Goal: Information Seeking & Learning: Learn about a topic

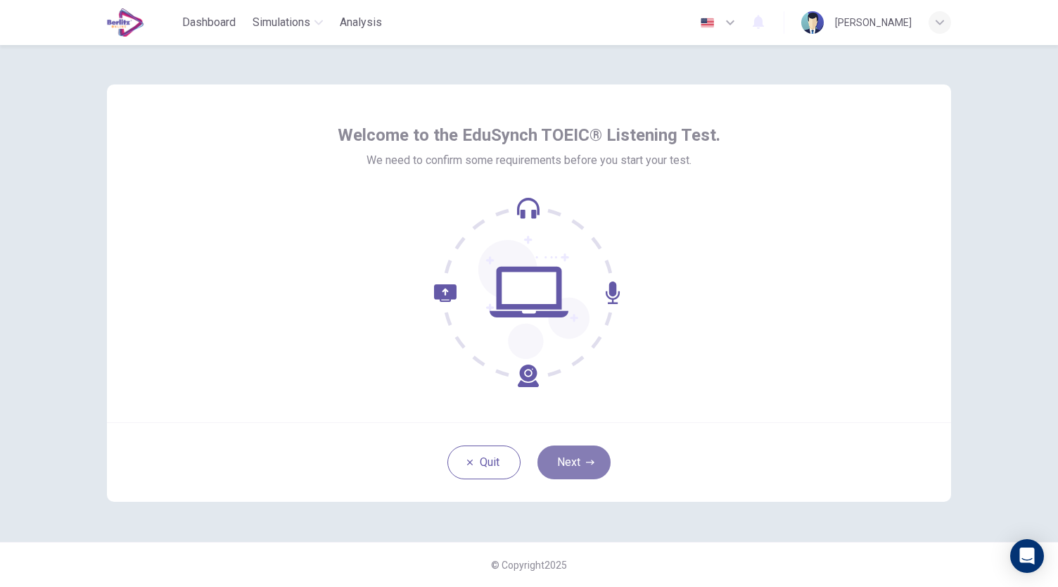
click at [597, 459] on button "Next" at bounding box center [574, 462] width 73 height 34
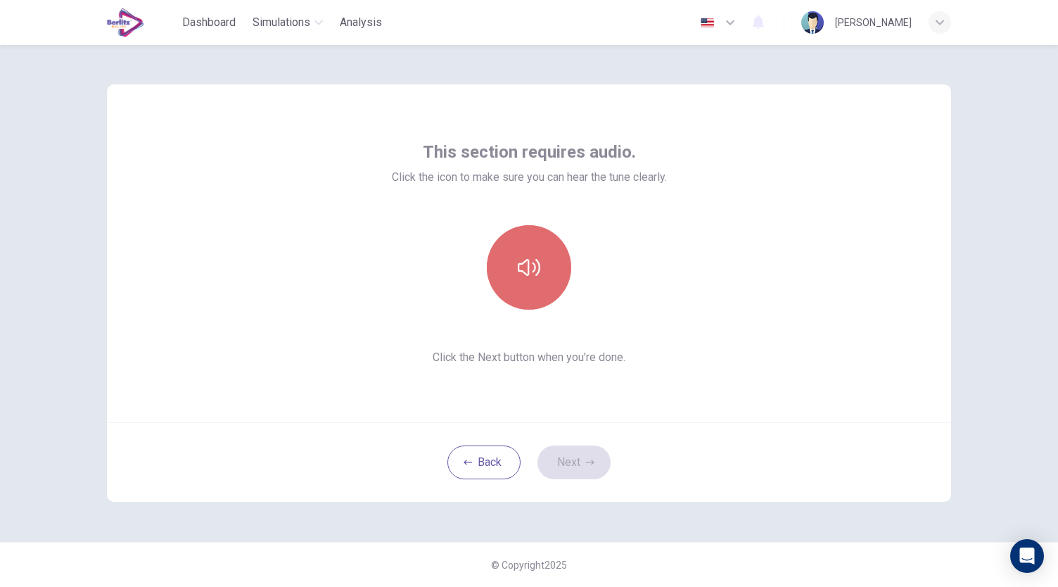
click at [531, 268] on icon "button" at bounding box center [529, 267] width 23 height 23
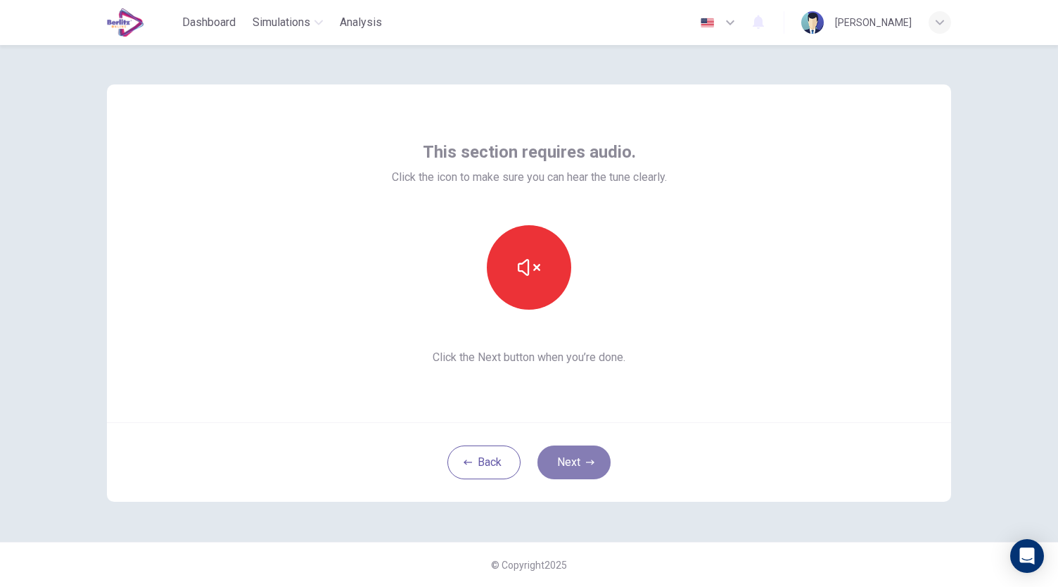
click at [584, 467] on button "Next" at bounding box center [574, 462] width 73 height 34
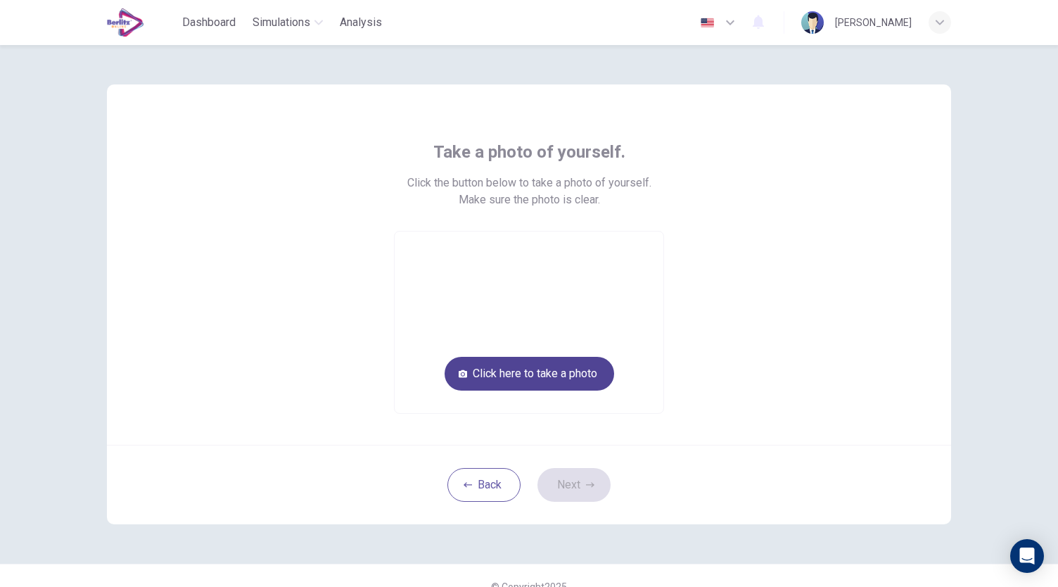
click at [532, 371] on button "Click here to take a photo" at bounding box center [530, 374] width 170 height 34
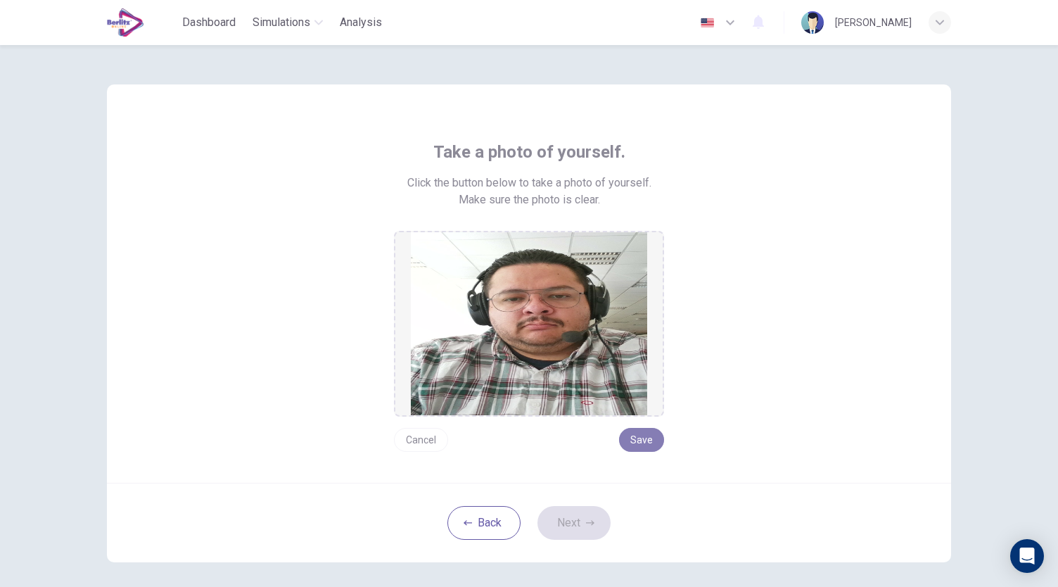
click at [641, 442] on button "Save" at bounding box center [641, 440] width 45 height 24
click at [632, 440] on button "Save" at bounding box center [641, 440] width 45 height 24
click at [586, 526] on icon "button" at bounding box center [590, 523] width 8 height 8
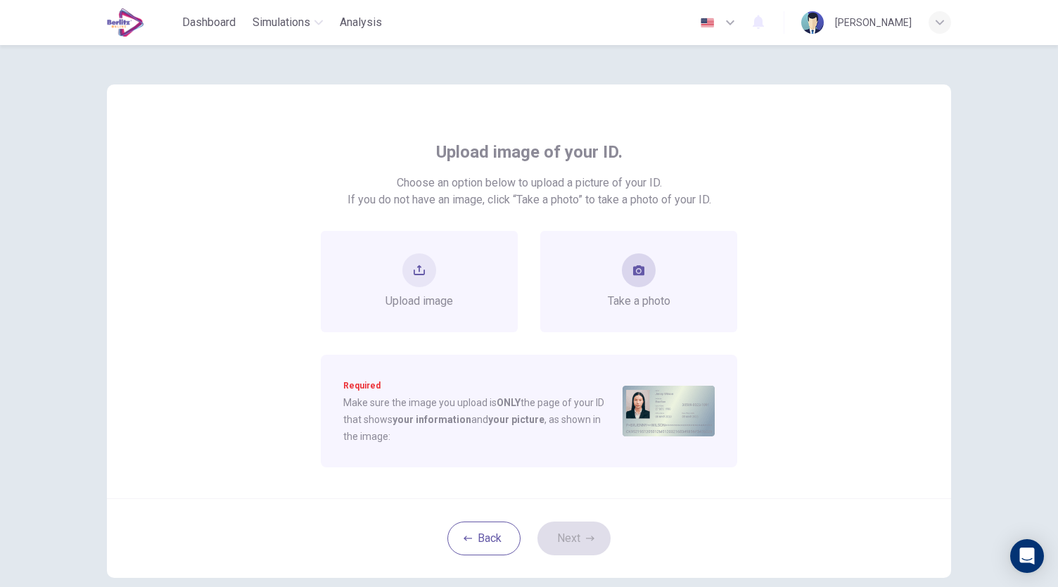
click at [642, 278] on button "take photo" at bounding box center [639, 270] width 34 height 34
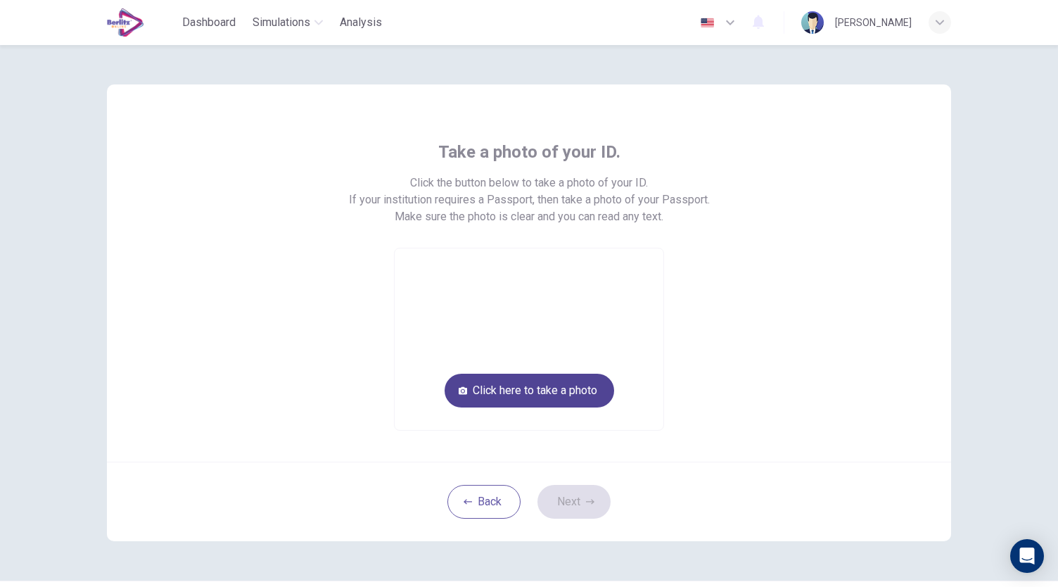
click at [566, 393] on button "Click here to take a photo" at bounding box center [530, 391] width 170 height 34
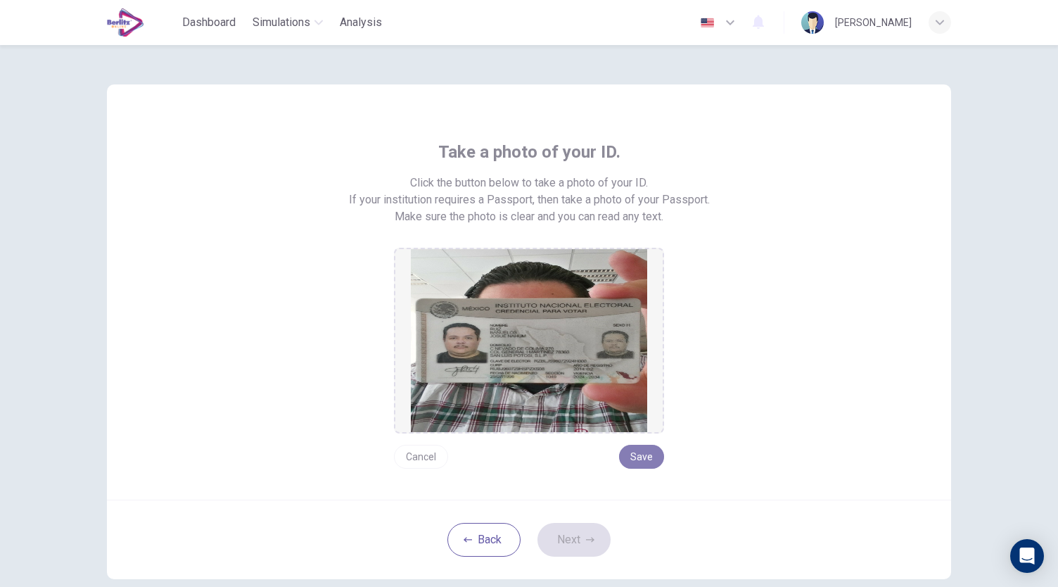
click at [650, 459] on button "Save" at bounding box center [641, 457] width 45 height 24
click at [598, 536] on button "Next" at bounding box center [574, 540] width 73 height 34
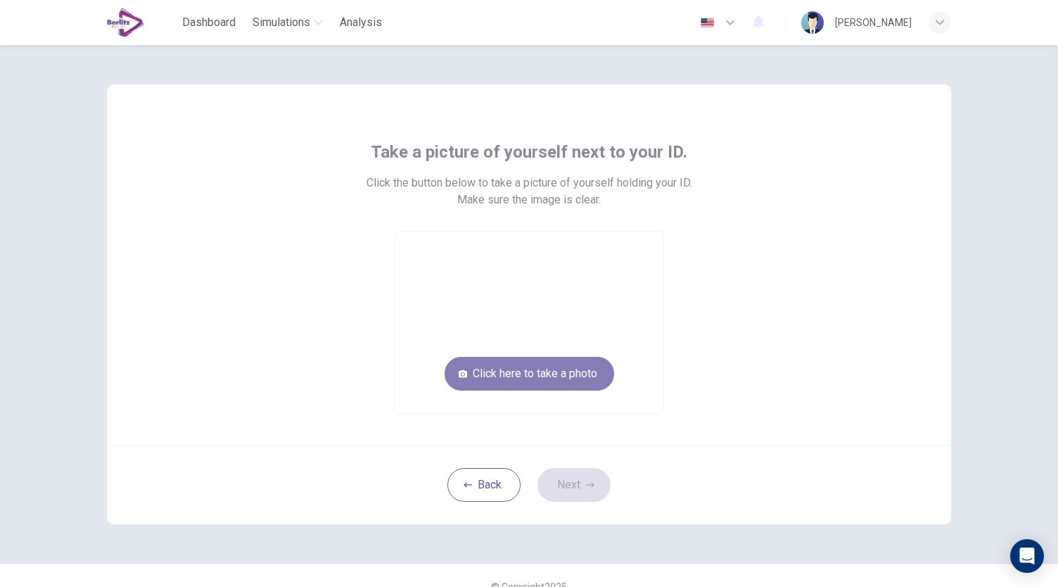
click at [558, 374] on button "Click here to take a photo" at bounding box center [530, 374] width 170 height 34
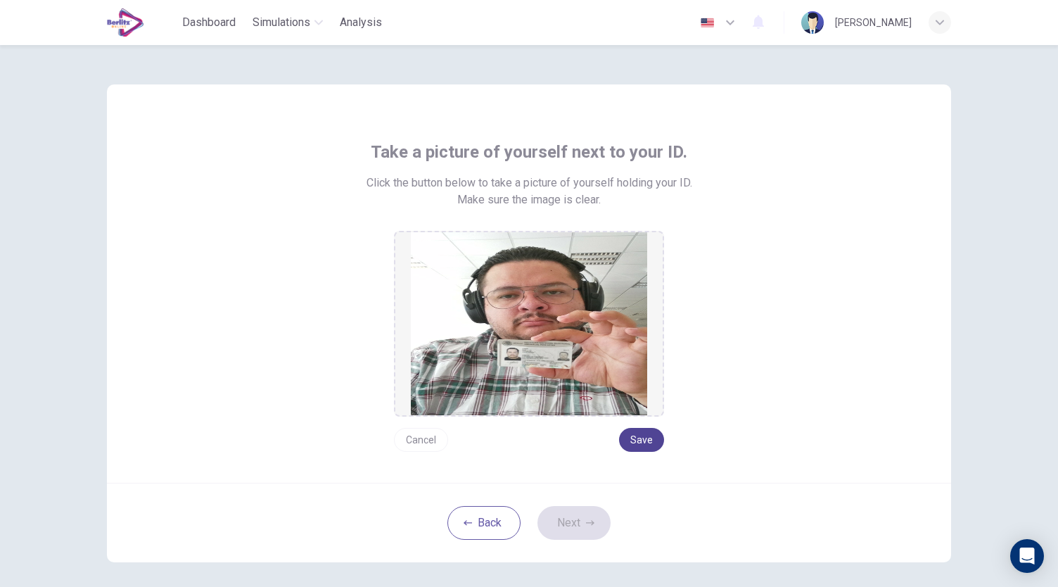
click at [651, 441] on button "Save" at bounding box center [641, 440] width 45 height 24
click at [581, 525] on button "Next" at bounding box center [574, 523] width 73 height 34
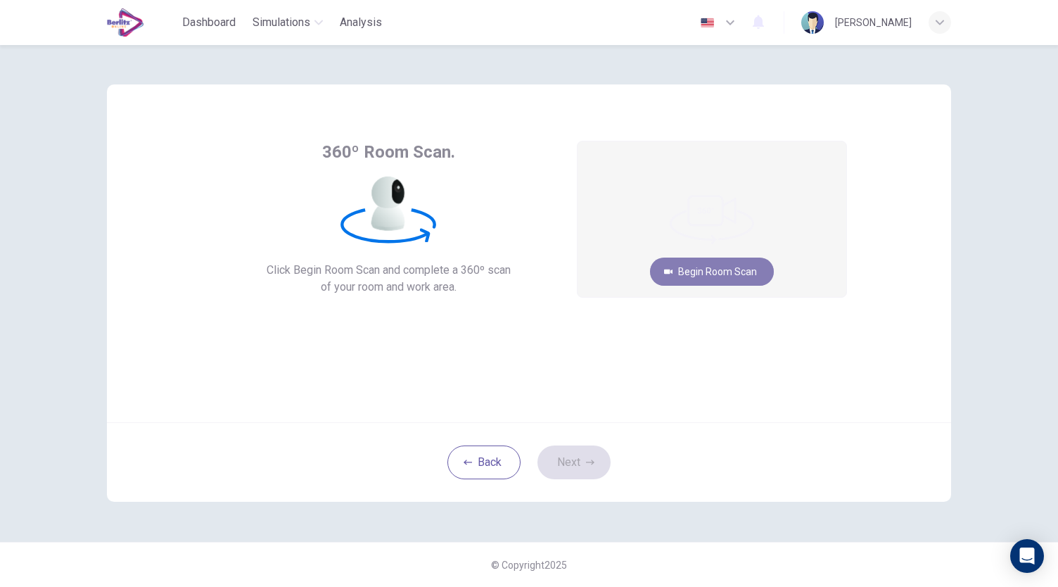
click at [719, 272] on button "Begin Room Scan" at bounding box center [712, 272] width 124 height 28
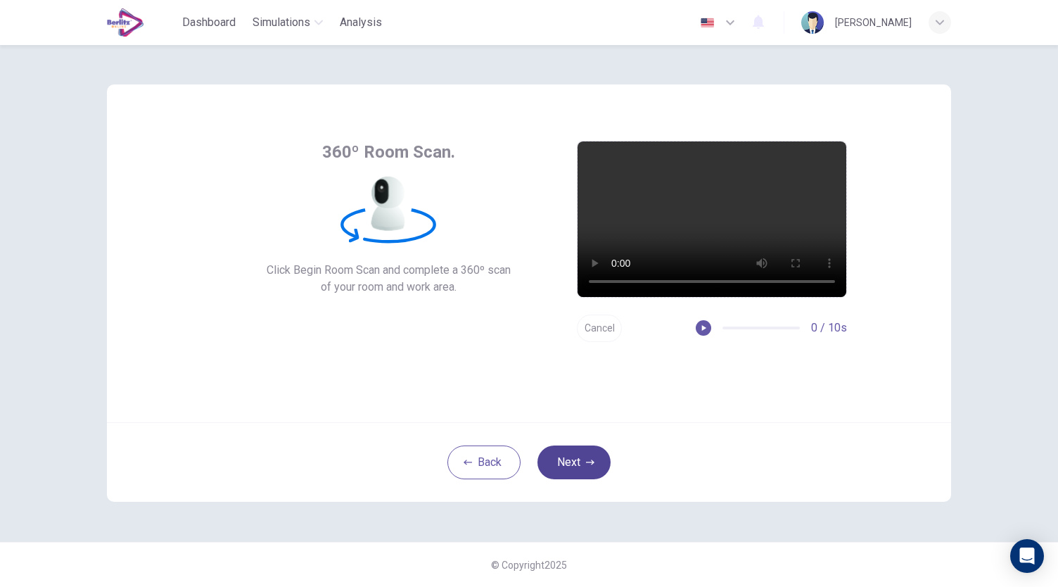
click at [594, 464] on icon "button" at bounding box center [590, 462] width 8 height 8
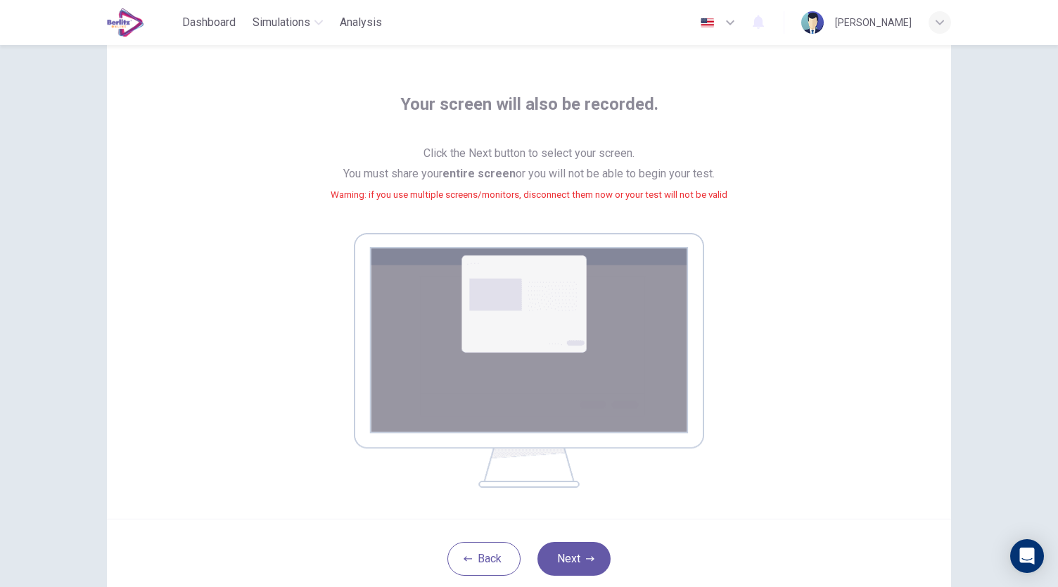
scroll to position [70, 0]
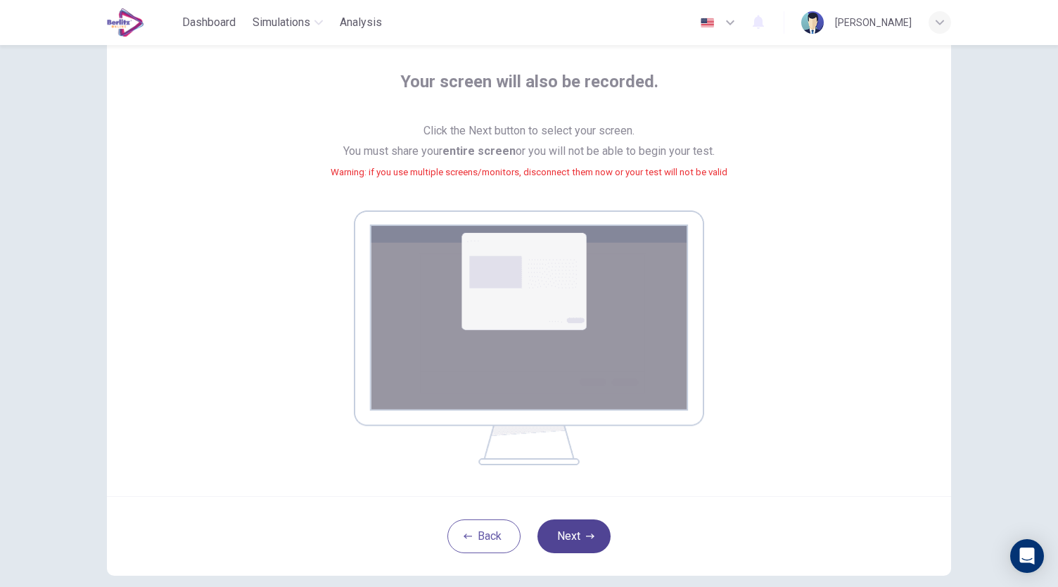
click at [576, 535] on button "Next" at bounding box center [574, 536] width 73 height 34
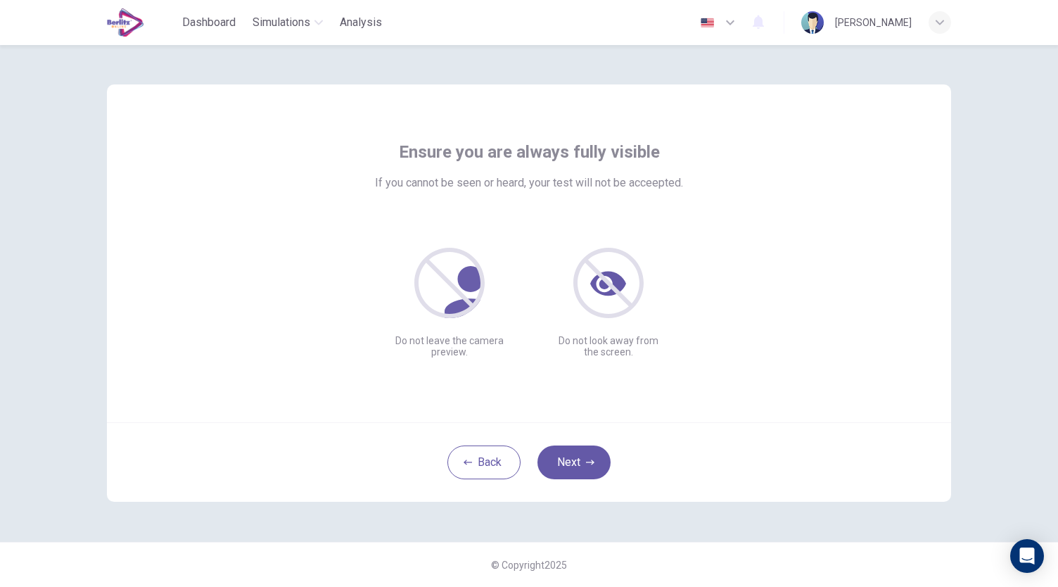
scroll to position [0, 0]
click at [576, 466] on button "Next" at bounding box center [574, 462] width 73 height 34
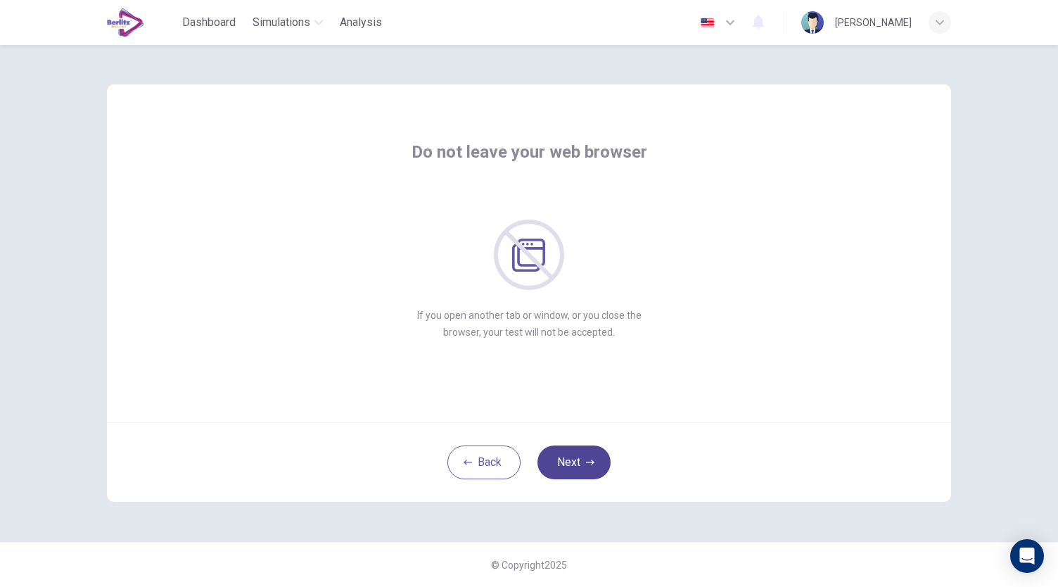
click at [578, 469] on button "Next" at bounding box center [574, 462] width 73 height 34
click at [578, 466] on button "Next" at bounding box center [574, 462] width 73 height 34
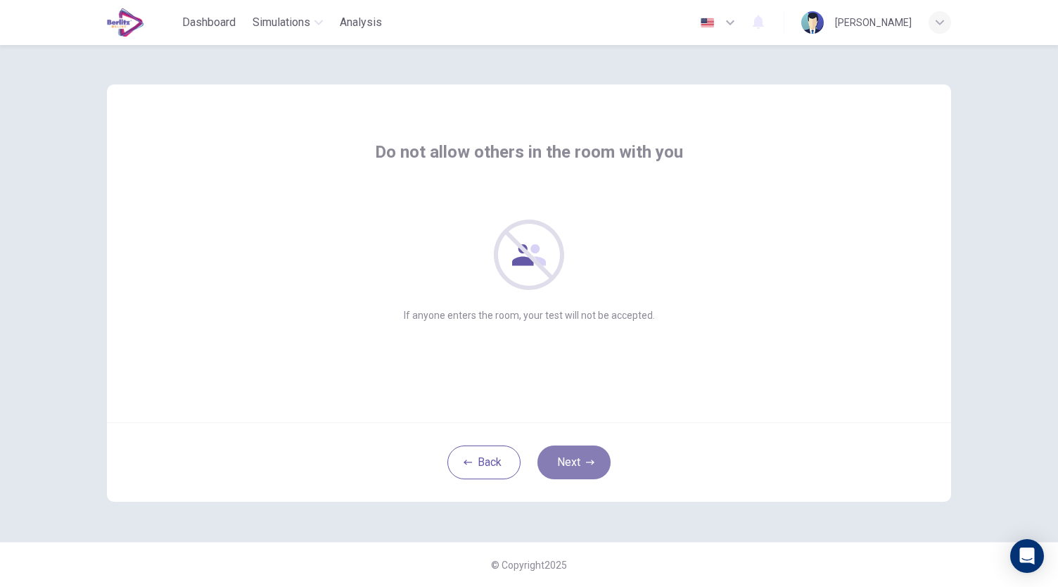
click at [578, 466] on button "Next" at bounding box center [574, 462] width 73 height 34
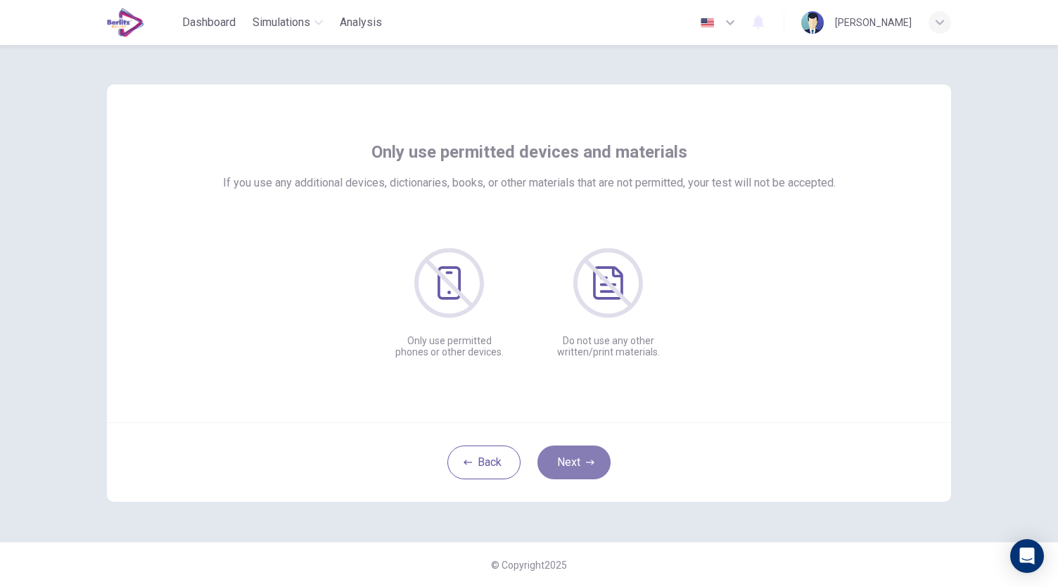
click at [578, 466] on button "Next" at bounding box center [574, 462] width 73 height 34
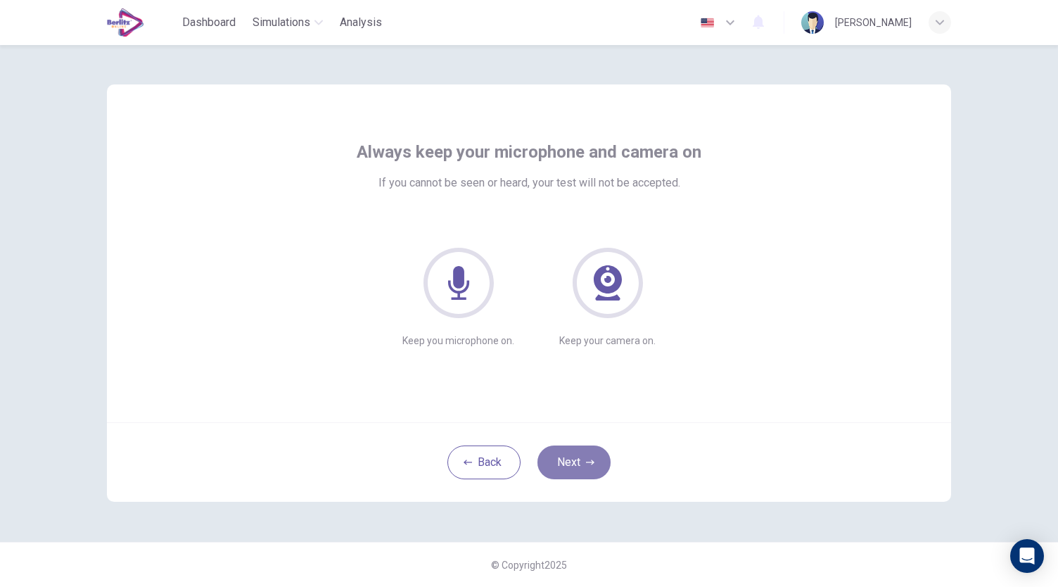
click at [593, 463] on icon "button" at bounding box center [590, 462] width 8 height 8
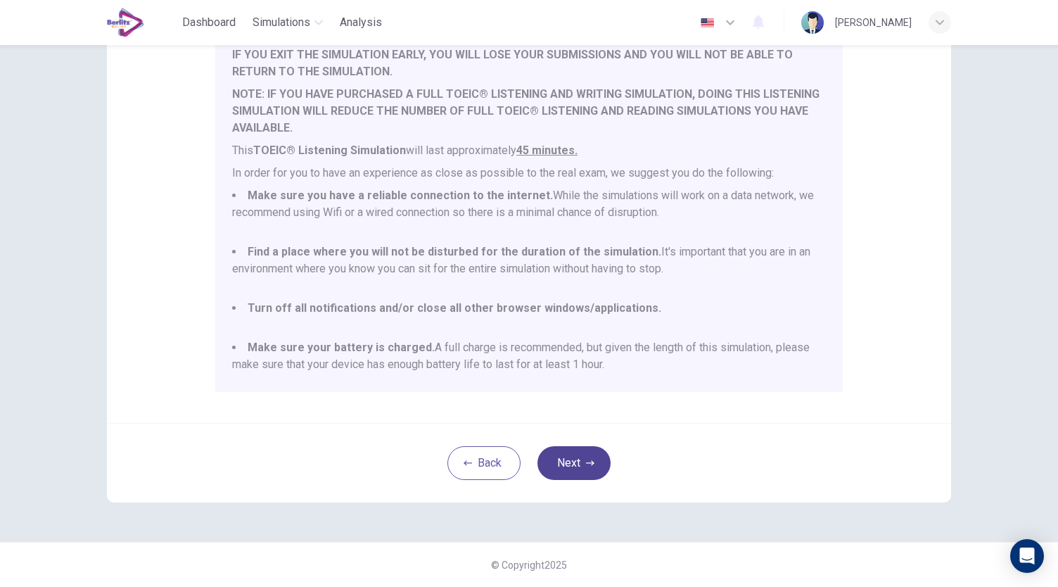
click at [559, 469] on button "Next" at bounding box center [574, 463] width 73 height 34
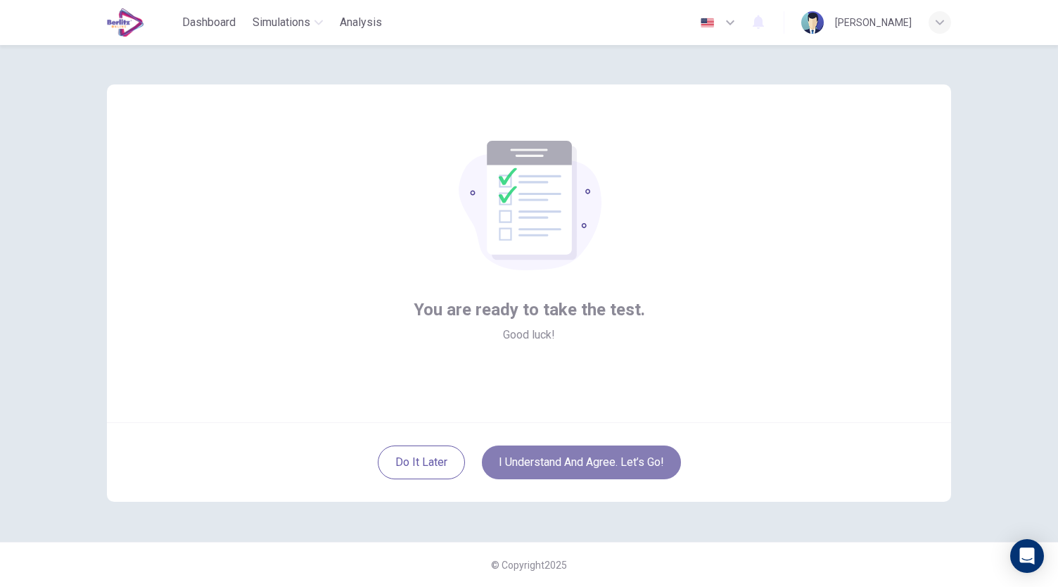
click at [593, 462] on button "I understand and agree. Let’s go!" at bounding box center [581, 462] width 199 height 34
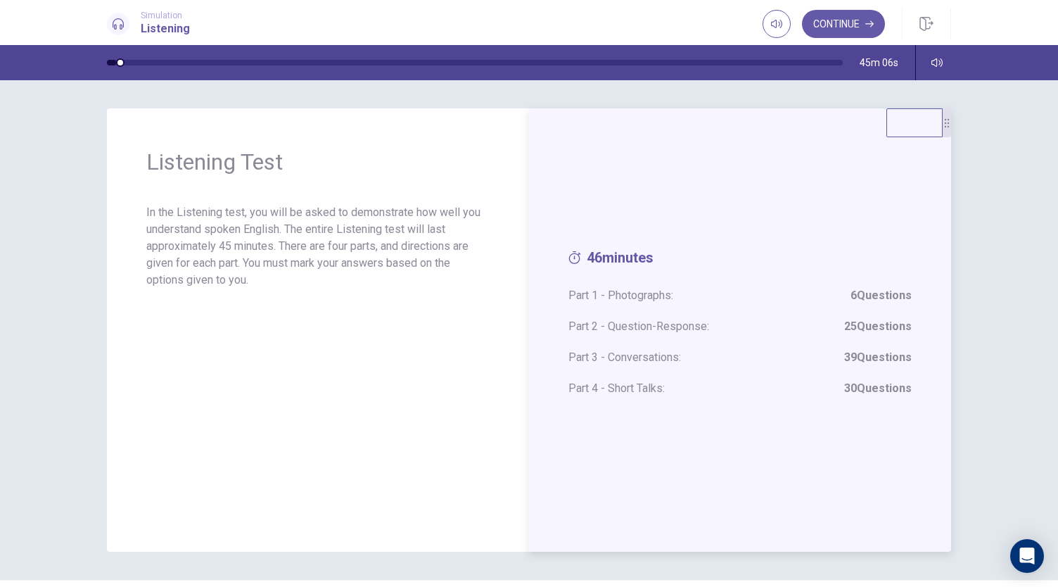
click at [882, 298] on strong "6 Questions" at bounding box center [881, 295] width 61 height 17
click at [621, 292] on span "Part 1 - Photographs: 6 Questions" at bounding box center [739, 295] width 343 height 17
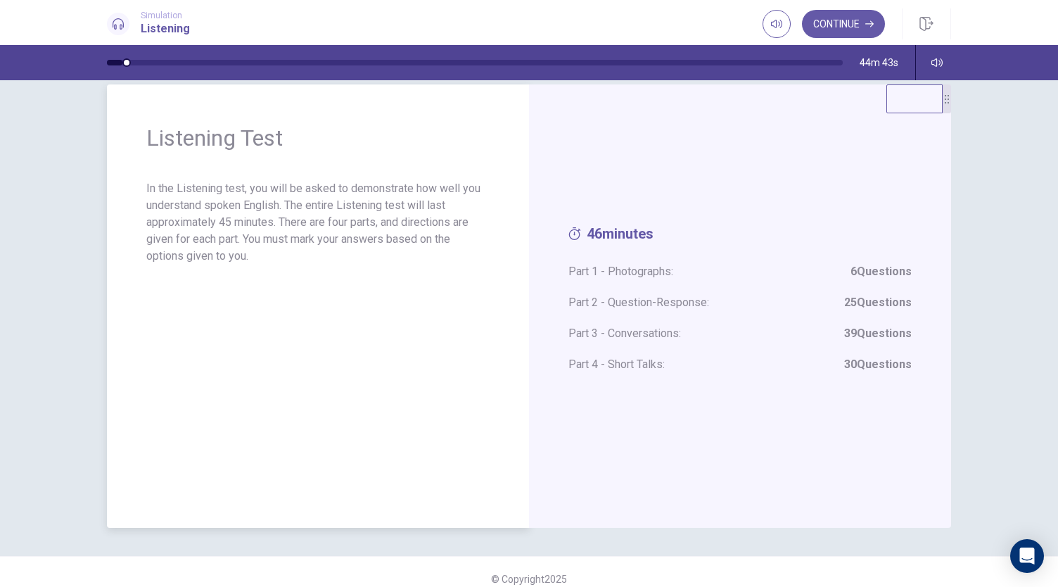
scroll to position [38, 0]
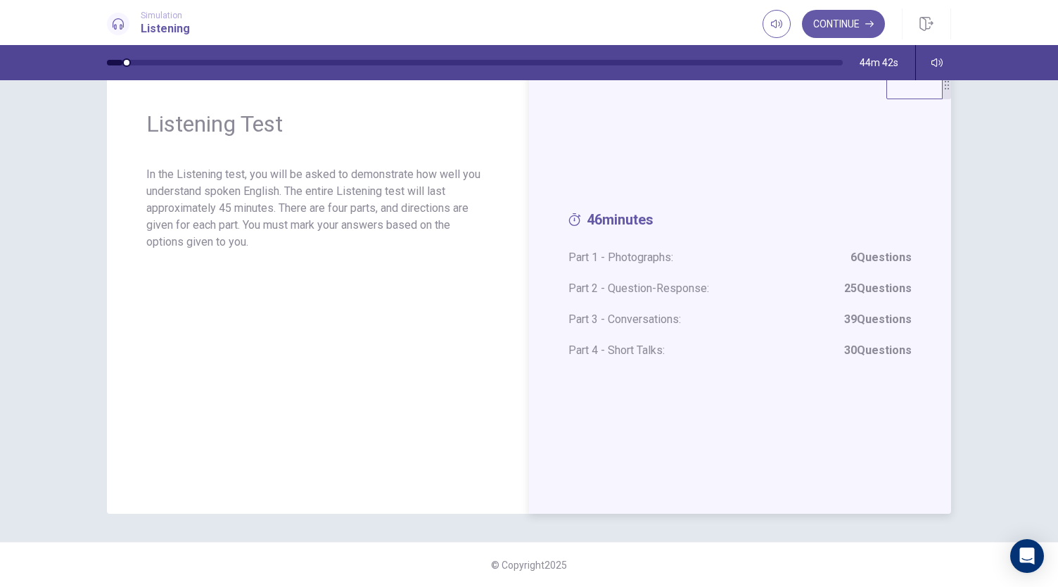
click at [884, 260] on strong "6 Questions" at bounding box center [881, 257] width 61 height 17
click at [621, 249] on span "Part 1 - Photographs: 6 Questions" at bounding box center [739, 257] width 343 height 17
click at [623, 291] on span "Part 2 - Question-Response: 25 Questions" at bounding box center [739, 288] width 343 height 17
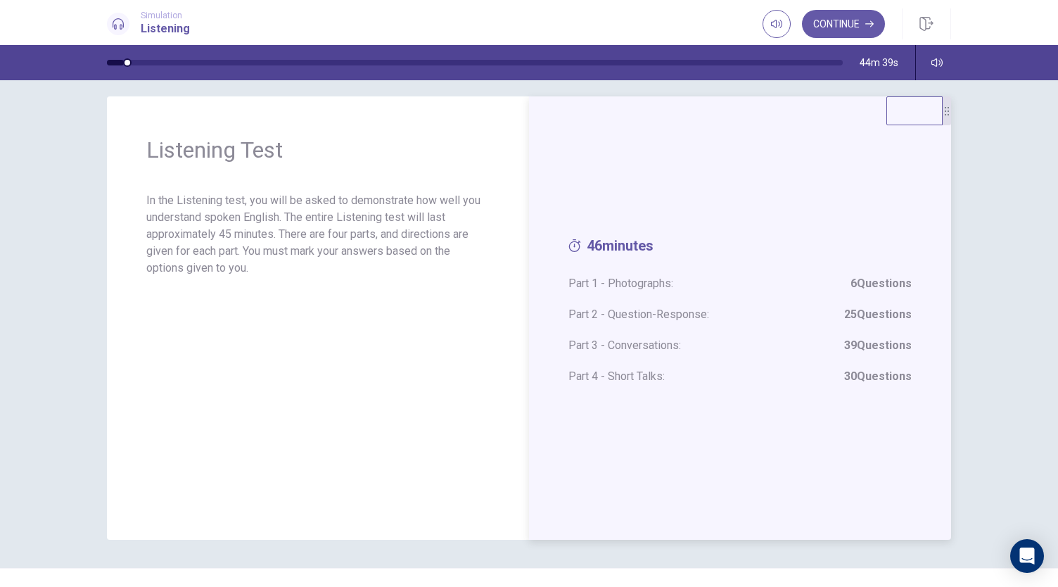
scroll to position [0, 0]
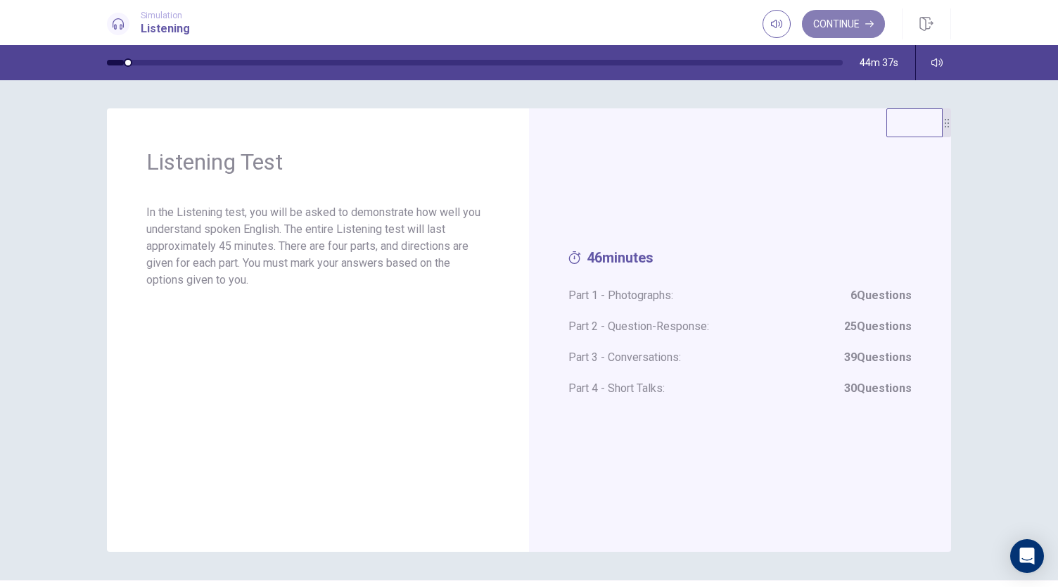
click at [849, 22] on button "Continue" at bounding box center [843, 24] width 83 height 28
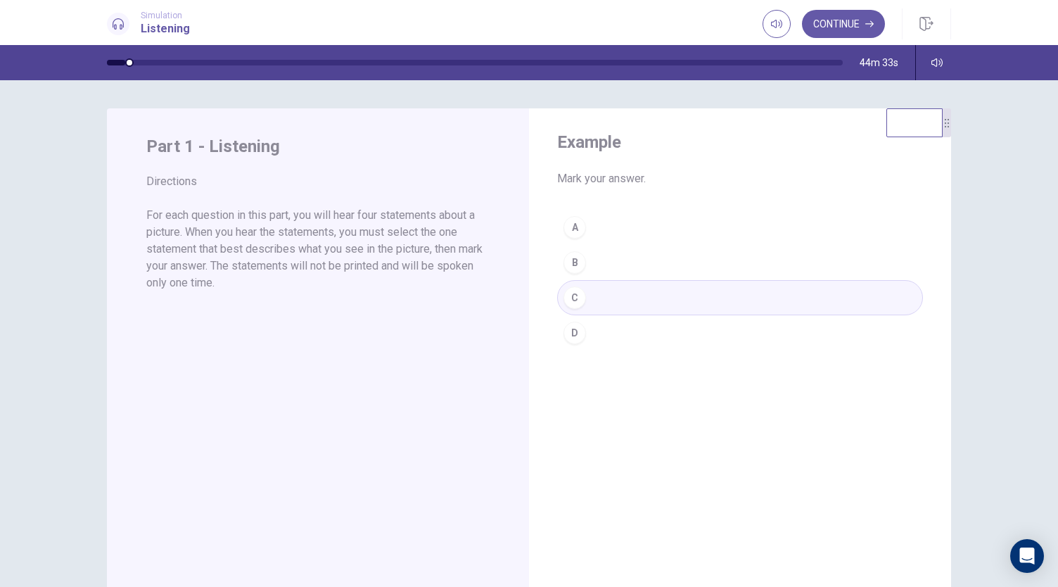
click at [568, 261] on div "A B C D" at bounding box center [740, 280] width 366 height 141
click at [862, 24] on button "Continue" at bounding box center [843, 24] width 83 height 28
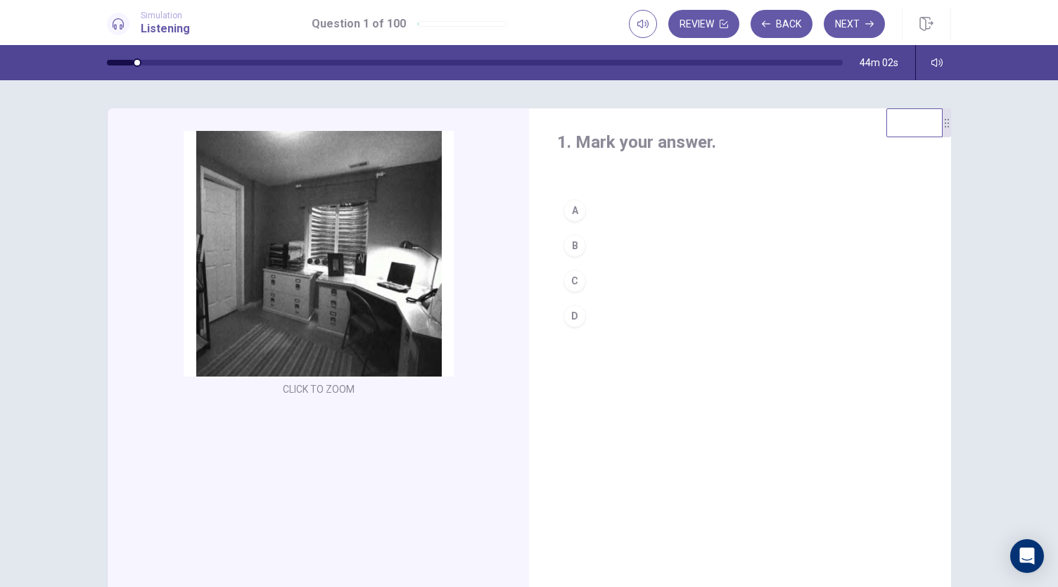
click at [571, 209] on div "A" at bounding box center [575, 210] width 23 height 23
click at [596, 272] on button "C" at bounding box center [740, 280] width 366 height 35
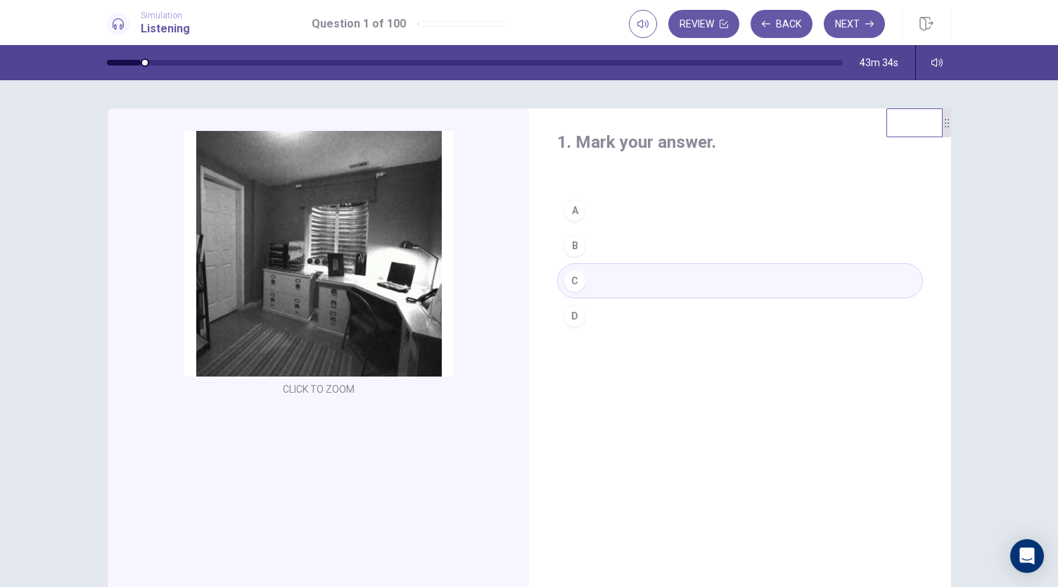
click at [604, 251] on button "B" at bounding box center [740, 245] width 366 height 35
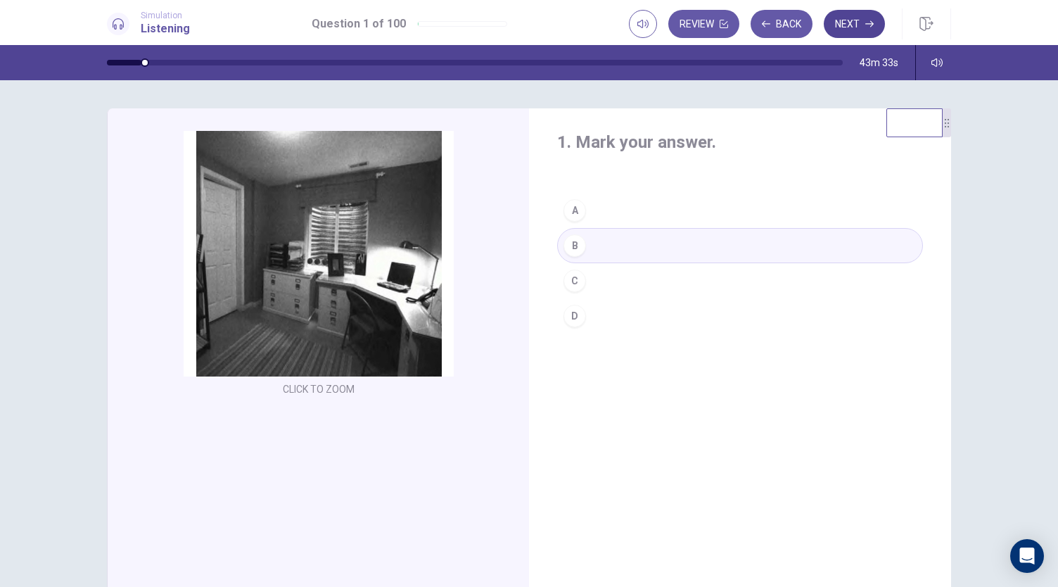
click at [870, 29] on button "Next" at bounding box center [854, 24] width 61 height 28
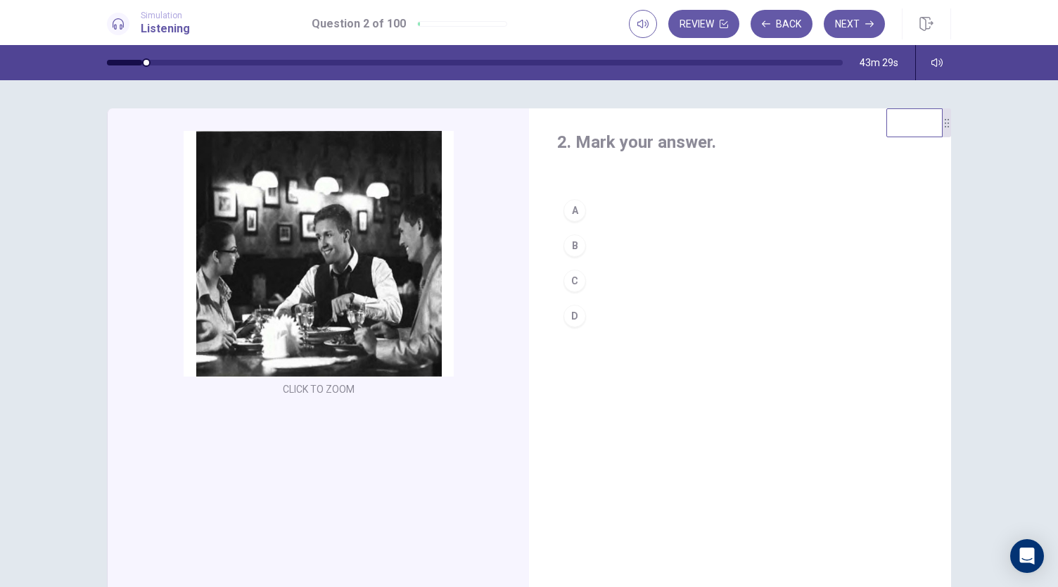
click at [602, 214] on button "A" at bounding box center [740, 210] width 366 height 35
click at [860, 20] on button "Next" at bounding box center [854, 24] width 61 height 28
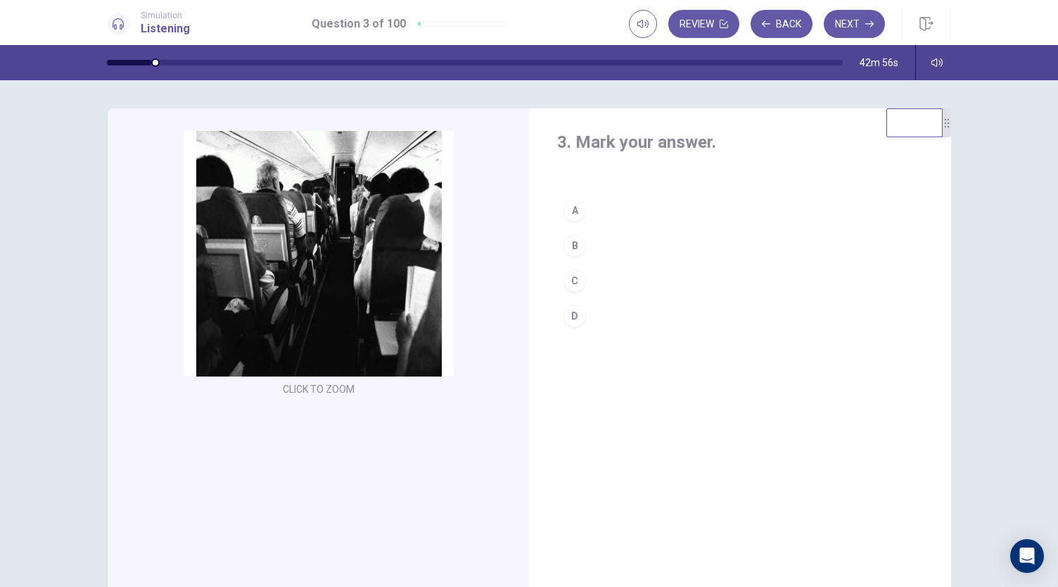
click at [603, 312] on button "D" at bounding box center [740, 315] width 366 height 35
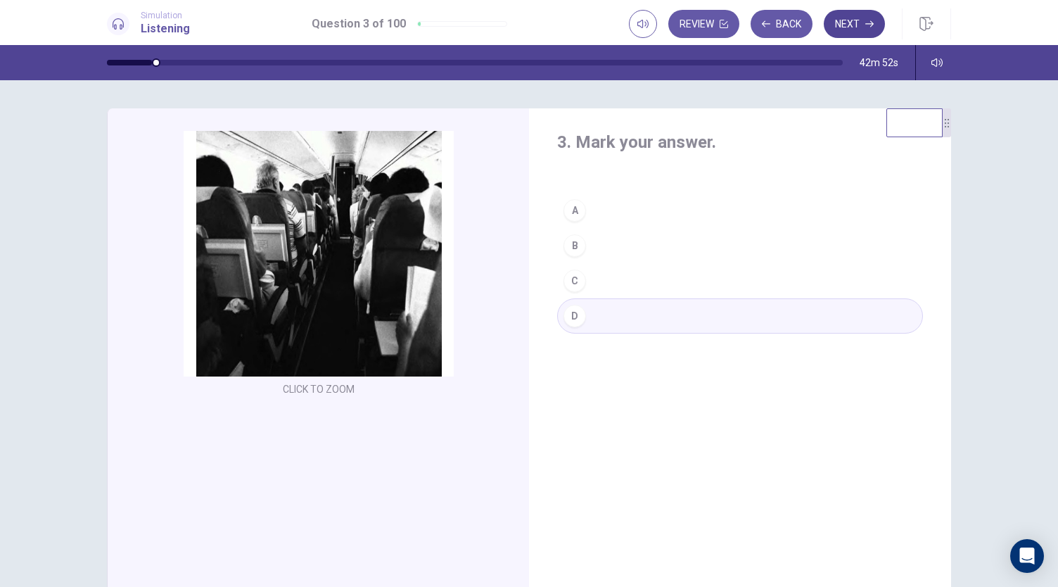
click at [853, 25] on button "Next" at bounding box center [854, 24] width 61 height 28
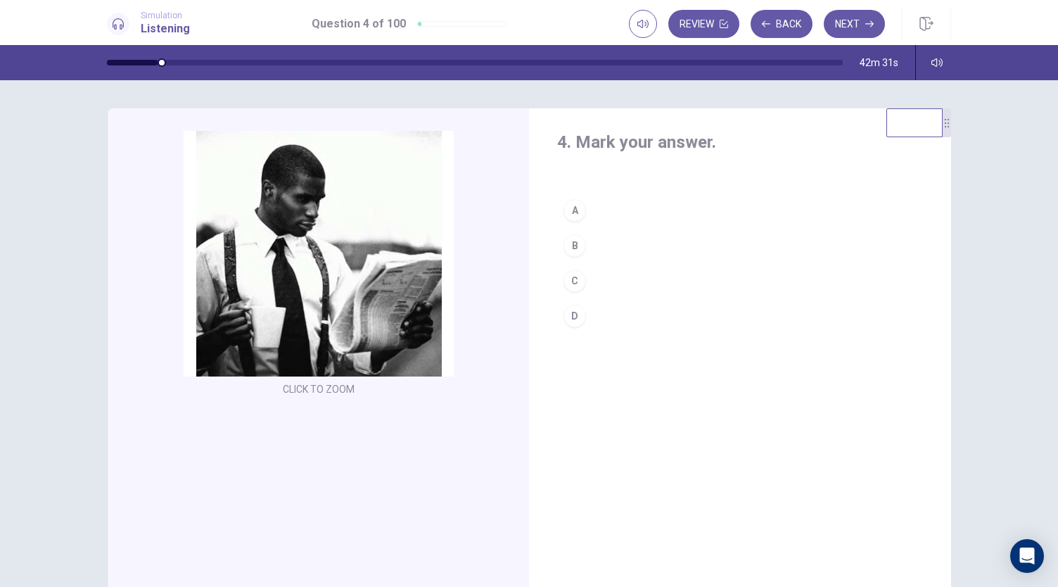
click at [675, 286] on button "C" at bounding box center [740, 280] width 366 height 35
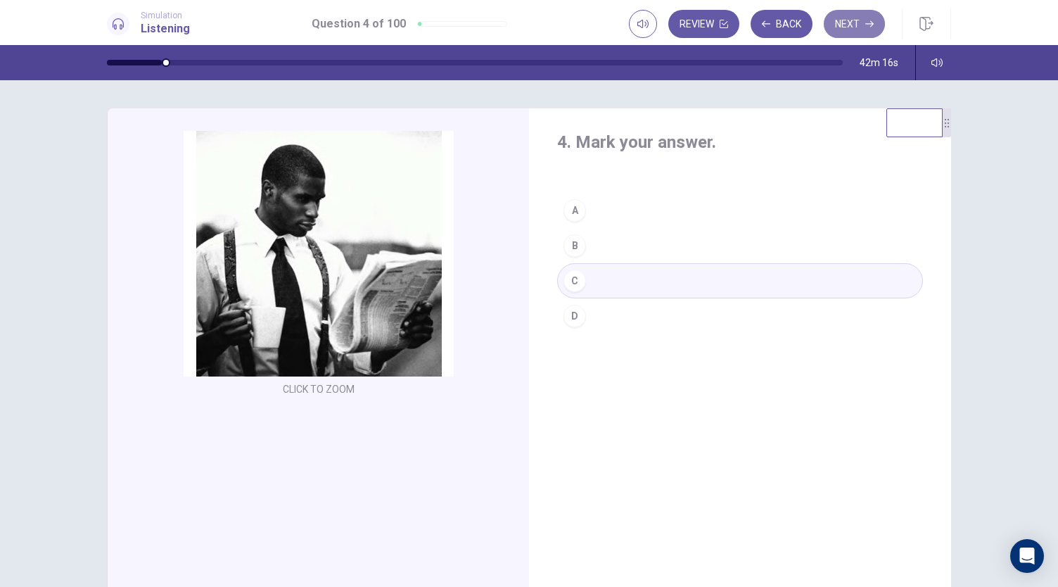
click at [863, 25] on button "Next" at bounding box center [854, 24] width 61 height 28
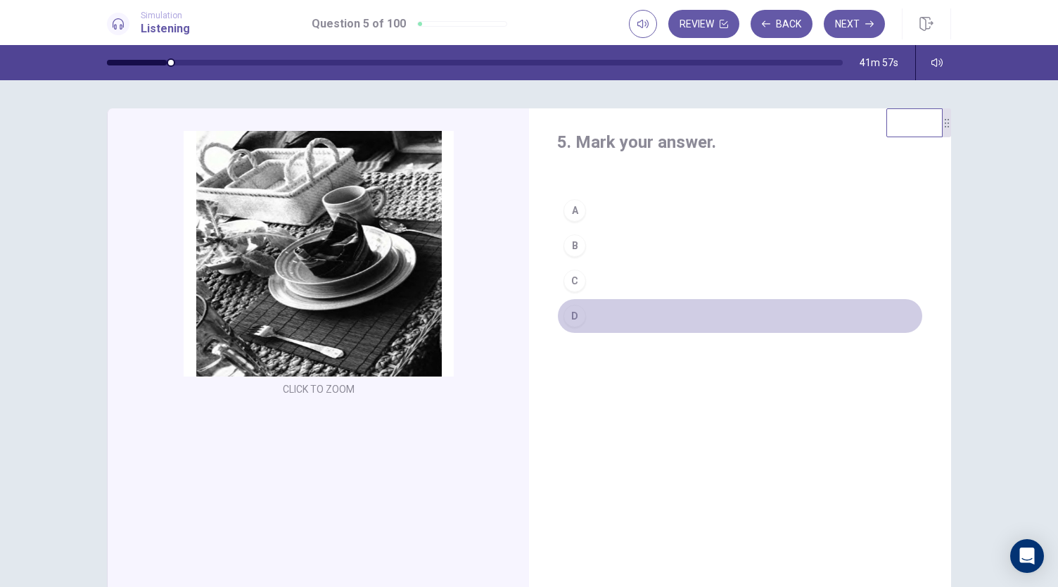
click at [632, 320] on button "D" at bounding box center [740, 315] width 366 height 35
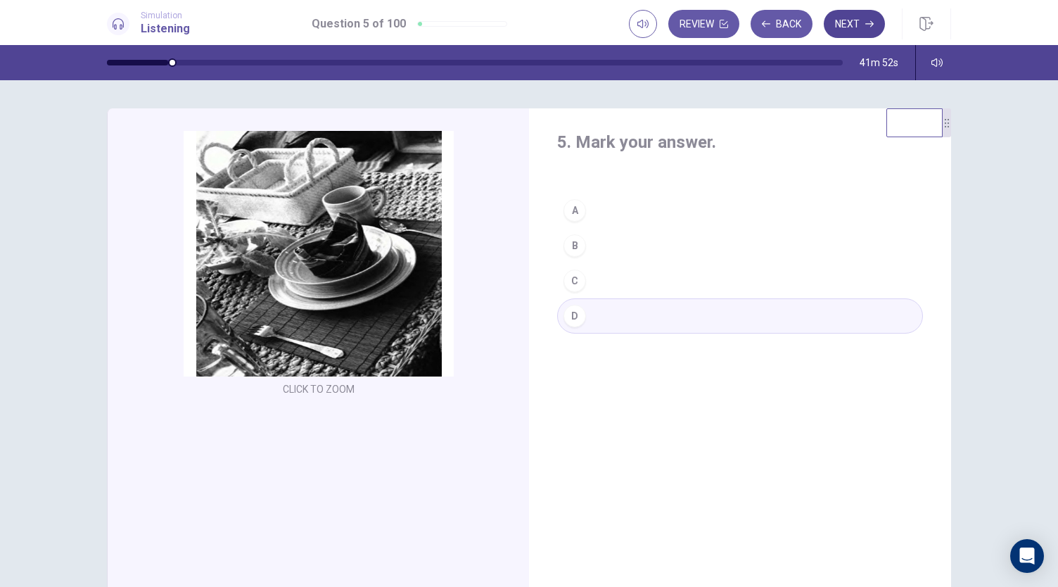
click at [860, 27] on button "Next" at bounding box center [854, 24] width 61 height 28
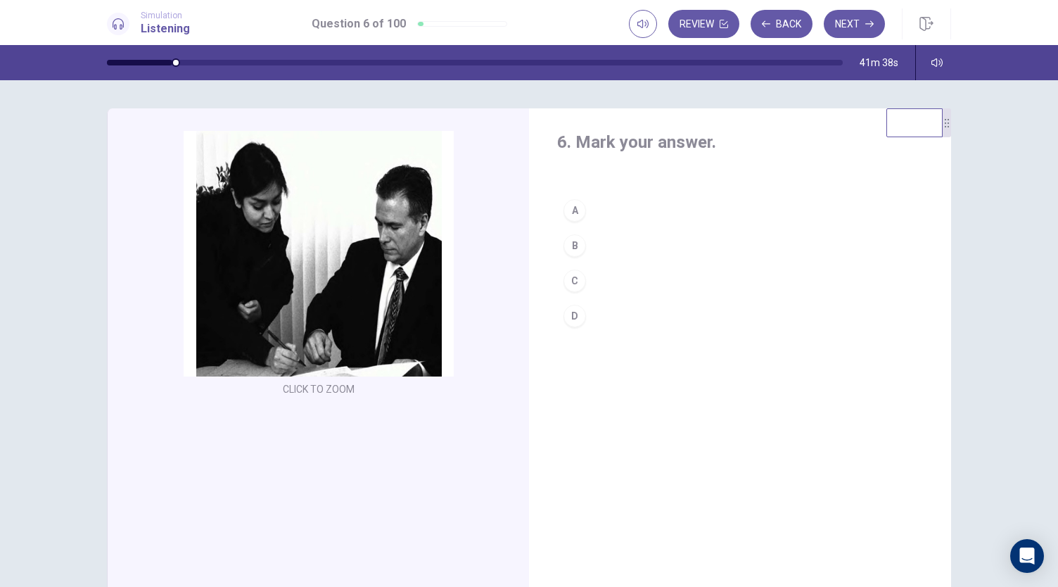
click at [596, 281] on button "C" at bounding box center [740, 280] width 366 height 35
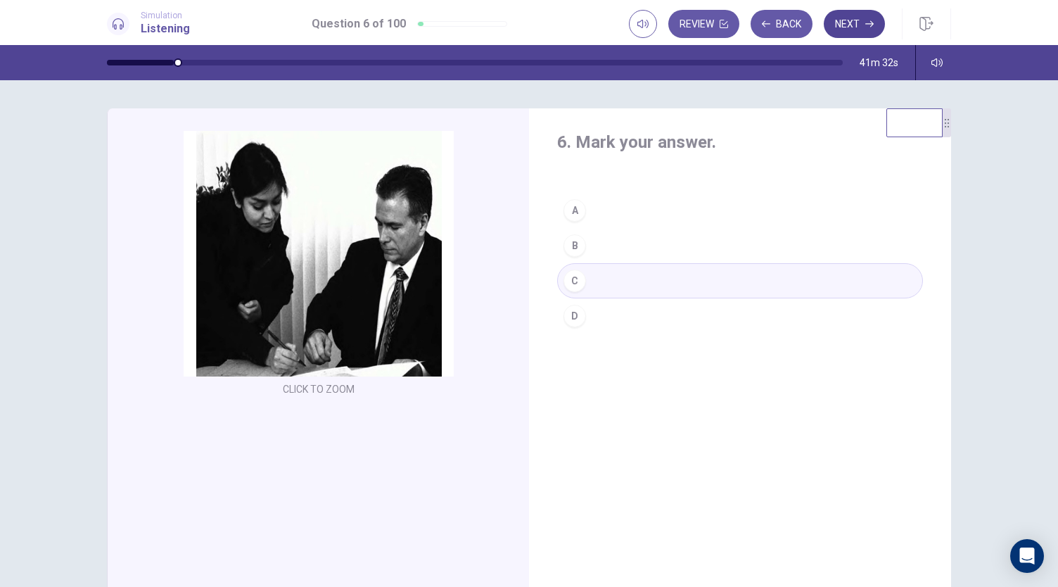
click at [861, 25] on button "Next" at bounding box center [854, 24] width 61 height 28
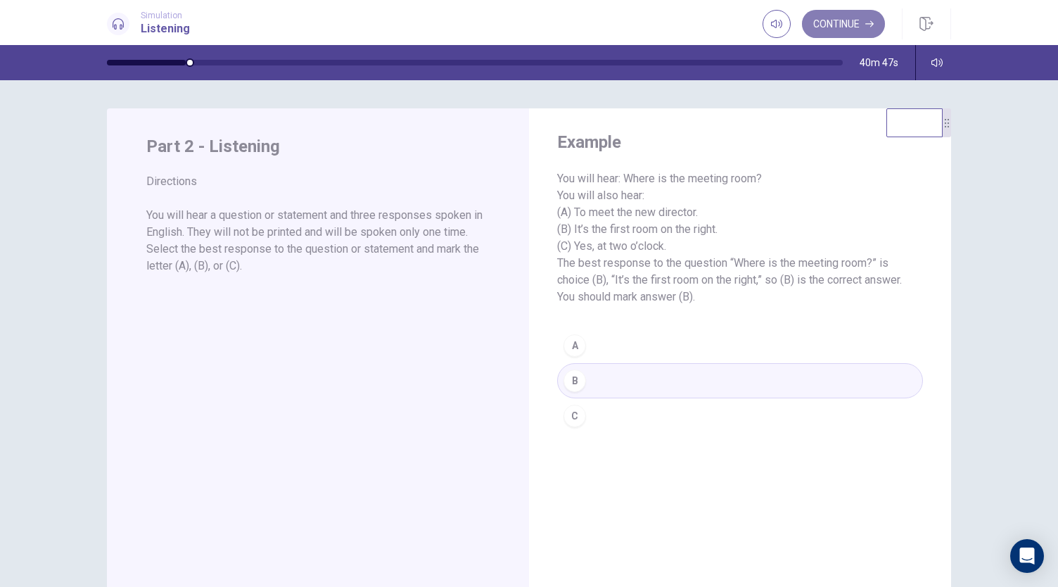
click at [863, 30] on button "Continue" at bounding box center [843, 24] width 83 height 28
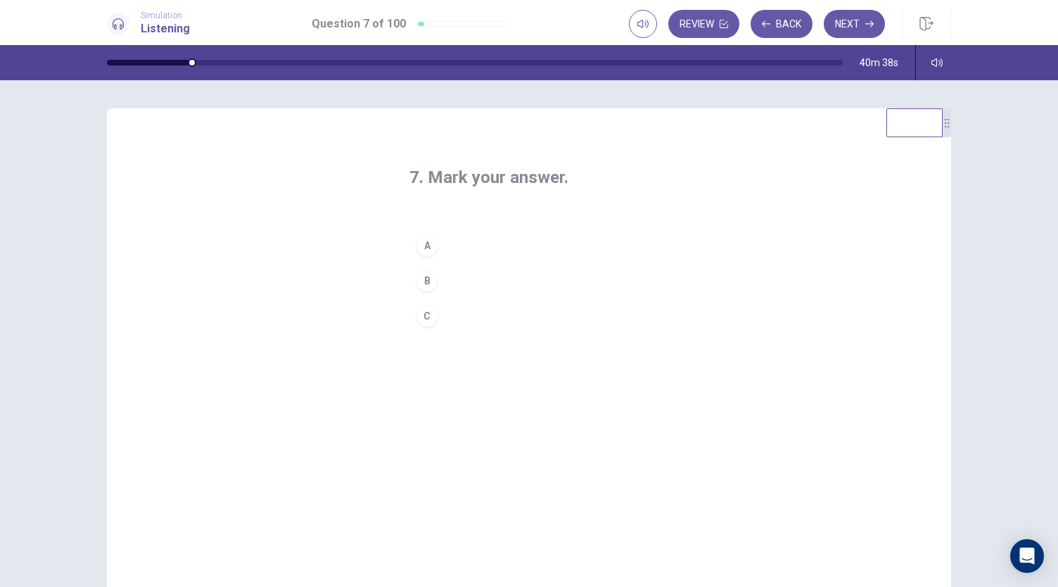
click at [424, 247] on div "A" at bounding box center [427, 245] width 23 height 23
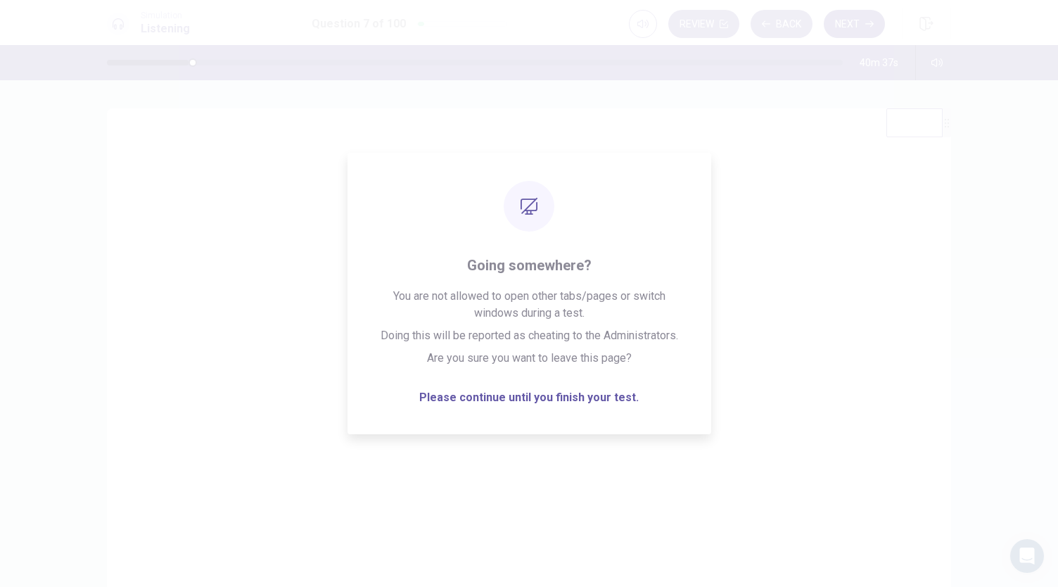
click at [856, 27] on button "Next" at bounding box center [854, 24] width 61 height 28
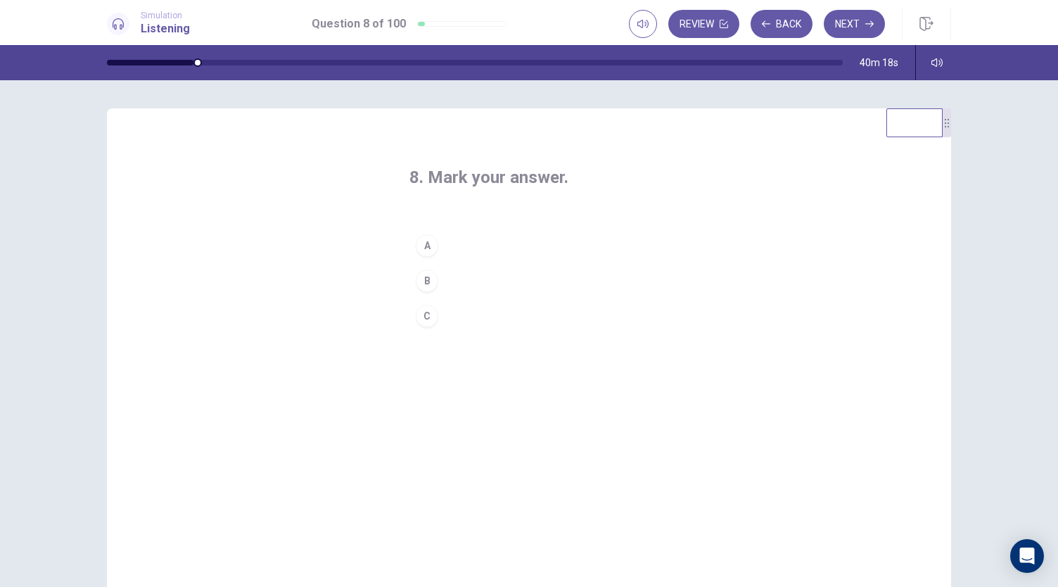
click at [424, 249] on div "A" at bounding box center [427, 245] width 23 height 23
click at [854, 34] on button "Next" at bounding box center [854, 24] width 61 height 28
click at [501, 243] on button "A" at bounding box center [528, 245] width 239 height 35
click at [849, 28] on button "Next" at bounding box center [854, 24] width 61 height 28
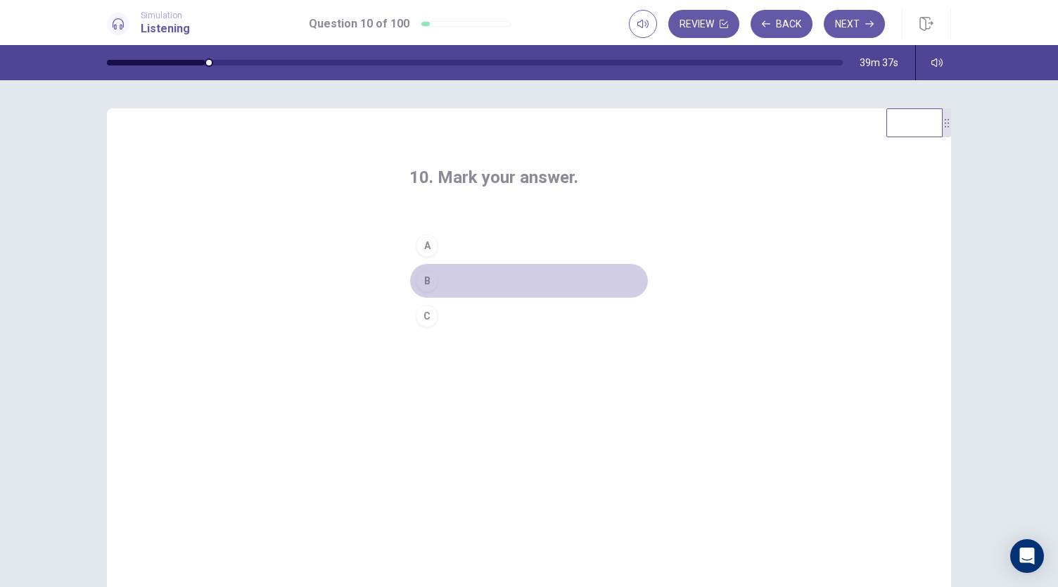
click at [449, 279] on button "B" at bounding box center [528, 280] width 239 height 35
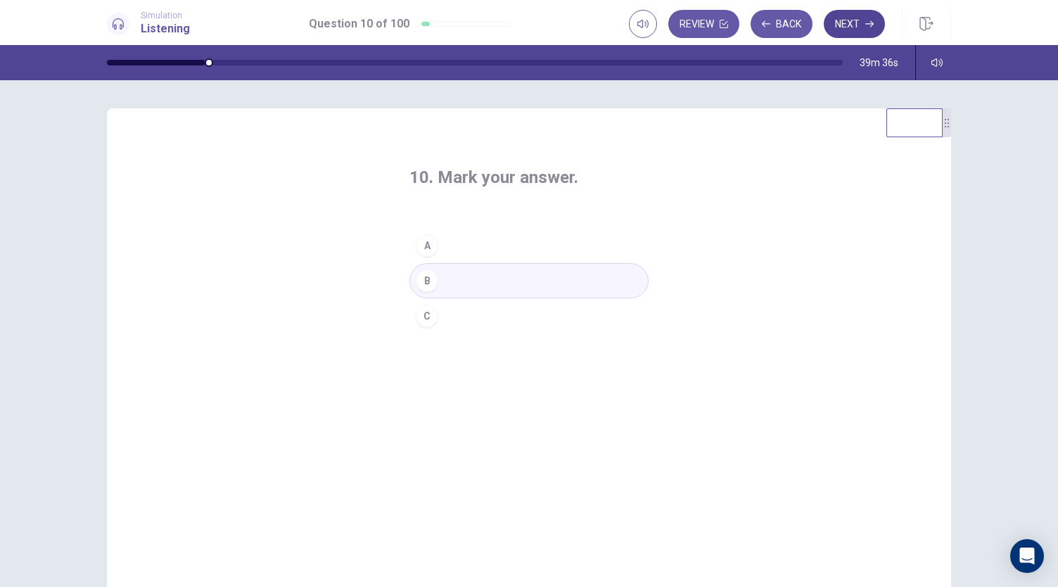
click at [853, 29] on button "Next" at bounding box center [854, 24] width 61 height 28
click at [462, 277] on button "B" at bounding box center [528, 280] width 239 height 35
click at [867, 26] on icon "button" at bounding box center [869, 24] width 8 height 8
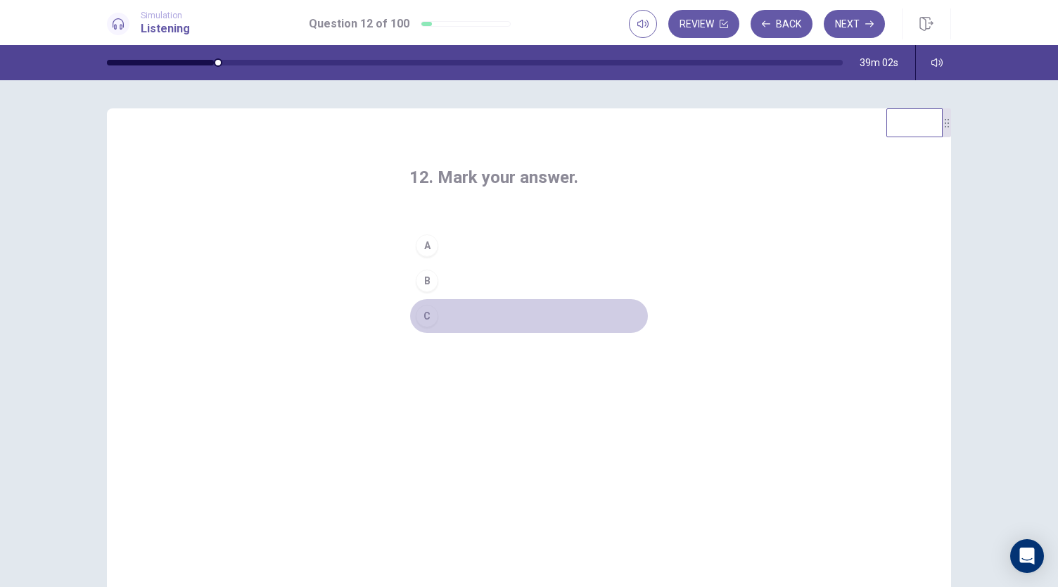
click at [420, 324] on div "C" at bounding box center [427, 316] width 23 height 23
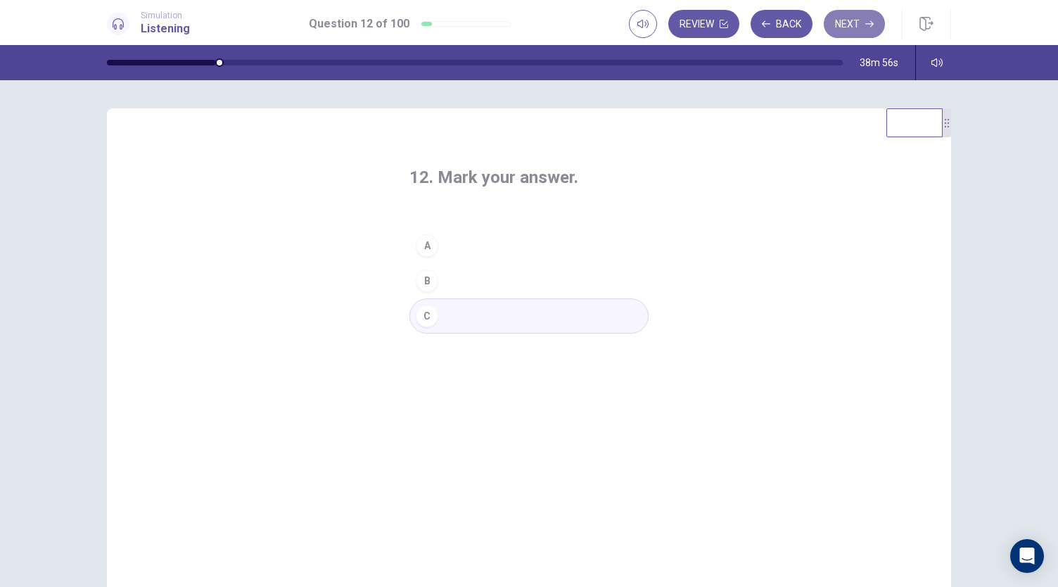
click at [854, 25] on button "Next" at bounding box center [854, 24] width 61 height 28
click at [428, 321] on div "C" at bounding box center [427, 316] width 23 height 23
click at [867, 25] on icon "button" at bounding box center [869, 24] width 8 height 8
click at [426, 282] on div "B" at bounding box center [427, 280] width 23 height 23
click at [849, 24] on button "Next" at bounding box center [854, 24] width 61 height 28
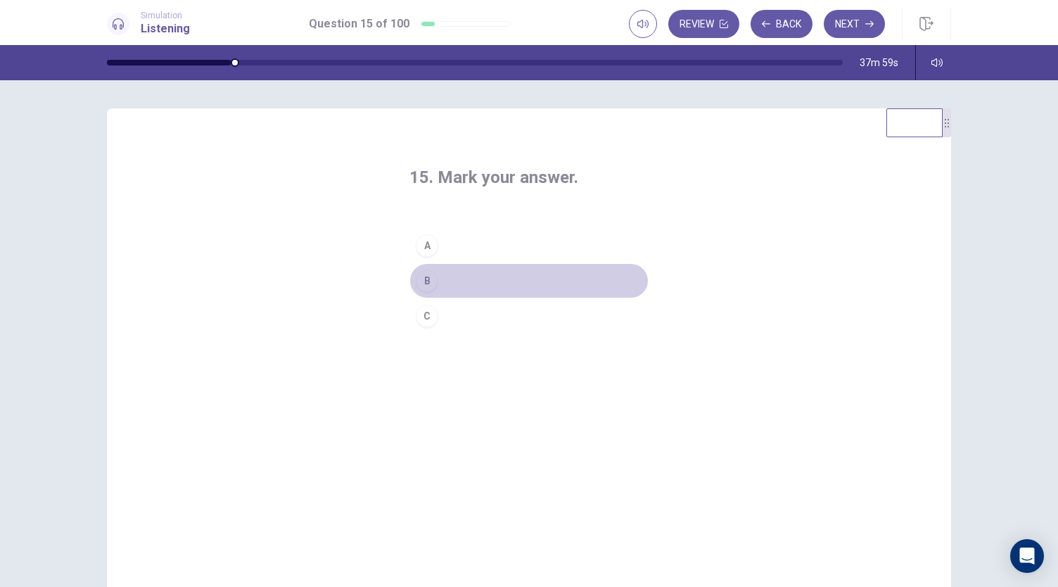
click at [448, 275] on button "B" at bounding box center [528, 280] width 239 height 35
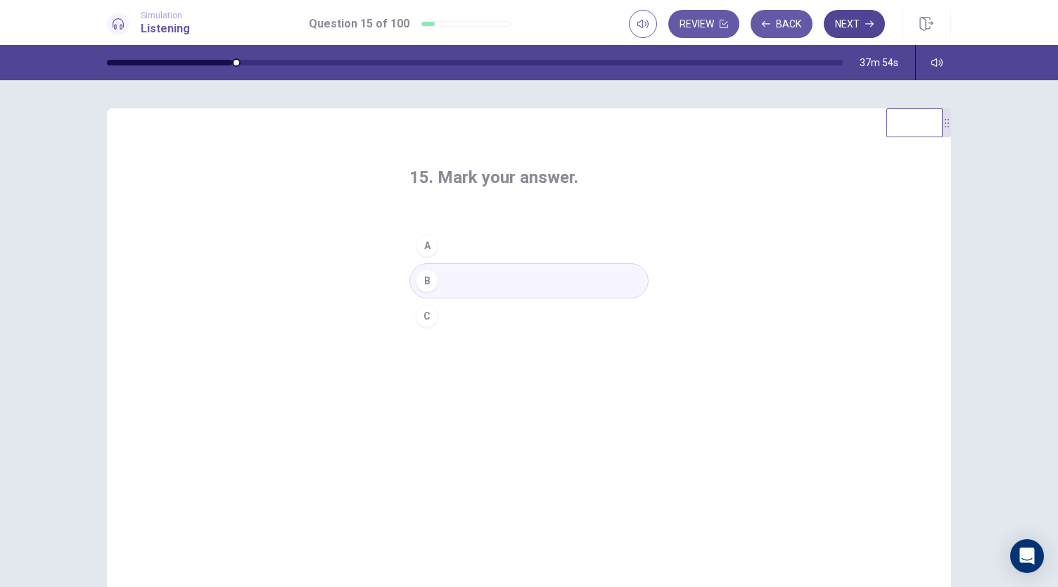
click at [858, 20] on button "Next" at bounding box center [854, 24] width 61 height 28
click at [505, 241] on button "A" at bounding box center [528, 245] width 239 height 35
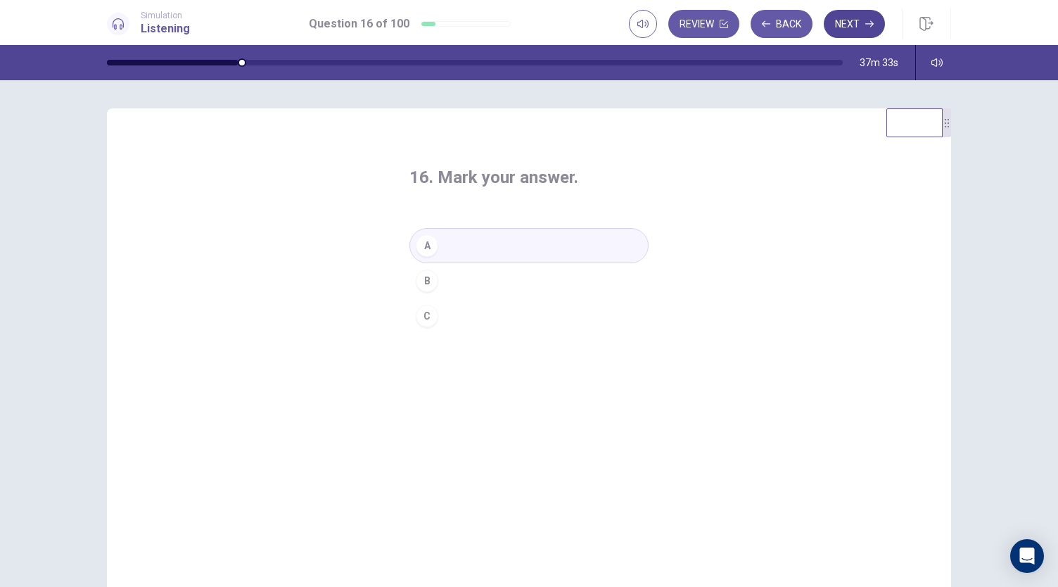
click at [870, 21] on icon "button" at bounding box center [869, 24] width 8 height 8
click at [462, 277] on button "B" at bounding box center [528, 280] width 239 height 35
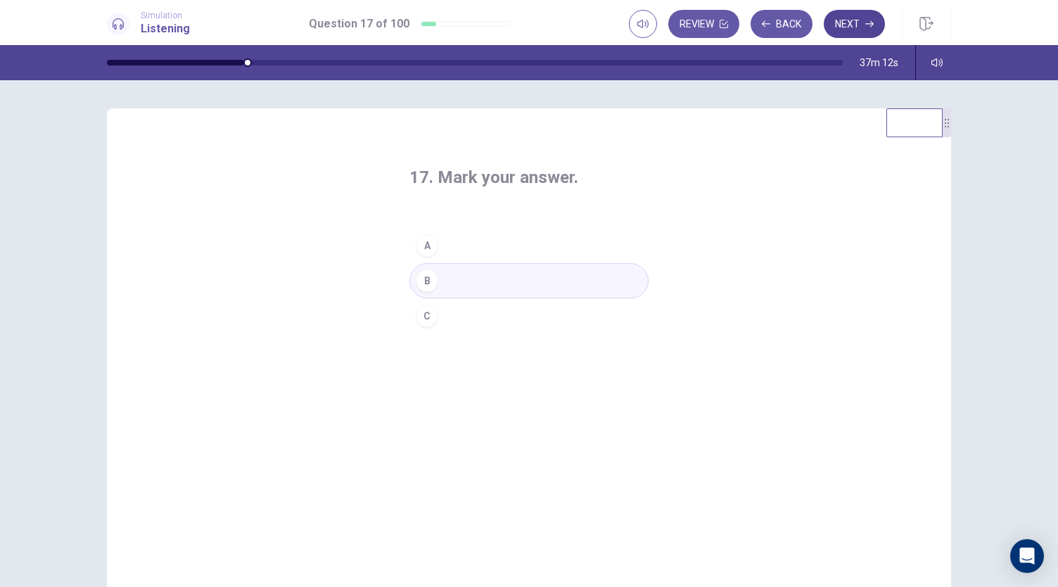
click at [844, 20] on button "Next" at bounding box center [854, 24] width 61 height 28
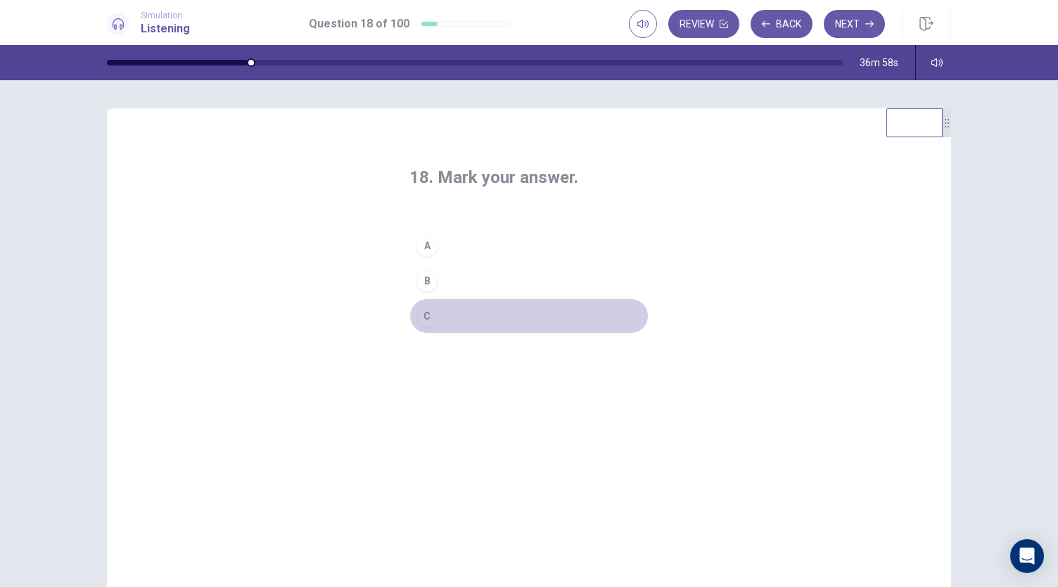
click at [431, 315] on div "C" at bounding box center [427, 316] width 23 height 23
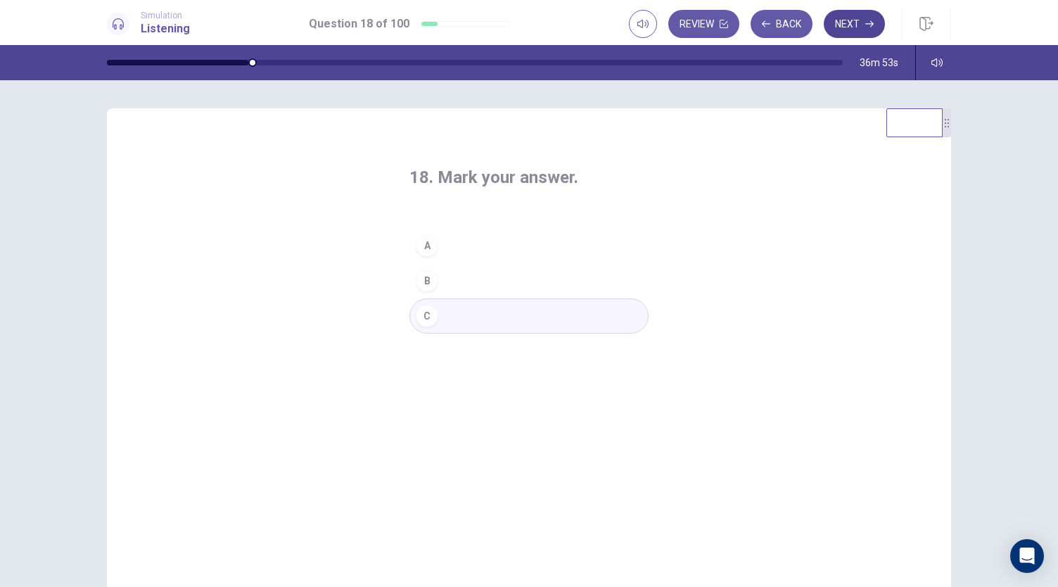
click at [846, 30] on button "Next" at bounding box center [854, 24] width 61 height 28
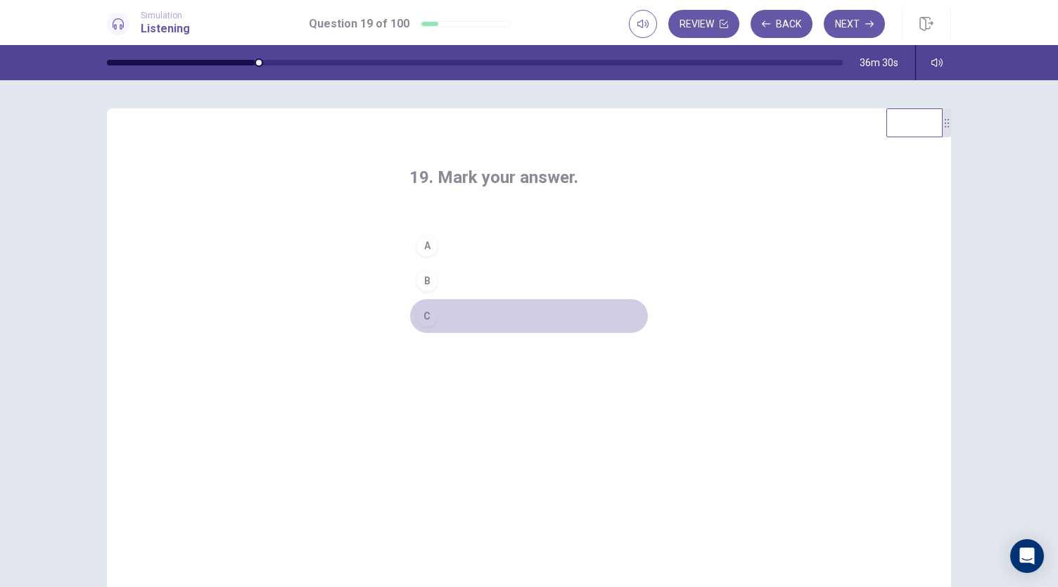
click at [421, 316] on div "C" at bounding box center [427, 316] width 23 height 23
click at [429, 247] on div "A" at bounding box center [427, 245] width 23 height 23
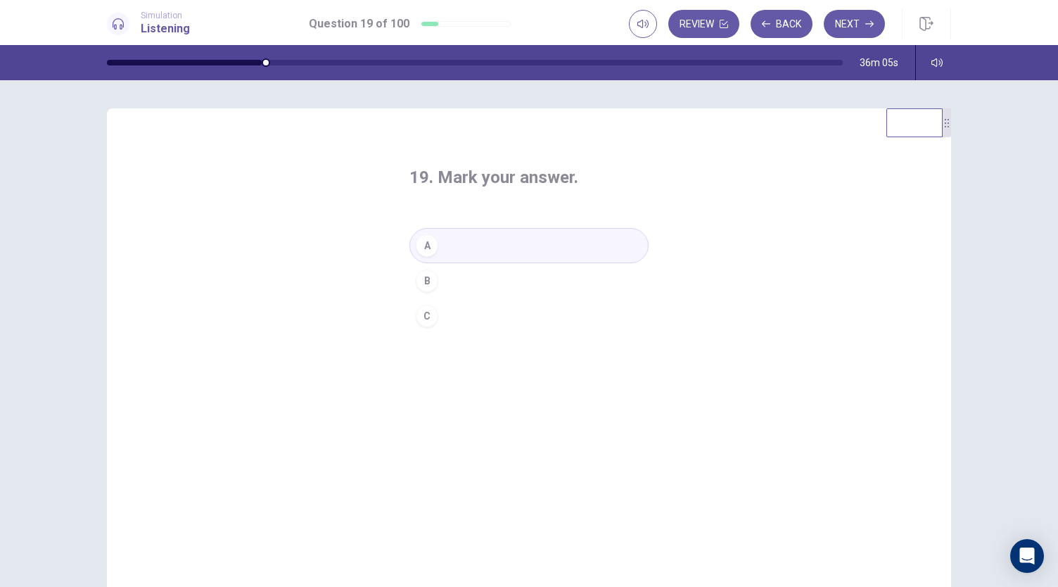
click at [476, 317] on button "C" at bounding box center [528, 315] width 239 height 35
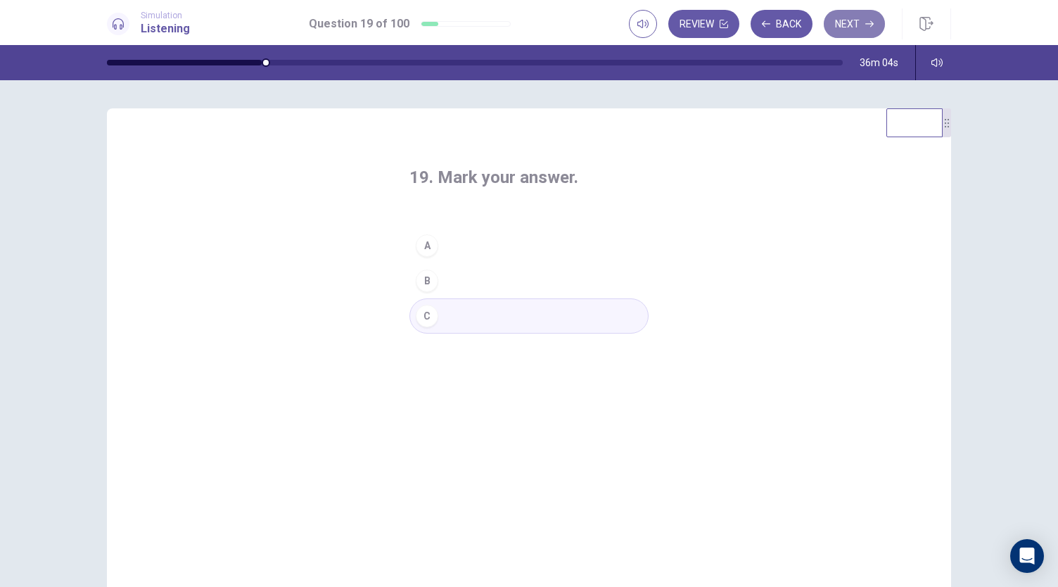
click at [858, 25] on button "Next" at bounding box center [854, 24] width 61 height 28
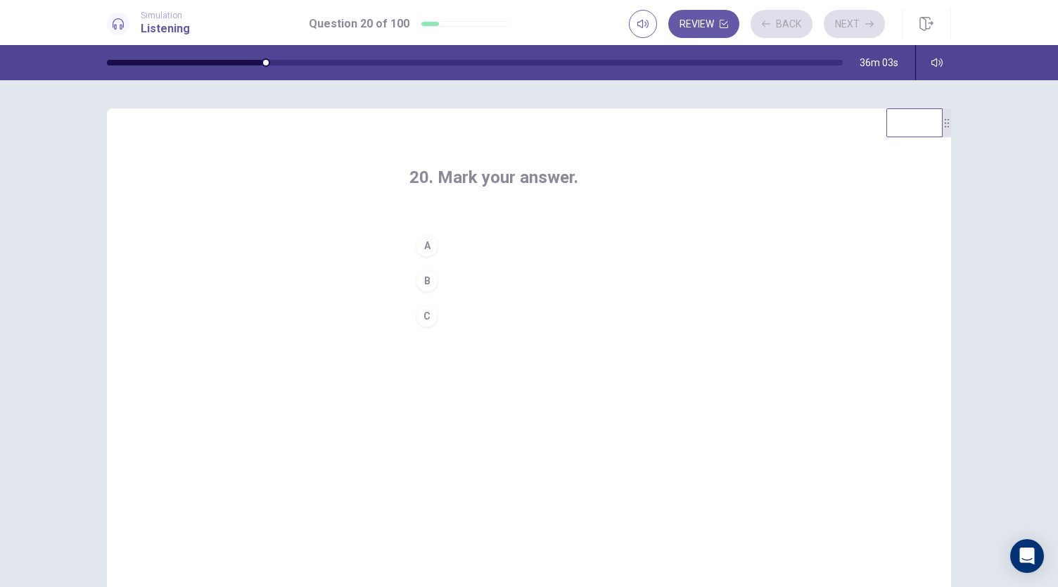
click at [442, 244] on button "A" at bounding box center [528, 245] width 239 height 35
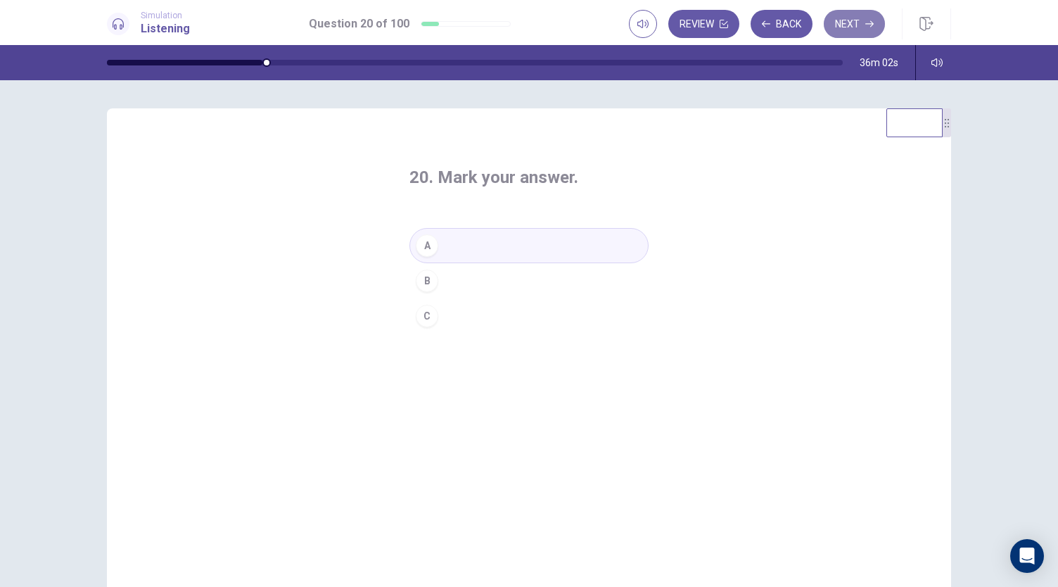
click at [862, 25] on button "Next" at bounding box center [854, 24] width 61 height 28
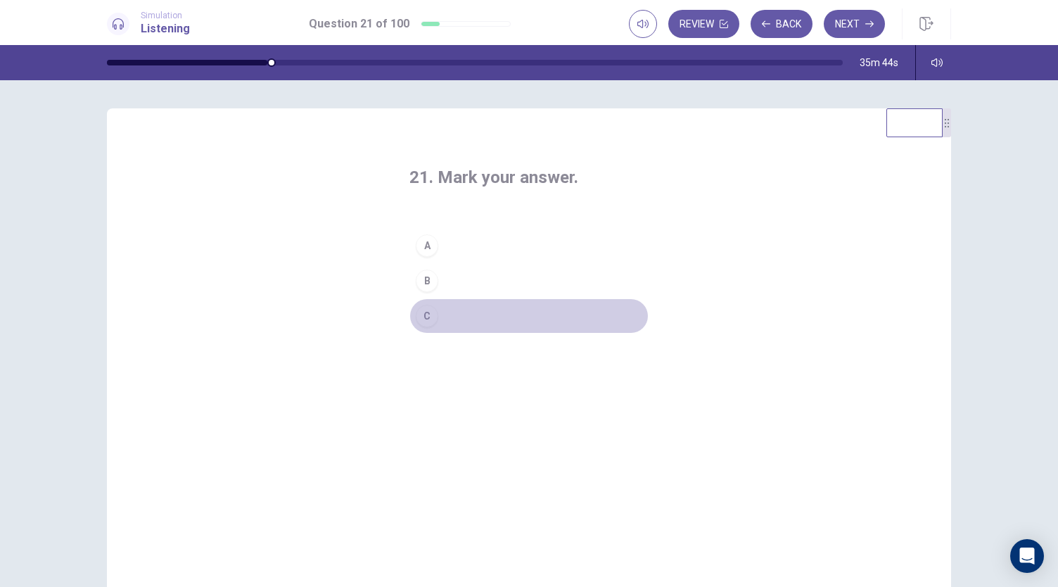
click at [457, 304] on button "C" at bounding box center [528, 315] width 239 height 35
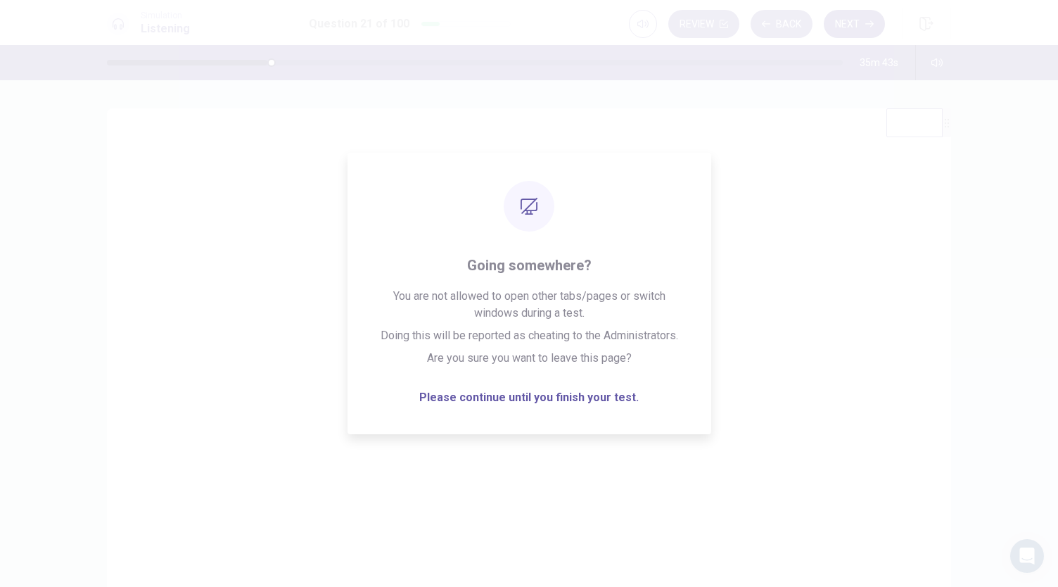
click at [862, 22] on button "Next" at bounding box center [854, 24] width 61 height 28
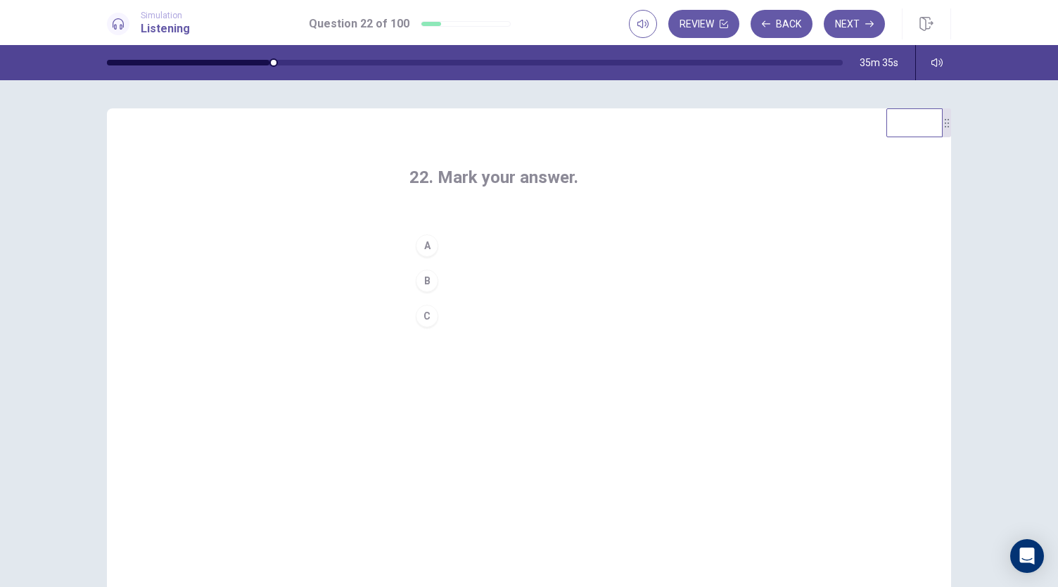
click at [464, 278] on button "B" at bounding box center [528, 280] width 239 height 35
click at [847, 30] on button "Next" at bounding box center [854, 24] width 61 height 28
click at [450, 310] on button "C" at bounding box center [528, 315] width 239 height 35
click at [858, 30] on button "Next" at bounding box center [854, 24] width 61 height 28
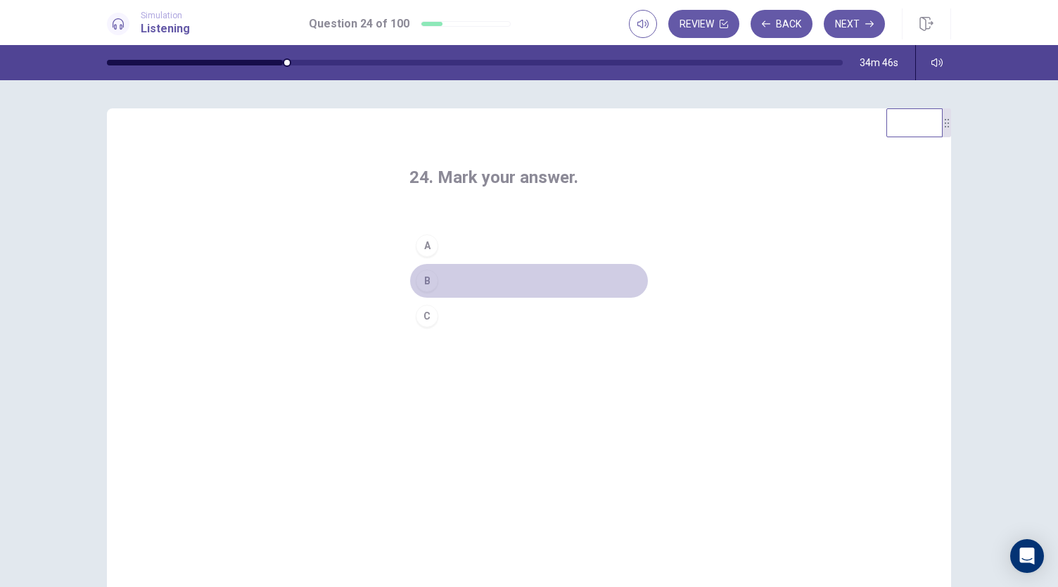
click at [459, 284] on button "B" at bounding box center [528, 280] width 239 height 35
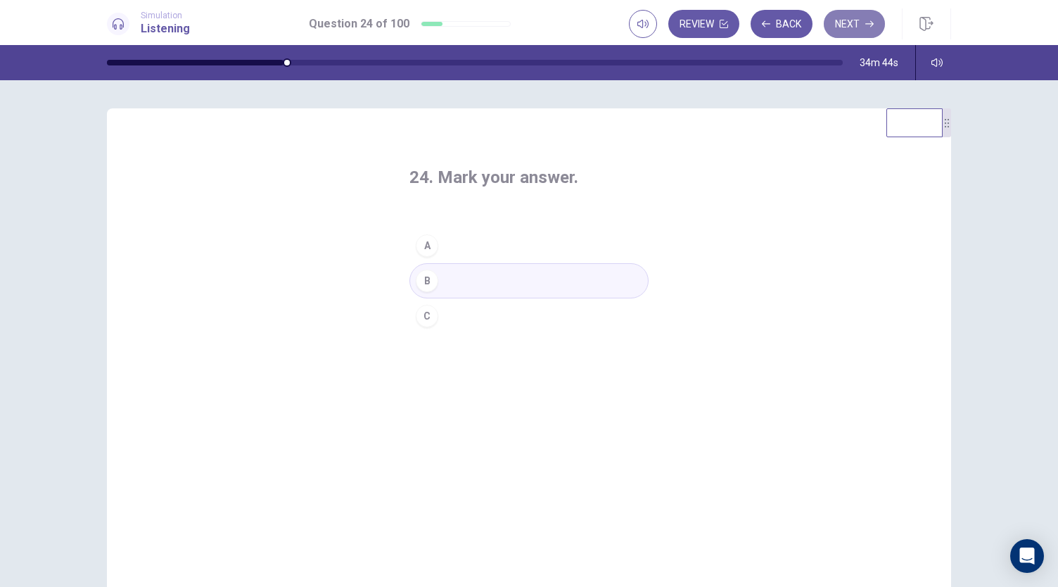
click at [861, 26] on button "Next" at bounding box center [854, 24] width 61 height 28
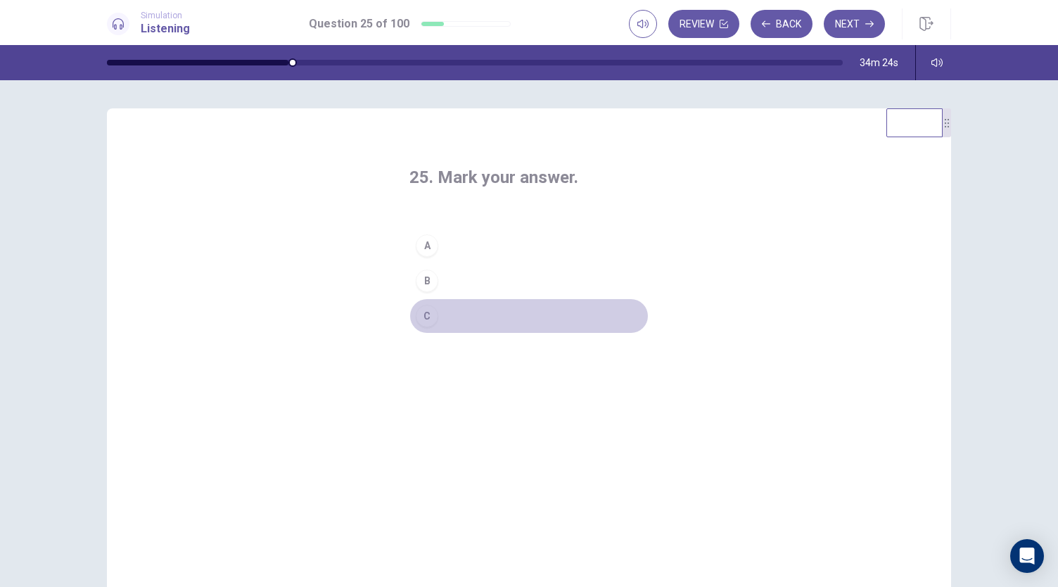
click at [477, 312] on button "C" at bounding box center [528, 315] width 239 height 35
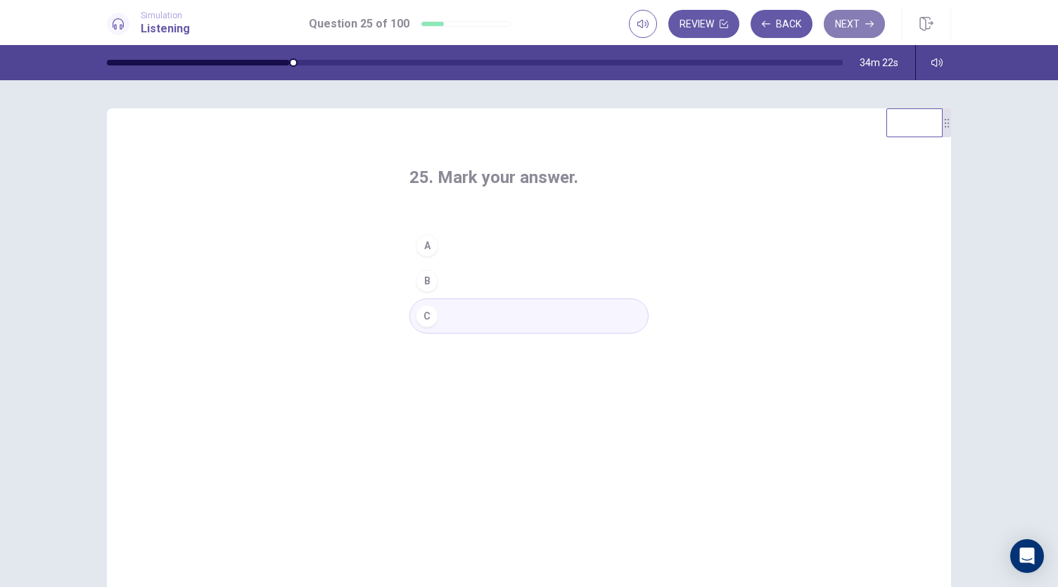
click at [850, 28] on button "Next" at bounding box center [854, 24] width 61 height 28
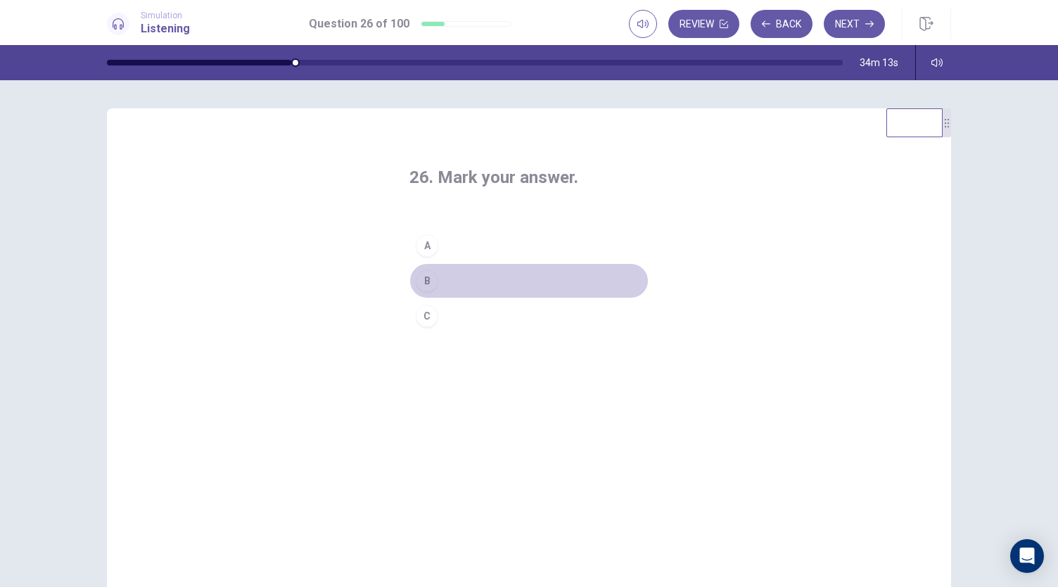
click at [447, 279] on button "B" at bounding box center [528, 280] width 239 height 35
click at [501, 312] on button "C" at bounding box center [528, 315] width 239 height 35
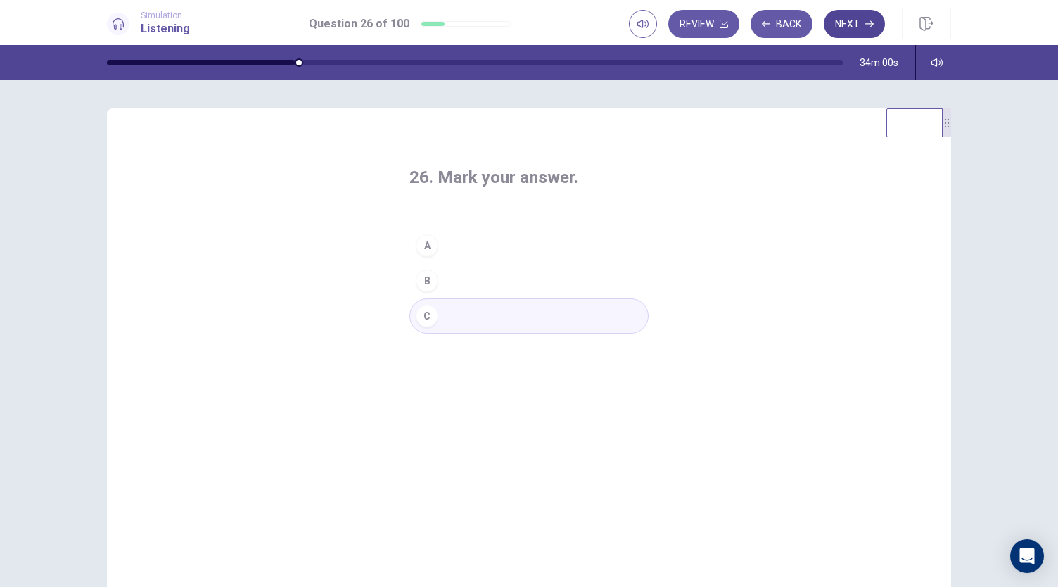
click at [865, 27] on icon "button" at bounding box center [869, 24] width 8 height 8
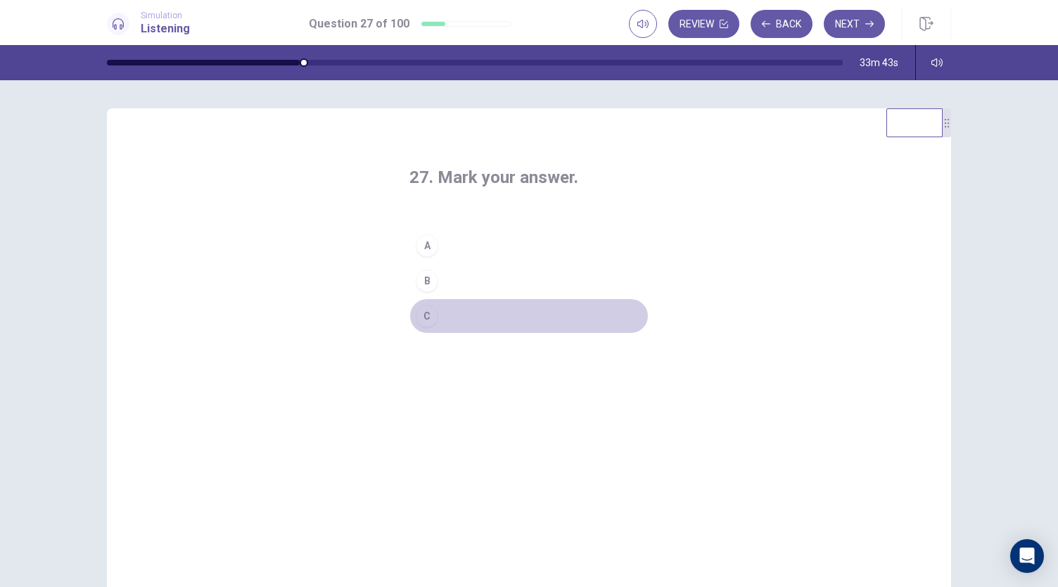
click at [464, 315] on button "C" at bounding box center [528, 315] width 239 height 35
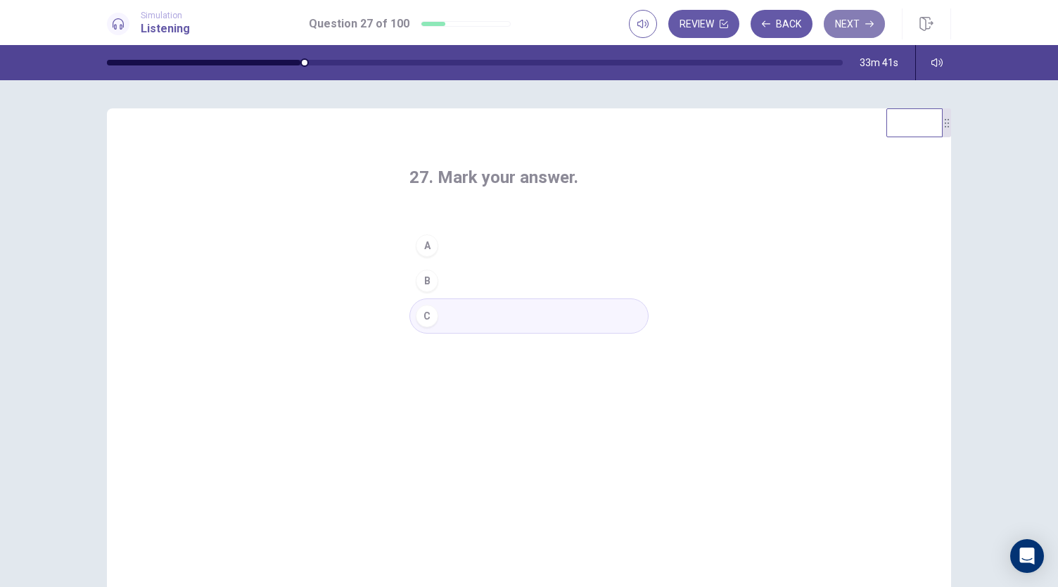
click at [852, 26] on button "Next" at bounding box center [854, 24] width 61 height 28
click at [457, 245] on button "A" at bounding box center [528, 245] width 239 height 35
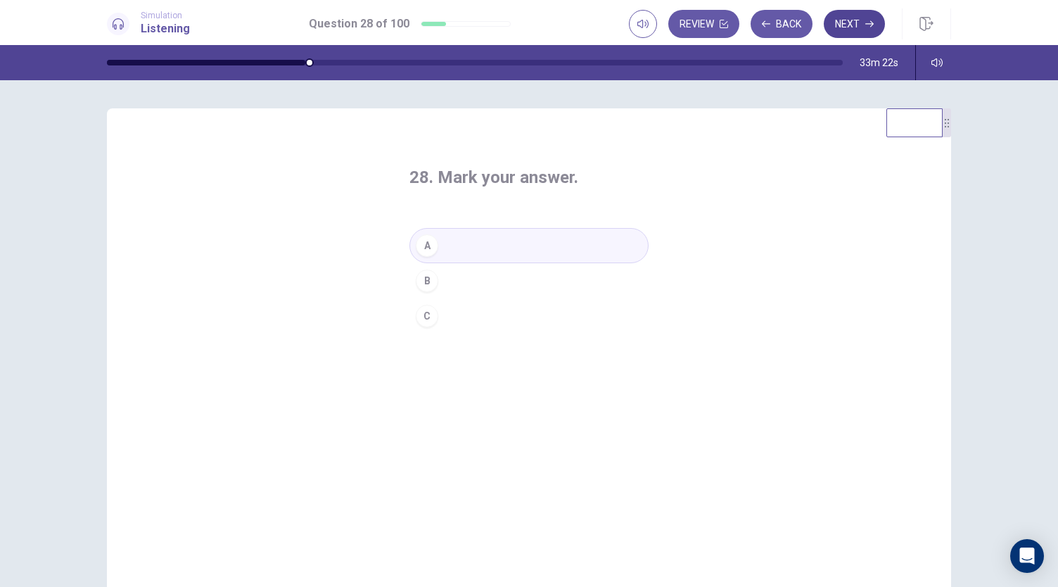
click at [846, 30] on button "Next" at bounding box center [854, 24] width 61 height 28
click at [483, 279] on button "B" at bounding box center [528, 280] width 239 height 35
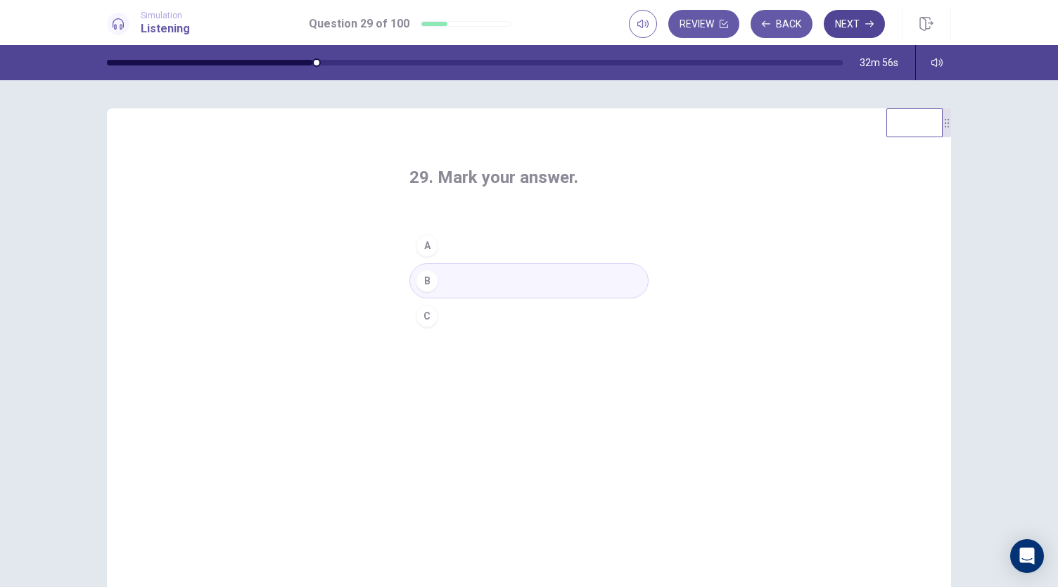
click at [861, 25] on button "Next" at bounding box center [854, 24] width 61 height 28
click at [476, 236] on button "A" at bounding box center [528, 245] width 239 height 35
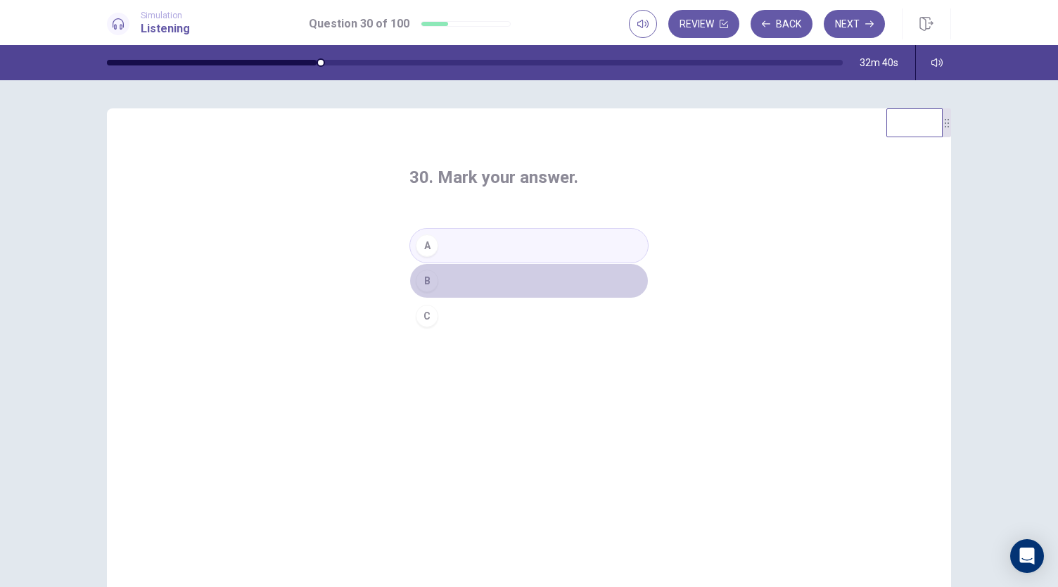
click at [457, 280] on button "B" at bounding box center [528, 280] width 239 height 35
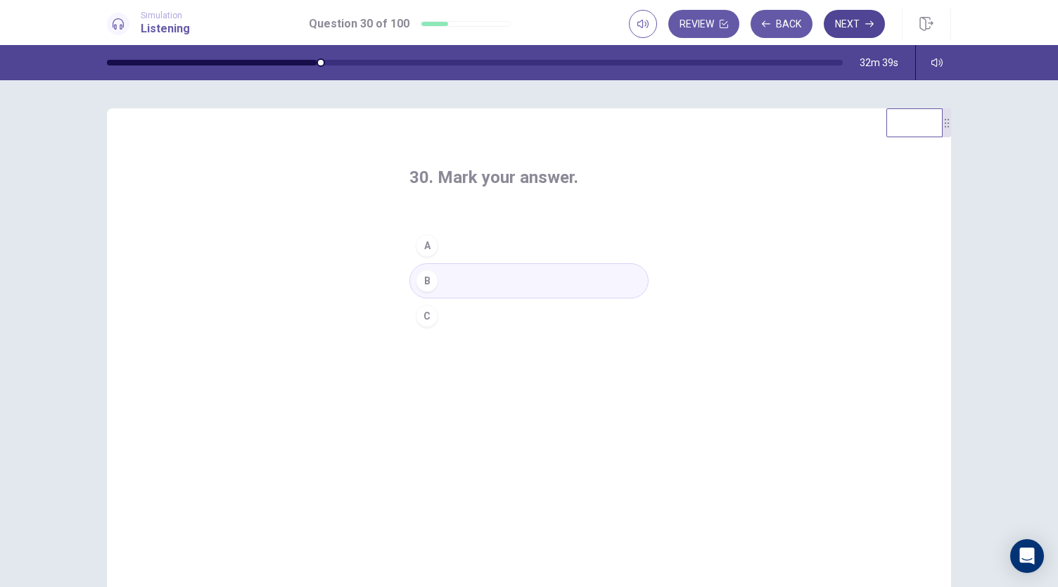
click at [844, 31] on button "Next" at bounding box center [854, 24] width 61 height 28
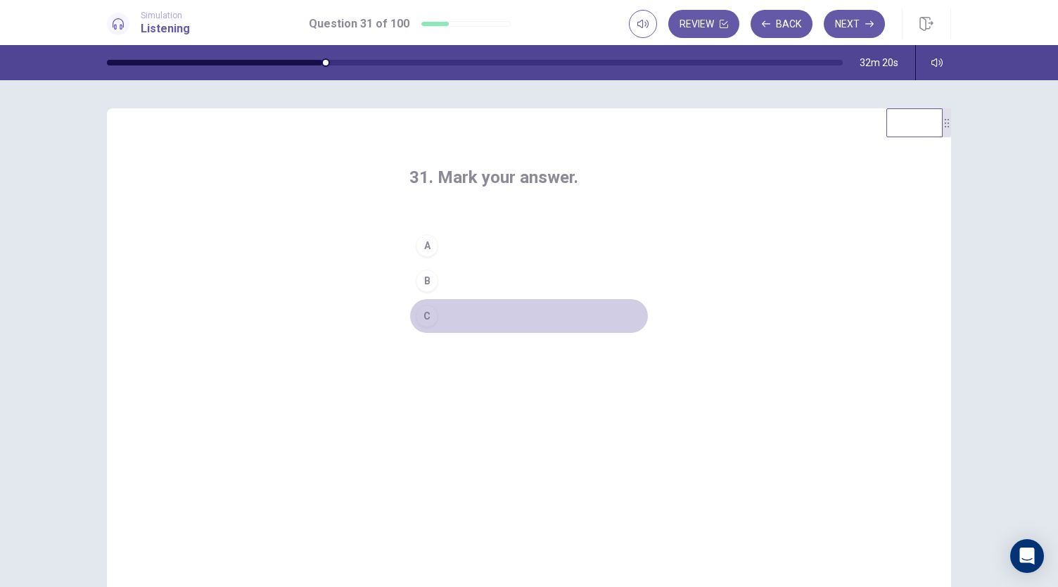
click at [483, 315] on button "C" at bounding box center [528, 315] width 239 height 35
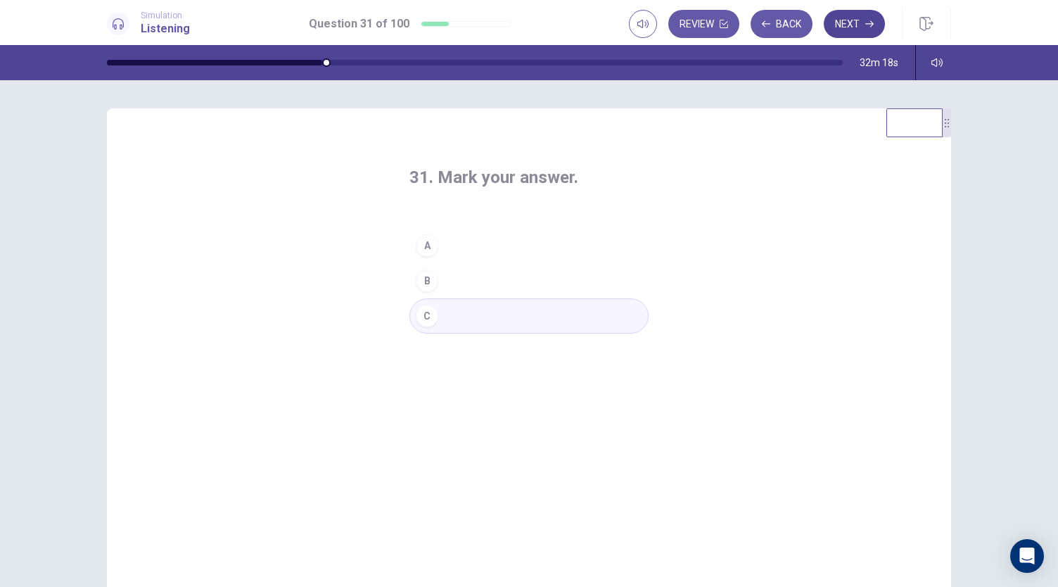
click at [857, 26] on button "Next" at bounding box center [854, 24] width 61 height 28
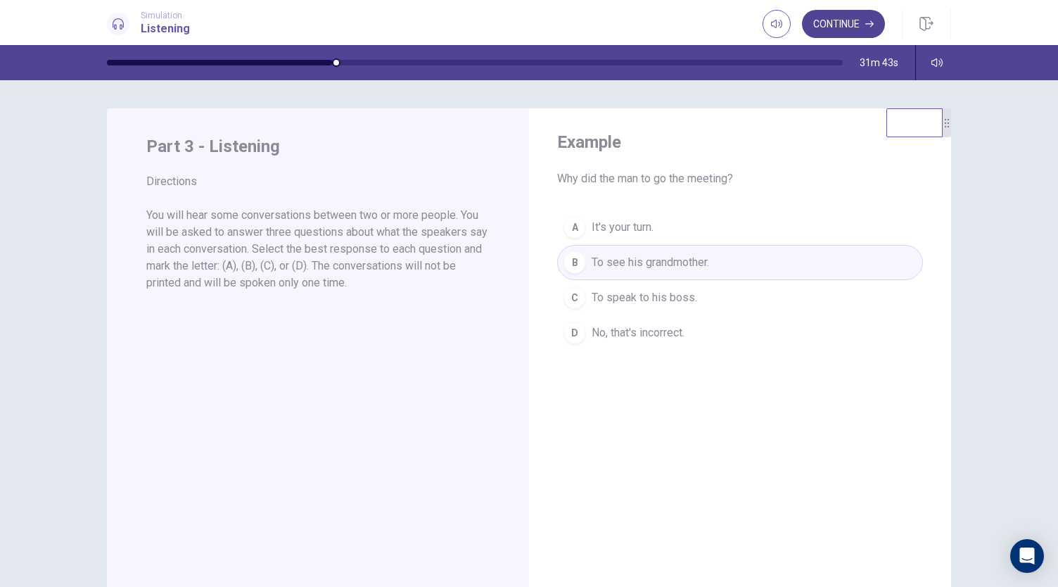
click at [846, 32] on button "Continue" at bounding box center [843, 24] width 83 height 28
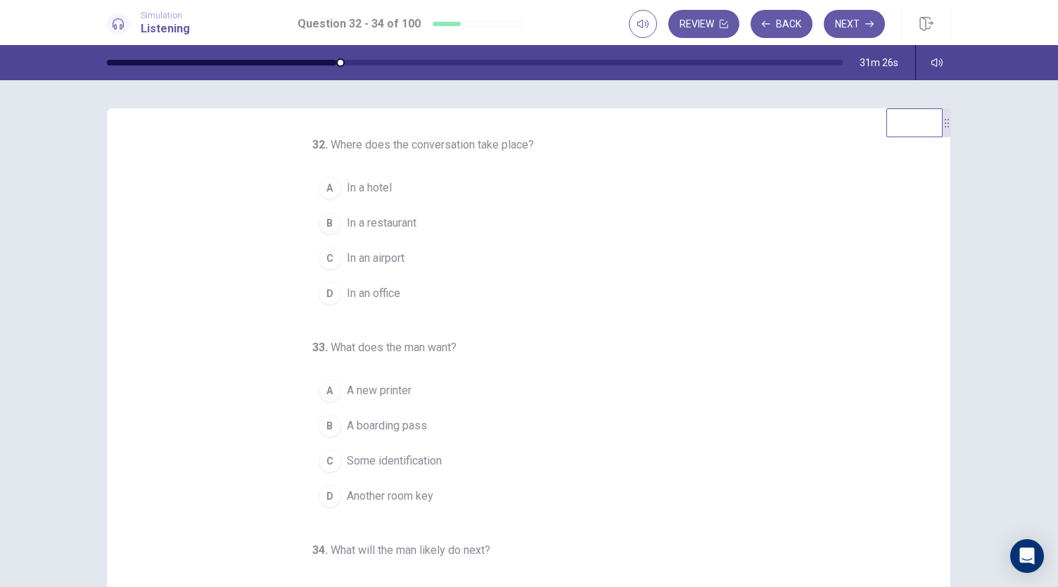
click at [386, 257] on span "In an airport" at bounding box center [376, 258] width 58 height 17
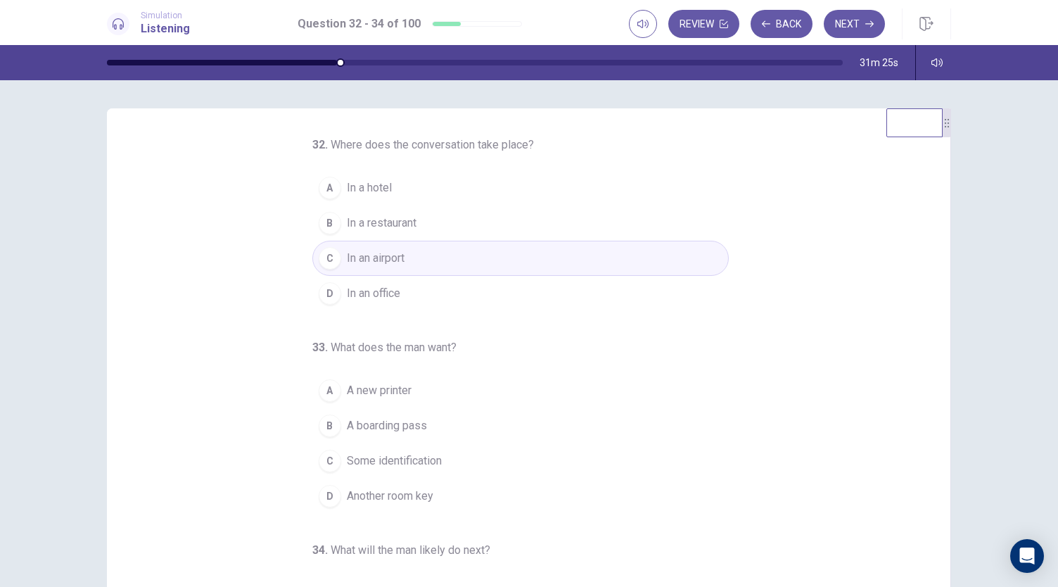
click at [374, 430] on span "A boarding pass" at bounding box center [387, 425] width 80 height 17
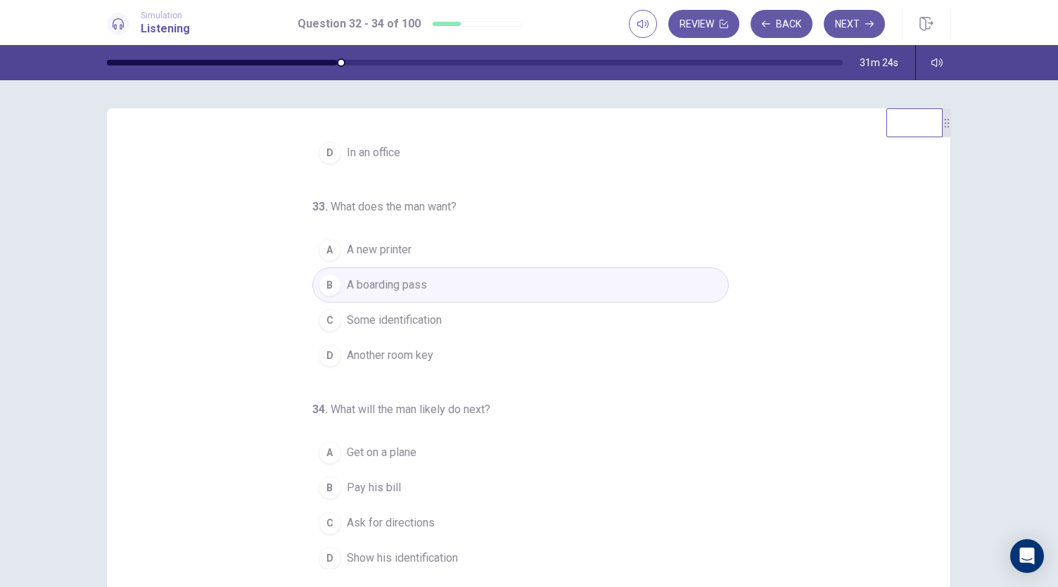
scroll to position [141, 0]
click at [349, 453] on span "Get on a plane" at bounding box center [382, 452] width 70 height 17
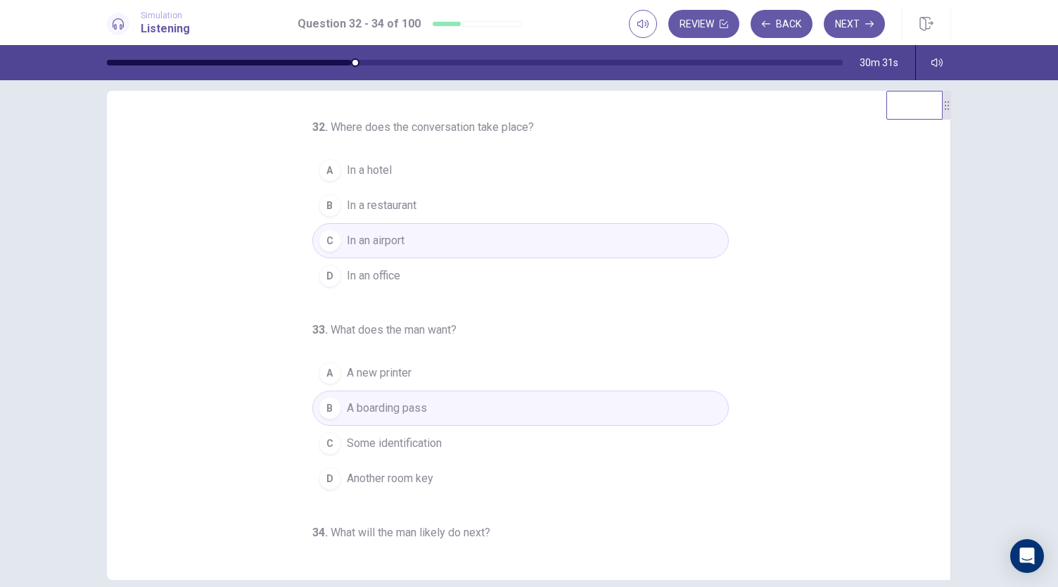
scroll to position [0, 0]
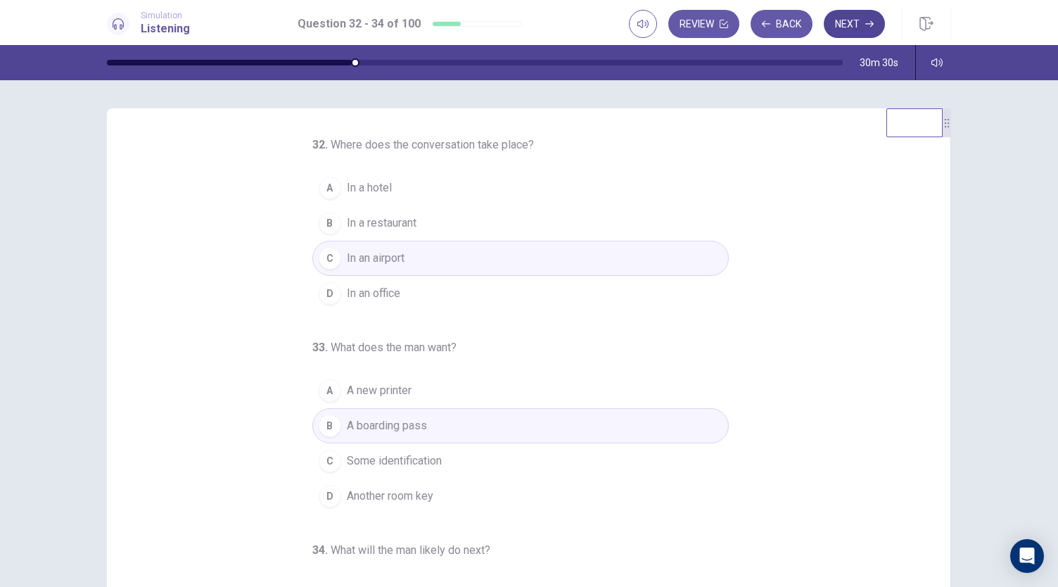
click at [849, 23] on button "Next" at bounding box center [854, 24] width 61 height 28
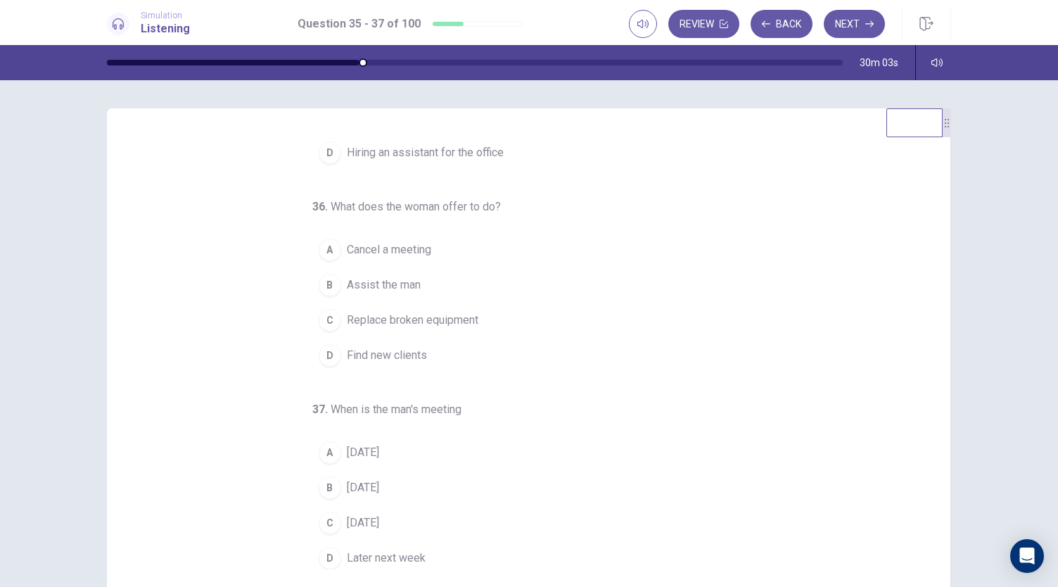
scroll to position [141, 0]
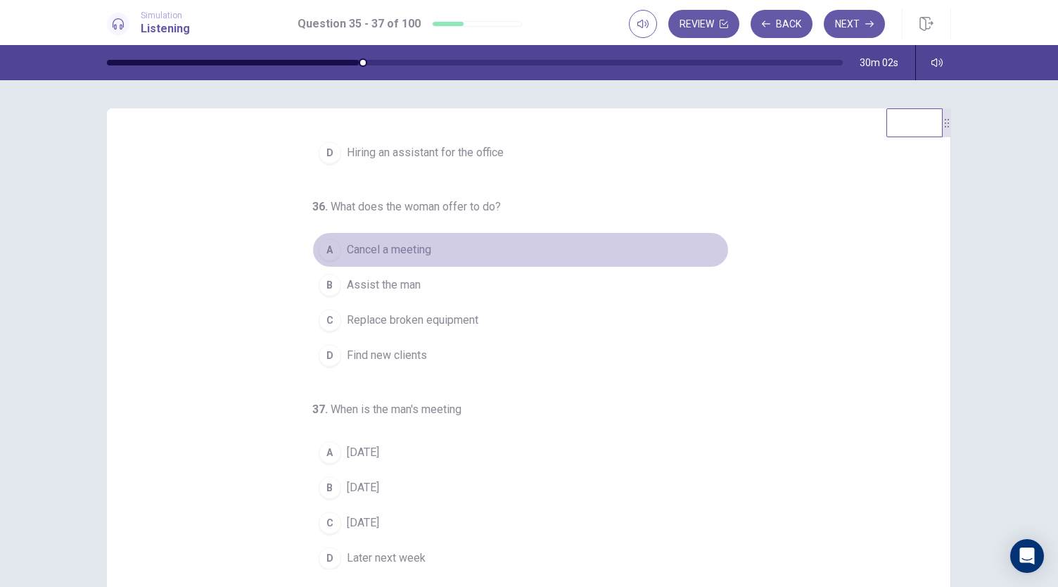
click at [329, 246] on div "A" at bounding box center [330, 250] width 23 height 23
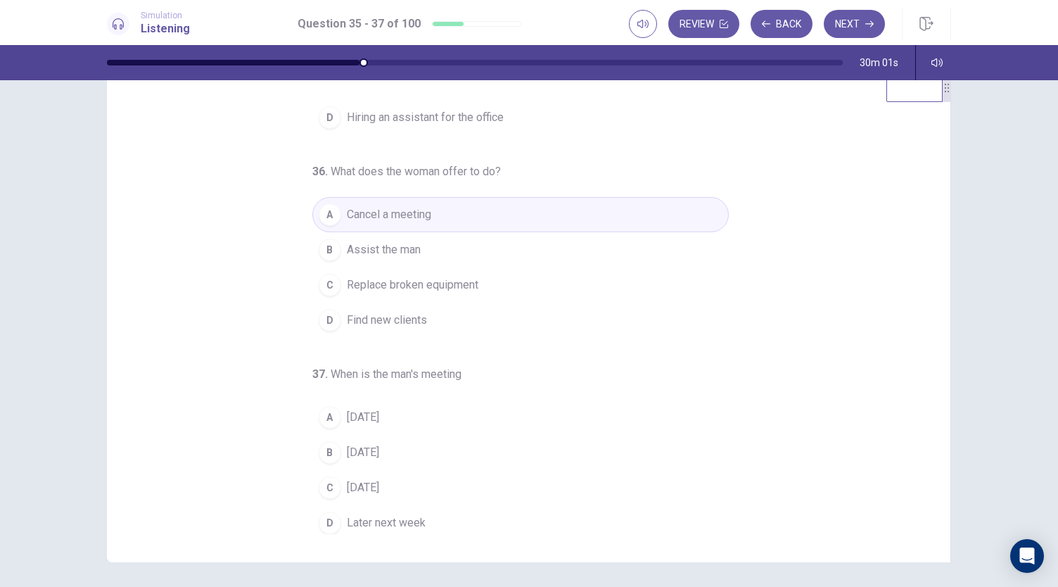
scroll to position [84, 0]
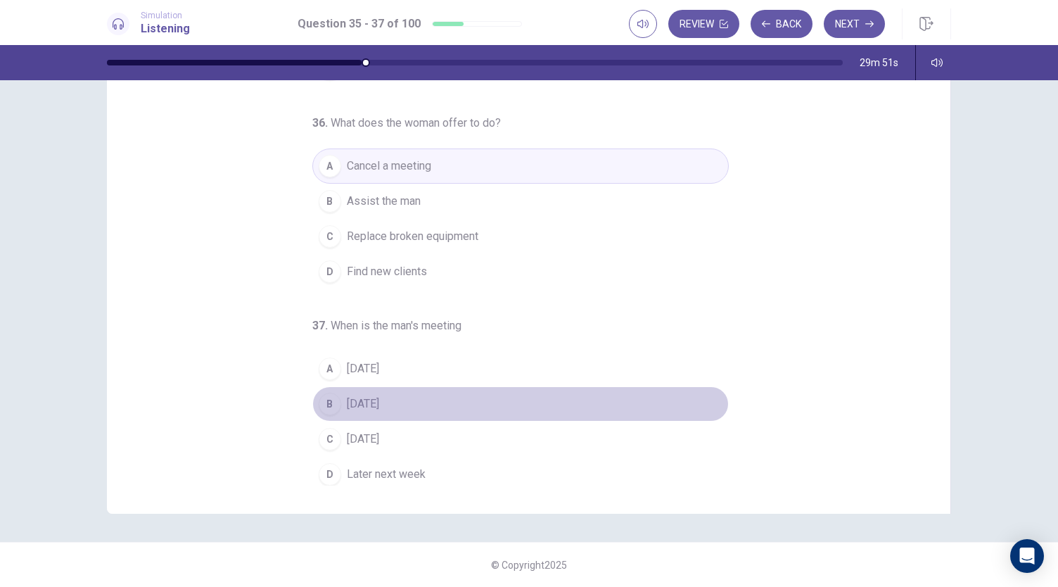
click at [374, 400] on span "Wednesday" at bounding box center [363, 403] width 32 height 17
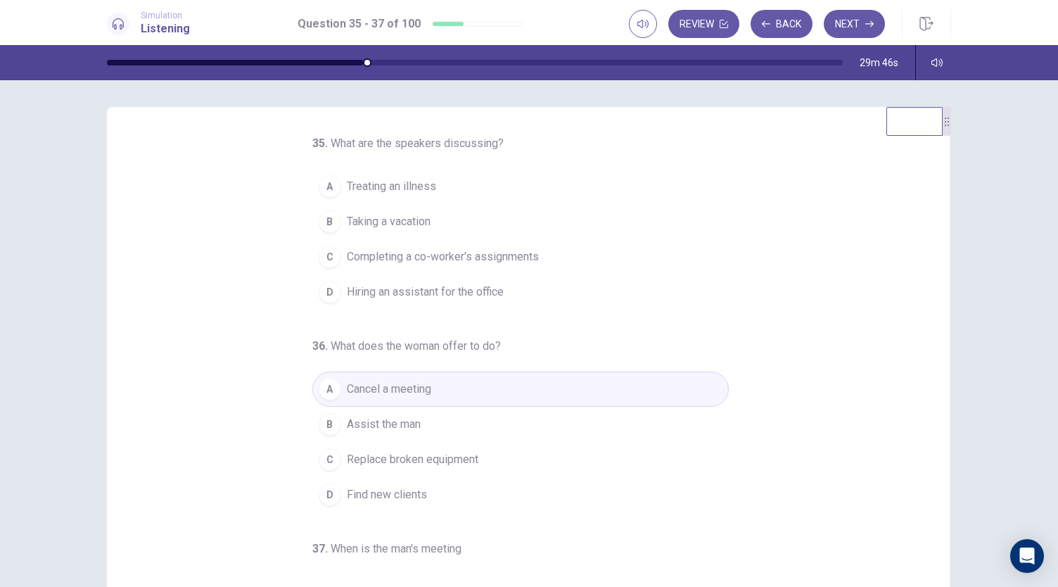
scroll to position [0, 0]
click at [447, 192] on button "A Treating an illness" at bounding box center [520, 187] width 417 height 35
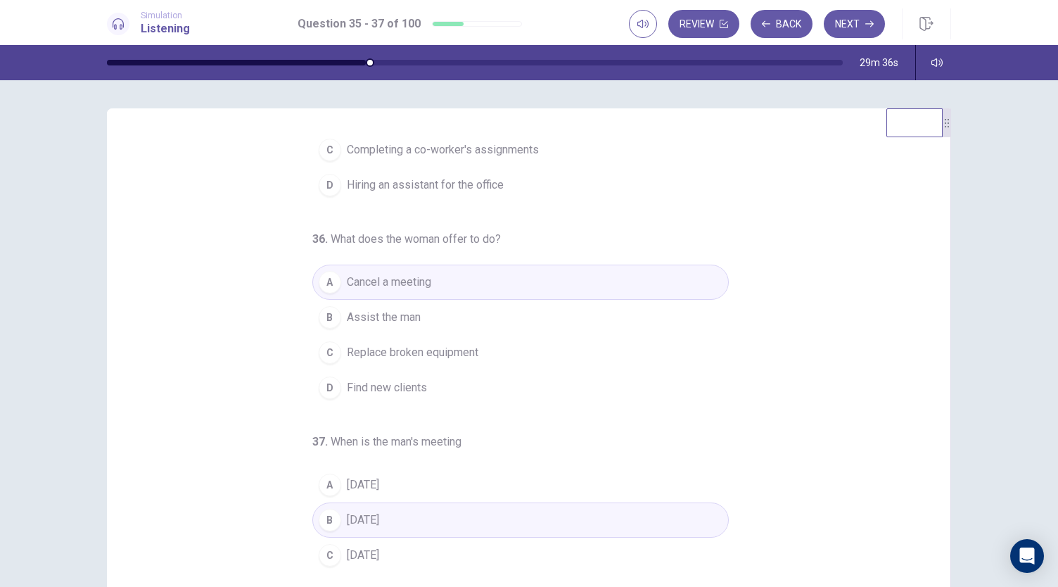
scroll to position [141, 0]
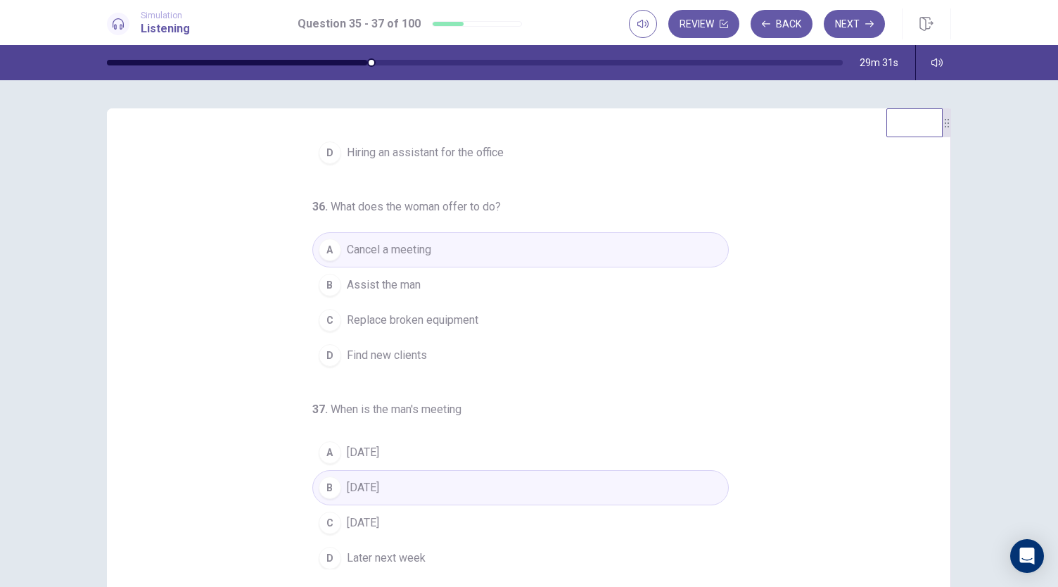
click at [436, 285] on button "B Assist the man" at bounding box center [520, 284] width 417 height 35
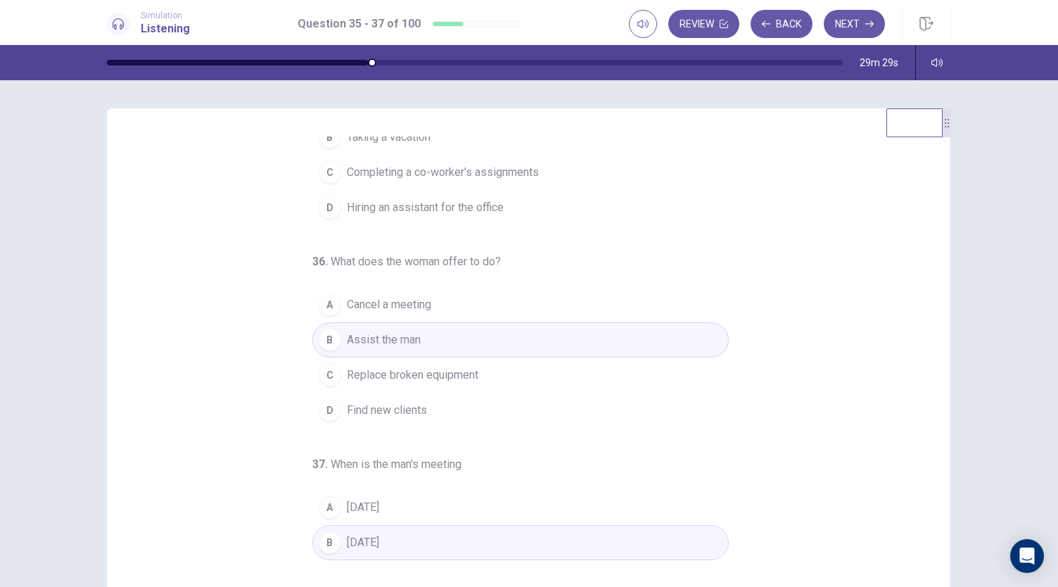
scroll to position [0, 0]
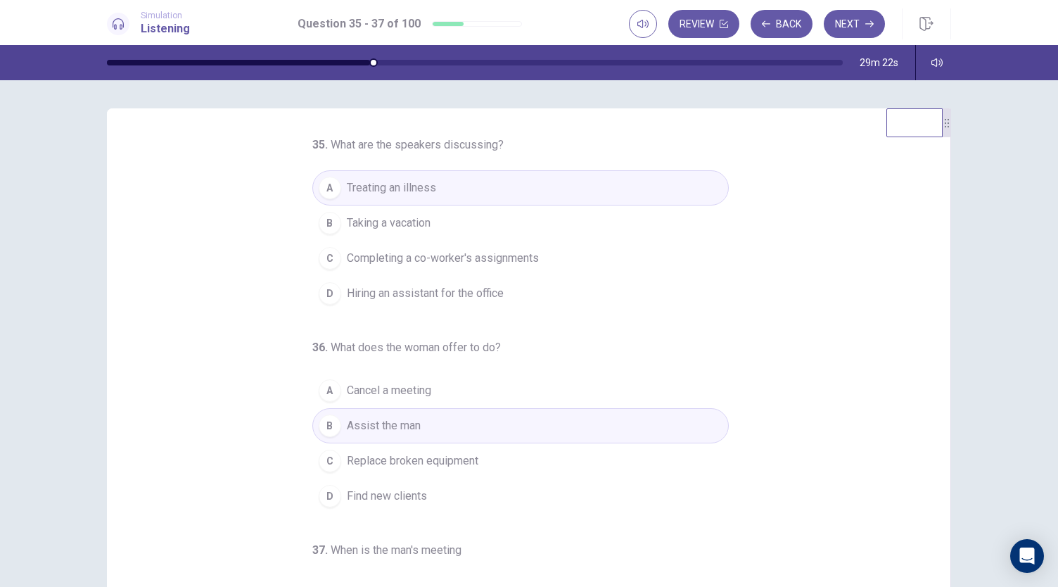
click at [495, 258] on span "Completing a co-worker's assignments" at bounding box center [443, 258] width 192 height 17
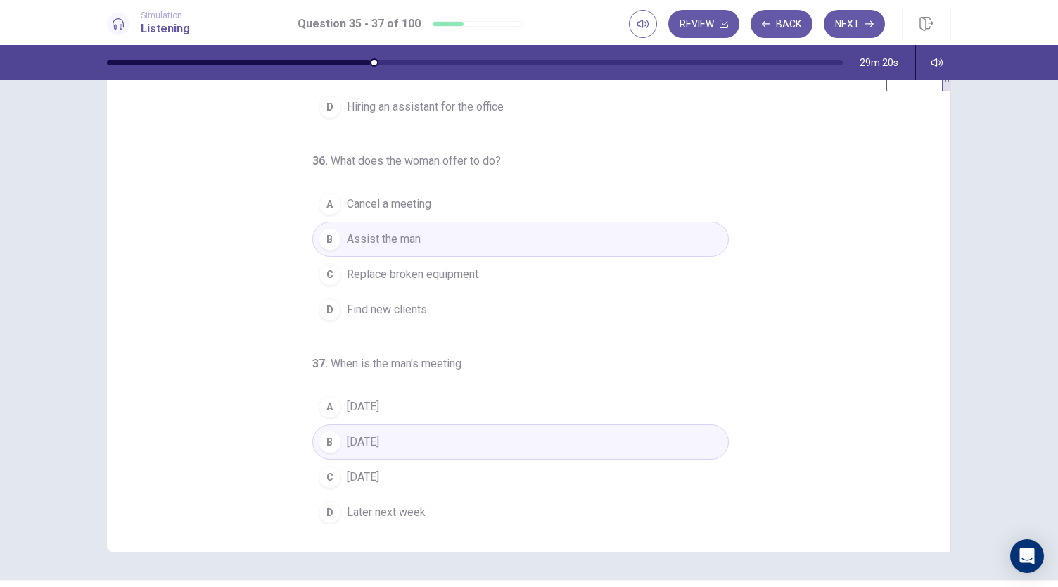
scroll to position [84, 0]
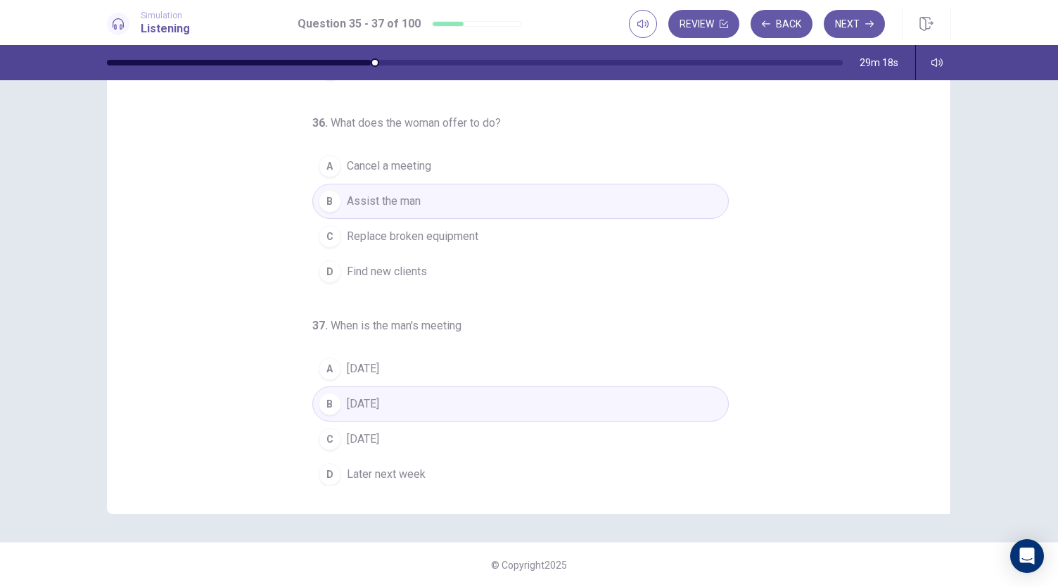
click at [481, 364] on button "A Tomorrow" at bounding box center [520, 368] width 417 height 35
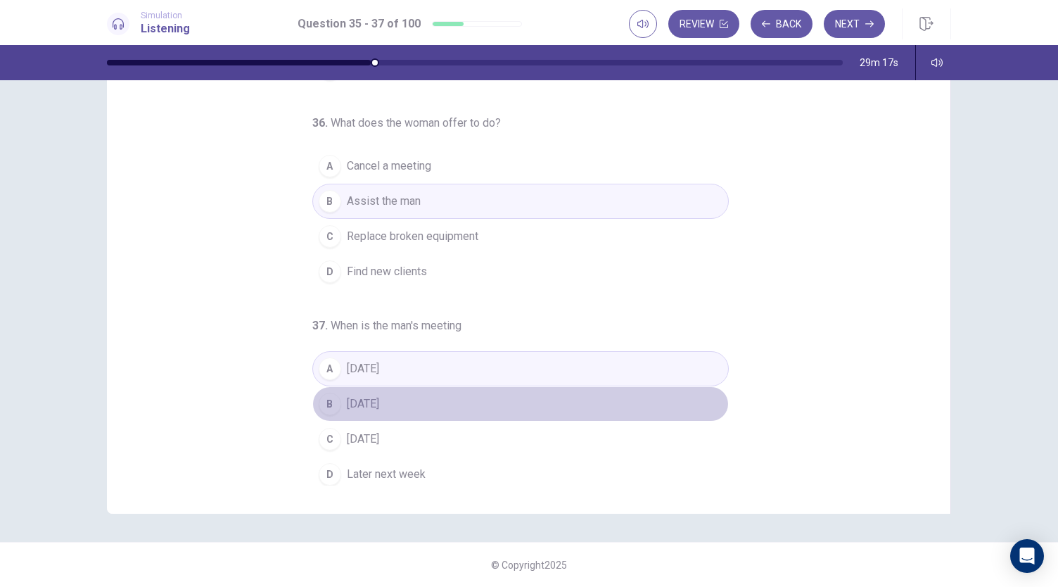
click at [460, 410] on button "B Wednesday" at bounding box center [520, 403] width 417 height 35
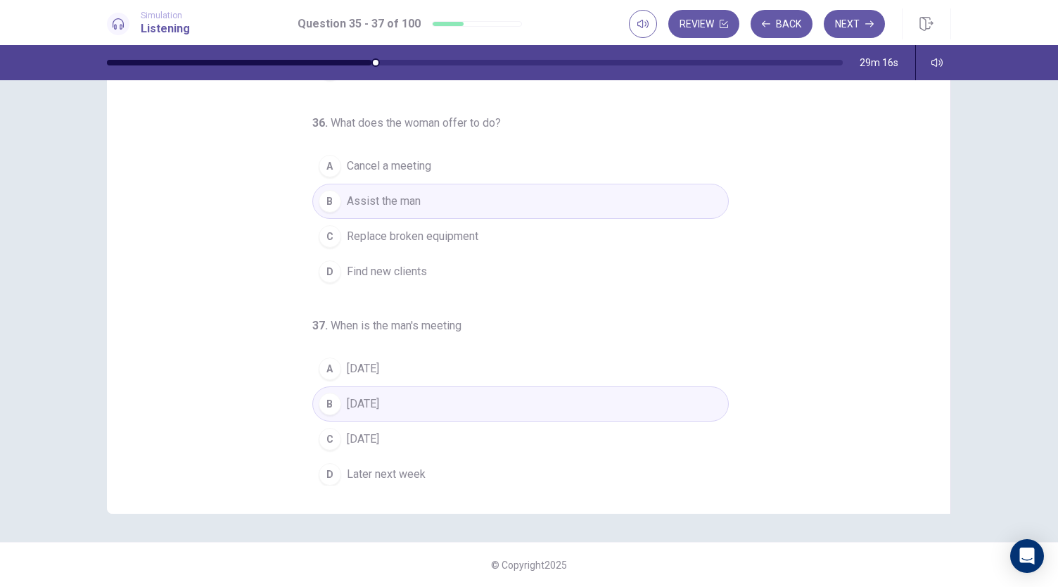
click at [472, 367] on button "A Tomorrow" at bounding box center [520, 368] width 417 height 35
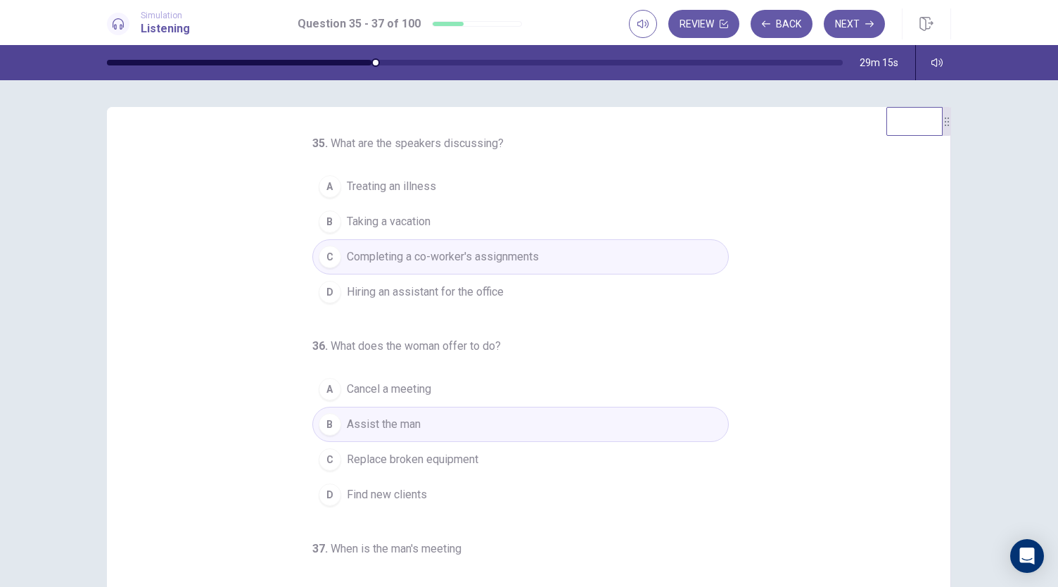
scroll to position [0, 0]
click at [849, 29] on button "Next" at bounding box center [854, 24] width 61 height 28
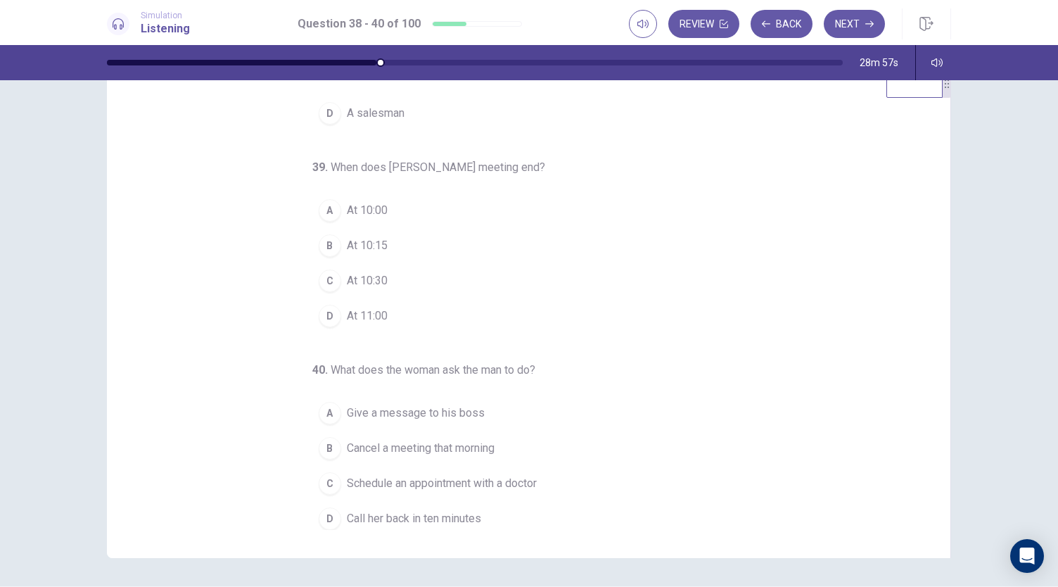
scroll to position [70, 0]
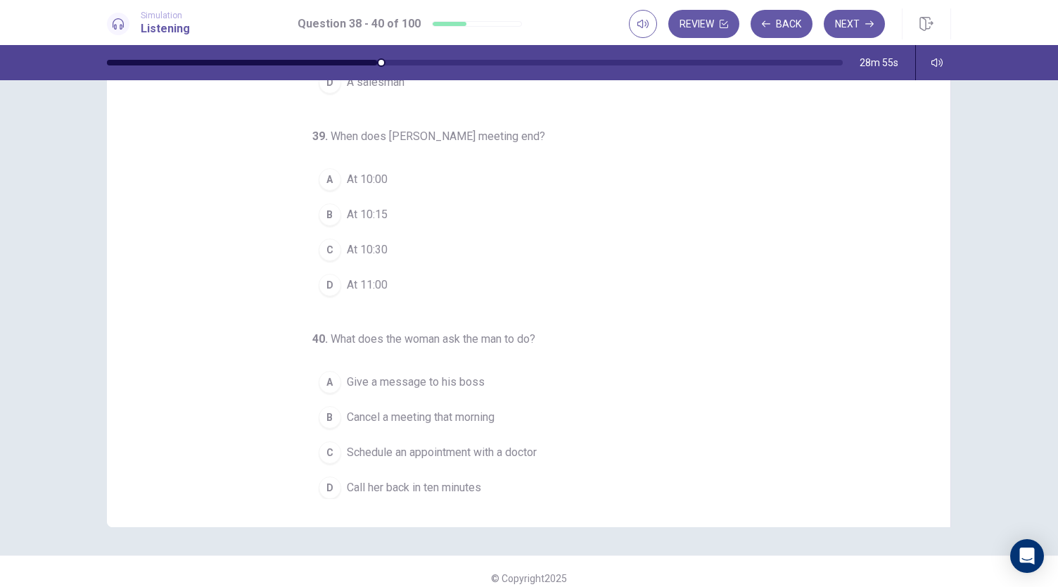
click at [440, 450] on span "Schedule an appointment with a doctor" at bounding box center [442, 452] width 190 height 17
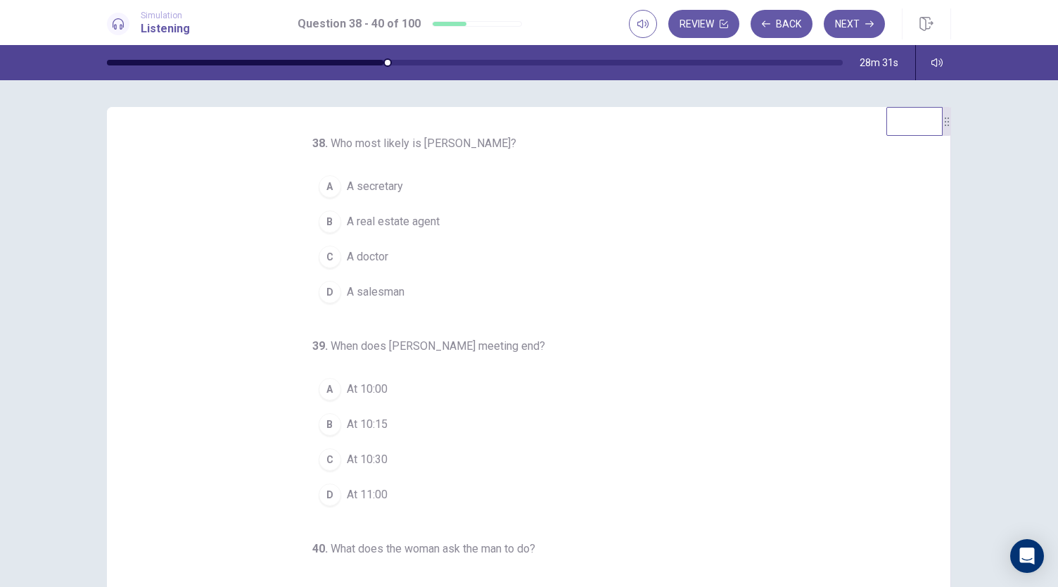
scroll to position [0, 0]
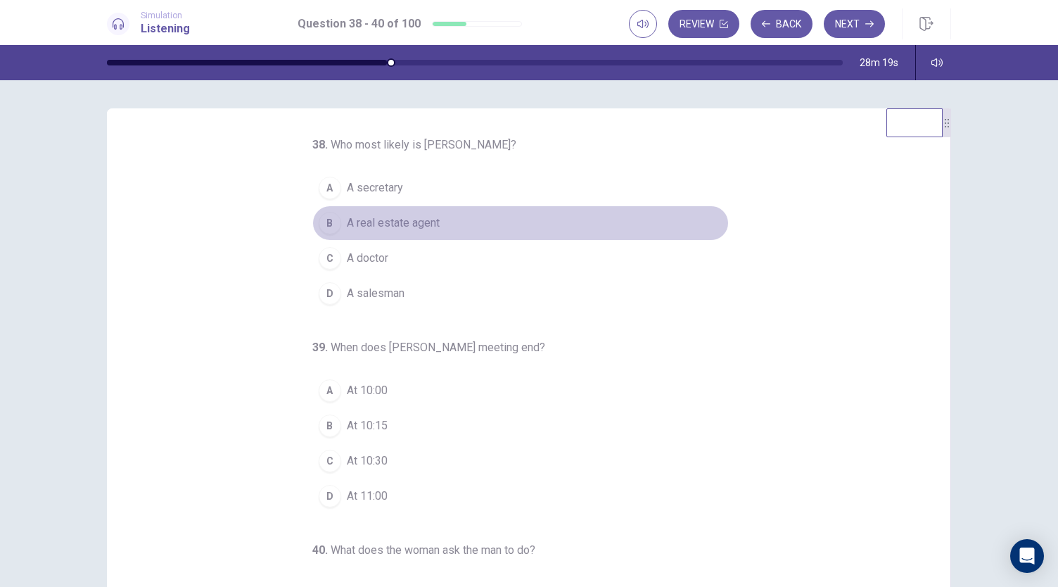
click at [422, 224] on span "A real estate agent" at bounding box center [393, 223] width 93 height 17
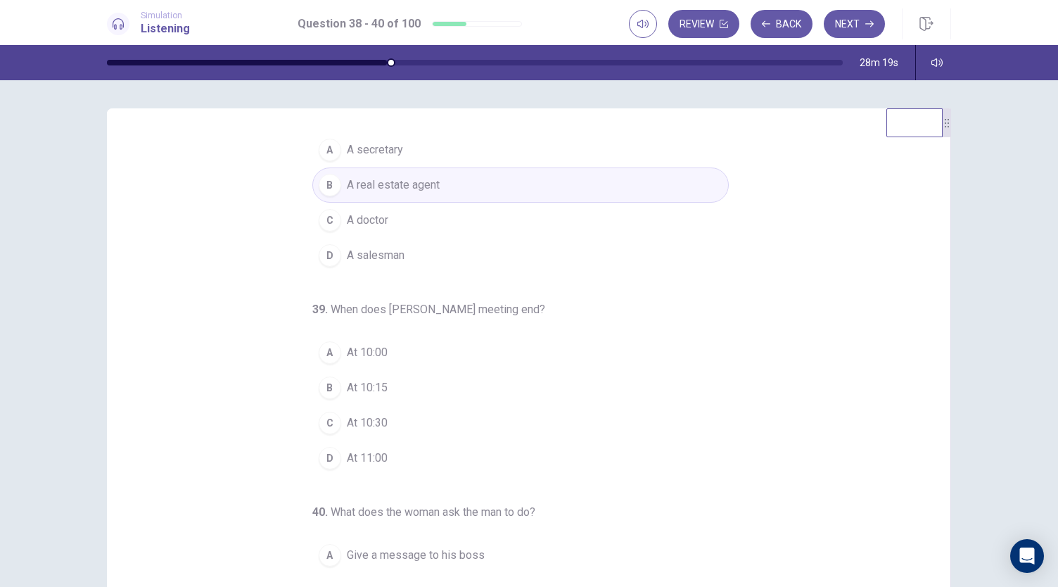
scroll to position [70, 0]
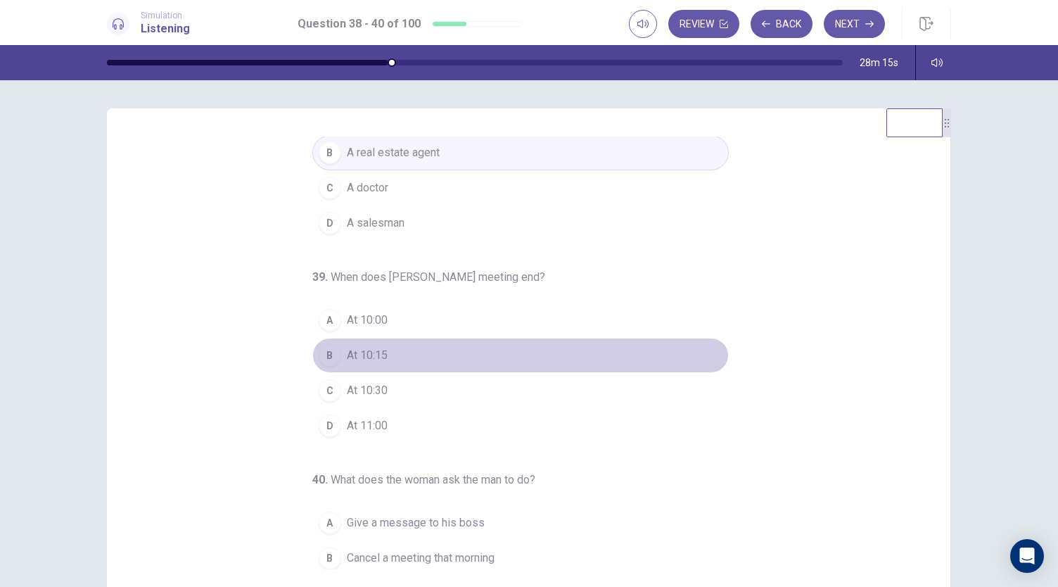
click at [398, 348] on button "B At 10:15" at bounding box center [520, 355] width 417 height 35
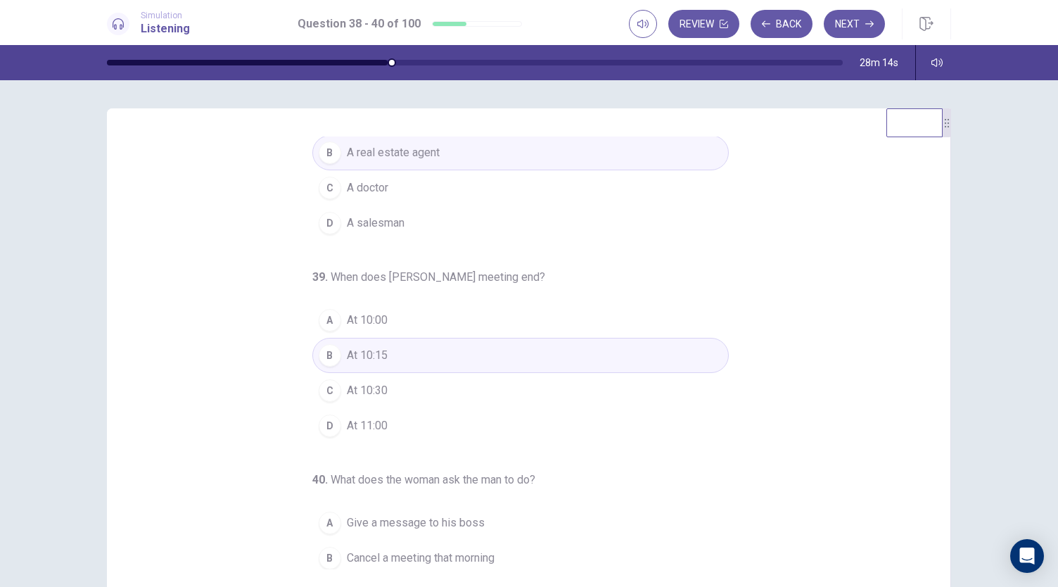
click at [407, 386] on button "C At 10:30" at bounding box center [520, 390] width 417 height 35
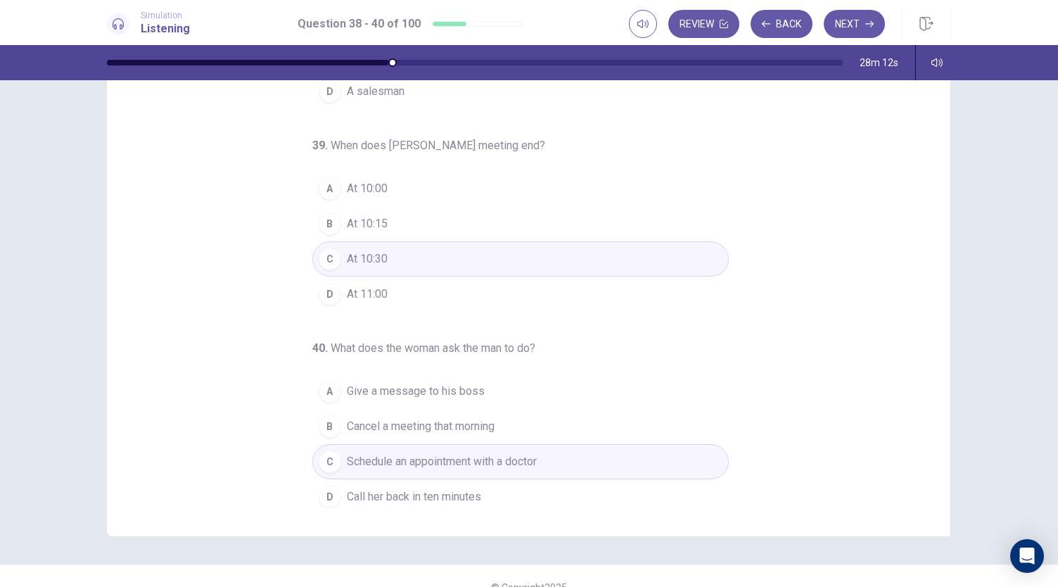
scroll to position [84, 0]
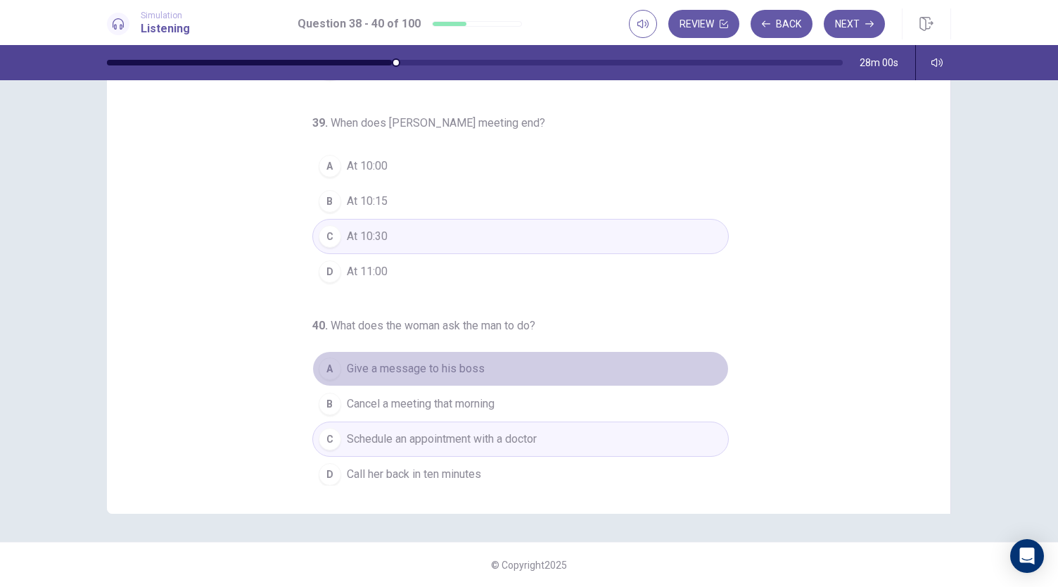
click at [426, 367] on span "Give a message to his boss" at bounding box center [416, 368] width 138 height 17
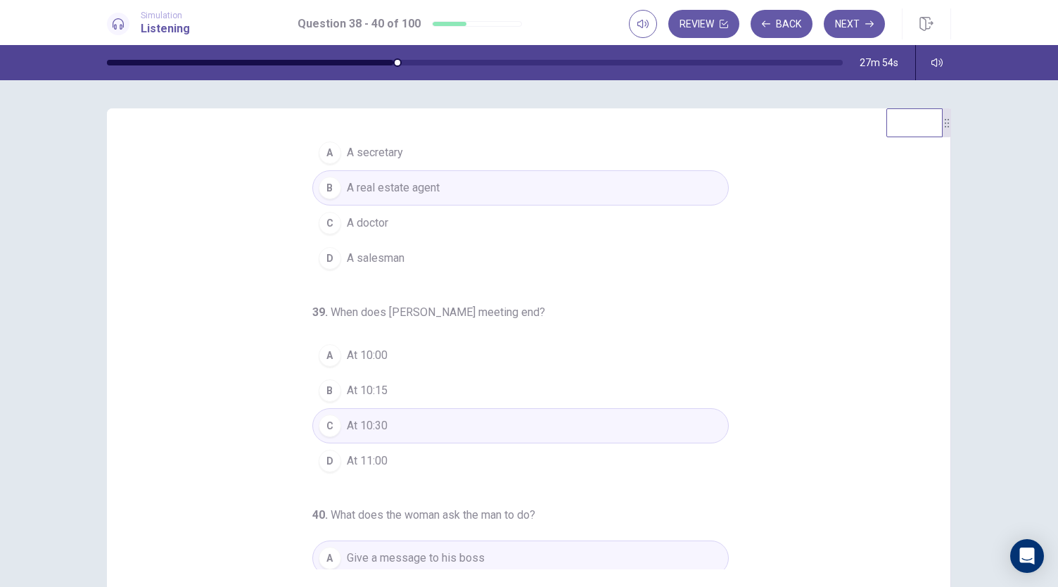
scroll to position [0, 0]
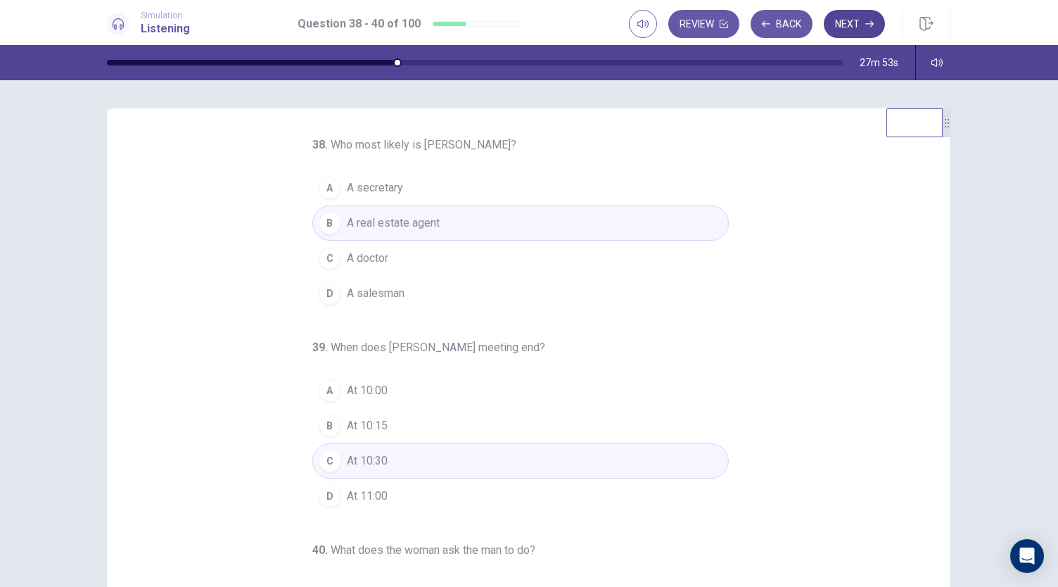
click at [854, 34] on button "Next" at bounding box center [854, 24] width 61 height 28
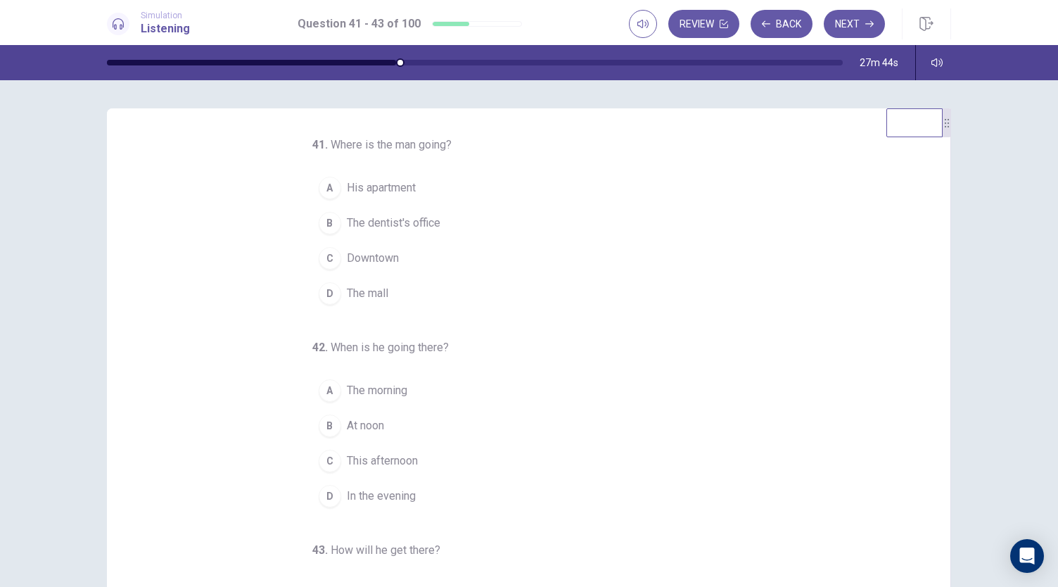
click at [405, 212] on button "B The dentist's office" at bounding box center [520, 222] width 417 height 35
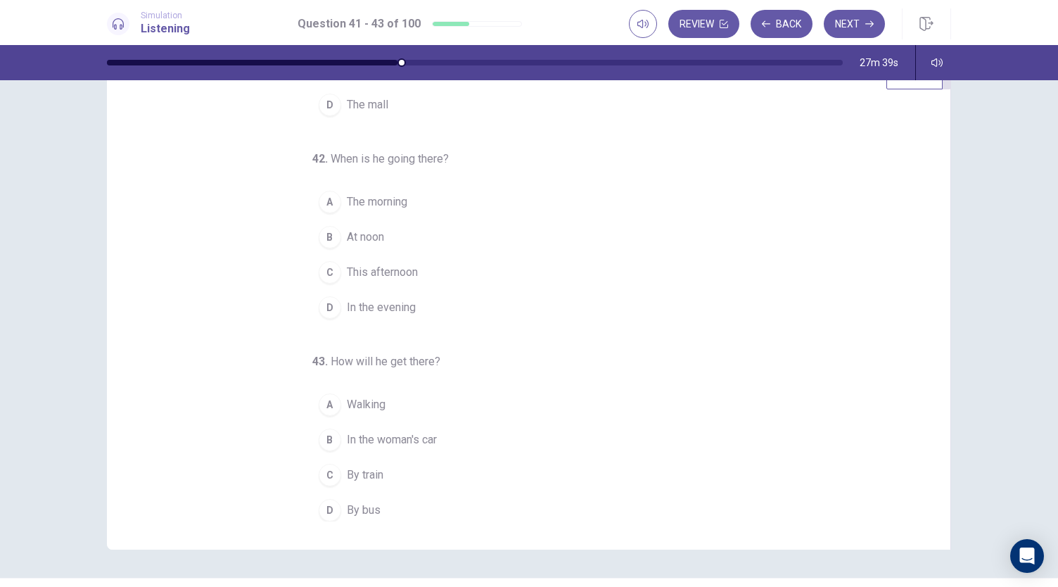
scroll to position [70, 0]
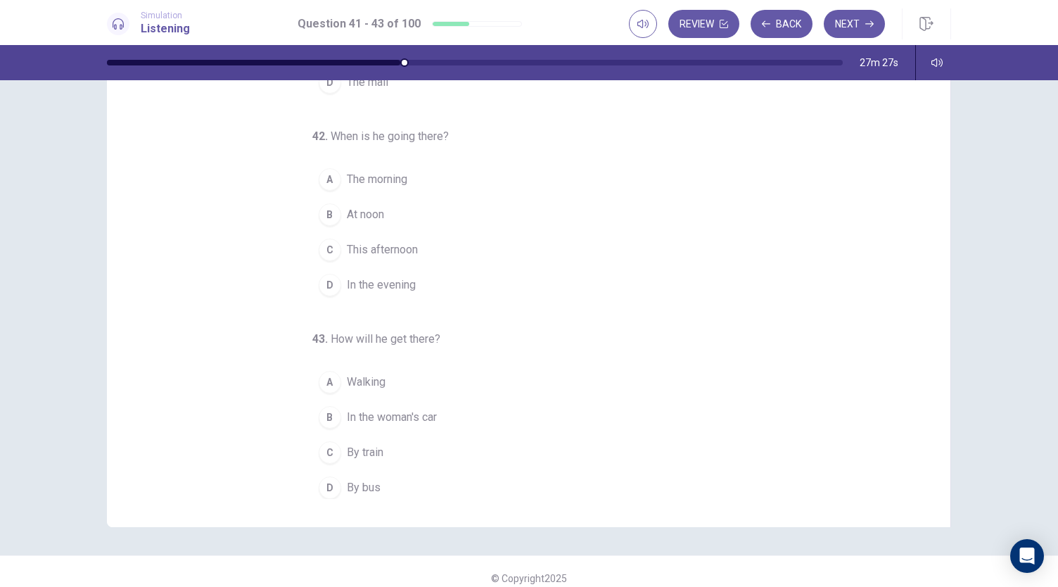
click at [356, 483] on span "By bus" at bounding box center [364, 487] width 34 height 17
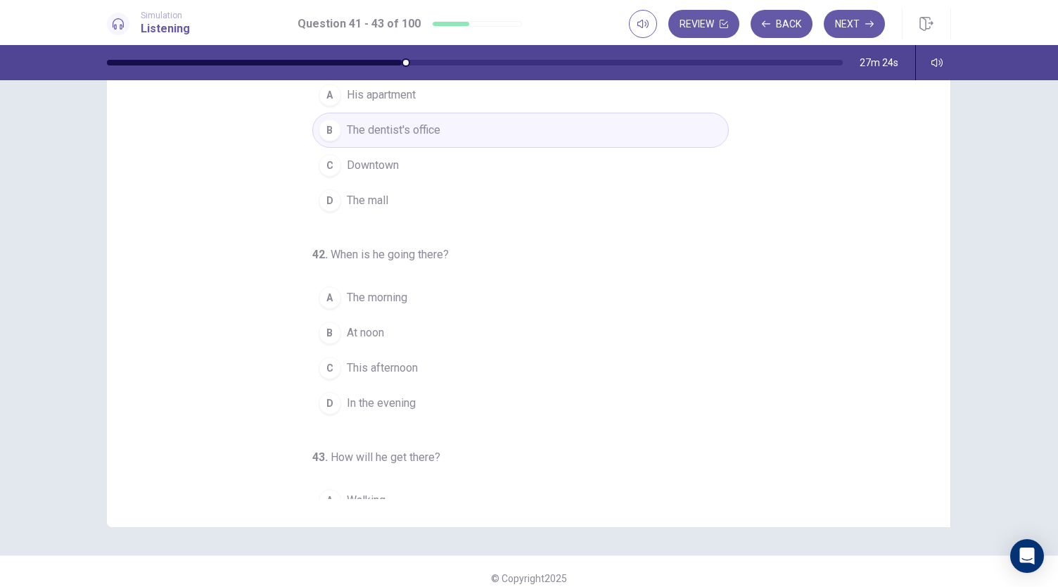
scroll to position [0, 0]
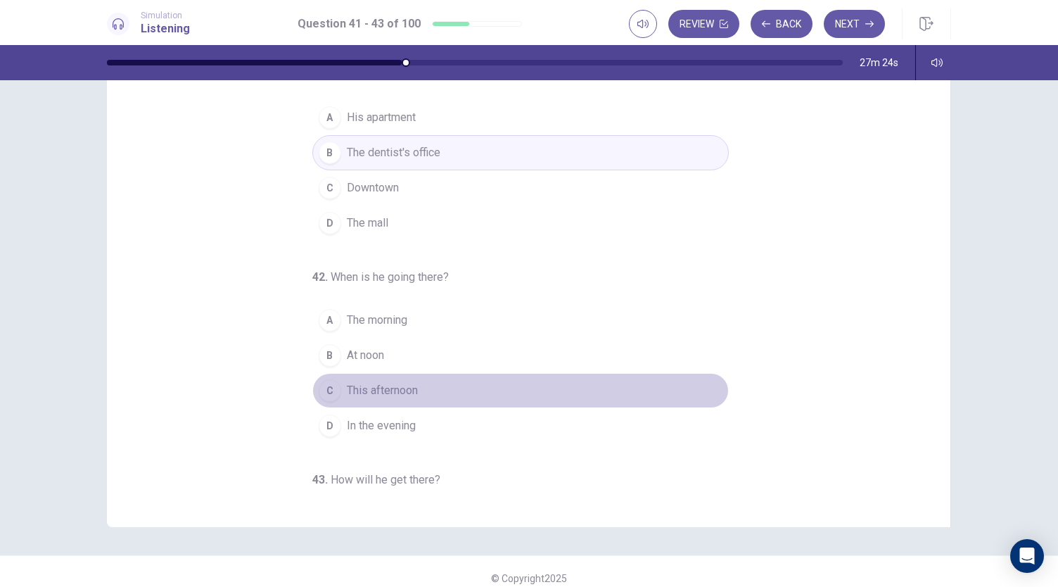
click at [390, 392] on span "This afternoon" at bounding box center [382, 390] width 71 height 17
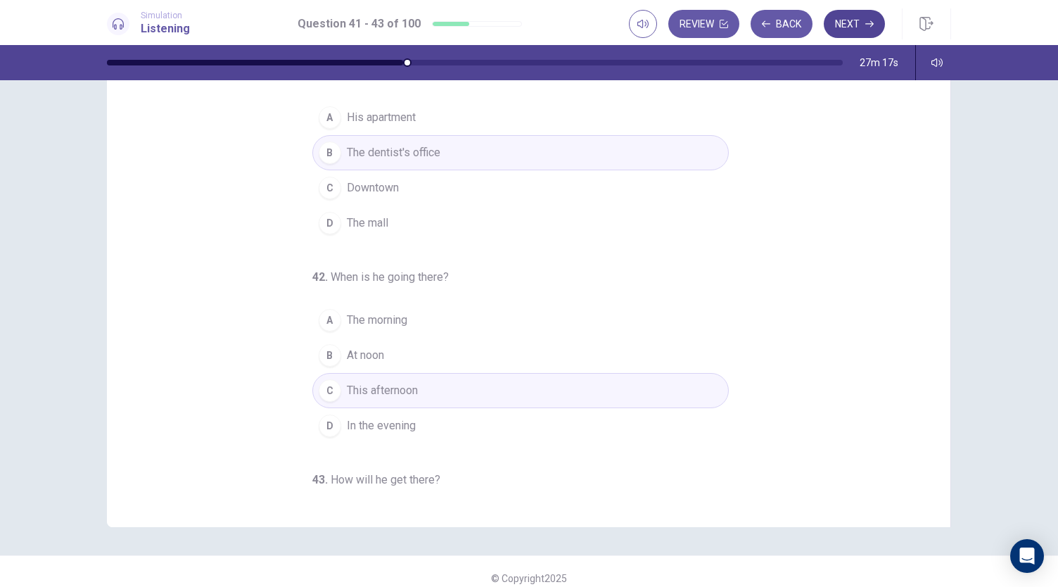
click at [849, 31] on button "Next" at bounding box center [854, 24] width 61 height 28
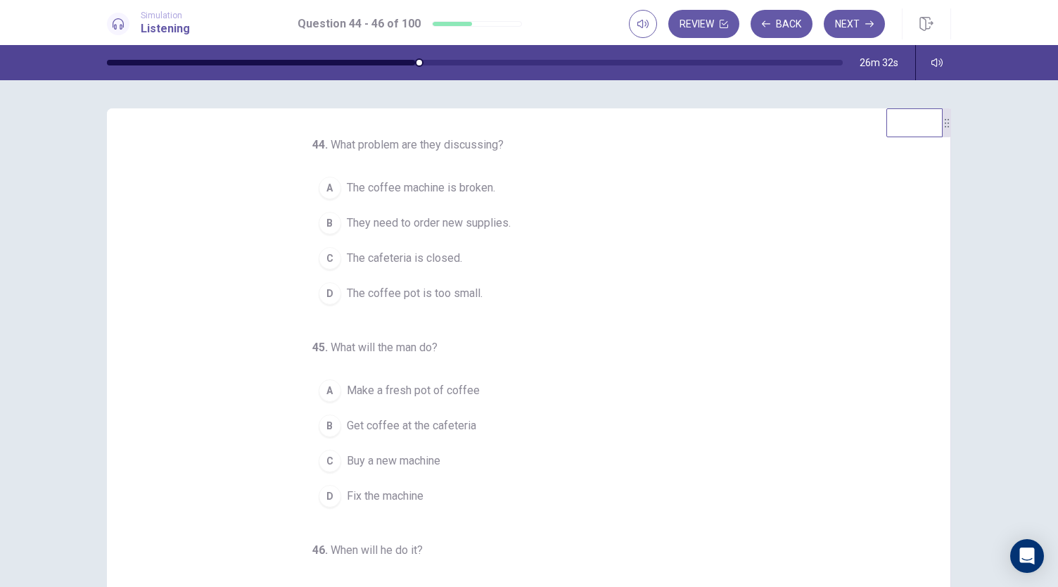
click at [324, 190] on div "A" at bounding box center [330, 188] width 23 height 23
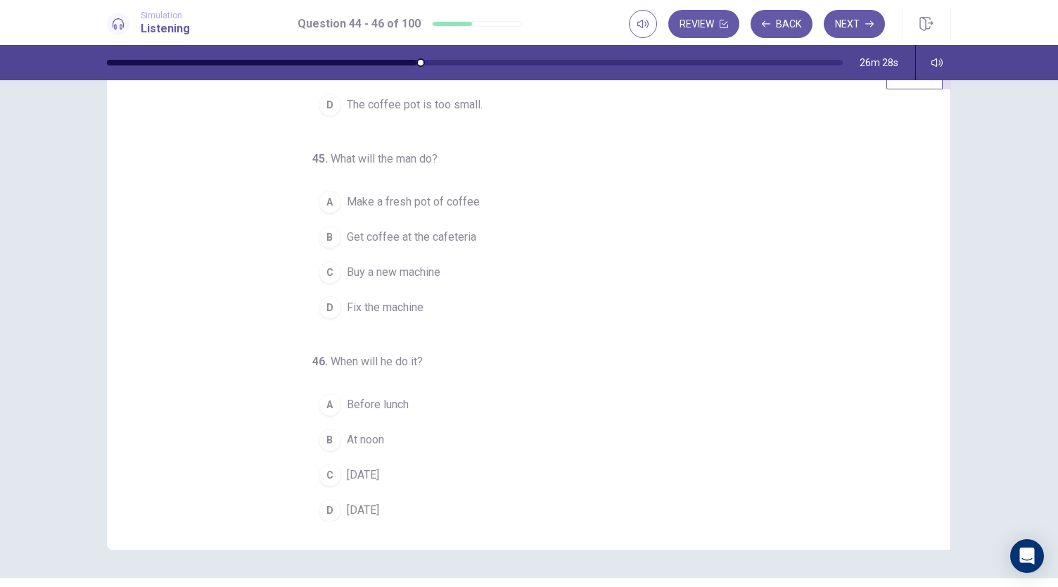
scroll to position [70, 0]
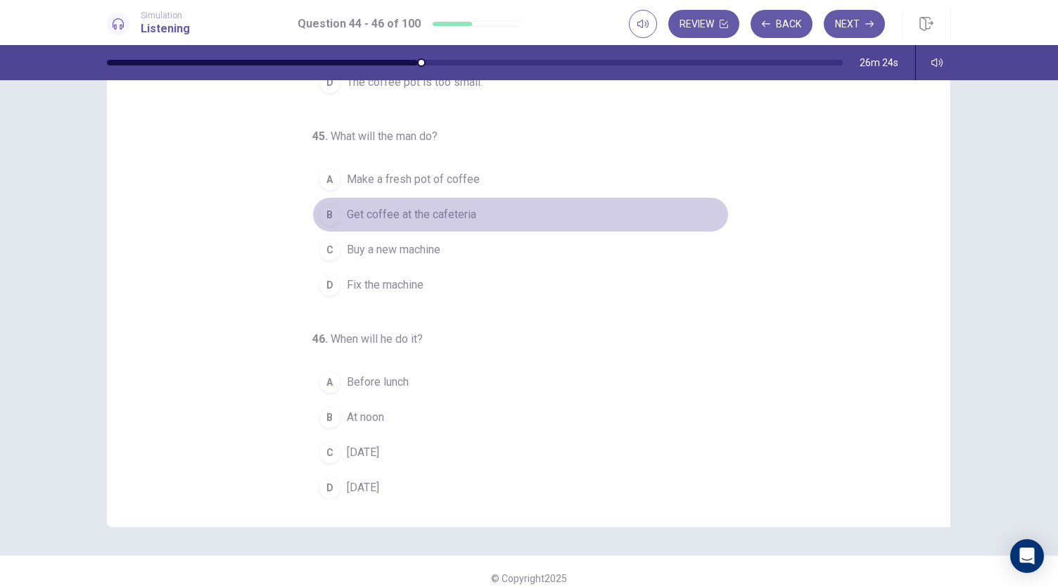
click at [322, 211] on div "B" at bounding box center [330, 214] width 23 height 23
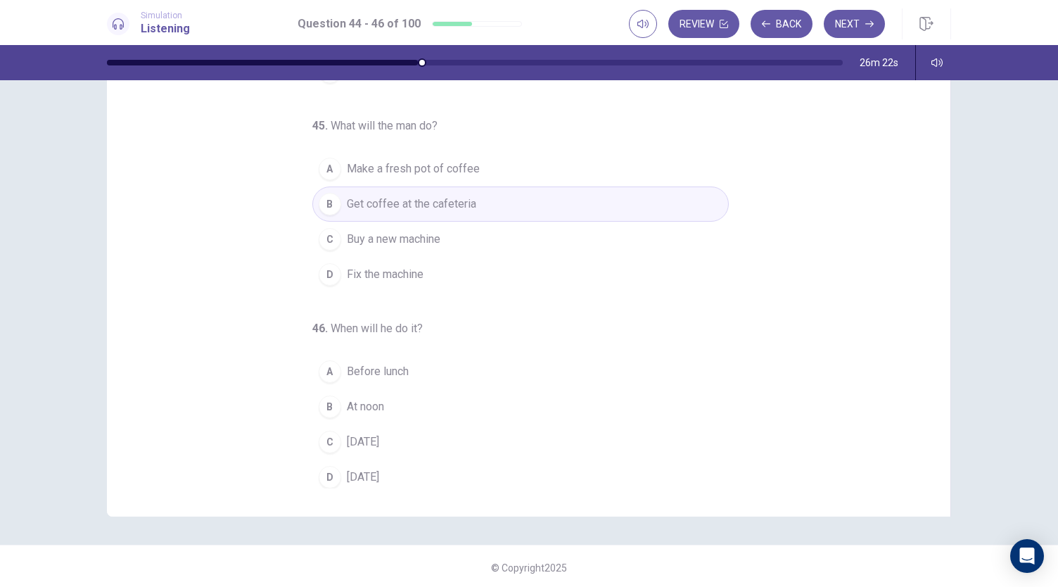
scroll to position [84, 0]
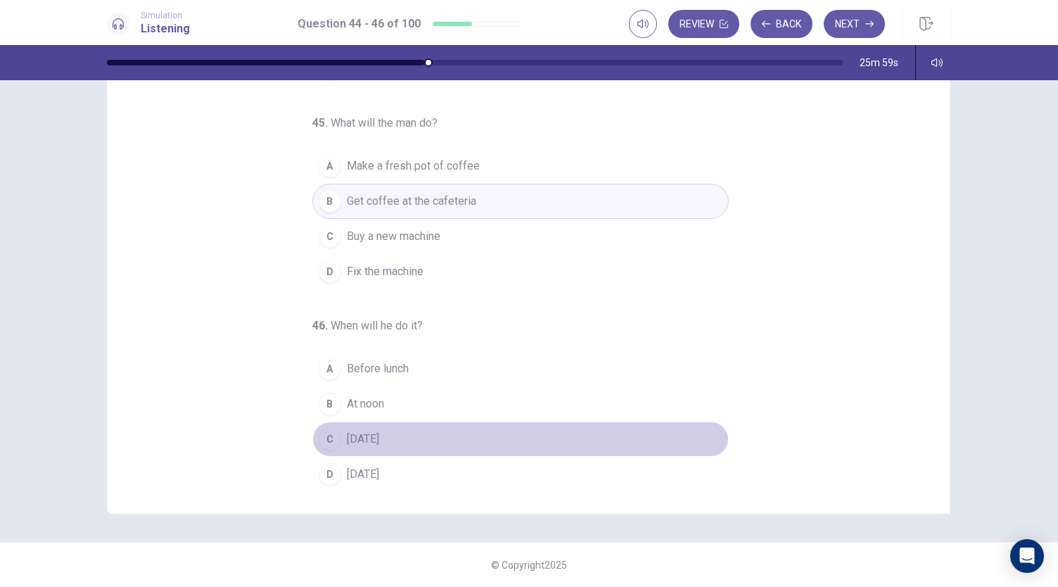
click at [355, 432] on span "On Sunday" at bounding box center [363, 439] width 32 height 17
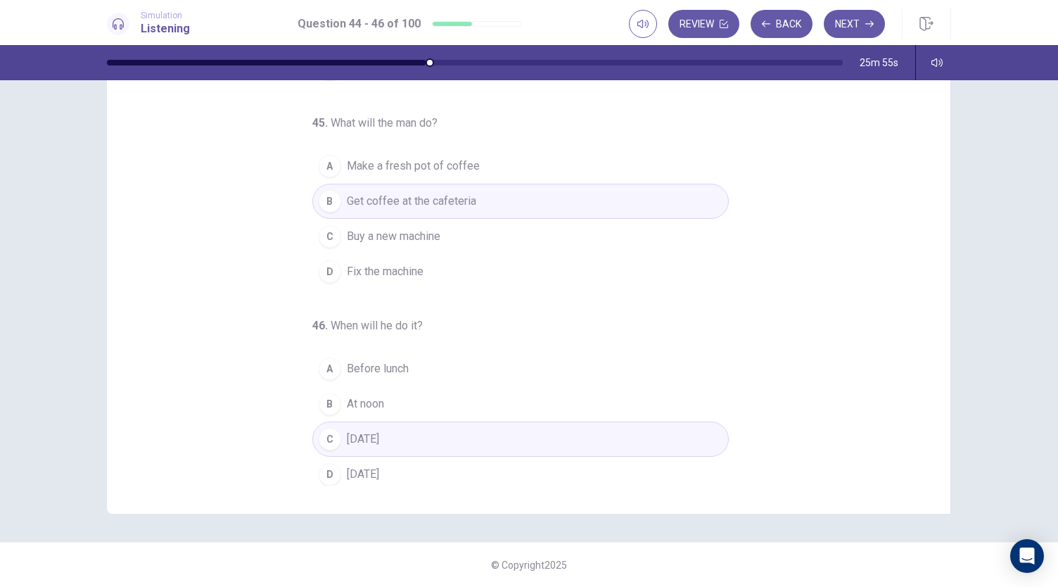
click at [433, 230] on span "Buy a new machine" at bounding box center [394, 236] width 94 height 17
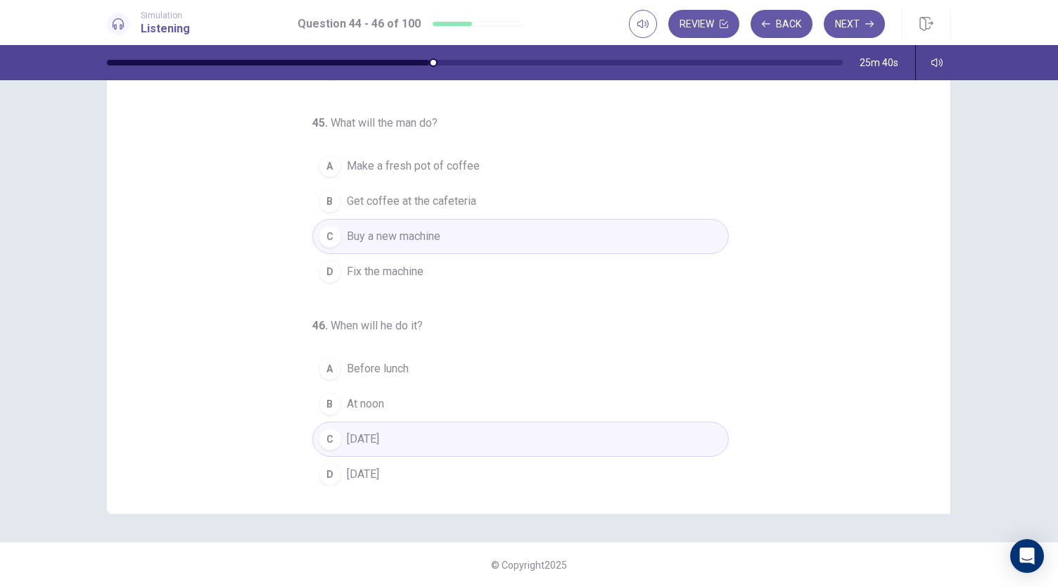
scroll to position [141, 0]
click at [856, 23] on button "Next" at bounding box center [854, 24] width 61 height 28
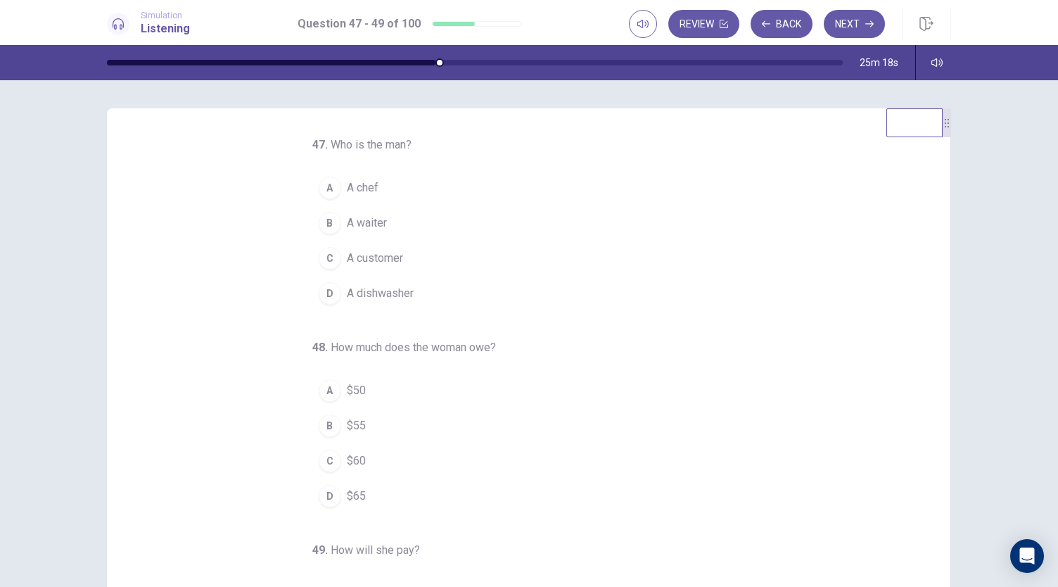
scroll to position [0, 0]
click at [360, 224] on span "A waiter" at bounding box center [367, 223] width 40 height 17
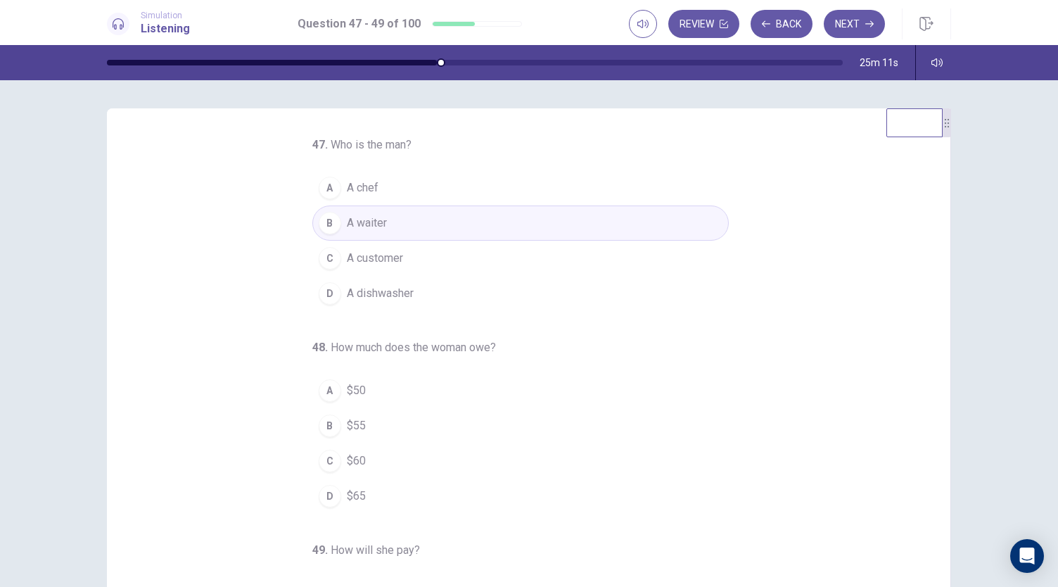
click at [372, 189] on button "A A chef" at bounding box center [520, 187] width 417 height 35
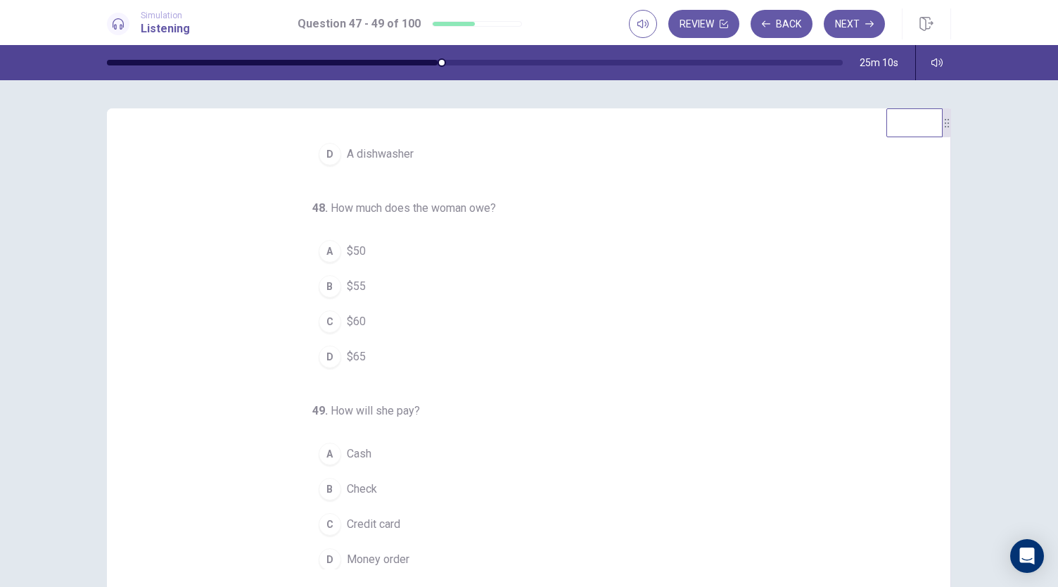
scroll to position [141, 0]
click at [319, 355] on div "D" at bounding box center [330, 355] width 23 height 23
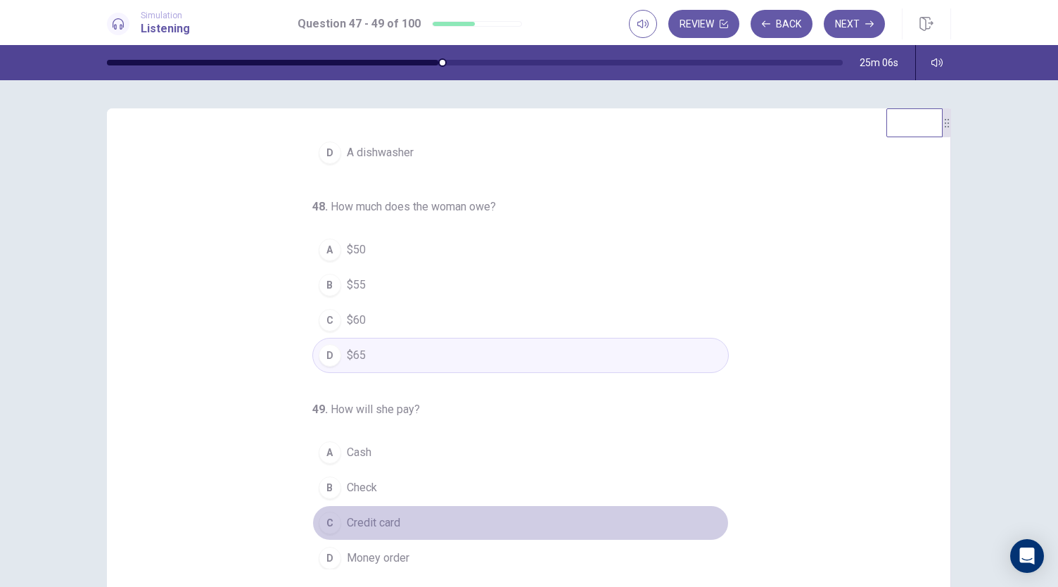
click at [352, 519] on span "Credit card" at bounding box center [373, 522] width 53 height 17
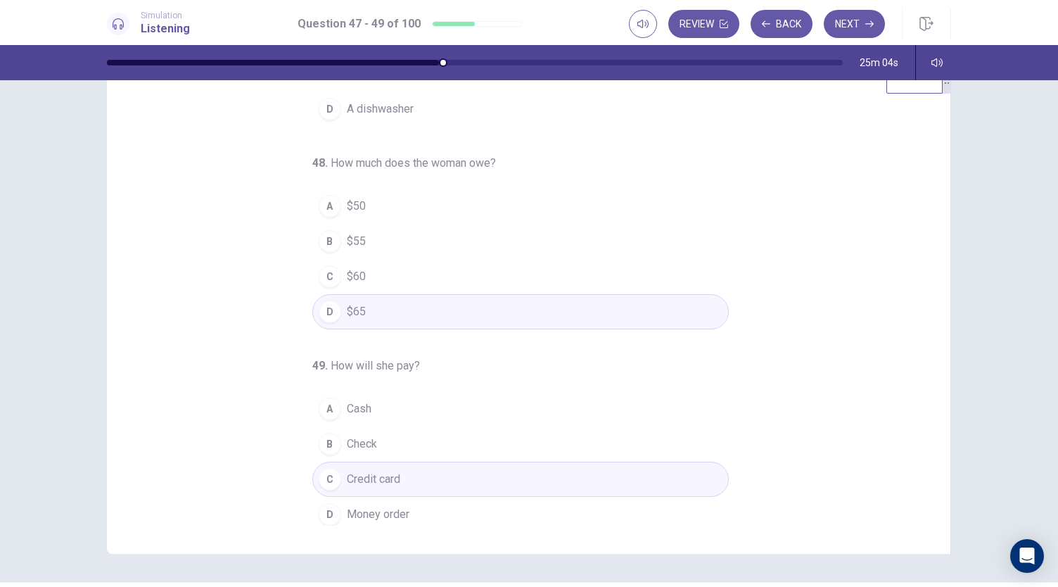
scroll to position [84, 0]
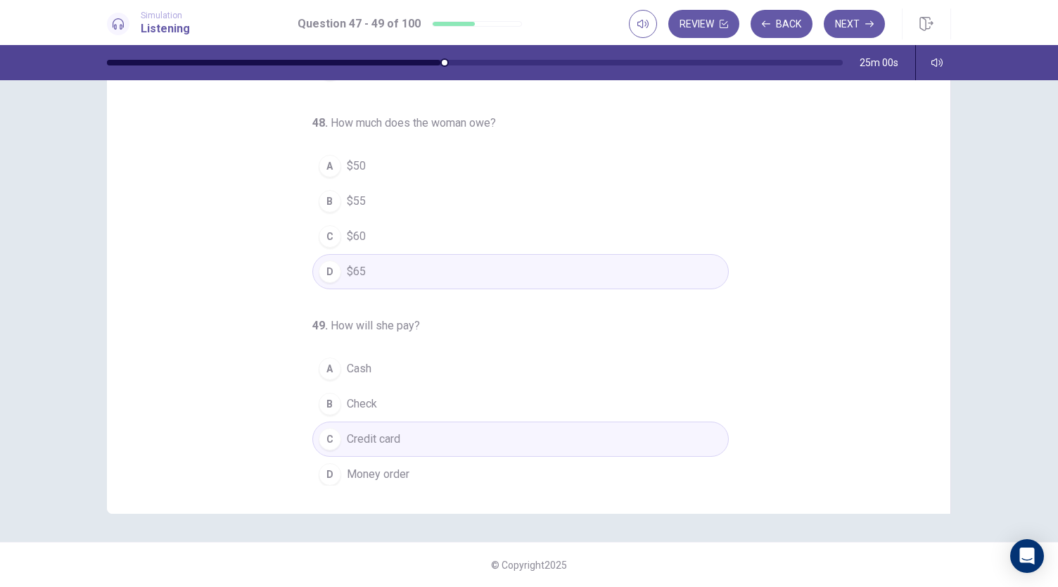
click at [393, 363] on button "A Cash" at bounding box center [520, 368] width 417 height 35
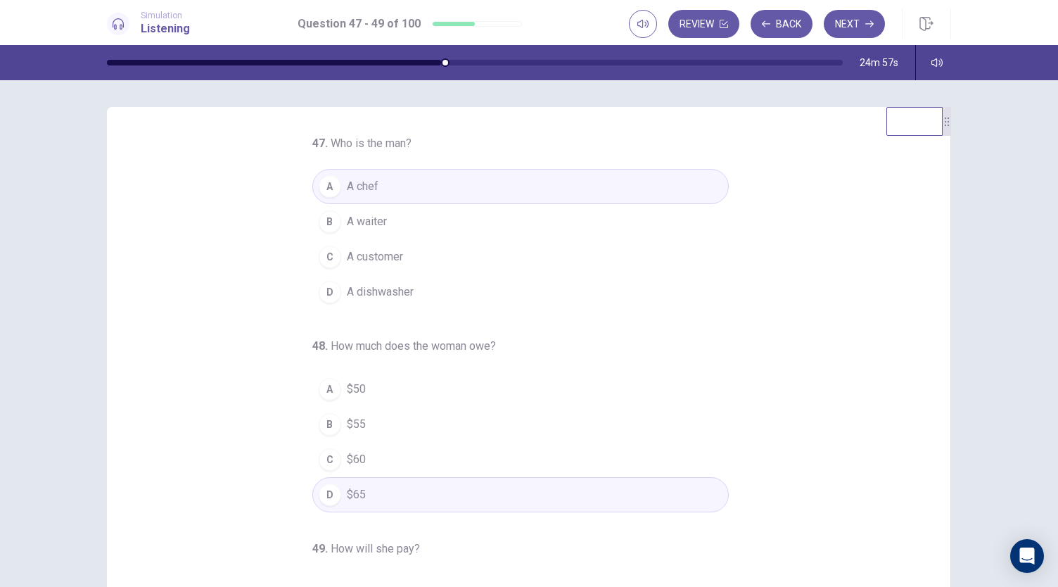
scroll to position [0, 0]
click at [414, 226] on button "B A waiter" at bounding box center [520, 222] width 417 height 35
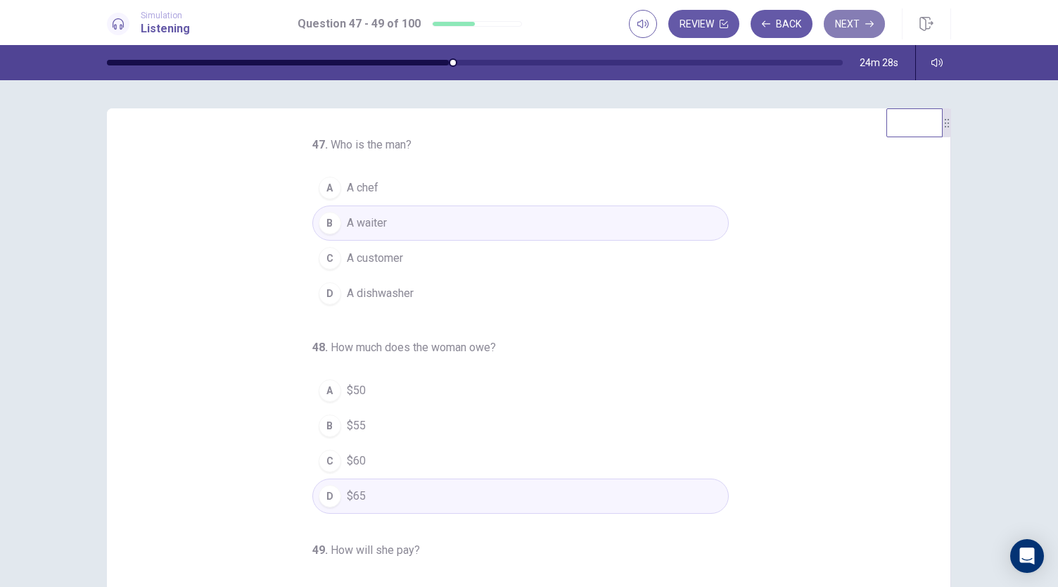
click at [859, 32] on button "Next" at bounding box center [854, 24] width 61 height 28
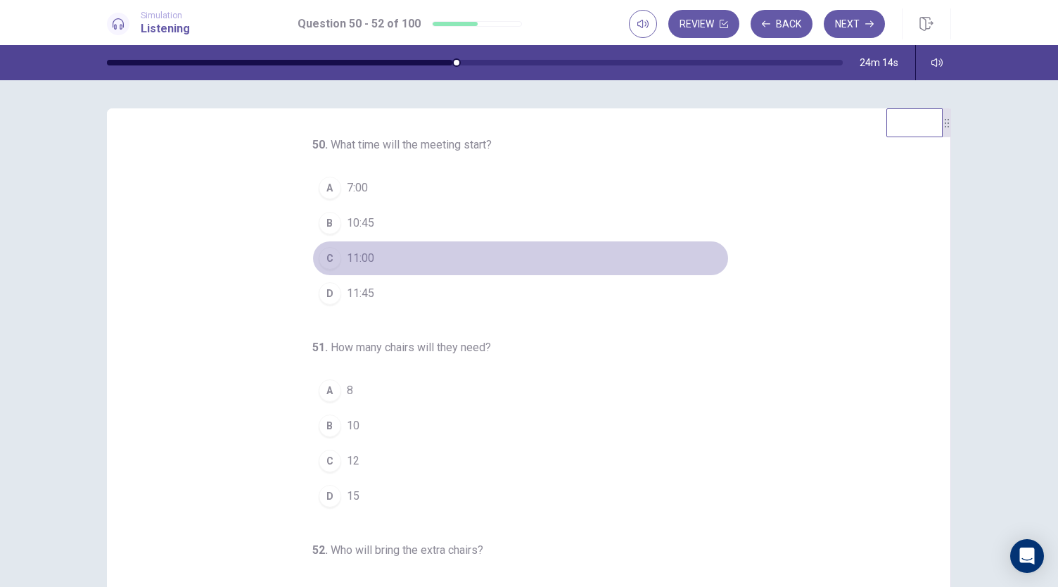
click at [403, 262] on button "C 11:00" at bounding box center [520, 258] width 417 height 35
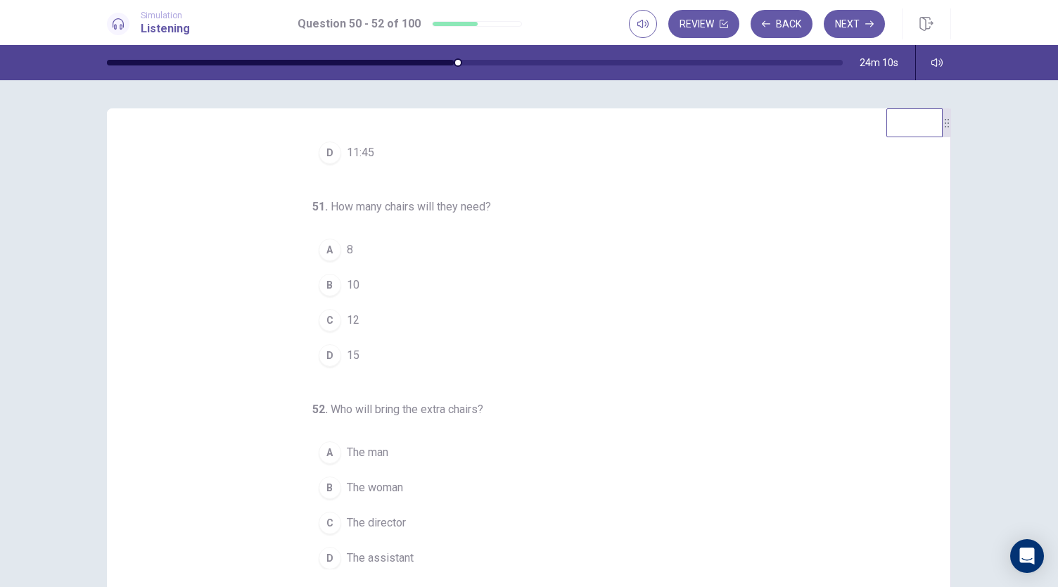
scroll to position [70, 0]
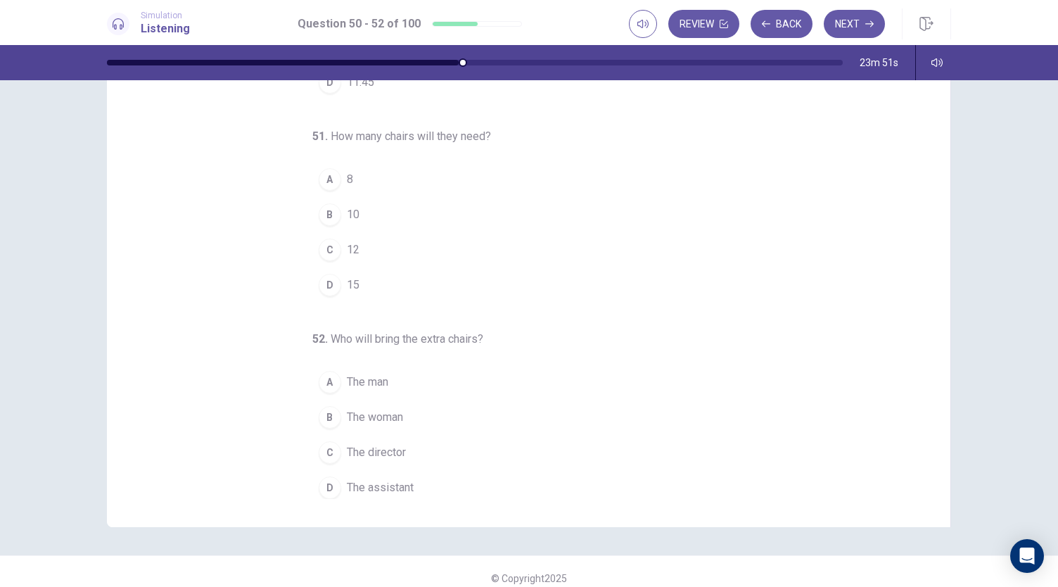
click at [326, 279] on div "D" at bounding box center [330, 285] width 23 height 23
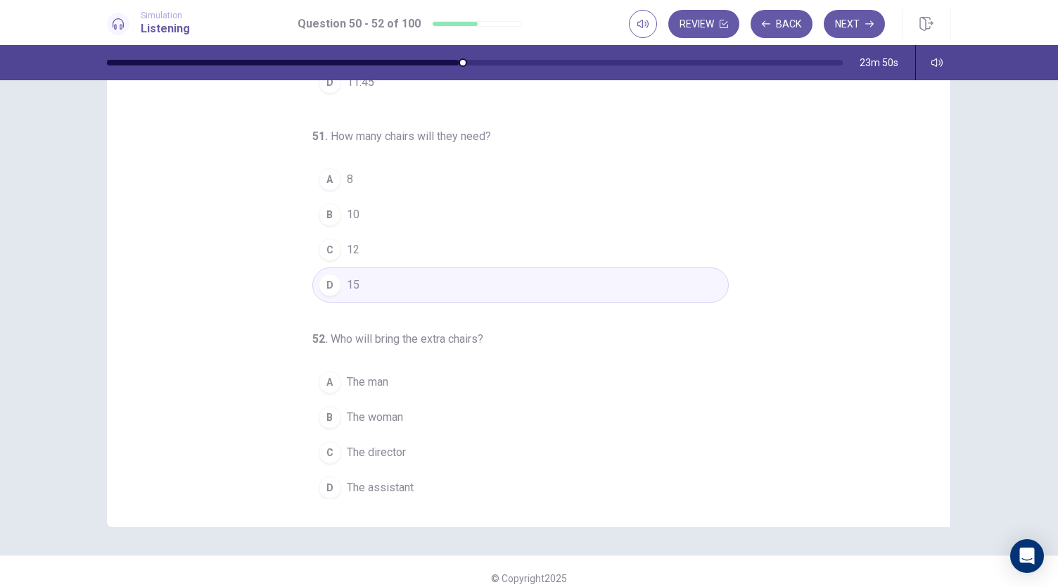
click at [332, 393] on button "A The man" at bounding box center [520, 381] width 417 height 35
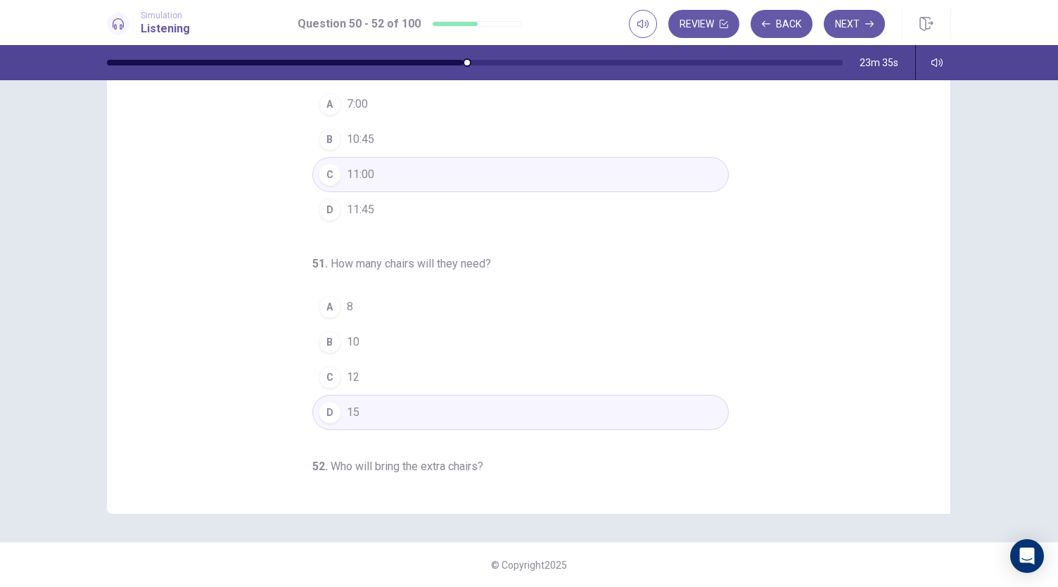
scroll to position [0, 0]
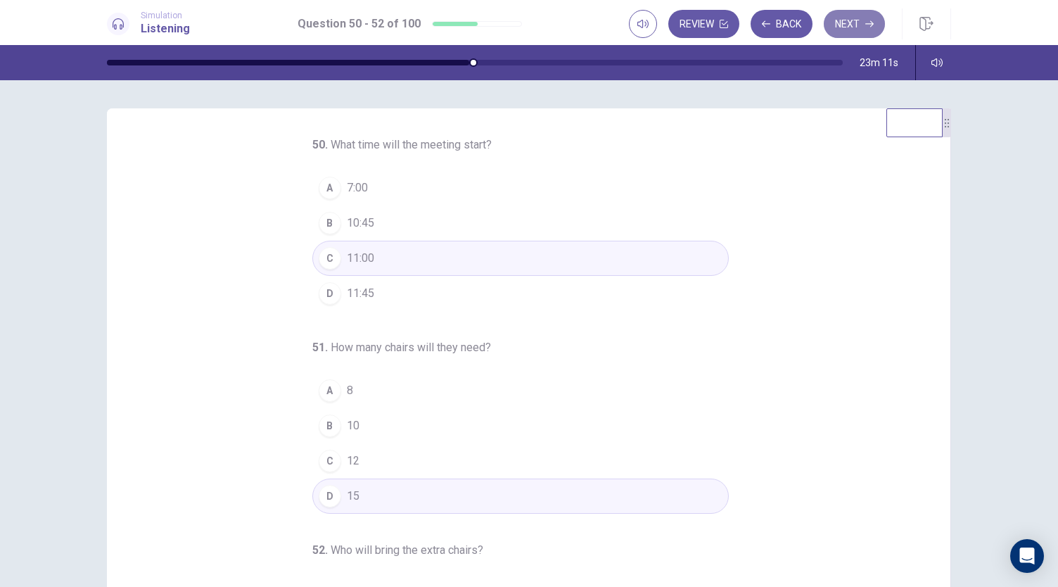
click at [862, 33] on button "Next" at bounding box center [854, 24] width 61 height 28
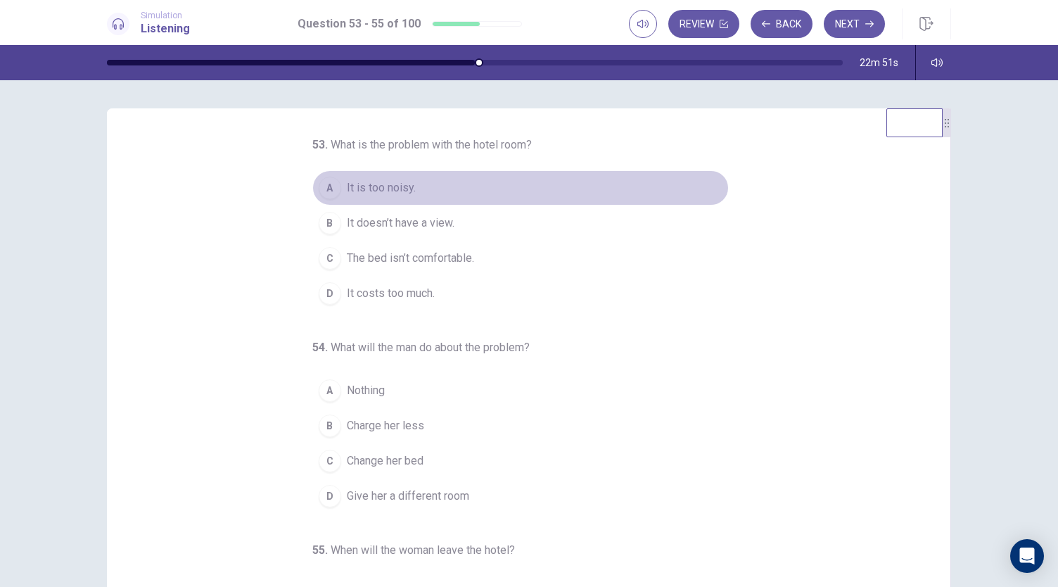
click at [373, 190] on span "It is too noisy." at bounding box center [381, 187] width 69 height 17
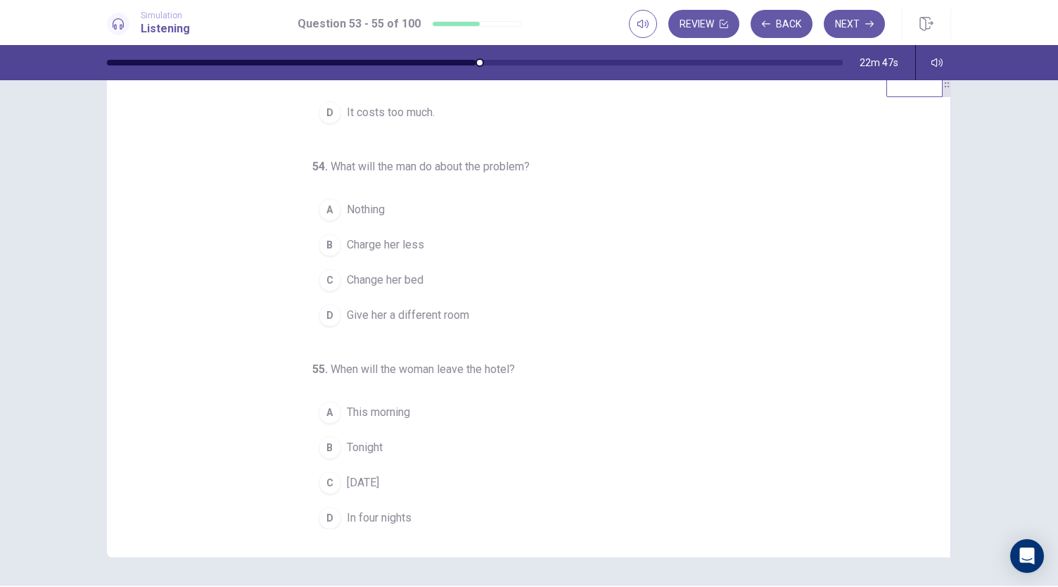
scroll to position [70, 0]
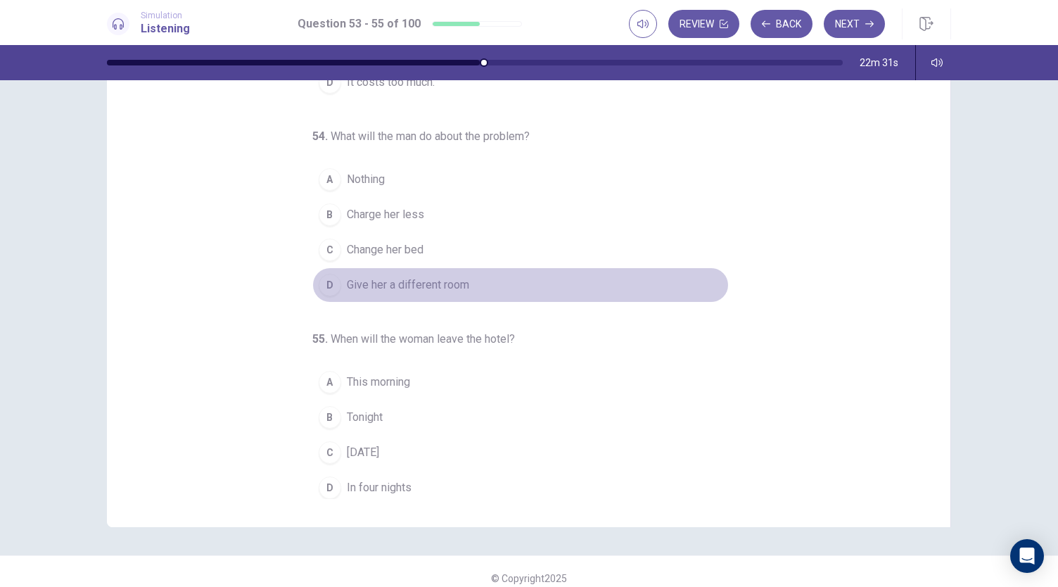
click at [445, 285] on span "Give her a different room" at bounding box center [408, 285] width 122 height 17
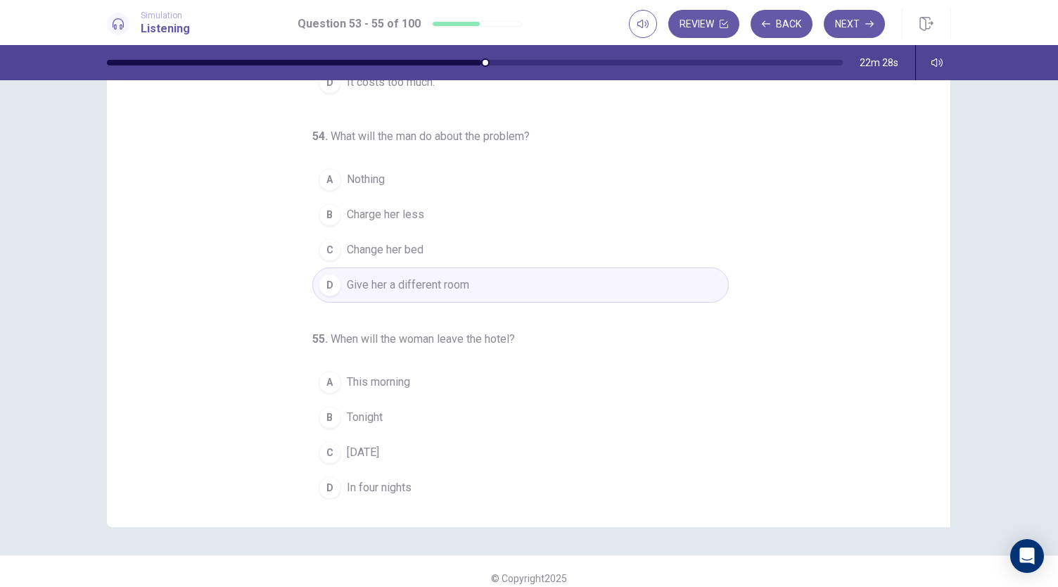
click at [396, 451] on button "C Tomorrow" at bounding box center [520, 452] width 417 height 35
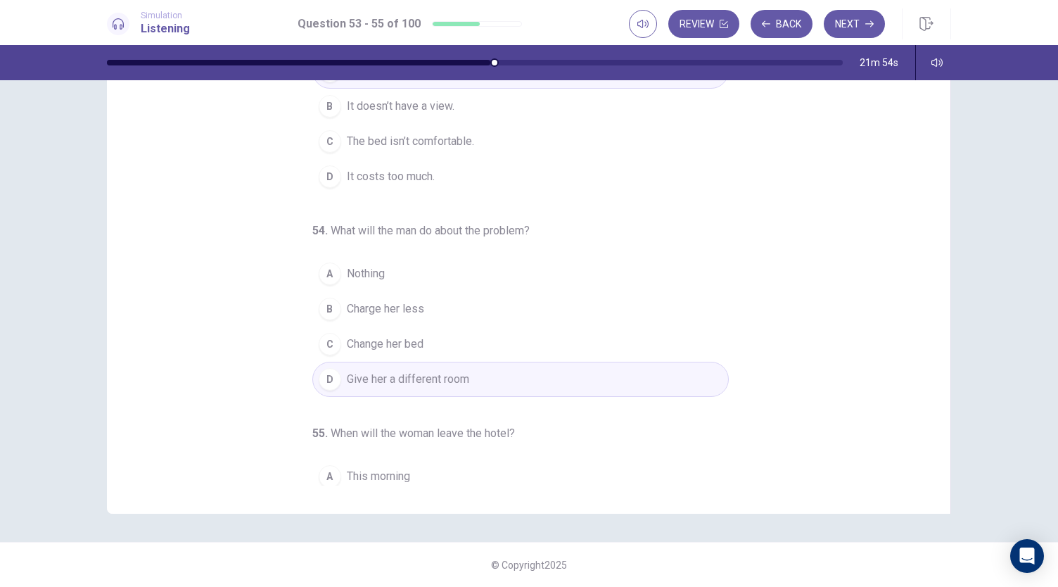
scroll to position [0, 0]
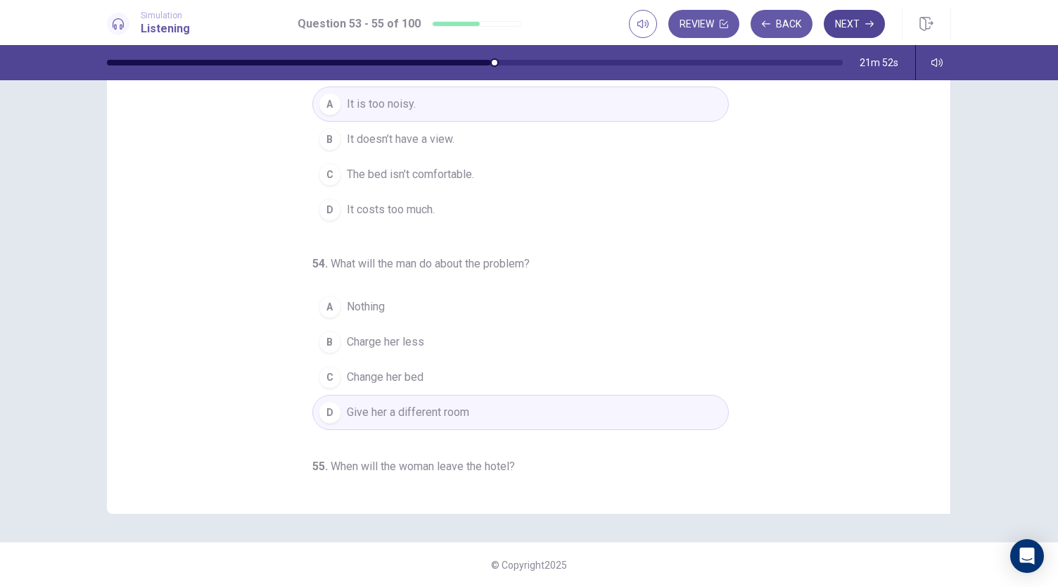
click at [844, 30] on button "Next" at bounding box center [854, 24] width 61 height 28
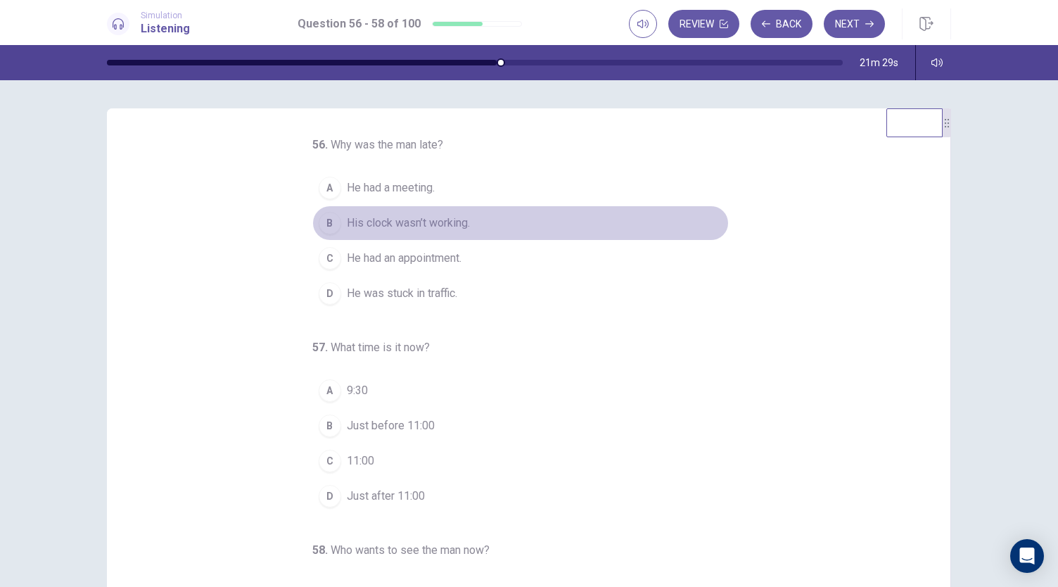
click at [421, 224] on span "His clock wasn’t working." at bounding box center [408, 223] width 123 height 17
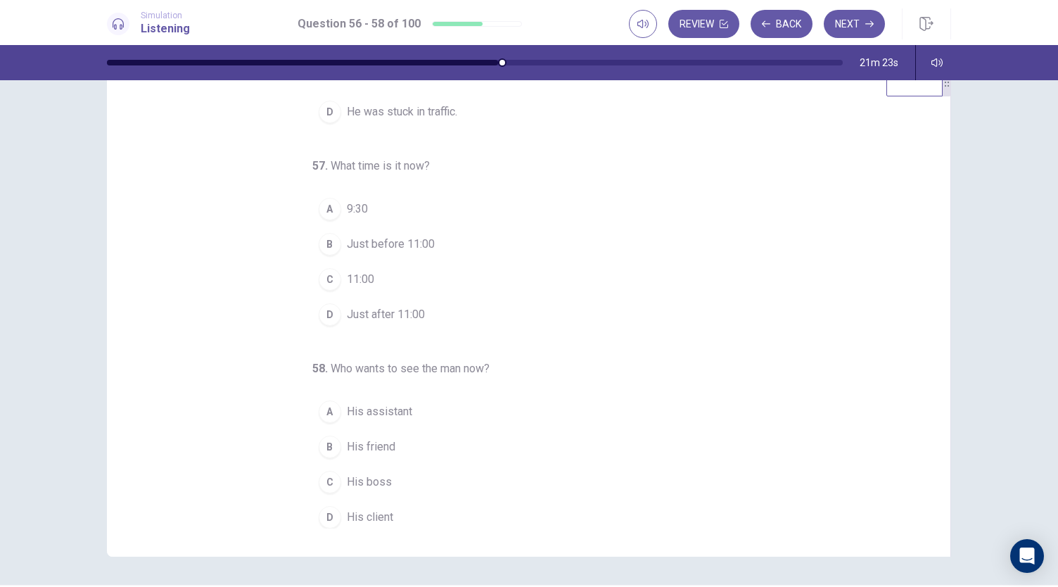
scroll to position [70, 0]
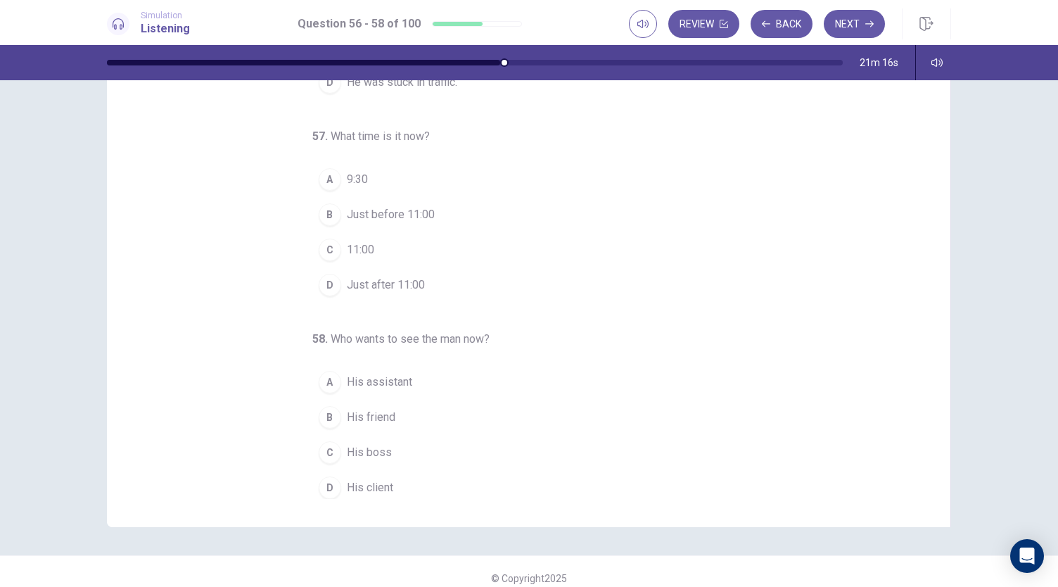
click at [400, 243] on button "C 11:00" at bounding box center [520, 249] width 417 height 35
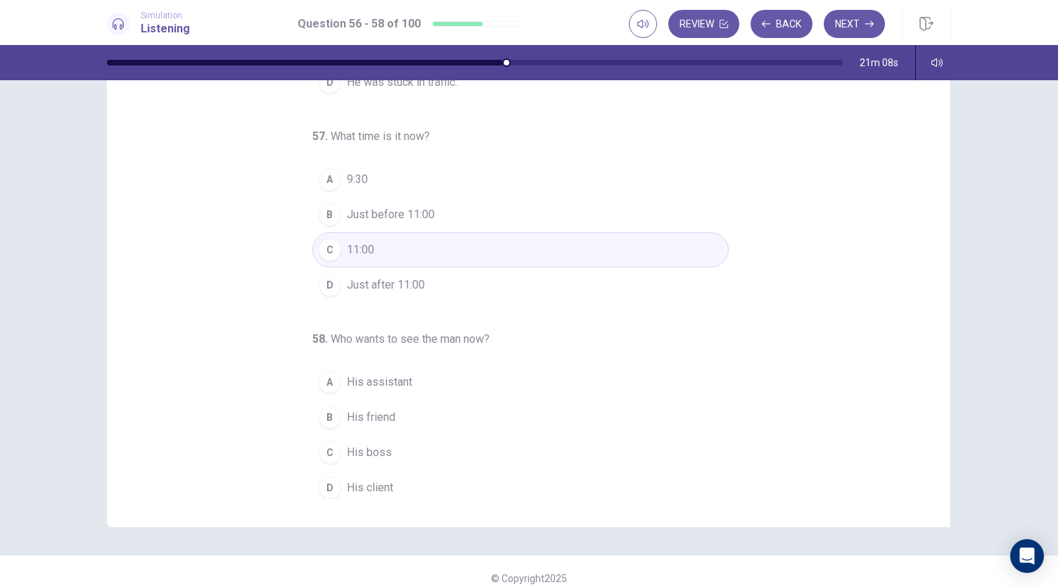
click at [371, 447] on span "His boss" at bounding box center [369, 452] width 45 height 17
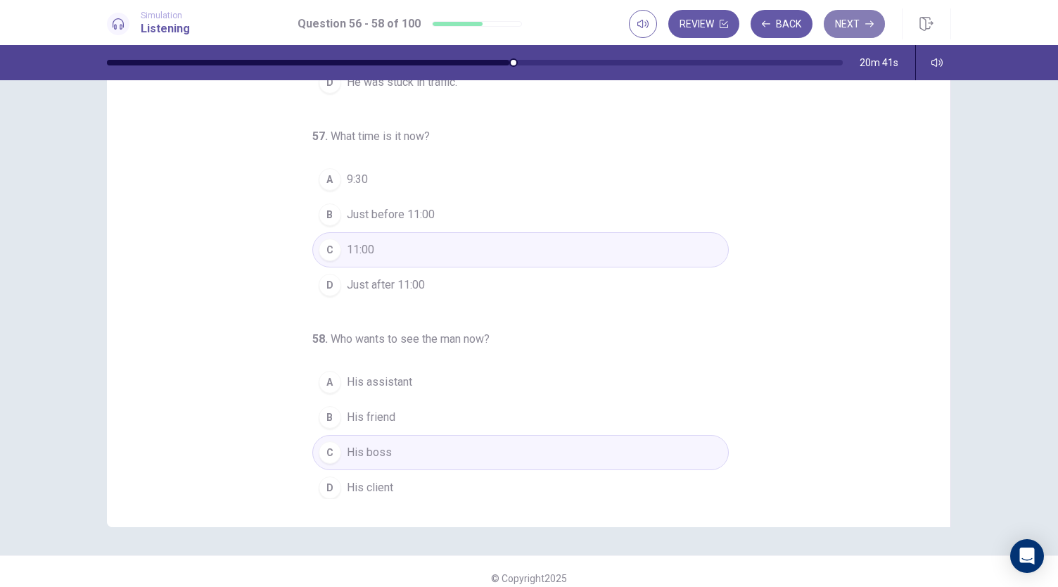
click at [853, 23] on button "Next" at bounding box center [854, 24] width 61 height 28
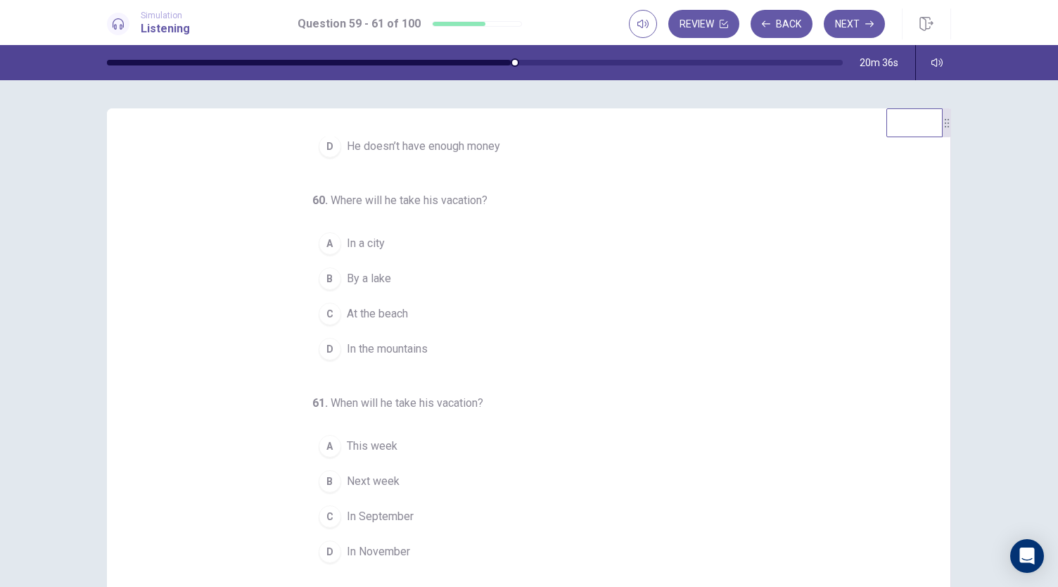
scroll to position [0, 0]
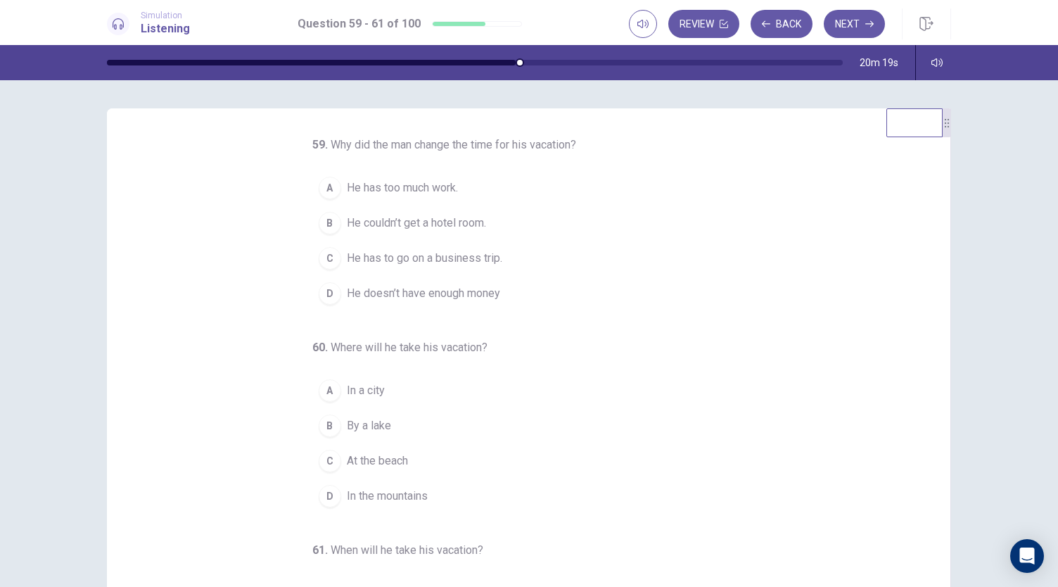
click at [404, 196] on span "He has too much work." at bounding box center [402, 187] width 111 height 17
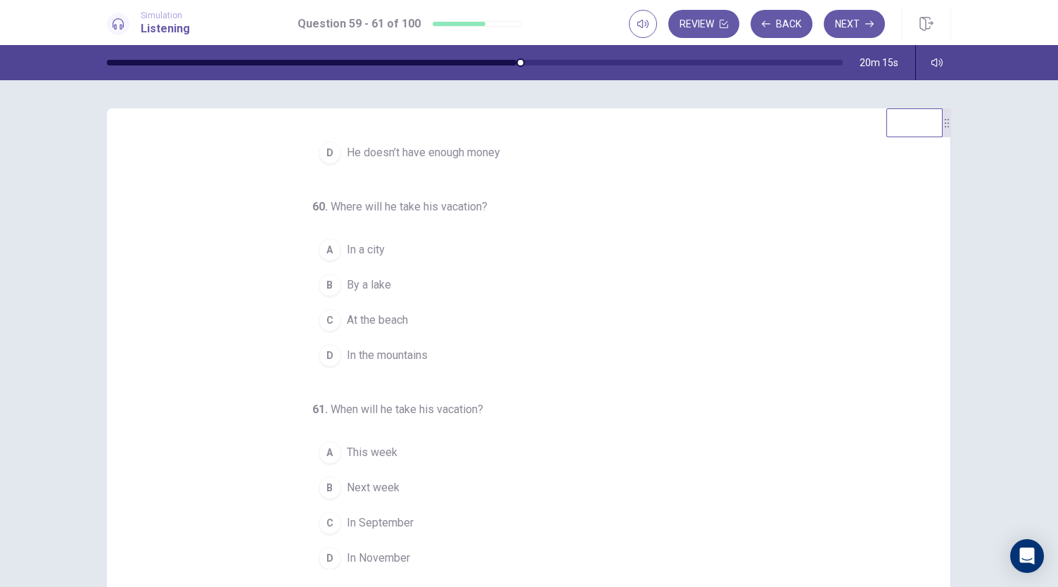
scroll to position [158, 0]
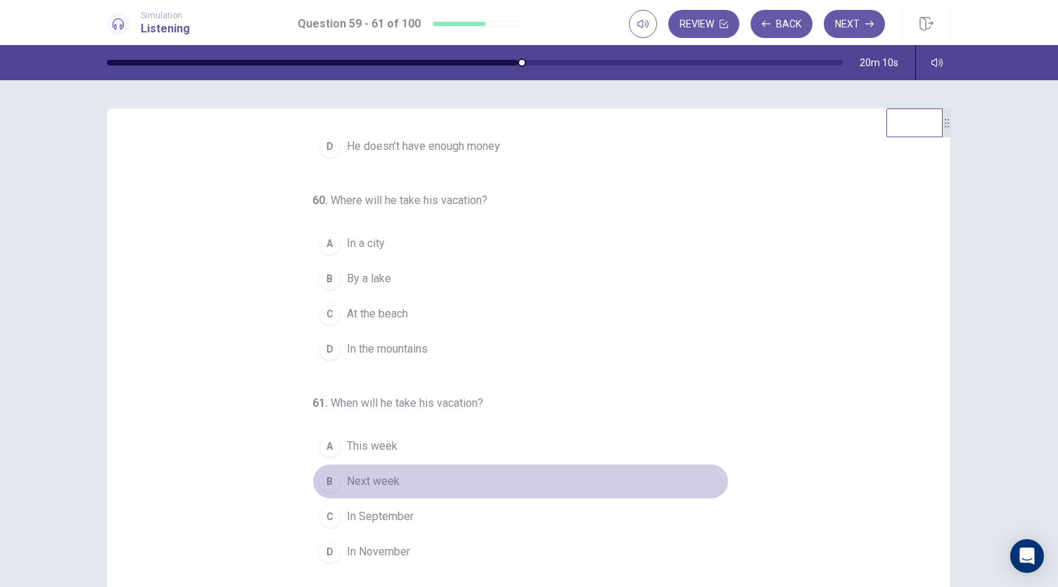
click at [376, 486] on span "Next week" at bounding box center [373, 481] width 53 height 17
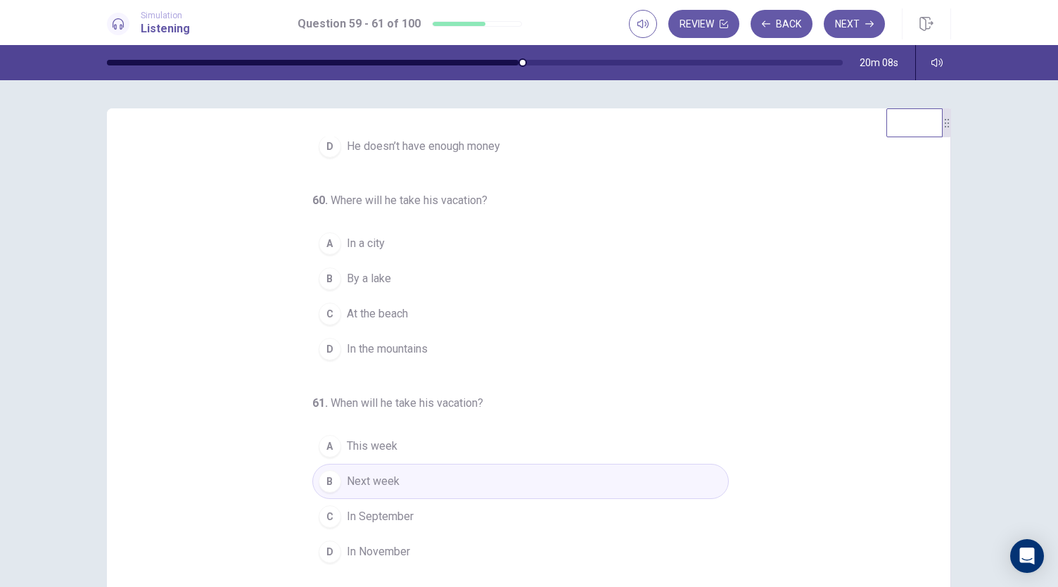
click at [421, 352] on span "In the mountains" at bounding box center [387, 349] width 81 height 17
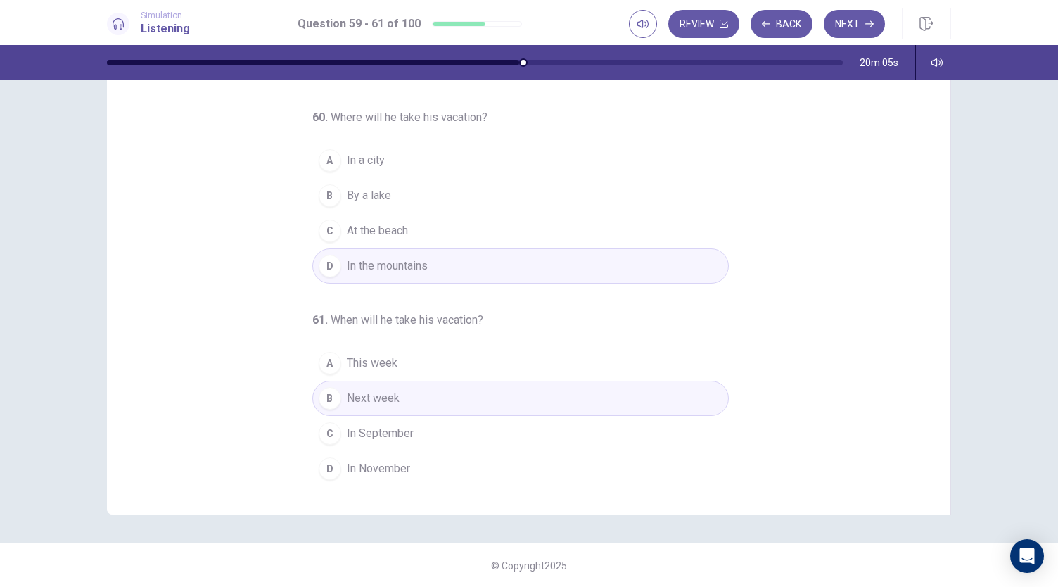
scroll to position [84, 0]
click at [442, 433] on button "C In September" at bounding box center [520, 432] width 417 height 35
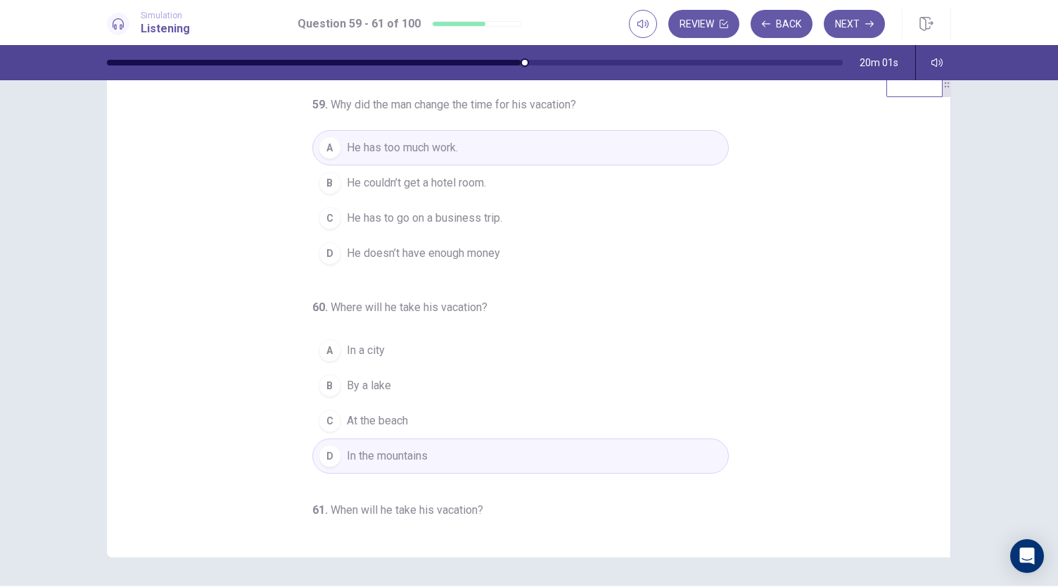
scroll to position [0, 0]
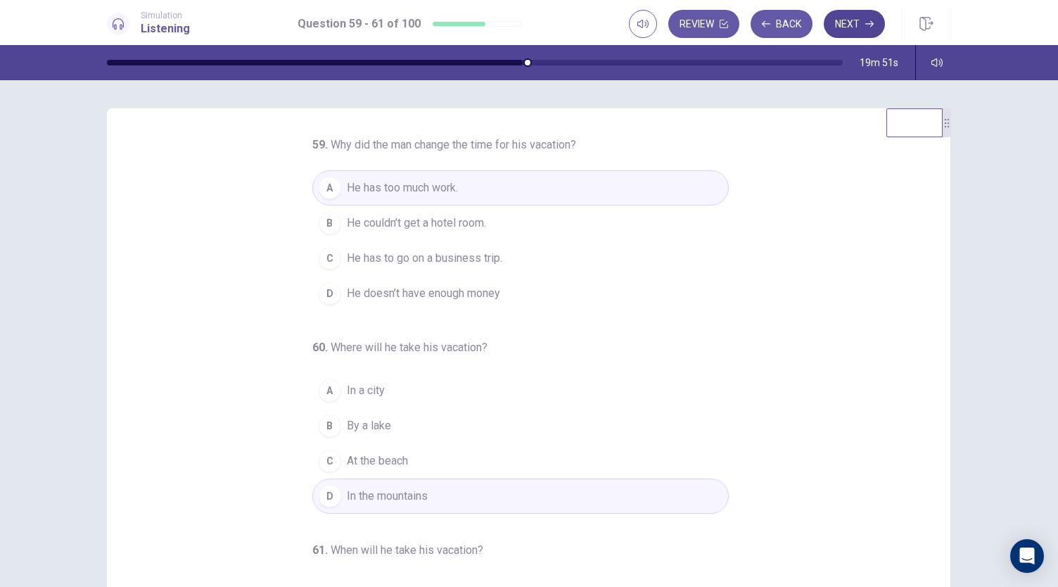
click at [841, 26] on button "Next" at bounding box center [854, 24] width 61 height 28
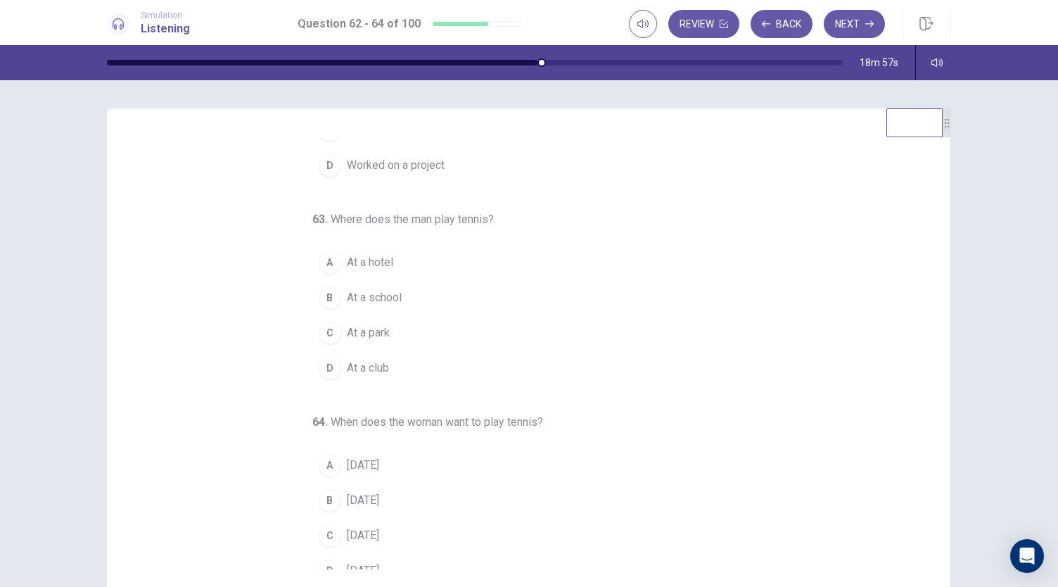
scroll to position [141, 0]
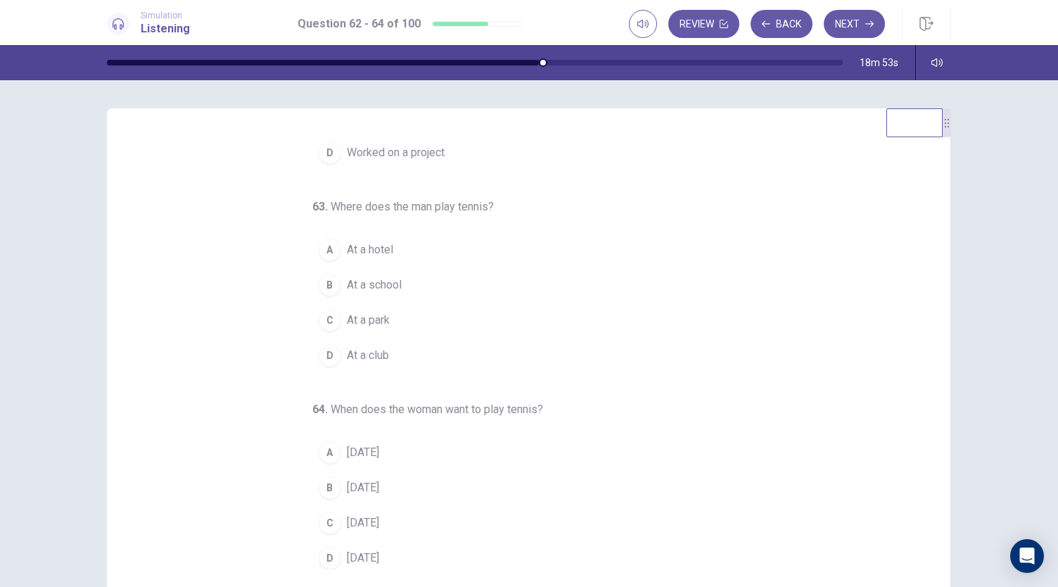
click at [362, 352] on span "At a club" at bounding box center [368, 355] width 42 height 17
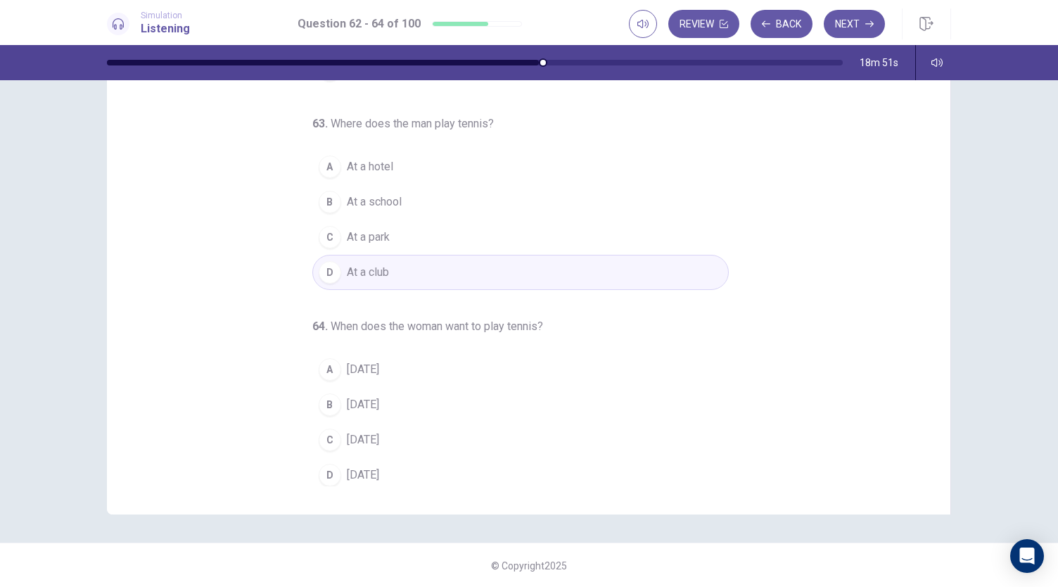
scroll to position [84, 0]
click at [352, 478] on button "D Saturday" at bounding box center [520, 474] width 417 height 35
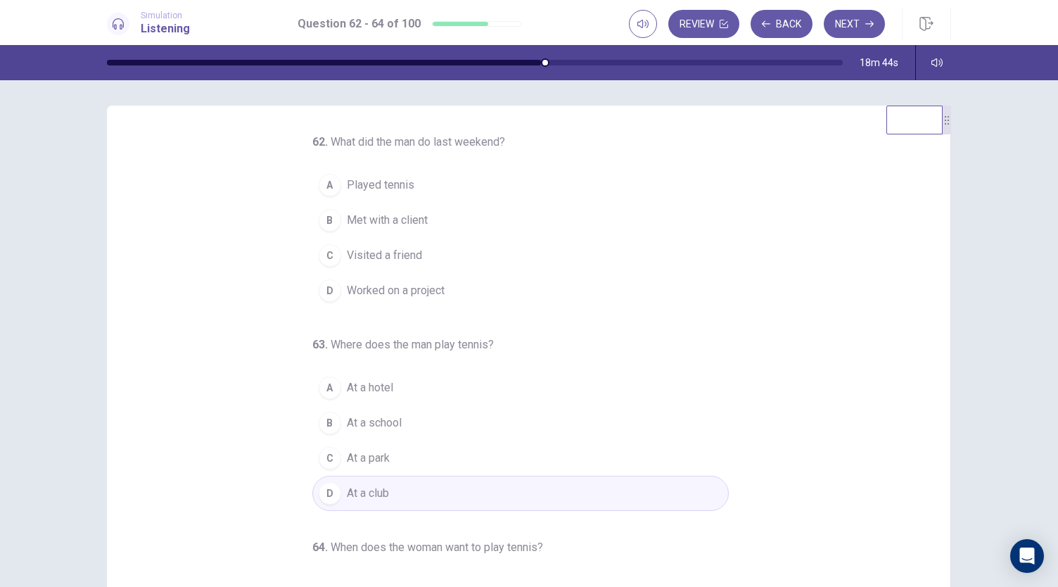
scroll to position [0, 0]
click at [374, 185] on span "Played tennis" at bounding box center [381, 187] width 68 height 17
click at [844, 20] on button "Next" at bounding box center [854, 24] width 61 height 28
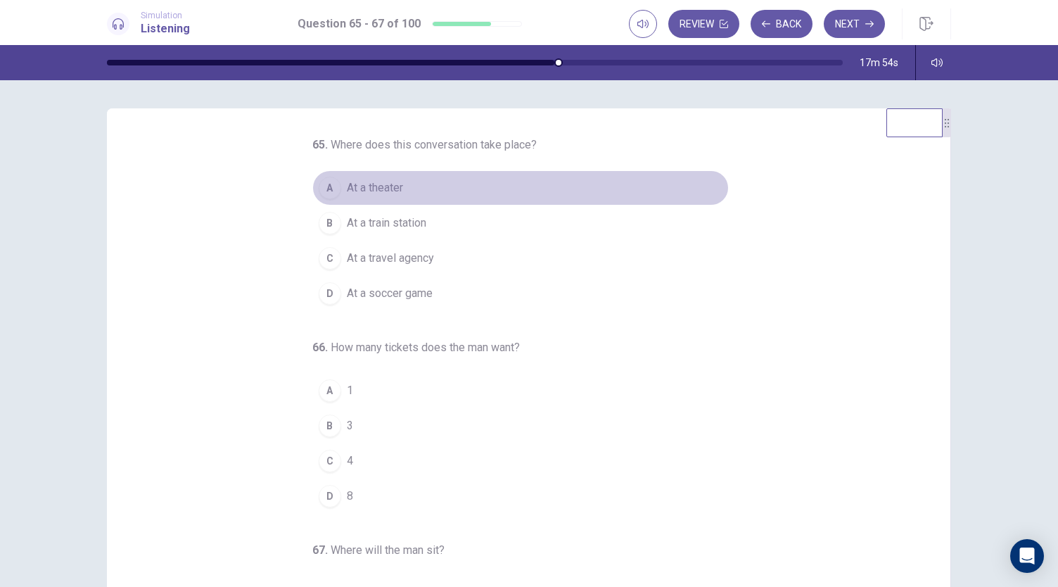
click at [367, 186] on span "At a theater" at bounding box center [375, 187] width 56 height 17
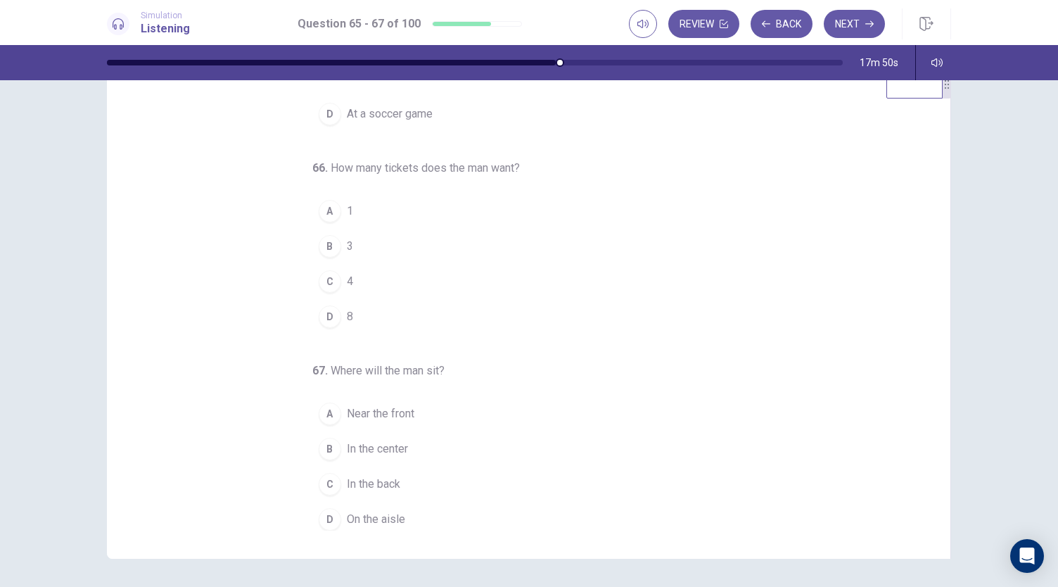
scroll to position [70, 0]
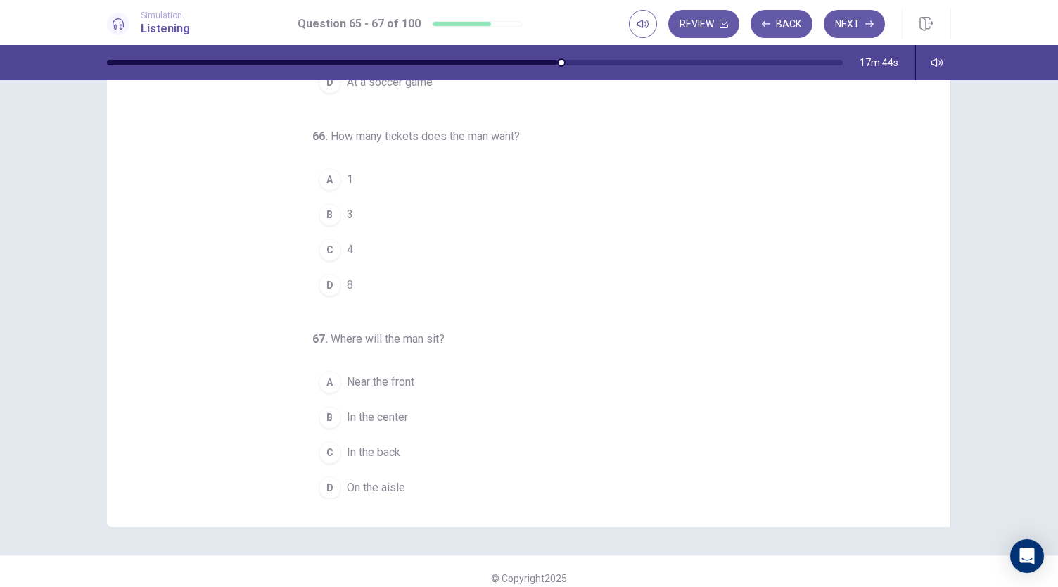
click at [319, 211] on div "B" at bounding box center [330, 214] width 23 height 23
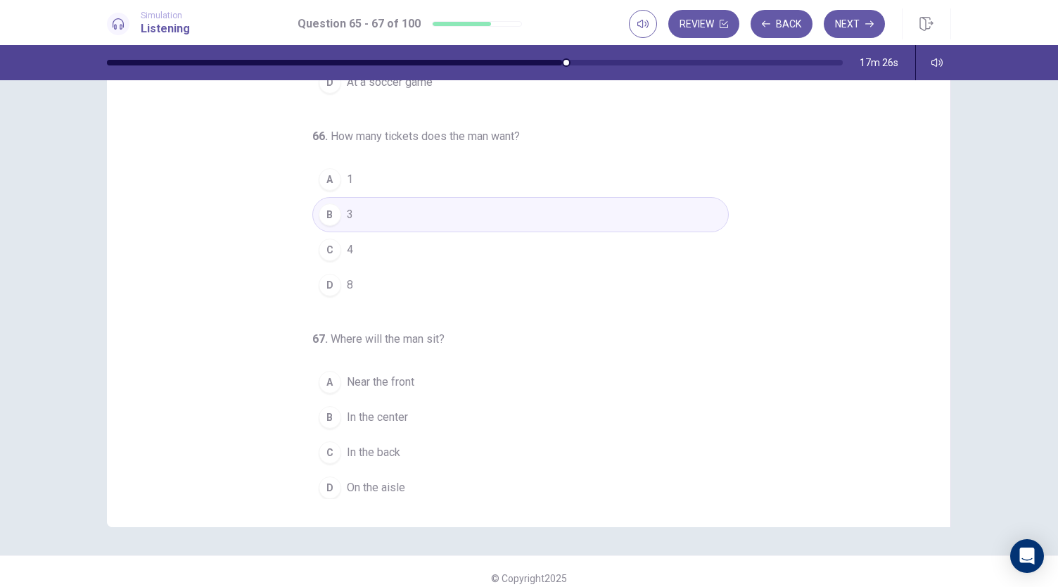
click at [395, 414] on span "In the center" at bounding box center [377, 417] width 61 height 17
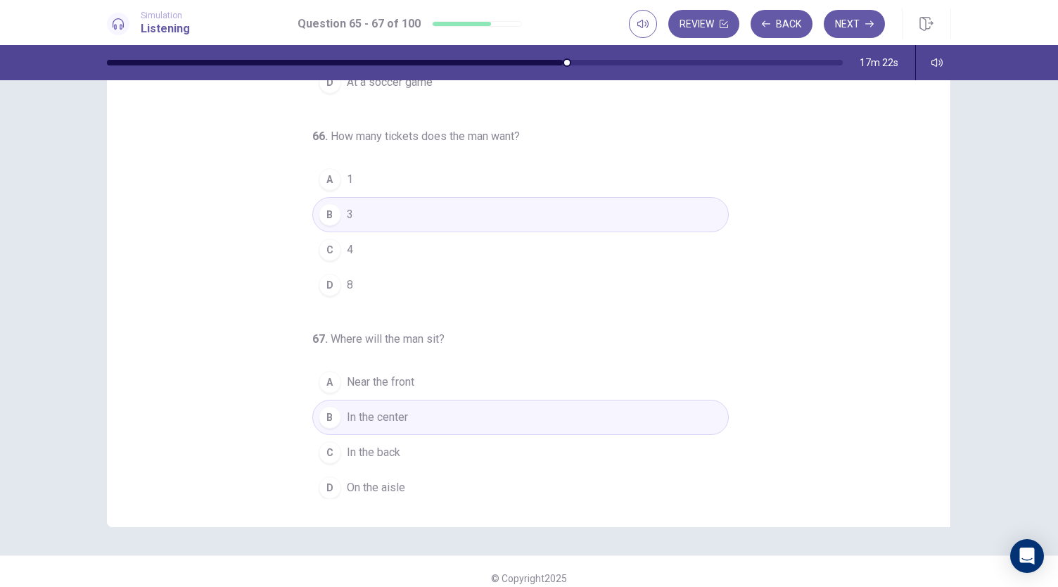
scroll to position [0, 0]
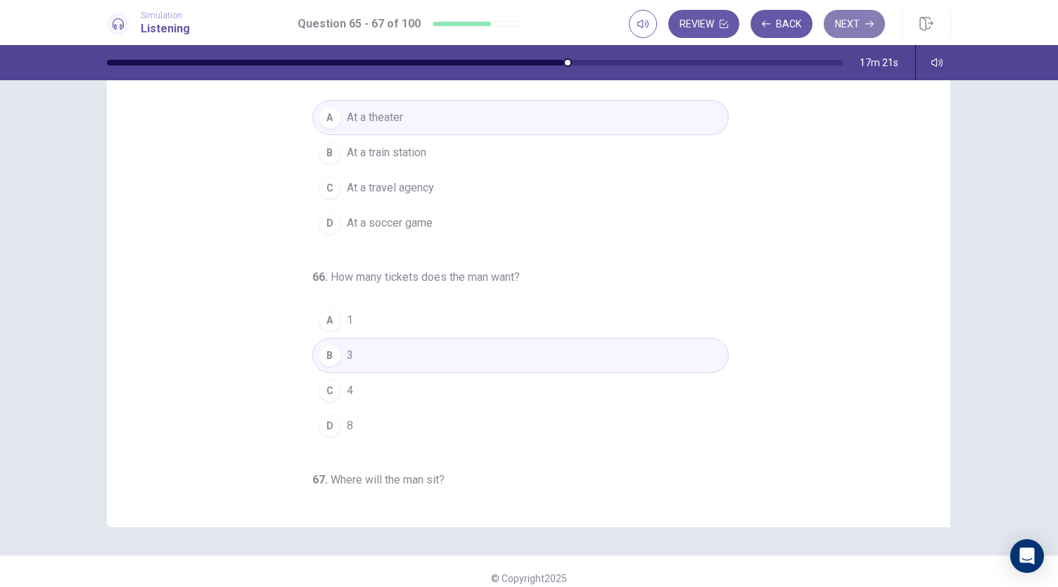
click at [857, 18] on button "Next" at bounding box center [854, 24] width 61 height 28
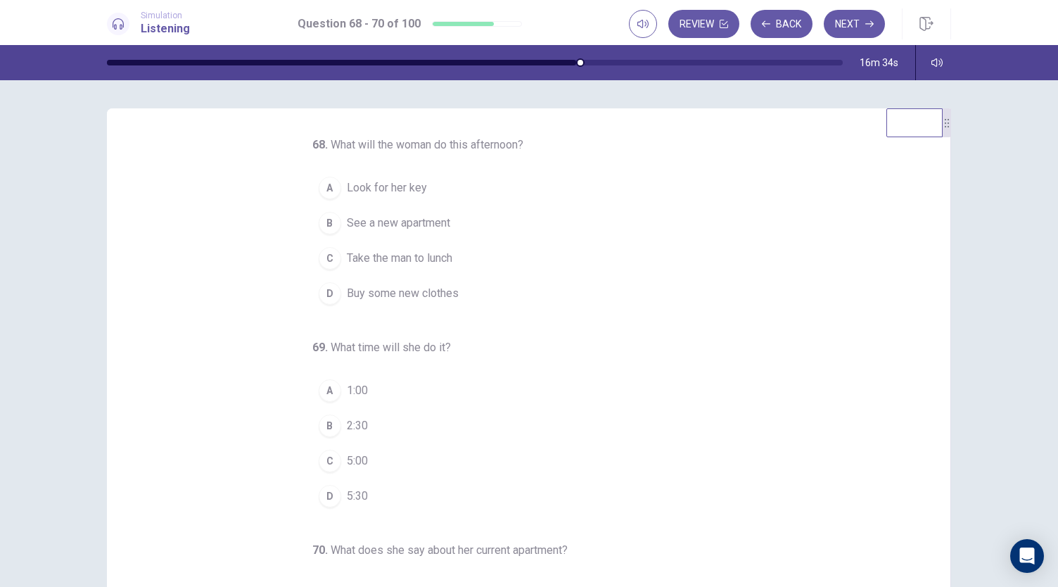
click at [405, 184] on span "Look for her key" at bounding box center [387, 187] width 80 height 17
click at [389, 215] on span "See a new apartment" at bounding box center [398, 223] width 103 height 17
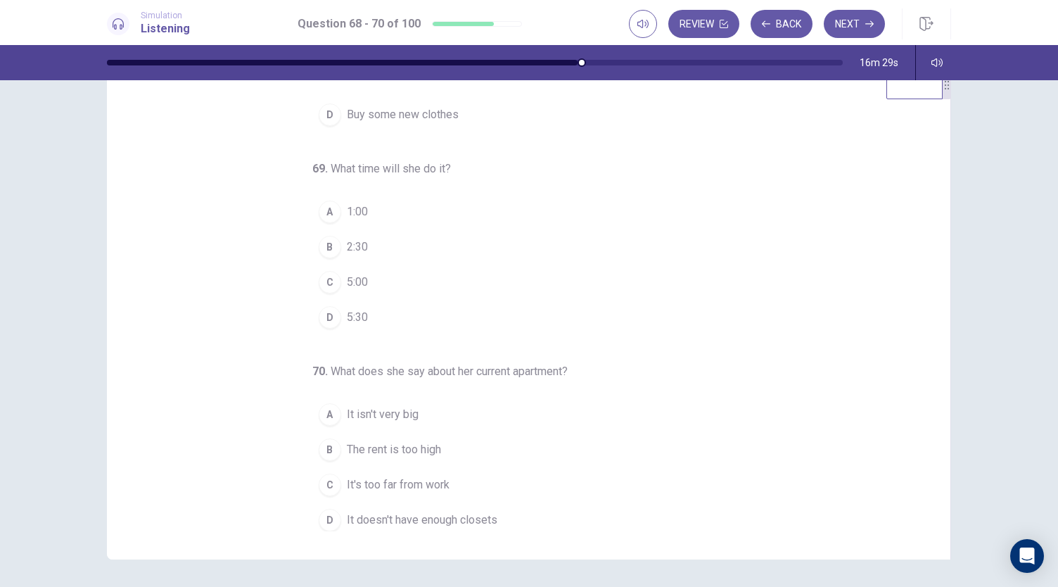
scroll to position [70, 0]
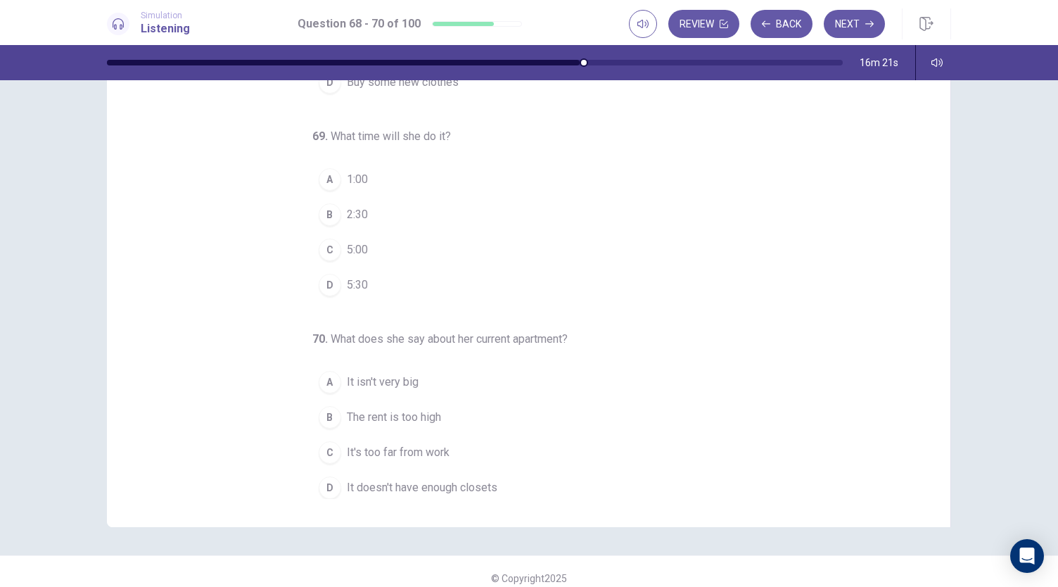
click at [390, 447] on span "It's too far from work" at bounding box center [398, 452] width 103 height 17
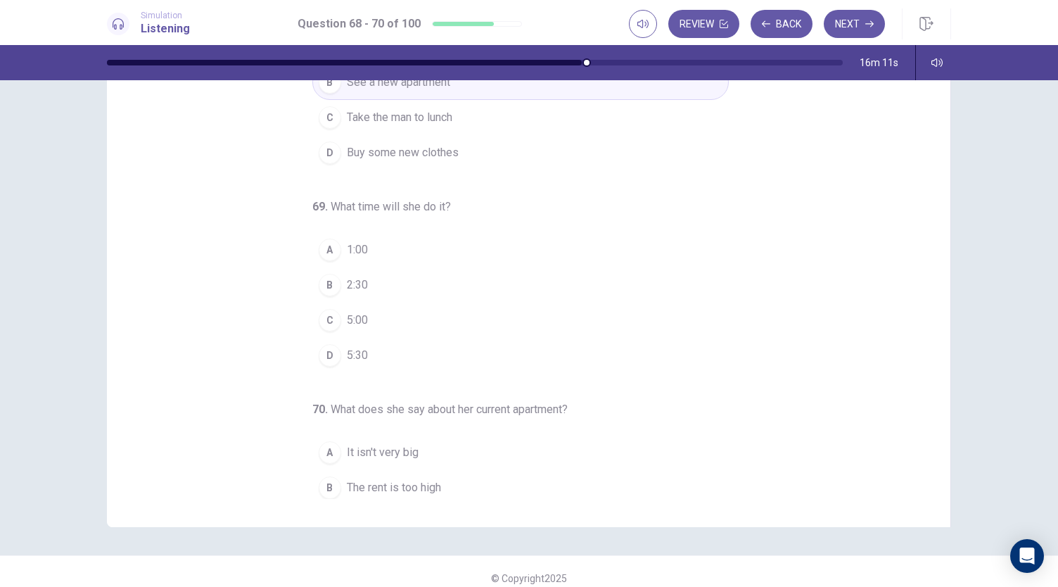
click at [324, 258] on div "A" at bounding box center [330, 250] width 23 height 23
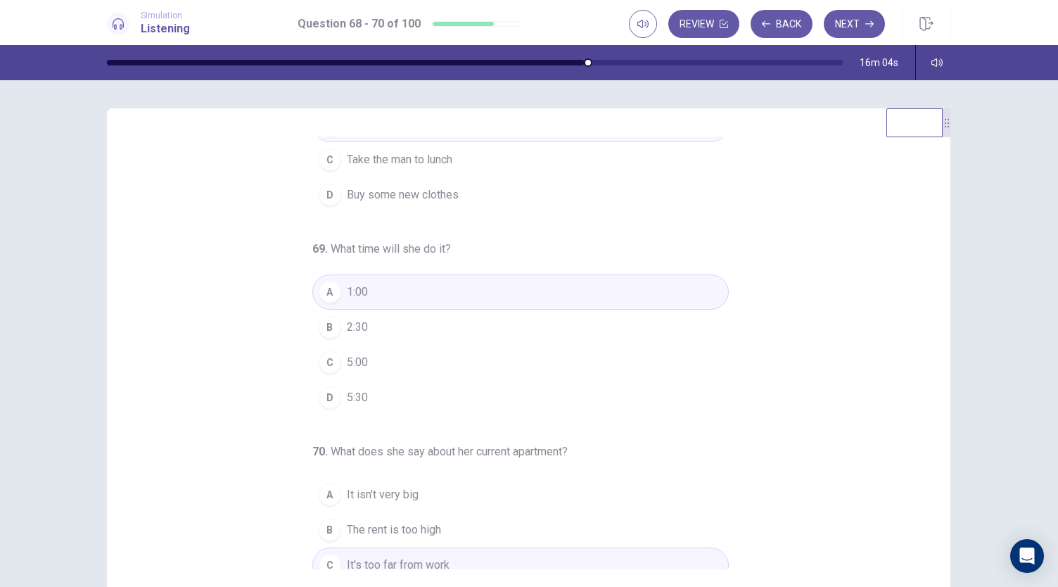
scroll to position [141, 0]
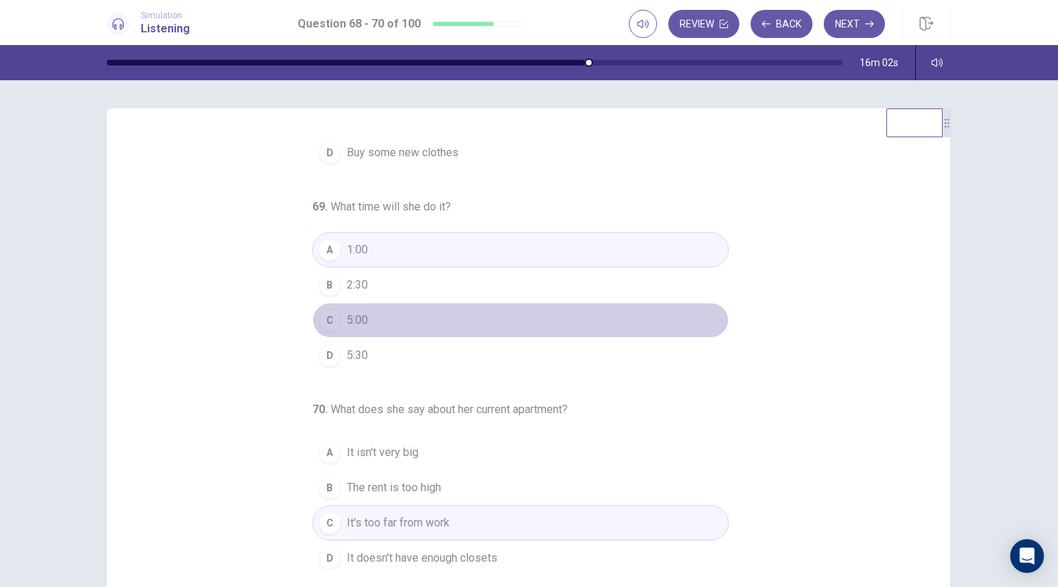
click at [320, 312] on div "C" at bounding box center [330, 320] width 23 height 23
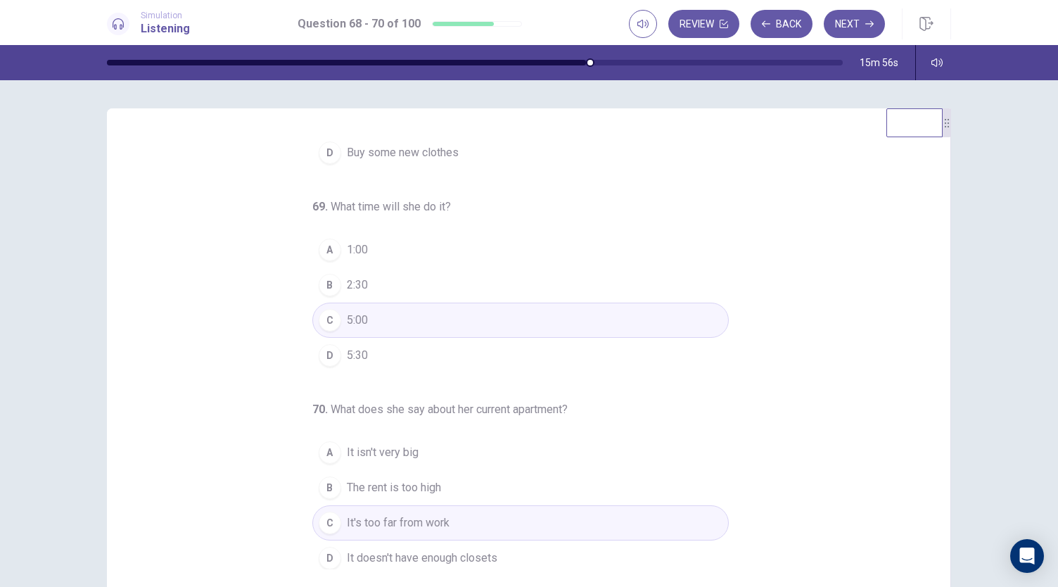
click at [322, 291] on div "B" at bounding box center [330, 285] width 23 height 23
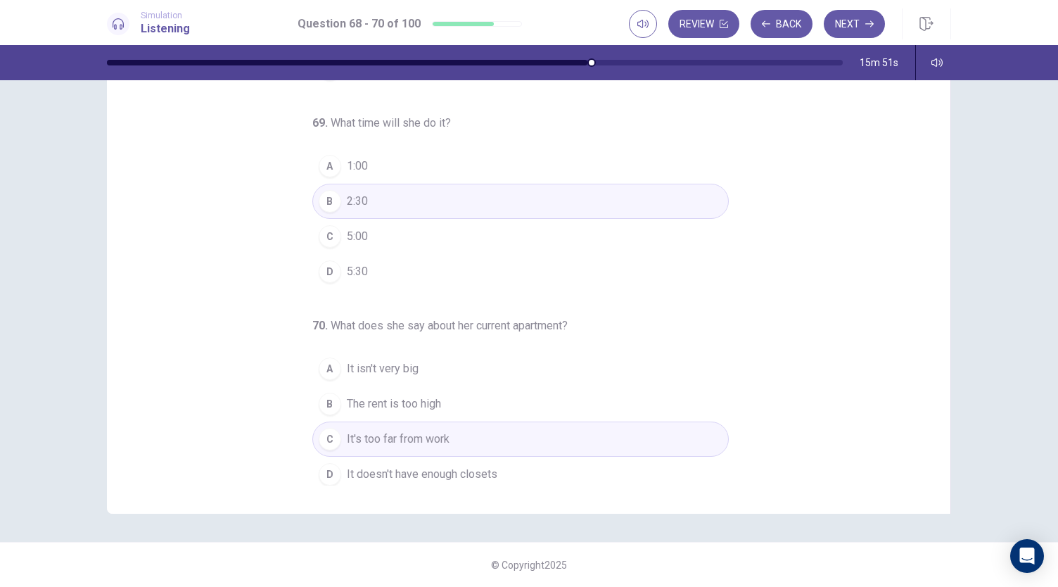
scroll to position [0, 0]
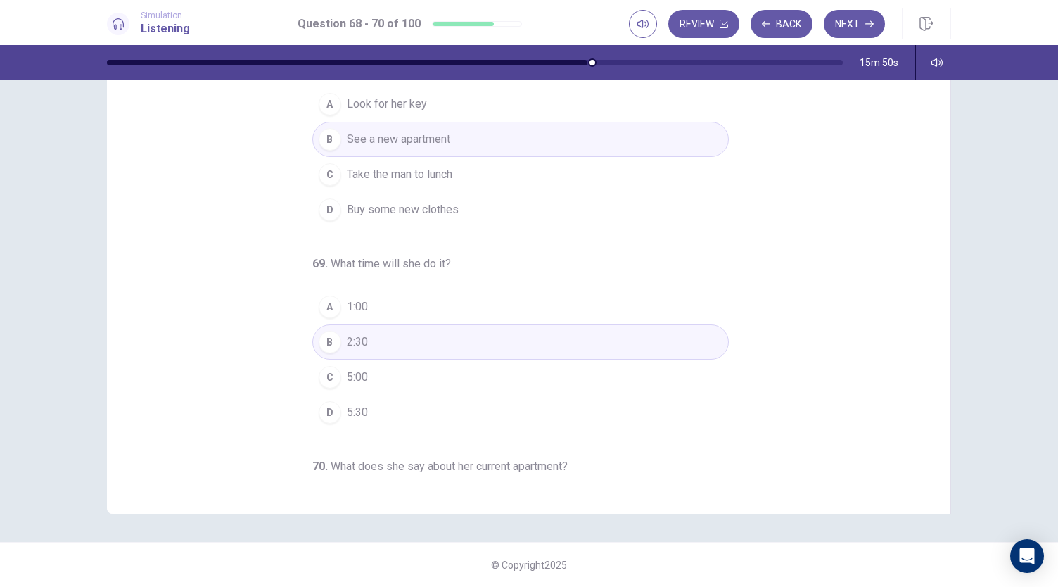
click at [322, 374] on div "C" at bounding box center [330, 377] width 23 height 23
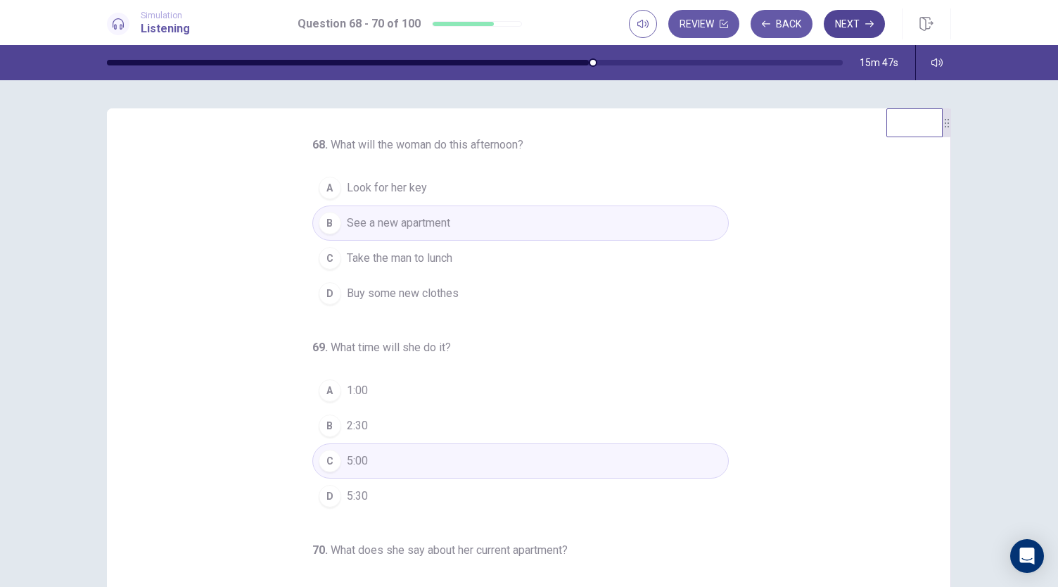
click at [851, 22] on button "Next" at bounding box center [854, 24] width 61 height 28
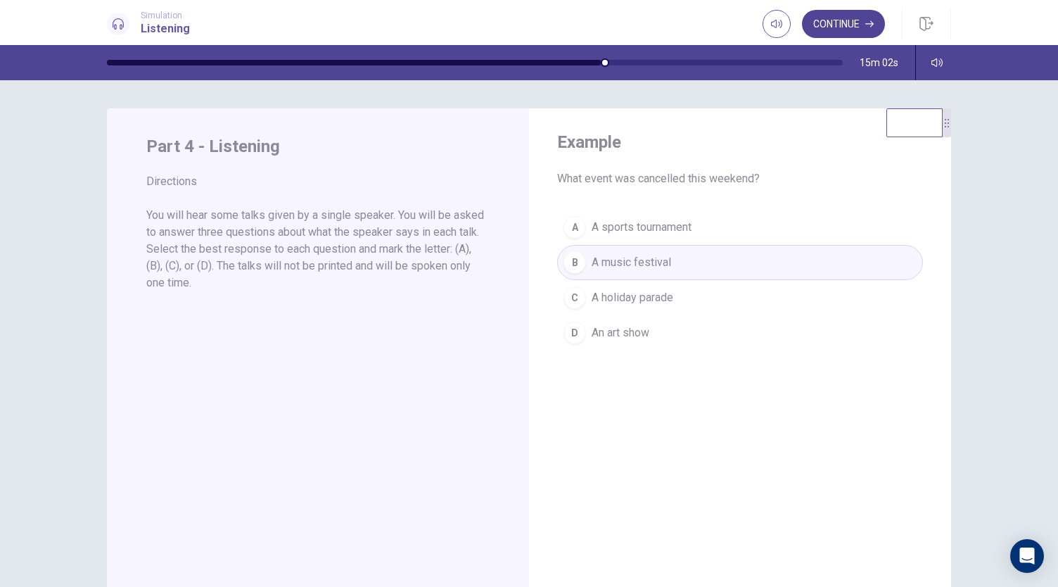
click at [839, 12] on button "Continue" at bounding box center [843, 24] width 83 height 28
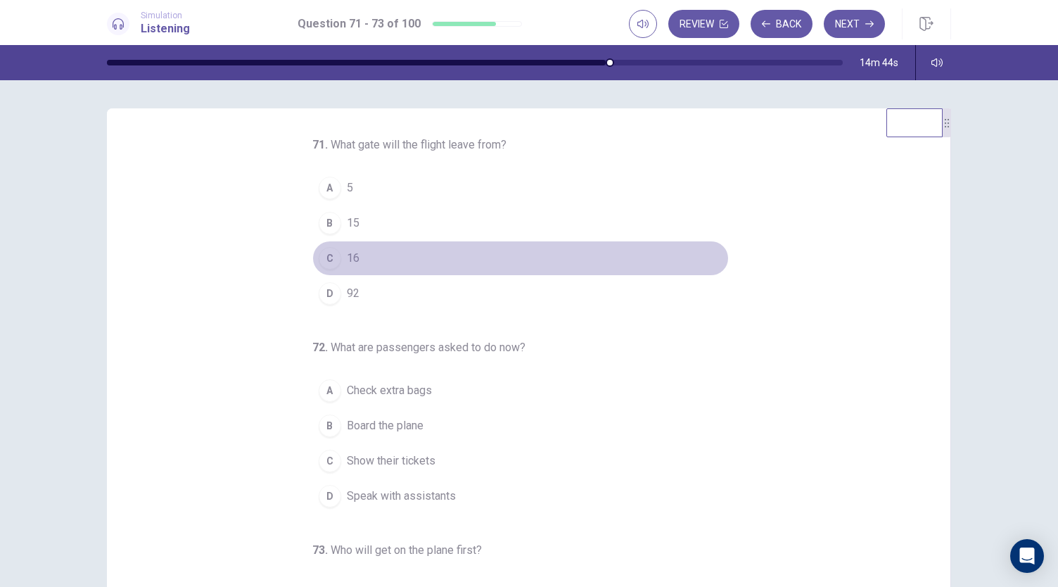
click at [323, 256] on div "C" at bounding box center [330, 258] width 23 height 23
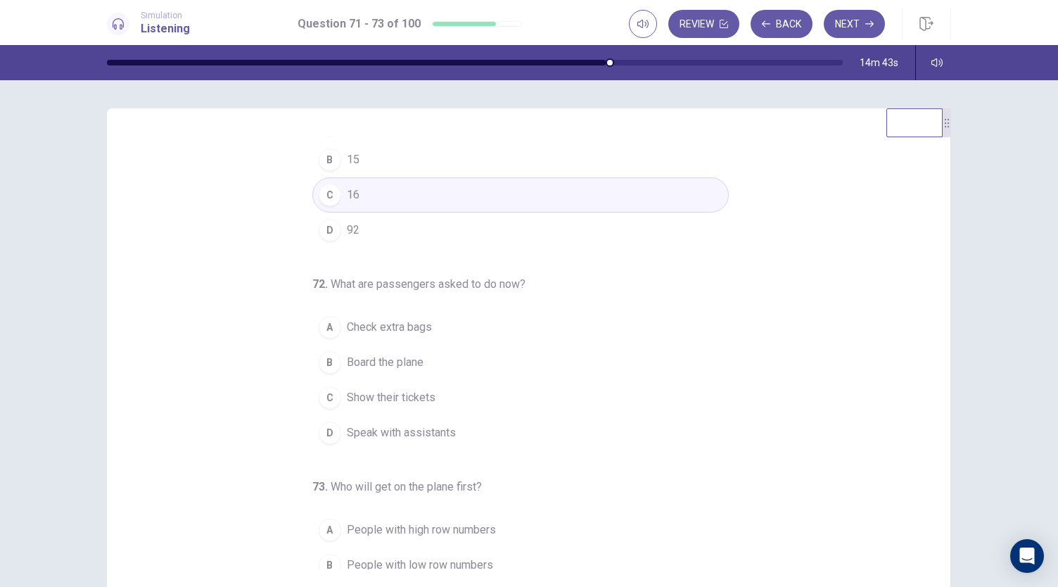
scroll to position [141, 0]
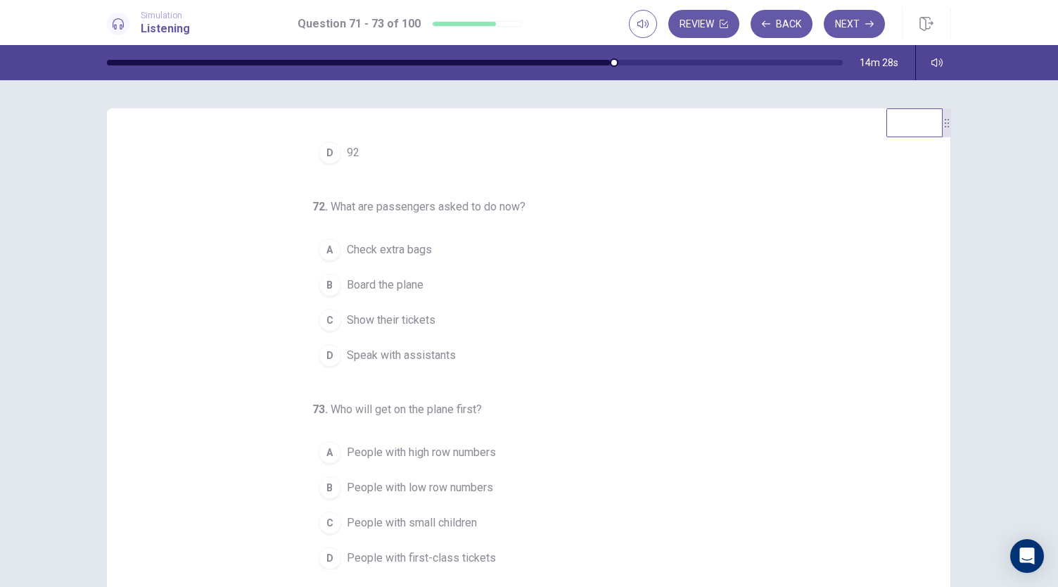
click at [408, 319] on span "Show their tickets" at bounding box center [391, 320] width 89 height 17
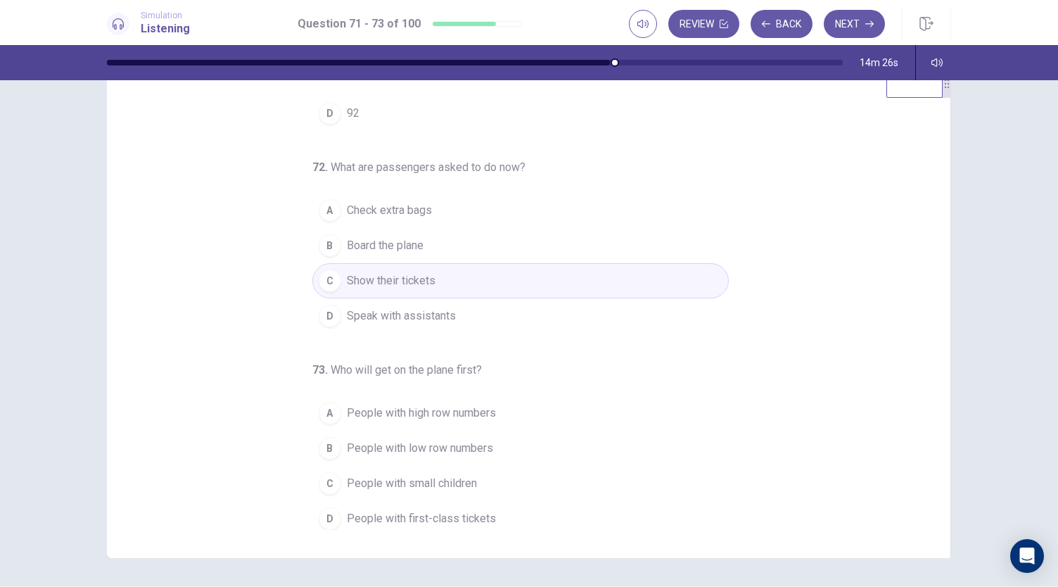
scroll to position [84, 0]
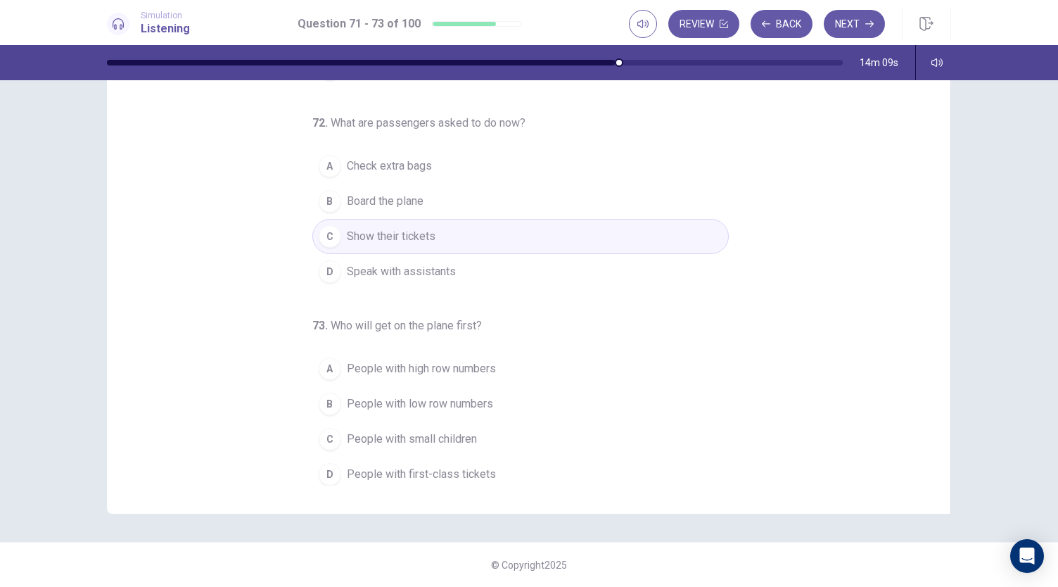
click at [445, 466] on span "People with first-class tickets" at bounding box center [421, 474] width 149 height 17
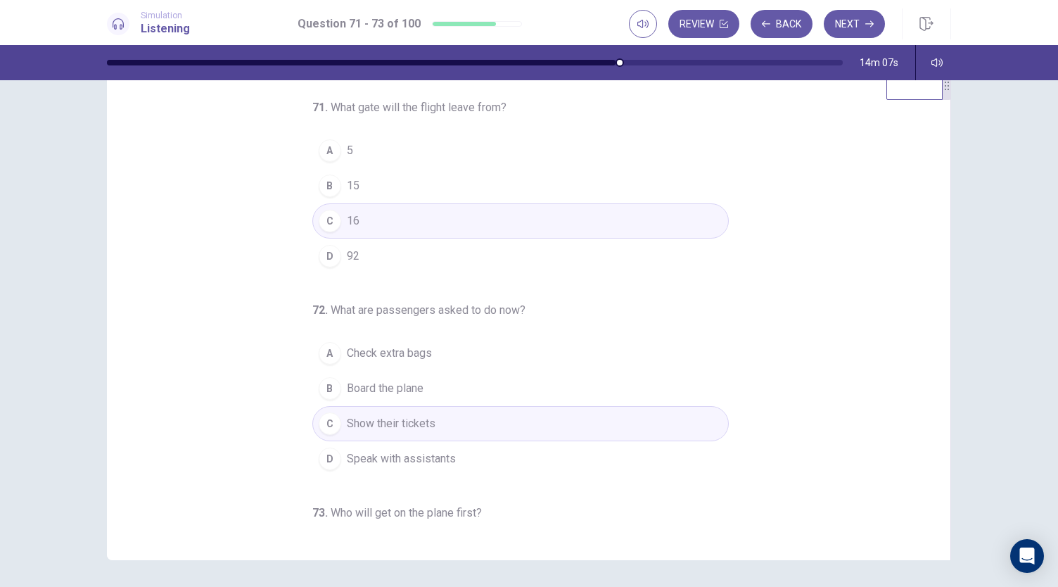
scroll to position [0, 0]
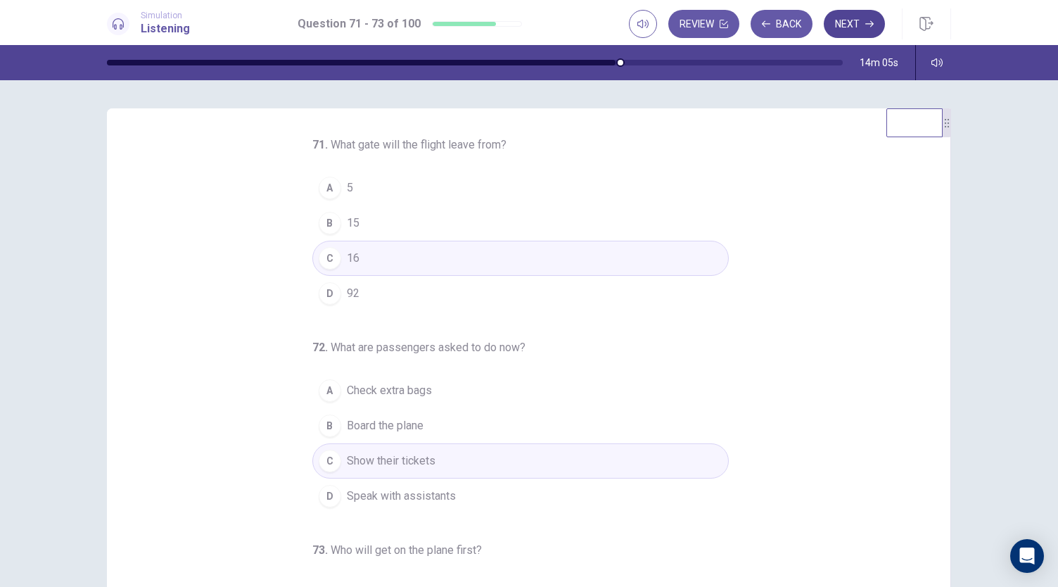
click at [851, 29] on button "Next" at bounding box center [854, 24] width 61 height 28
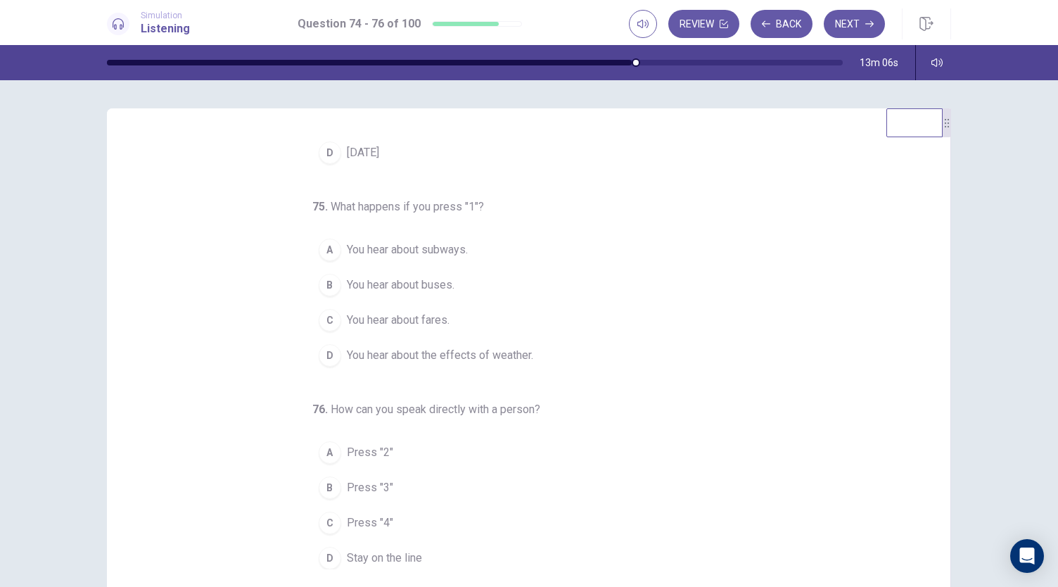
scroll to position [70, 0]
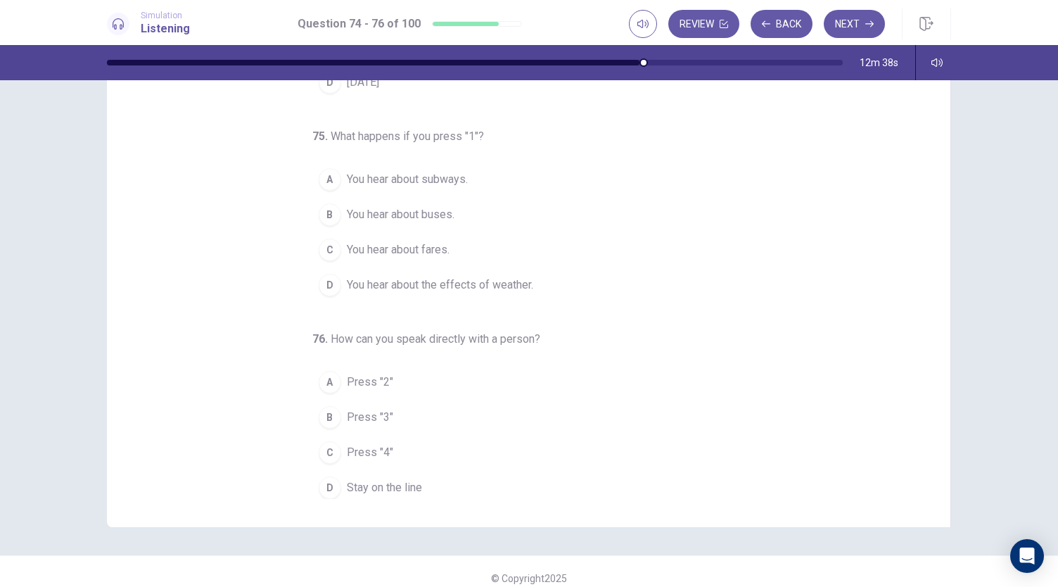
click at [371, 485] on span "Stay on the line" at bounding box center [384, 487] width 75 height 17
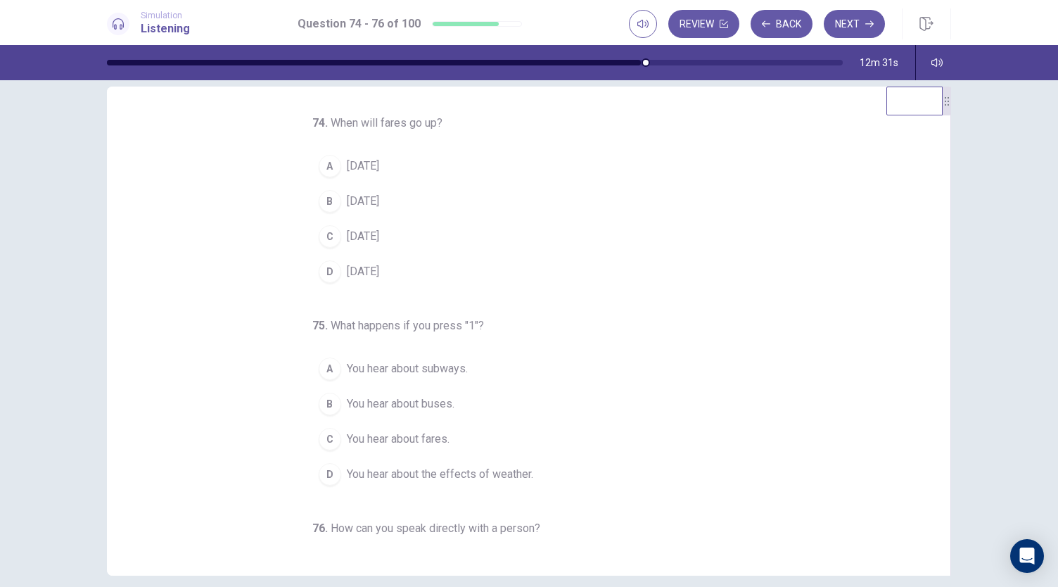
scroll to position [0, 0]
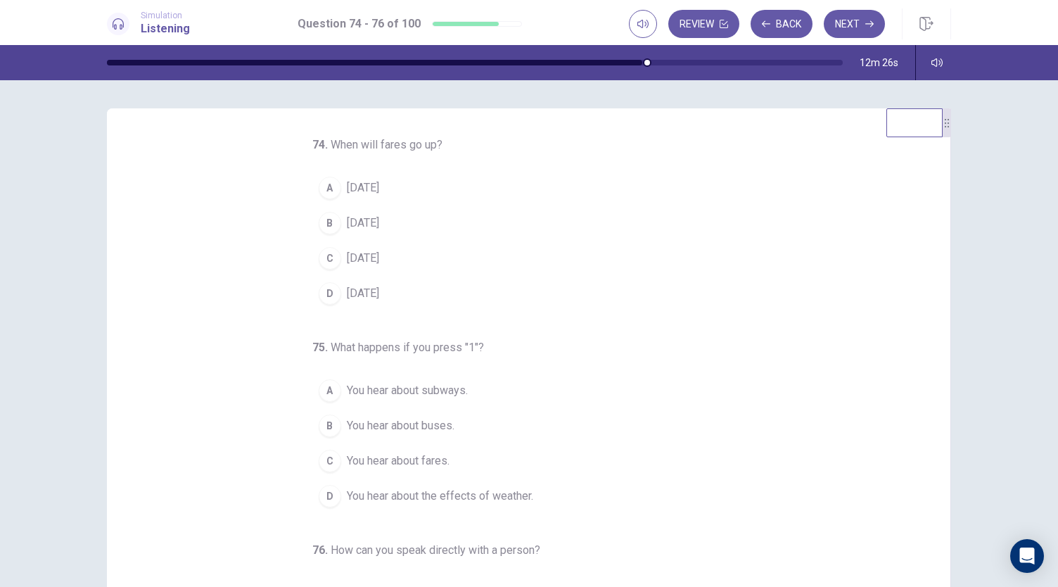
click at [379, 223] on span "[DATE]" at bounding box center [363, 223] width 32 height 17
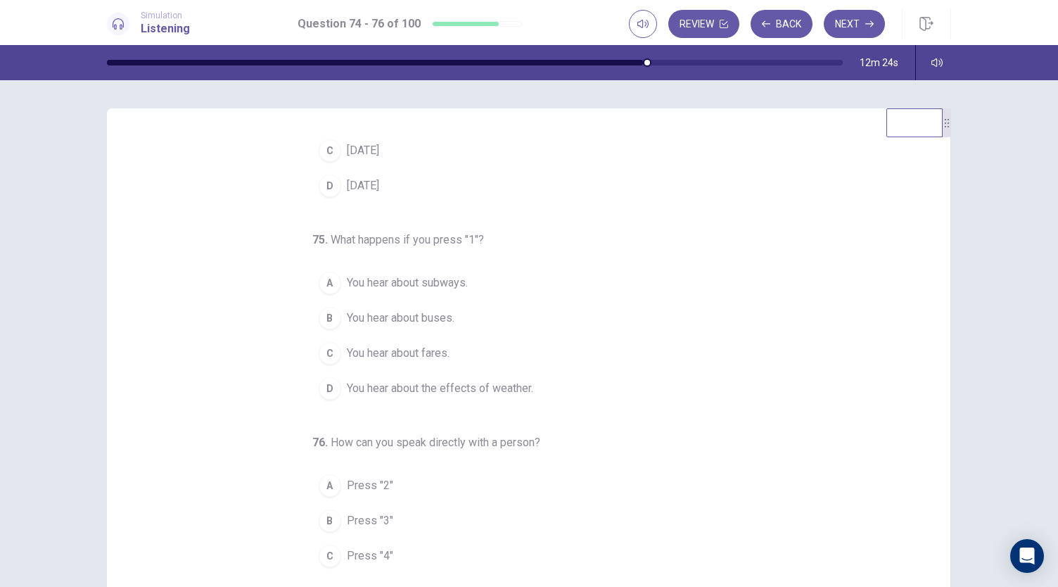
scroll to position [141, 0]
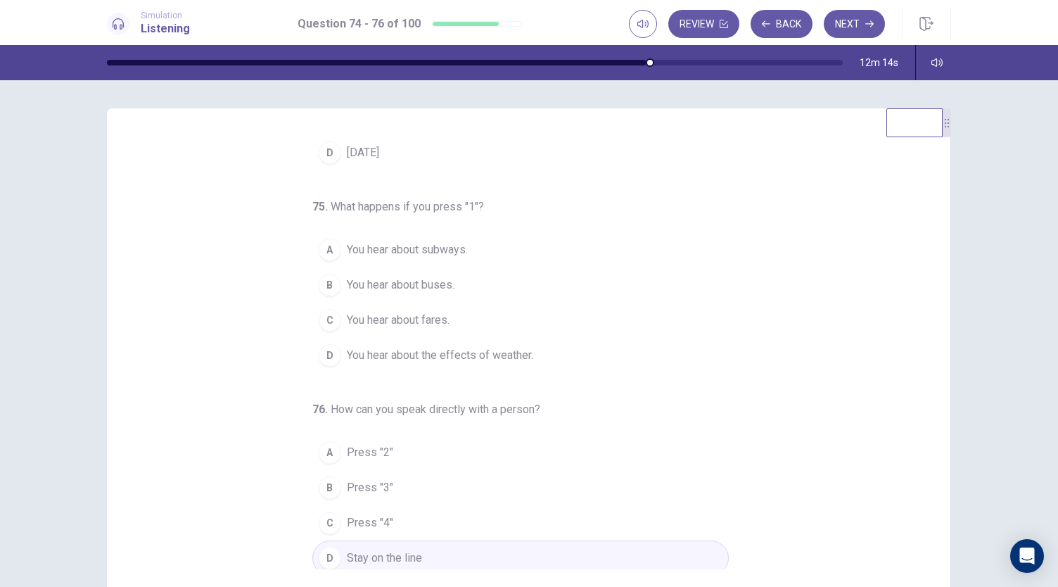
click at [409, 322] on span "You hear about fares." at bounding box center [398, 320] width 103 height 17
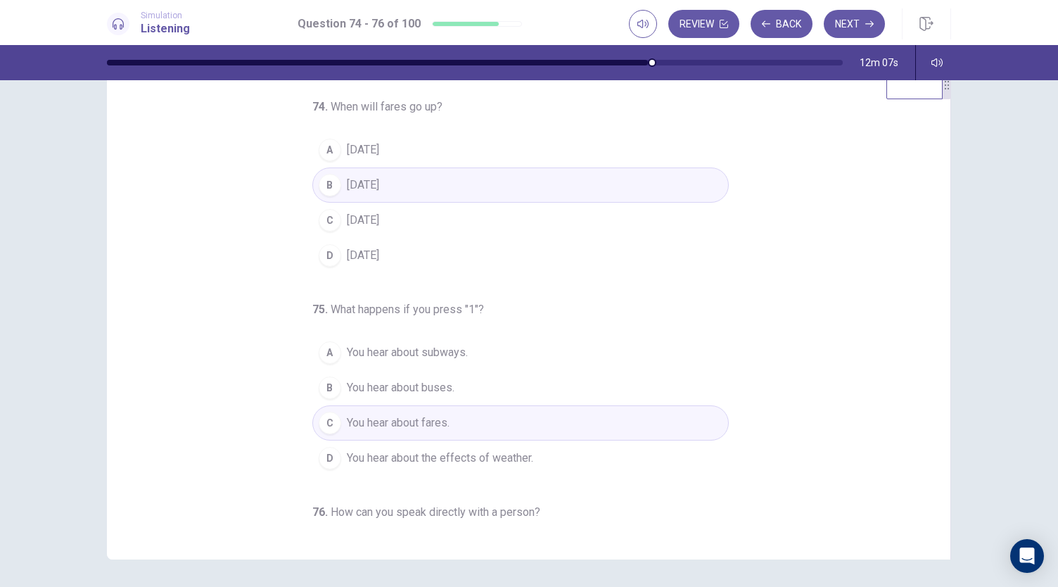
scroll to position [0, 0]
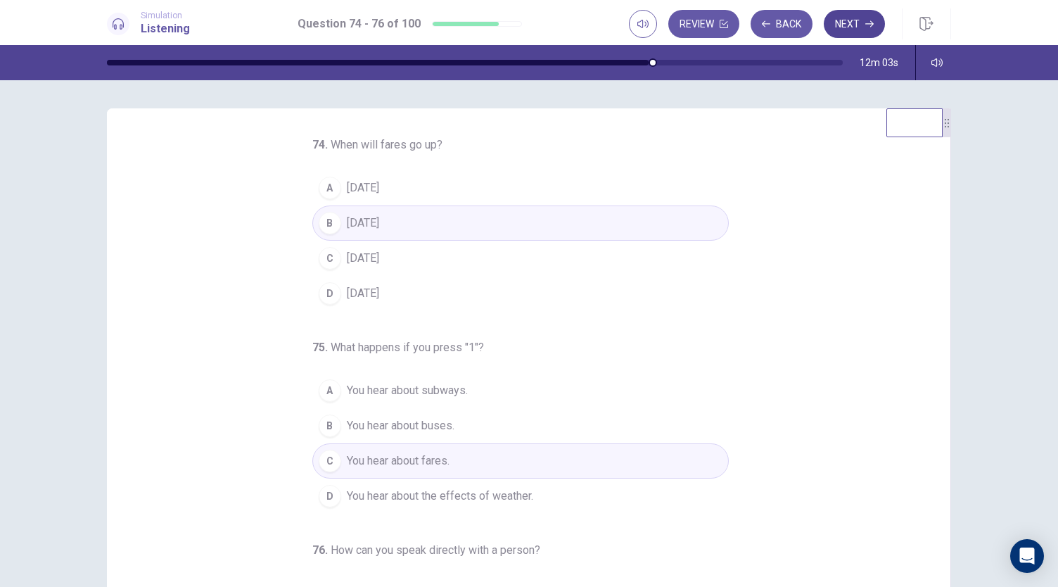
click at [844, 32] on button "Next" at bounding box center [854, 24] width 61 height 28
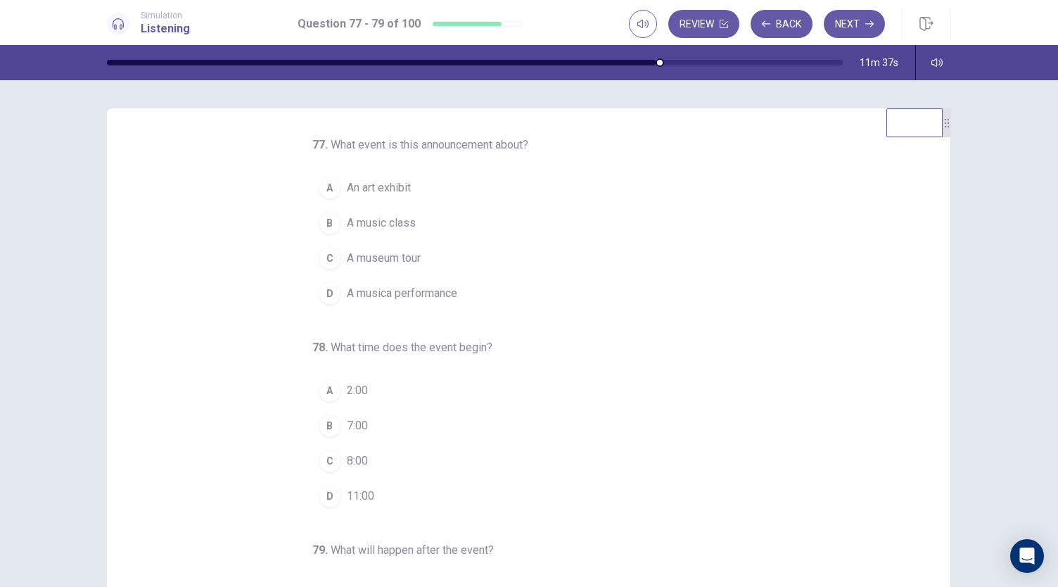
click at [394, 227] on span "A music class" at bounding box center [381, 223] width 69 height 17
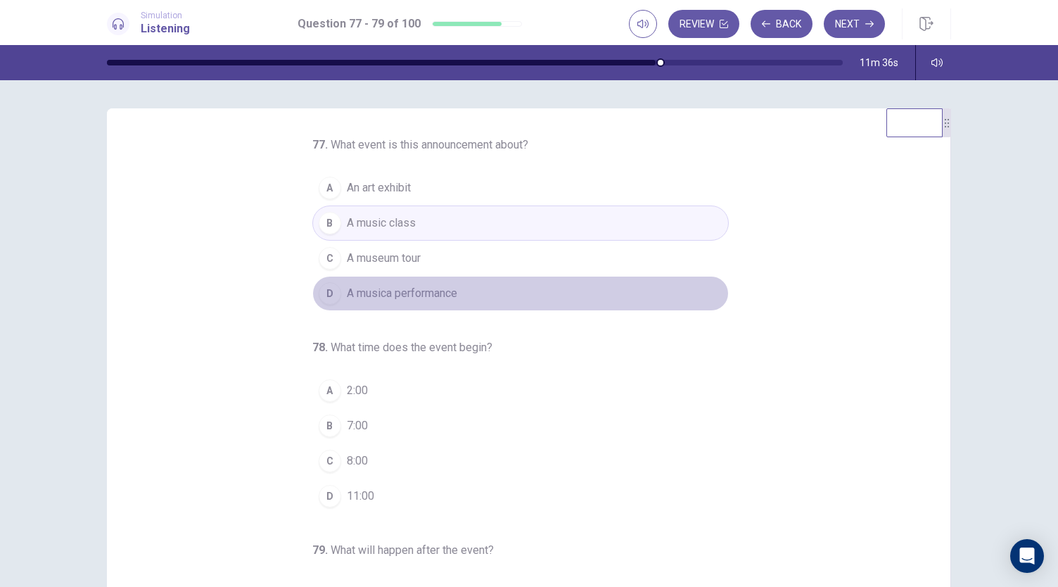
click at [420, 285] on span "A musica performance" at bounding box center [402, 293] width 110 height 17
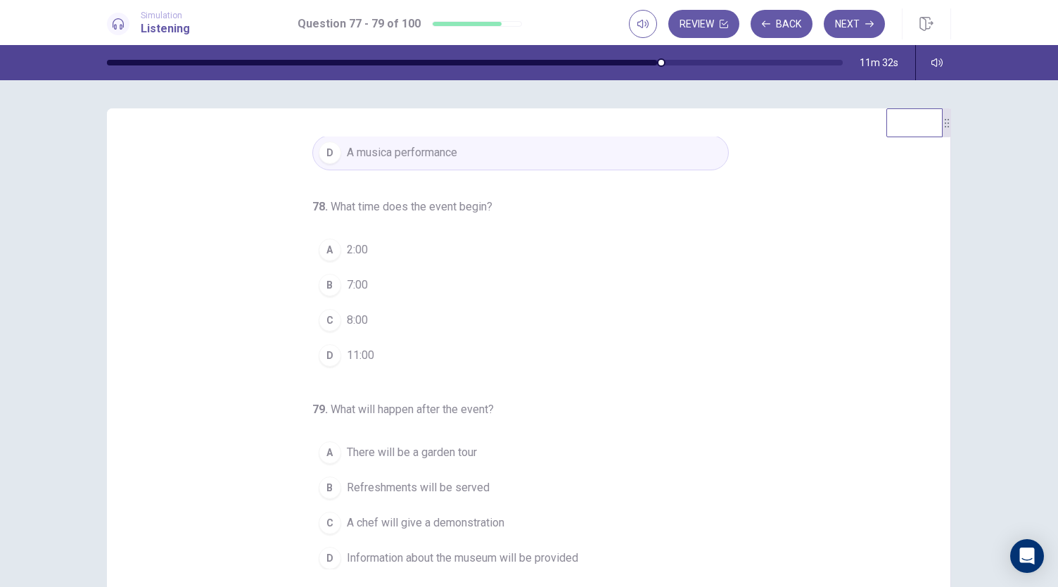
scroll to position [84, 0]
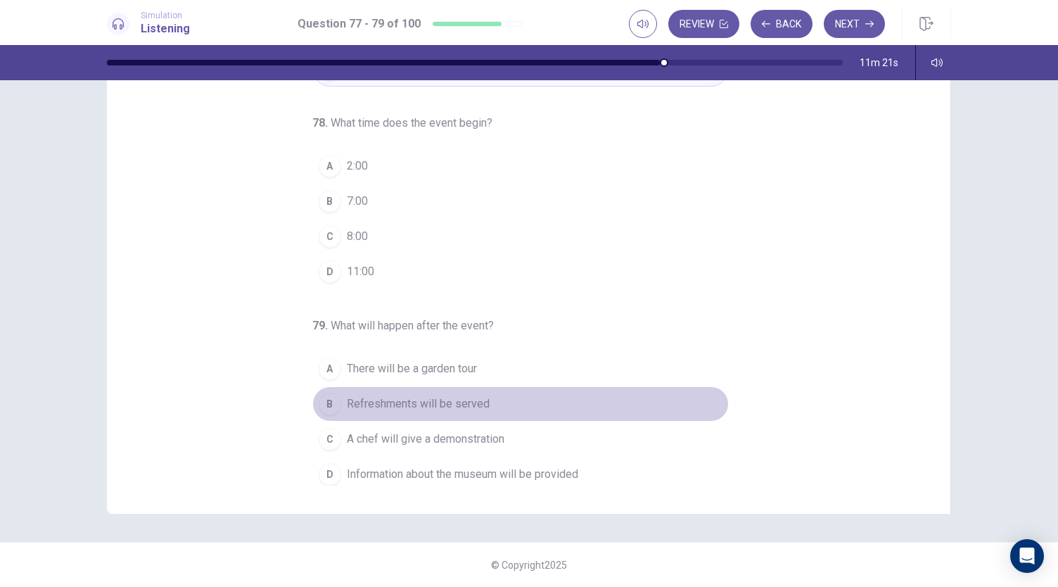
click at [428, 400] on span "Refreshments will be served" at bounding box center [418, 403] width 143 height 17
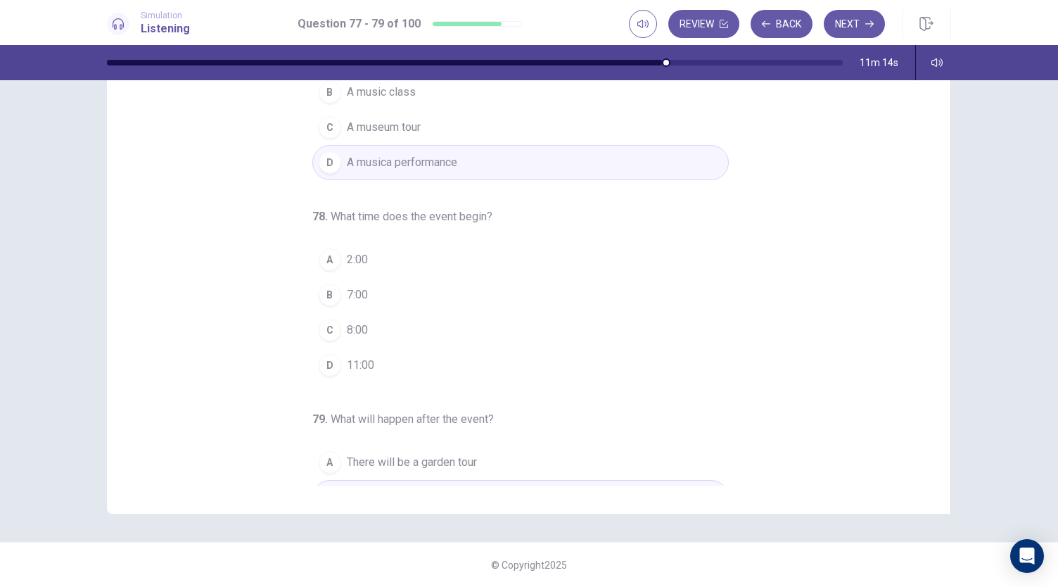
scroll to position [0, 0]
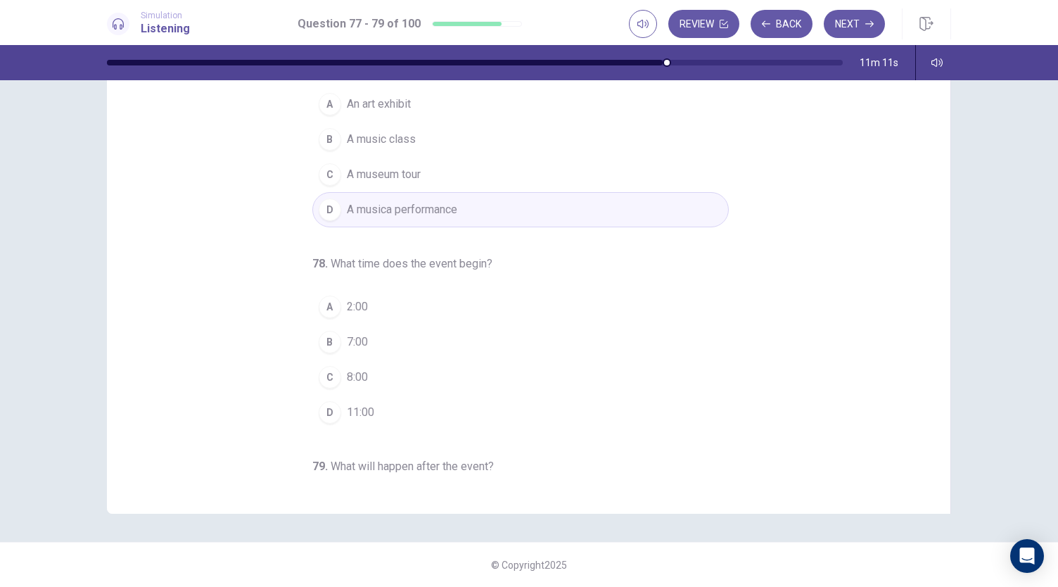
click at [357, 404] on span "11:00" at bounding box center [360, 412] width 27 height 17
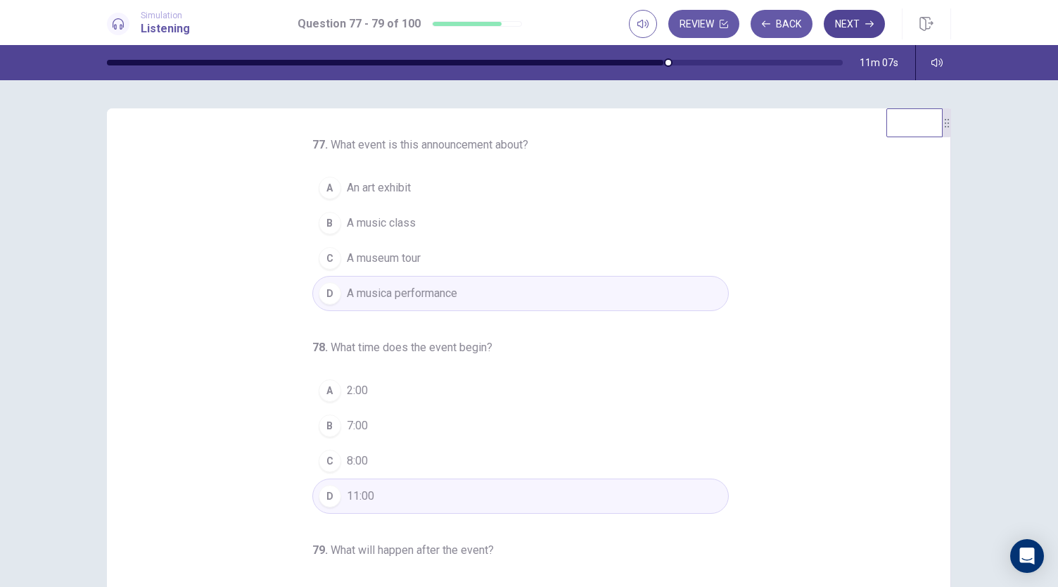
click at [849, 21] on button "Next" at bounding box center [854, 24] width 61 height 28
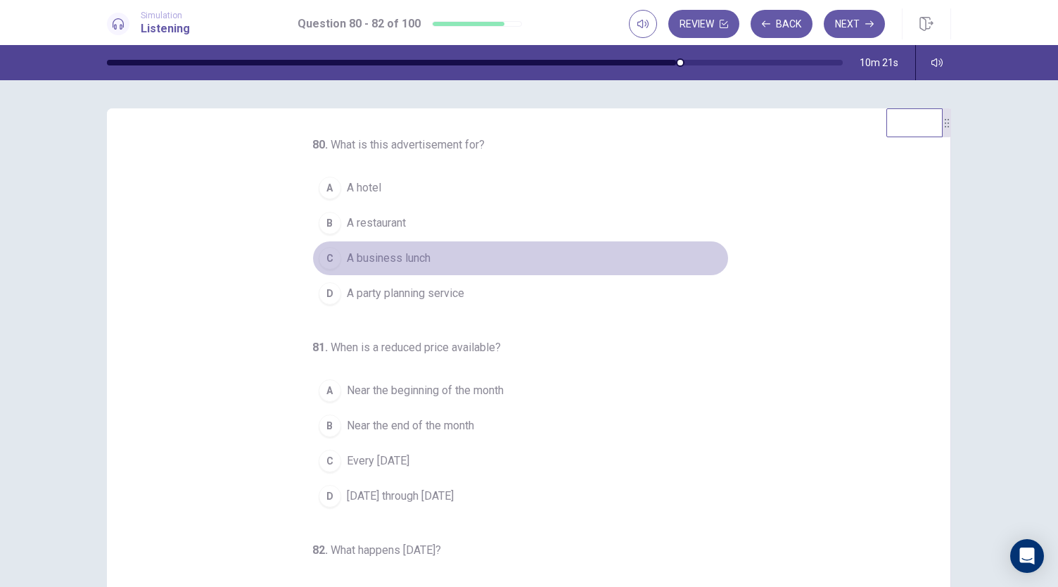
click at [384, 255] on span "A business lunch" at bounding box center [389, 258] width 84 height 17
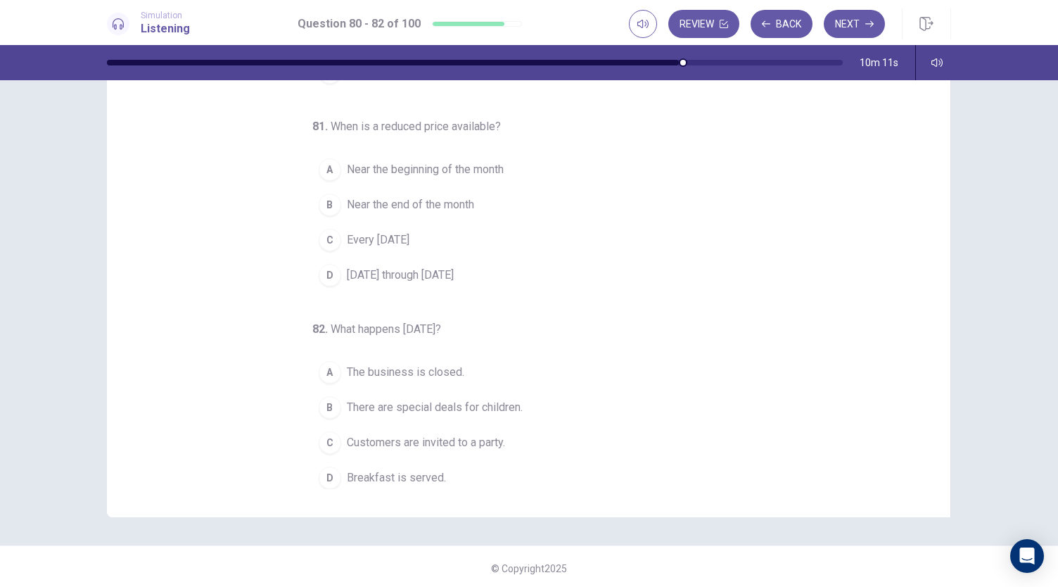
scroll to position [84, 0]
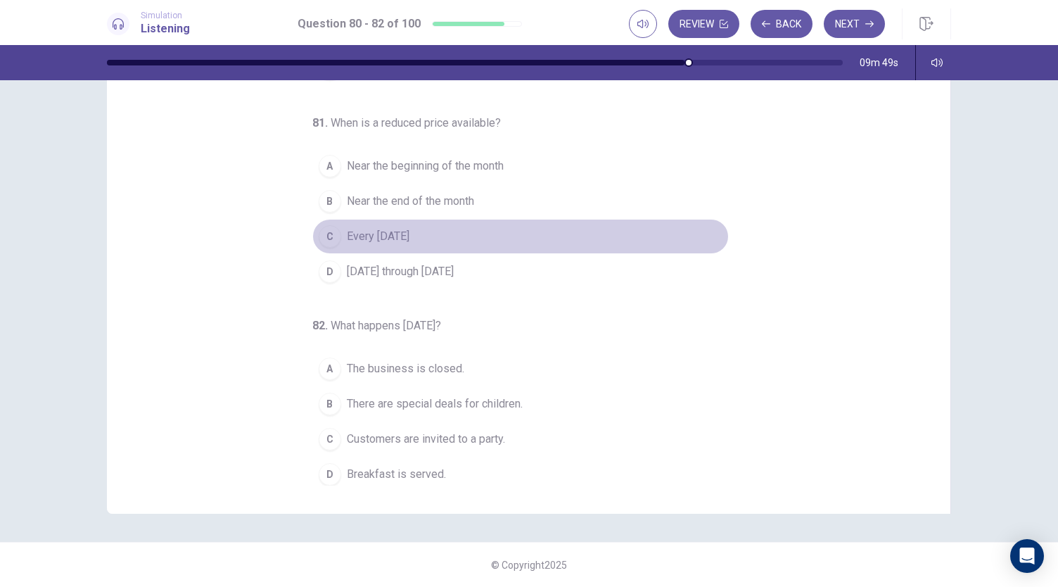
click at [409, 231] on span "Every Wednesday" at bounding box center [378, 236] width 63 height 17
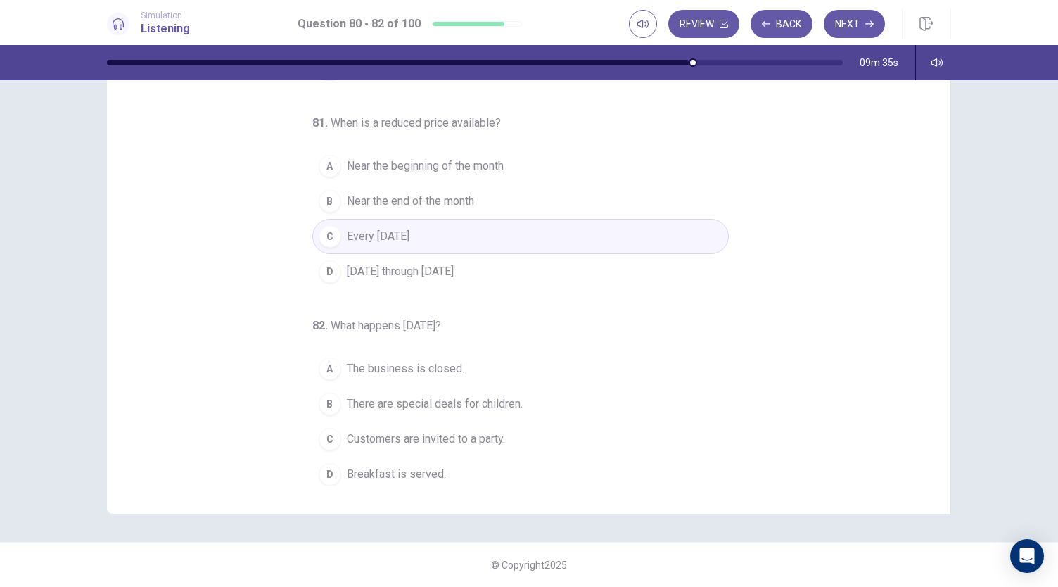
click at [417, 400] on span "There are special deals for children." at bounding box center [435, 403] width 176 height 17
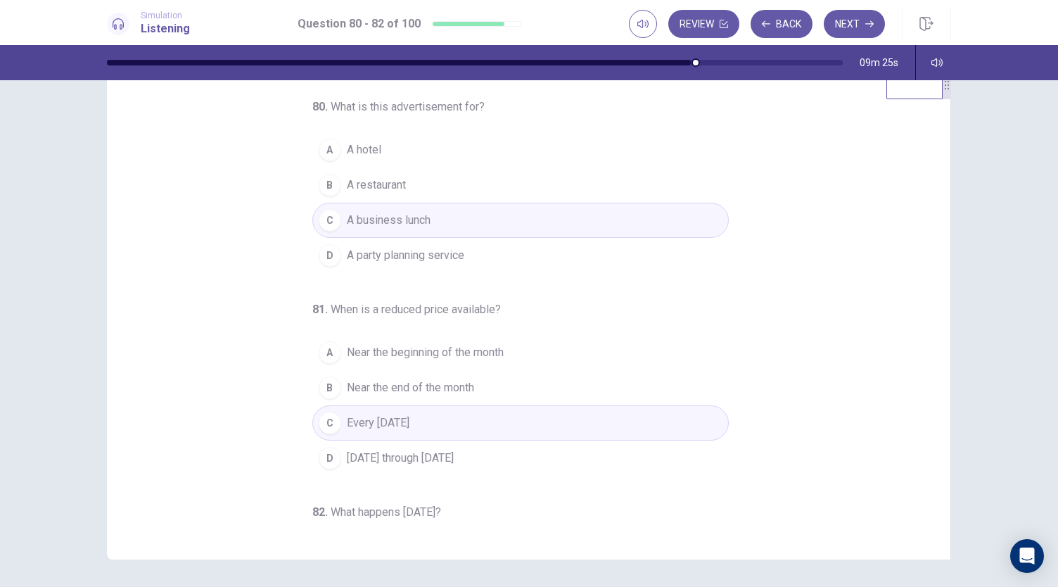
scroll to position [0, 0]
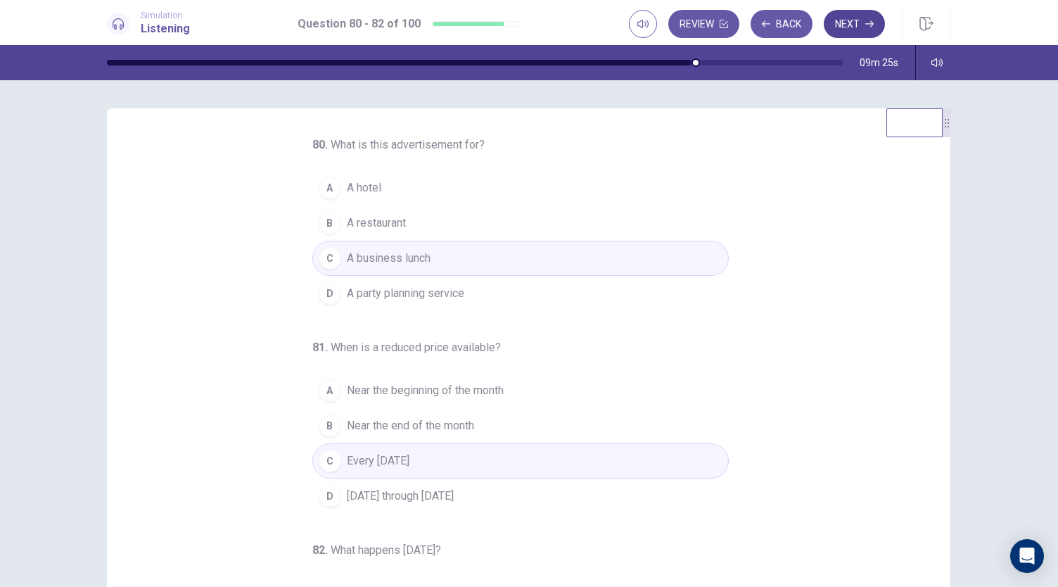
click at [832, 23] on button "Next" at bounding box center [854, 24] width 61 height 28
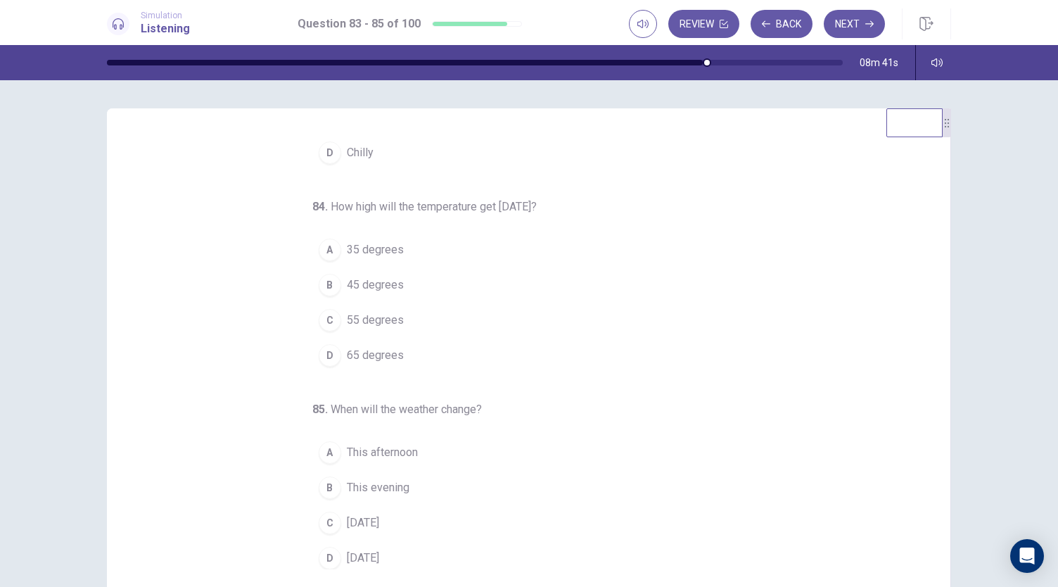
scroll to position [141, 0]
click at [377, 319] on span "55 degrees" at bounding box center [375, 320] width 57 height 17
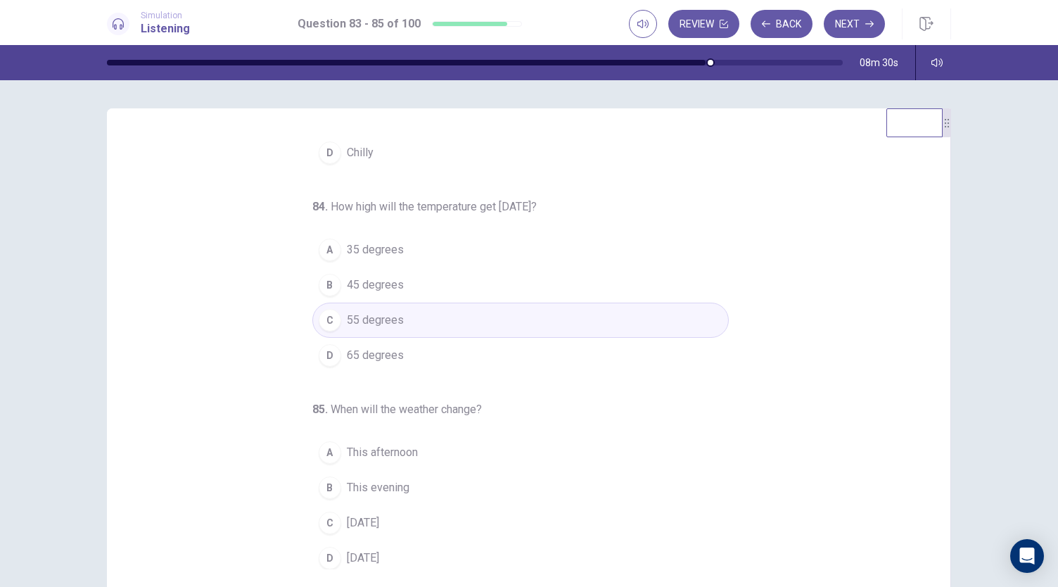
click at [393, 482] on span "This evening" at bounding box center [378, 487] width 63 height 17
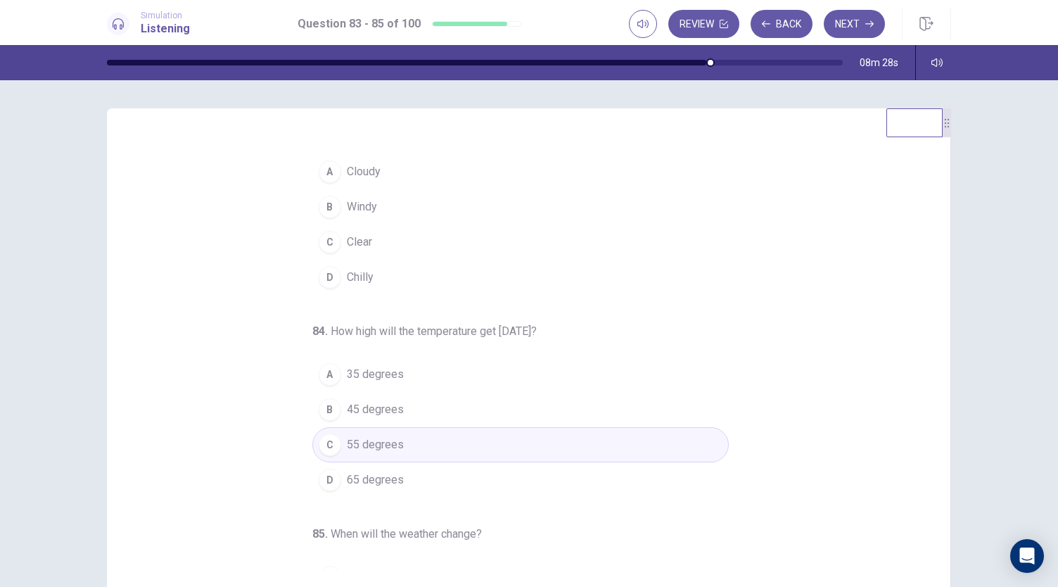
scroll to position [0, 0]
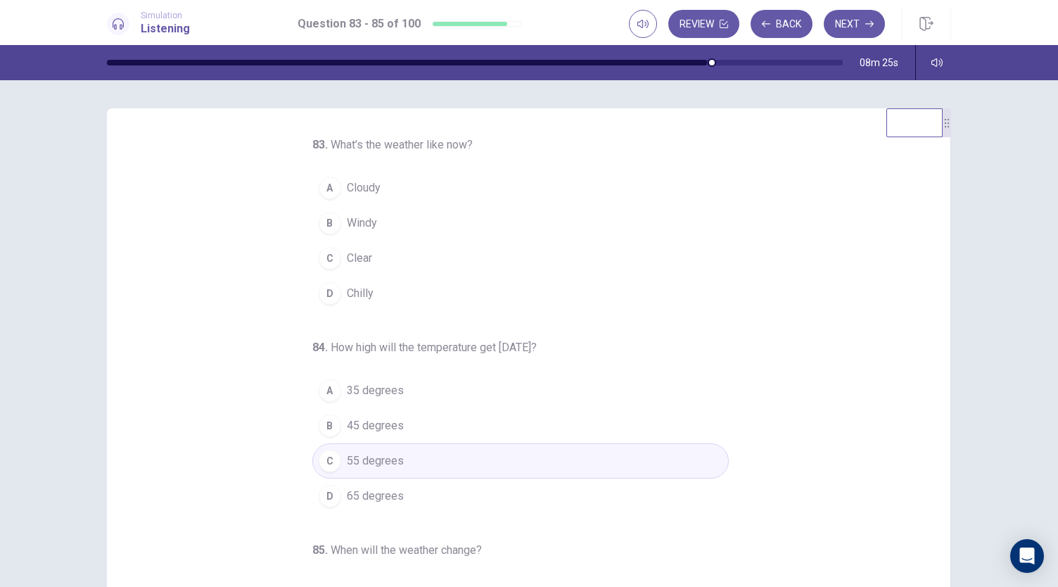
click at [368, 294] on button "D Chilly" at bounding box center [520, 293] width 417 height 35
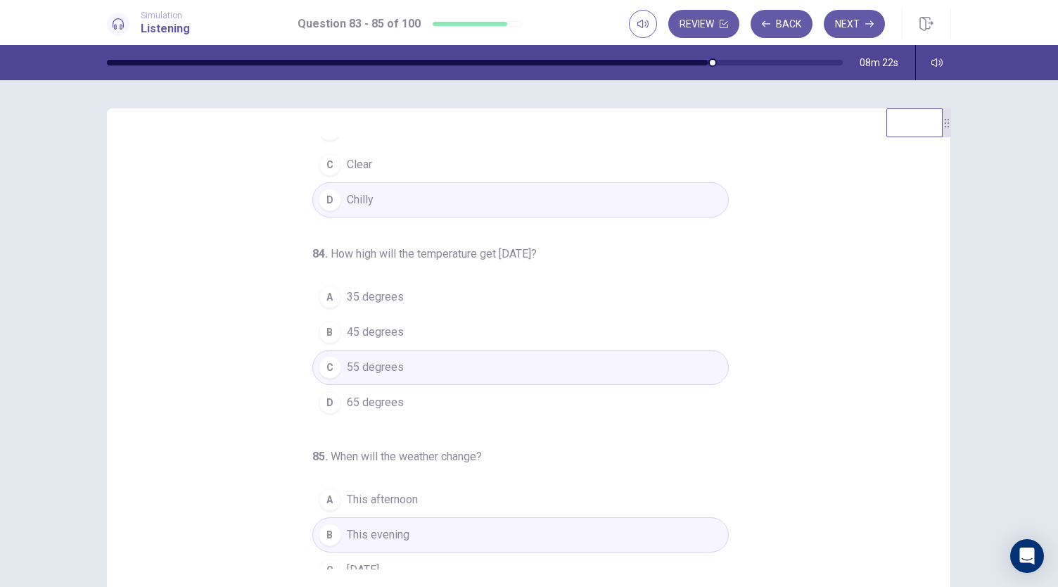
scroll to position [141, 0]
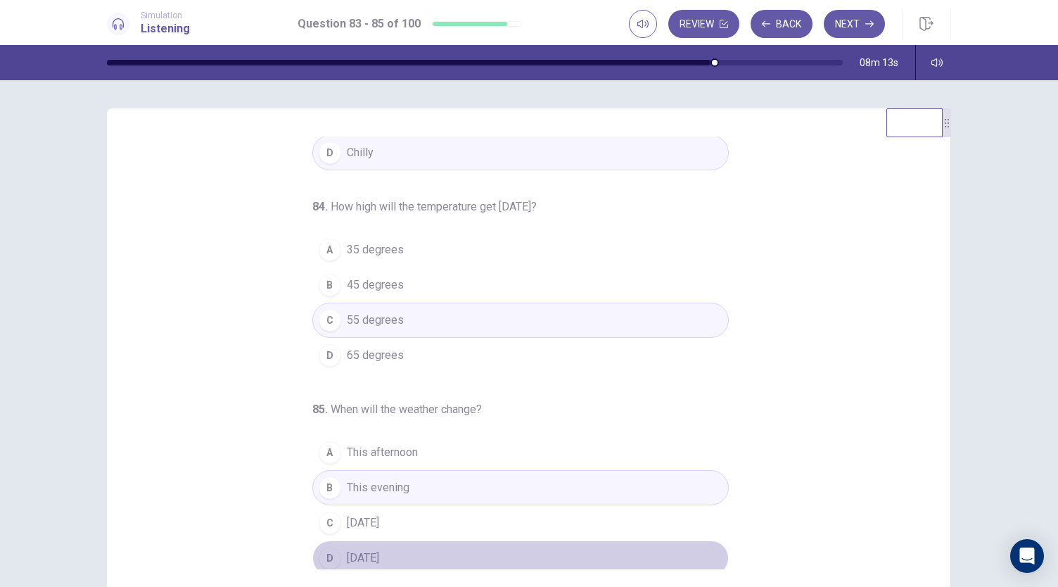
click at [350, 553] on span "Sunday" at bounding box center [363, 557] width 32 height 17
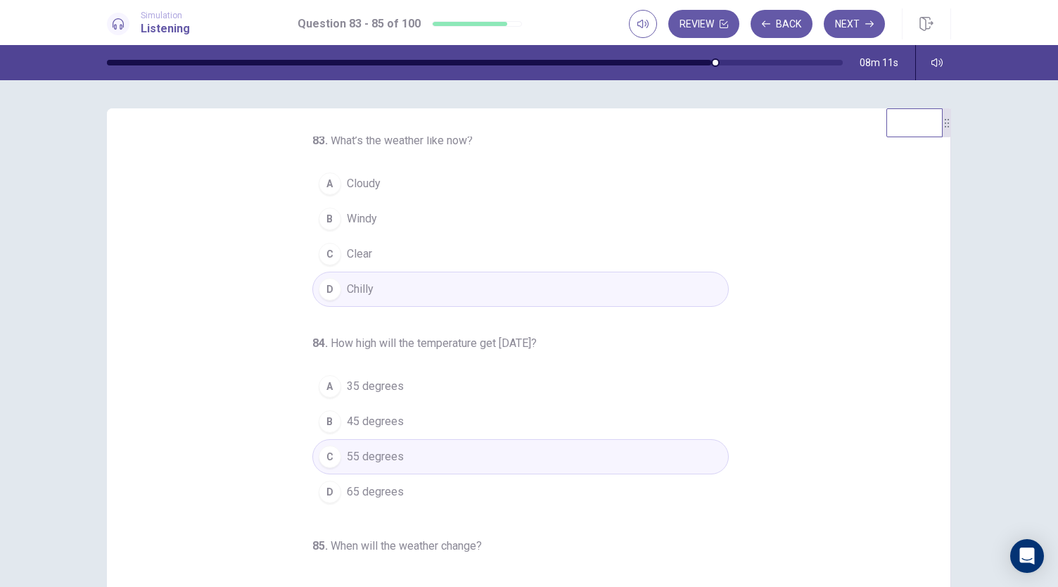
scroll to position [0, 0]
click at [849, 33] on button "Next" at bounding box center [854, 24] width 61 height 28
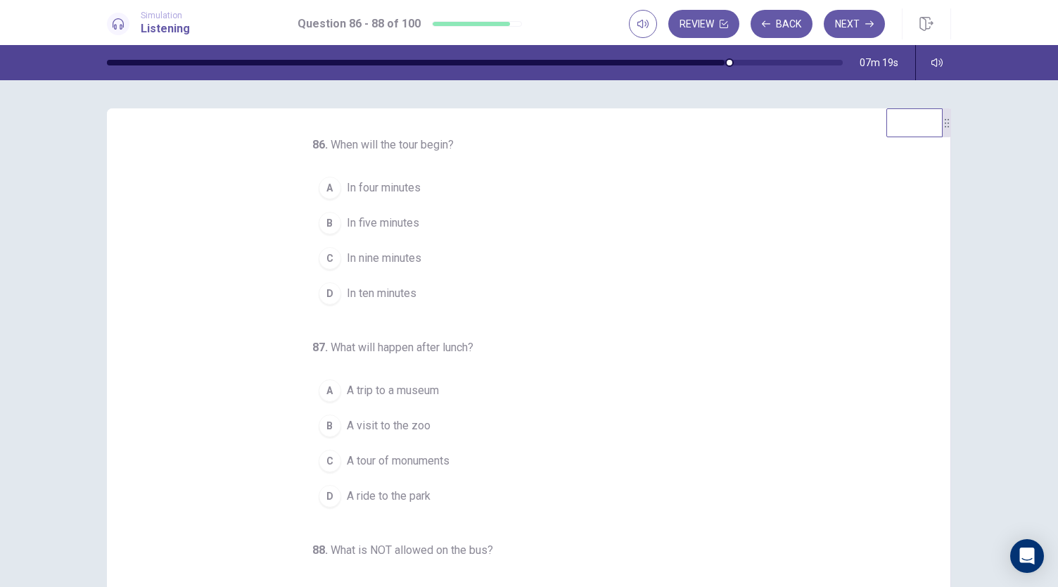
click at [381, 293] on span "In ten minutes" at bounding box center [382, 293] width 70 height 17
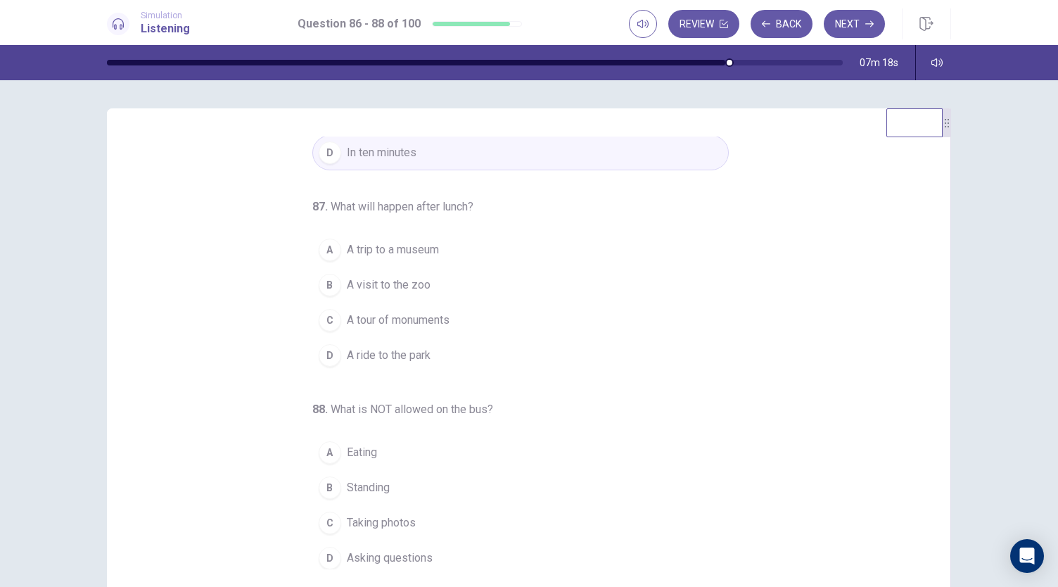
scroll to position [141, 0]
click at [421, 320] on span "A tour of monuments" at bounding box center [398, 320] width 103 height 17
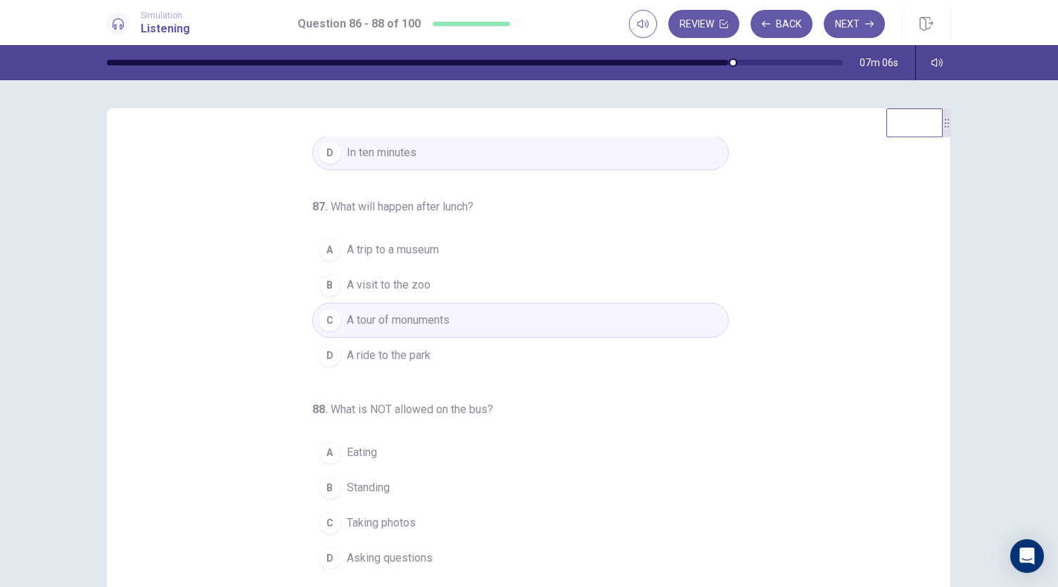
click at [435, 254] on button "A A trip to a museum" at bounding box center [520, 249] width 417 height 35
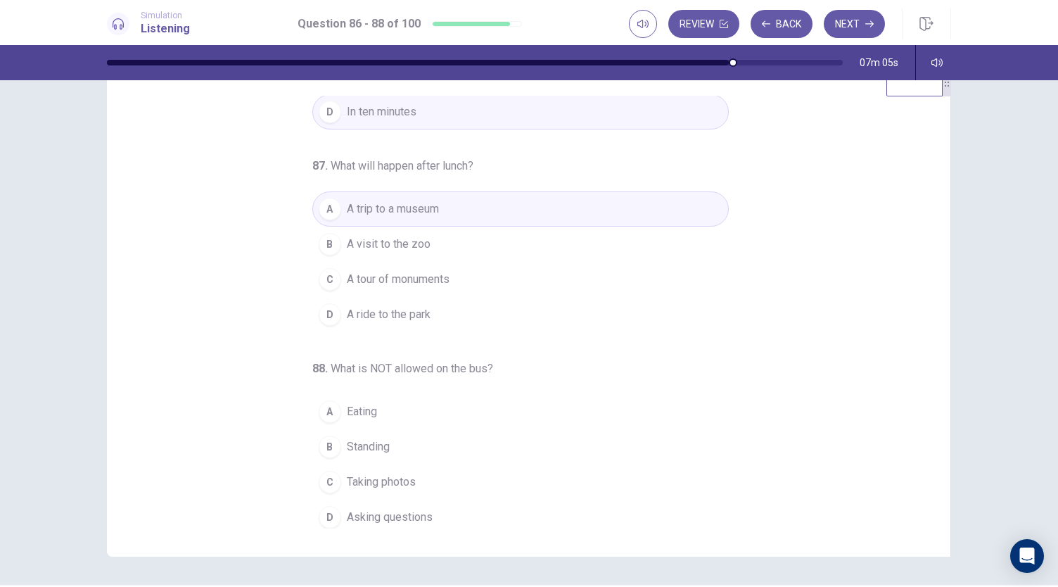
scroll to position [70, 0]
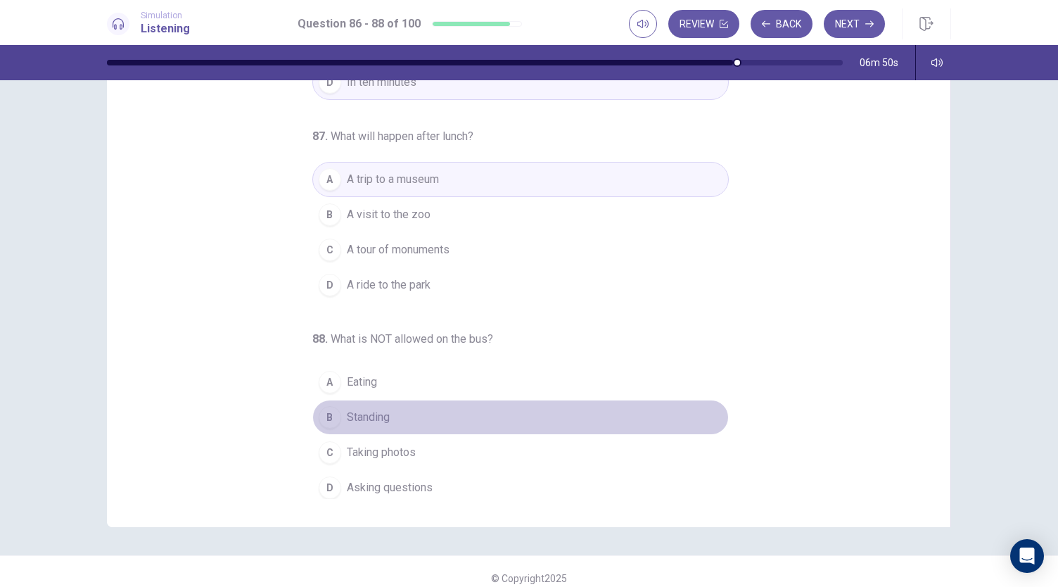
click at [401, 410] on button "B Standing" at bounding box center [520, 417] width 417 height 35
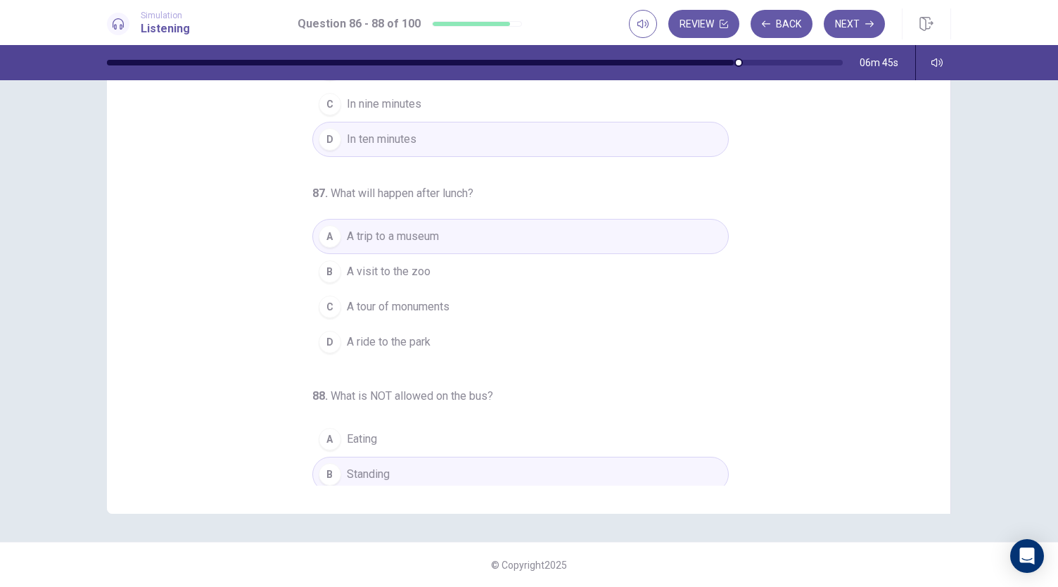
scroll to position [141, 0]
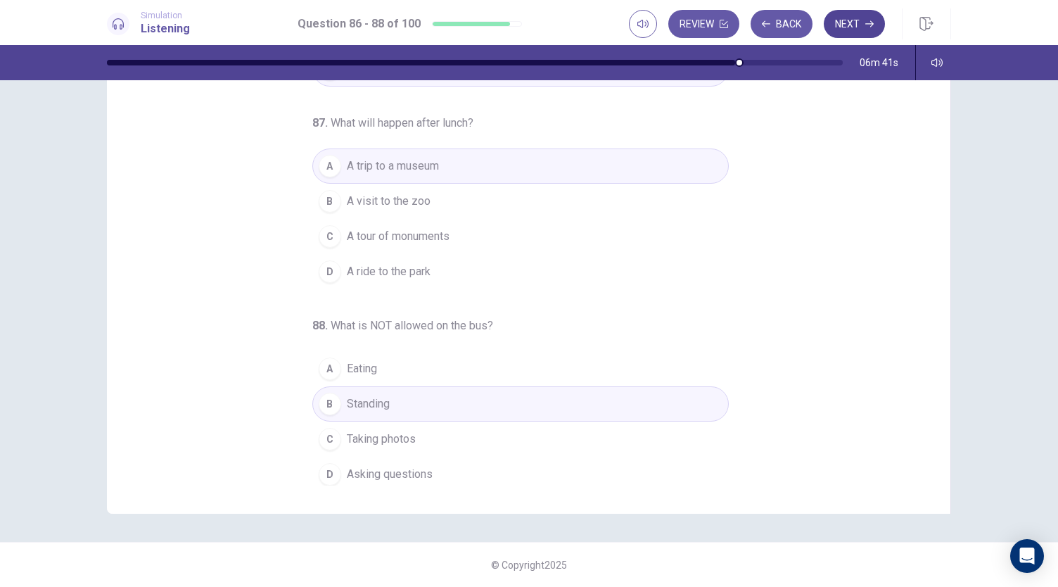
click at [853, 23] on button "Next" at bounding box center [854, 24] width 61 height 28
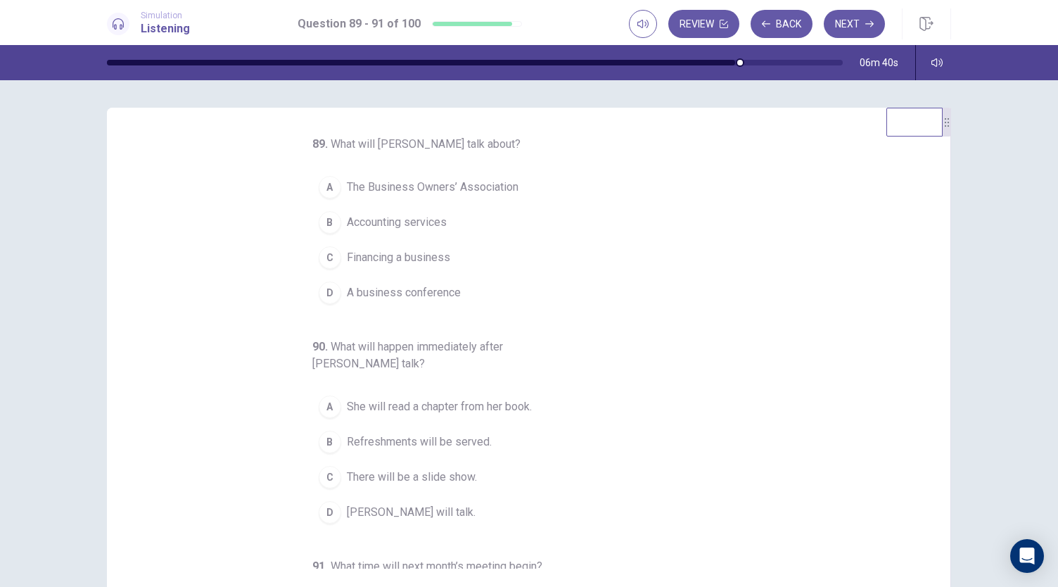
scroll to position [0, 0]
drag, startPoint x: 495, startPoint y: 142, endPoint x: 279, endPoint y: 143, distance: 216.7
click at [279, 143] on div "89 . What will Ms. Whitaker talk about? A The Business Owners’ Association B Ac…" at bounding box center [534, 352] width 810 height 433
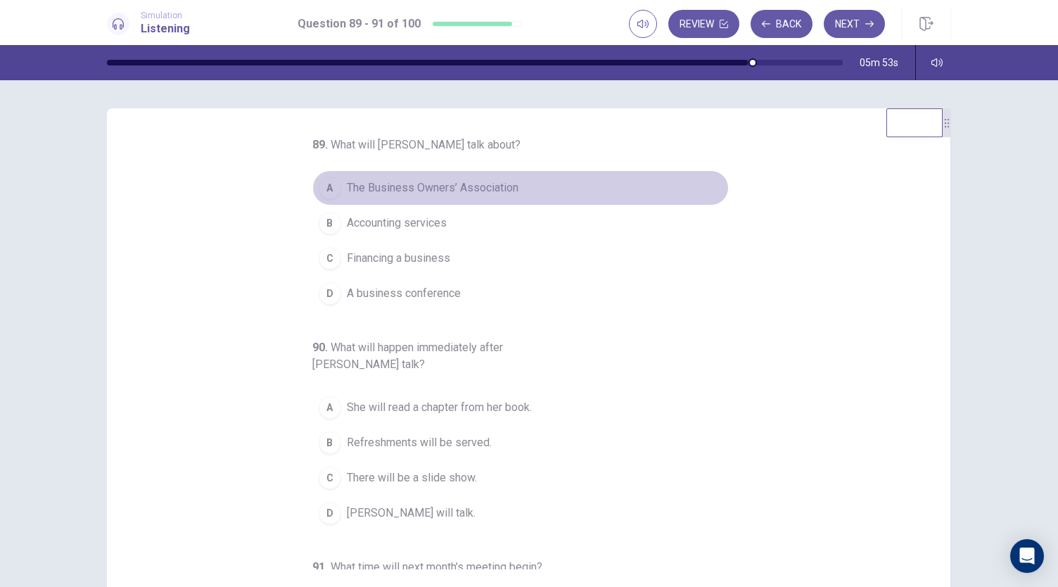
click at [405, 182] on span "The Business Owners’ Association" at bounding box center [433, 187] width 172 height 17
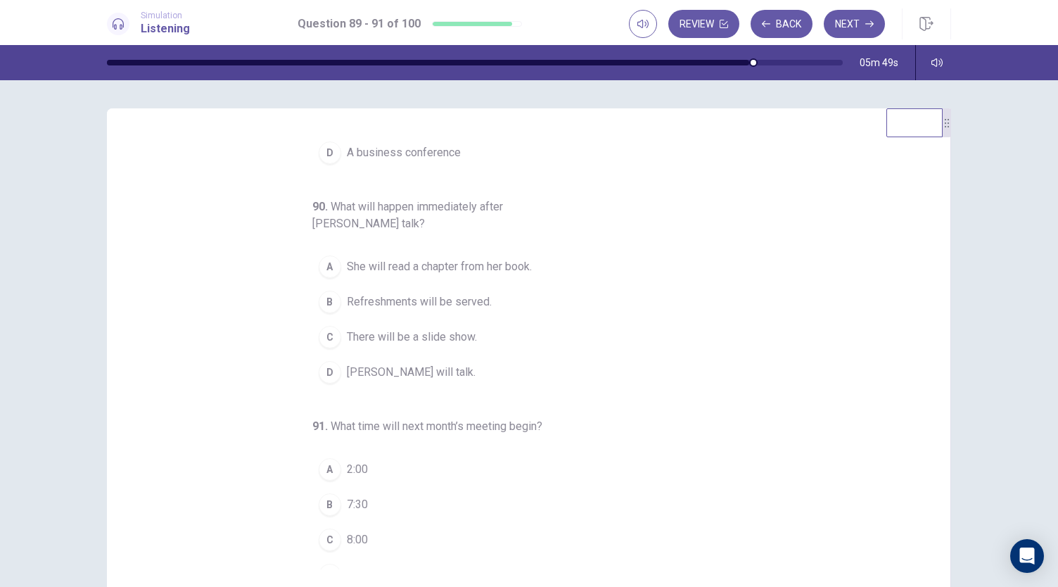
scroll to position [158, 0]
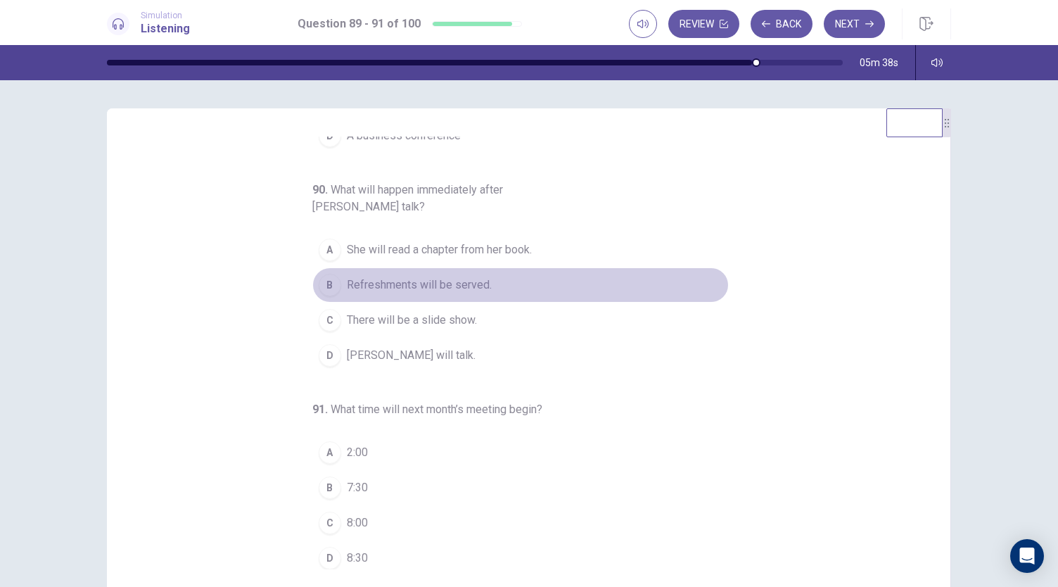
click at [463, 286] on span "Refreshments will be served." at bounding box center [419, 285] width 145 height 17
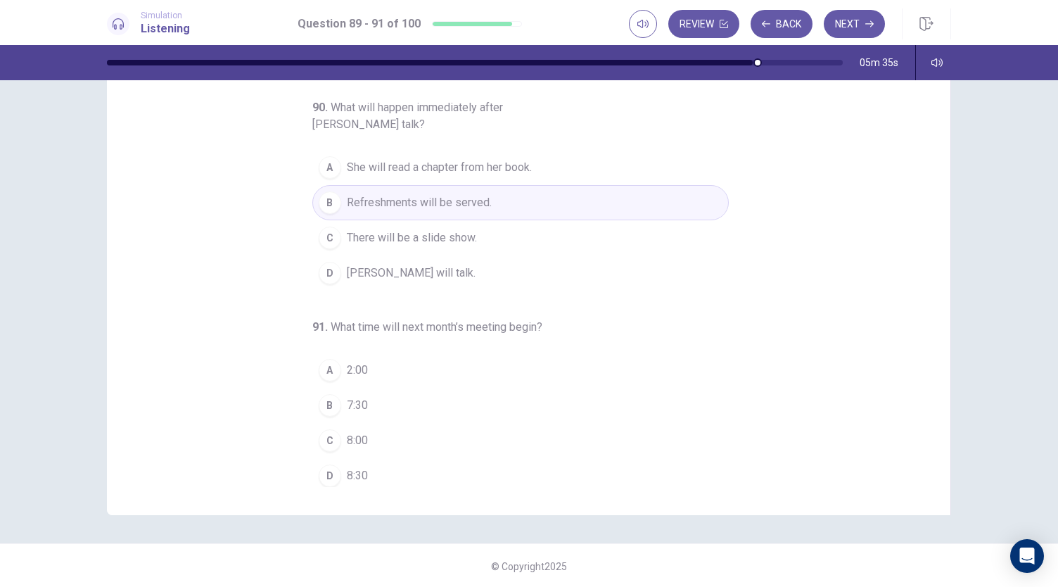
scroll to position [84, 0]
click at [324, 396] on div "B" at bounding box center [330, 404] width 23 height 23
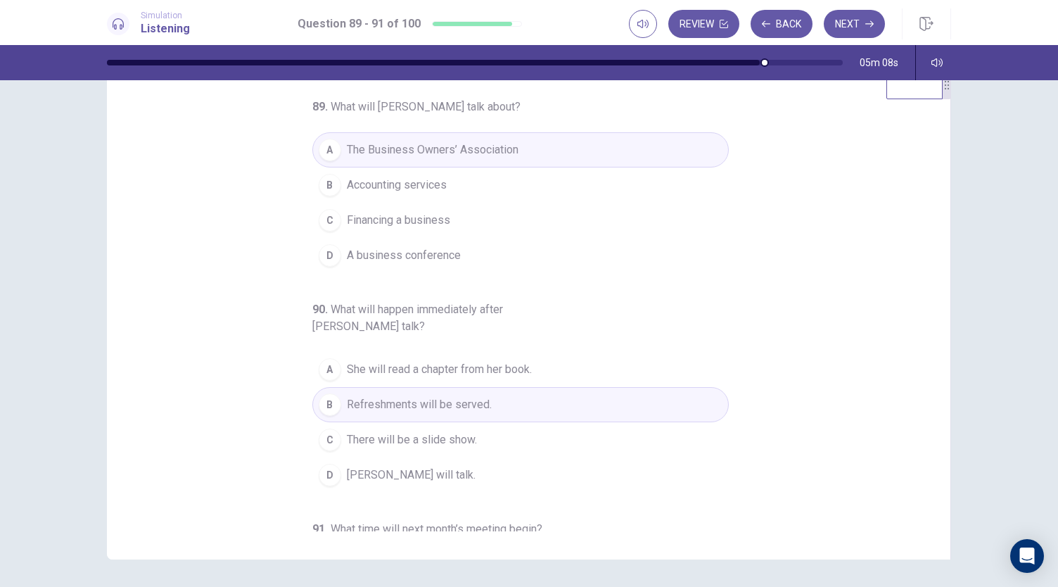
scroll to position [0, 0]
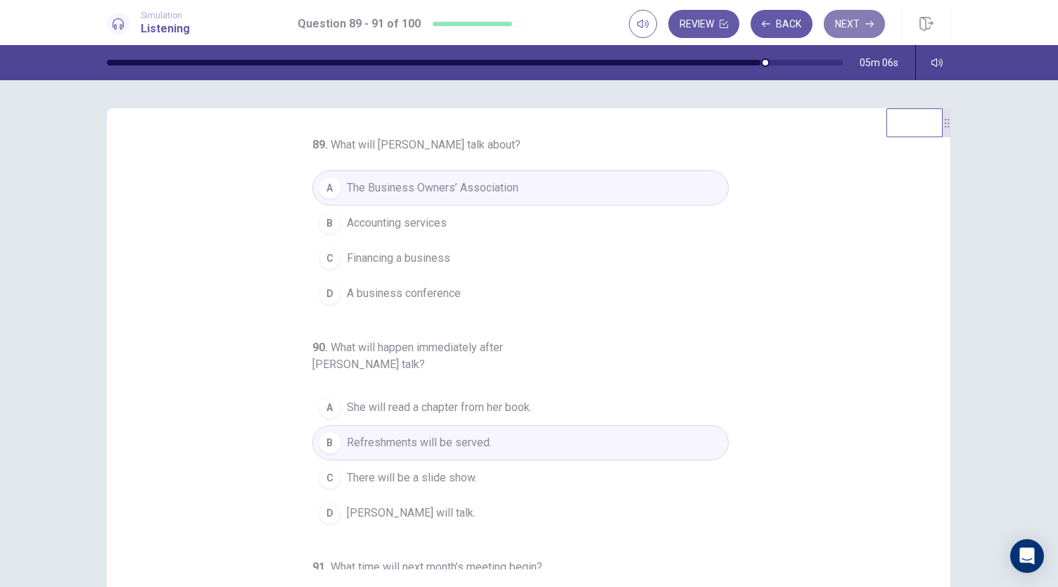
click at [853, 32] on button "Next" at bounding box center [854, 24] width 61 height 28
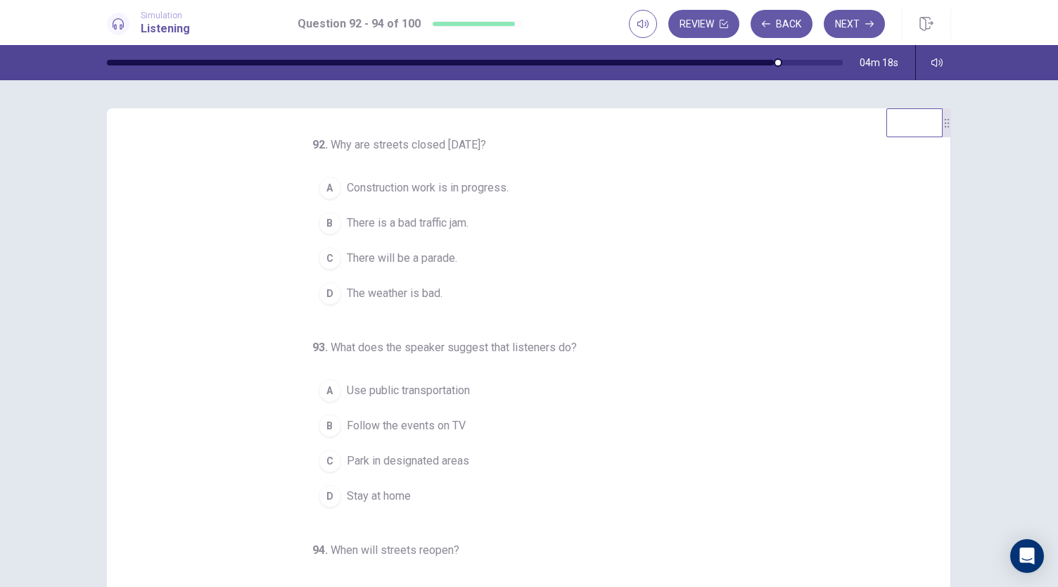
click at [436, 260] on span "There will be a parade." at bounding box center [402, 258] width 110 height 17
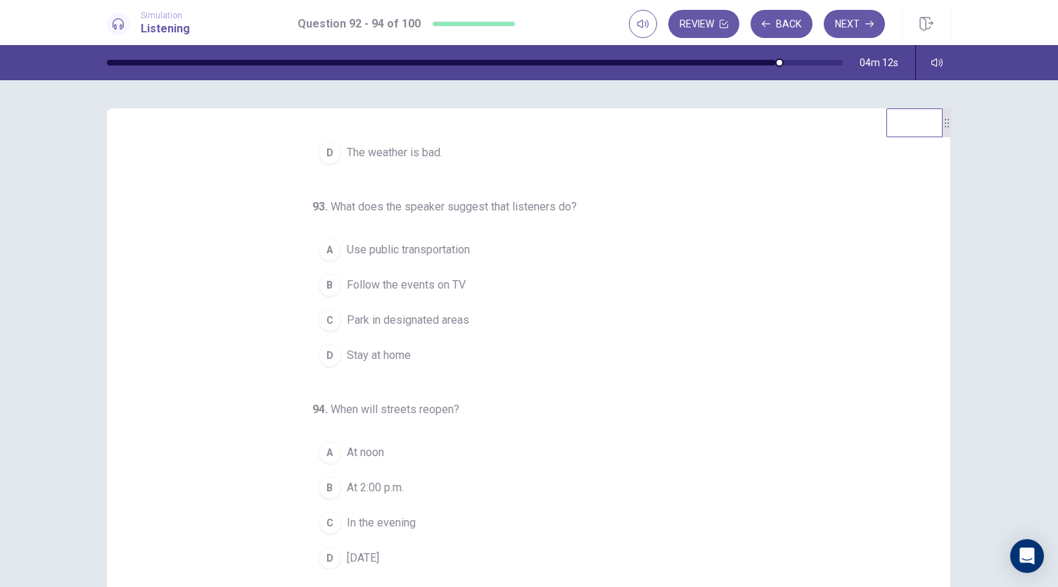
scroll to position [141, 0]
click at [414, 248] on span "Use public transportation" at bounding box center [408, 249] width 123 height 17
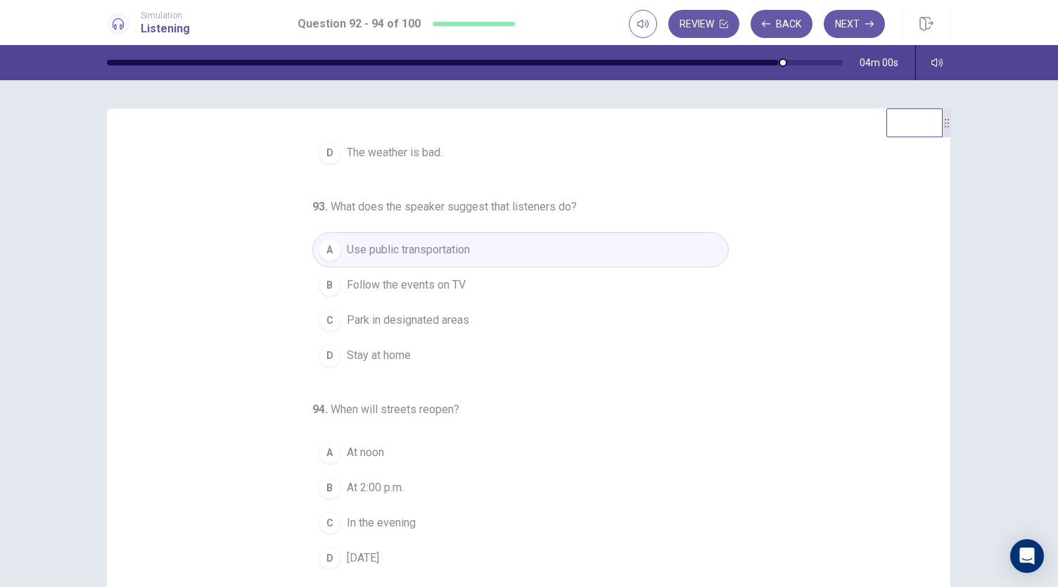
scroll to position [84, 0]
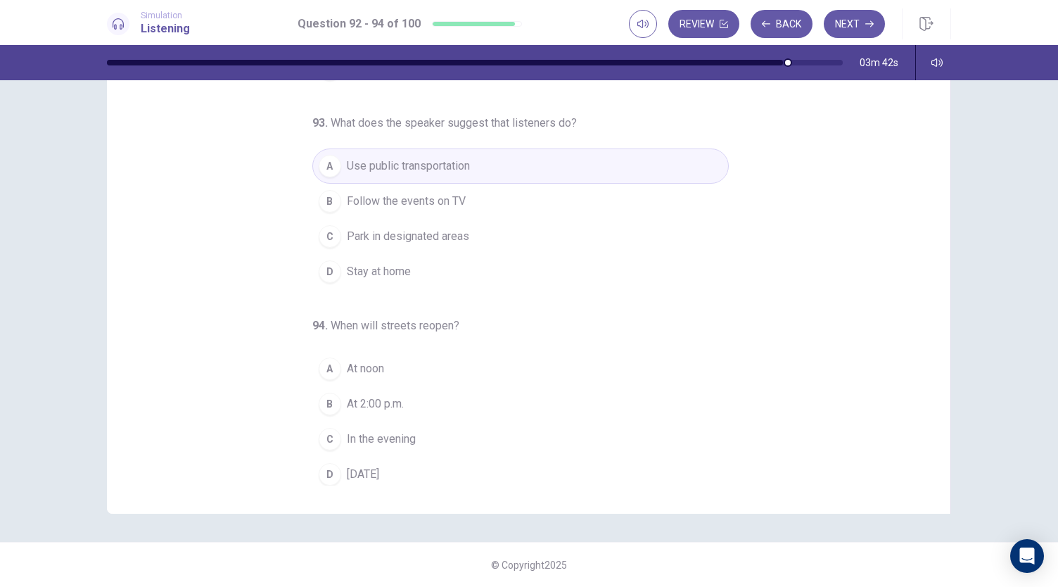
click at [376, 466] on span "Tomorrow" at bounding box center [363, 474] width 32 height 17
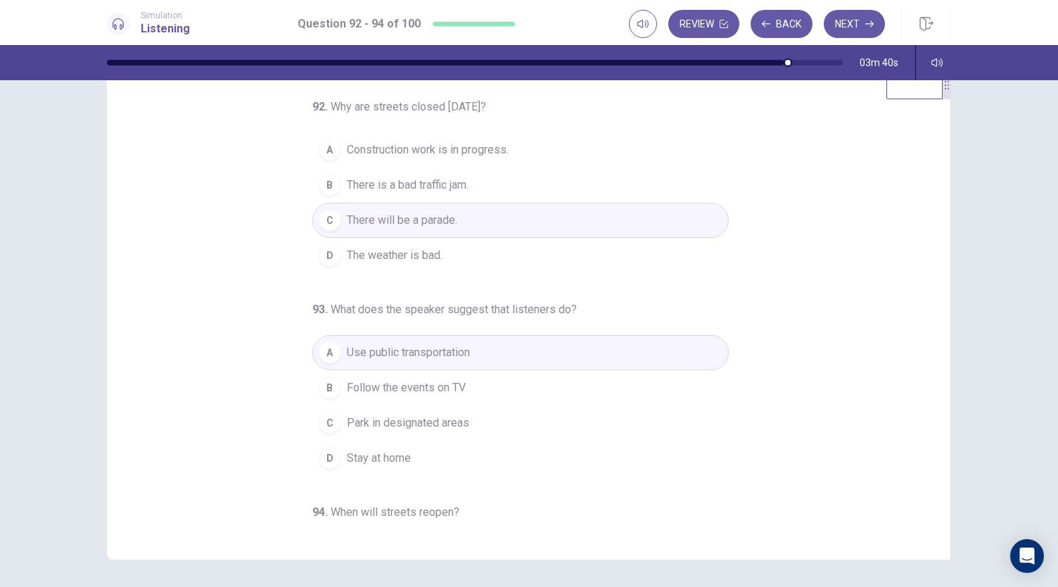
scroll to position [0, 0]
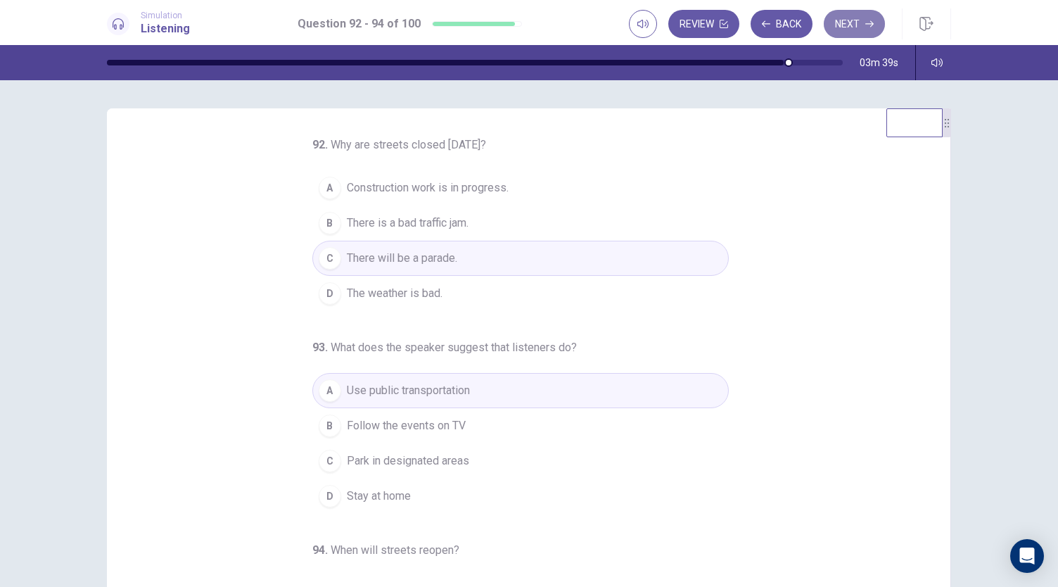
click at [866, 27] on icon "button" at bounding box center [869, 24] width 8 height 8
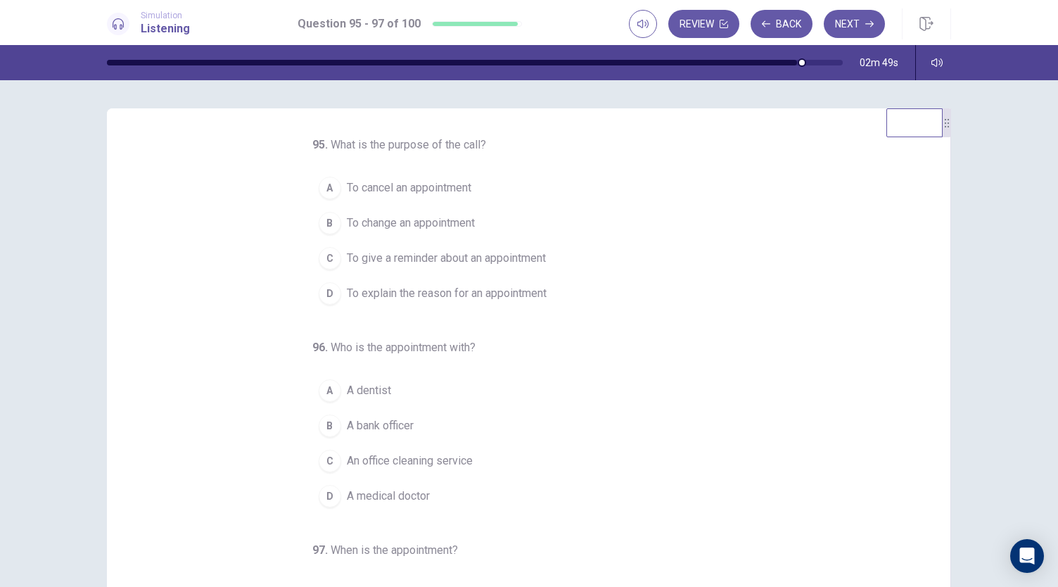
click at [424, 229] on span "To change an appointment" at bounding box center [411, 223] width 128 height 17
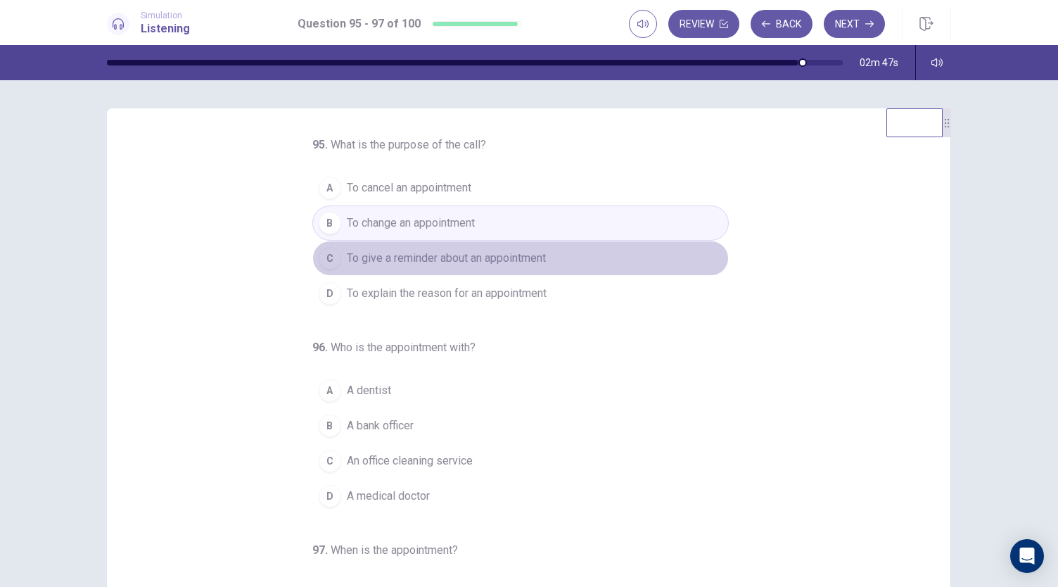
click at [460, 258] on span "To give a reminder about an appointment" at bounding box center [446, 258] width 199 height 17
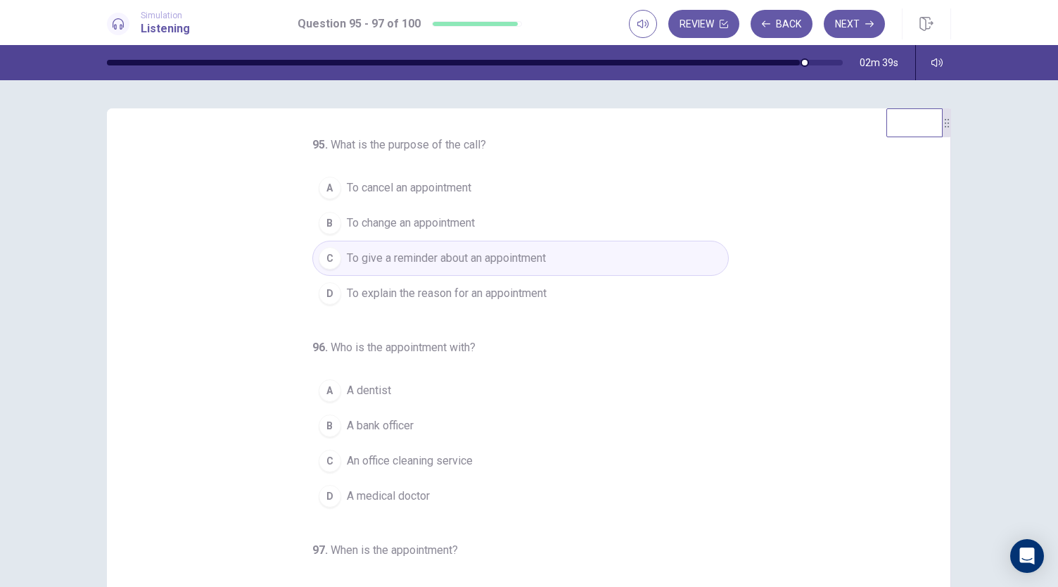
click at [385, 496] on span "A medical doctor" at bounding box center [388, 496] width 83 height 17
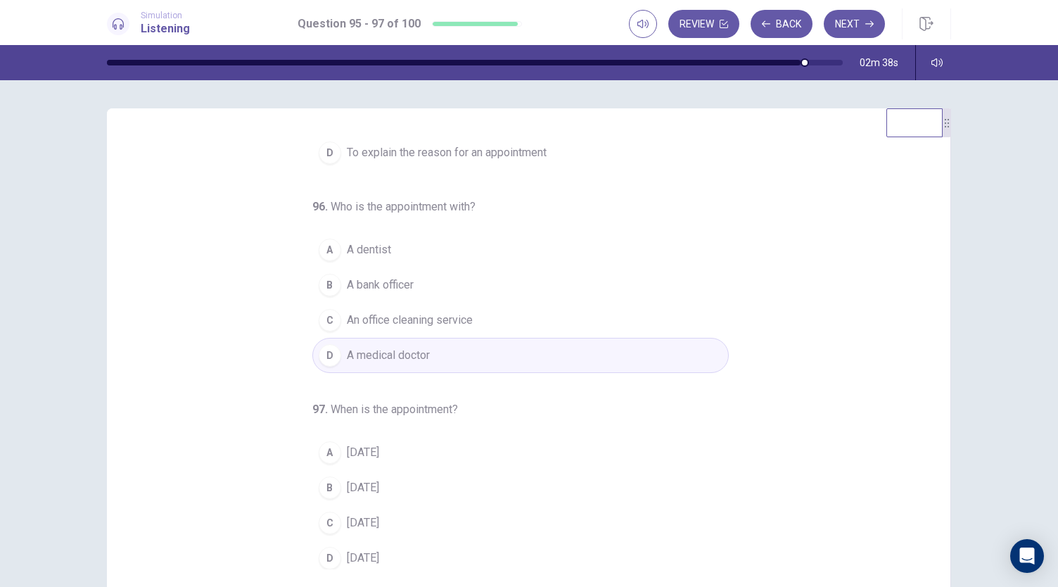
scroll to position [70, 0]
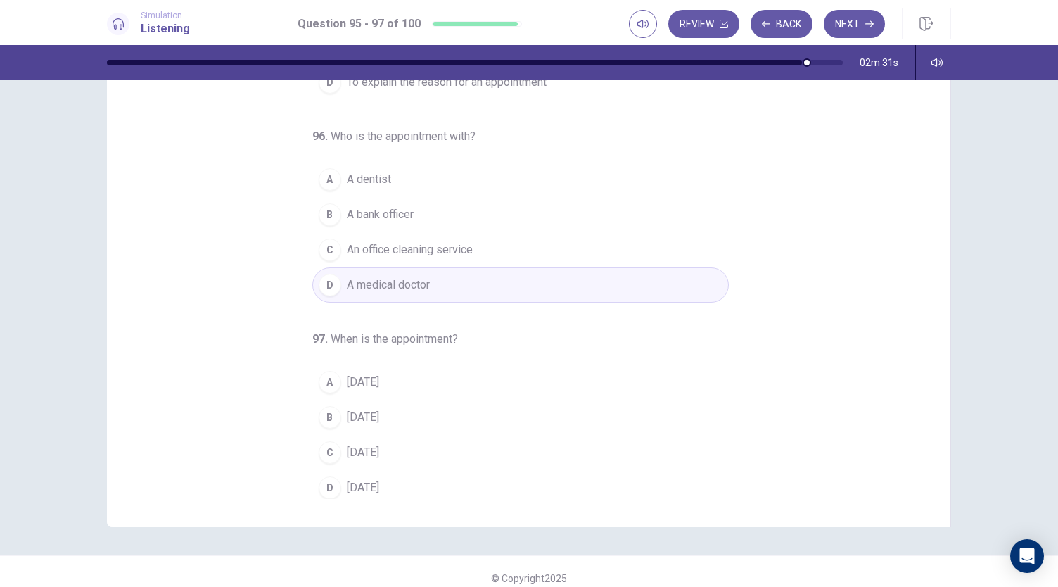
click at [372, 415] on span "Monday" at bounding box center [363, 417] width 32 height 17
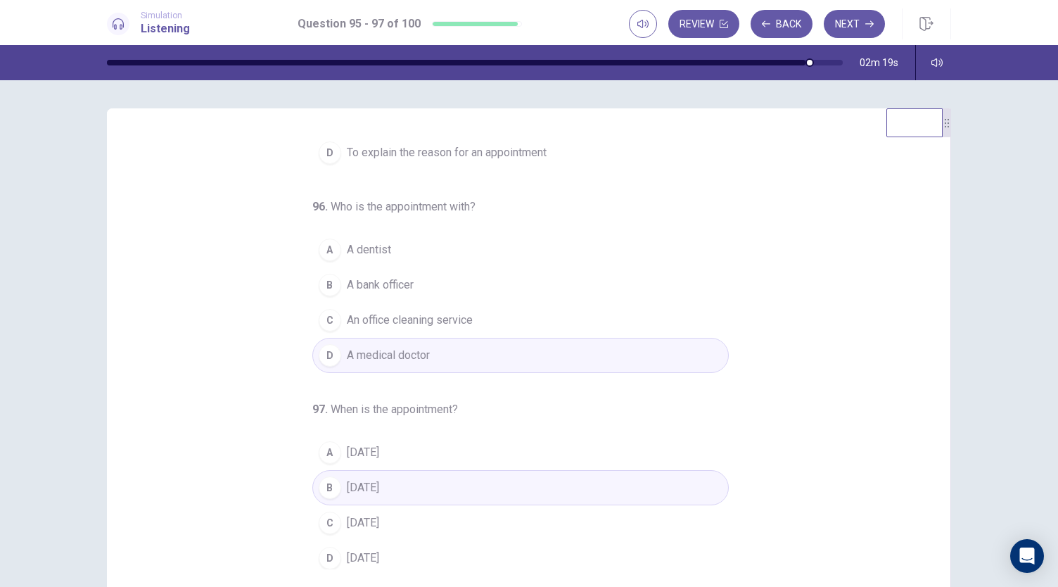
scroll to position [141, 0]
click at [867, 36] on button "Next" at bounding box center [854, 24] width 61 height 28
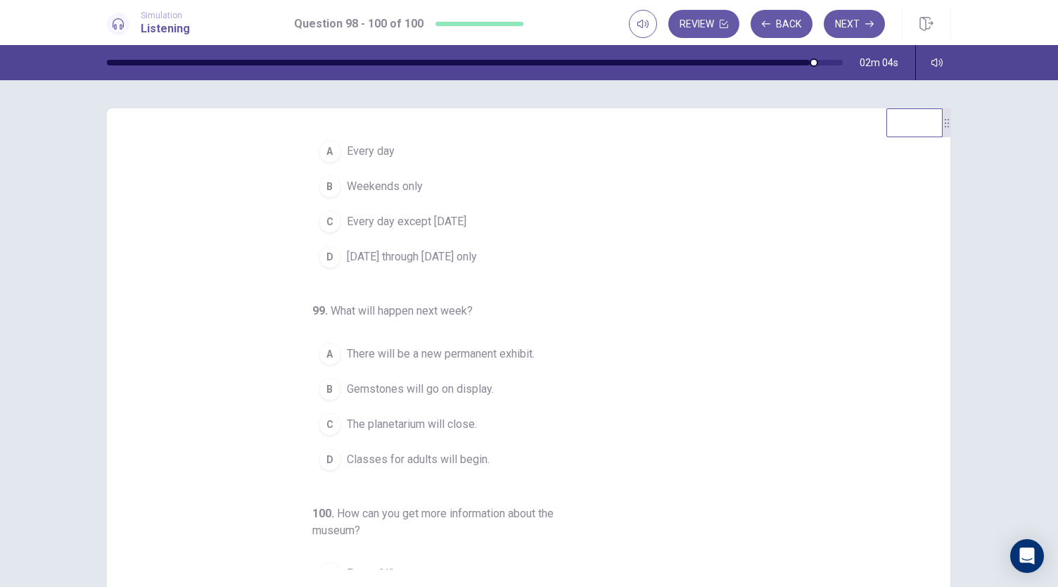
scroll to position [0, 0]
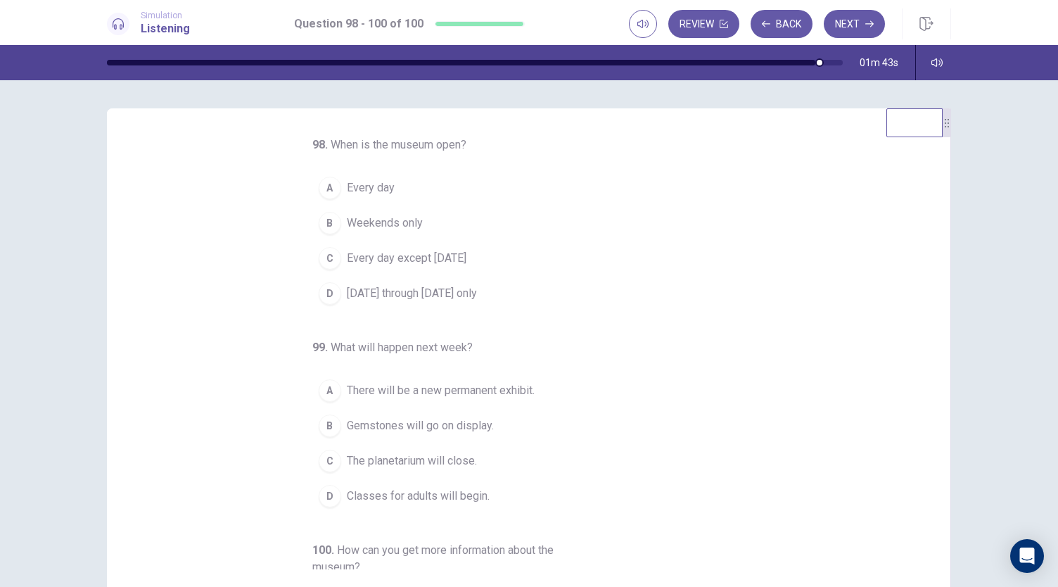
click at [412, 291] on span "Monday through Friday only" at bounding box center [412, 293] width 130 height 17
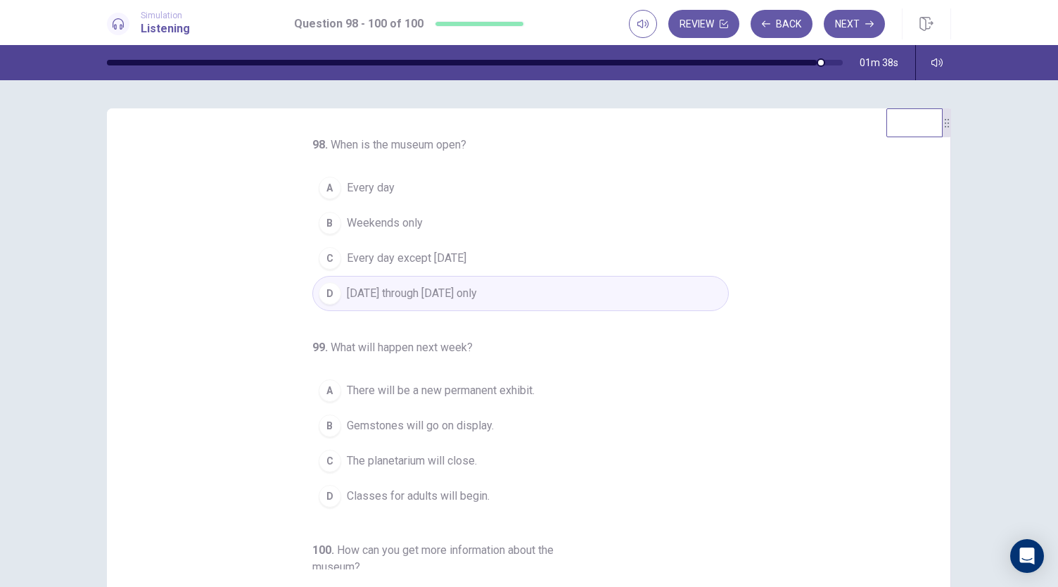
scroll to position [141, 0]
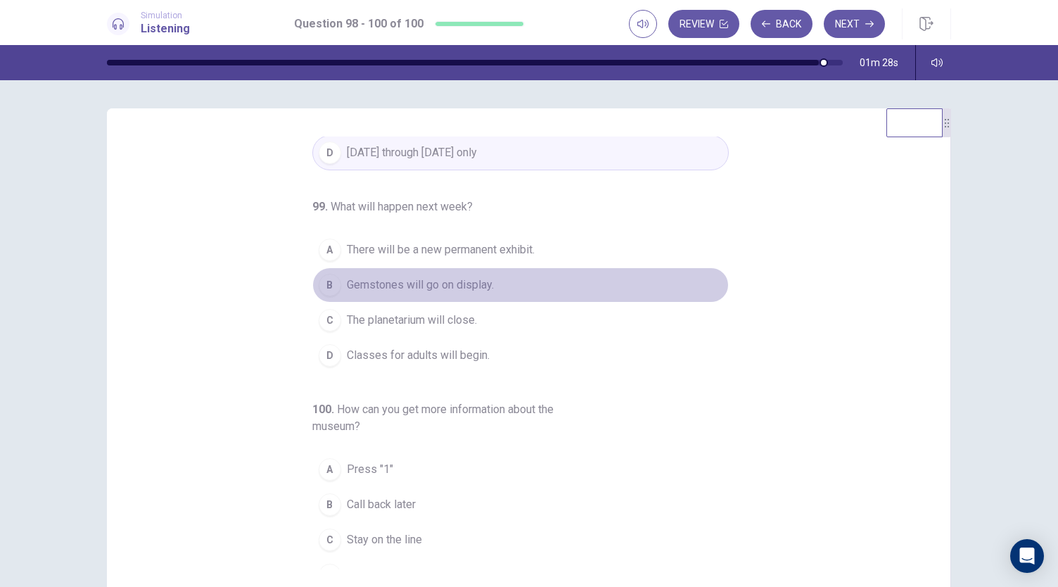
click at [462, 281] on span "Gemstones will go on display." at bounding box center [420, 285] width 147 height 17
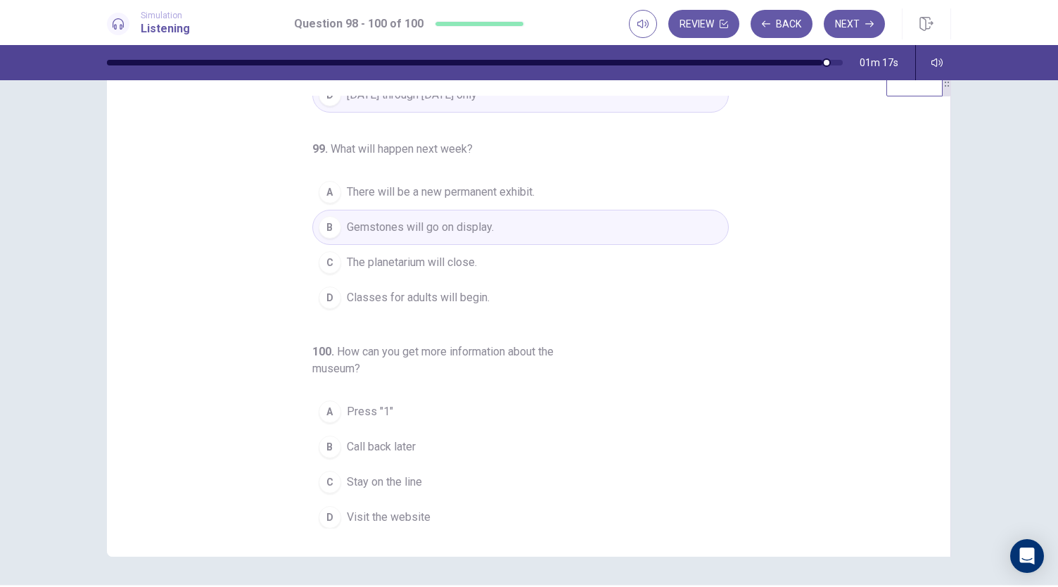
scroll to position [70, 0]
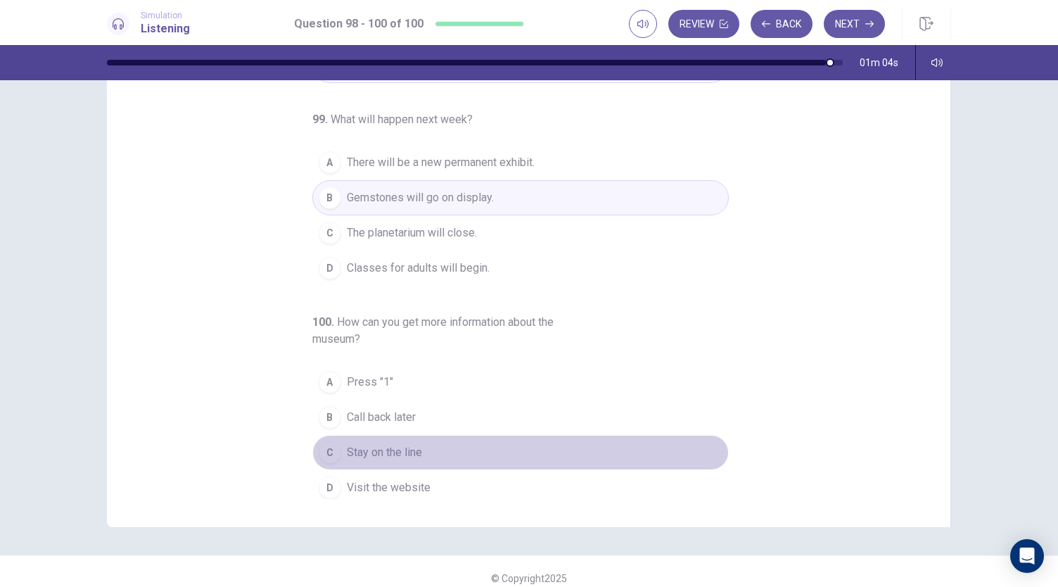
click at [319, 452] on div "C" at bounding box center [330, 452] width 23 height 23
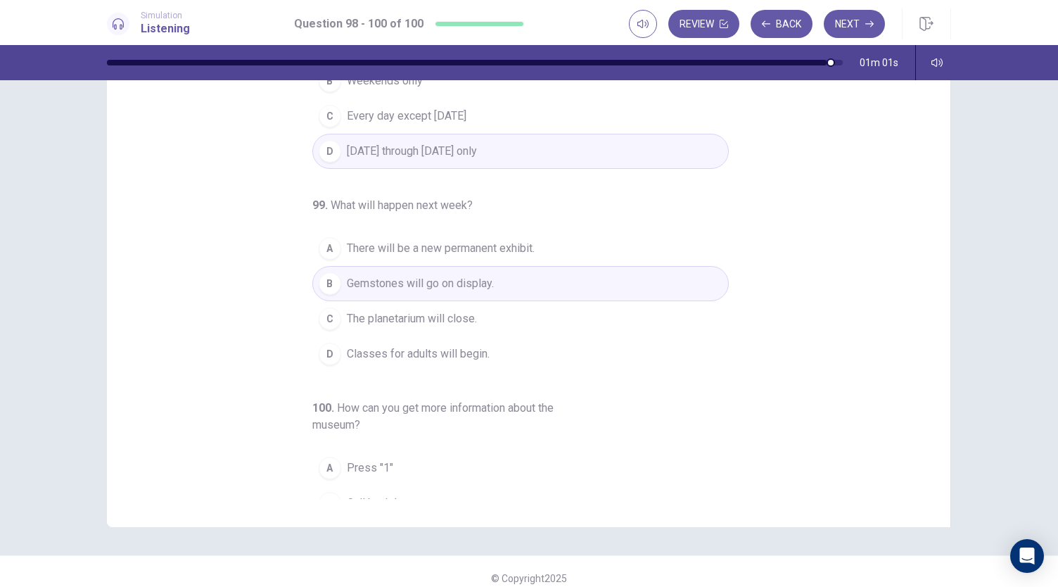
scroll to position [0, 0]
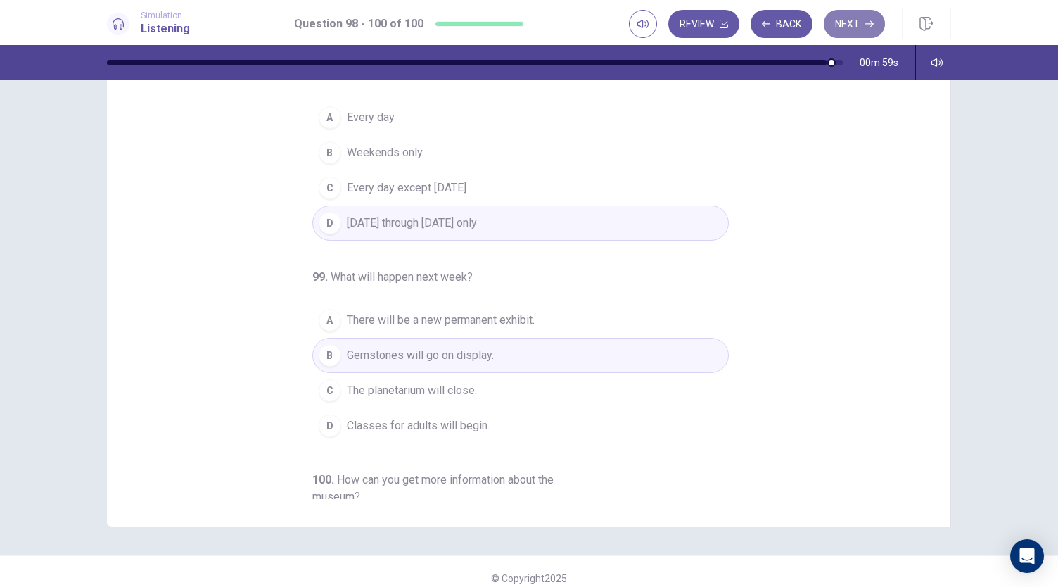
click at [849, 26] on button "Next" at bounding box center [854, 24] width 61 height 28
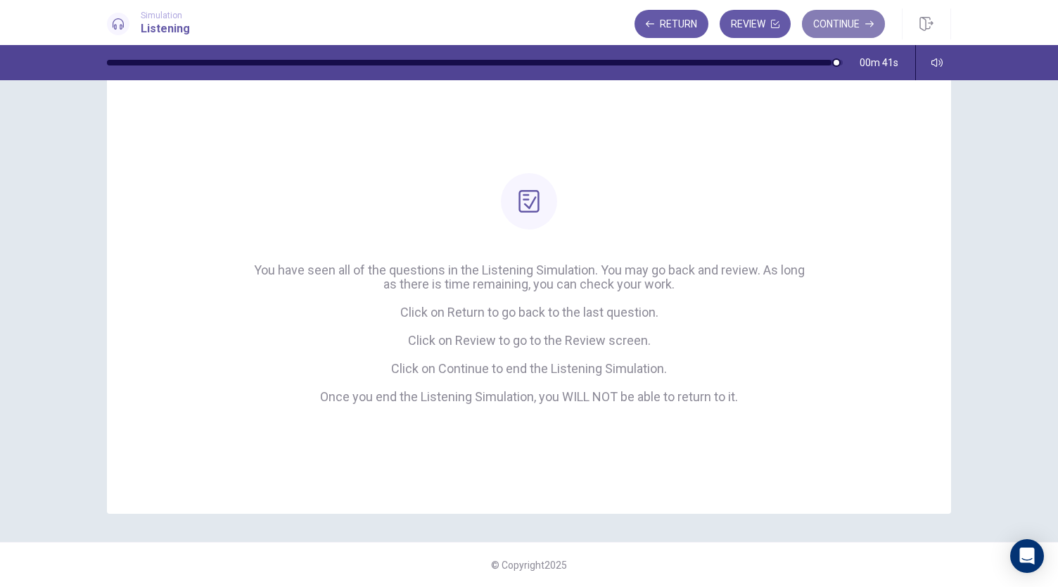
click at [861, 26] on button "Continue" at bounding box center [843, 24] width 83 height 28
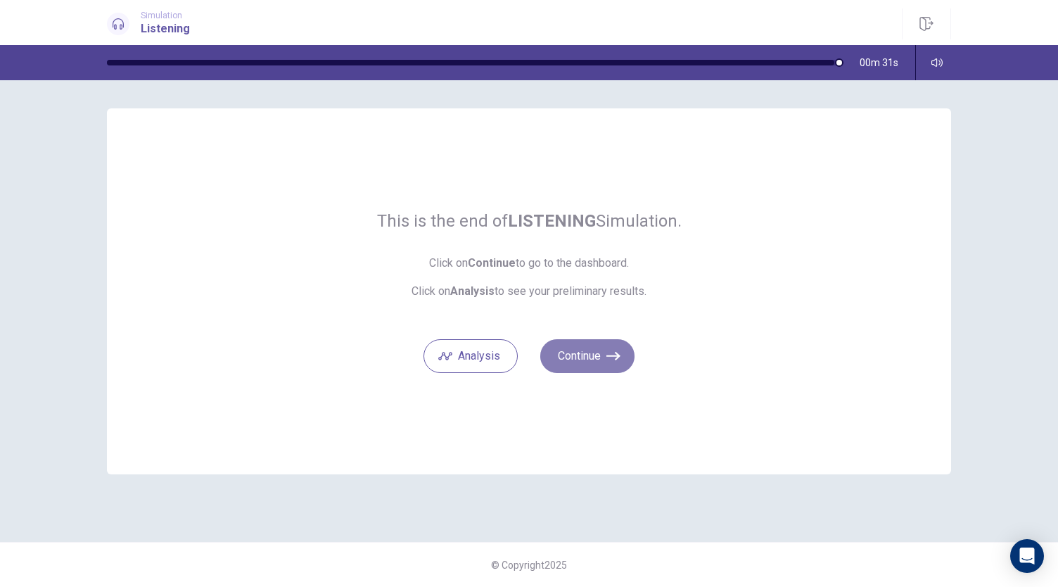
click at [598, 361] on button "Continue" at bounding box center [587, 356] width 94 height 34
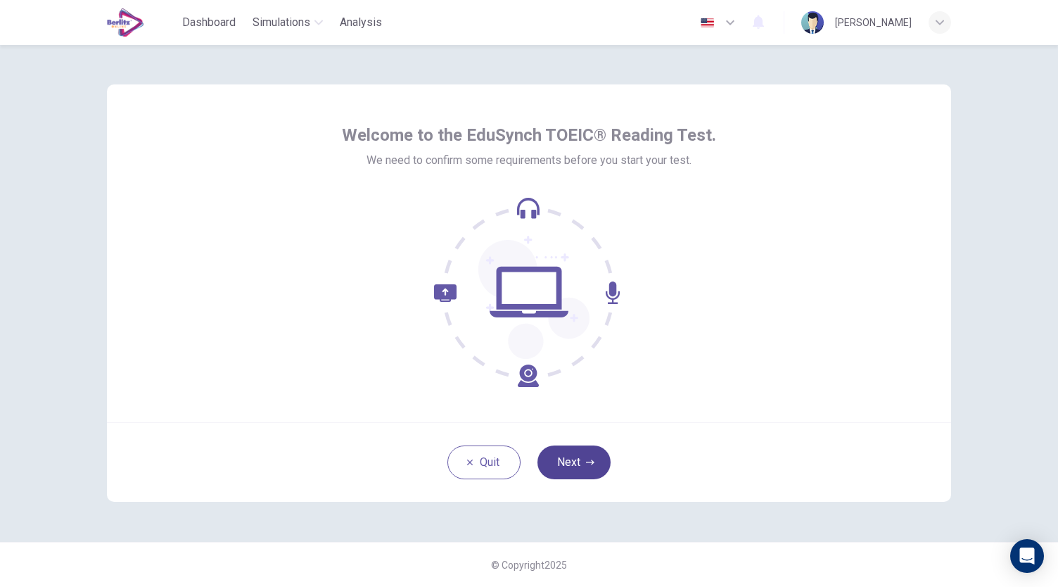
click at [570, 452] on button "Next" at bounding box center [574, 462] width 73 height 34
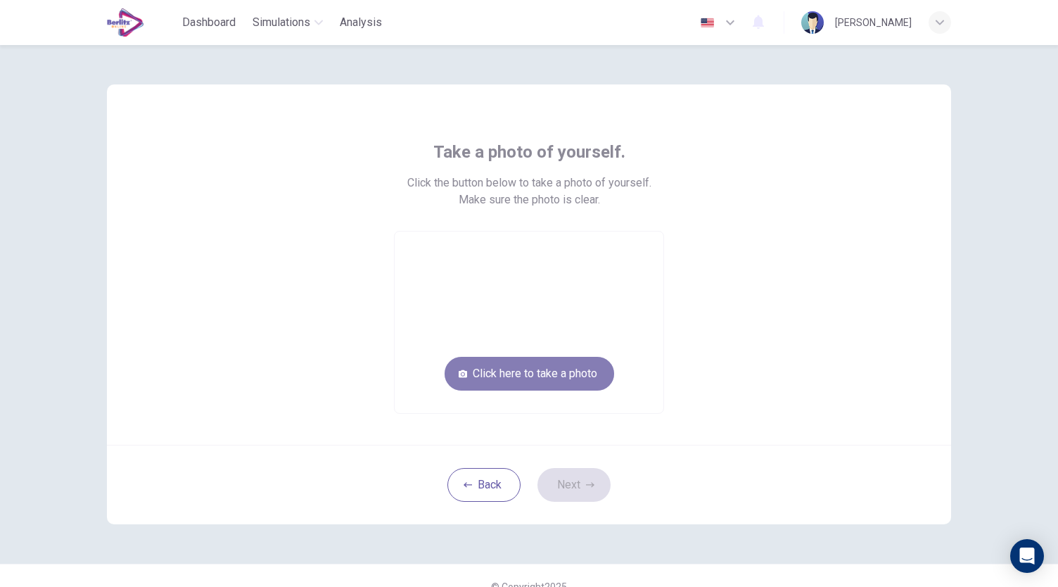
click at [577, 381] on button "Click here to take a photo" at bounding box center [530, 374] width 170 height 34
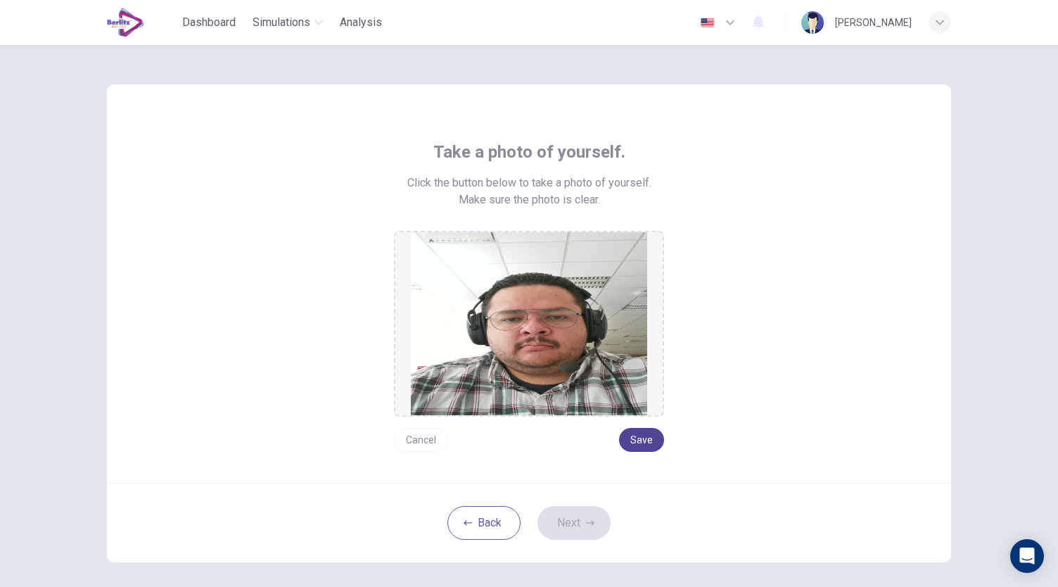
click at [633, 445] on button "Save" at bounding box center [641, 440] width 45 height 24
click at [585, 516] on button "Next" at bounding box center [574, 523] width 73 height 34
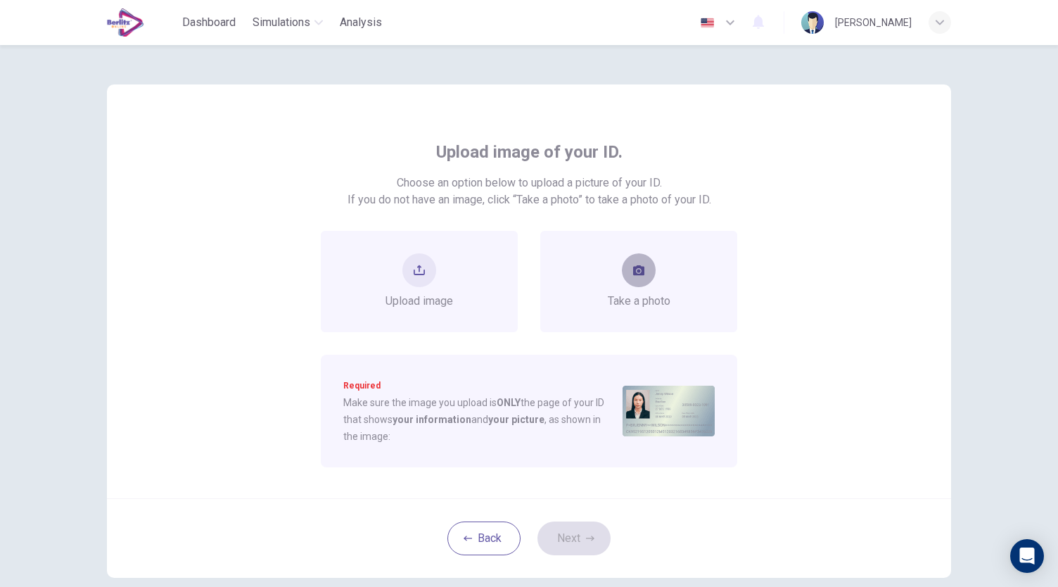
click at [627, 274] on button "take photo" at bounding box center [639, 270] width 34 height 34
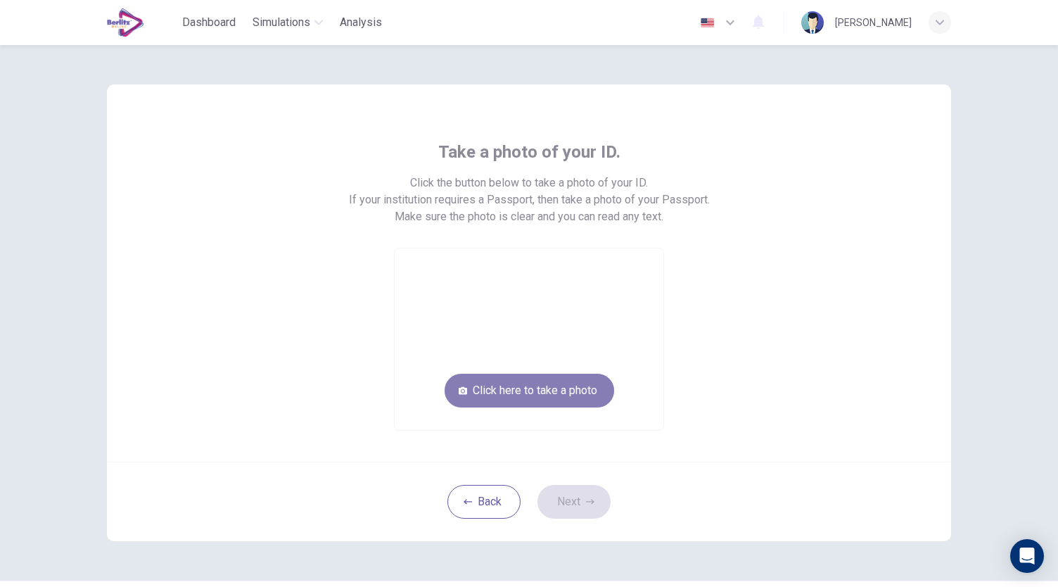
click at [549, 386] on button "Click here to take a photo" at bounding box center [530, 391] width 170 height 34
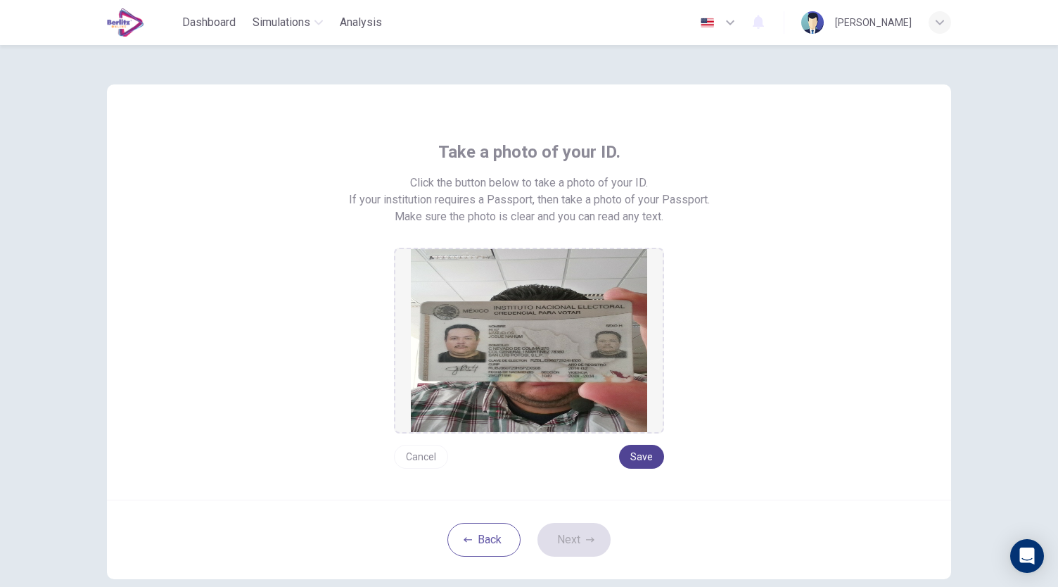
click at [643, 453] on button "Save" at bounding box center [641, 457] width 45 height 24
click at [580, 552] on button "Next" at bounding box center [574, 540] width 73 height 34
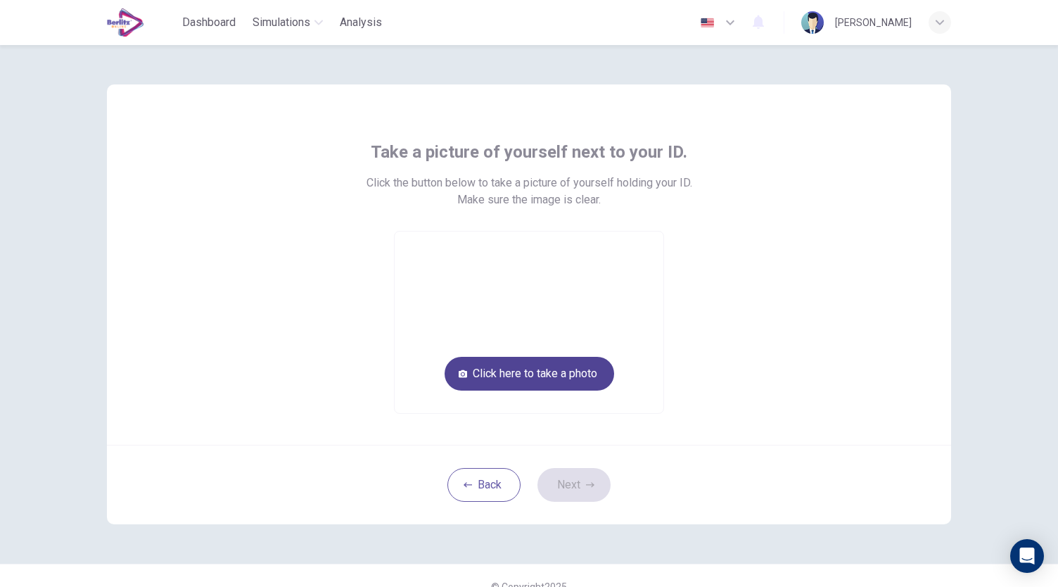
click at [552, 372] on button "Click here to take a photo" at bounding box center [530, 374] width 170 height 34
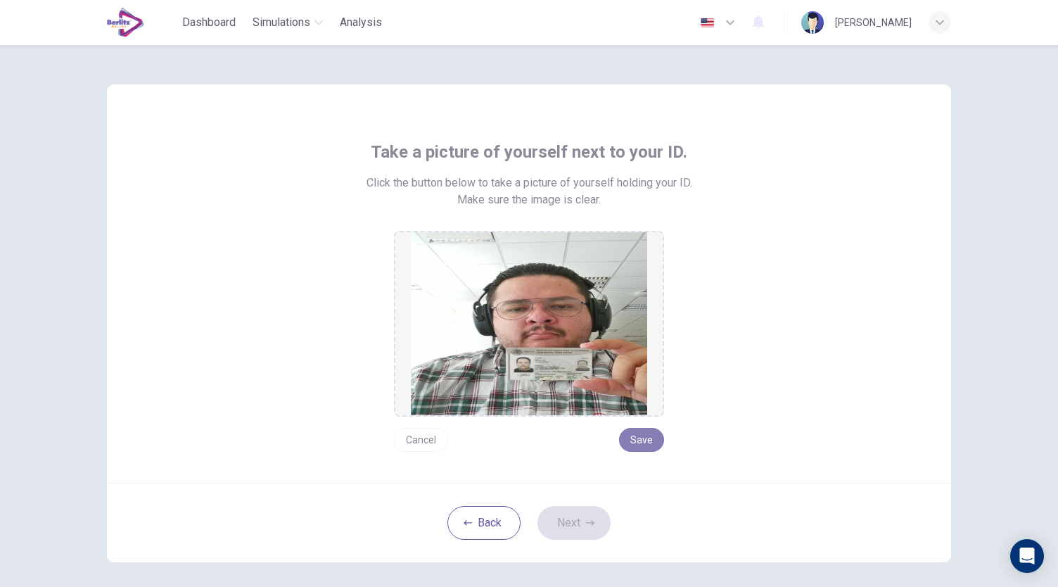
click at [645, 434] on button "Save" at bounding box center [641, 440] width 45 height 24
click at [594, 516] on button "Next" at bounding box center [574, 523] width 73 height 34
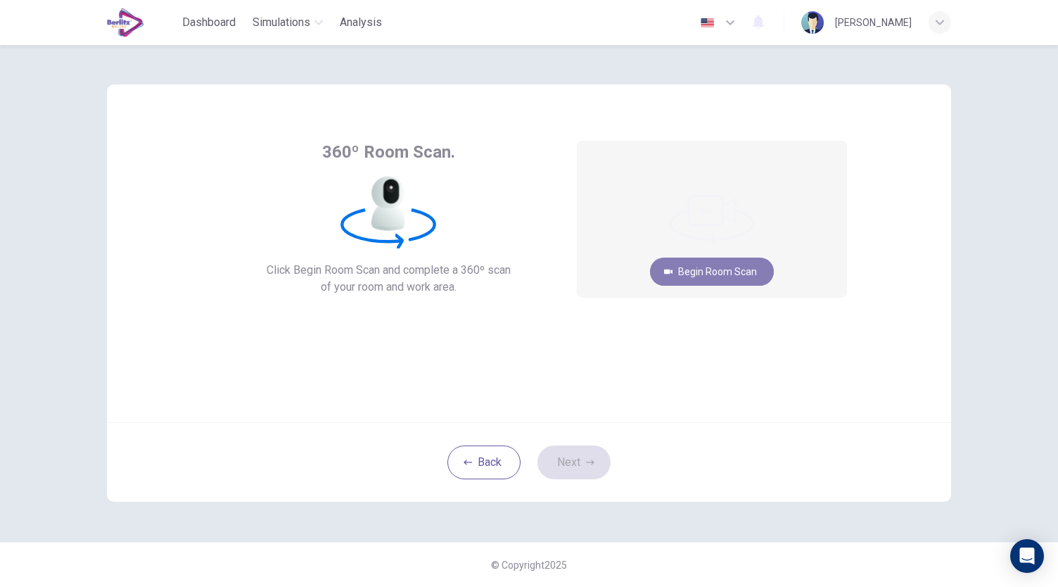
click at [722, 271] on button "Begin Room Scan" at bounding box center [712, 272] width 124 height 28
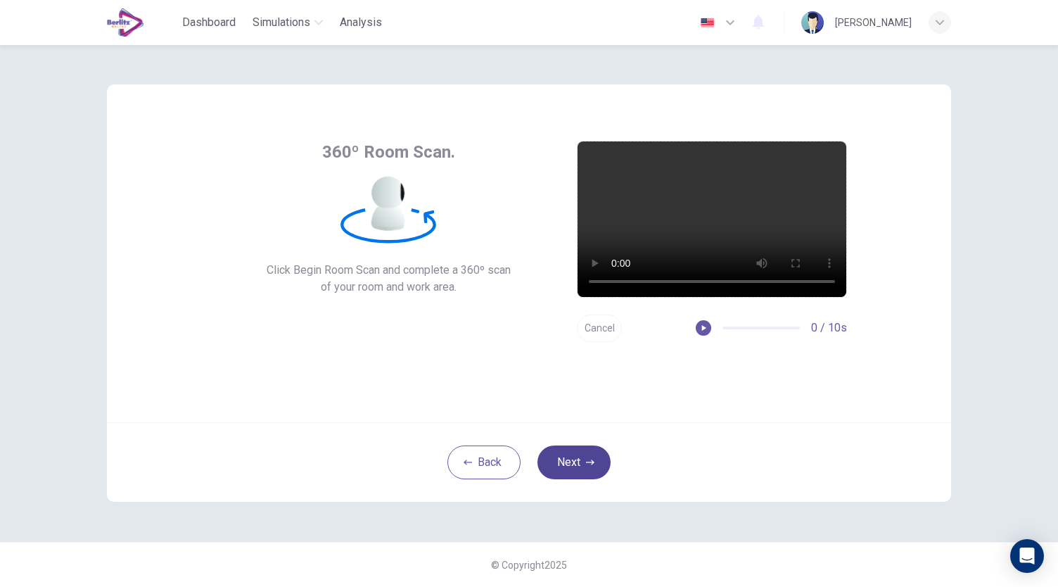
click at [597, 454] on button "Next" at bounding box center [574, 462] width 73 height 34
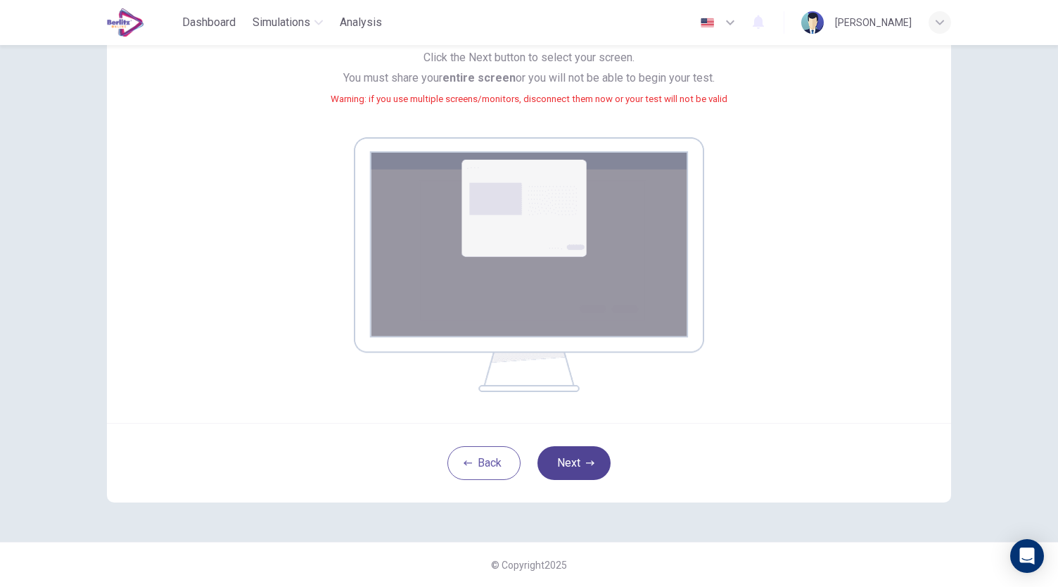
scroll to position [144, 0]
click at [581, 469] on button "Next" at bounding box center [574, 463] width 73 height 34
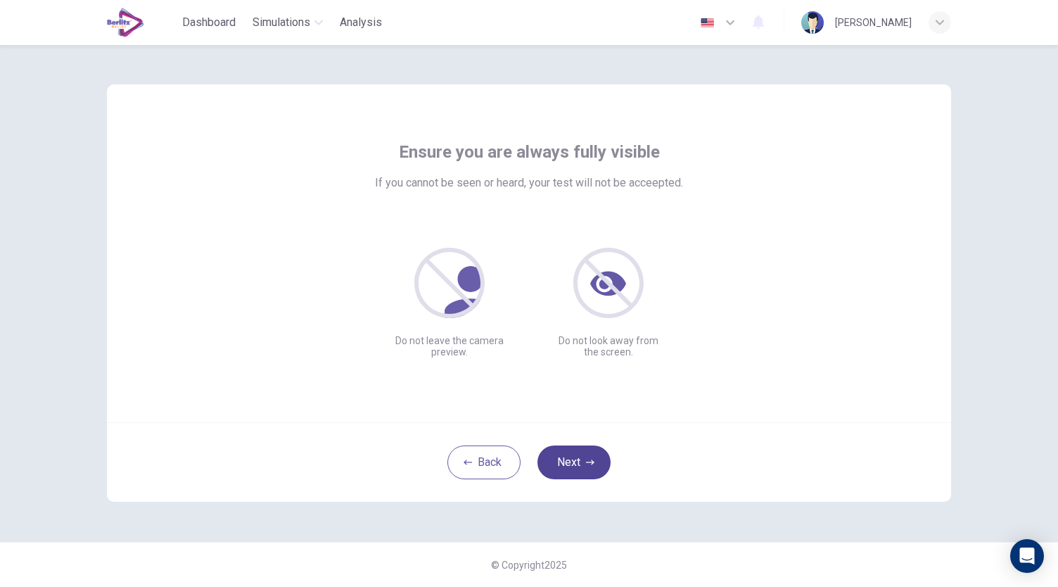
click at [577, 476] on button "Next" at bounding box center [574, 462] width 73 height 34
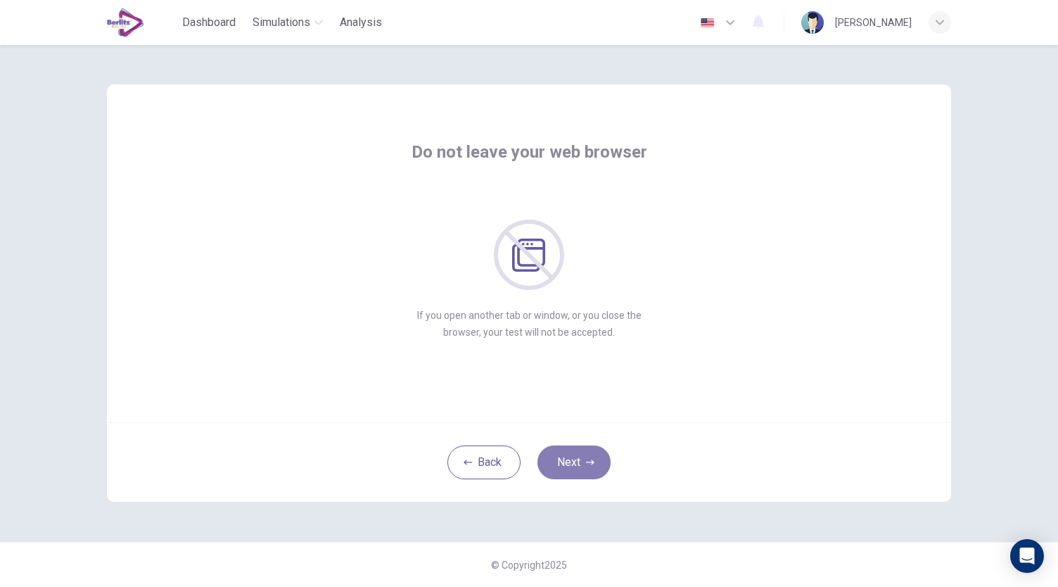
click at [591, 464] on icon "button" at bounding box center [590, 461] width 8 height 5
click at [591, 464] on icon "button" at bounding box center [590, 462] width 8 height 8
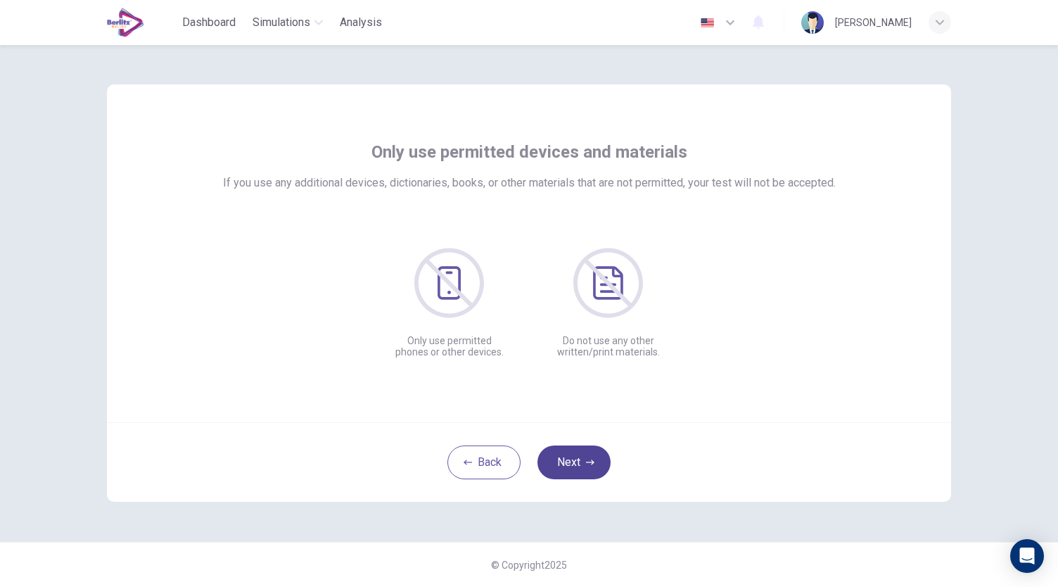
click at [591, 464] on icon "button" at bounding box center [590, 462] width 8 height 8
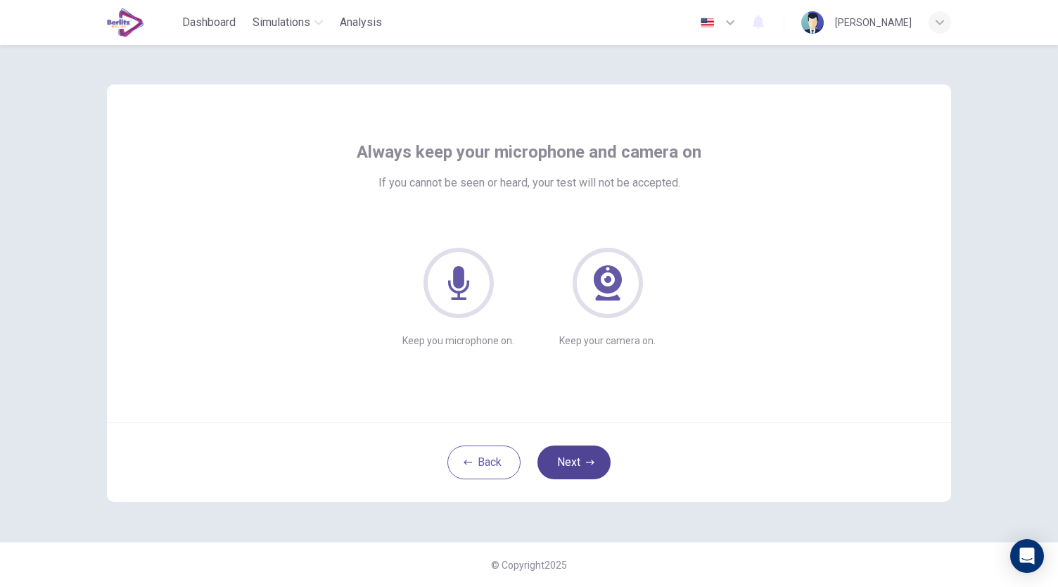
click at [591, 464] on icon "button" at bounding box center [590, 462] width 8 height 8
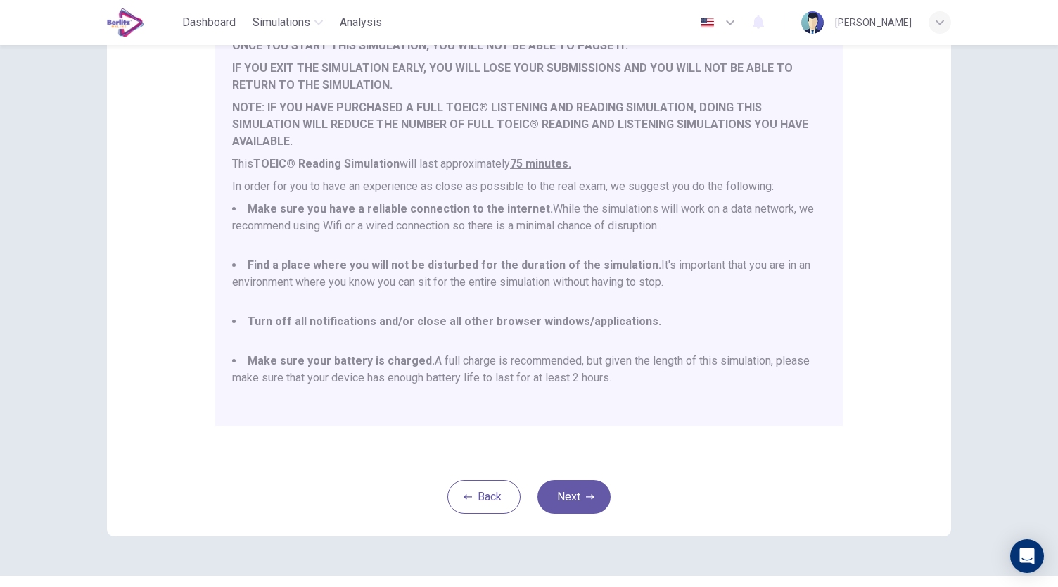
scroll to position [196, 0]
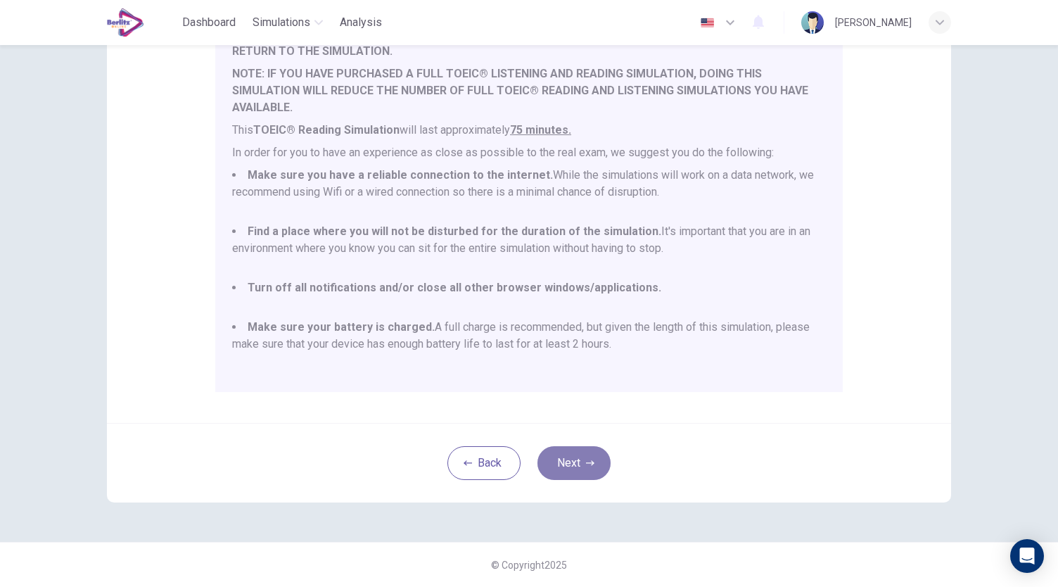
click at [569, 462] on button "Next" at bounding box center [574, 463] width 73 height 34
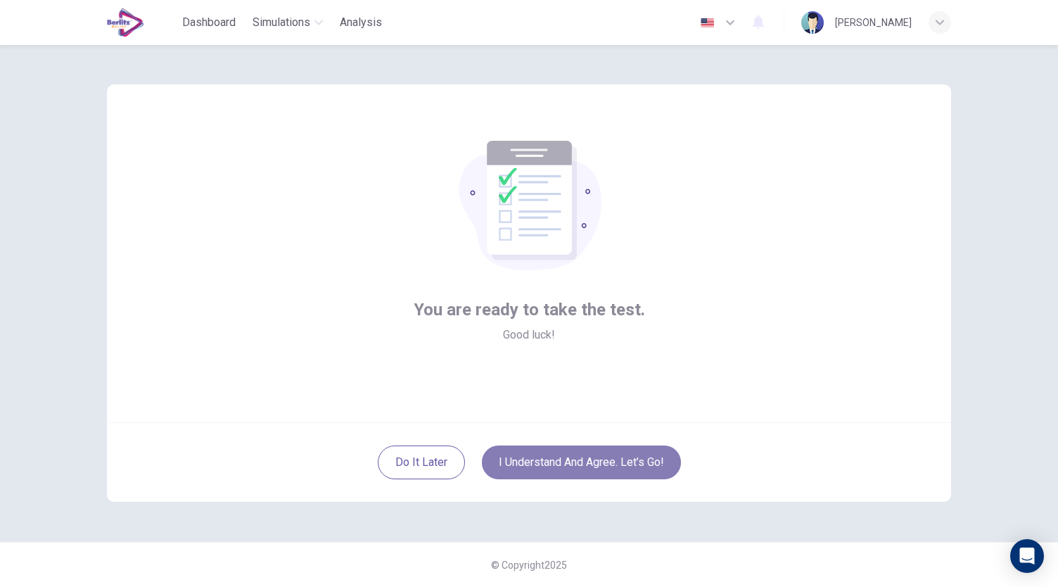
click at [621, 464] on button "I understand and agree. Let’s go!" at bounding box center [581, 462] width 199 height 34
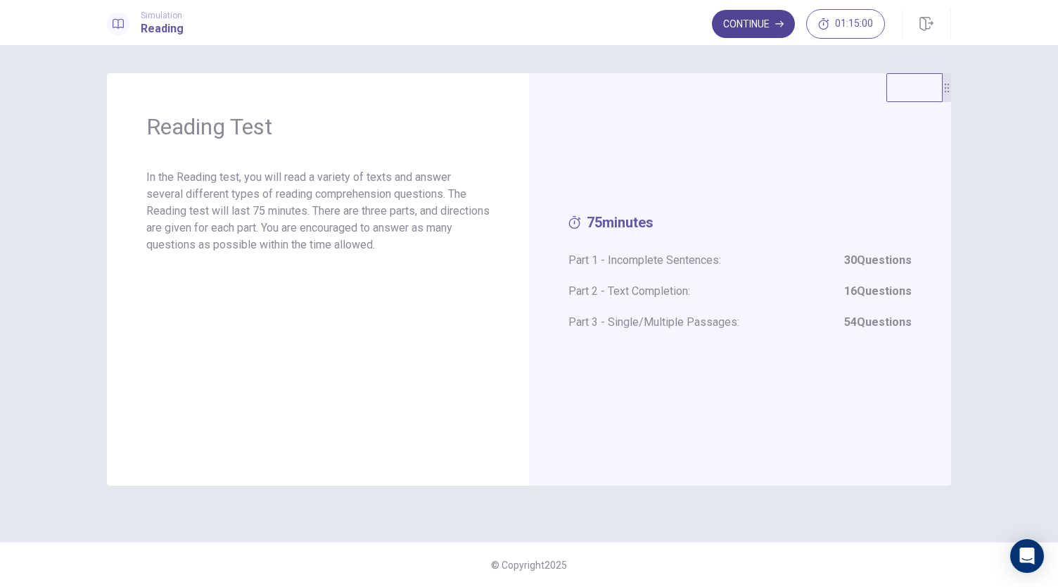
click at [764, 19] on button "Continue" at bounding box center [753, 24] width 83 height 28
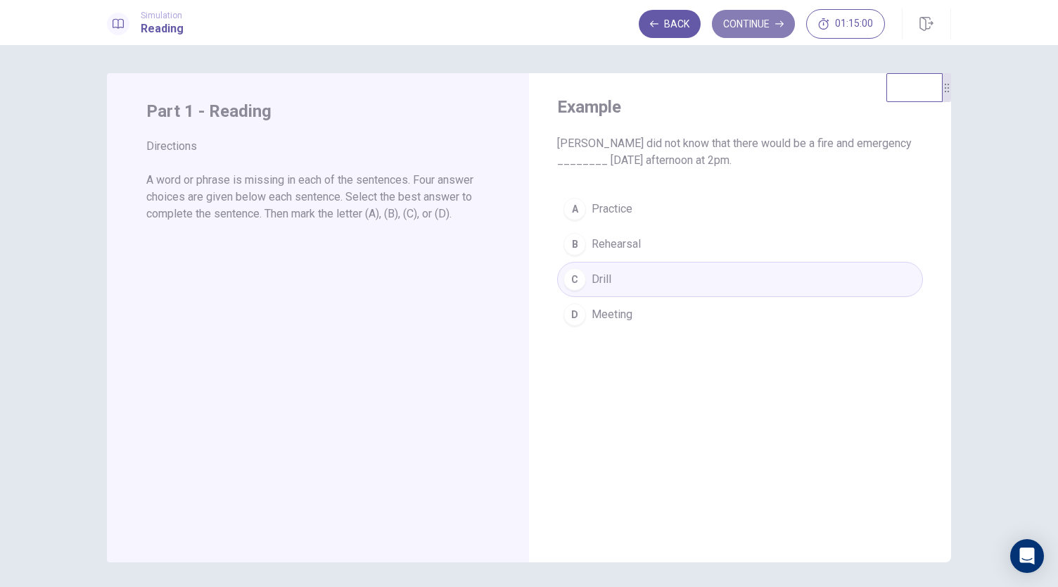
click at [756, 33] on button "Continue" at bounding box center [753, 24] width 83 height 28
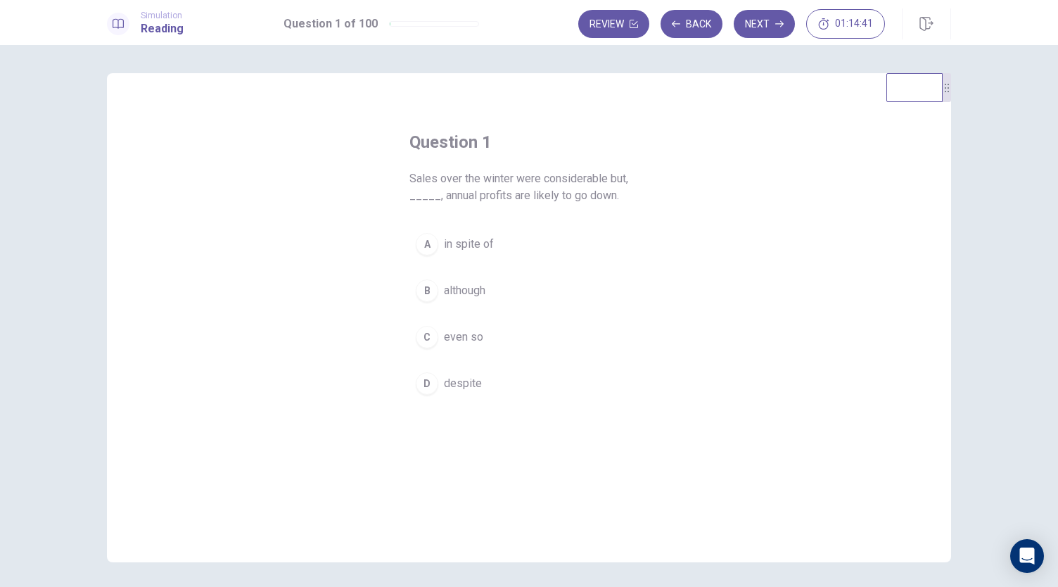
click at [460, 341] on span "even so" at bounding box center [463, 337] width 39 height 17
click at [765, 33] on button "Next" at bounding box center [764, 24] width 61 height 28
click at [467, 381] on span "As well as" at bounding box center [469, 383] width 51 height 17
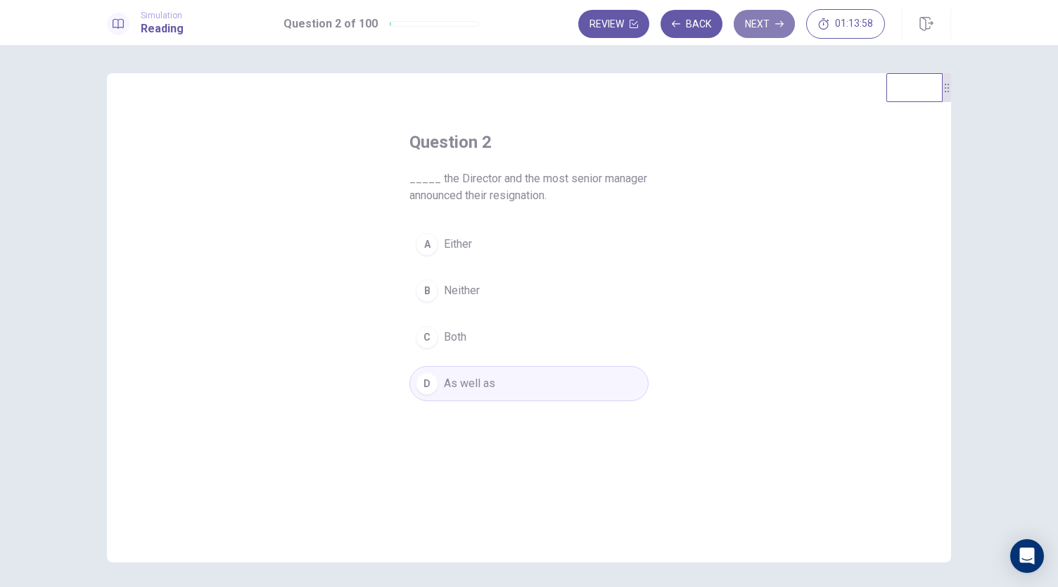
click at [764, 27] on button "Next" at bounding box center [764, 24] width 61 height 28
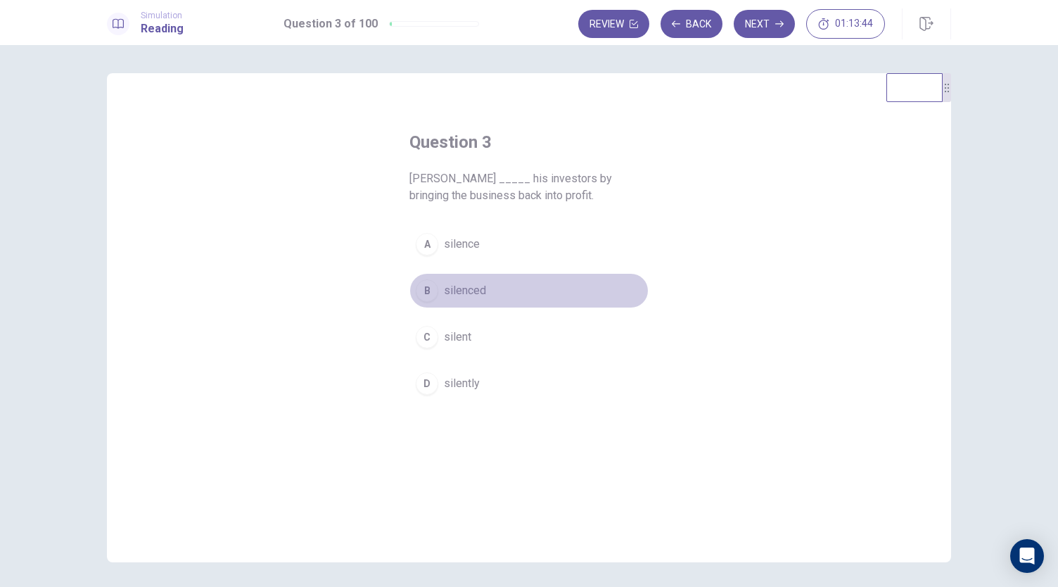
click at [421, 288] on div "B" at bounding box center [427, 290] width 23 height 23
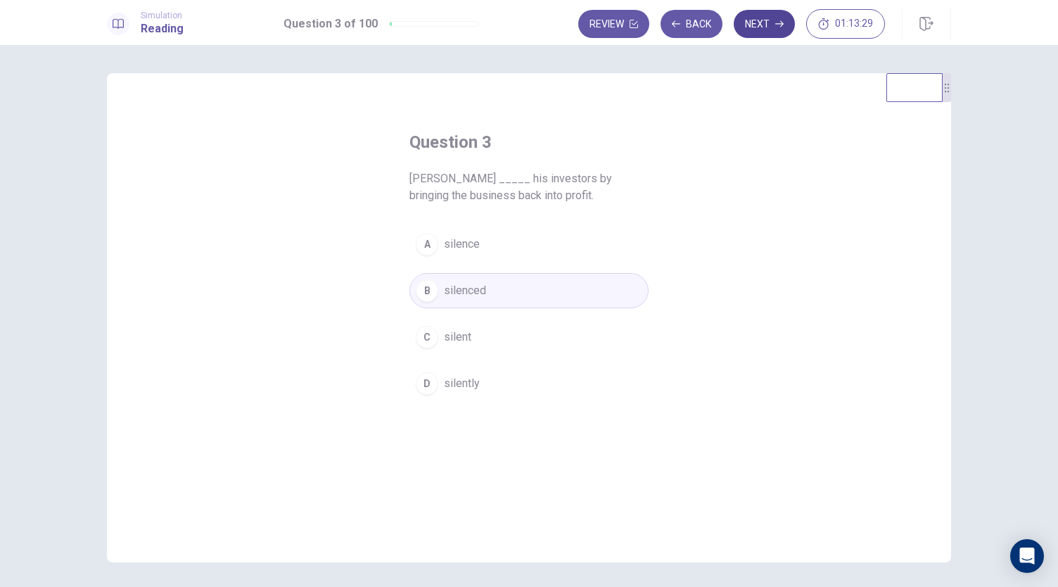
click at [761, 30] on button "Next" at bounding box center [764, 24] width 61 height 28
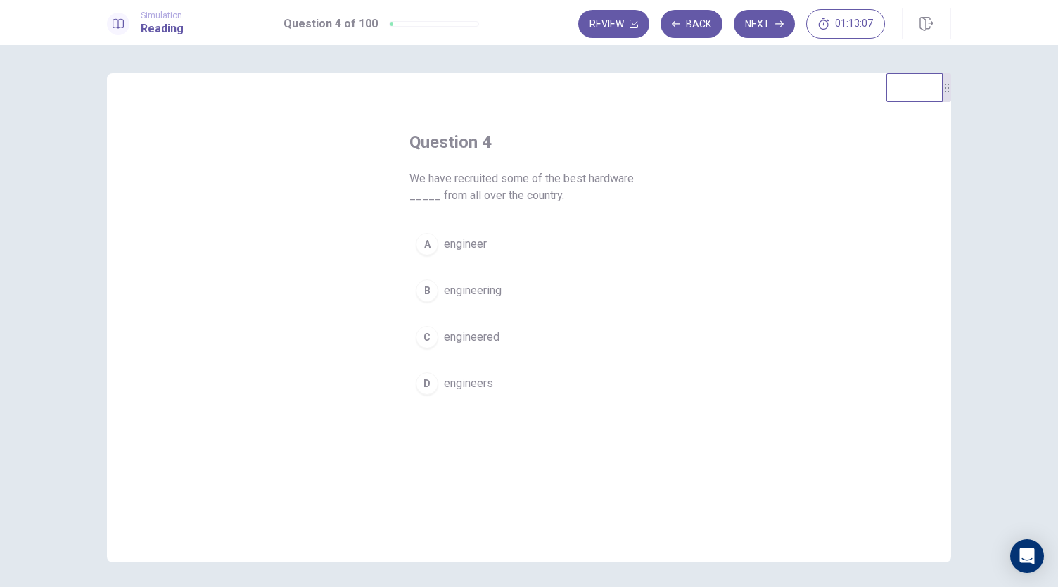
click at [490, 383] on button "D engineers" at bounding box center [528, 383] width 239 height 35
click at [782, 26] on icon "button" at bounding box center [779, 24] width 8 height 6
click at [466, 250] on span "quickly" at bounding box center [461, 244] width 34 height 17
click at [758, 23] on button "Next" at bounding box center [764, 24] width 61 height 28
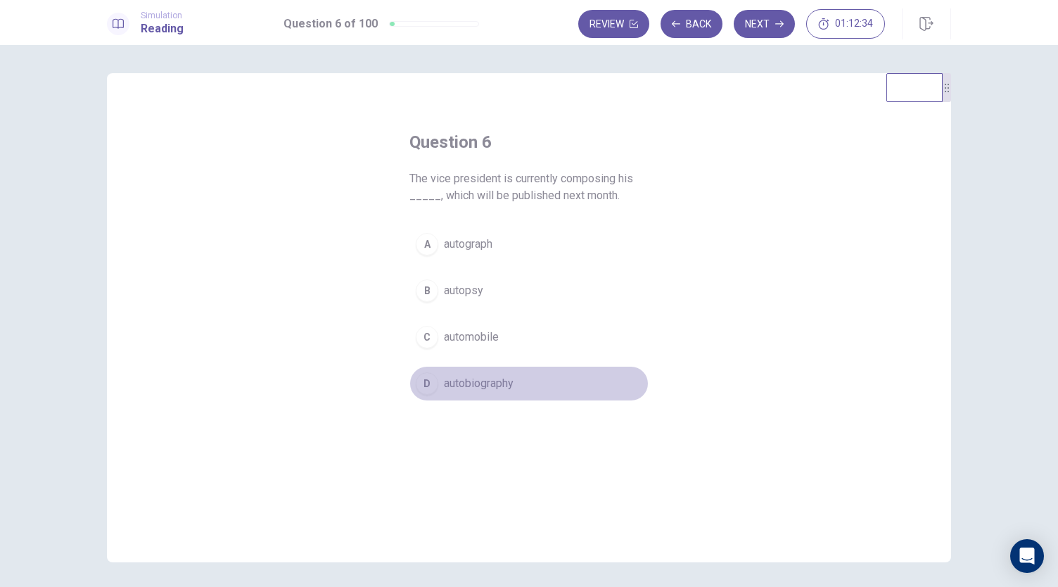
click at [483, 392] on button "D autobiography" at bounding box center [528, 383] width 239 height 35
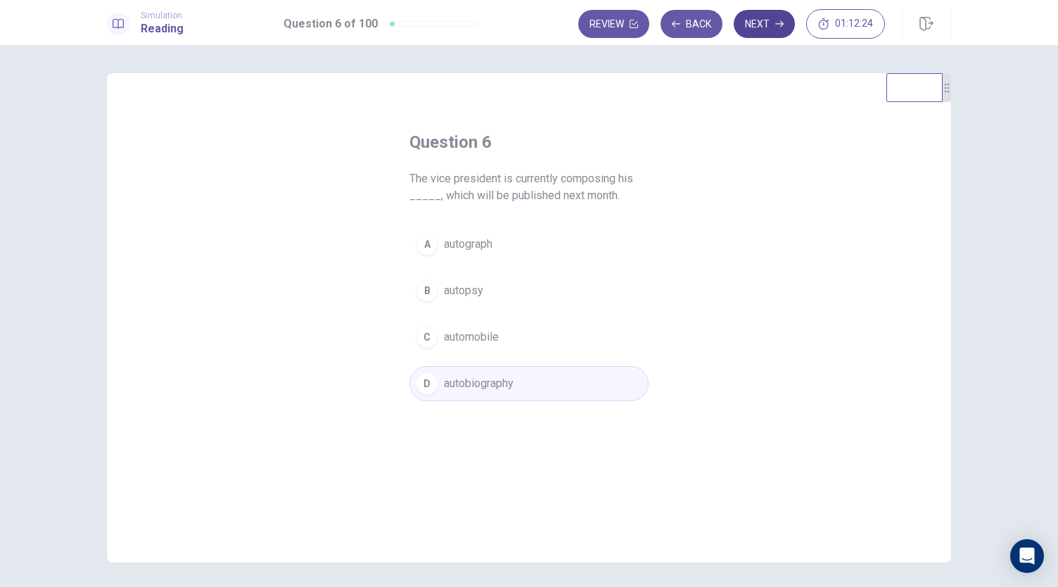
click at [758, 26] on button "Next" at bounding box center [764, 24] width 61 height 28
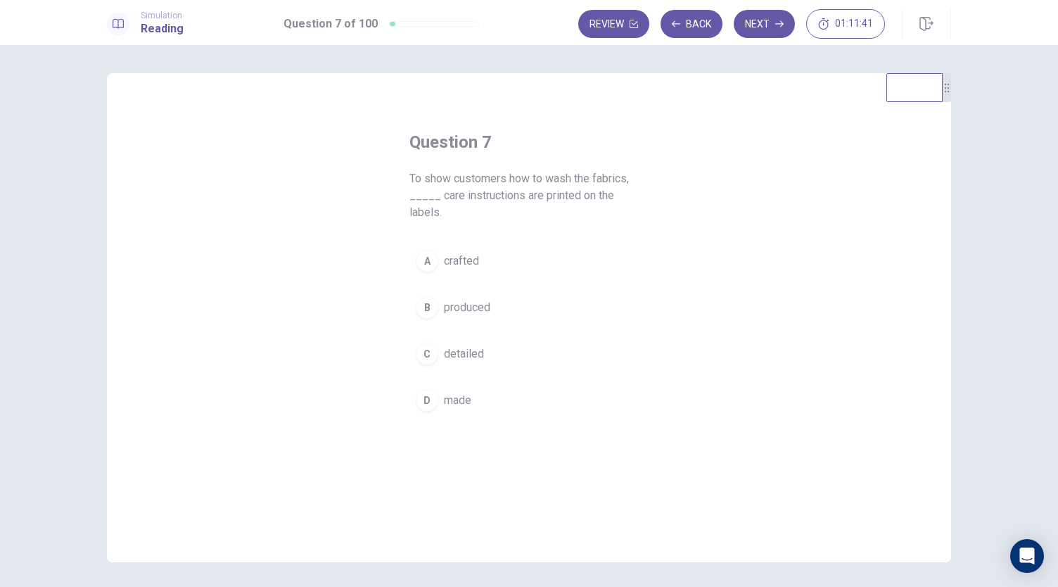
click at [447, 392] on button "D made" at bounding box center [528, 400] width 239 height 35
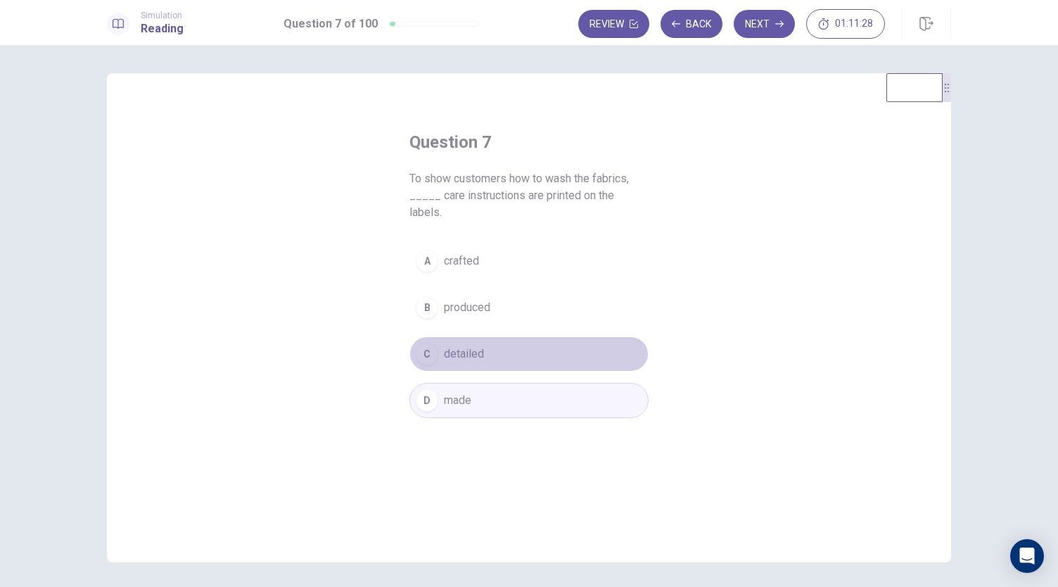
click at [495, 343] on button "C detailed" at bounding box center [528, 353] width 239 height 35
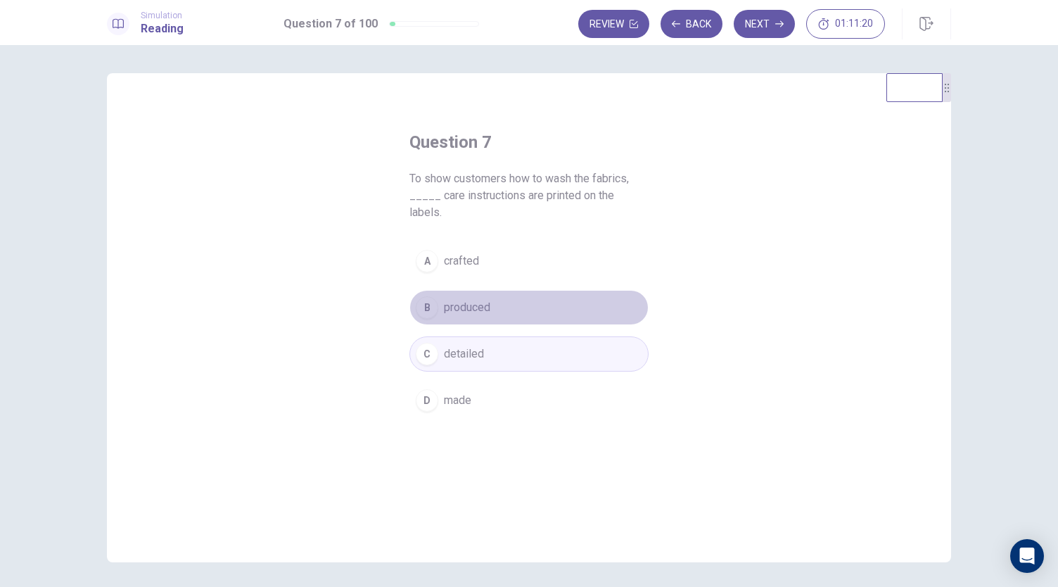
click at [498, 290] on button "B produced" at bounding box center [528, 307] width 239 height 35
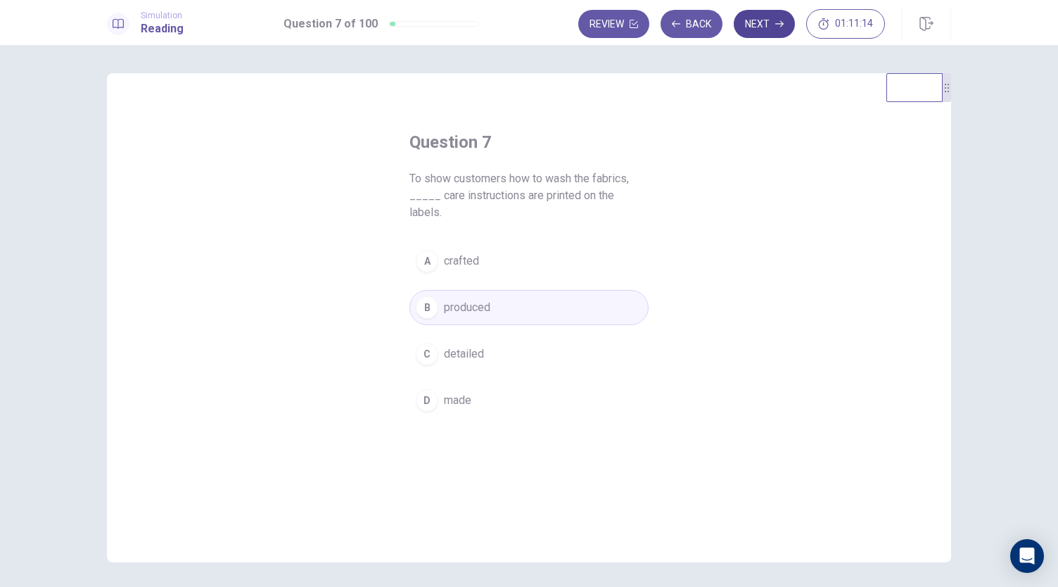
click at [761, 26] on button "Next" at bounding box center [764, 24] width 61 height 28
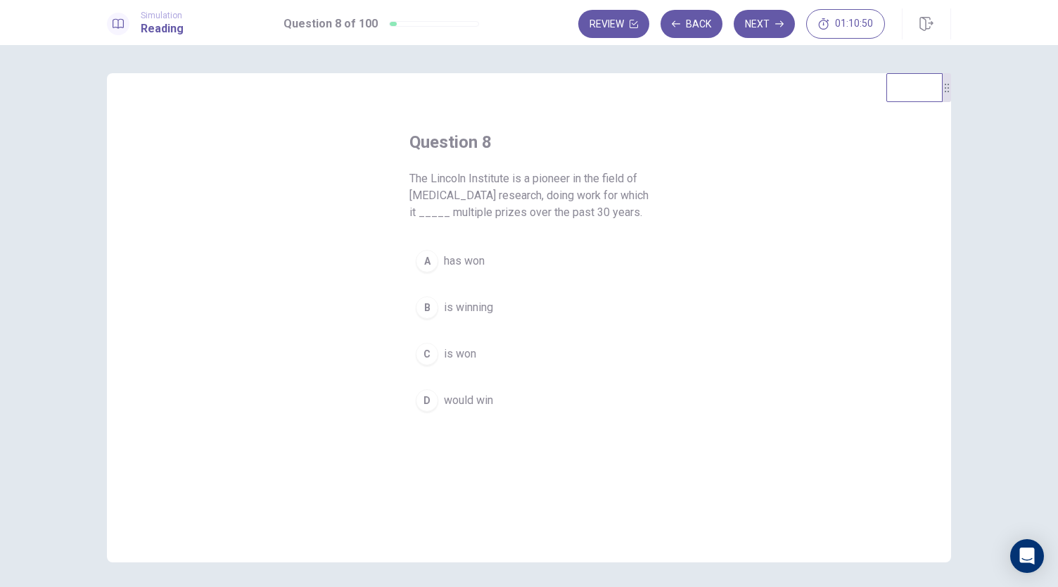
click at [469, 262] on span "has won" at bounding box center [464, 261] width 41 height 17
click at [771, 34] on button "Next" at bounding box center [764, 24] width 61 height 28
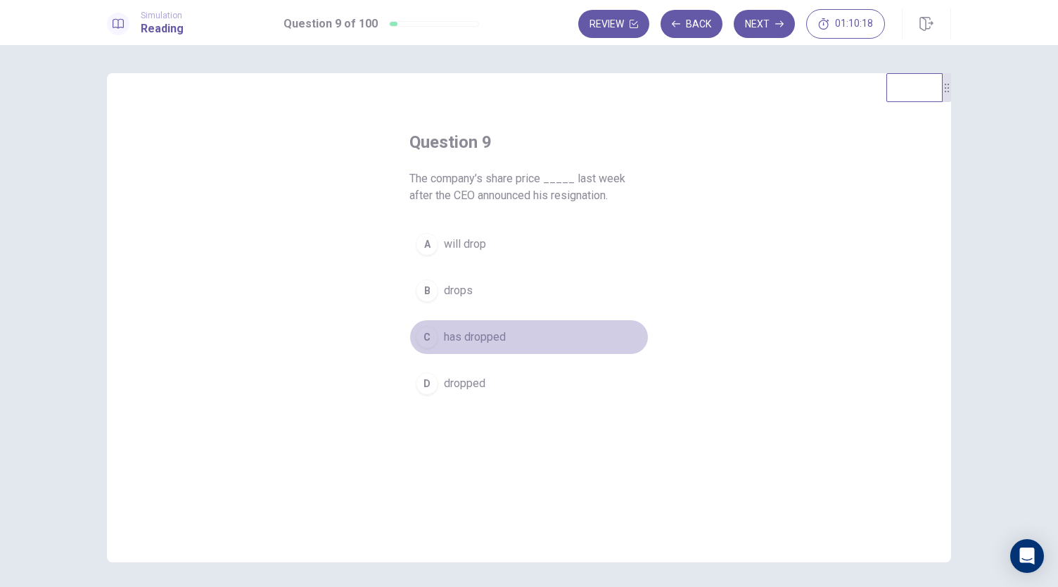
click at [480, 344] on span "has dropped" at bounding box center [475, 337] width 62 height 17
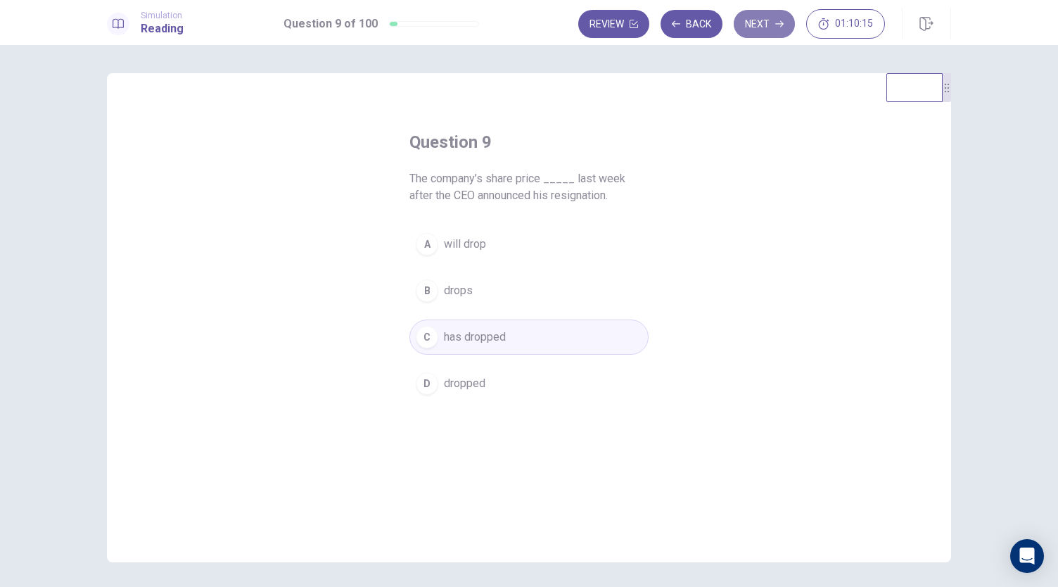
click at [761, 30] on button "Next" at bounding box center [764, 24] width 61 height 28
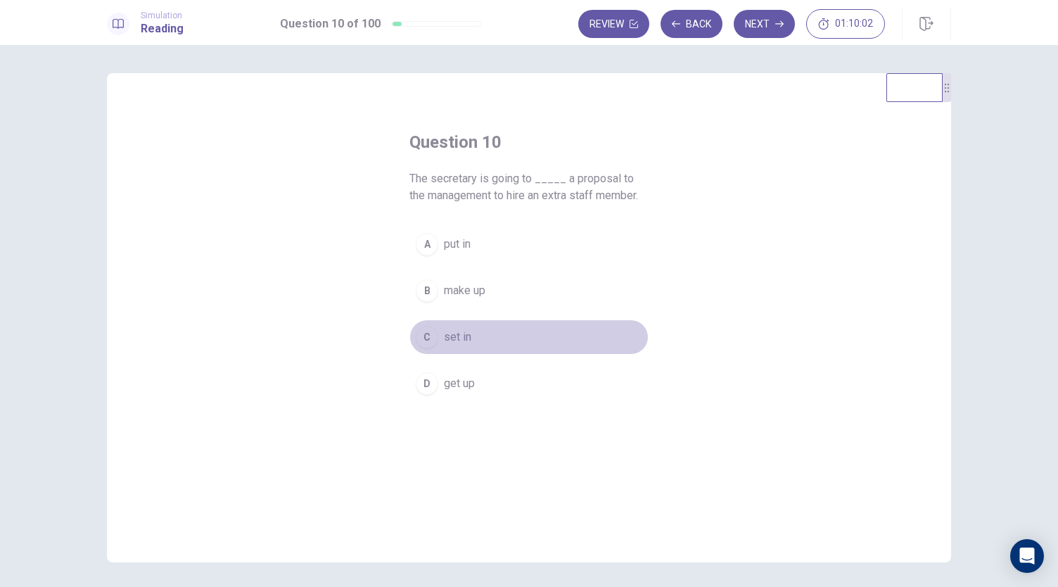
click at [428, 341] on div "C" at bounding box center [427, 337] width 23 height 23
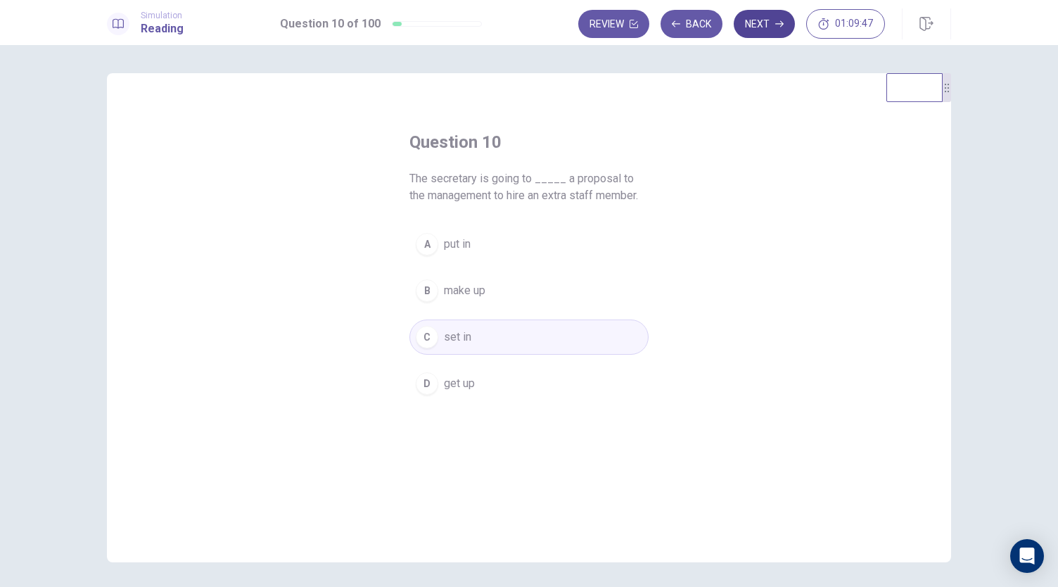
click at [759, 25] on button "Next" at bounding box center [764, 24] width 61 height 28
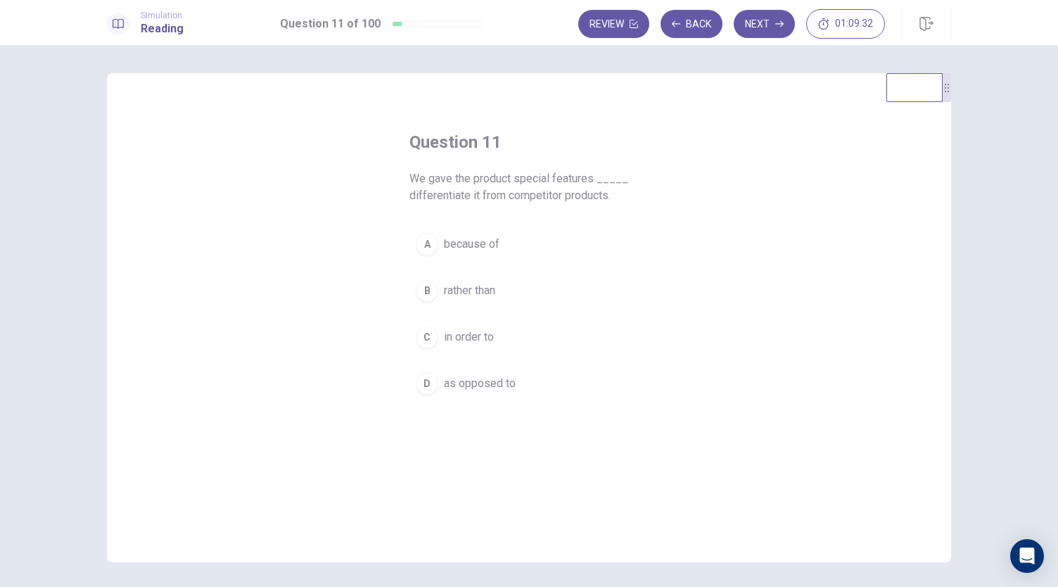
drag, startPoint x: 412, startPoint y: 182, endPoint x: 578, endPoint y: 174, distance: 166.2
click at [577, 174] on span "We gave the product special features _____ differentiate it from competitor pro…" at bounding box center [528, 187] width 239 height 34
click at [431, 299] on button "B rather than" at bounding box center [528, 290] width 239 height 35
click at [771, 14] on button "Next" at bounding box center [764, 24] width 61 height 28
click at [444, 245] on span "who" at bounding box center [454, 244] width 20 height 17
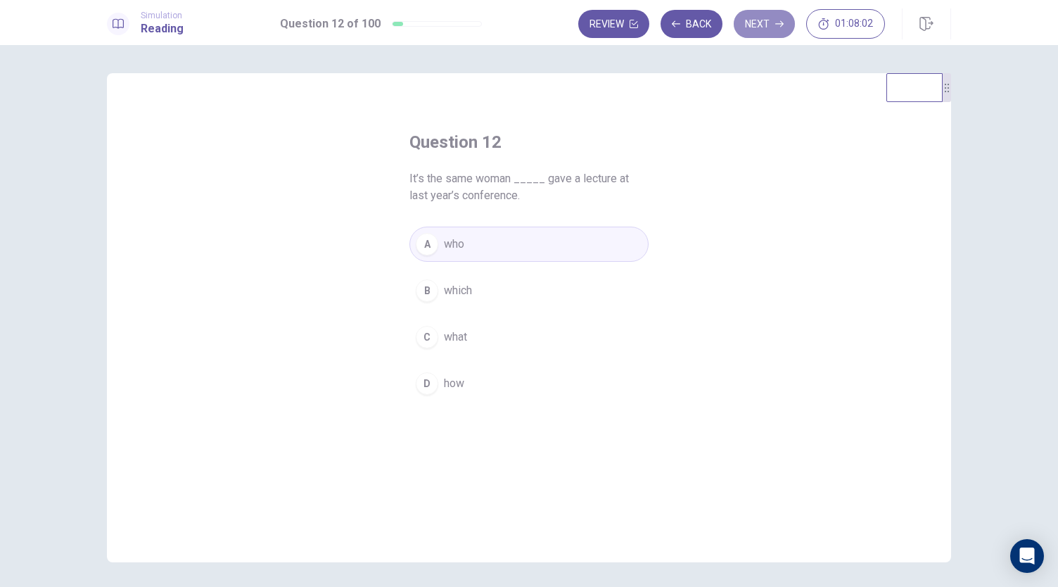
click at [782, 24] on icon "button" at bounding box center [779, 24] width 8 height 6
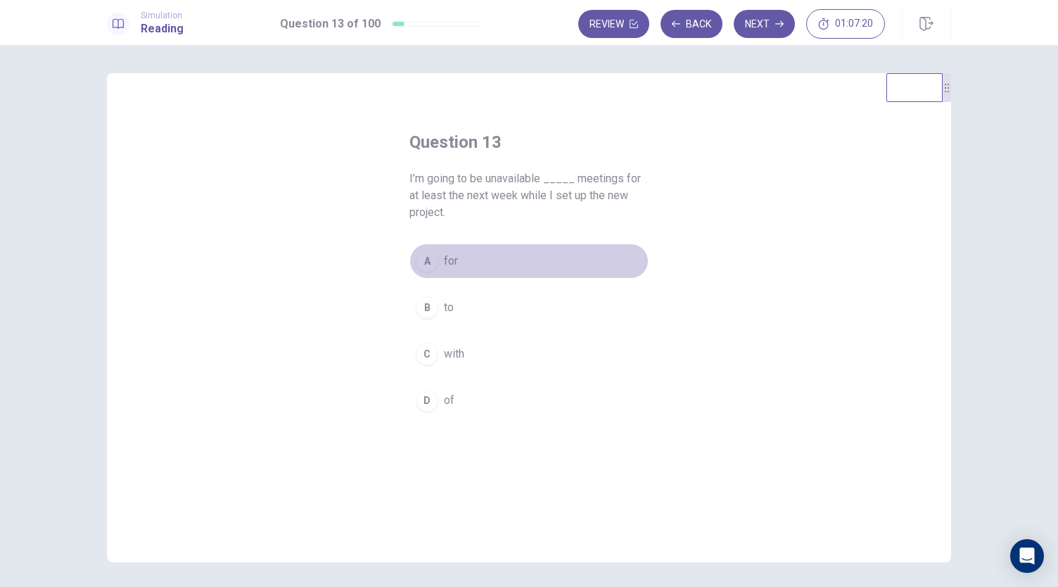
click at [437, 262] on button "A for" at bounding box center [528, 260] width 239 height 35
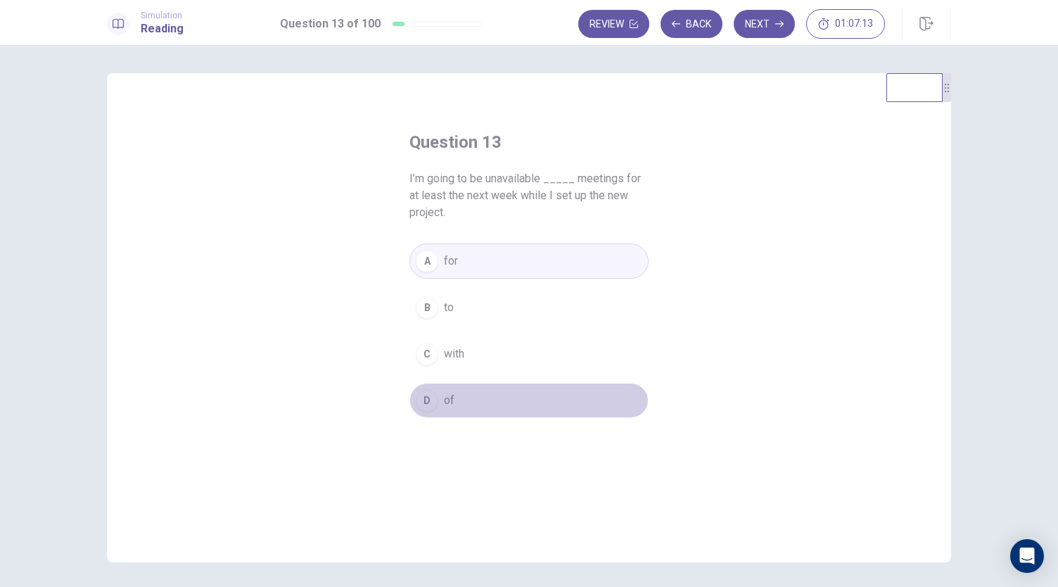
click at [462, 390] on button "D of" at bounding box center [528, 400] width 239 height 35
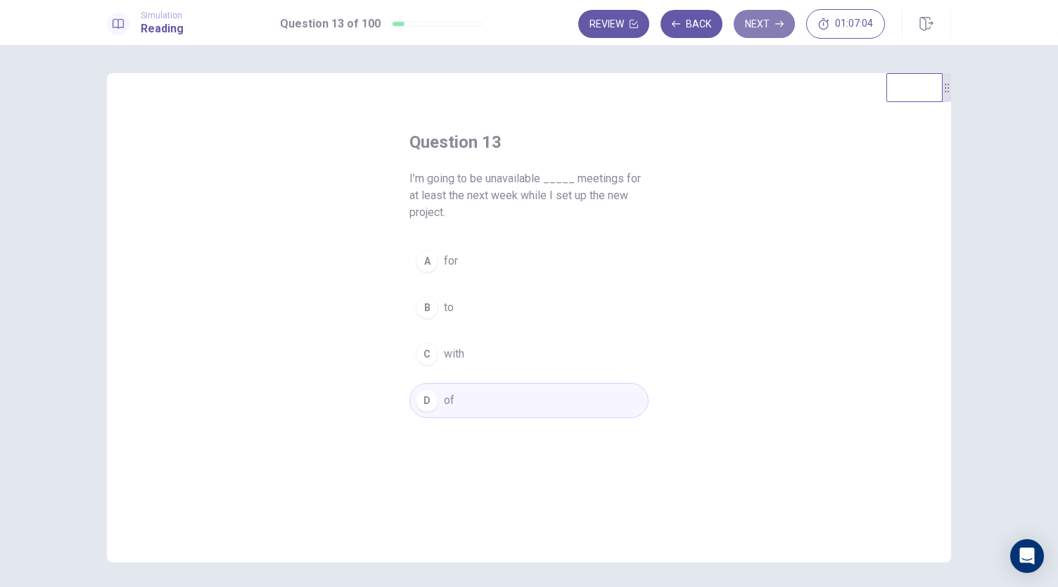
click at [765, 27] on button "Next" at bounding box center [764, 24] width 61 height 28
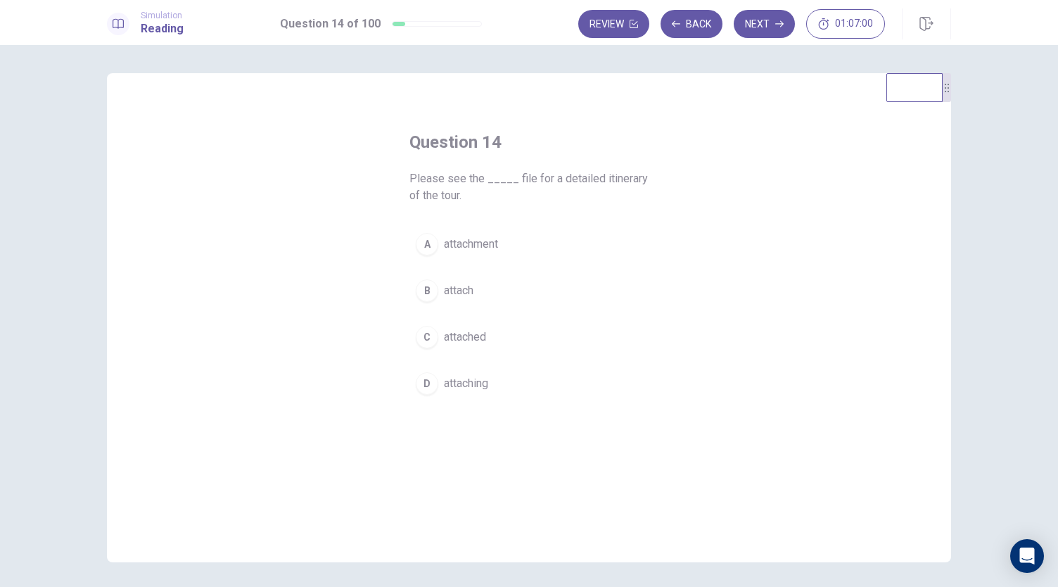
click at [444, 242] on span "attachment" at bounding box center [471, 244] width 54 height 17
click at [511, 332] on button "C attached" at bounding box center [528, 336] width 239 height 35
click at [761, 27] on button "Next" at bounding box center [764, 24] width 61 height 28
click at [476, 288] on span "location" at bounding box center [463, 290] width 39 height 17
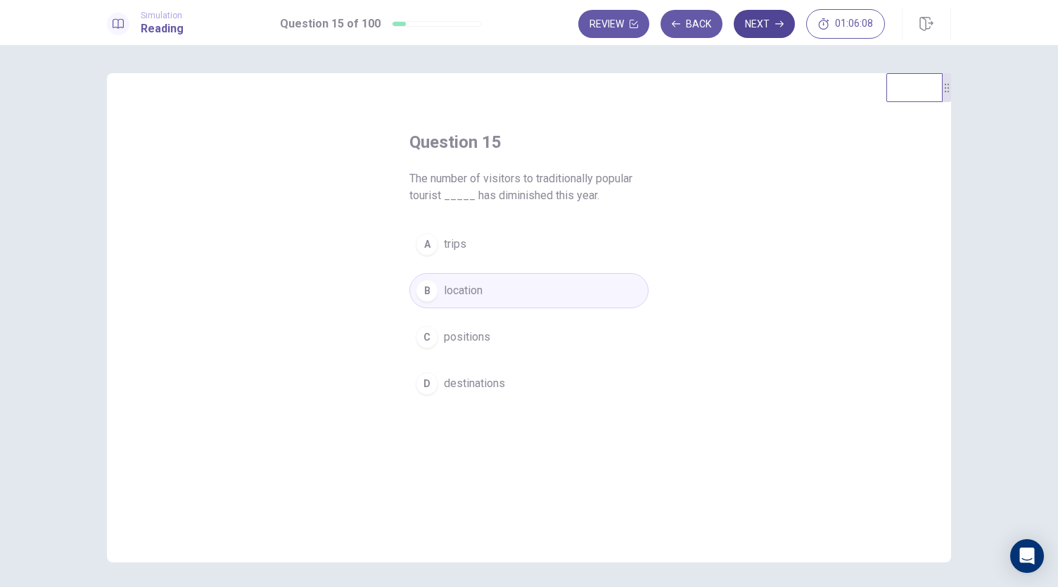
click at [763, 25] on button "Next" at bounding box center [764, 24] width 61 height 28
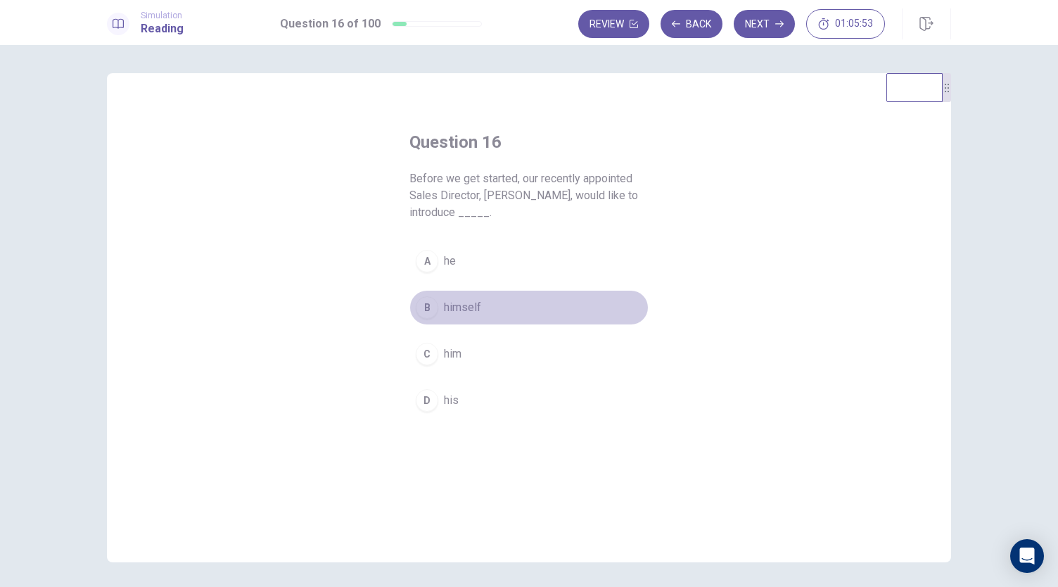
click at [446, 310] on span "himself" at bounding box center [462, 307] width 37 height 17
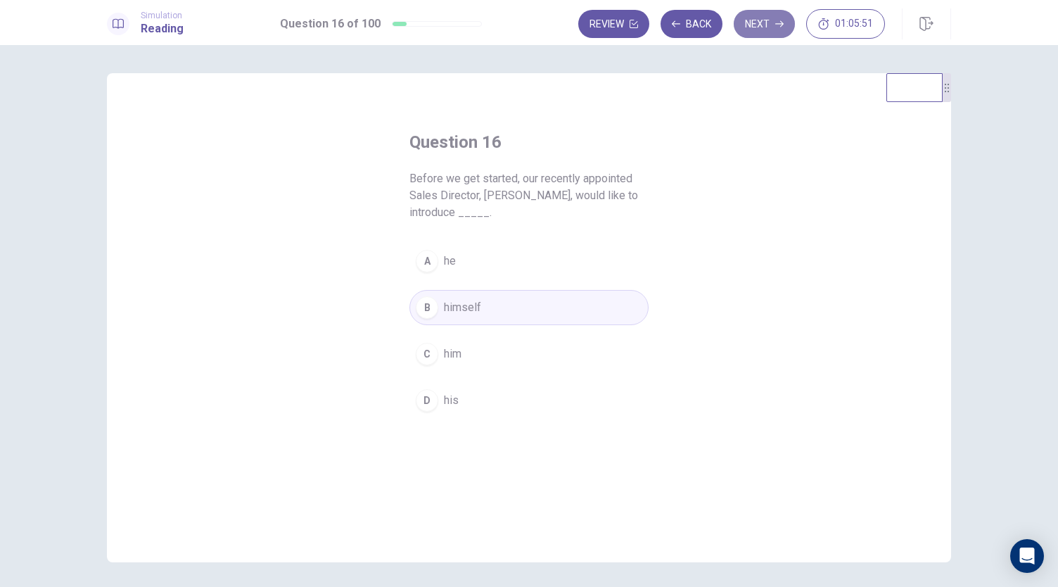
click at [749, 33] on button "Next" at bounding box center [764, 24] width 61 height 28
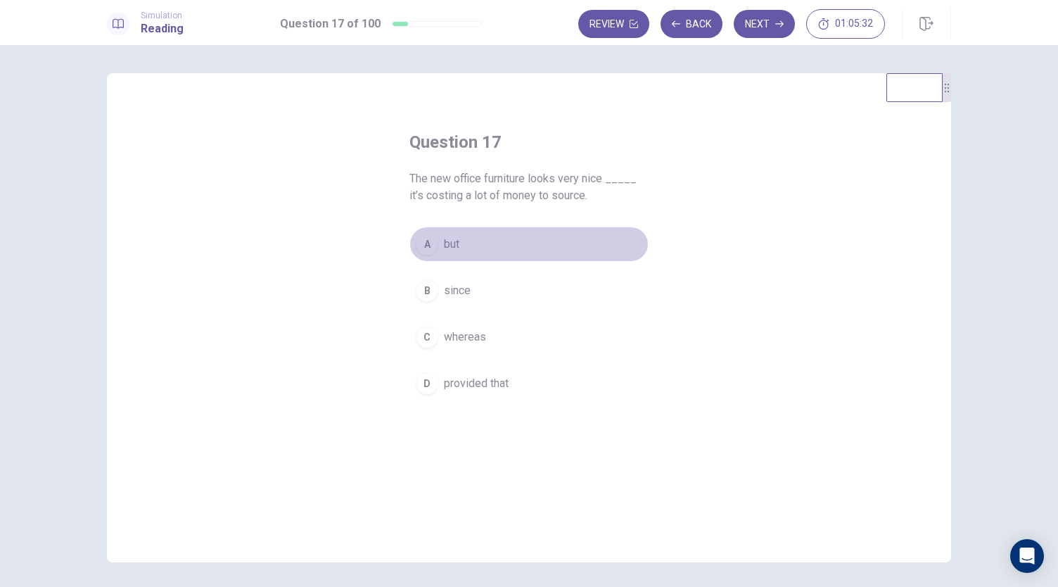
click at [488, 237] on button "A but" at bounding box center [528, 244] width 239 height 35
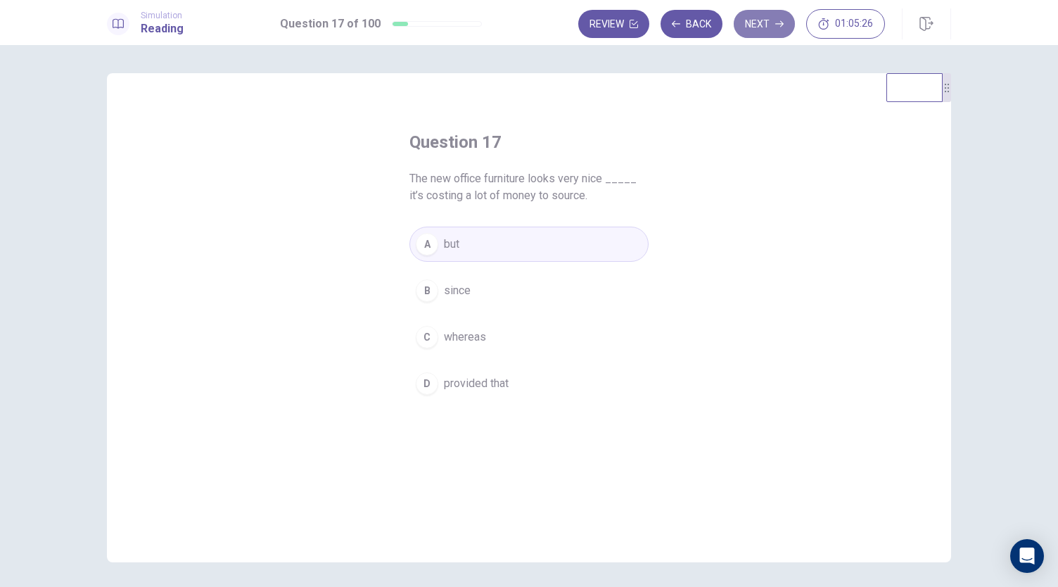
click at [770, 31] on button "Next" at bounding box center [764, 24] width 61 height 28
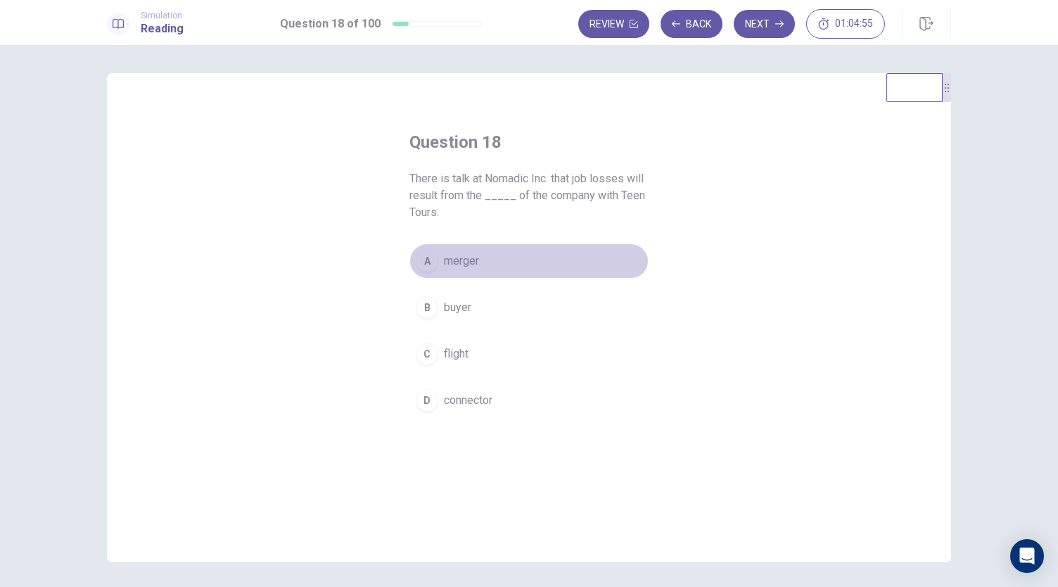
click at [439, 261] on button "A merger" at bounding box center [528, 260] width 239 height 35
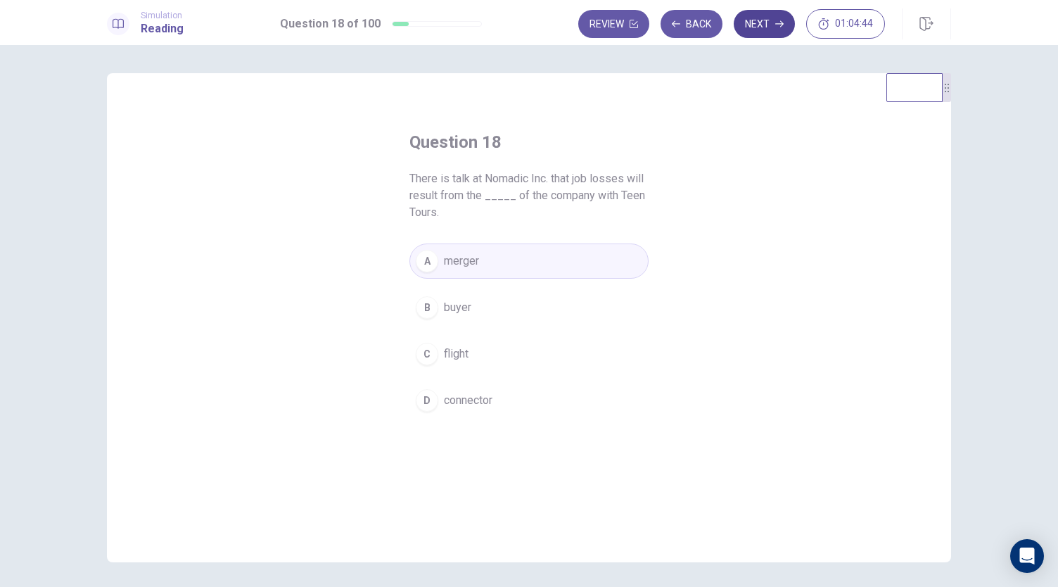
click at [768, 17] on button "Next" at bounding box center [764, 24] width 61 height 28
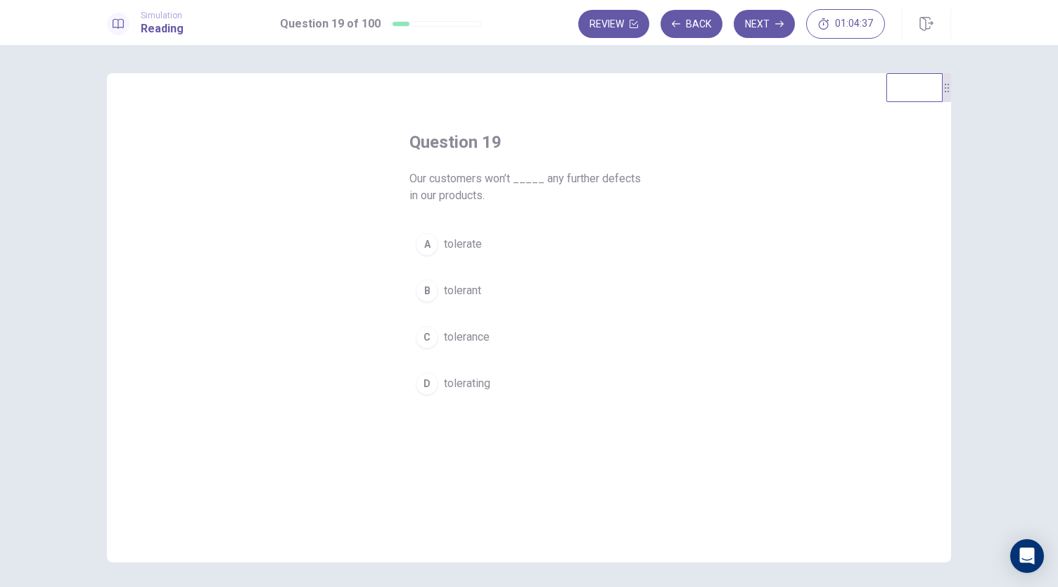
click at [473, 244] on span "tolerate" at bounding box center [463, 244] width 38 height 17
click at [743, 41] on div "Simulation Reading Question 19 of 100 Review Back Next 01:04:24" at bounding box center [529, 22] width 1058 height 45
click at [749, 35] on button "Next" at bounding box center [764, 24] width 61 height 28
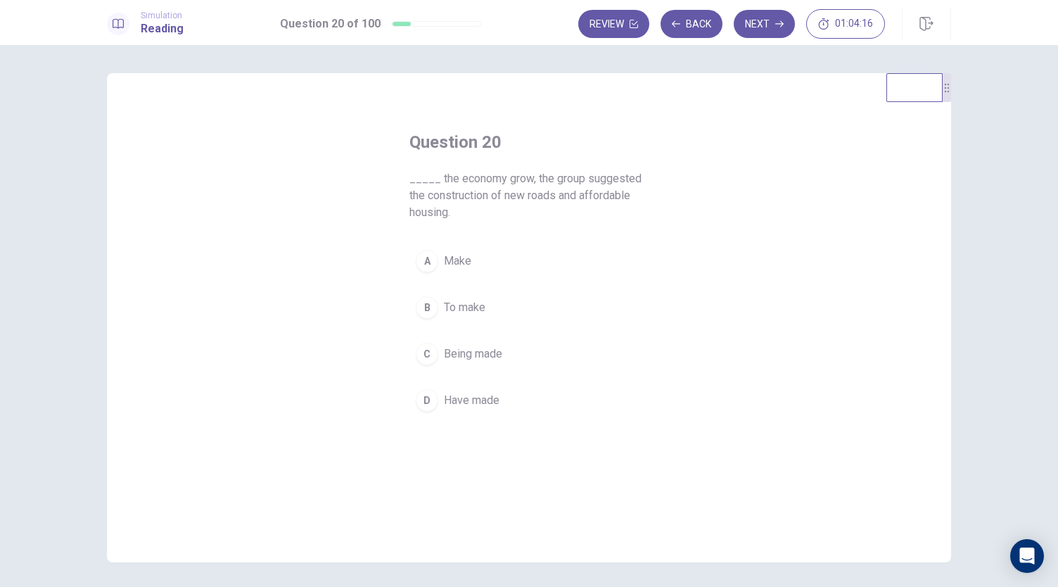
click at [428, 270] on div "A" at bounding box center [427, 261] width 23 height 23
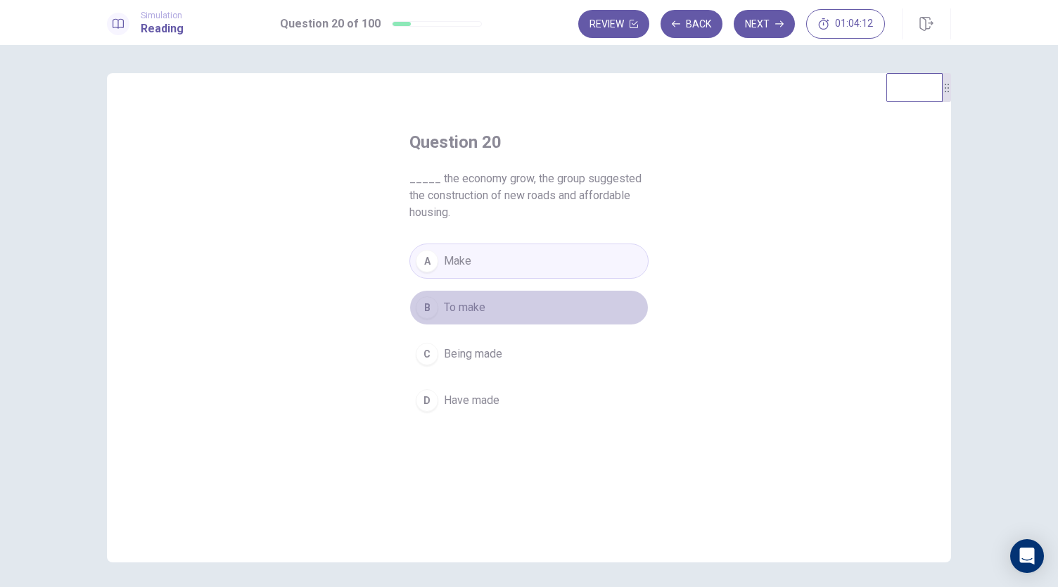
click at [466, 307] on span "To make" at bounding box center [465, 307] width 42 height 17
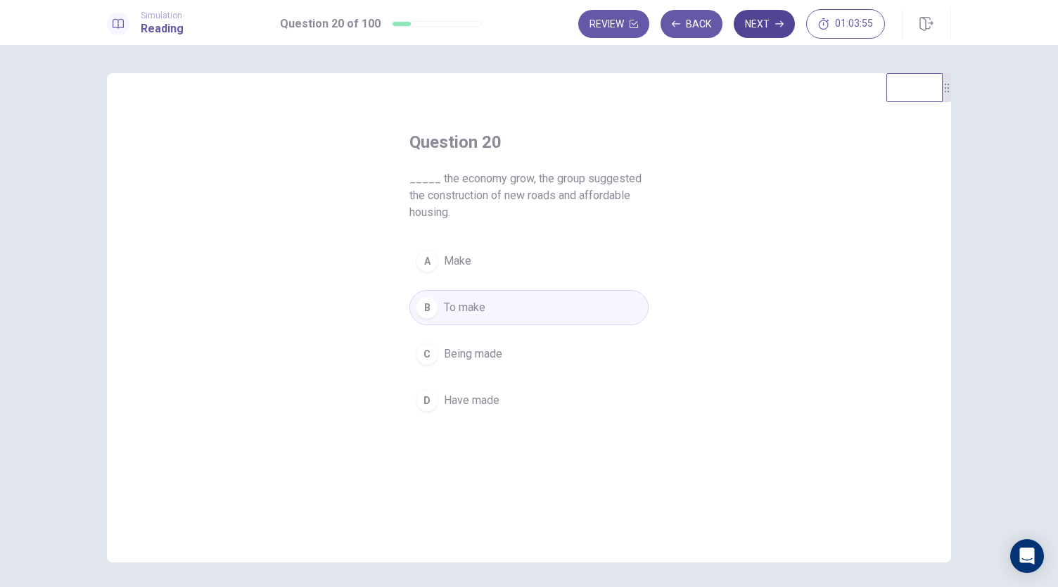
click at [764, 30] on button "Next" at bounding box center [764, 24] width 61 height 28
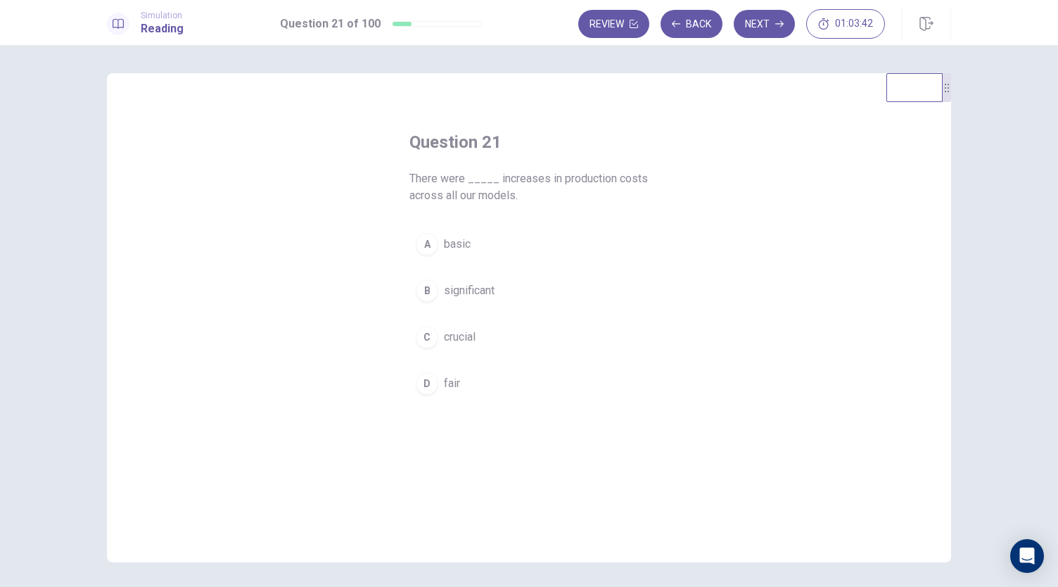
click at [464, 182] on span "There were _____ increases in production costs across all our models." at bounding box center [528, 187] width 239 height 34
click at [471, 178] on span "There were _____ increases in production costs across all our models." at bounding box center [528, 187] width 239 height 34
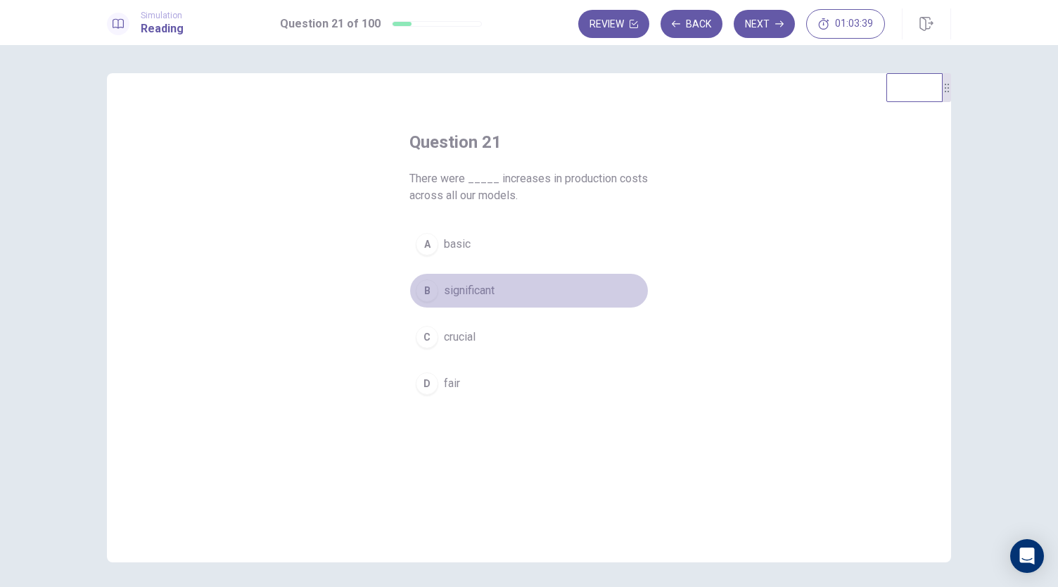
click at [481, 288] on span "significant" at bounding box center [469, 290] width 51 height 17
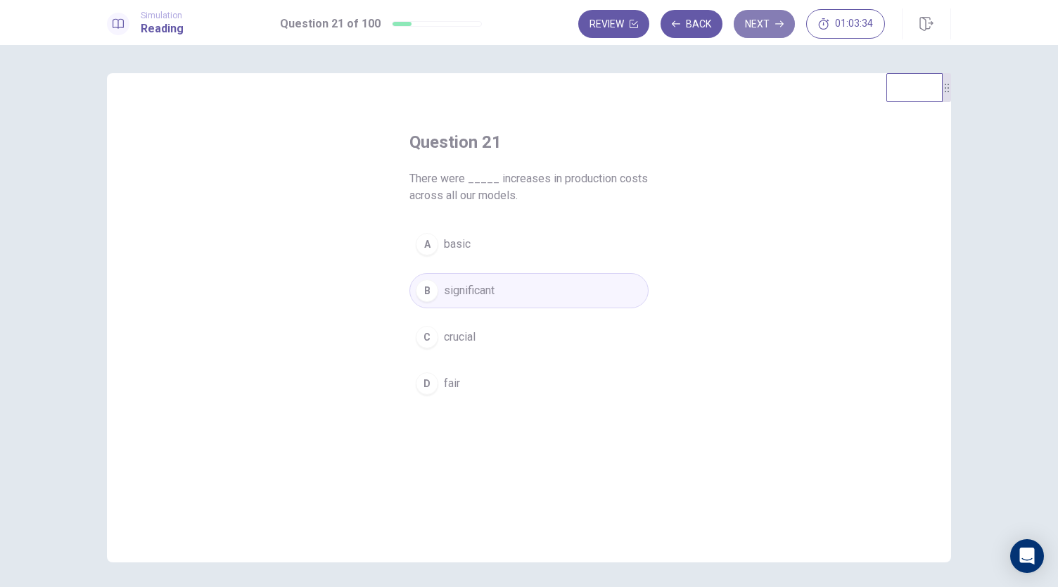
click at [765, 32] on button "Next" at bounding box center [764, 24] width 61 height 28
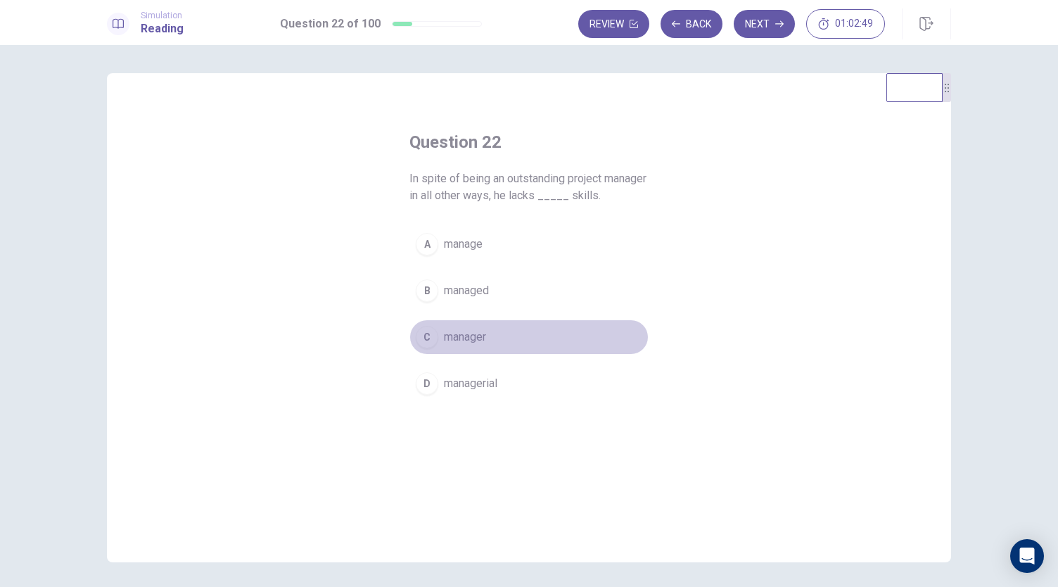
click at [483, 337] on span "manager" at bounding box center [465, 337] width 42 height 17
click at [495, 240] on button "A manage" at bounding box center [528, 244] width 239 height 35
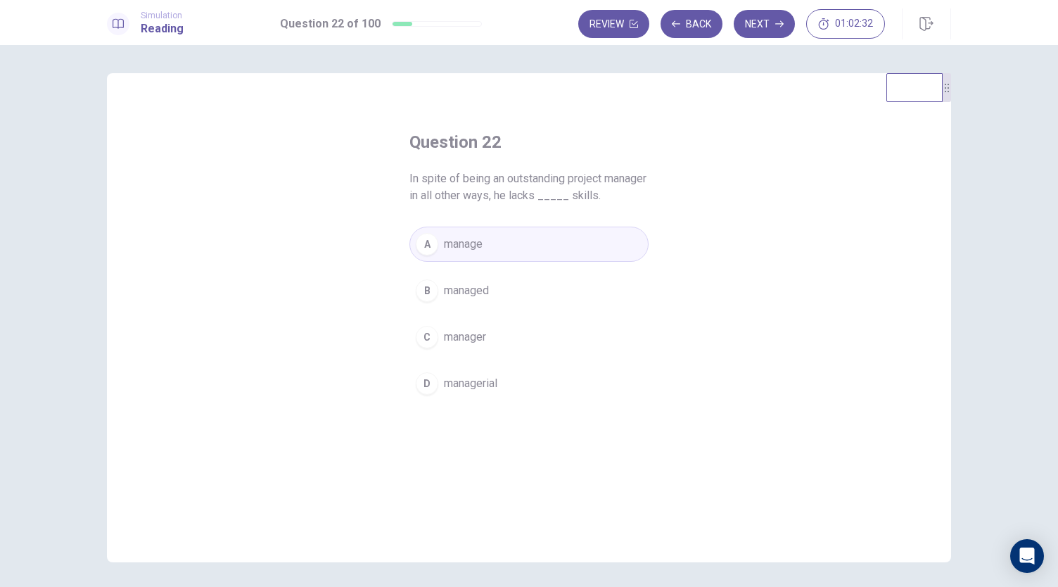
click at [484, 288] on span "managed" at bounding box center [466, 290] width 45 height 17
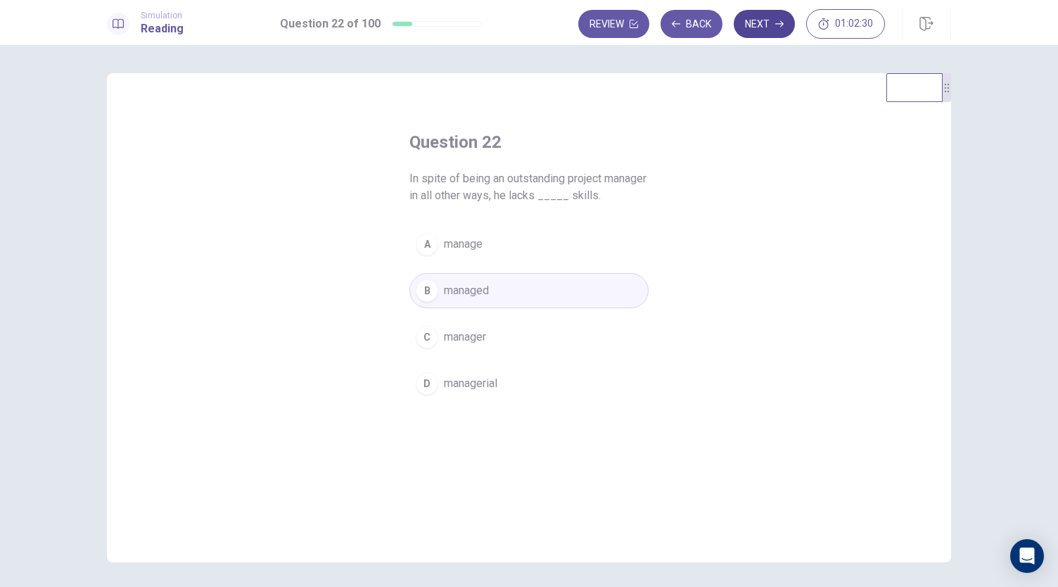
click at [768, 25] on button "Next" at bounding box center [764, 24] width 61 height 28
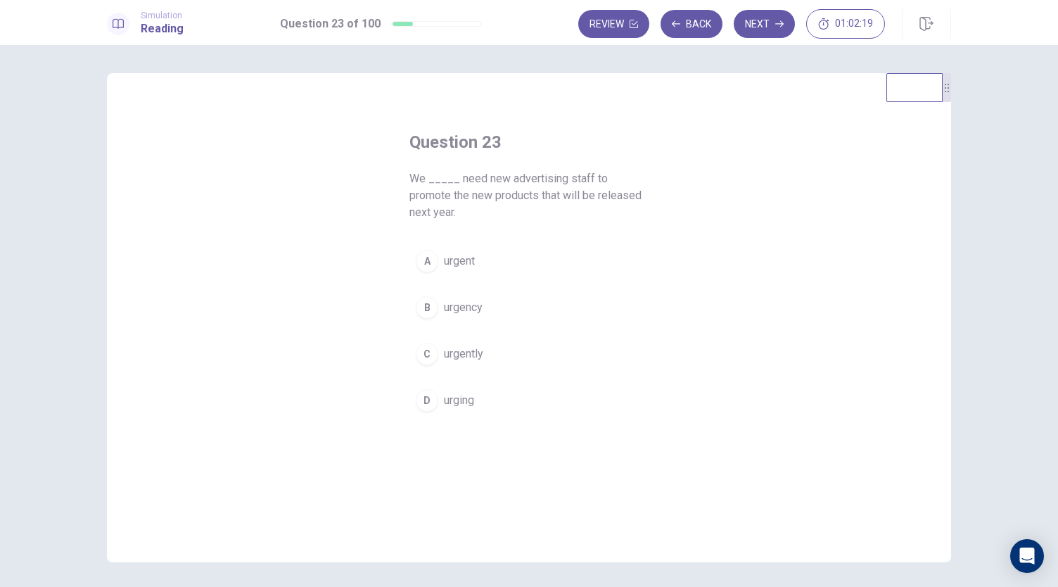
click at [471, 349] on span "urgently" at bounding box center [463, 353] width 39 height 17
click at [773, 33] on button "Next" at bounding box center [764, 24] width 61 height 28
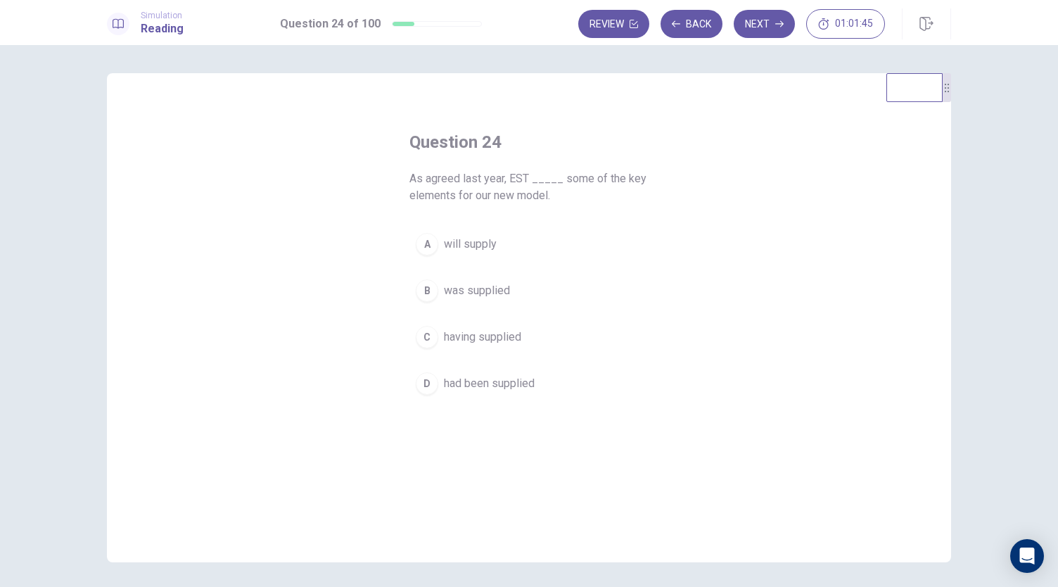
click at [483, 246] on span "will supply" at bounding box center [470, 244] width 53 height 17
click at [770, 20] on button "Next" at bounding box center [764, 24] width 61 height 28
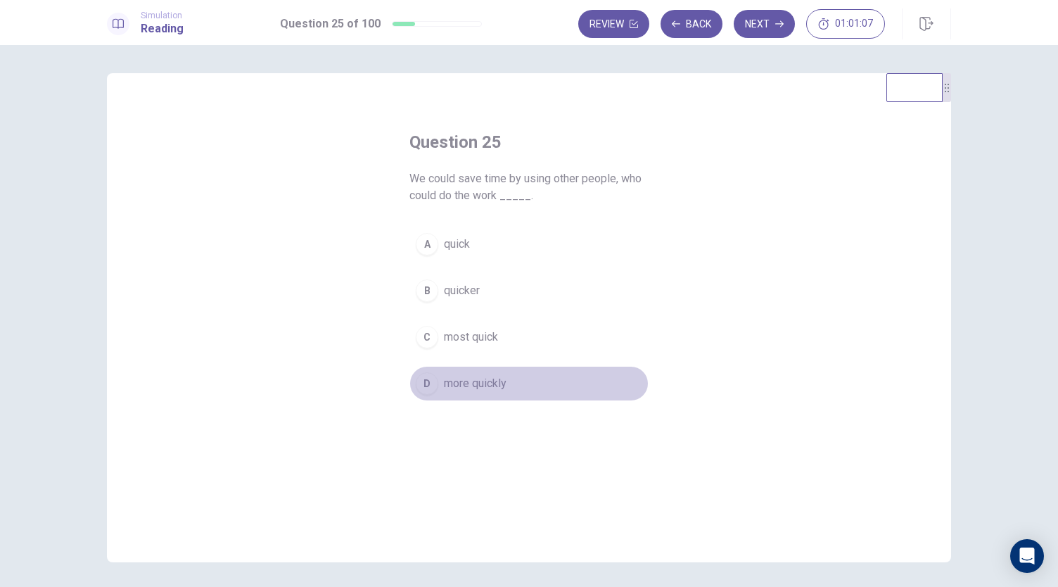
click at [474, 382] on span "more quickly" at bounding box center [475, 383] width 63 height 17
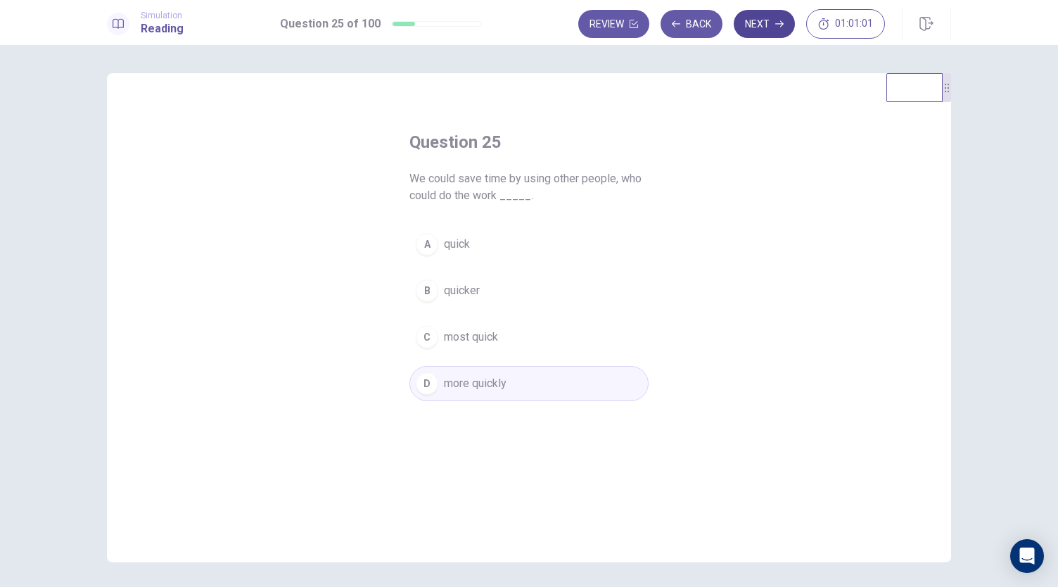
click at [761, 25] on button "Next" at bounding box center [764, 24] width 61 height 28
click at [465, 241] on button "A send" at bounding box center [528, 244] width 239 height 35
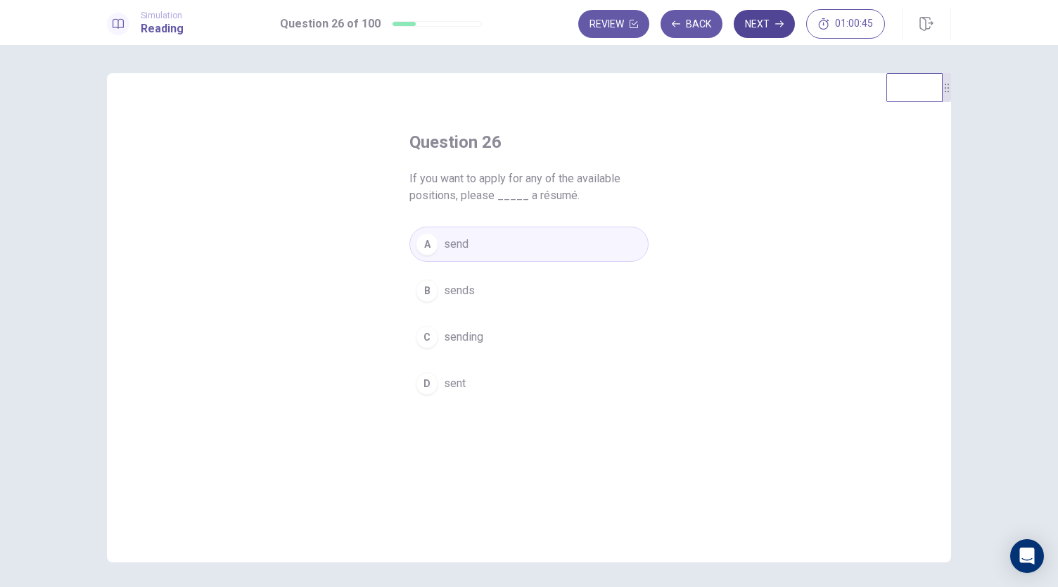
click at [759, 30] on button "Next" at bounding box center [764, 24] width 61 height 28
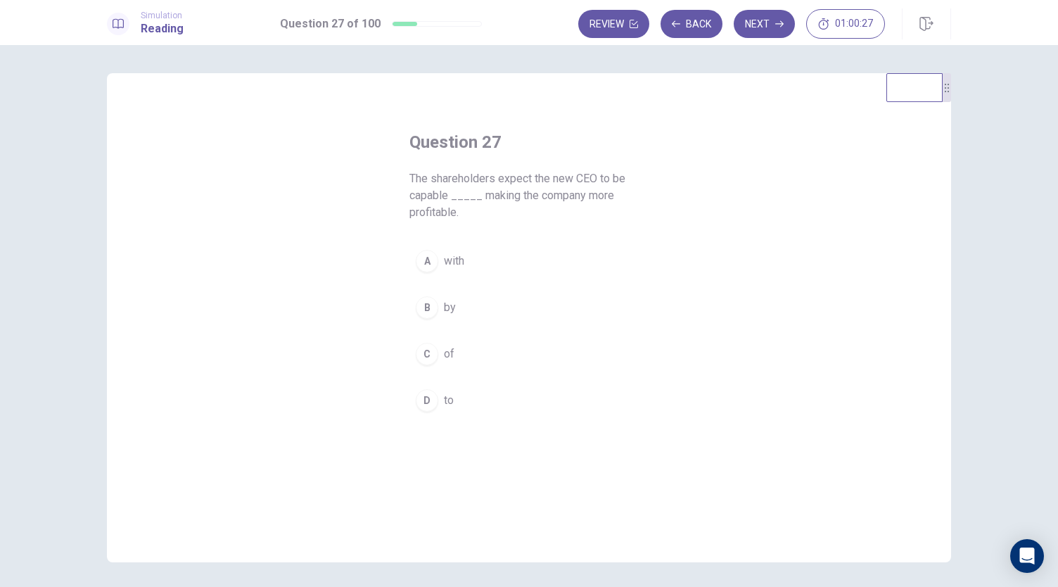
click at [455, 354] on button "C of" at bounding box center [528, 353] width 239 height 35
click at [765, 27] on button "Next" at bounding box center [764, 24] width 61 height 28
click at [485, 244] on span "guidance" at bounding box center [466, 244] width 44 height 17
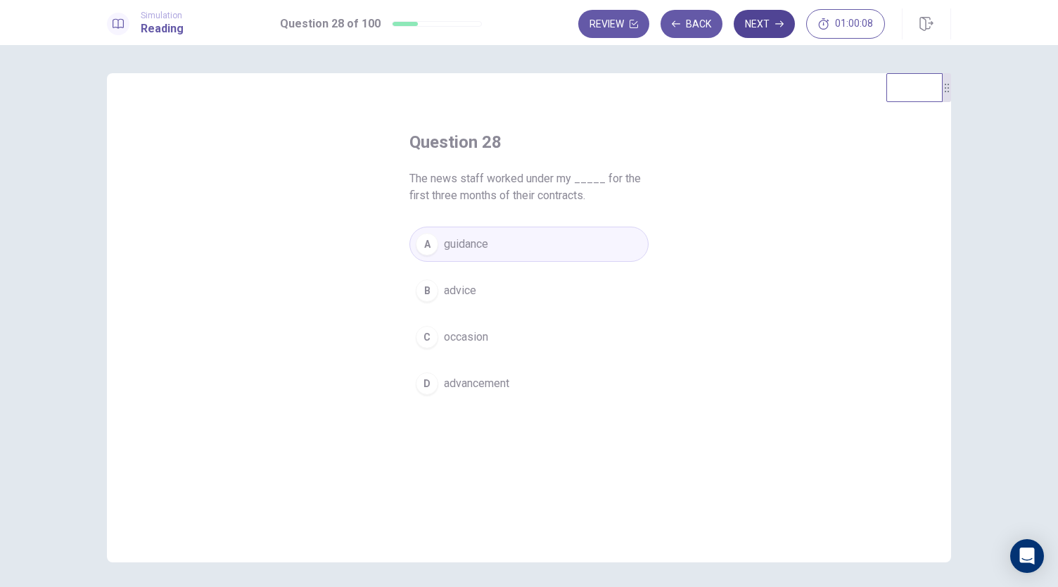
click at [765, 26] on button "Next" at bounding box center [764, 24] width 61 height 28
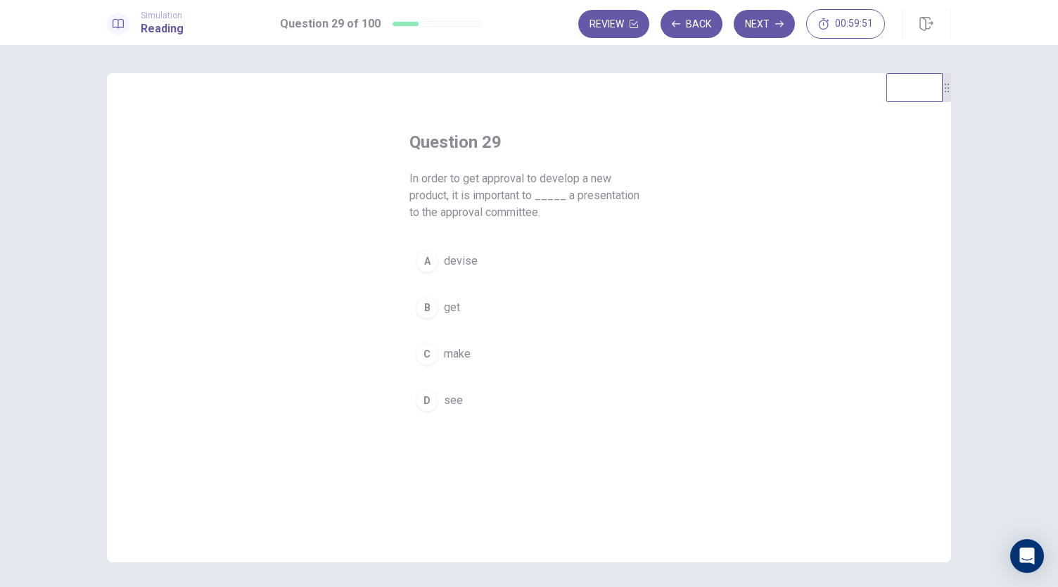
click at [457, 359] on span "make" at bounding box center [457, 353] width 27 height 17
click at [770, 27] on button "Next" at bounding box center [764, 24] width 61 height 28
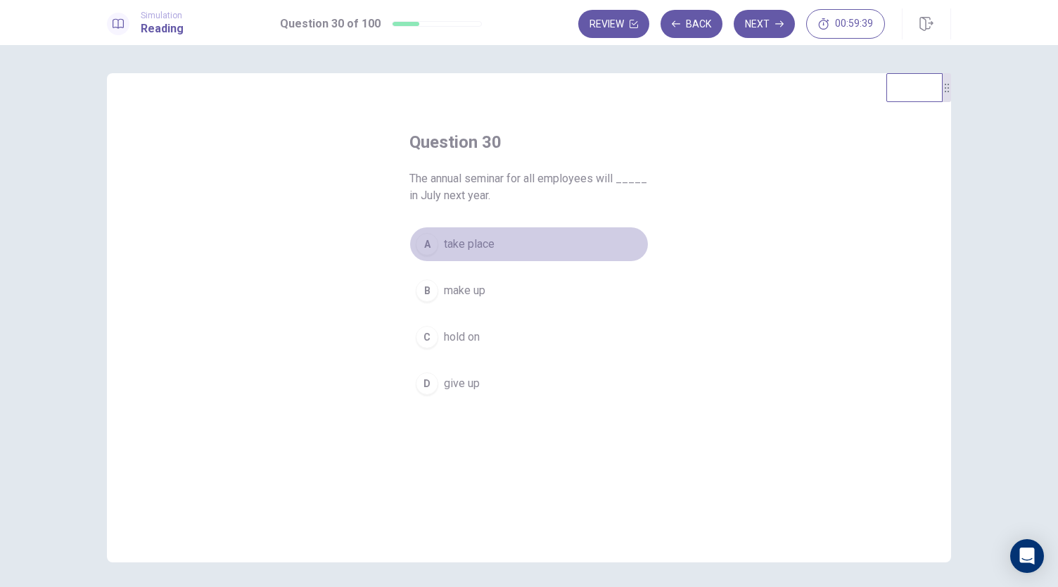
click at [489, 241] on span "take place" at bounding box center [469, 244] width 51 height 17
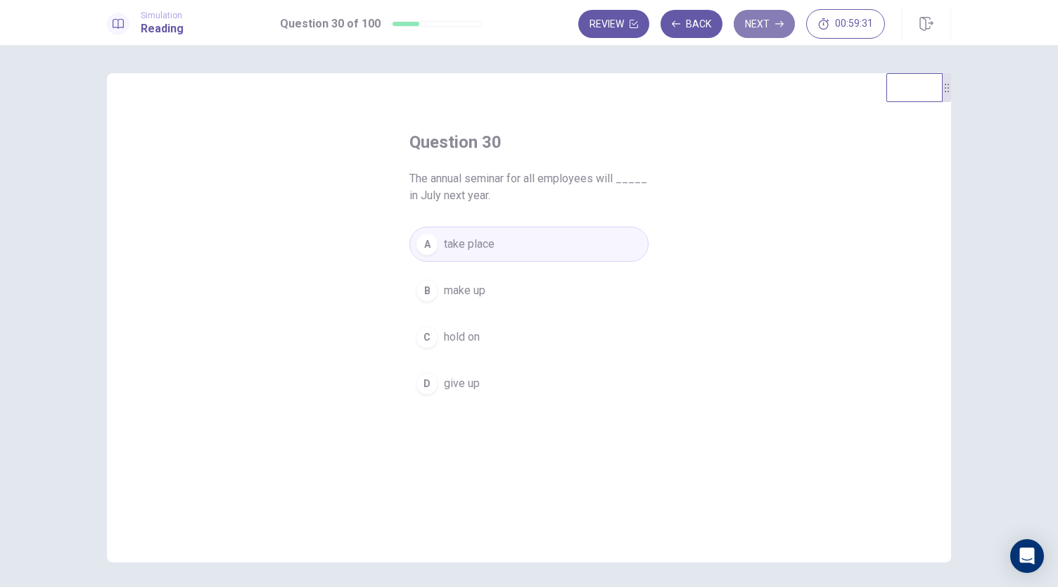
click at [775, 30] on button "Next" at bounding box center [764, 24] width 61 height 28
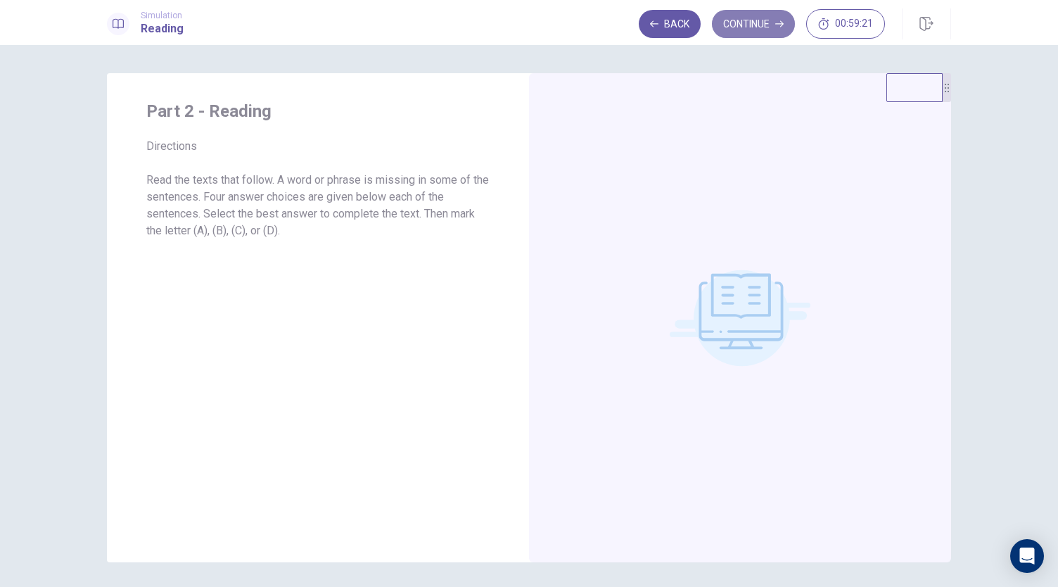
click at [754, 27] on button "Continue" at bounding box center [753, 24] width 83 height 28
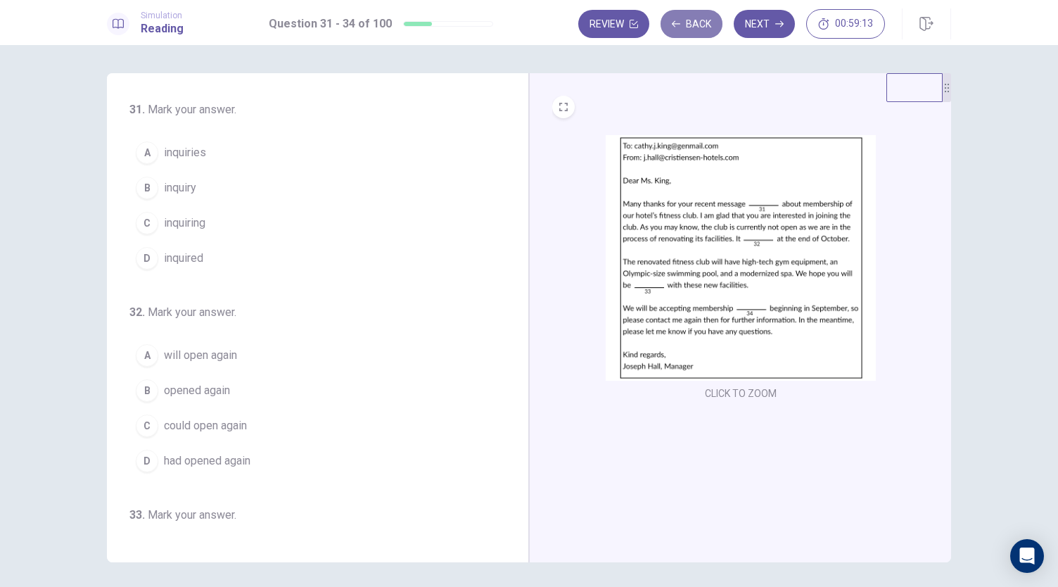
click at [709, 28] on button "Back" at bounding box center [692, 24] width 62 height 28
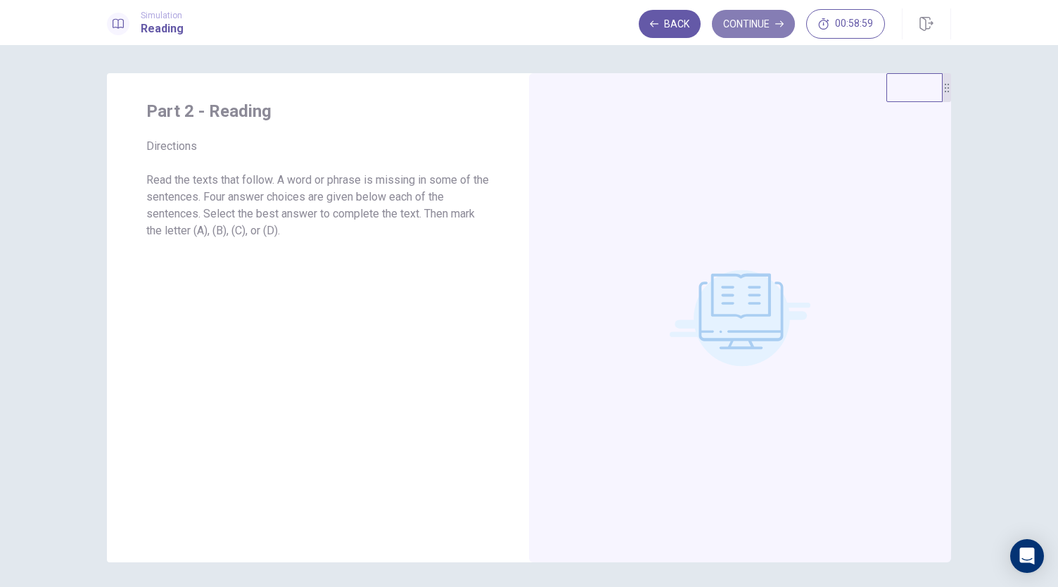
click at [781, 31] on button "Continue" at bounding box center [753, 24] width 83 height 28
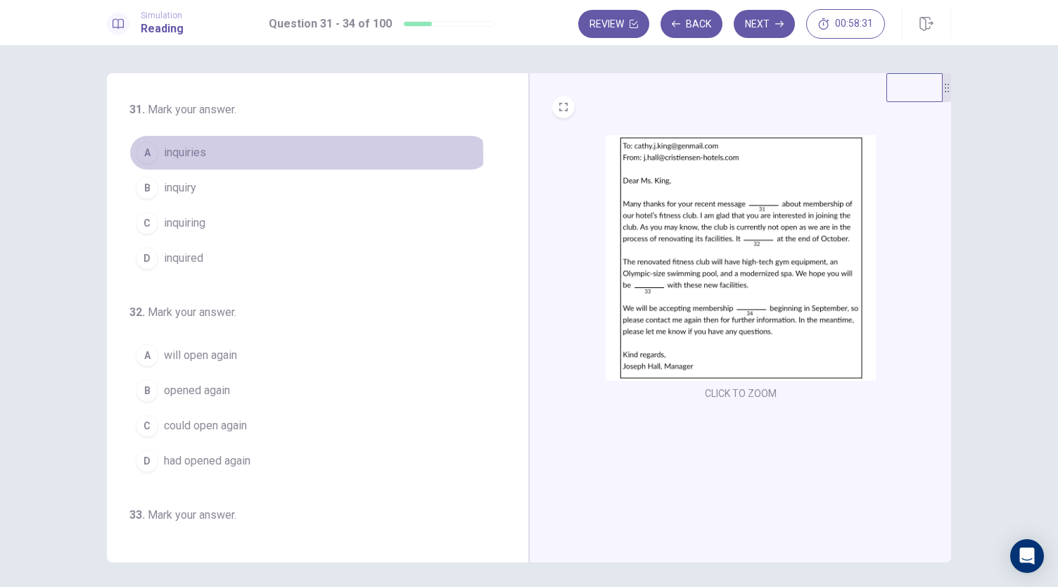
click at [195, 157] on span "inquiries" at bounding box center [185, 152] width 42 height 17
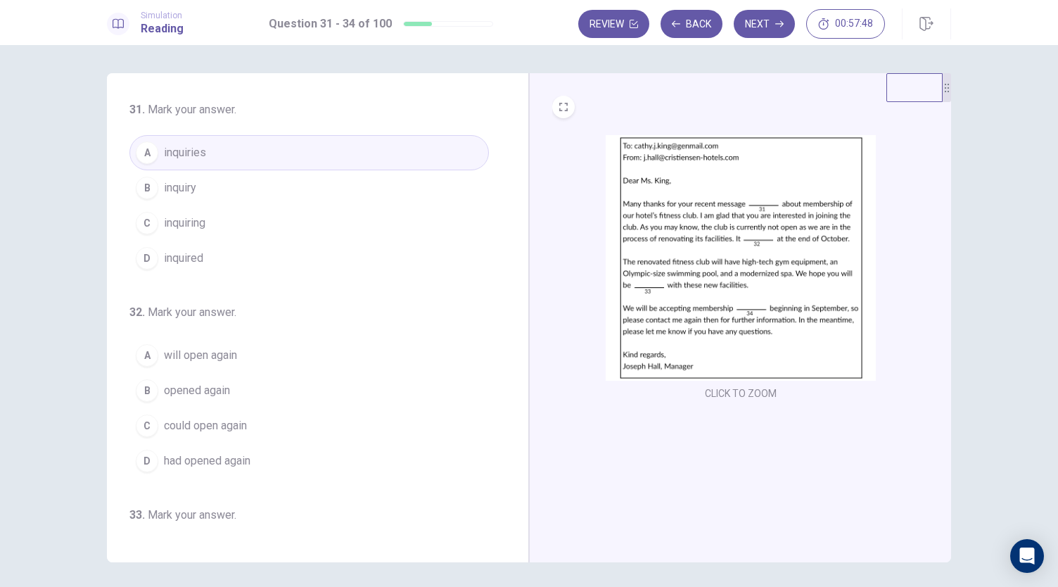
click at [243, 259] on button "D inquired" at bounding box center [309, 258] width 360 height 35
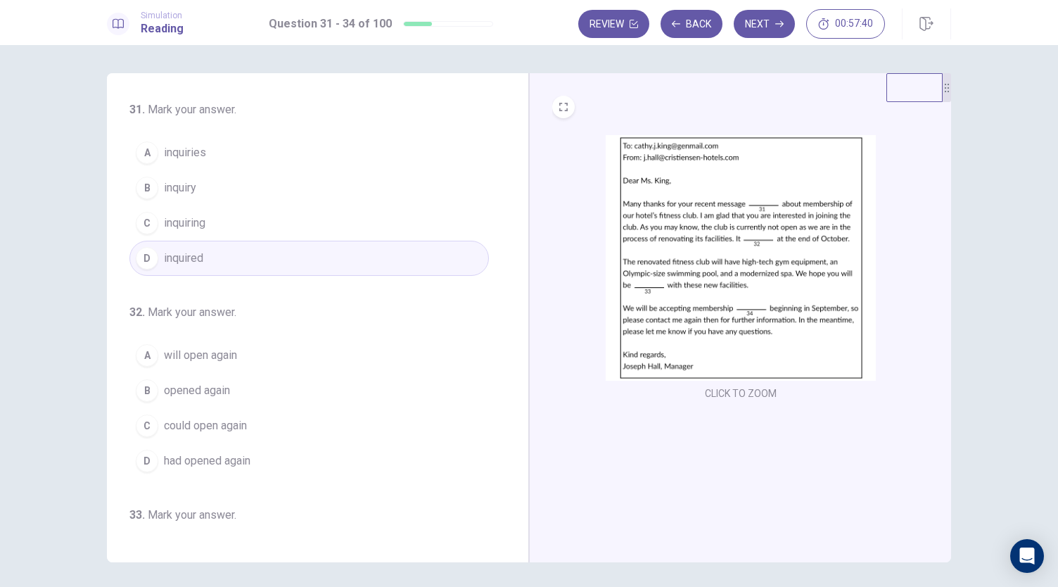
click at [215, 182] on button "B inquiry" at bounding box center [309, 187] width 360 height 35
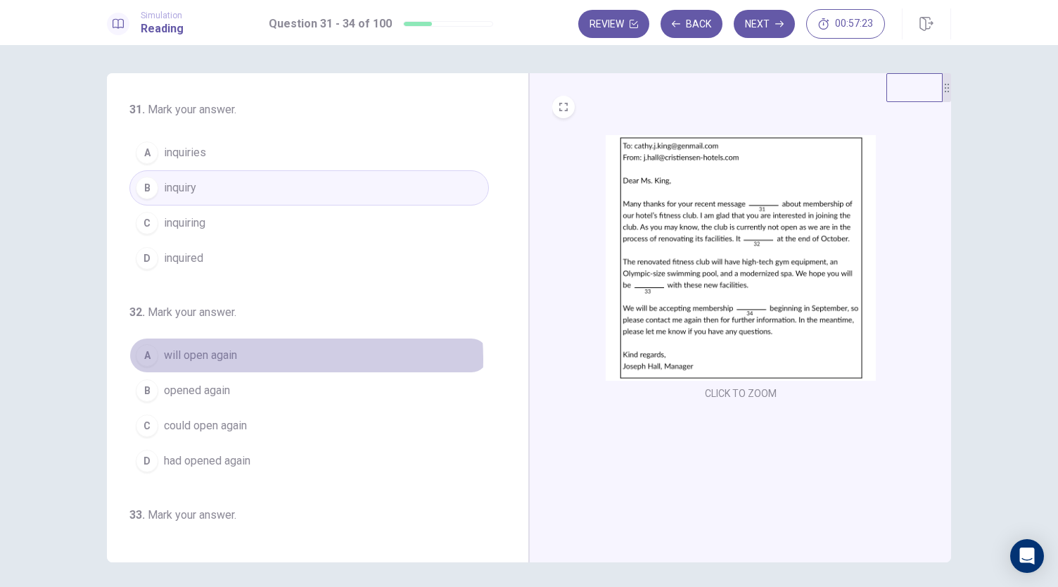
click at [234, 357] on span "will open again" at bounding box center [200, 355] width 73 height 17
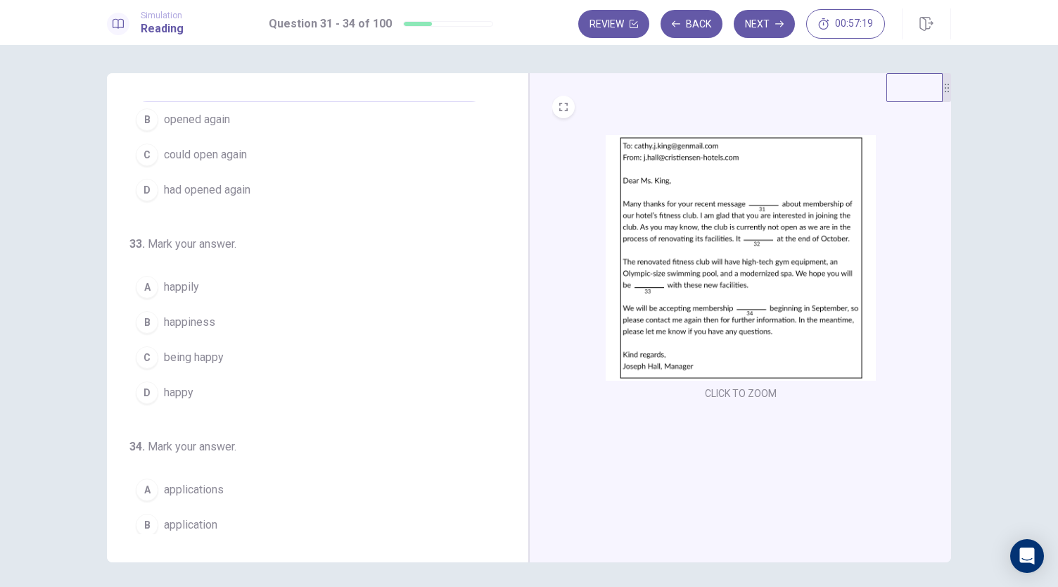
scroll to position [281, 0]
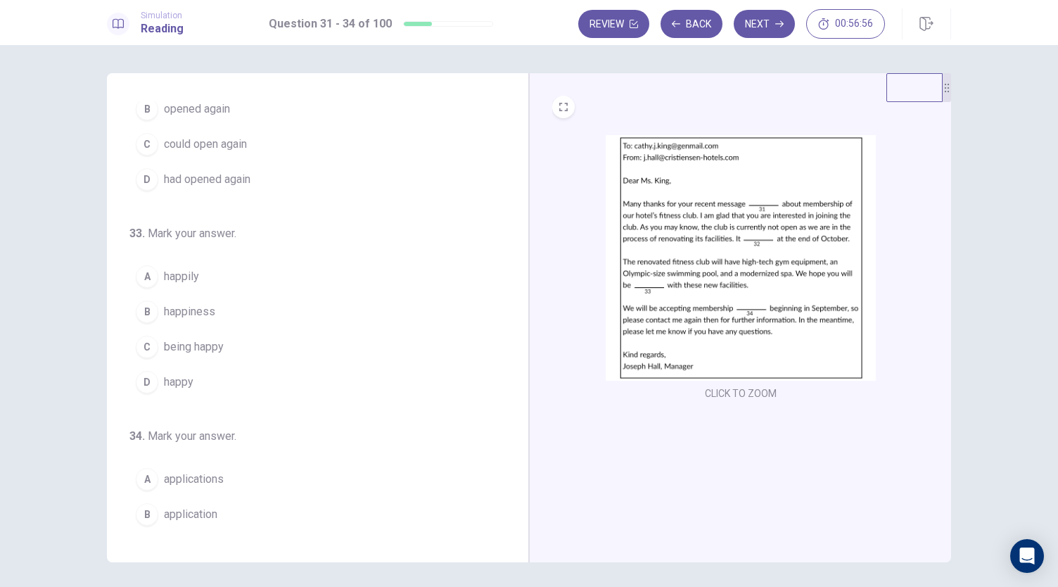
click at [212, 302] on button "B happiness" at bounding box center [309, 311] width 360 height 35
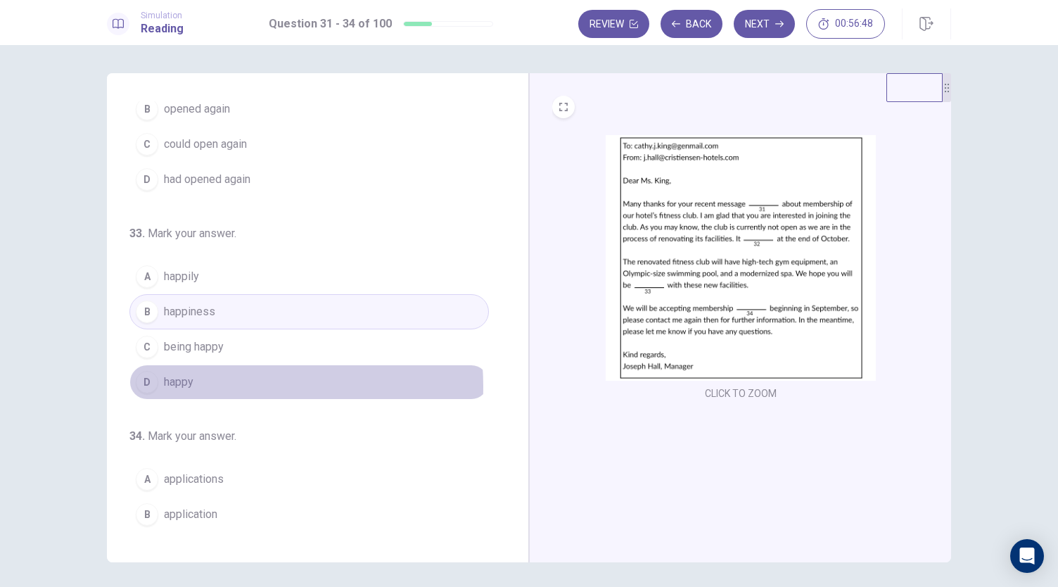
click at [205, 381] on button "D happy" at bounding box center [309, 381] width 360 height 35
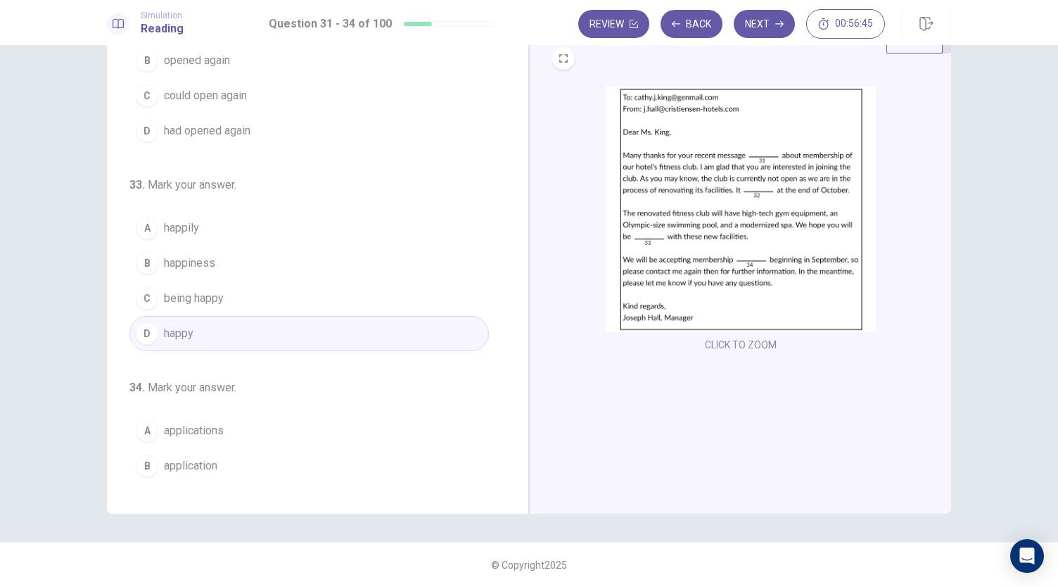
scroll to position [342, 0]
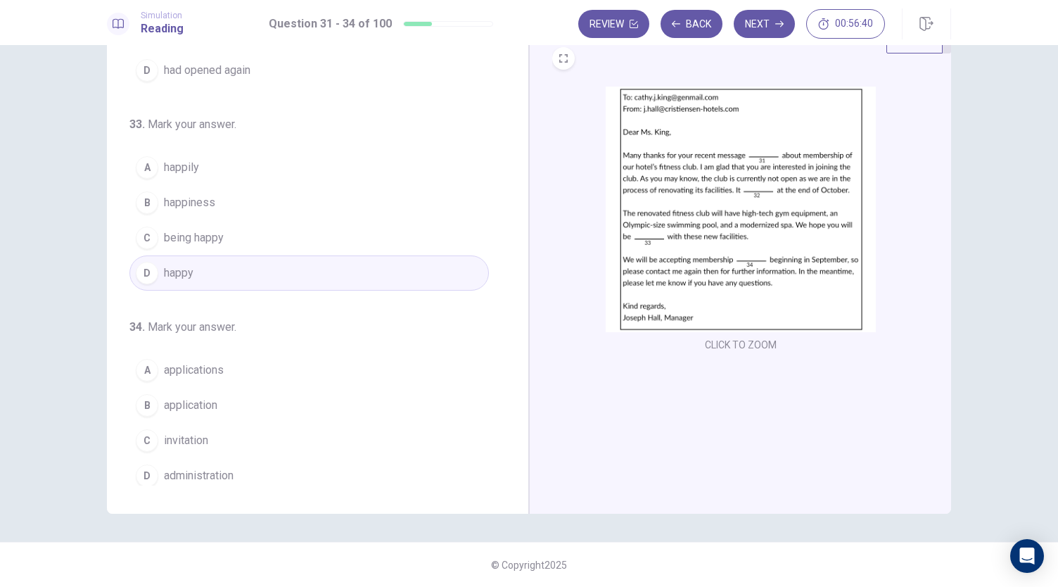
click at [212, 369] on span "applications" at bounding box center [194, 370] width 60 height 17
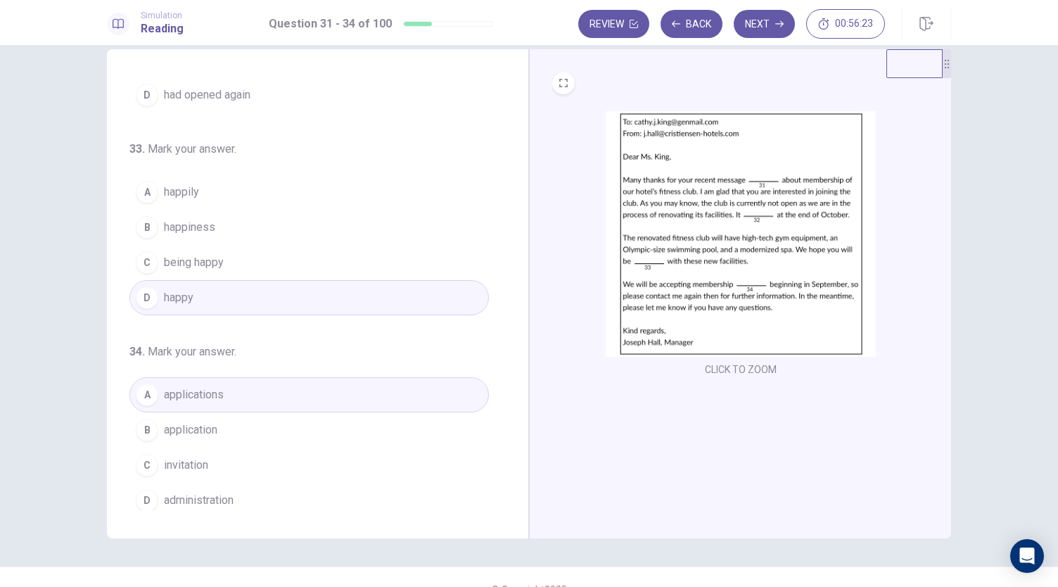
scroll to position [0, 0]
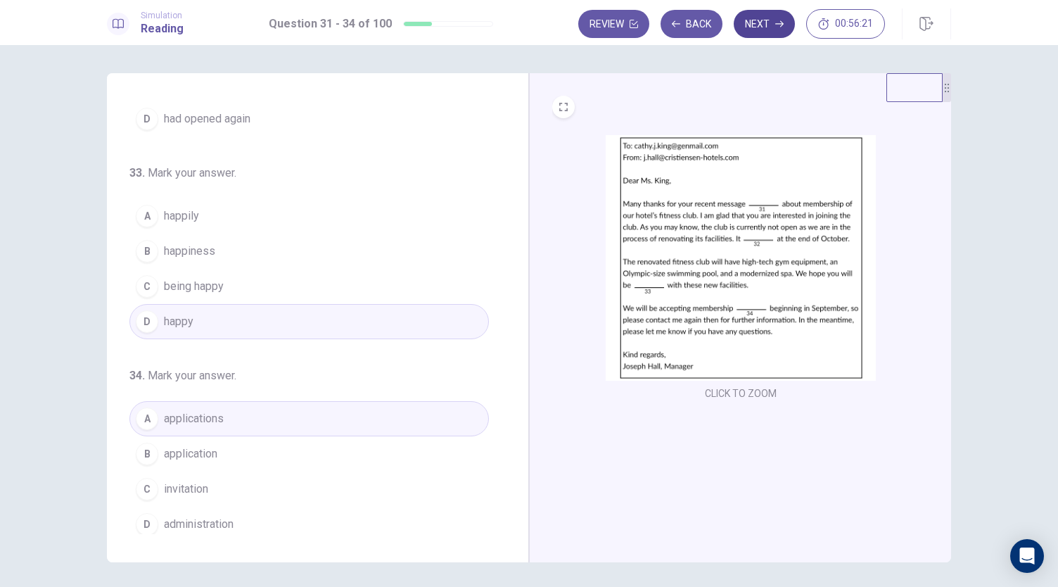
click at [760, 27] on button "Next" at bounding box center [764, 24] width 61 height 28
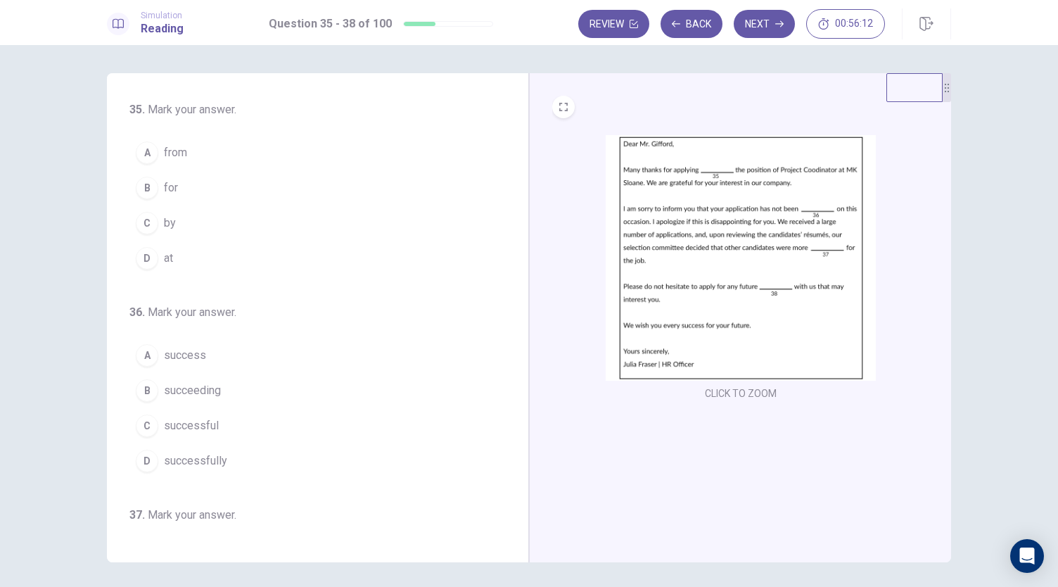
click at [191, 189] on button "B for" at bounding box center [309, 187] width 360 height 35
click at [221, 425] on button "C successful" at bounding box center [309, 425] width 360 height 35
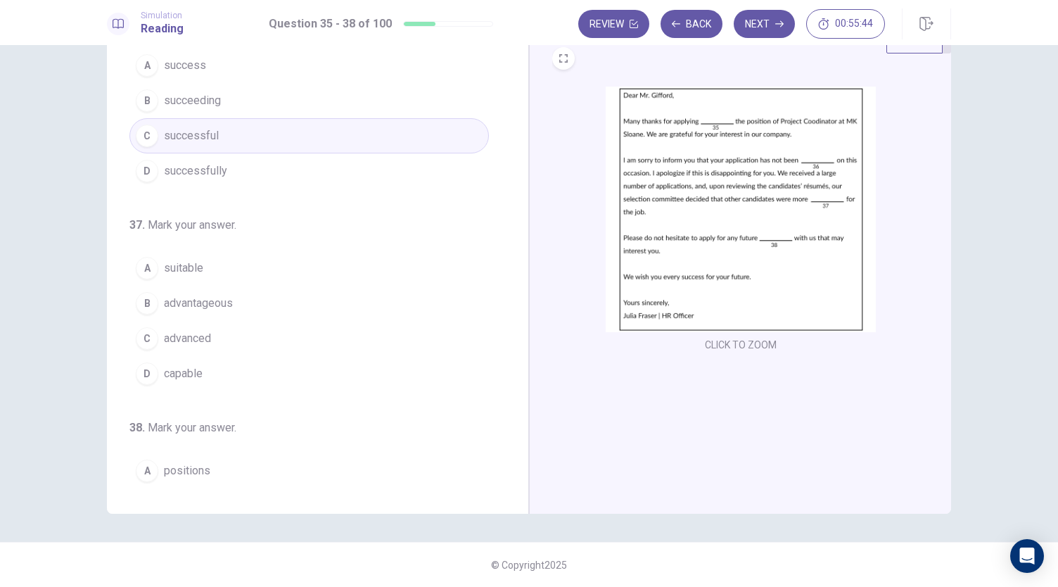
scroll to position [281, 0]
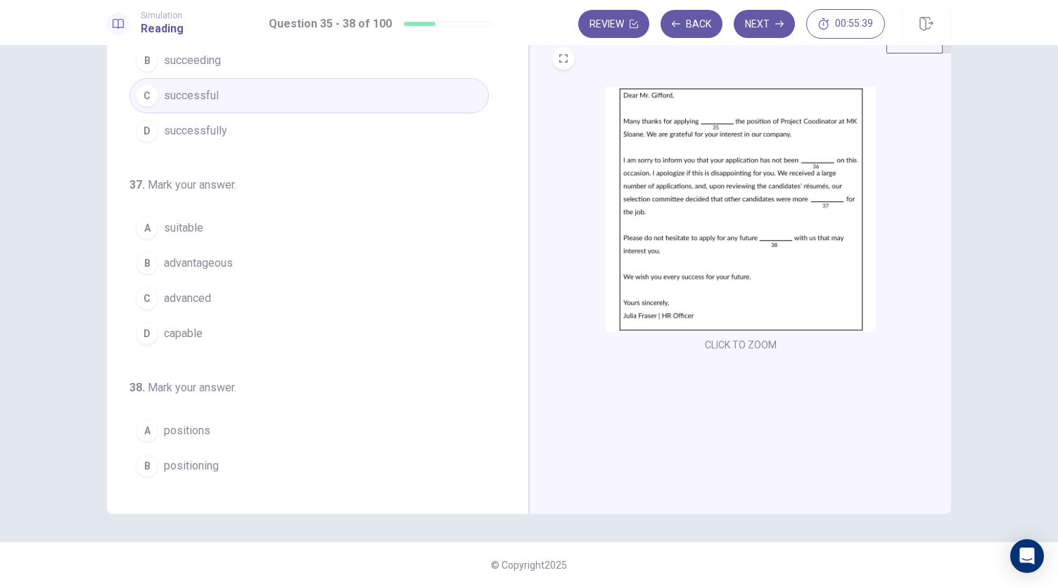
click at [194, 329] on span "capable" at bounding box center [183, 333] width 39 height 17
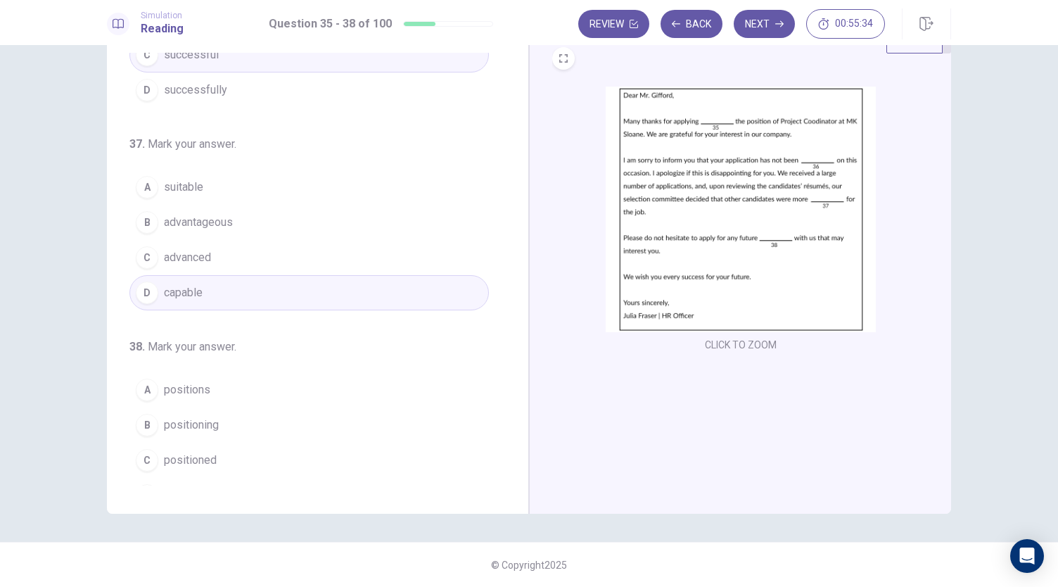
scroll to position [342, 0]
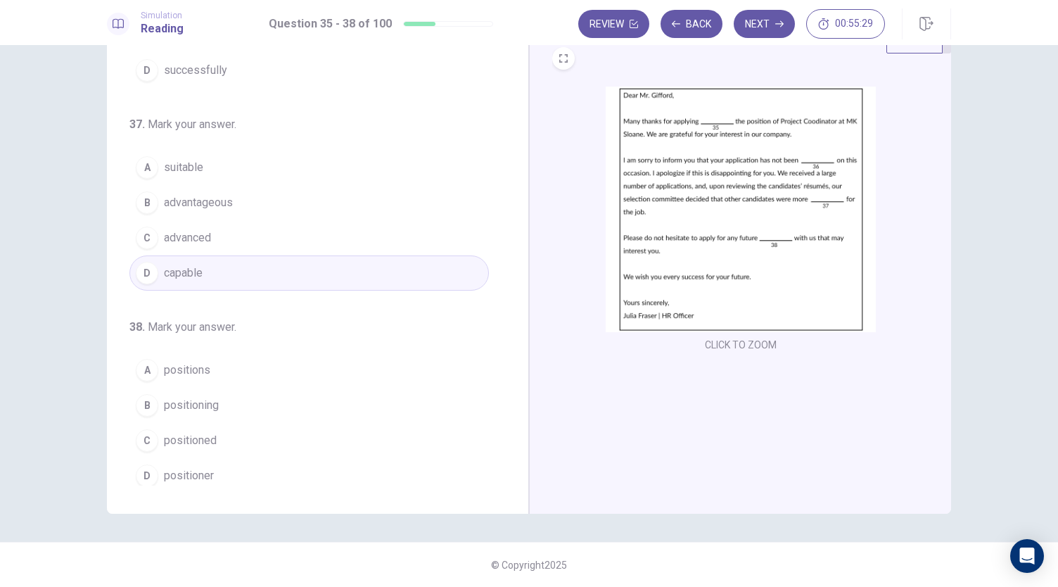
click at [214, 362] on button "A positions" at bounding box center [309, 369] width 360 height 35
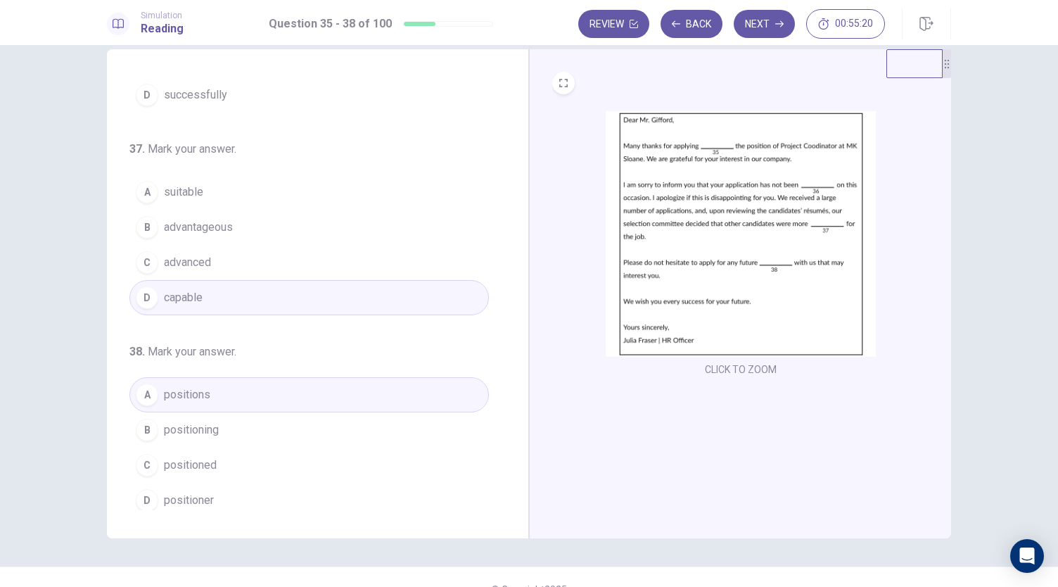
scroll to position [0, 0]
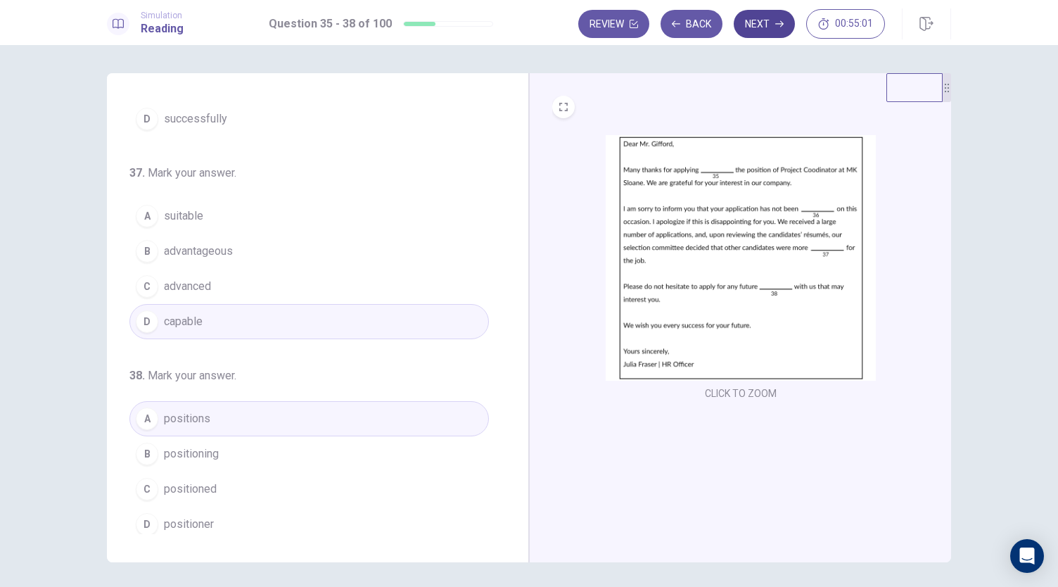
click at [767, 26] on button "Next" at bounding box center [764, 24] width 61 height 28
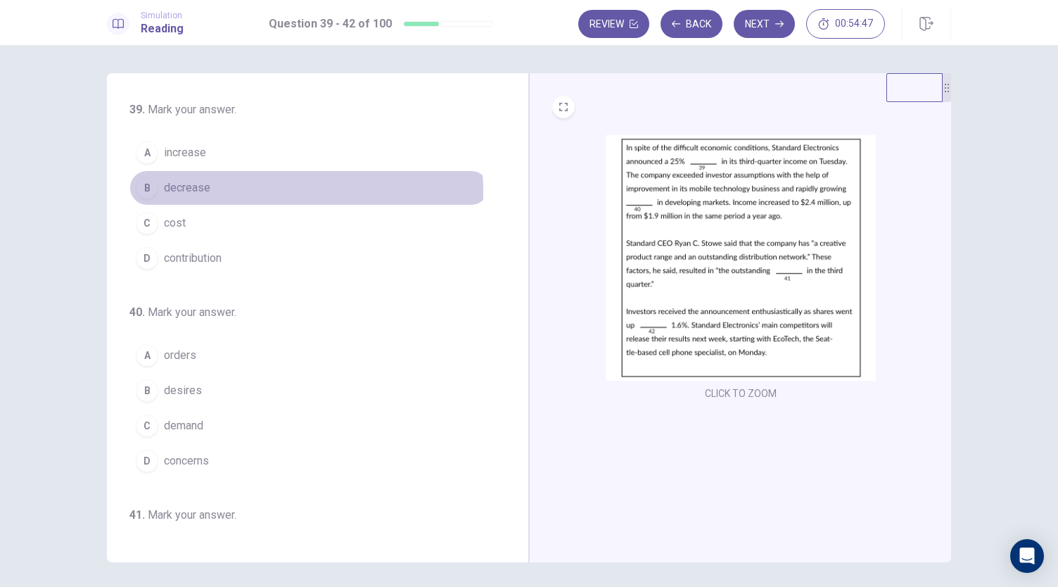
click at [172, 192] on span "decrease" at bounding box center [187, 187] width 46 height 17
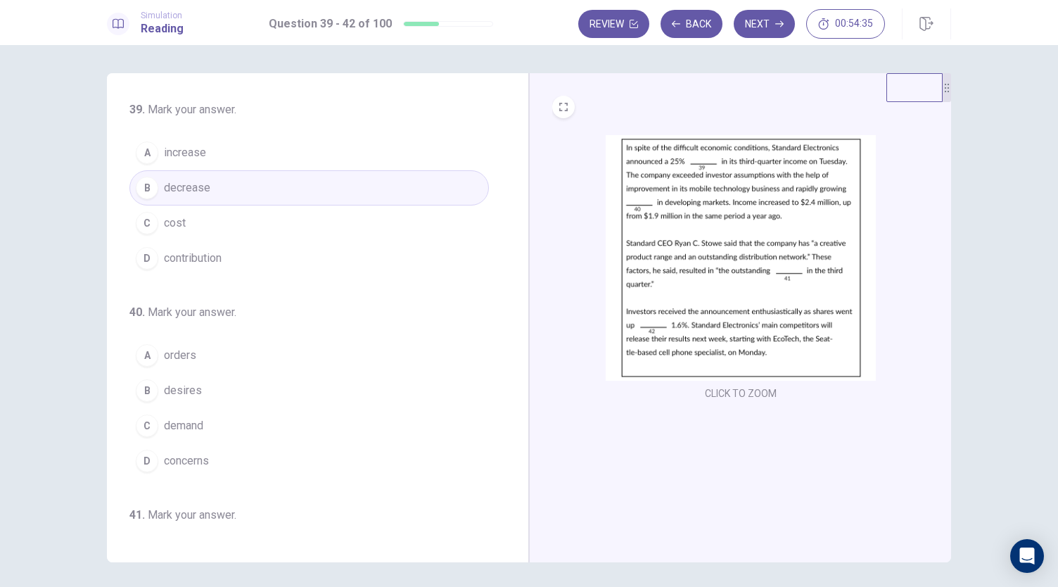
click at [271, 148] on button "A increase" at bounding box center [309, 152] width 360 height 35
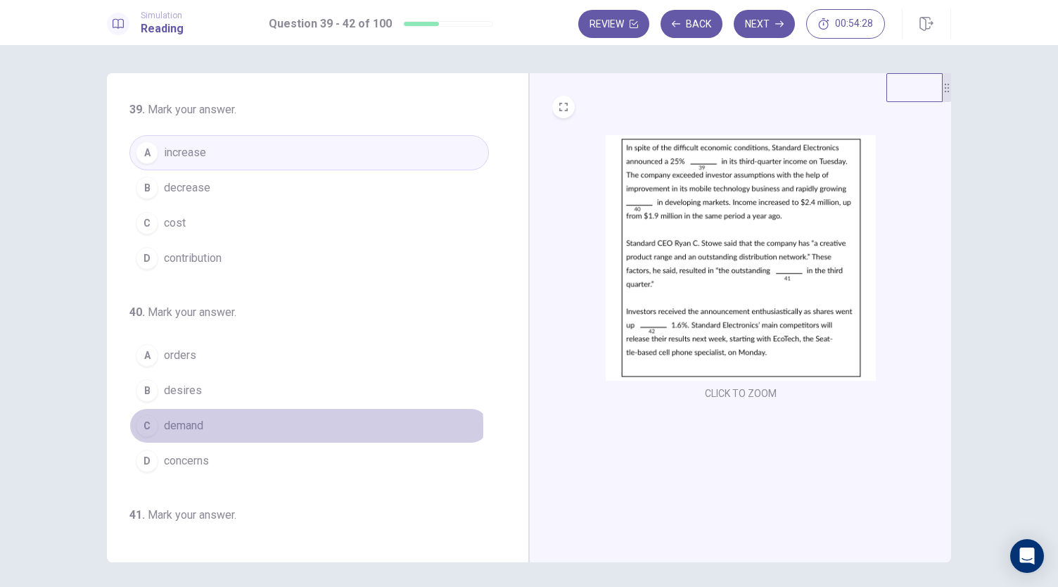
click at [203, 424] on button "C demand" at bounding box center [309, 425] width 360 height 35
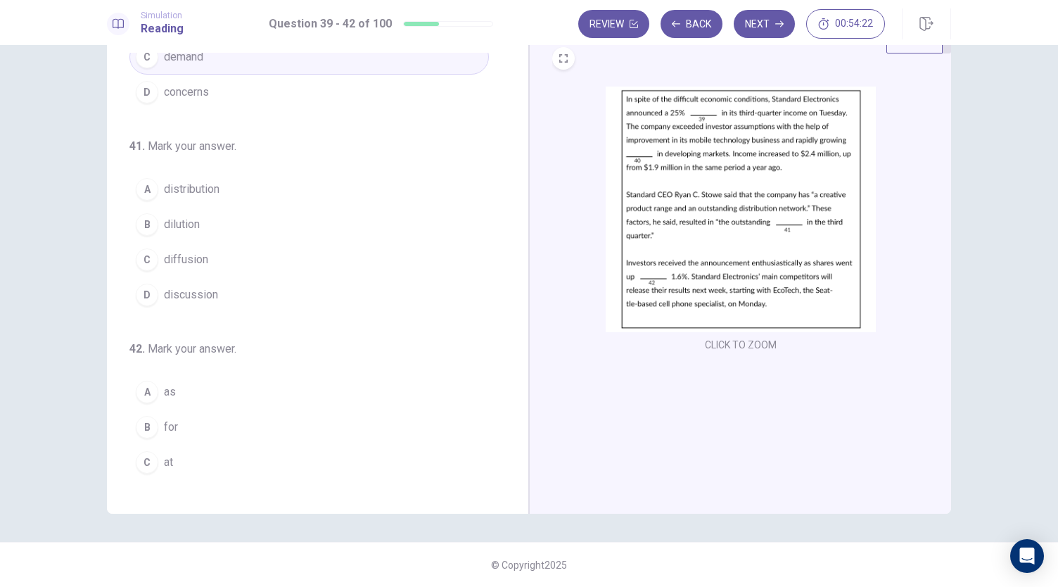
scroll to position [342, 0]
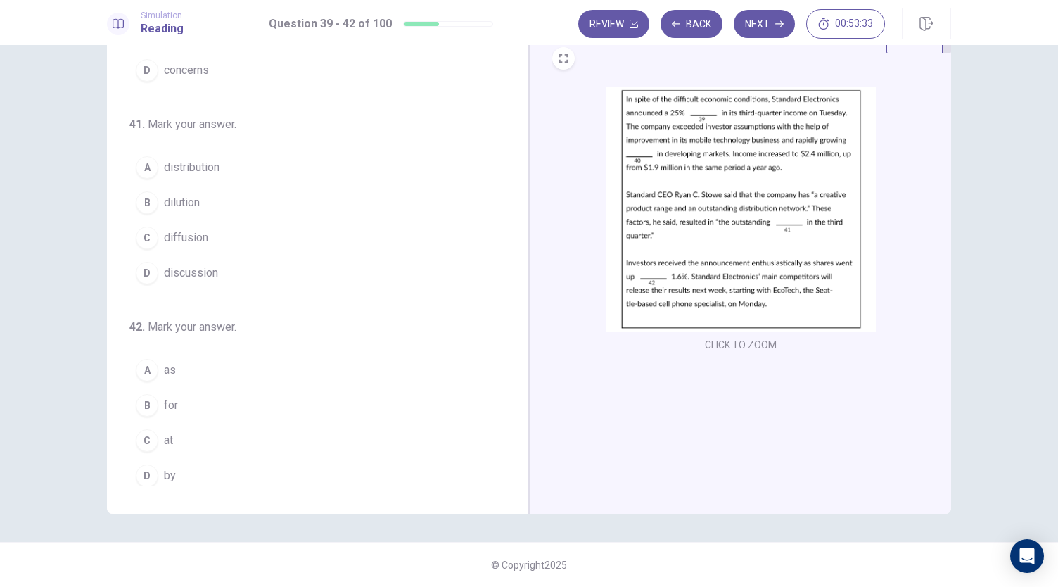
click at [194, 237] on span "diffusion" at bounding box center [186, 237] width 44 height 17
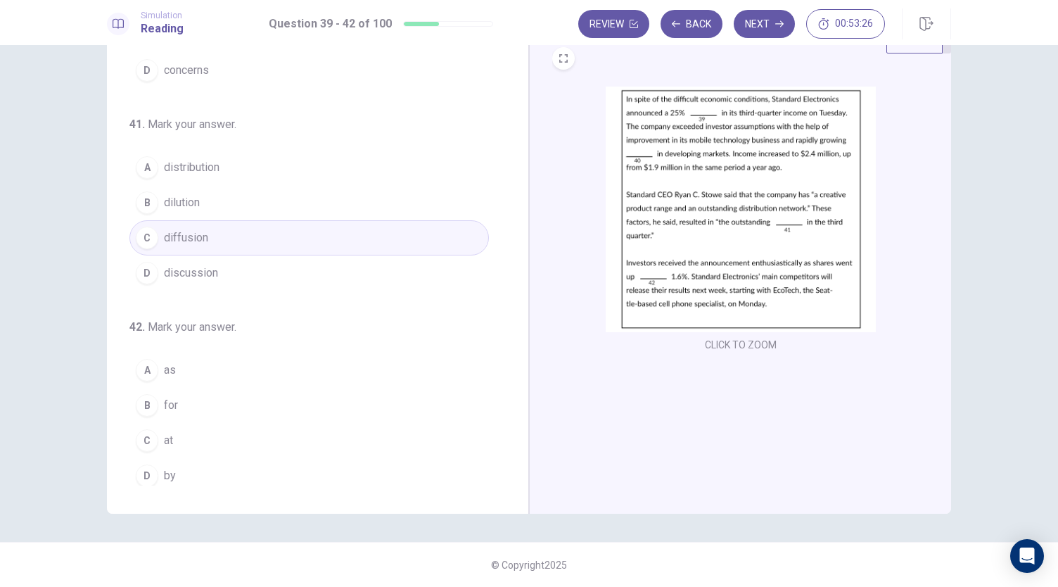
click at [184, 363] on button "A as" at bounding box center [309, 369] width 360 height 35
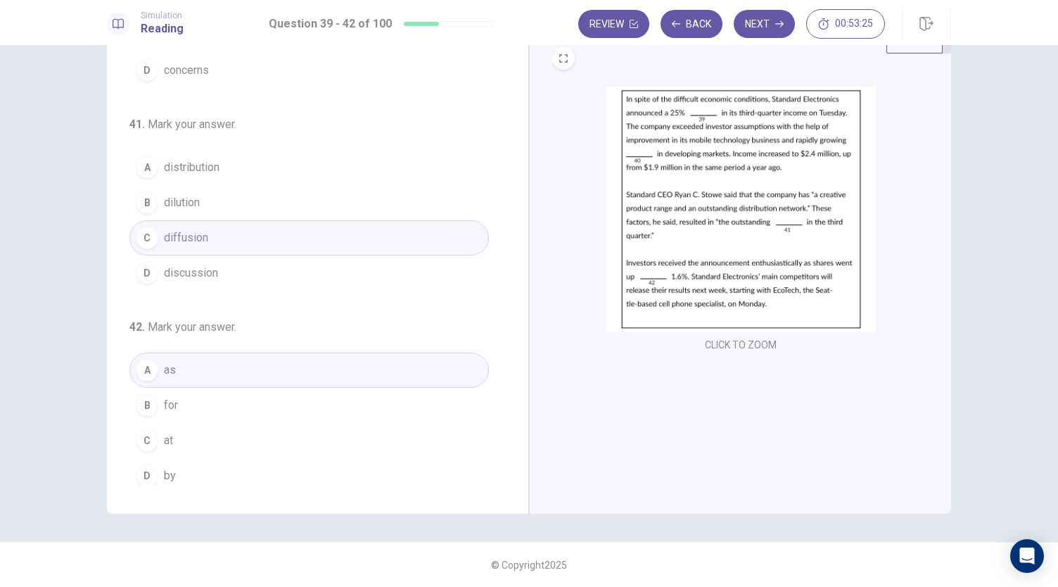
click at [184, 390] on button "B for" at bounding box center [309, 405] width 360 height 35
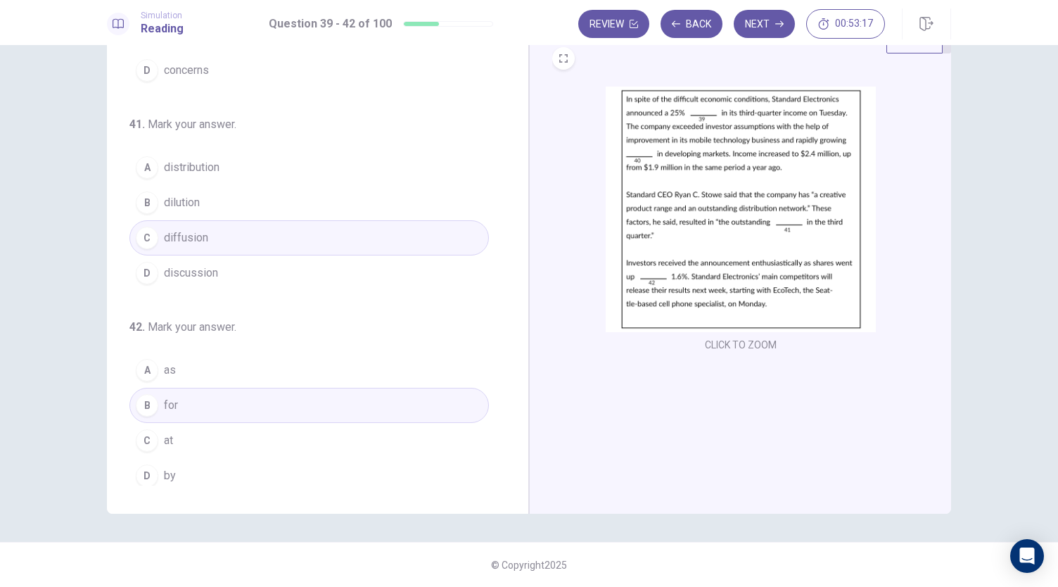
click at [307, 463] on button "D by" at bounding box center [309, 475] width 360 height 35
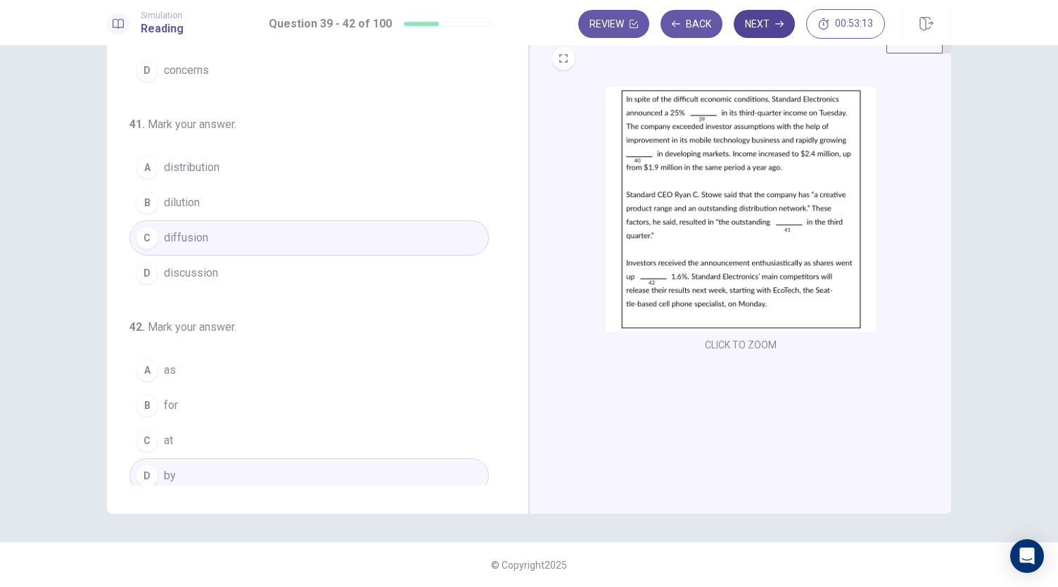
click at [777, 22] on icon "button" at bounding box center [779, 24] width 8 height 8
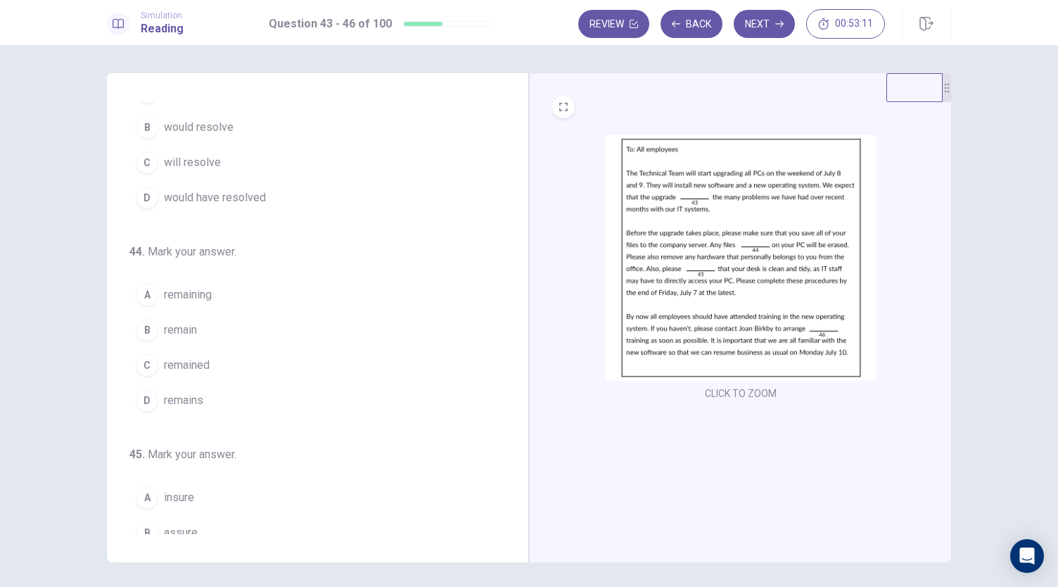
scroll to position [0, 0]
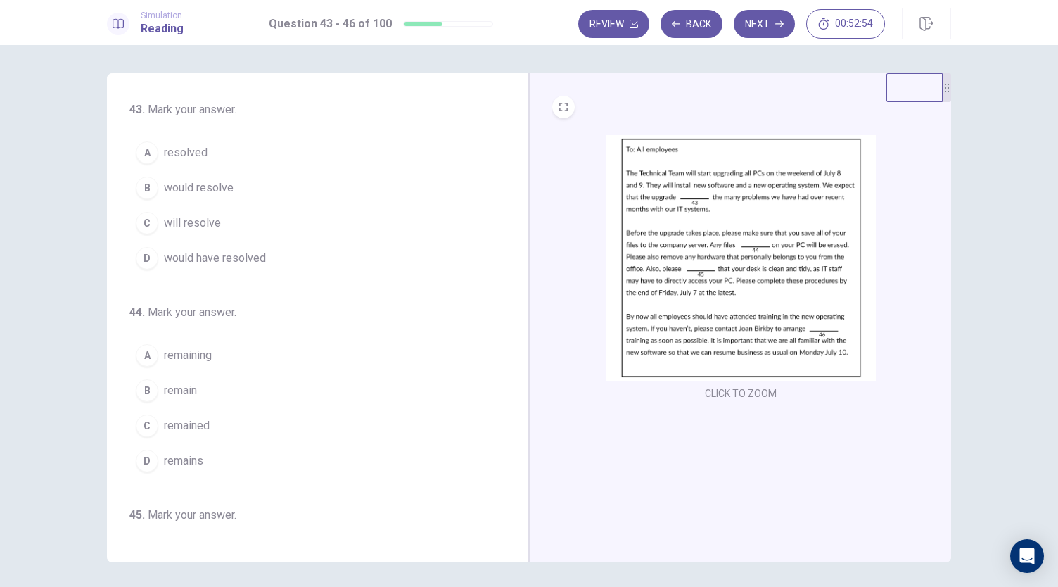
click at [229, 222] on button "C will resolve" at bounding box center [309, 222] width 360 height 35
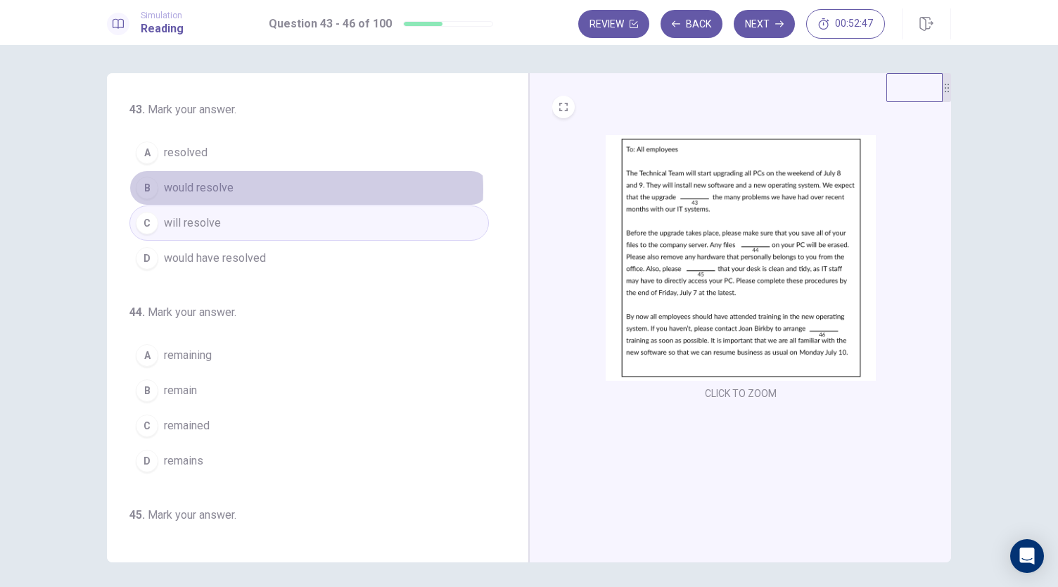
click at [303, 189] on button "B would resolve" at bounding box center [309, 187] width 360 height 35
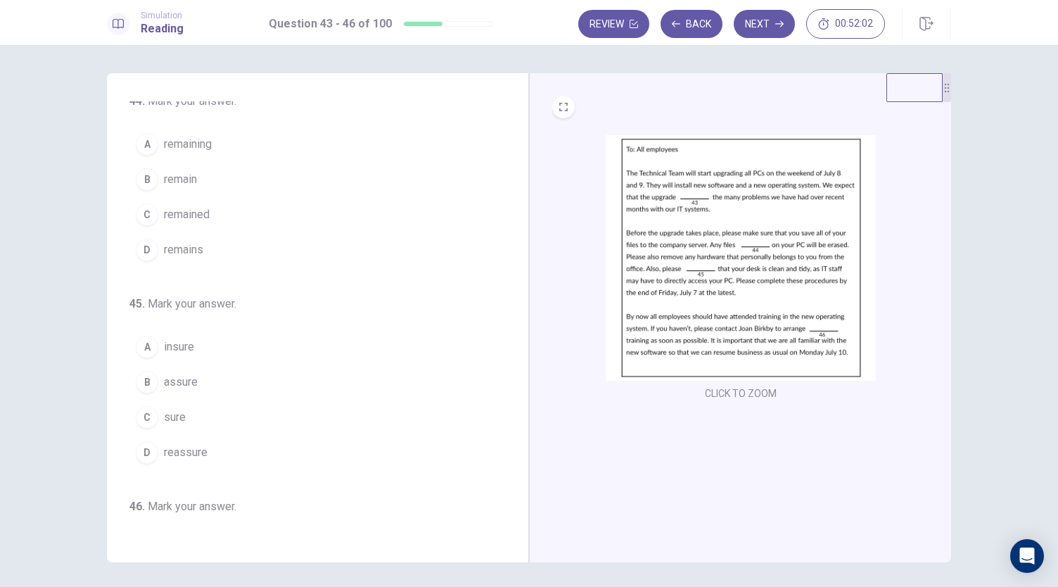
scroll to position [141, 0]
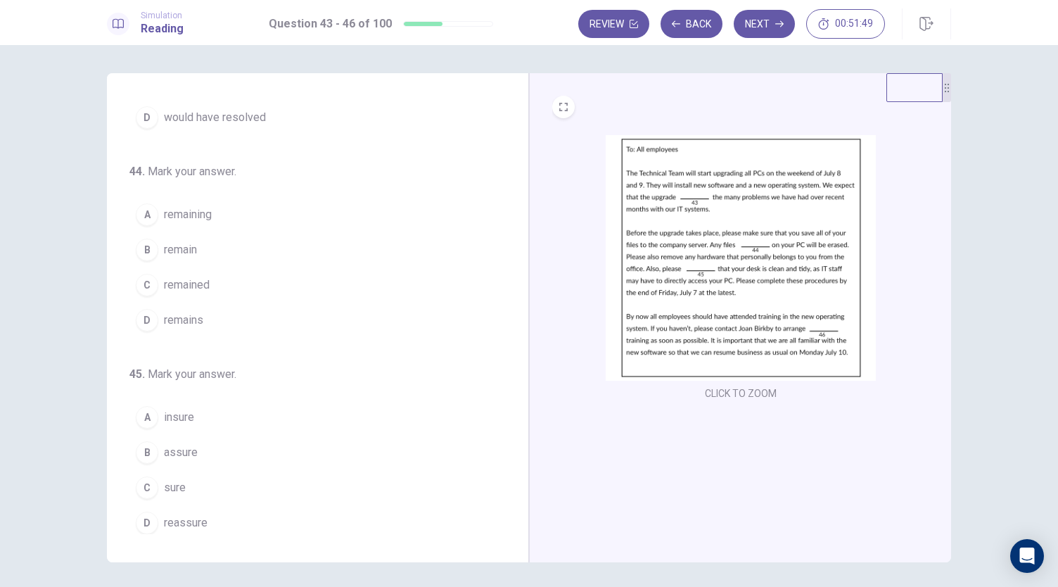
click at [235, 282] on button "C remained" at bounding box center [309, 284] width 360 height 35
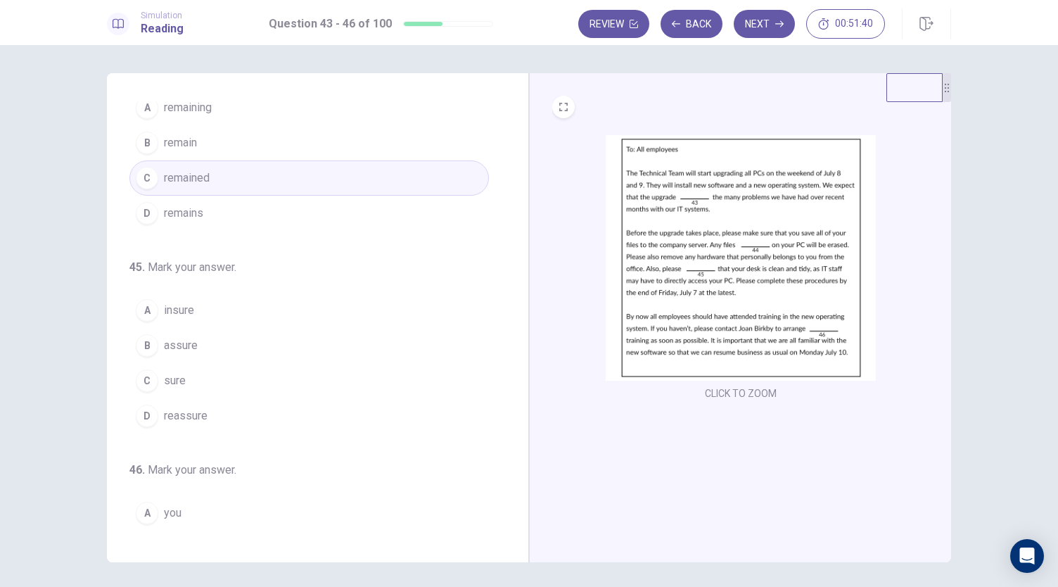
scroll to position [281, 0]
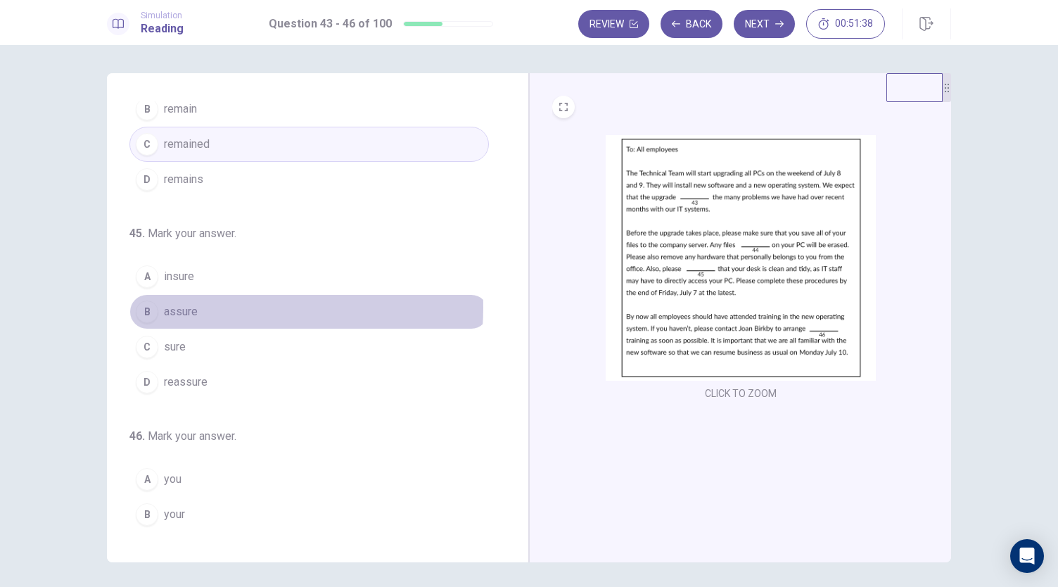
click at [211, 303] on button "B assure" at bounding box center [309, 311] width 360 height 35
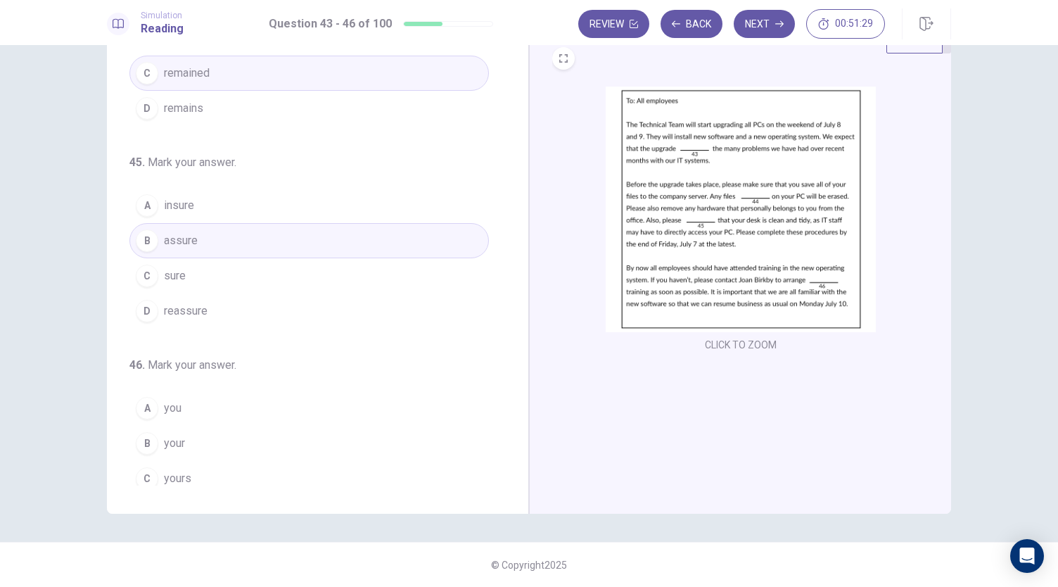
scroll to position [342, 0]
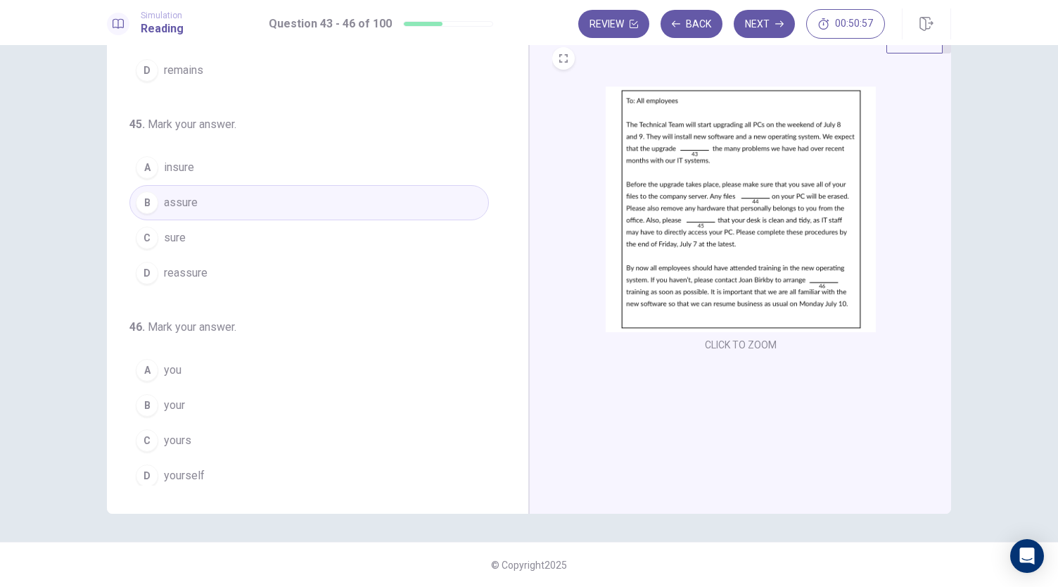
click at [189, 362] on button "A you" at bounding box center [309, 369] width 360 height 35
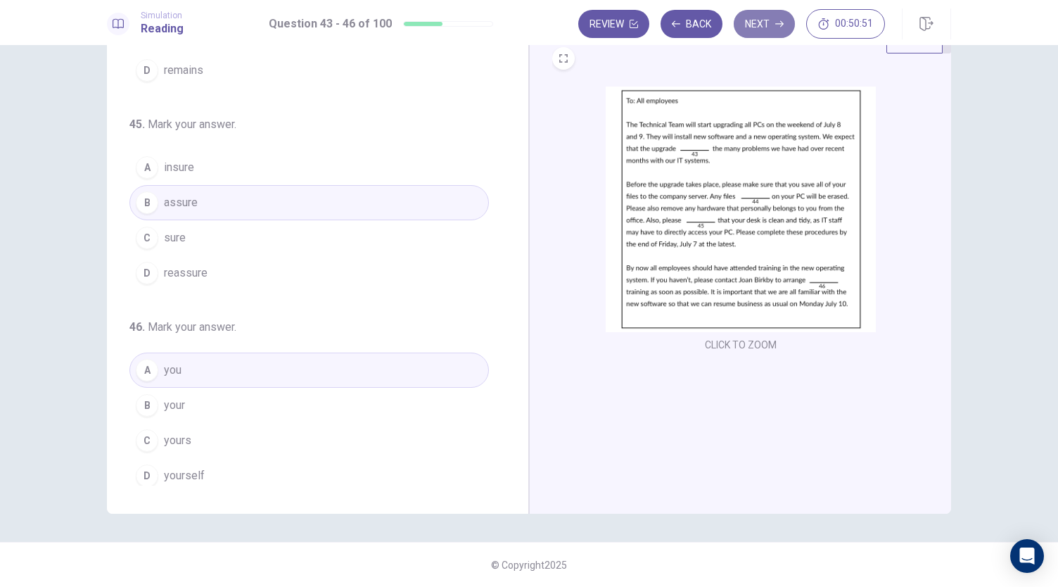
click at [765, 33] on button "Next" at bounding box center [764, 24] width 61 height 28
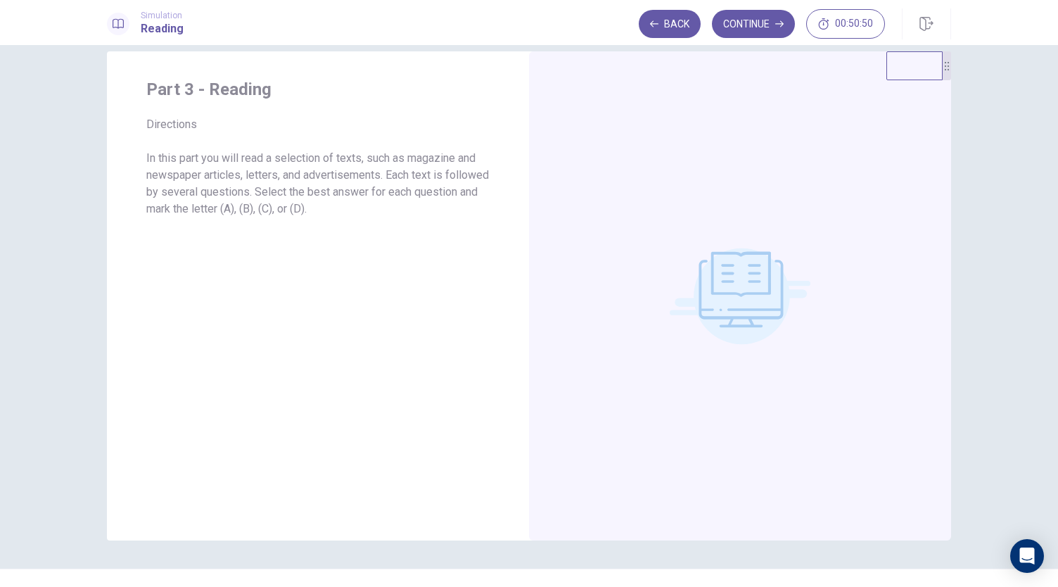
scroll to position [0, 0]
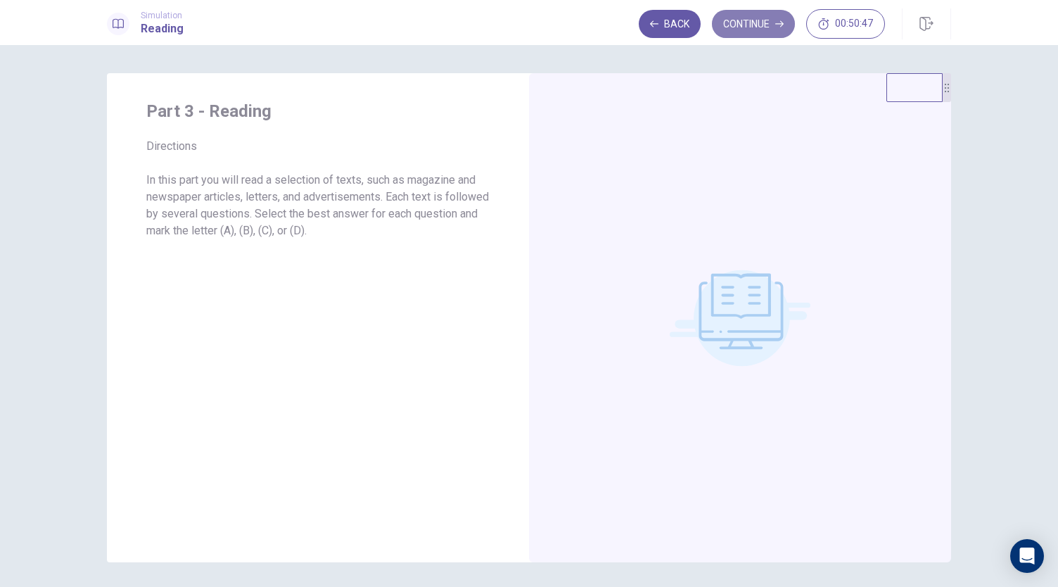
click at [751, 30] on button "Continue" at bounding box center [753, 24] width 83 height 28
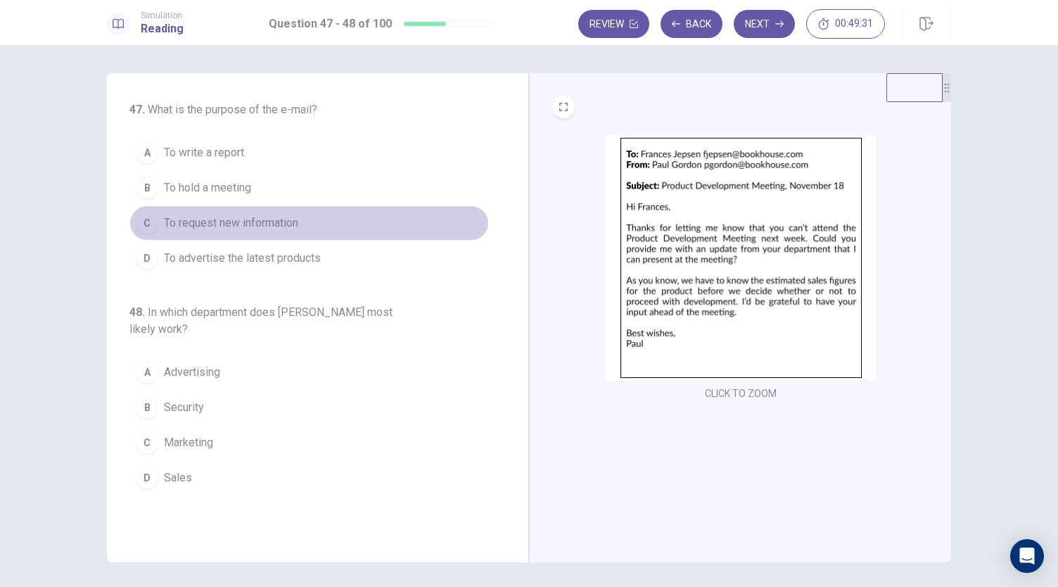
click at [258, 220] on span "To request new information" at bounding box center [231, 223] width 134 height 17
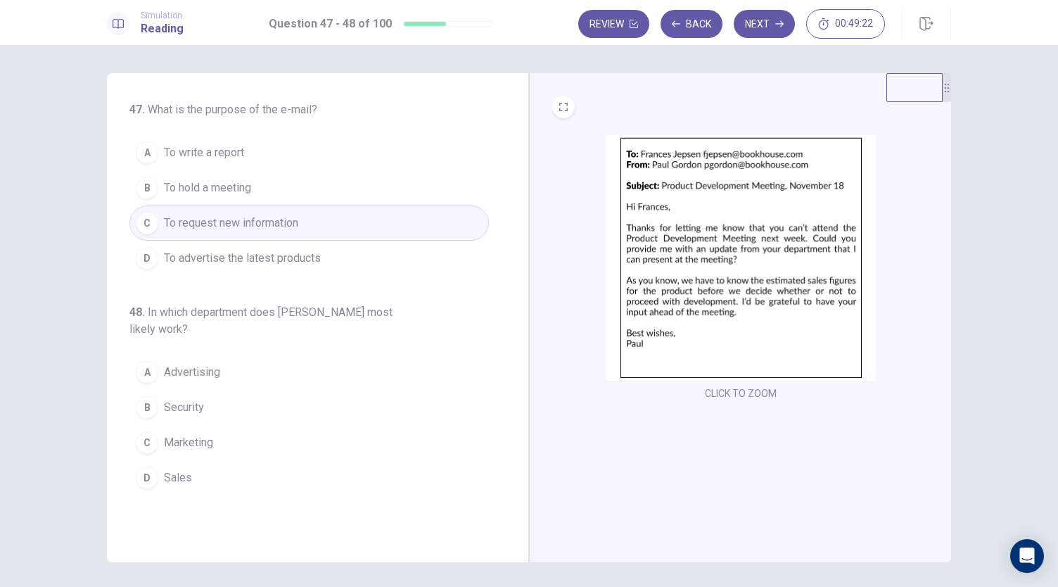
click at [276, 184] on button "B To hold a meeting" at bounding box center [309, 187] width 360 height 35
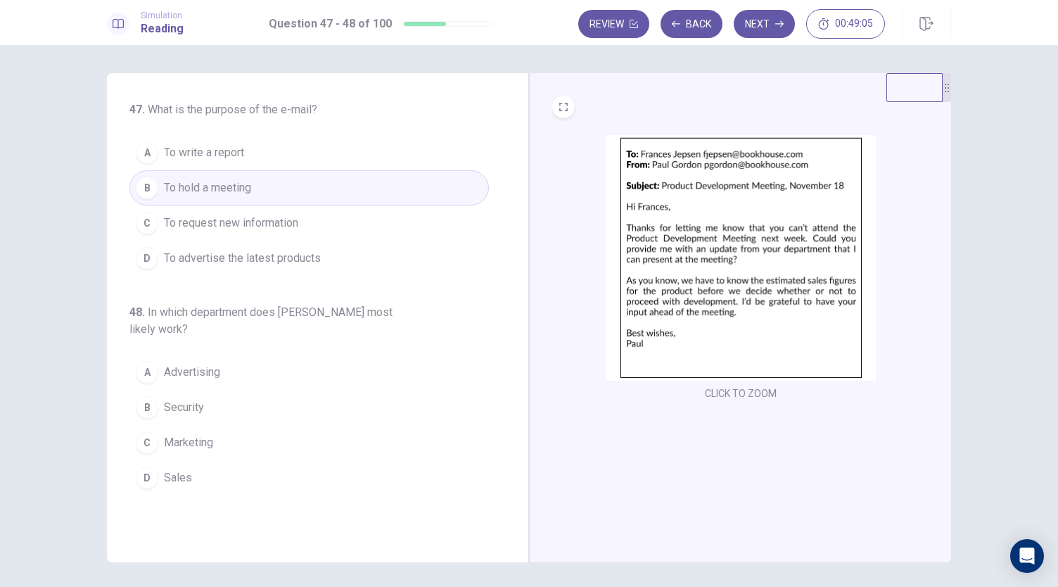
scroll to position [49, 0]
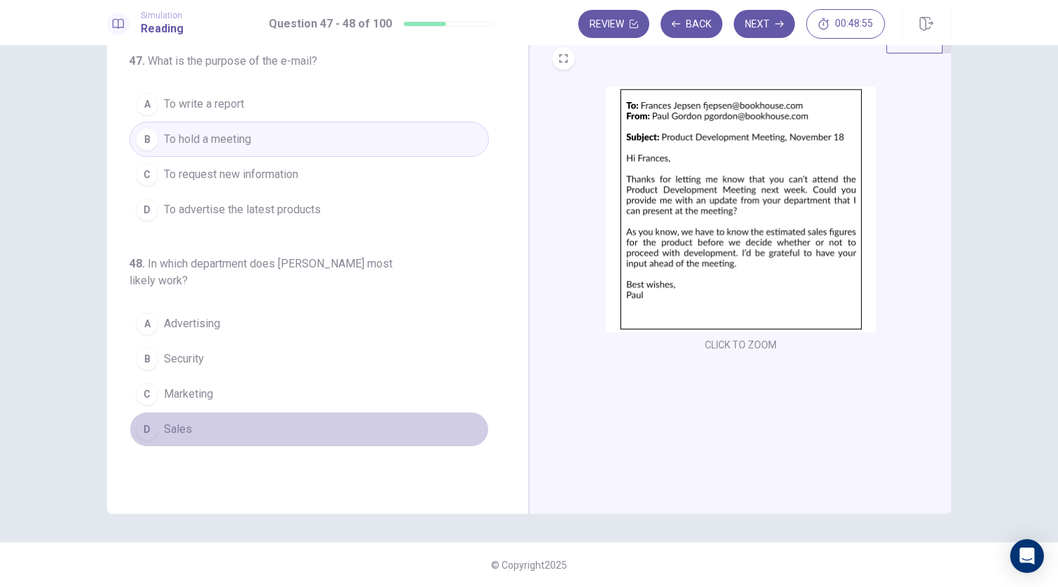
click at [182, 426] on span "Sales" at bounding box center [178, 429] width 28 height 17
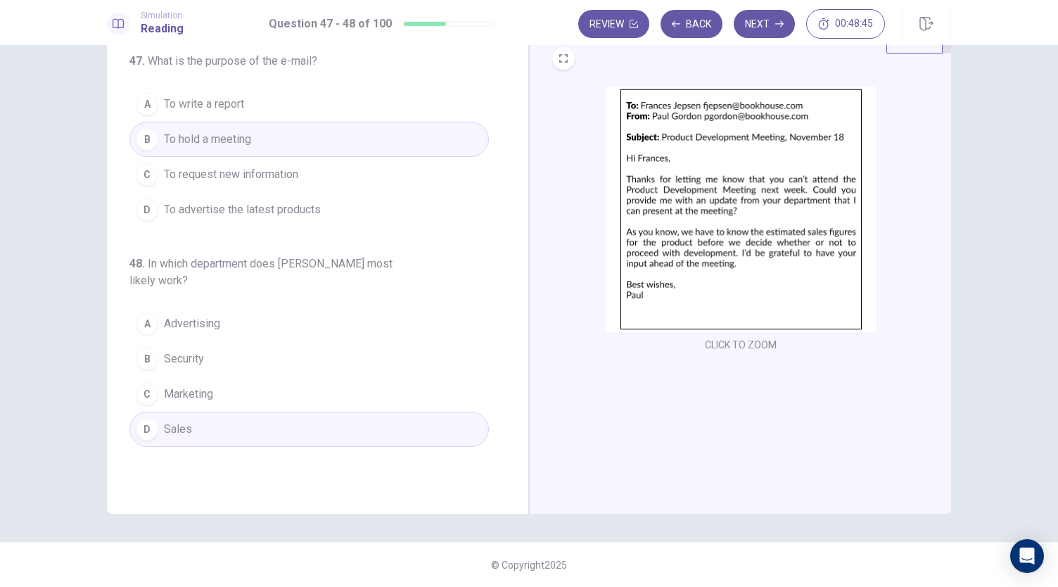
click at [261, 322] on button "A Advertising" at bounding box center [309, 323] width 360 height 35
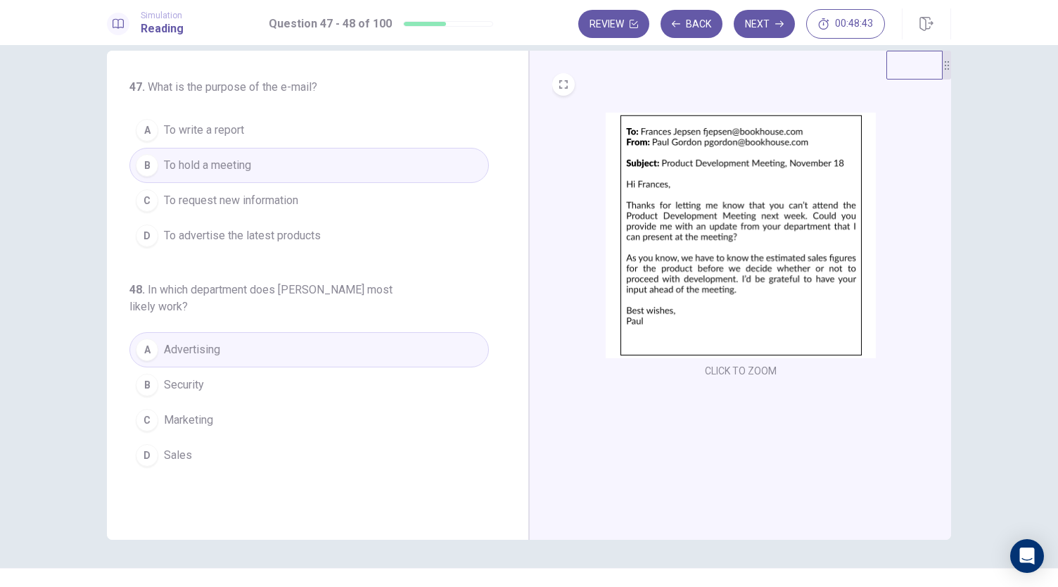
scroll to position [0, 0]
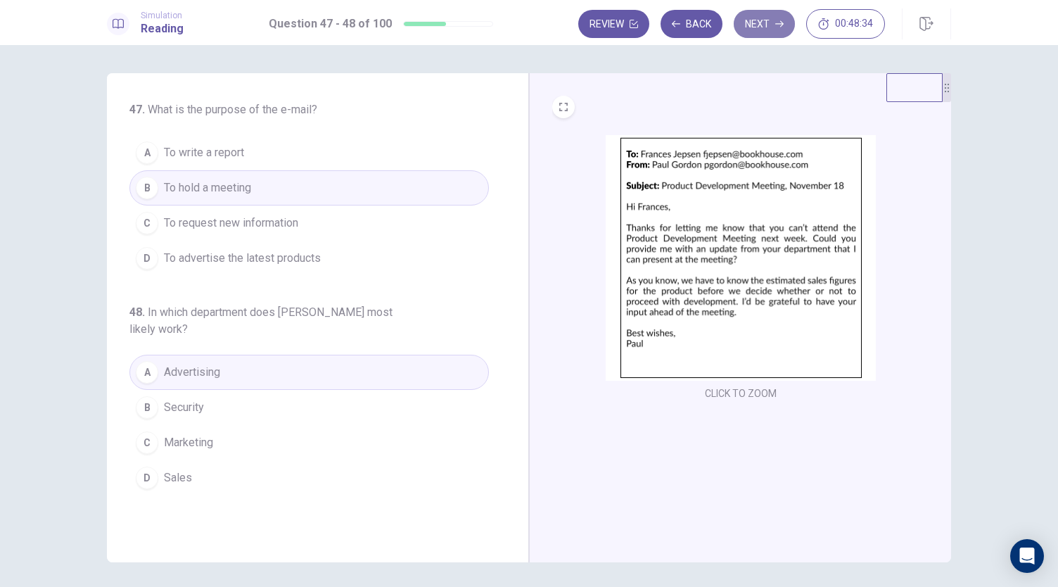
click at [766, 29] on button "Next" at bounding box center [764, 24] width 61 height 28
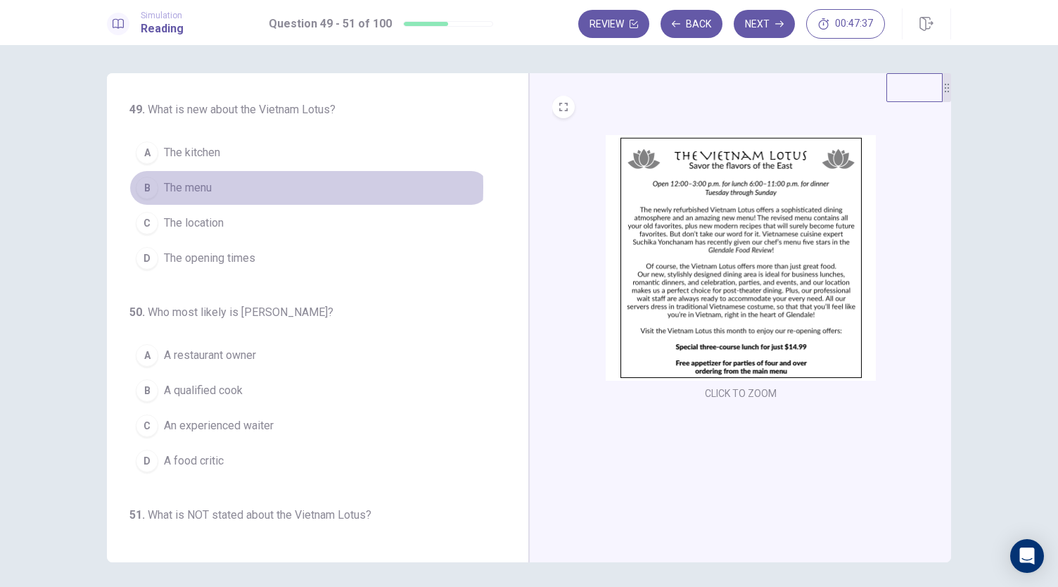
click at [203, 186] on span "The menu" at bounding box center [188, 187] width 48 height 17
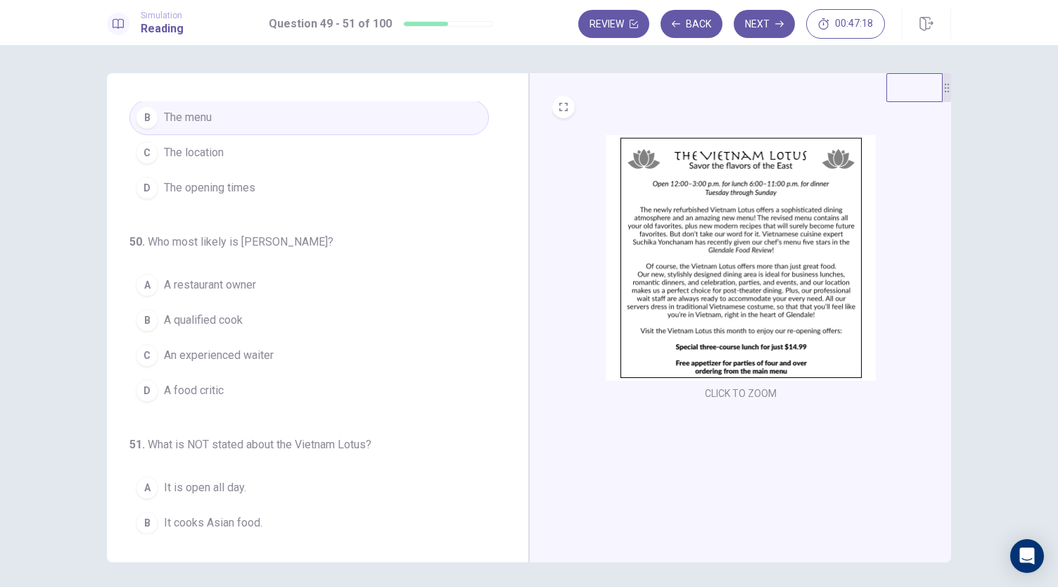
scroll to position [141, 0]
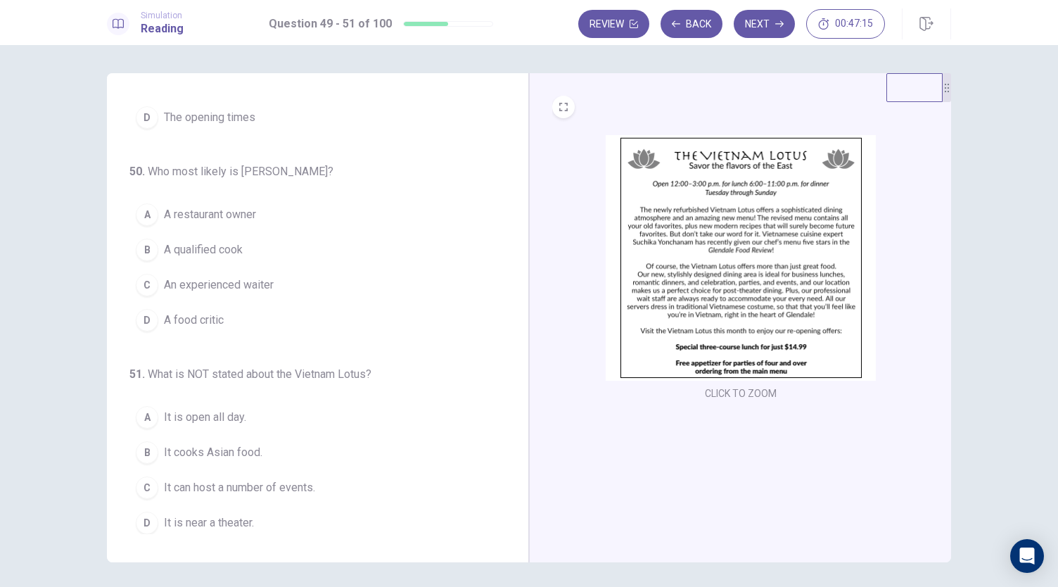
click at [229, 249] on span "A qualified cook" at bounding box center [203, 249] width 79 height 17
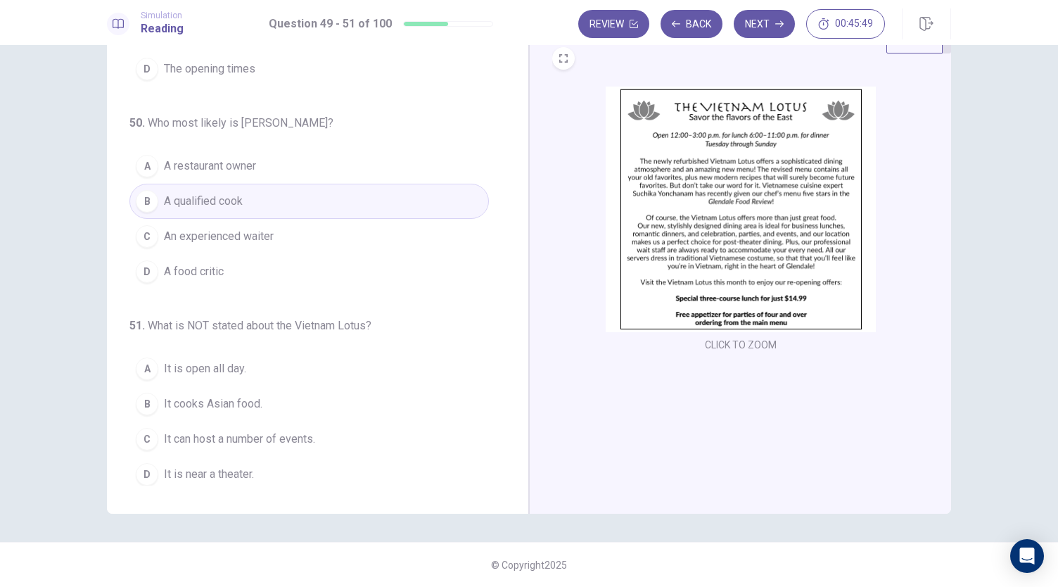
click at [202, 368] on span "It is open all day." at bounding box center [205, 368] width 82 height 17
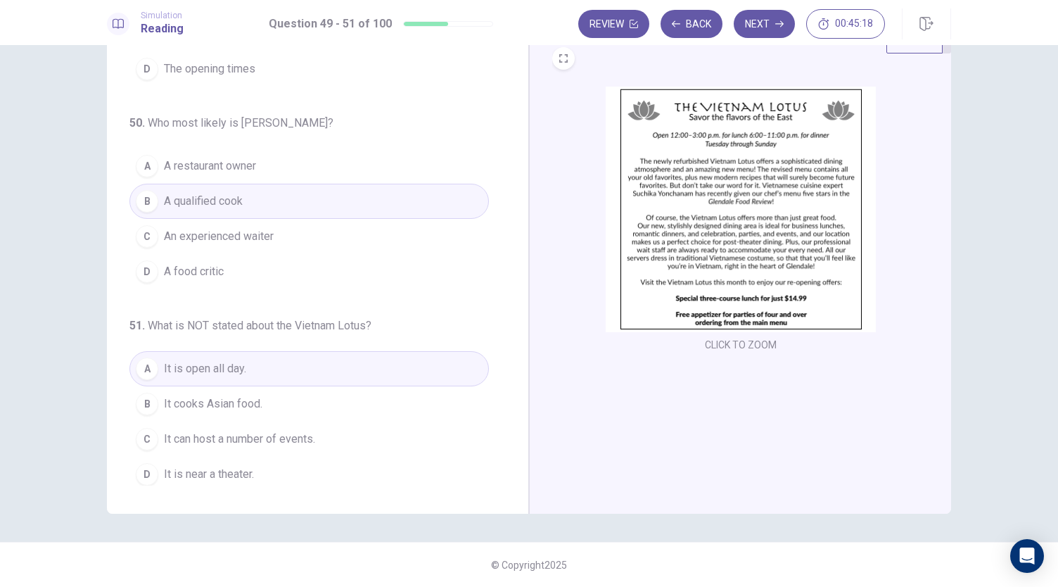
click at [751, 18] on button "Next" at bounding box center [764, 24] width 61 height 28
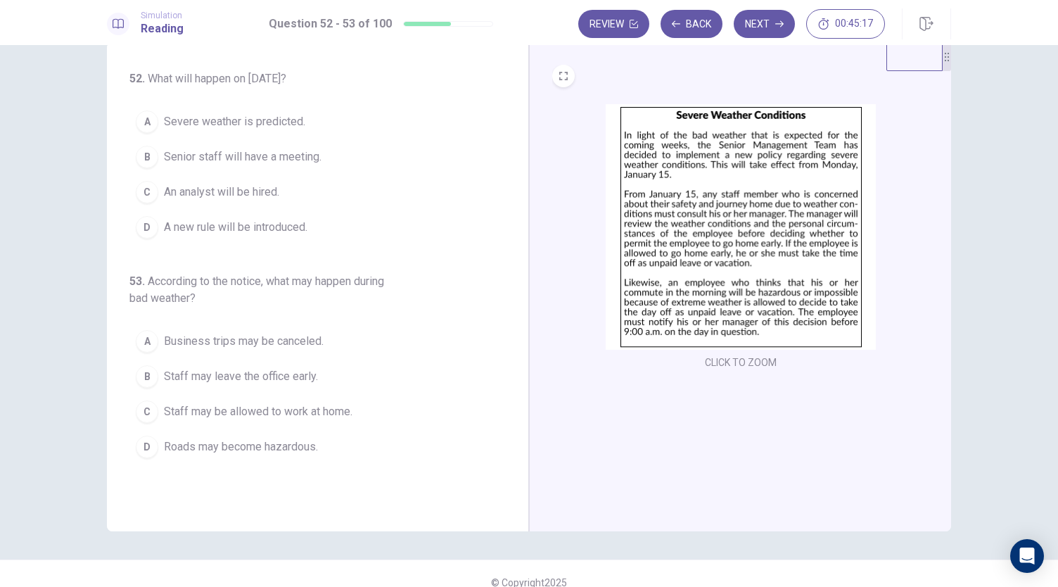
scroll to position [0, 0]
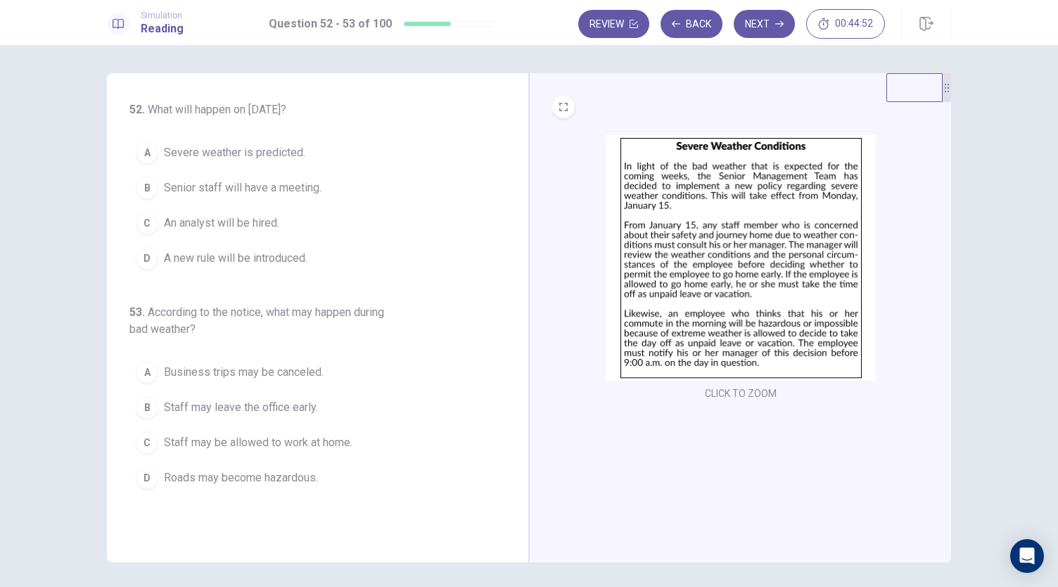
click at [243, 257] on span "A new rule will be introduced." at bounding box center [236, 258] width 144 height 17
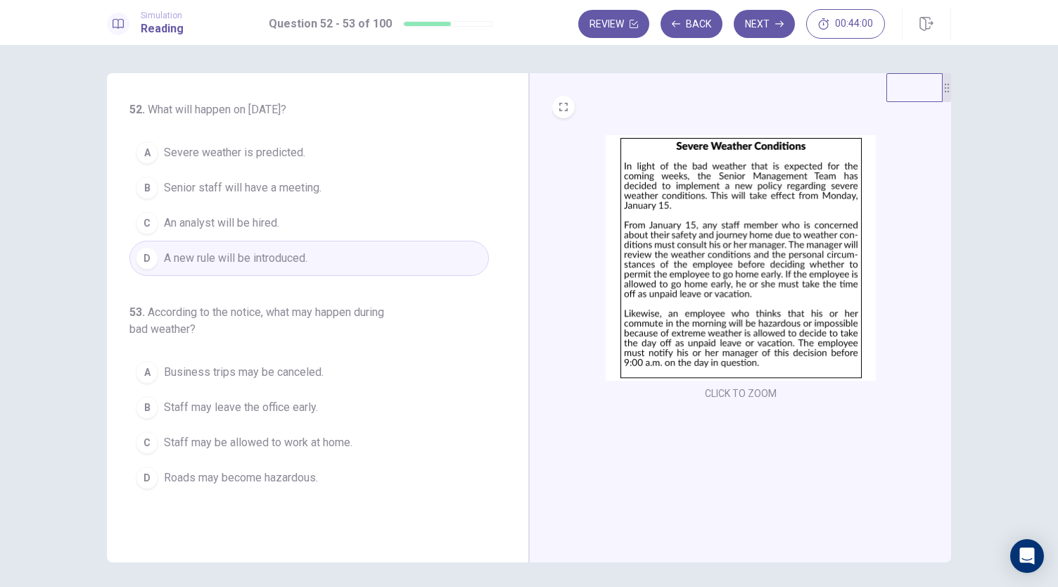
scroll to position [49, 0]
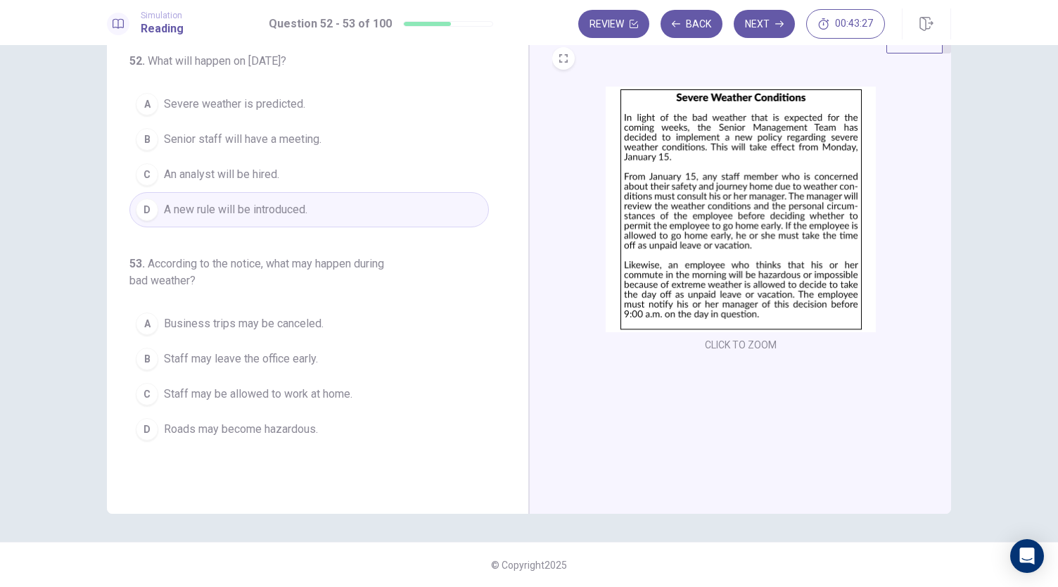
click at [242, 390] on span "Staff may be allowed to work at home." at bounding box center [258, 394] width 189 height 17
click at [349, 352] on button "B Staff may leave the office early." at bounding box center [309, 358] width 360 height 35
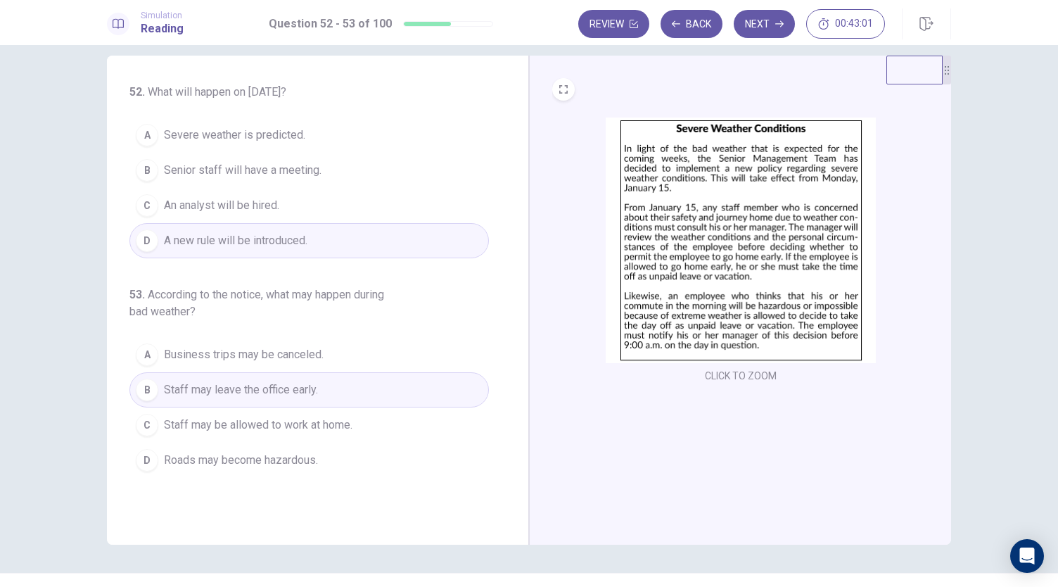
scroll to position [0, 0]
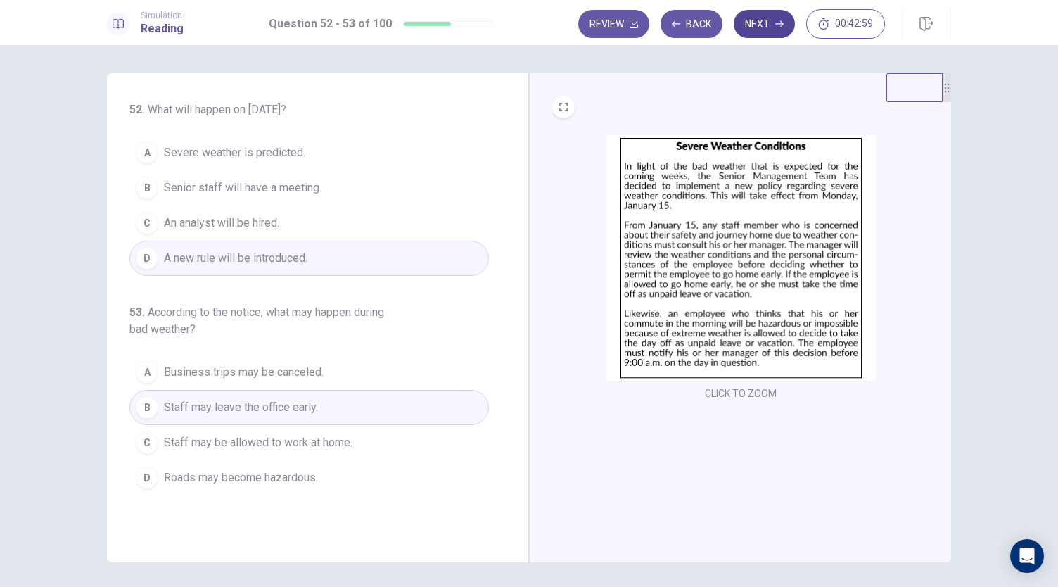
click at [770, 26] on button "Next" at bounding box center [764, 24] width 61 height 28
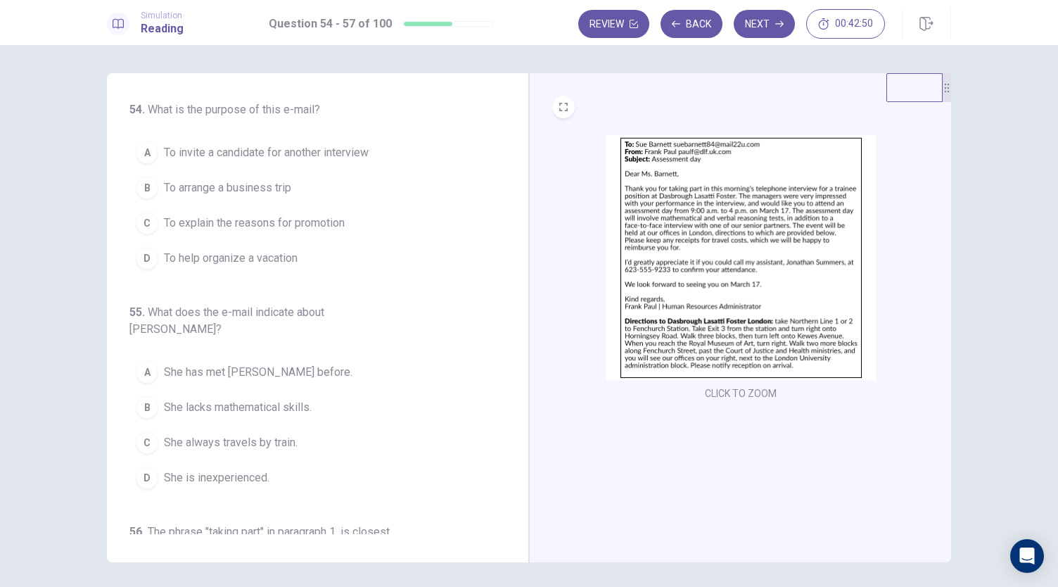
click at [733, 202] on img at bounding box center [741, 258] width 270 height 246
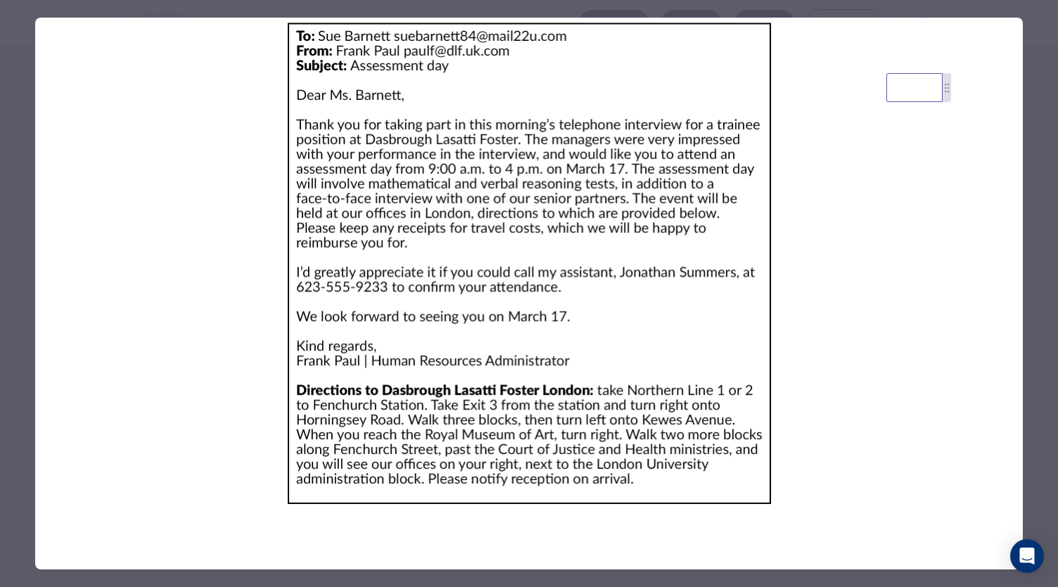
click at [541, 193] on img at bounding box center [529, 264] width 988 height 492
click at [798, 409] on img at bounding box center [529, 264] width 988 height 492
click at [714, 251] on img at bounding box center [529, 264] width 988 height 492
click at [262, 76] on img at bounding box center [529, 264] width 988 height 492
drag, startPoint x: 763, startPoint y: 172, endPoint x: 913, endPoint y: 99, distance: 167.4
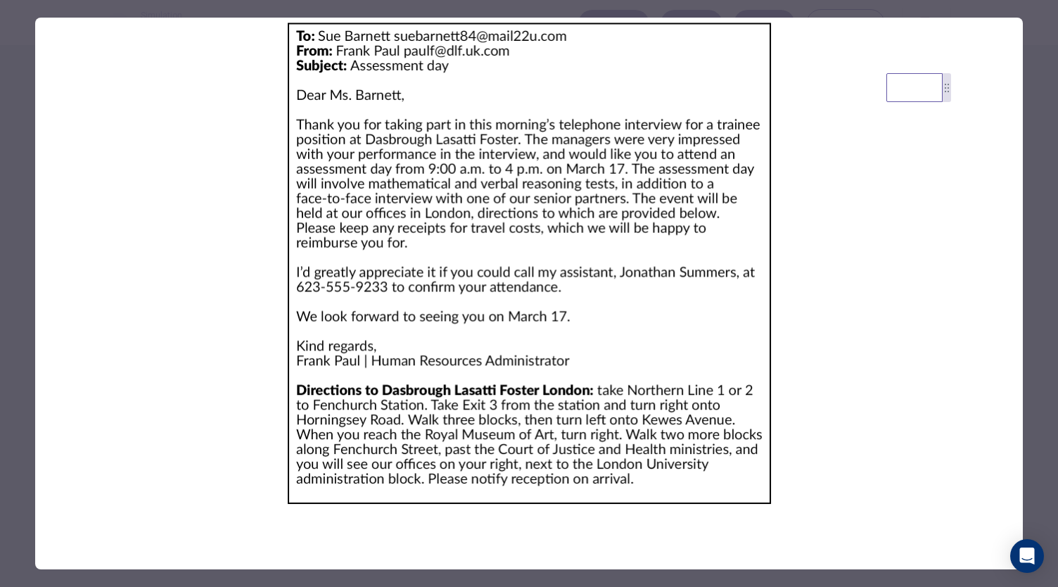
click at [763, 171] on img at bounding box center [529, 264] width 988 height 492
click at [1029, 93] on div at bounding box center [529, 293] width 1058 height 587
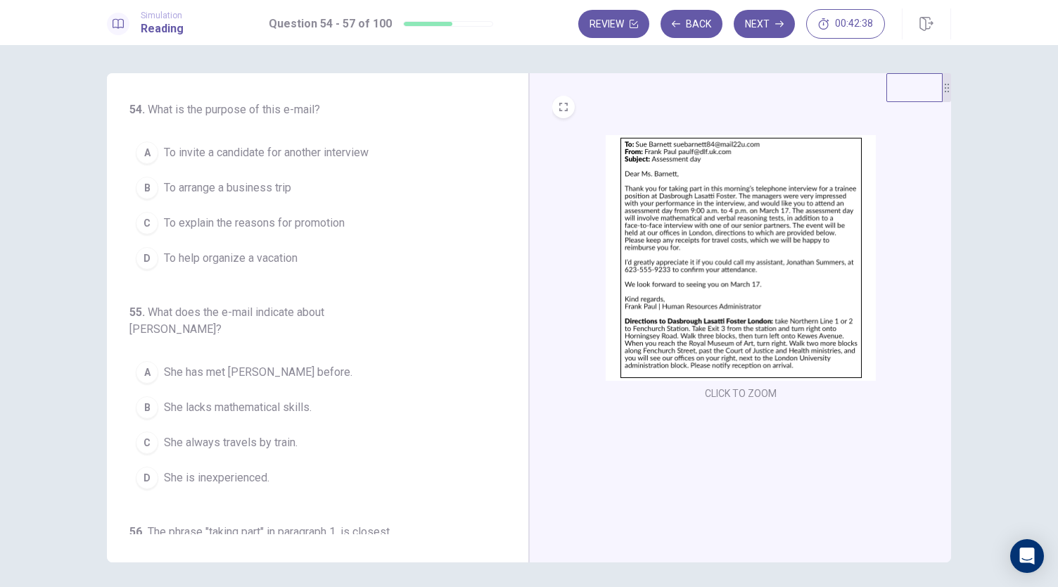
click at [748, 398] on button "CLICK TO ZOOM" at bounding box center [740, 393] width 83 height 20
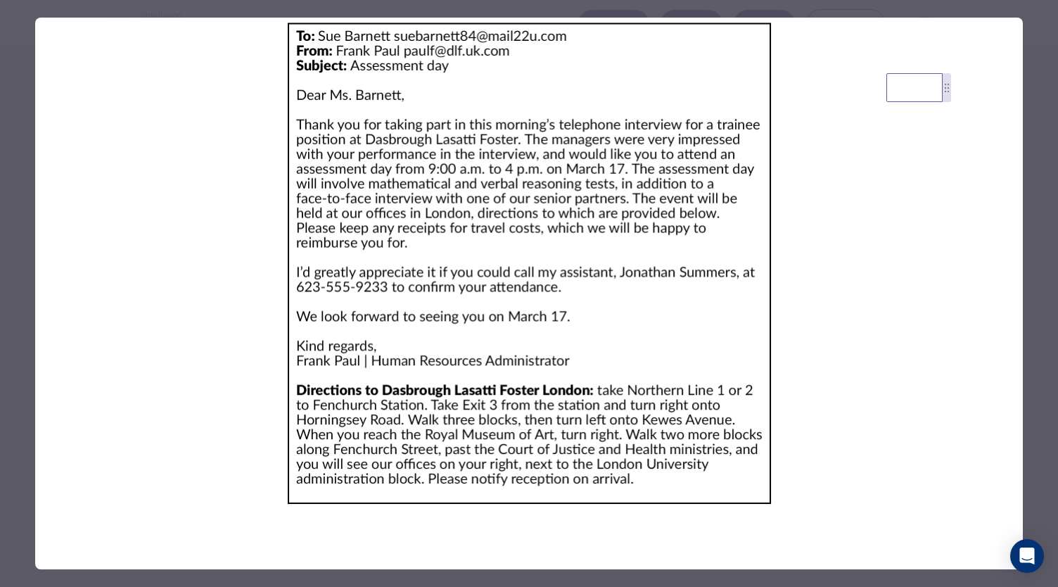
click at [1042, 215] on div at bounding box center [529, 293] width 1058 height 587
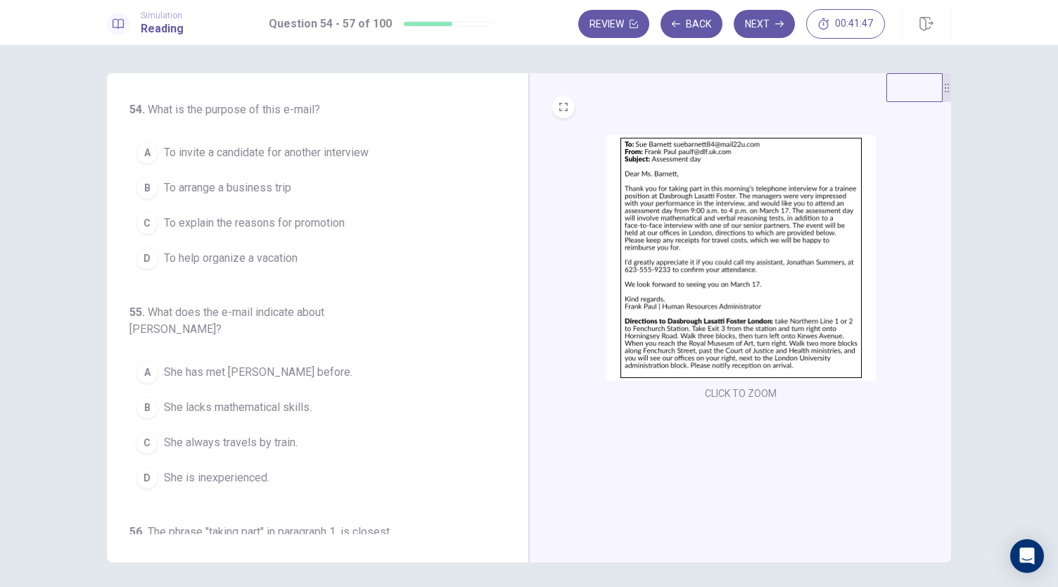
click at [269, 155] on span "To invite a candidate for another interview" at bounding box center [266, 152] width 205 height 17
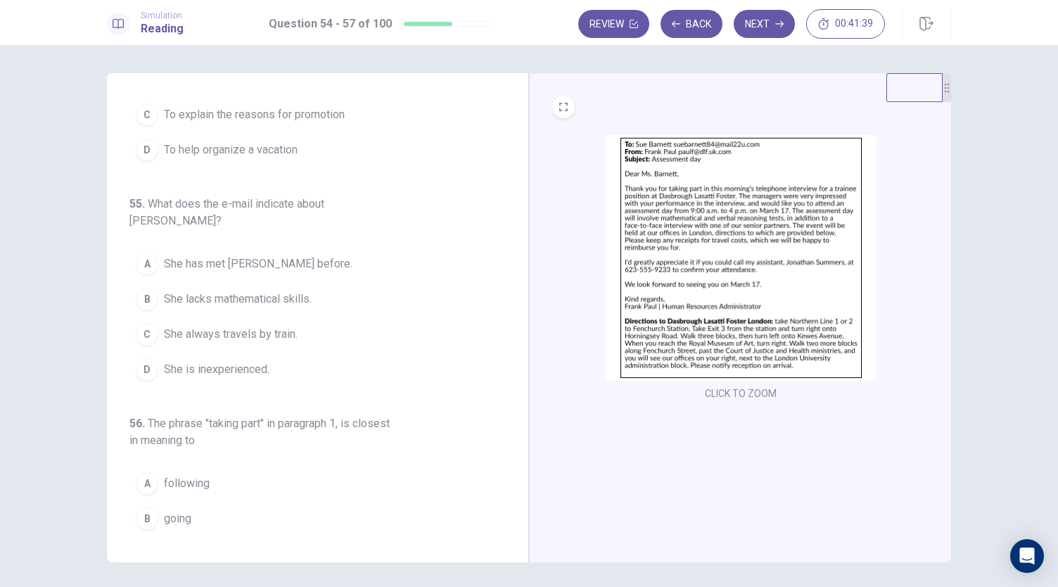
scroll to position [141, 0]
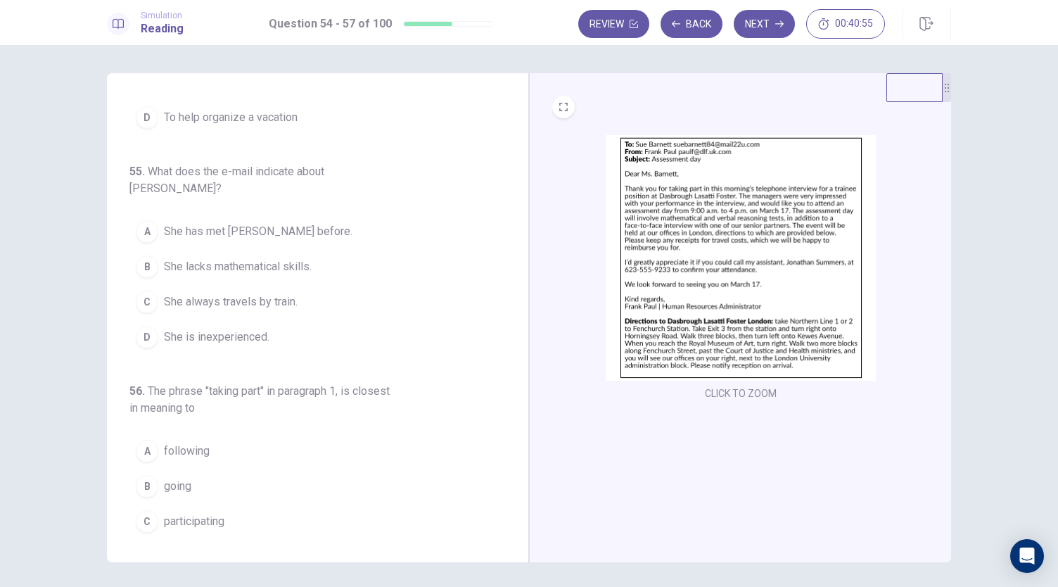
click at [258, 258] on span "She lacks mathematical skills." at bounding box center [238, 266] width 148 height 17
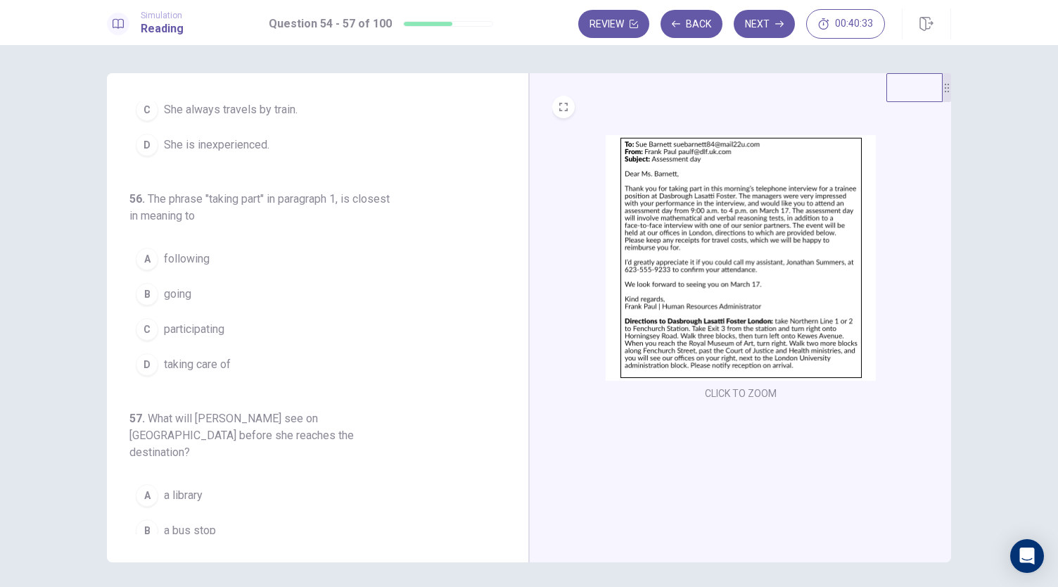
scroll to position [376, 0]
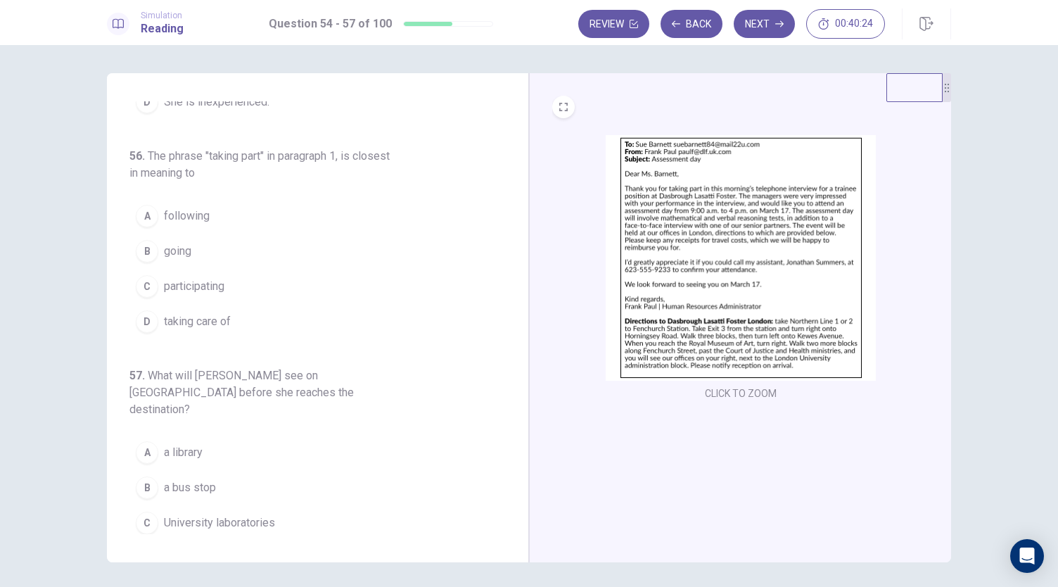
click at [229, 269] on button "C participating" at bounding box center [309, 286] width 360 height 35
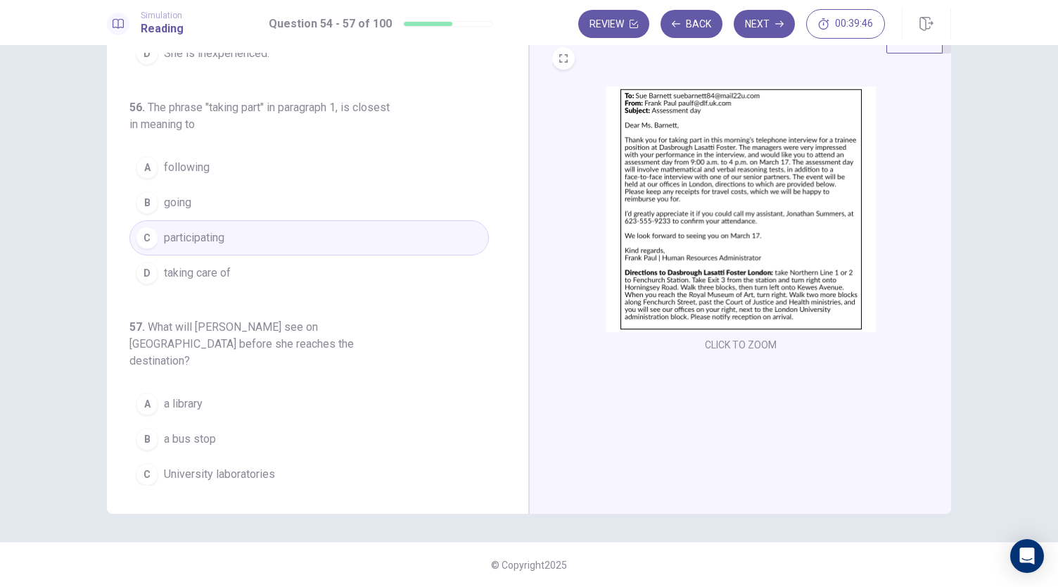
click at [189, 431] on span "a bus stop" at bounding box center [190, 439] width 52 height 17
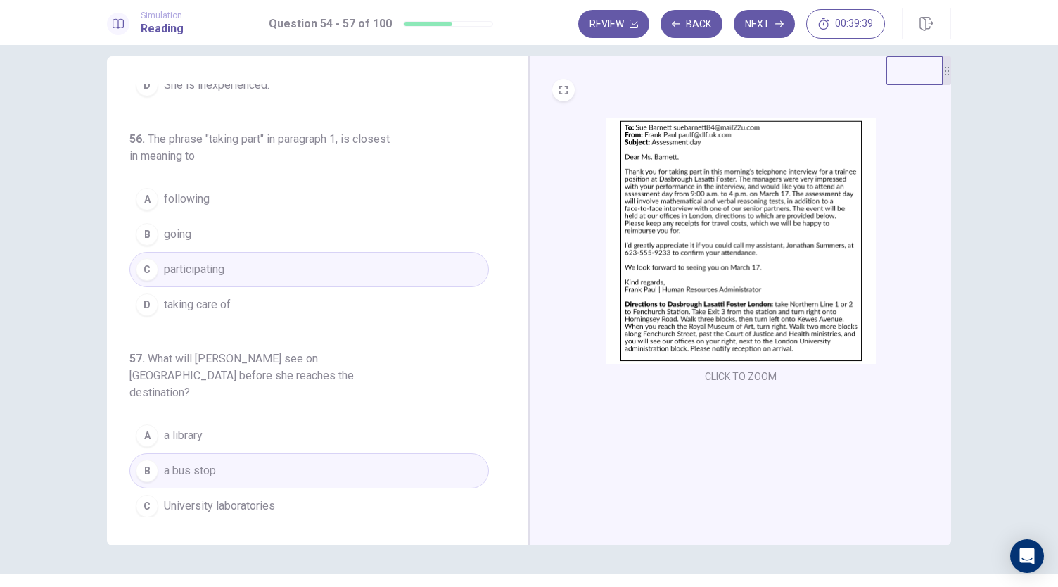
scroll to position [0, 0]
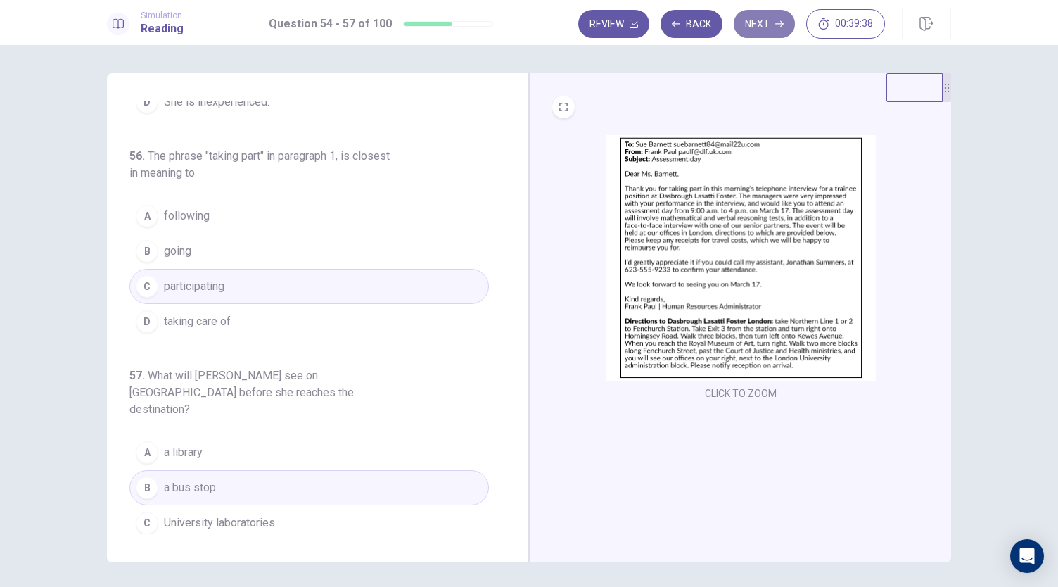
click at [762, 19] on button "Next" at bounding box center [764, 24] width 61 height 28
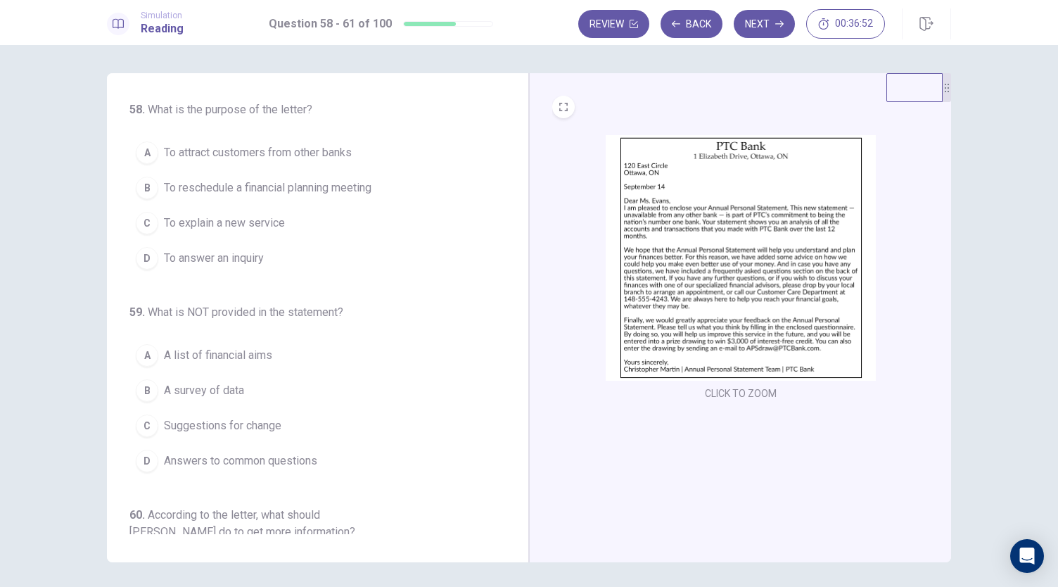
click at [331, 182] on span "To reschedule a financial planning meeting" at bounding box center [268, 187] width 208 height 17
click at [289, 222] on button "C To explain a new service" at bounding box center [309, 222] width 360 height 35
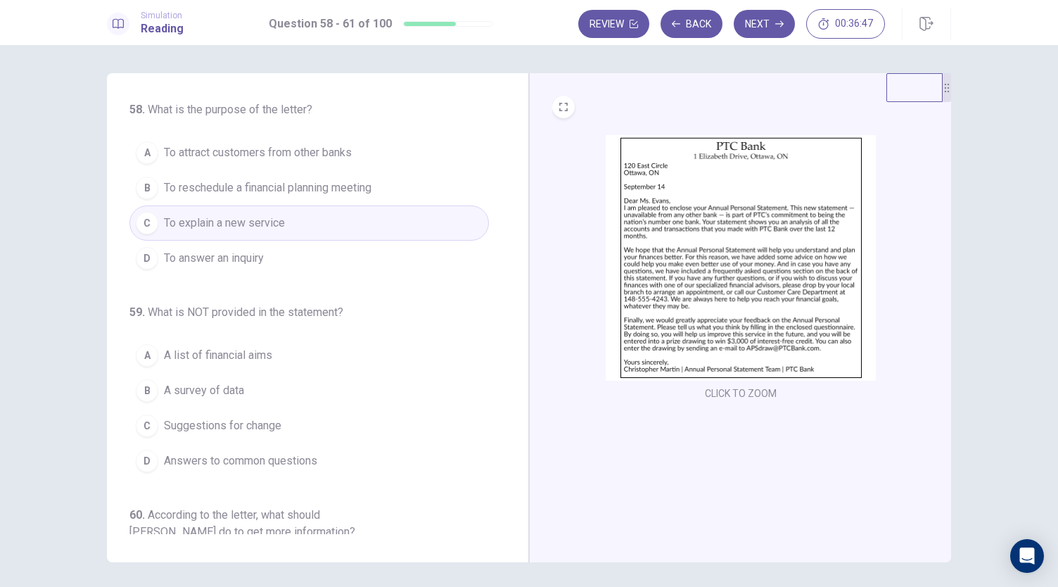
click at [255, 258] on span "To answer an inquiry" at bounding box center [214, 258] width 100 height 17
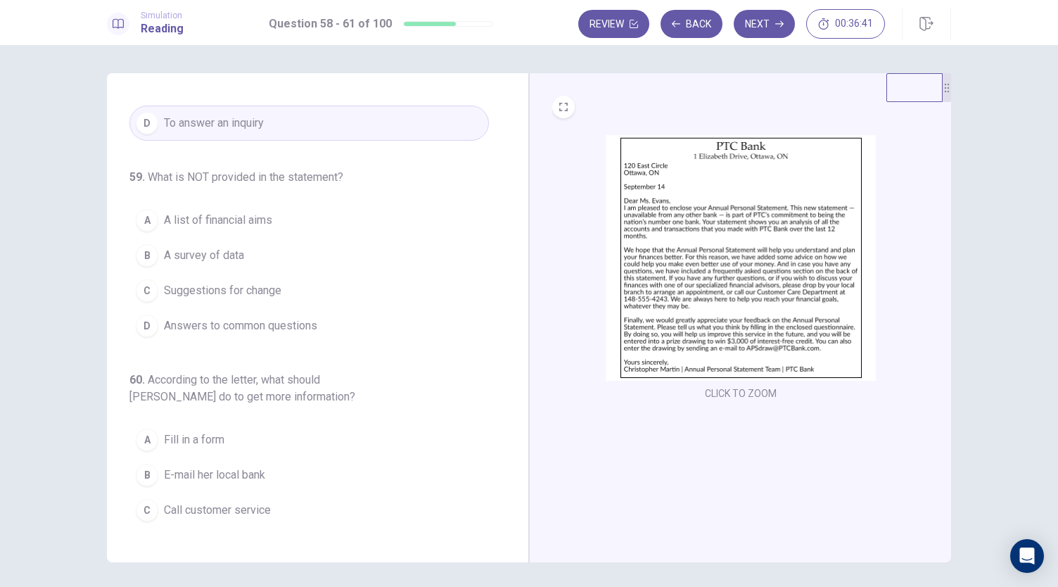
scroll to position [70, 0]
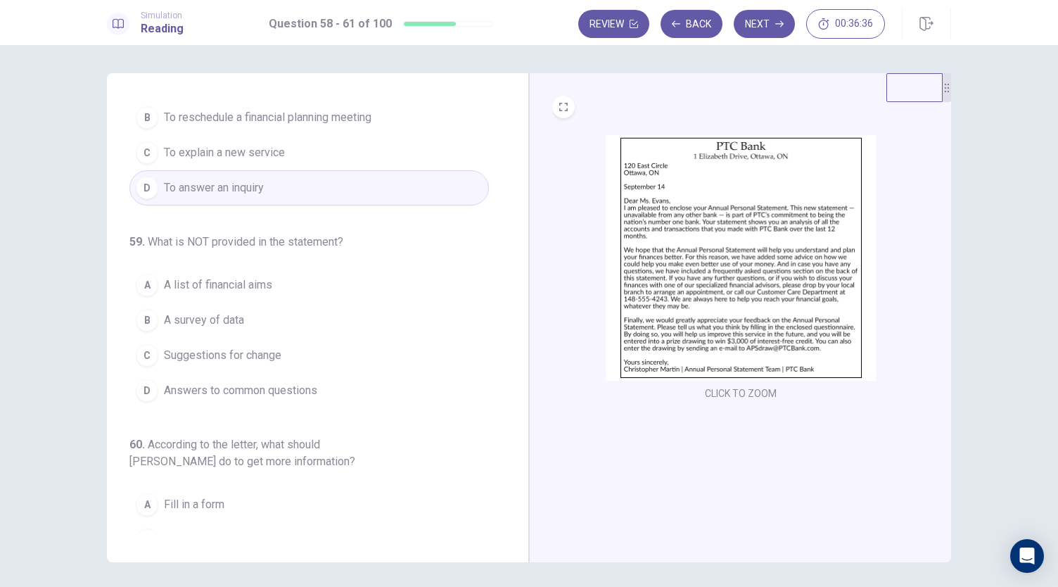
click at [242, 390] on span "Answers to common questions" at bounding box center [240, 390] width 153 height 17
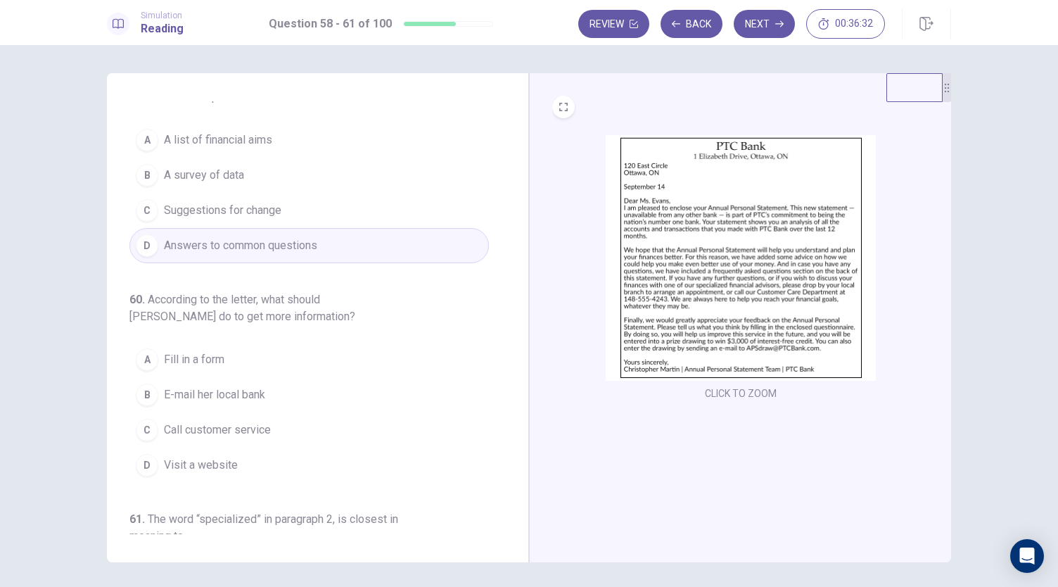
scroll to position [352, 0]
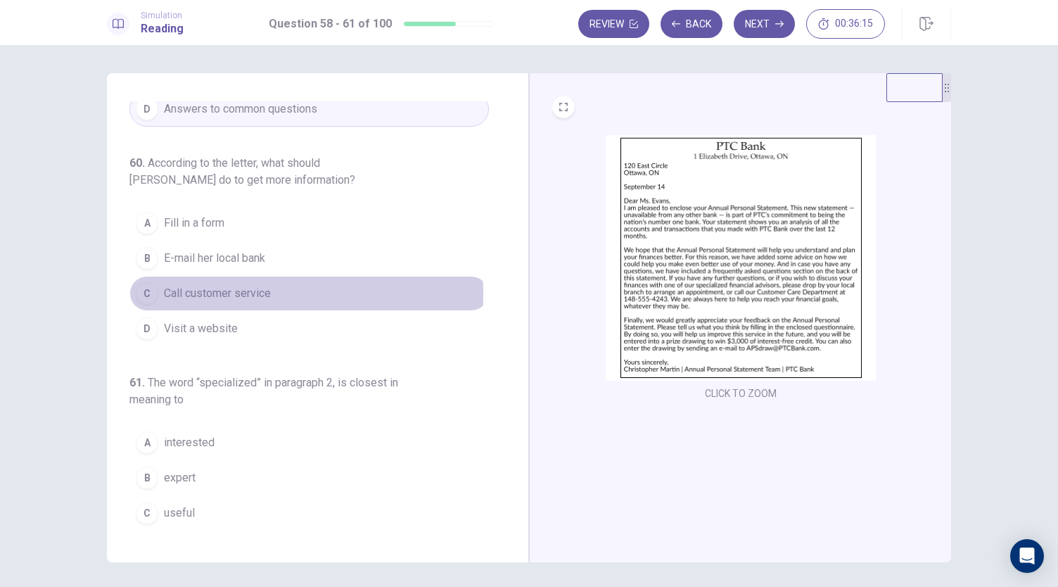
click at [217, 290] on span "Call customer service" at bounding box center [217, 293] width 107 height 17
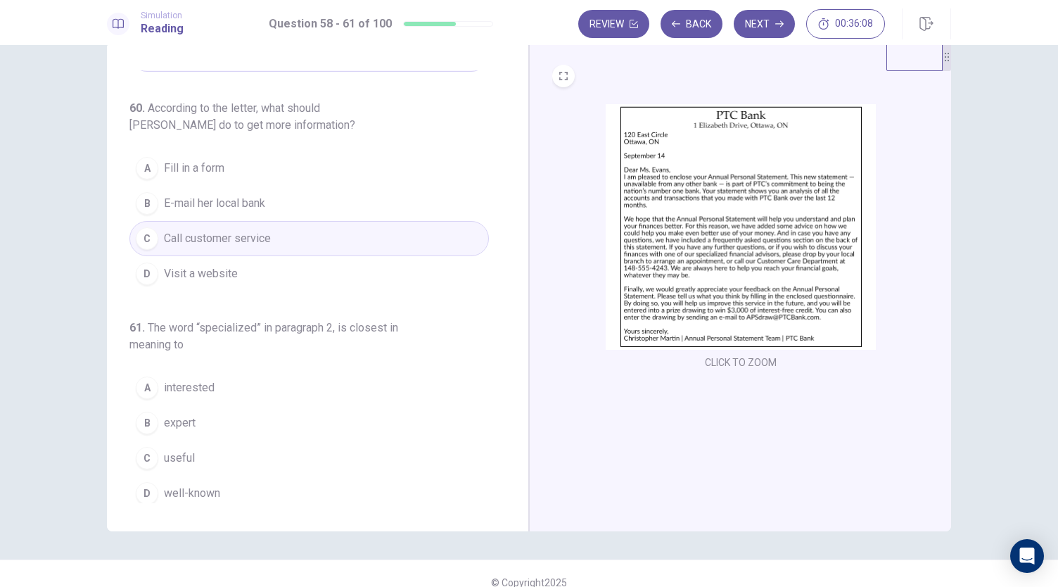
scroll to position [49, 0]
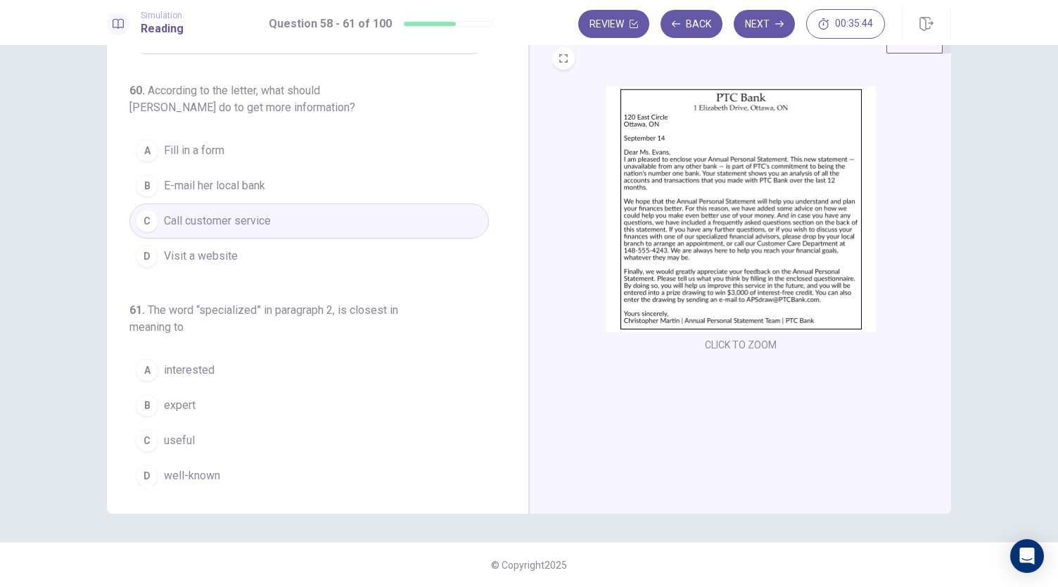
click at [169, 474] on span "well-known" at bounding box center [192, 475] width 56 height 17
click at [156, 400] on button "B expert" at bounding box center [309, 405] width 360 height 35
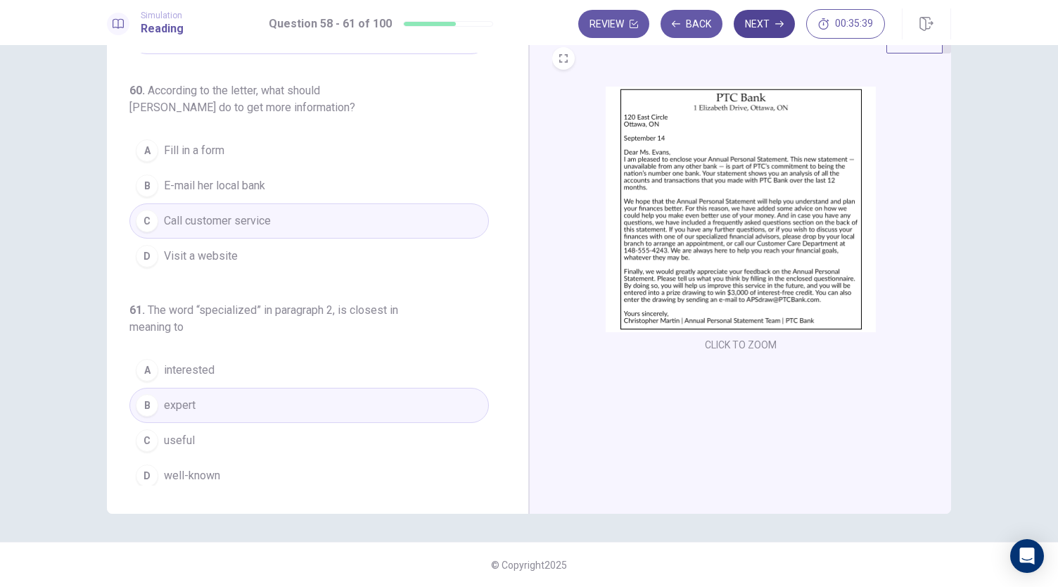
click at [764, 23] on button "Next" at bounding box center [764, 24] width 61 height 28
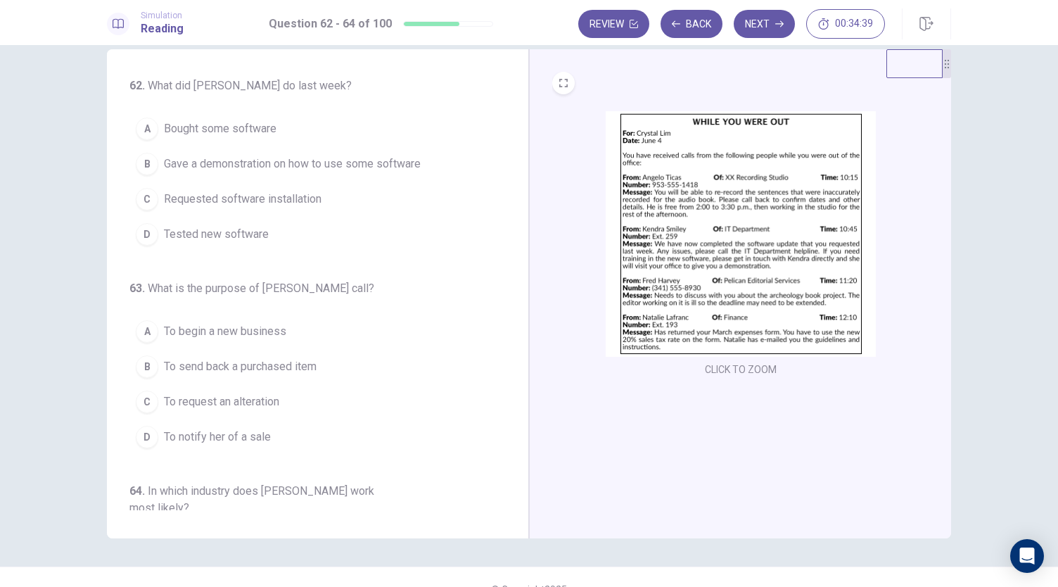
scroll to position [0, 0]
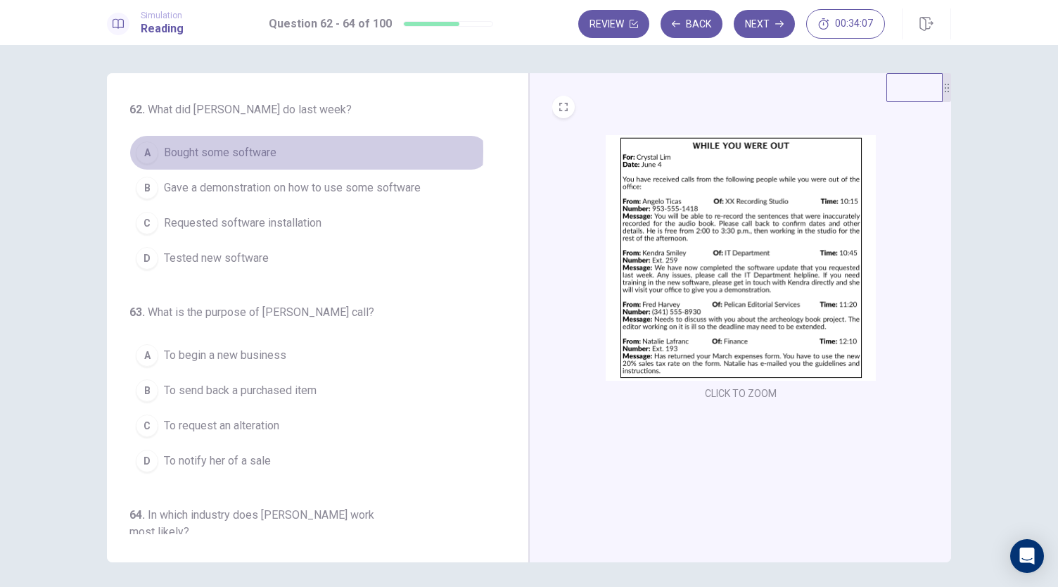
click at [236, 151] on span "Bought some software" at bounding box center [220, 152] width 113 height 17
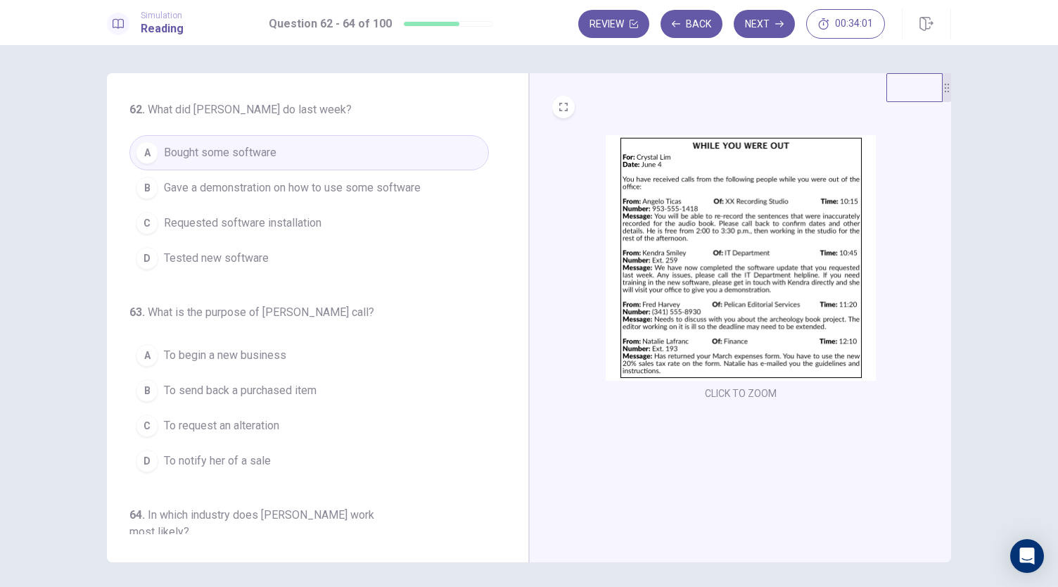
click at [243, 224] on span "Requested software installation" at bounding box center [243, 223] width 158 height 17
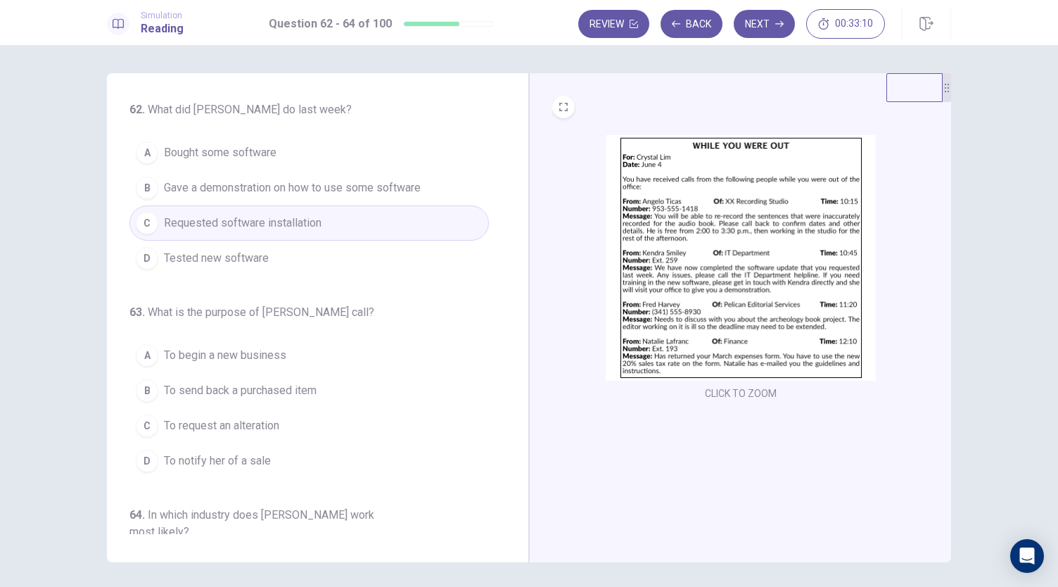
scroll to position [141, 0]
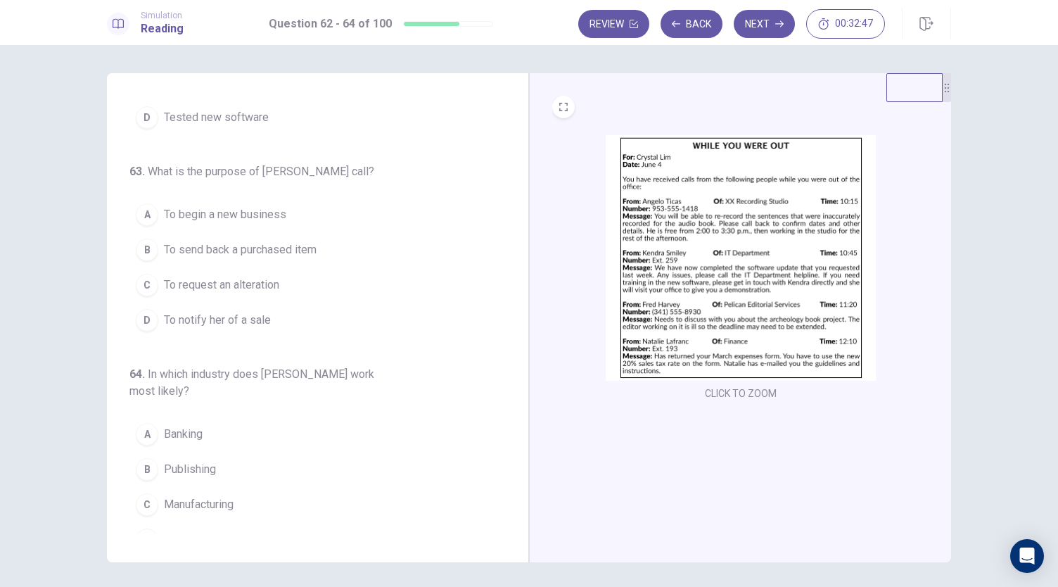
click at [205, 287] on span "To request an alteration" at bounding box center [221, 285] width 115 height 17
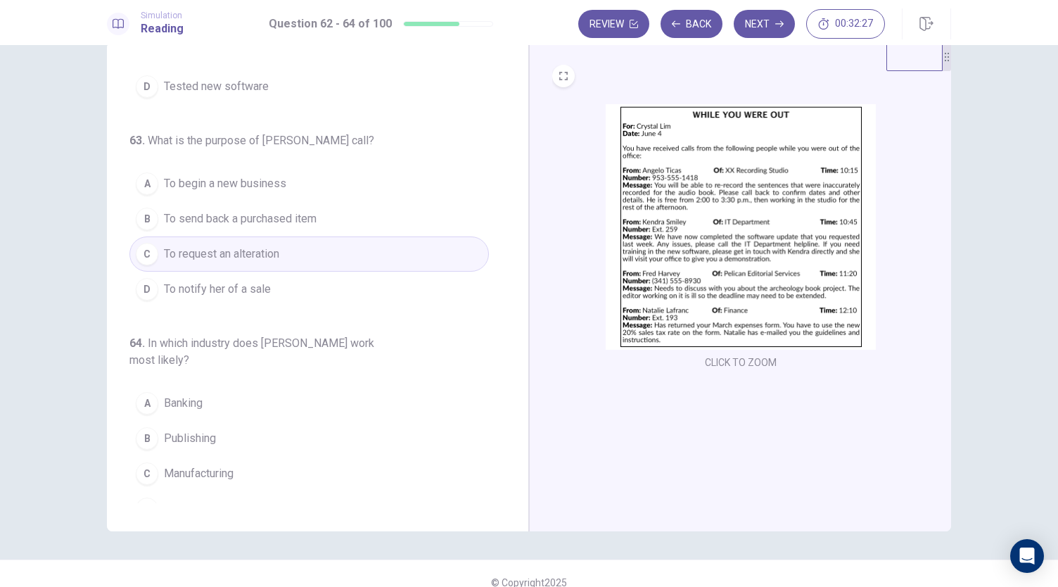
scroll to position [49, 0]
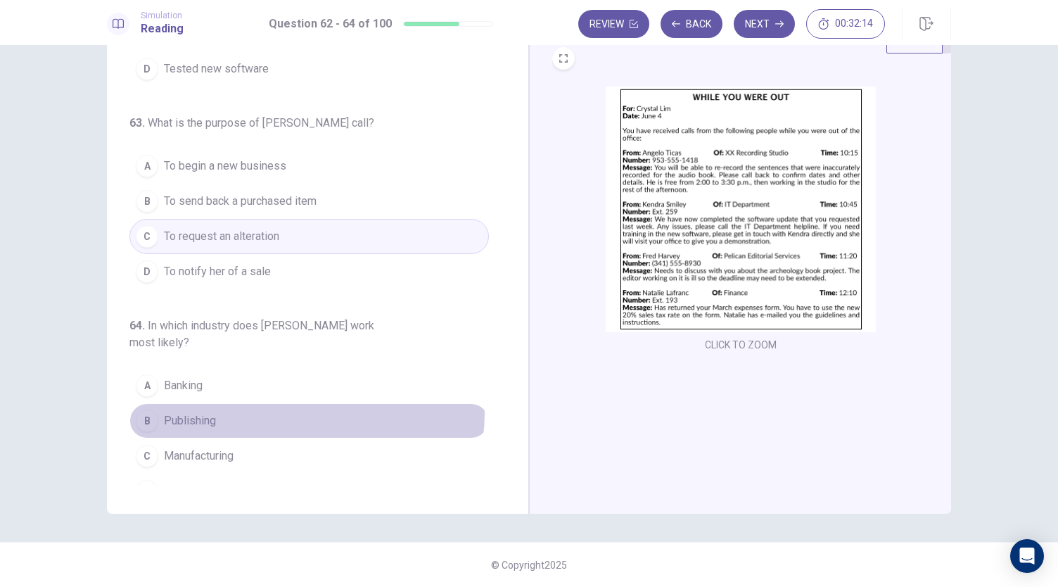
click at [298, 403] on button "B Publishing" at bounding box center [309, 420] width 360 height 35
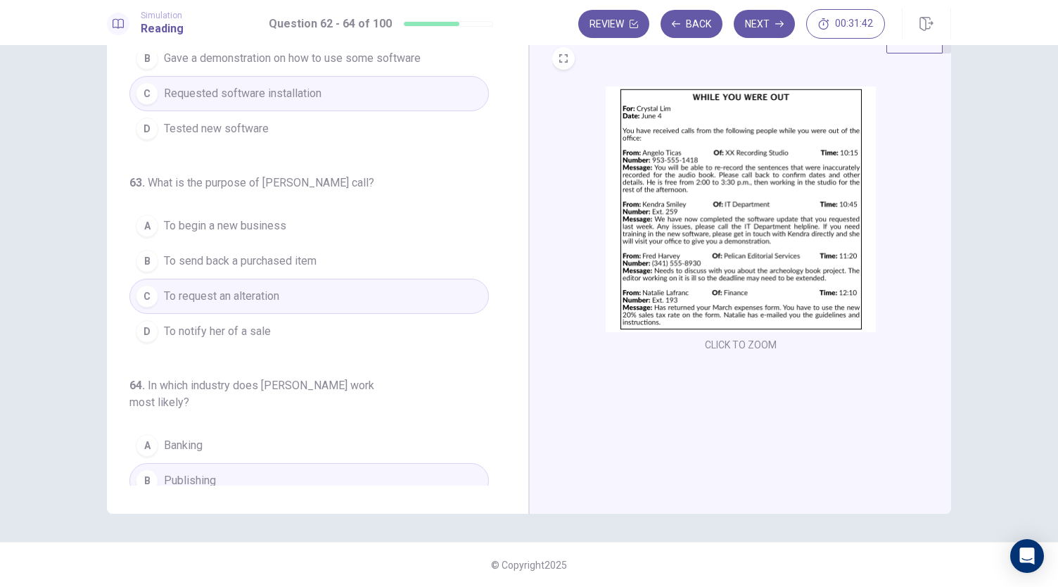
scroll to position [141, 0]
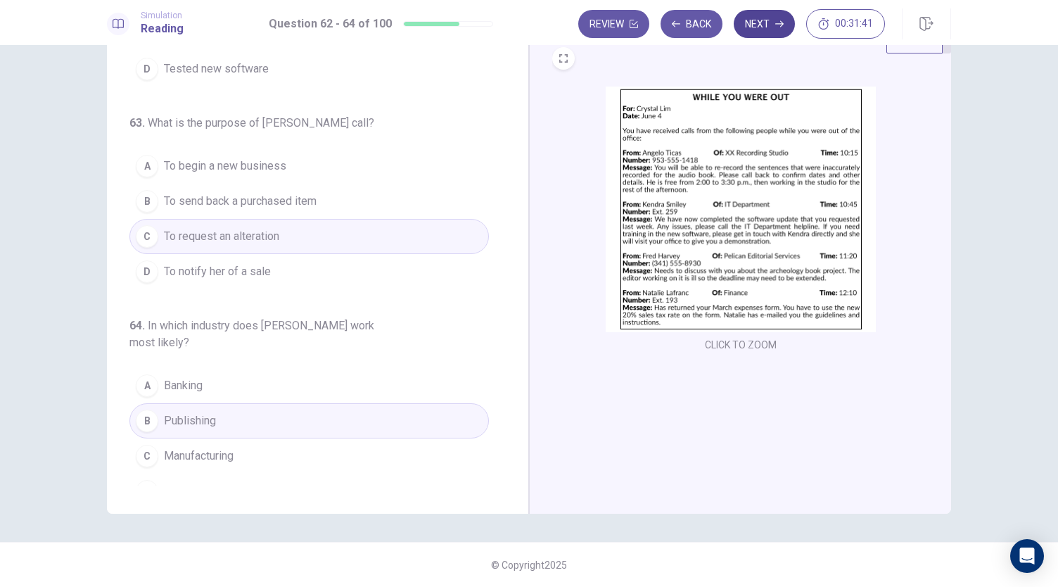
click at [783, 23] on icon "button" at bounding box center [779, 24] width 8 height 6
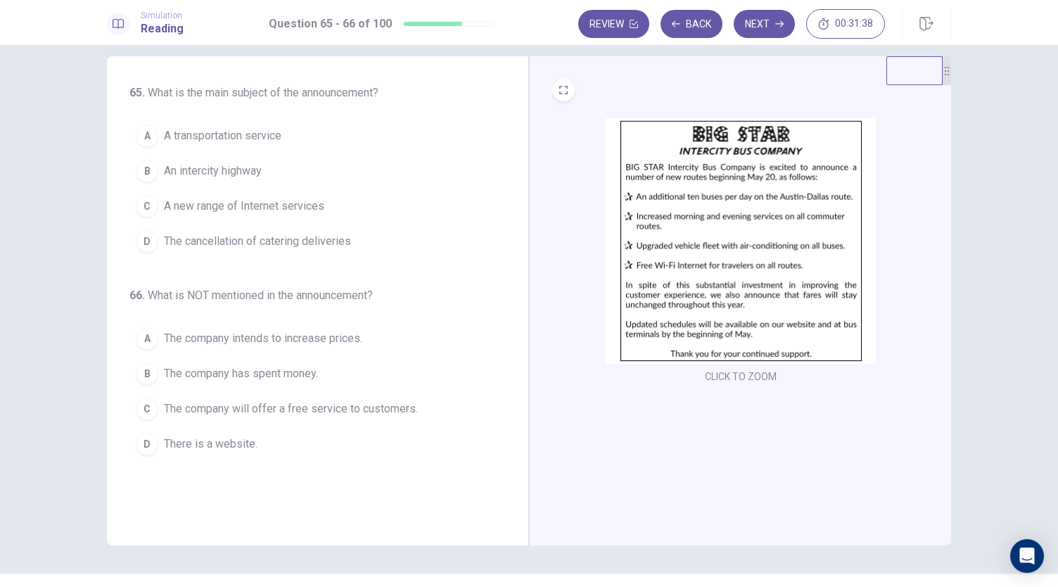
scroll to position [0, 0]
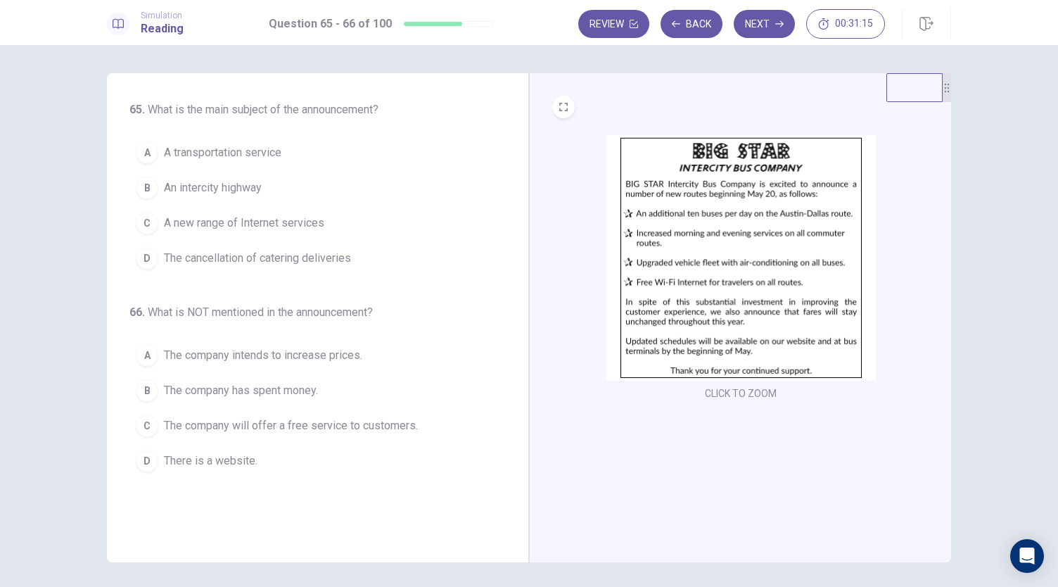
click at [252, 147] on span "A transportation service" at bounding box center [222, 152] width 117 height 17
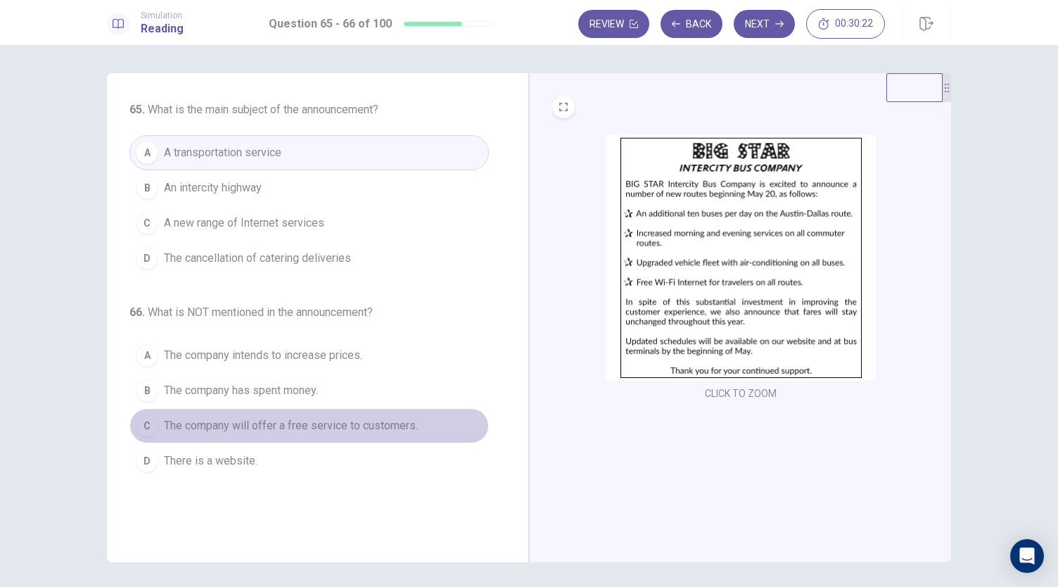
click at [323, 426] on span "The company will offer a free service to customers." at bounding box center [291, 425] width 254 height 17
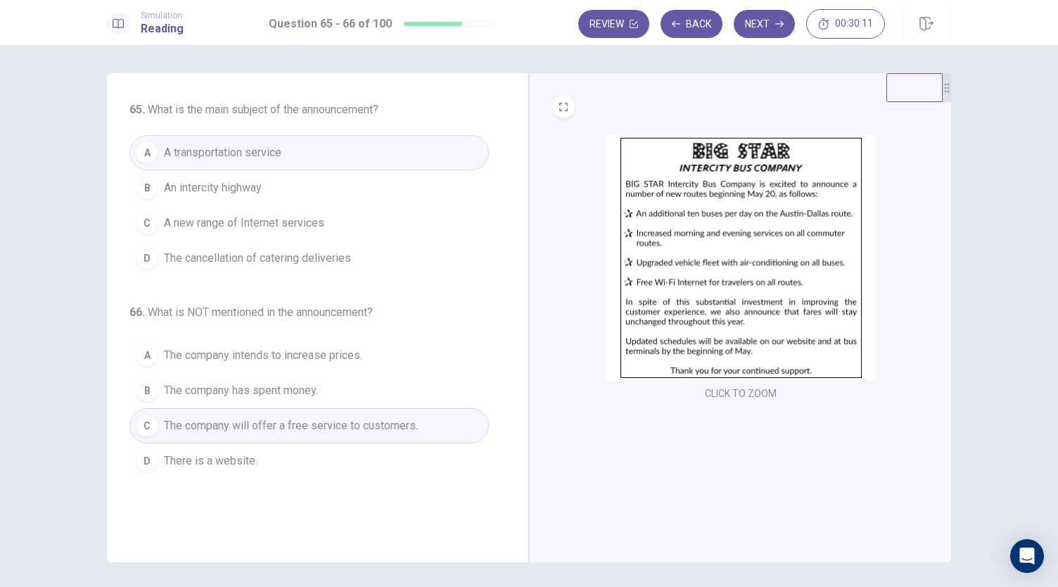
click at [279, 382] on span "The company has spent money." at bounding box center [241, 390] width 154 height 17
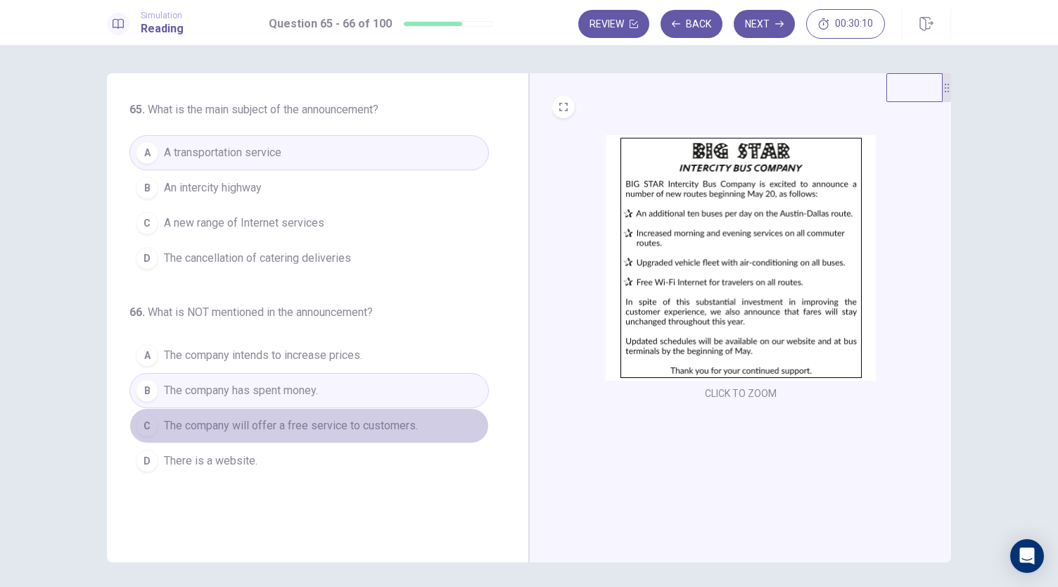
click at [361, 424] on span "The company will offer a free service to customers." at bounding box center [291, 425] width 254 height 17
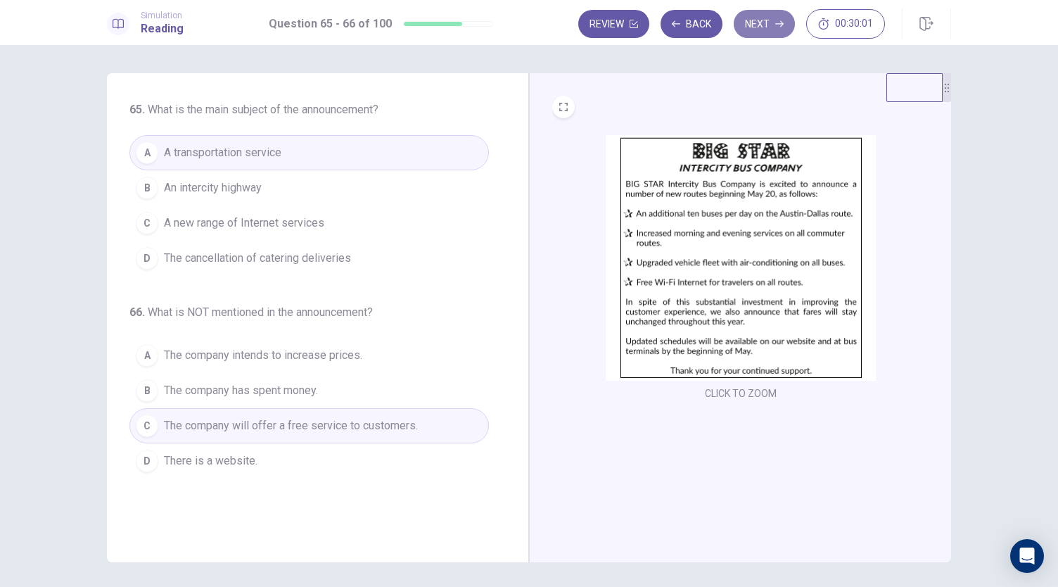
click at [763, 19] on button "Next" at bounding box center [764, 24] width 61 height 28
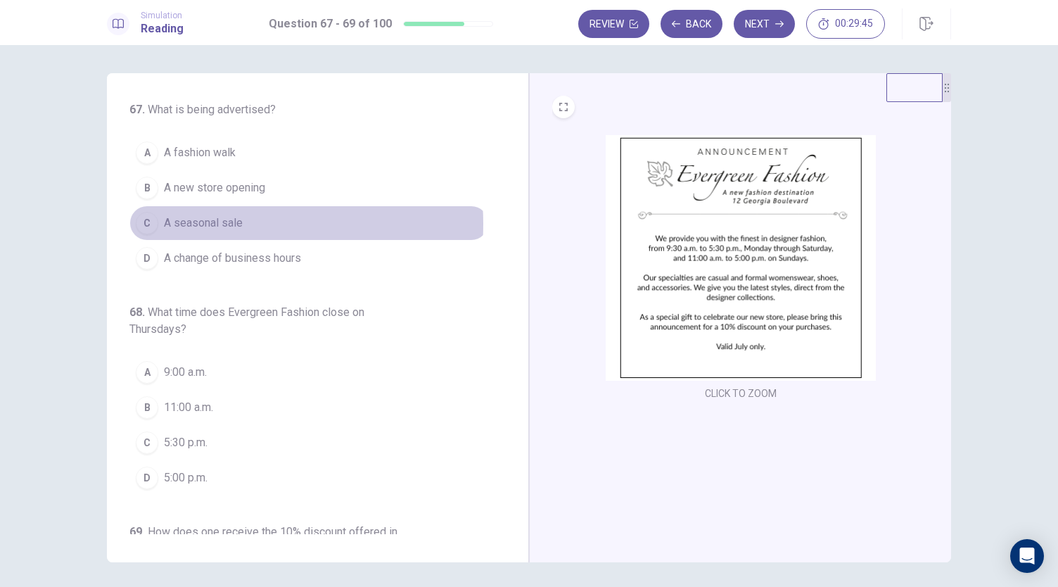
click at [208, 222] on span "A seasonal sale" at bounding box center [203, 223] width 79 height 17
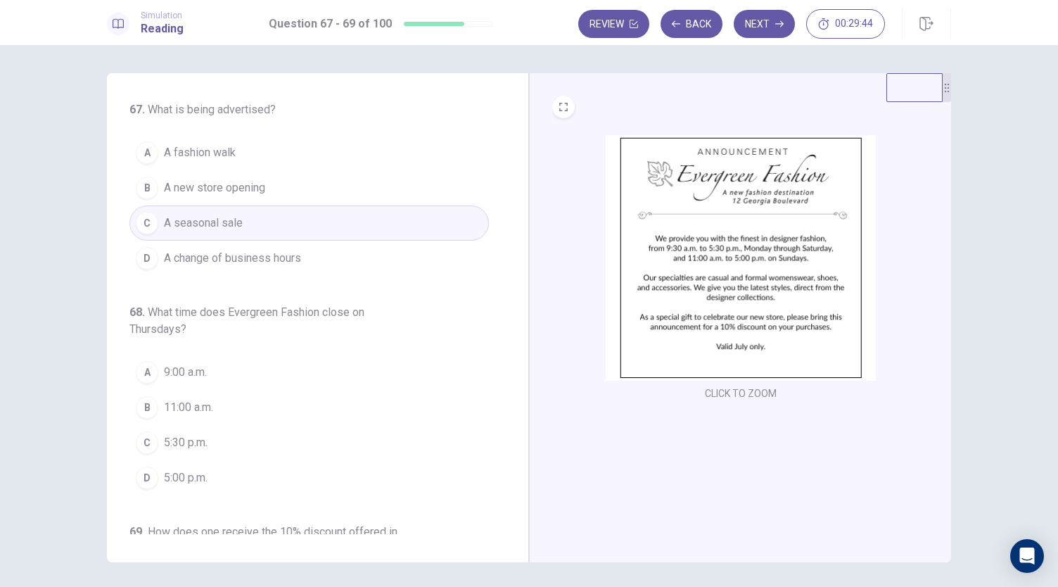
click at [208, 258] on span "A change of business hours" at bounding box center [232, 258] width 137 height 17
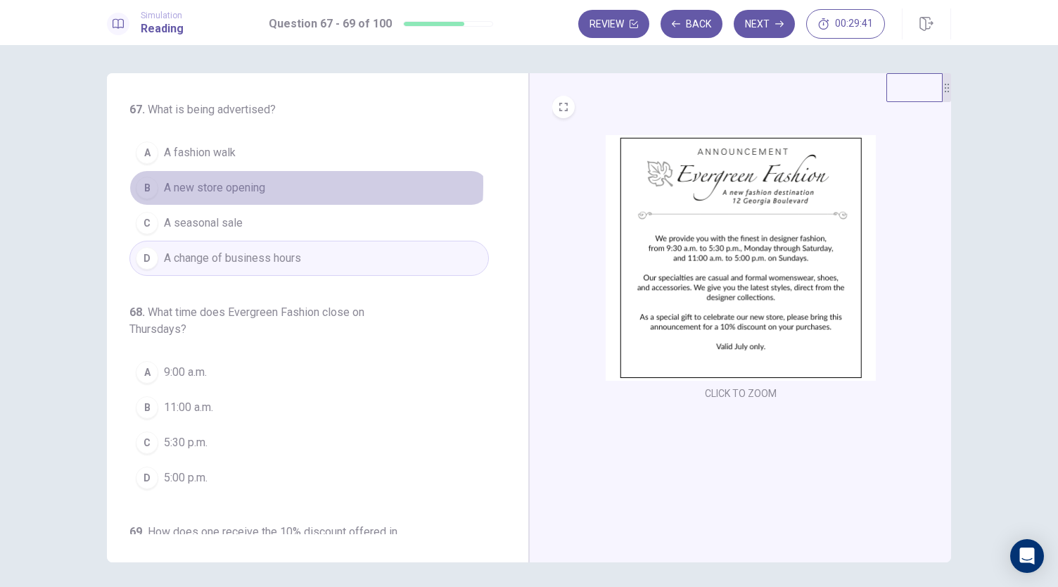
click at [219, 184] on span "A new store opening" at bounding box center [214, 187] width 101 height 17
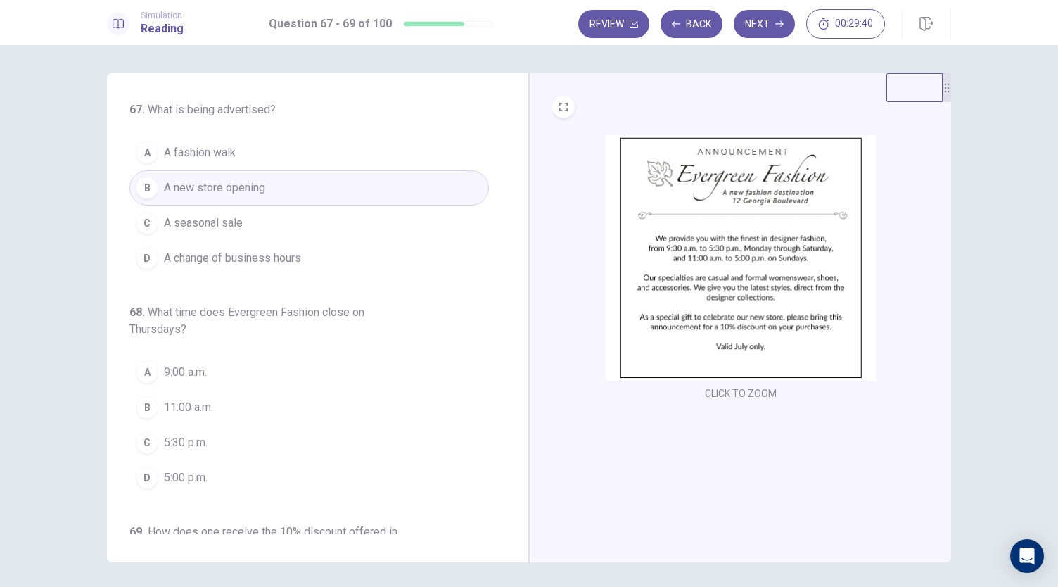
click at [224, 158] on span "A fashion walk" at bounding box center [200, 152] width 72 height 17
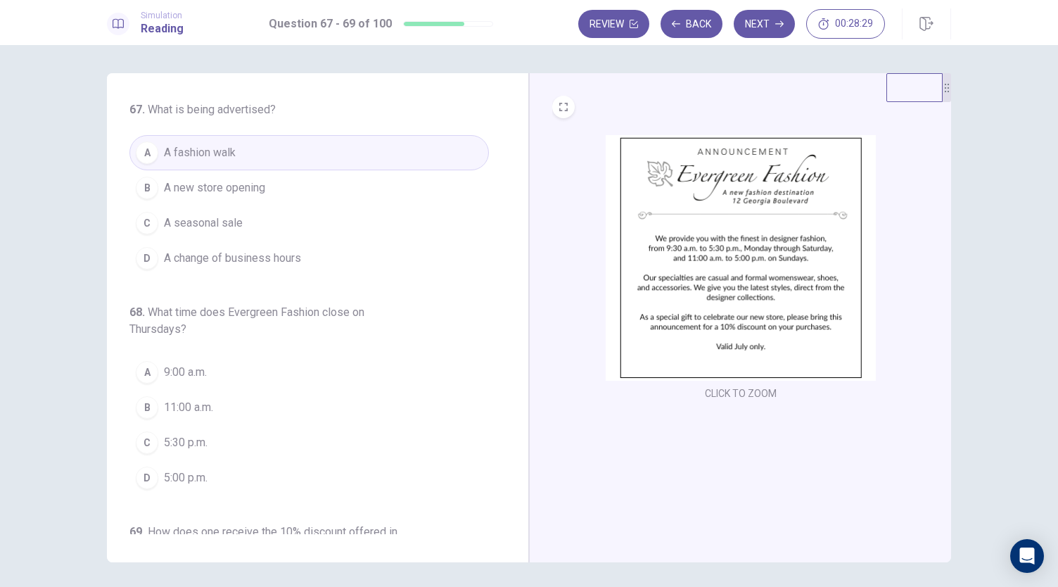
click at [254, 220] on button "C A seasonal sale" at bounding box center [309, 222] width 360 height 35
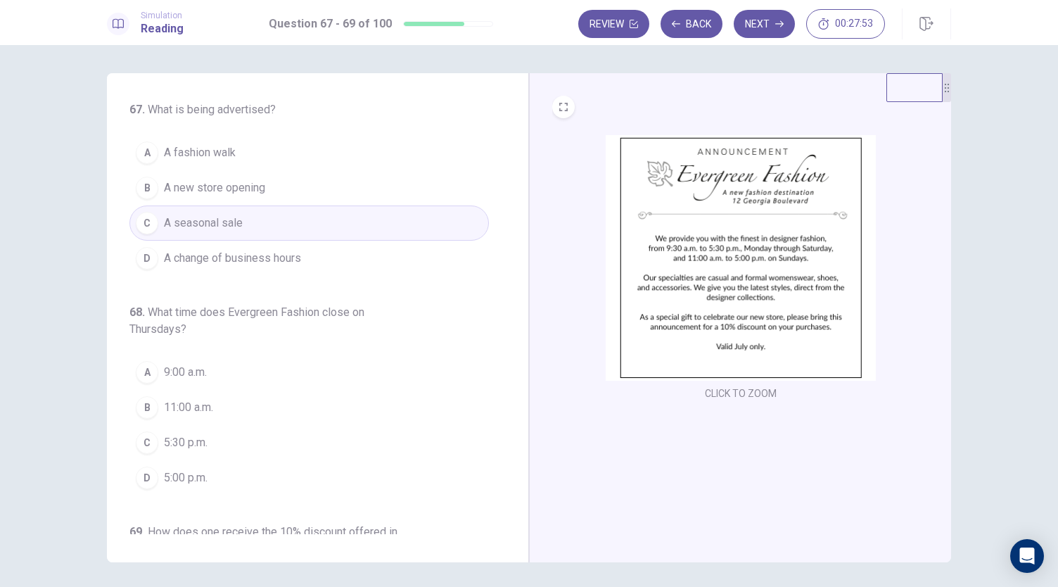
scroll to position [70, 0]
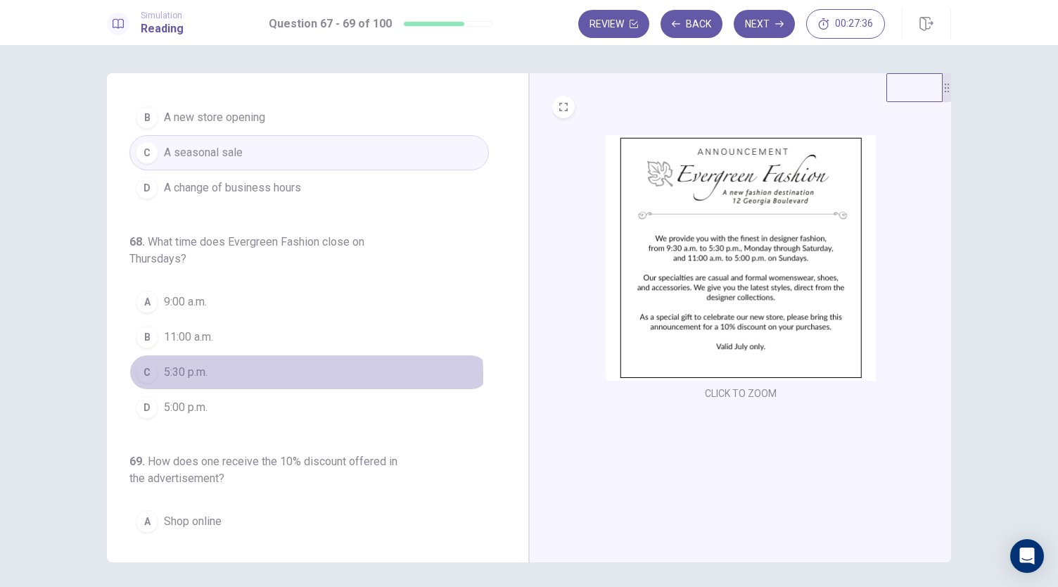
click at [219, 374] on button "C 5:30 p.m." at bounding box center [309, 372] width 360 height 35
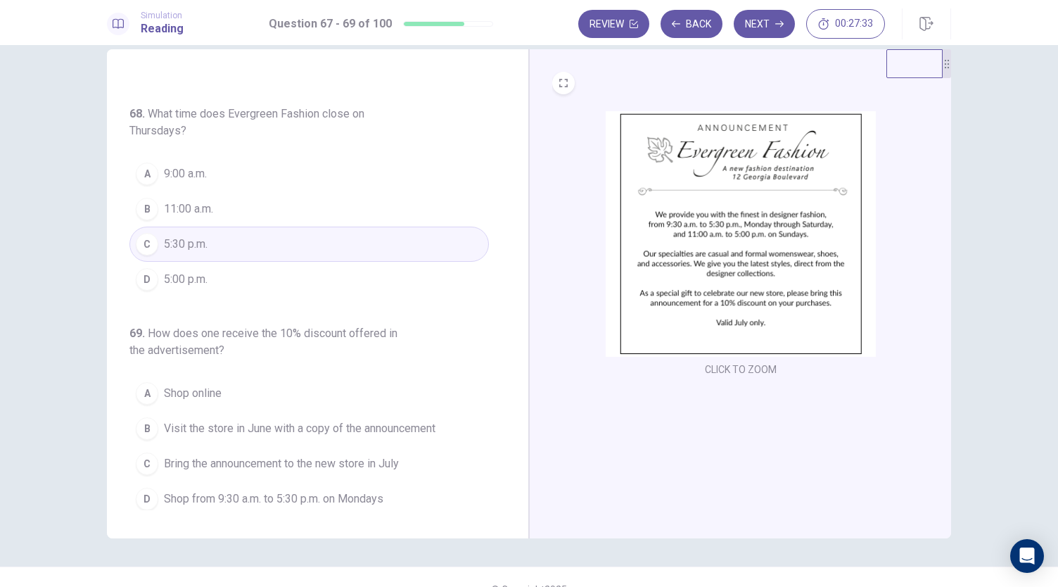
scroll to position [49, 0]
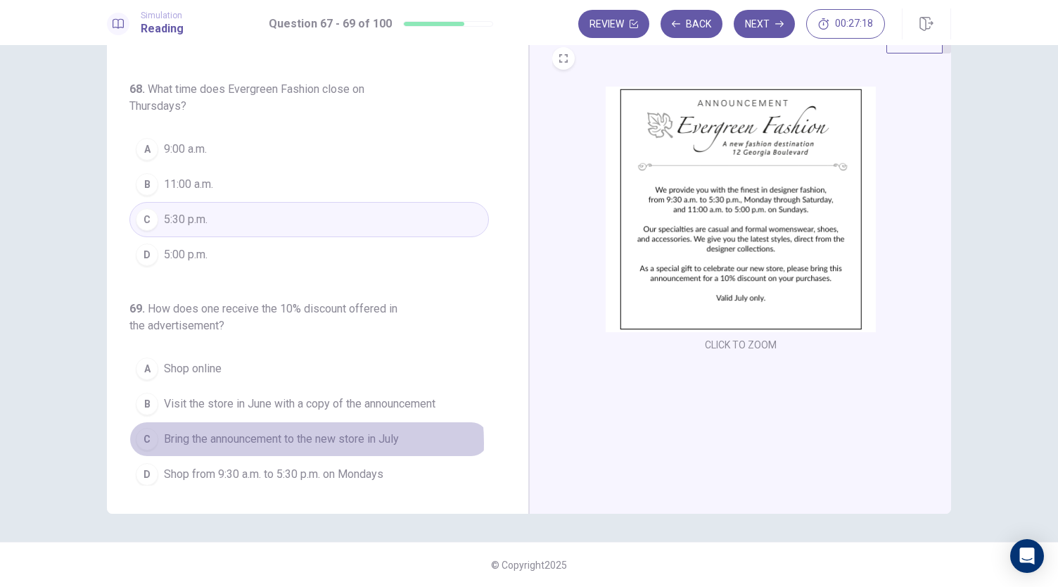
click at [275, 438] on span "Bring the announcement to the new store in July" at bounding box center [281, 439] width 235 height 17
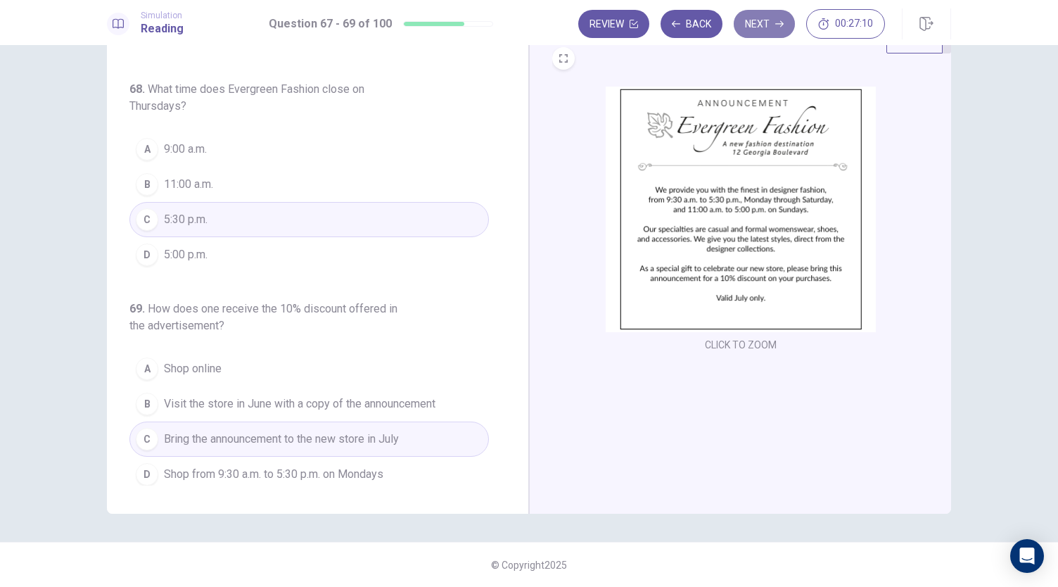
click at [777, 26] on icon "button" at bounding box center [779, 24] width 8 height 8
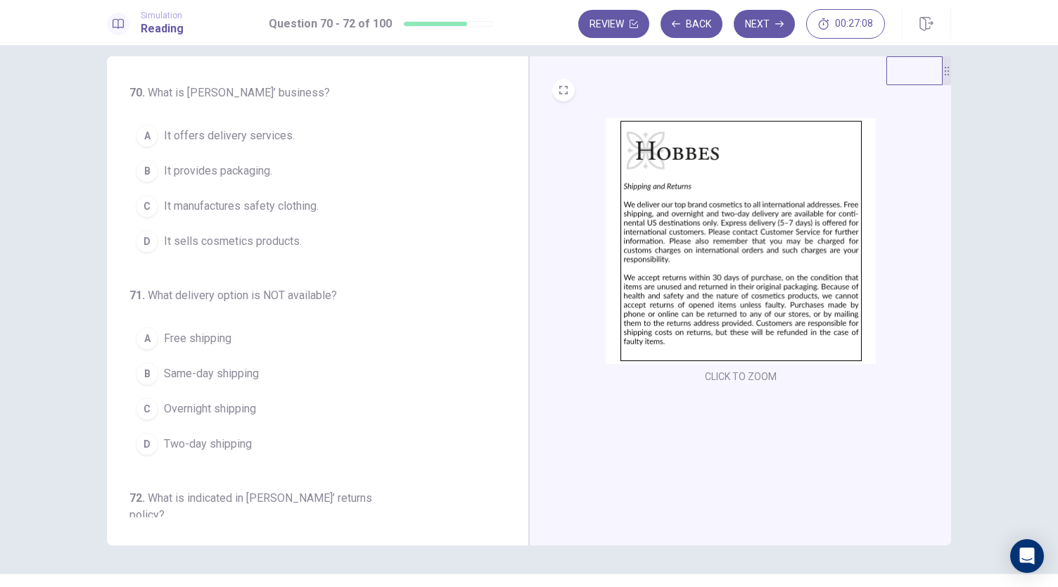
scroll to position [0, 0]
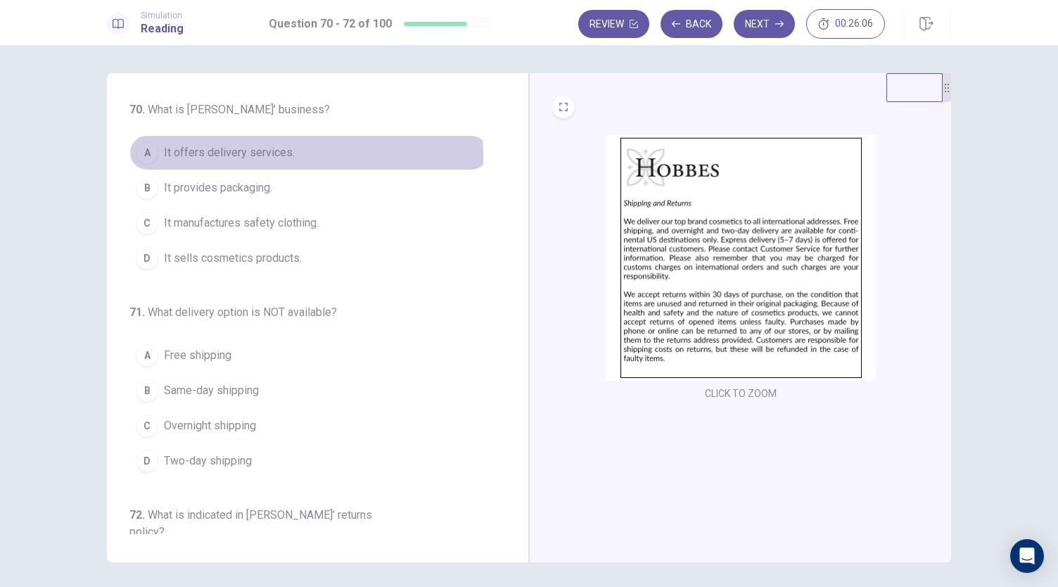
click at [241, 155] on span "It offers delivery services." at bounding box center [229, 152] width 131 height 17
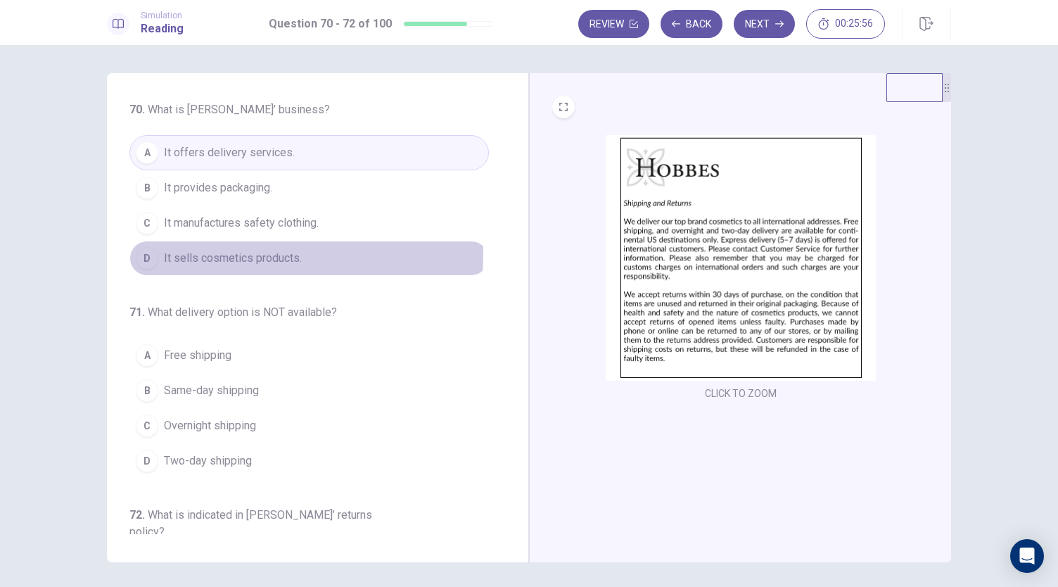
click at [221, 253] on span "It sells cosmetics products." at bounding box center [233, 258] width 138 height 17
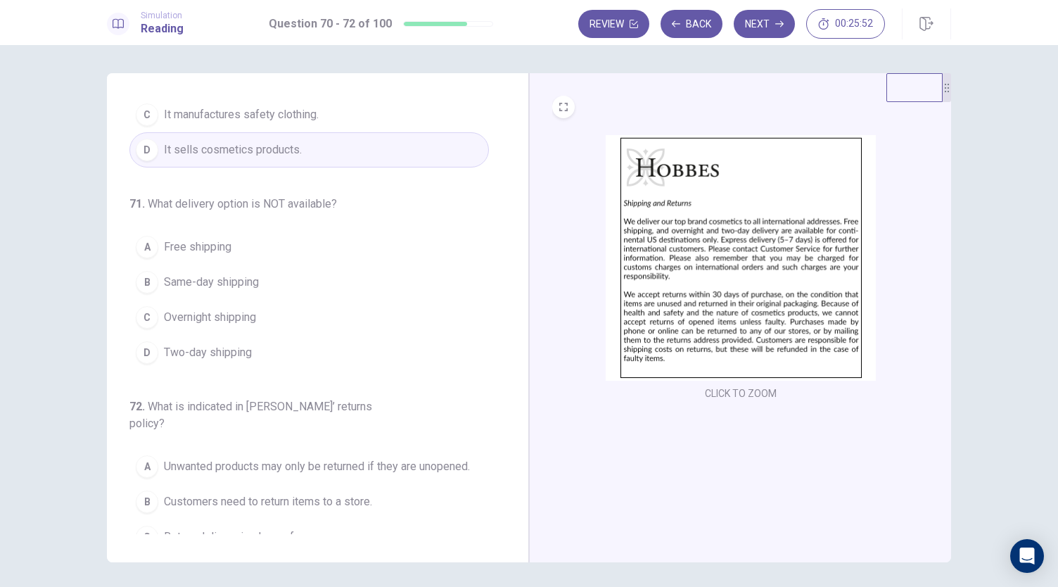
scroll to position [141, 0]
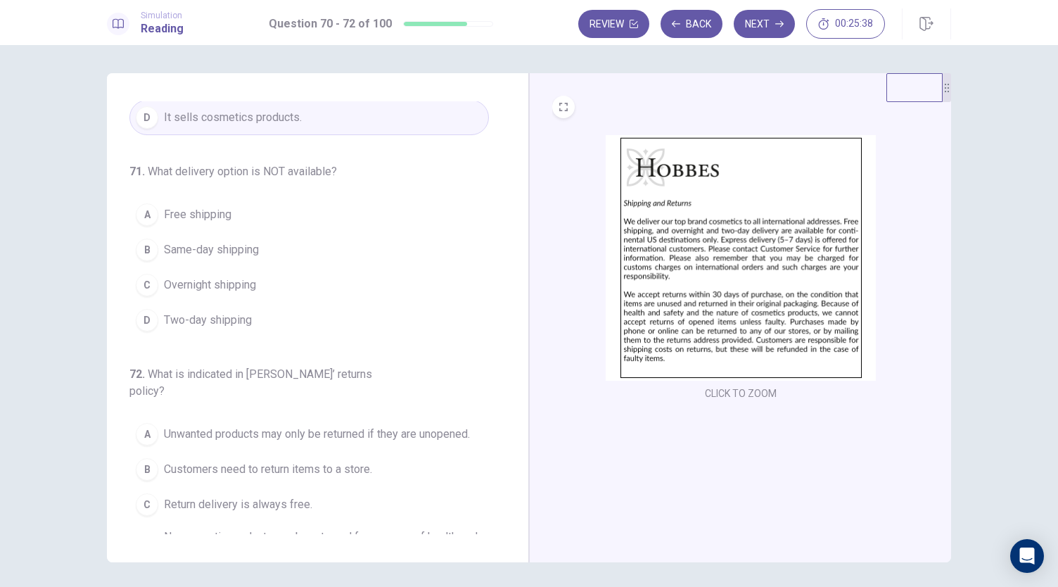
click at [236, 250] on span "Same-day shipping" at bounding box center [211, 249] width 95 height 17
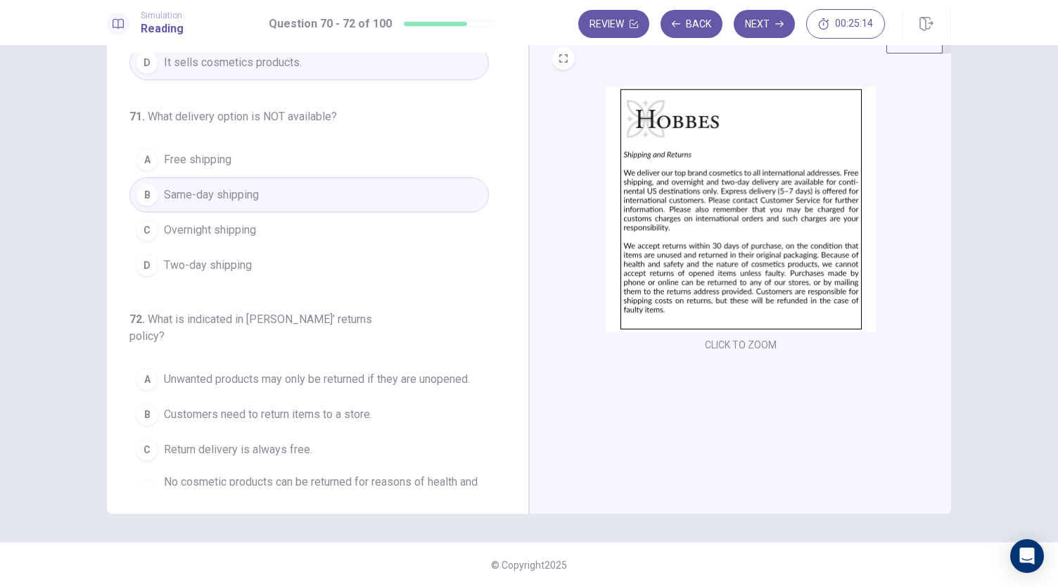
scroll to position [152, 0]
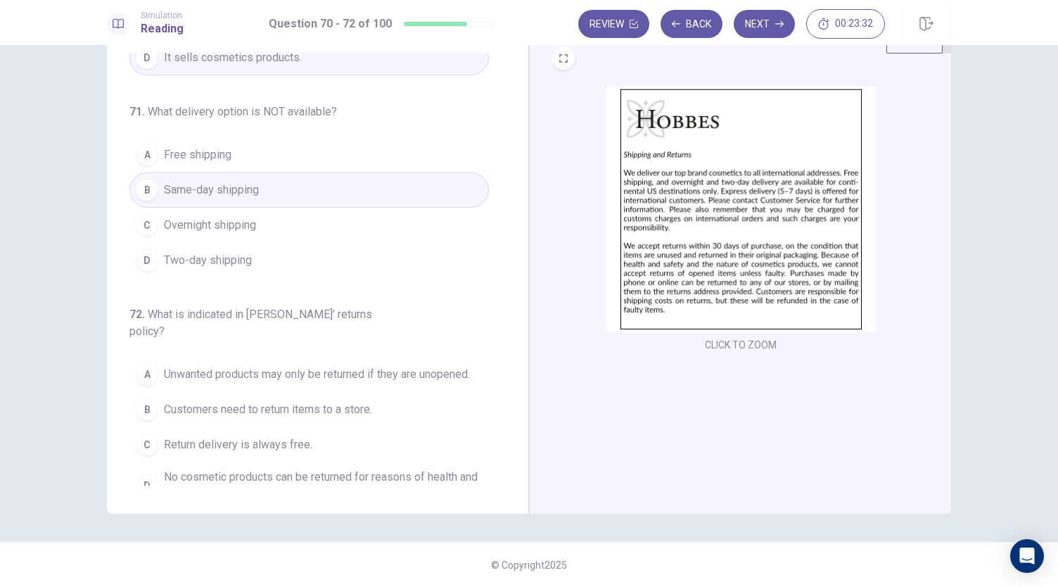
click at [206, 396] on button "B Customers need to return items to a store." at bounding box center [309, 409] width 360 height 35
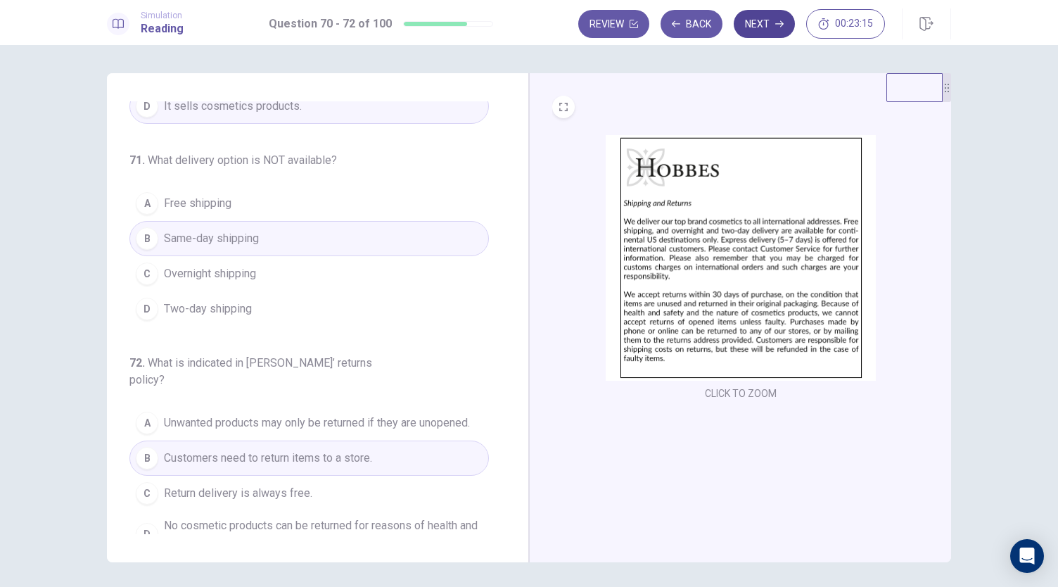
click at [786, 25] on button "Next" at bounding box center [764, 24] width 61 height 28
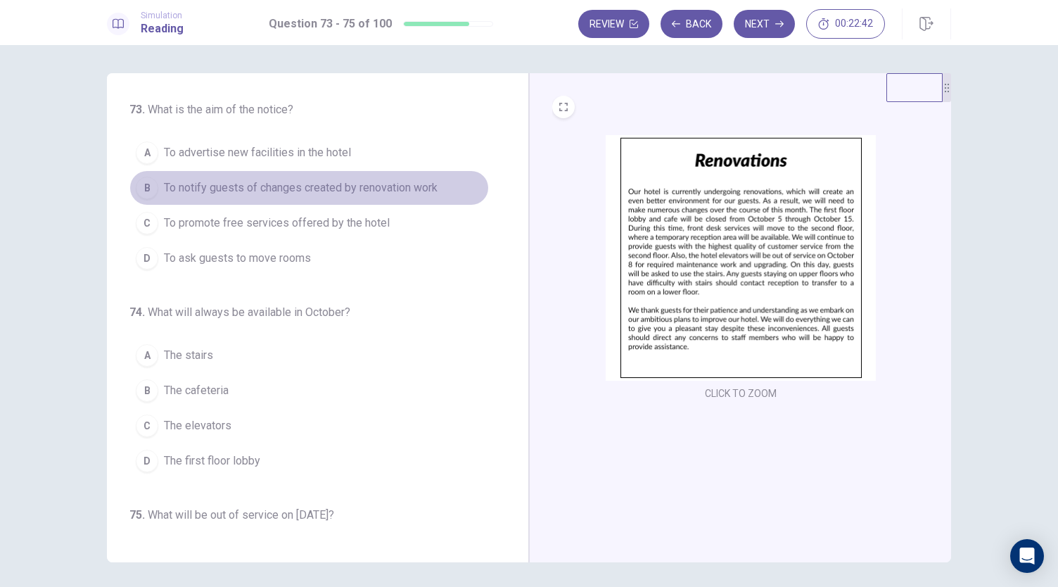
click at [322, 191] on span "To notify guests of changes created by renovation work" at bounding box center [301, 187] width 274 height 17
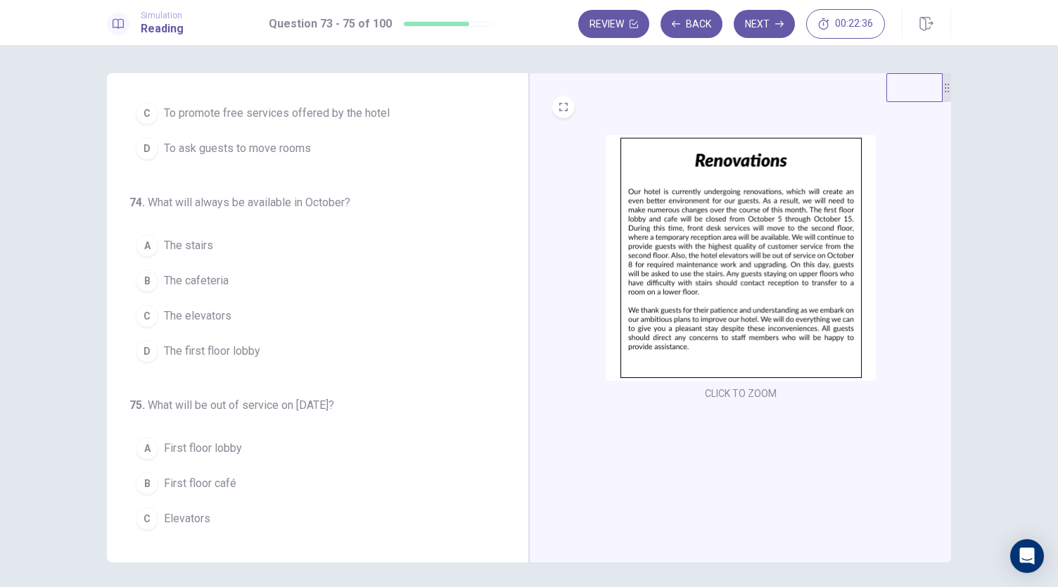
scroll to position [141, 0]
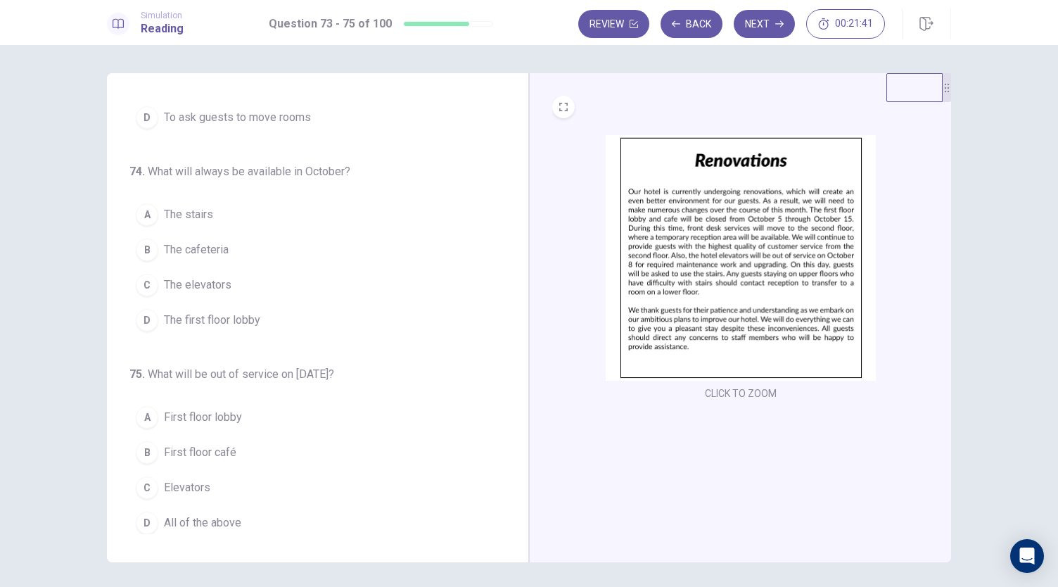
click at [169, 218] on span "The stairs" at bounding box center [188, 214] width 49 height 17
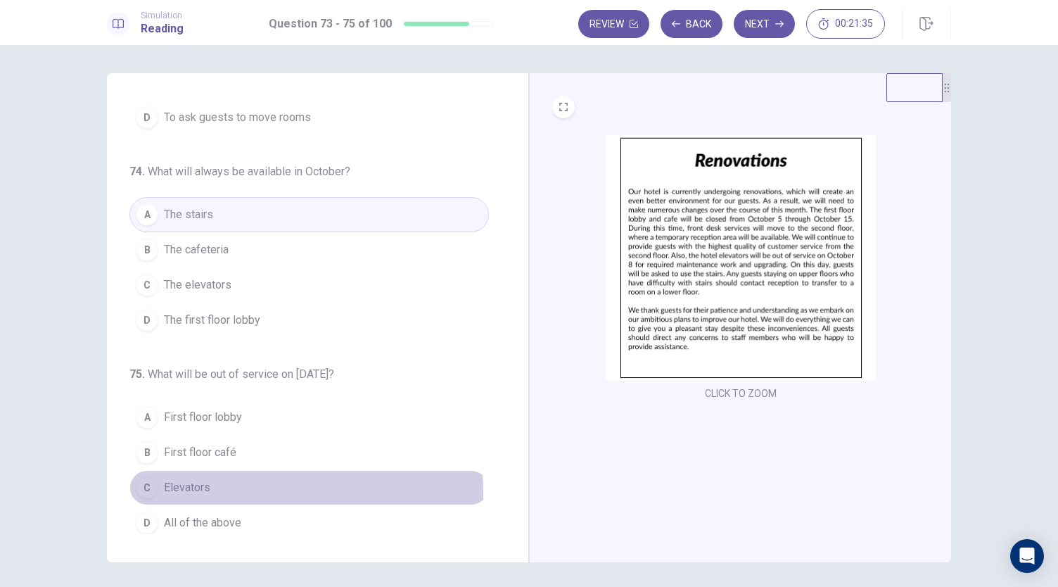
click at [196, 488] on span "Elevators" at bounding box center [187, 487] width 46 height 17
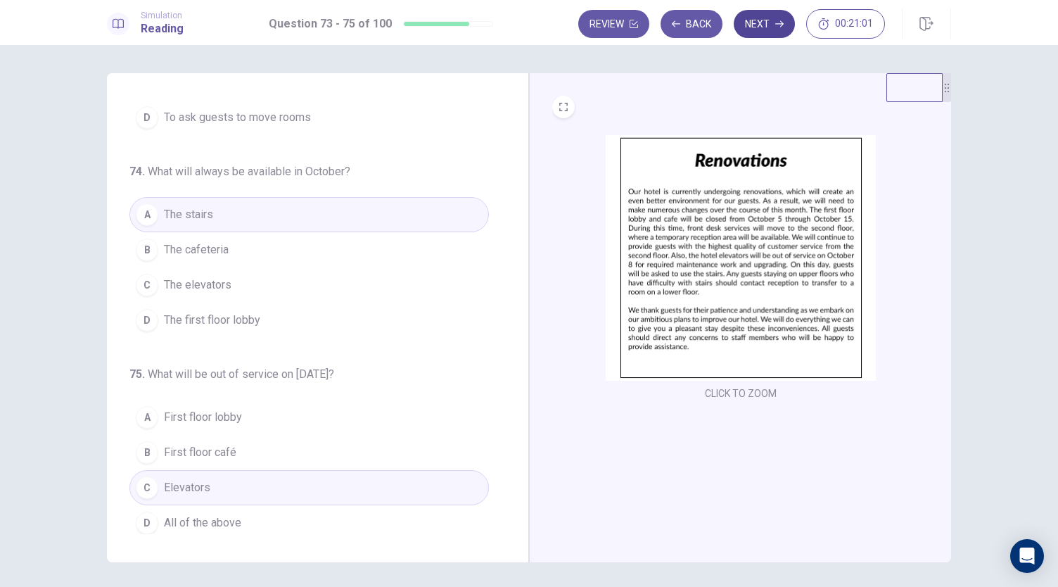
click at [779, 27] on icon "button" at bounding box center [779, 24] width 8 height 8
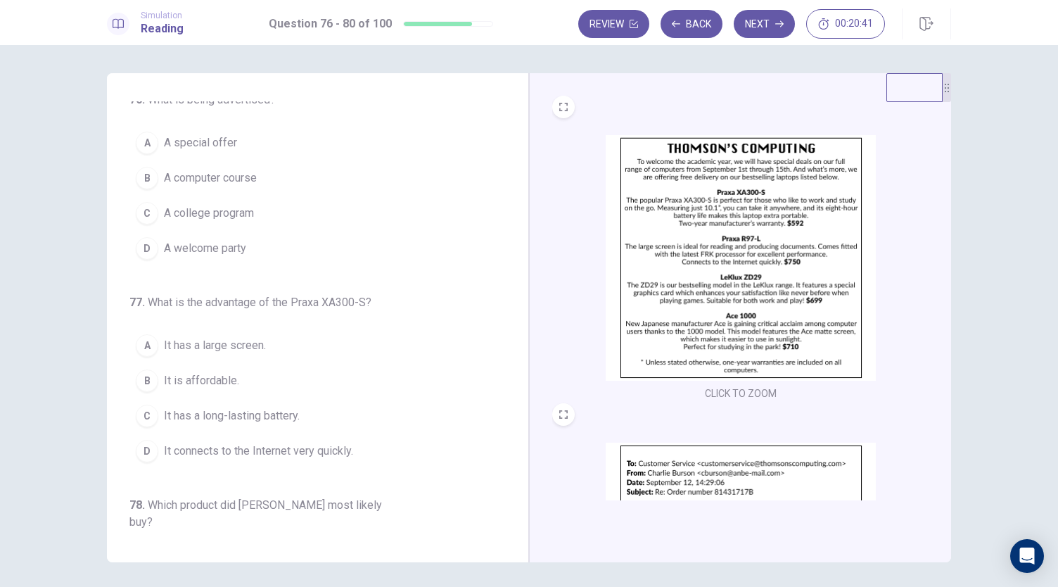
scroll to position [0, 0]
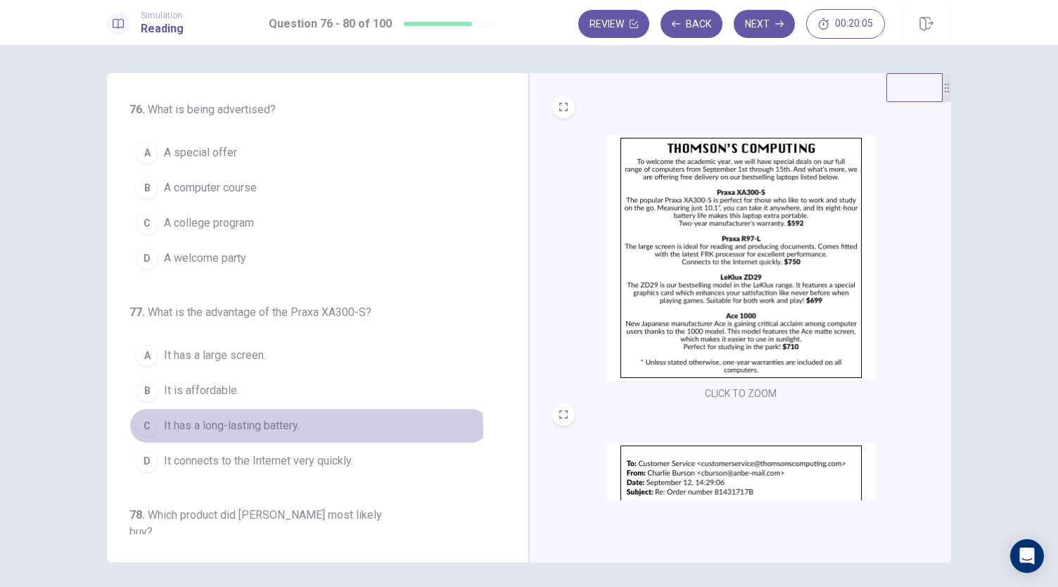
click at [164, 428] on span "It has a long-lasting battery." at bounding box center [232, 425] width 136 height 17
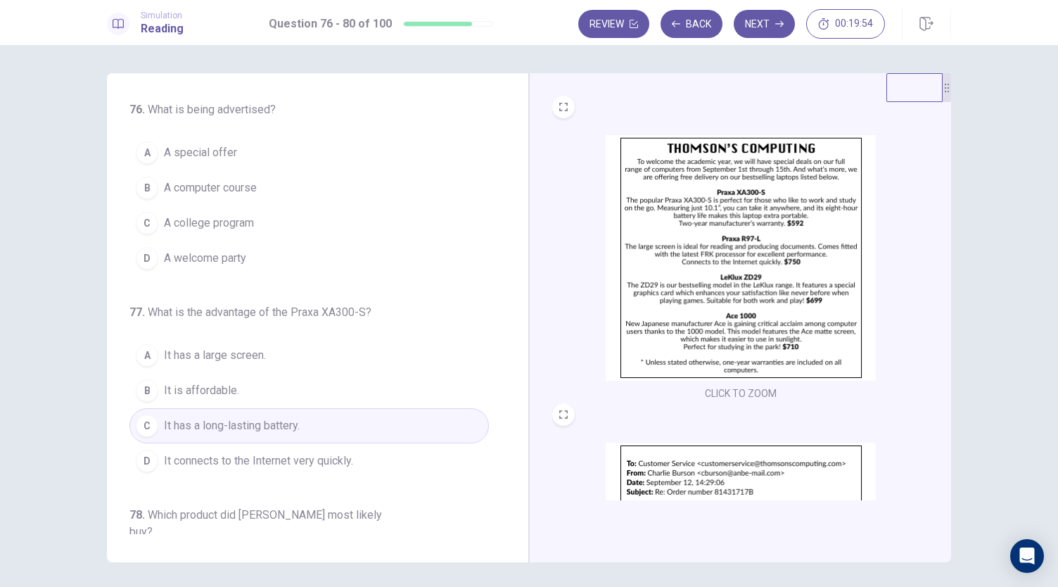
click at [249, 154] on button "A A special offer" at bounding box center [309, 152] width 360 height 35
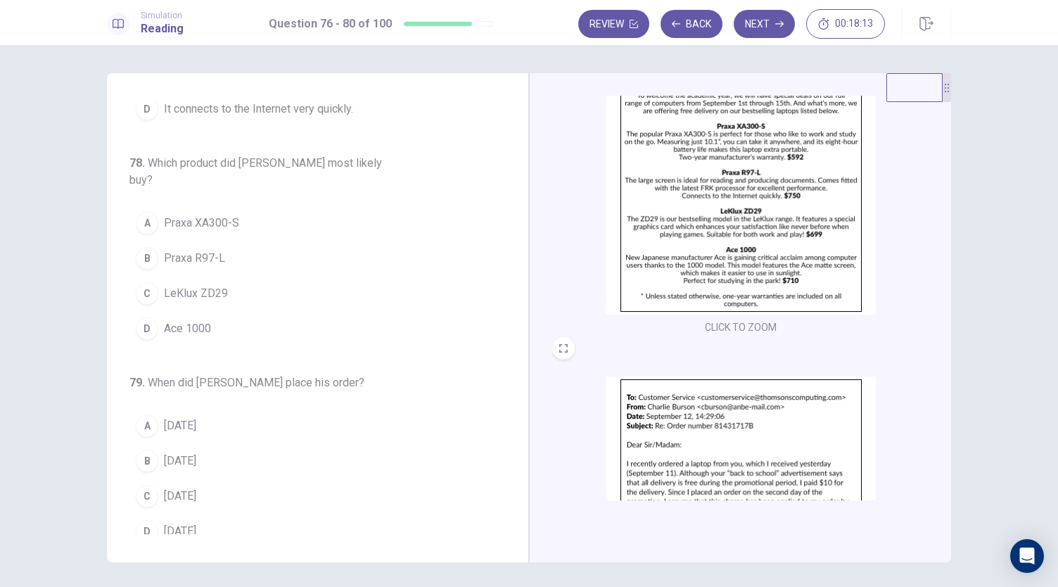
scroll to position [211, 0]
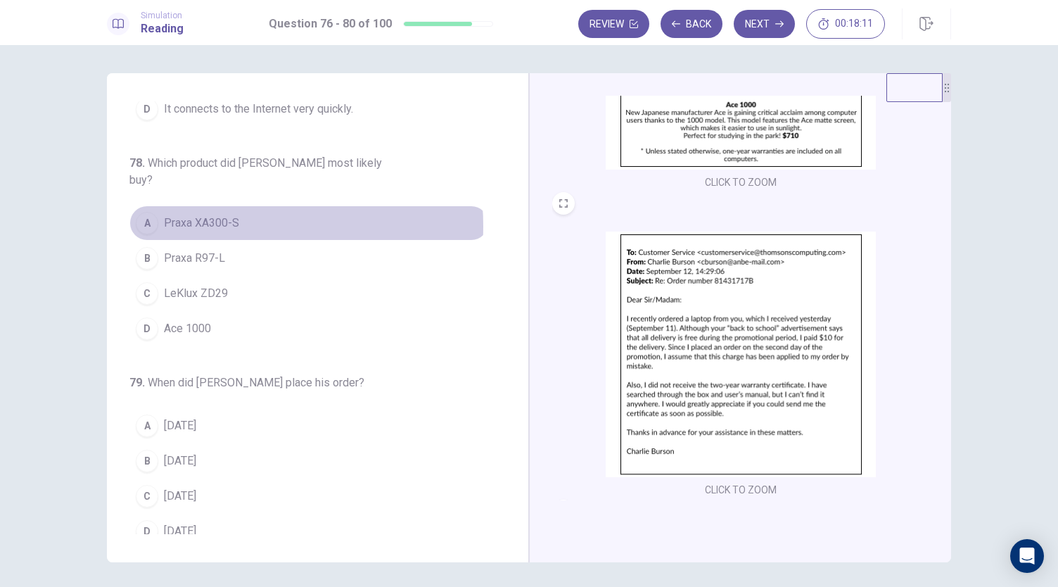
click at [234, 215] on span "Praxa XA300-S" at bounding box center [201, 223] width 75 height 17
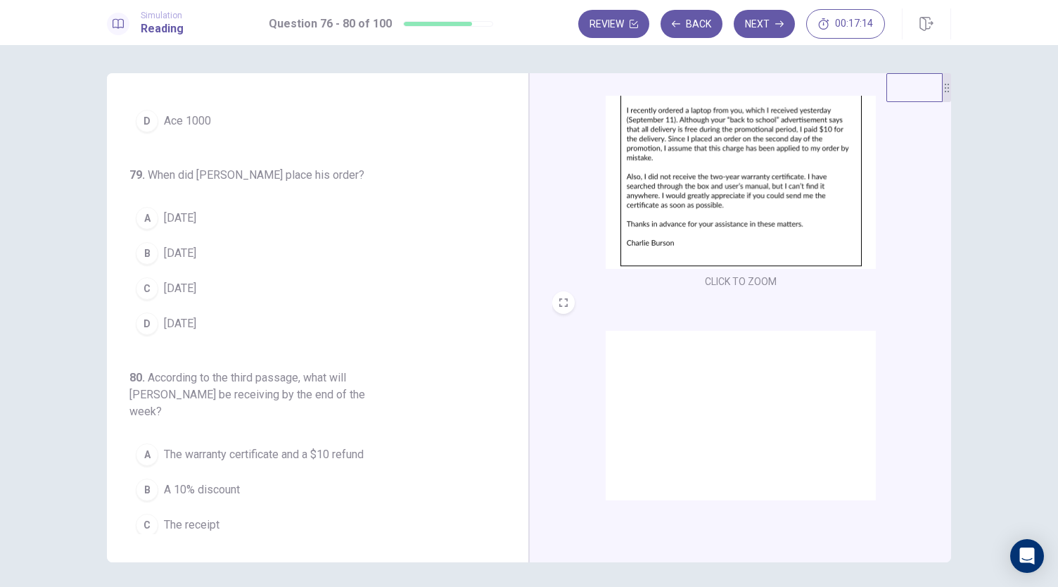
scroll to position [422, 0]
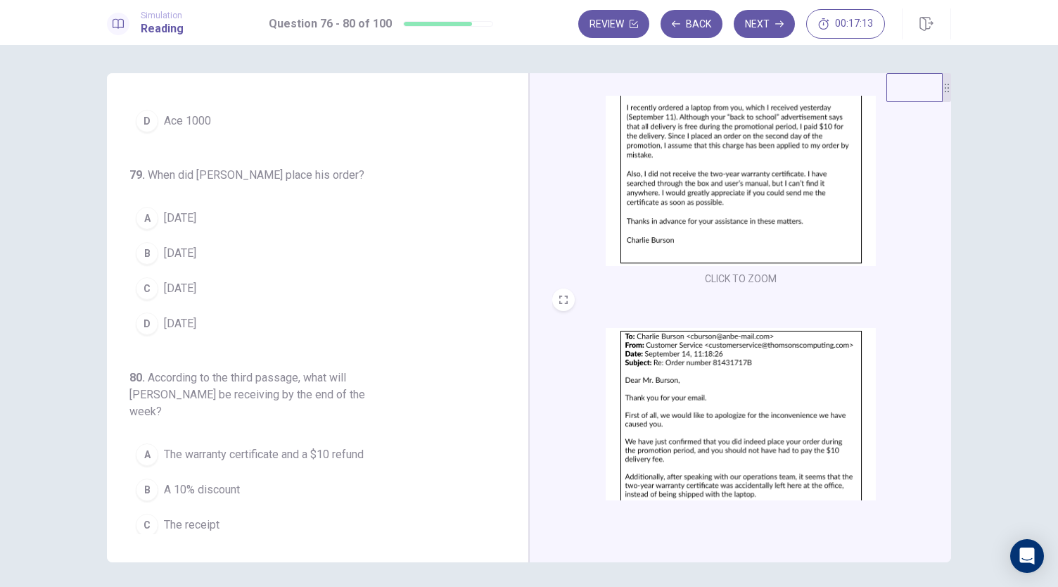
click at [196, 245] on span "[DATE]" at bounding box center [180, 253] width 32 height 17
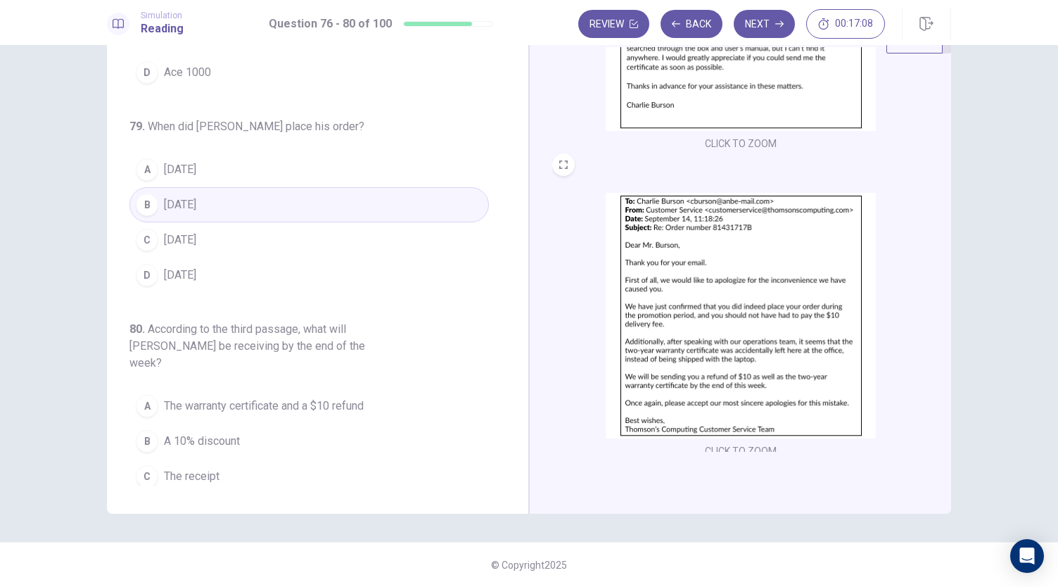
scroll to position [518, 0]
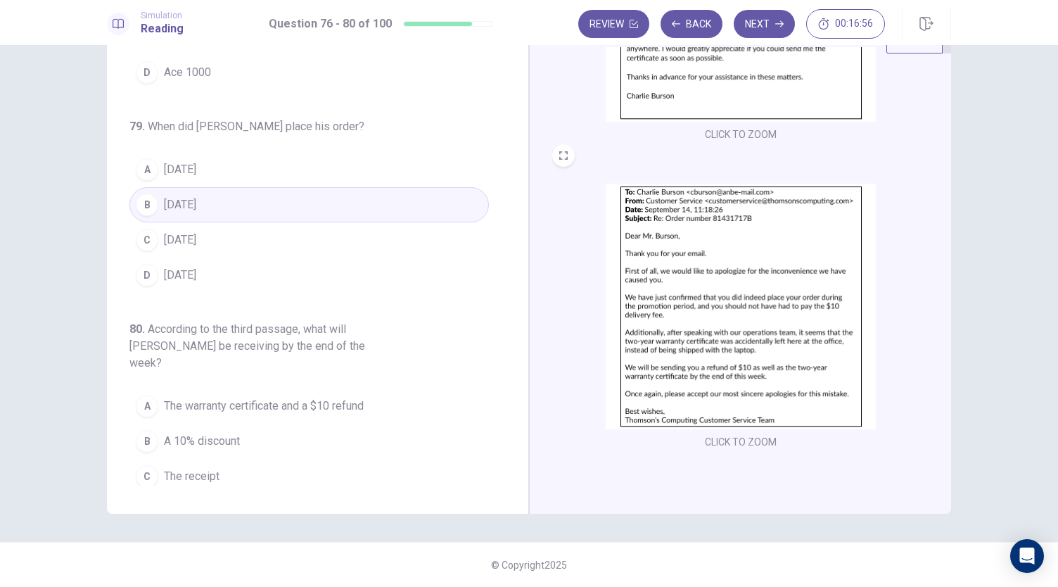
click at [297, 398] on span "The warranty certificate and a $10 refund" at bounding box center [264, 406] width 200 height 17
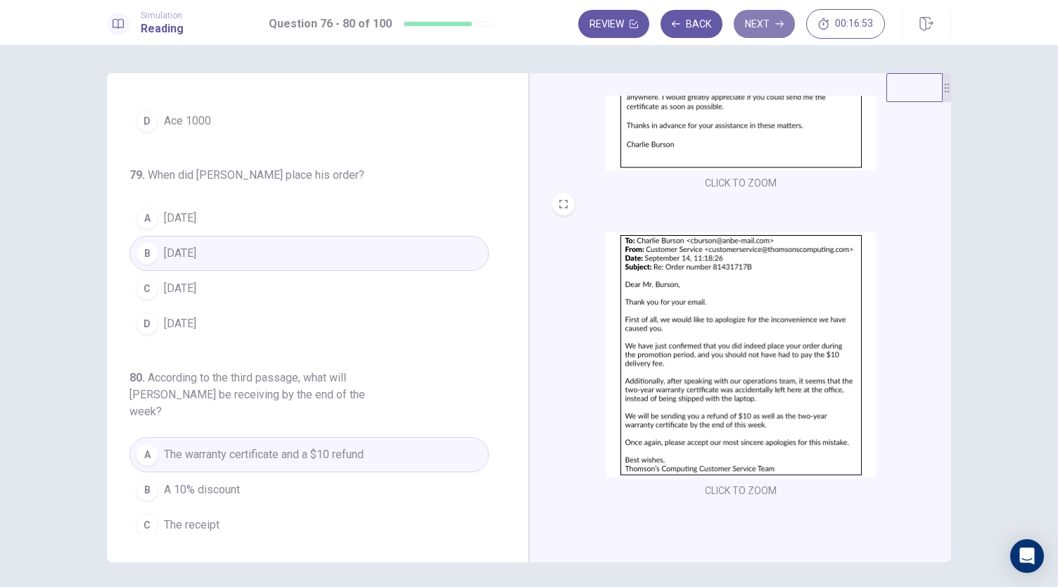
click at [763, 31] on button "Next" at bounding box center [764, 24] width 61 height 28
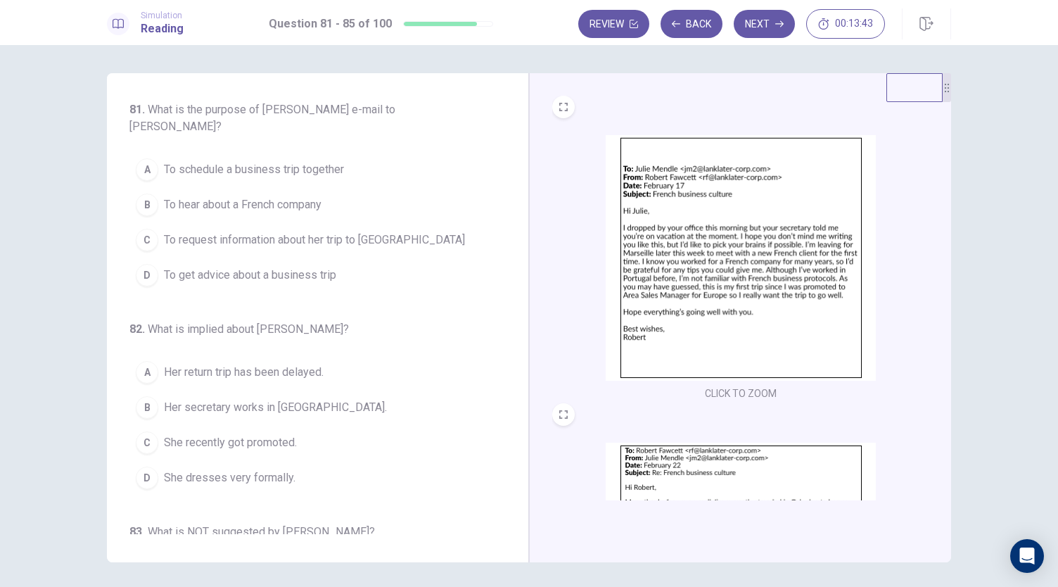
click at [213, 275] on span "To get advice about a business trip" at bounding box center [250, 275] width 172 height 17
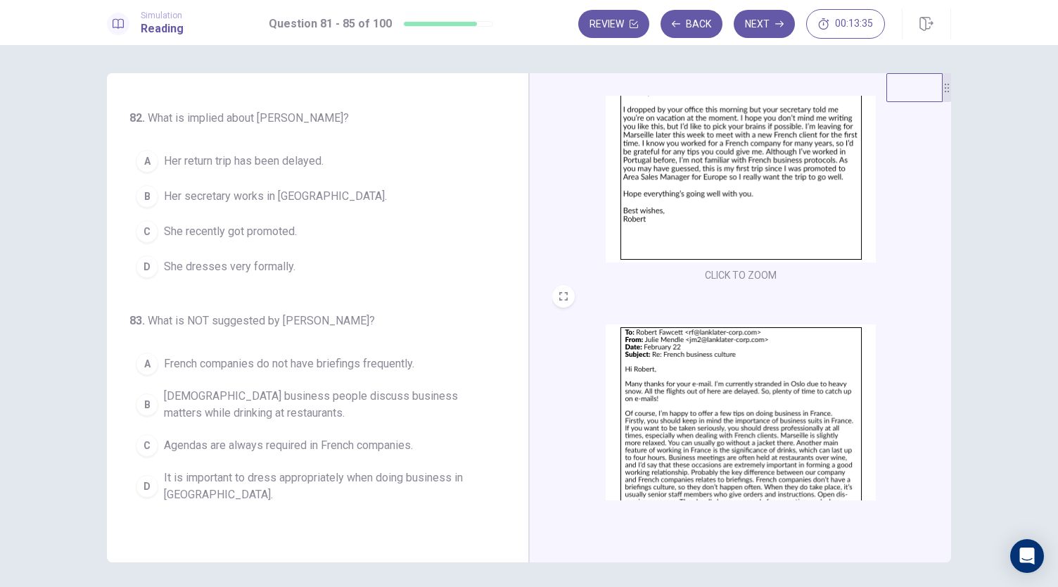
scroll to position [141, 0]
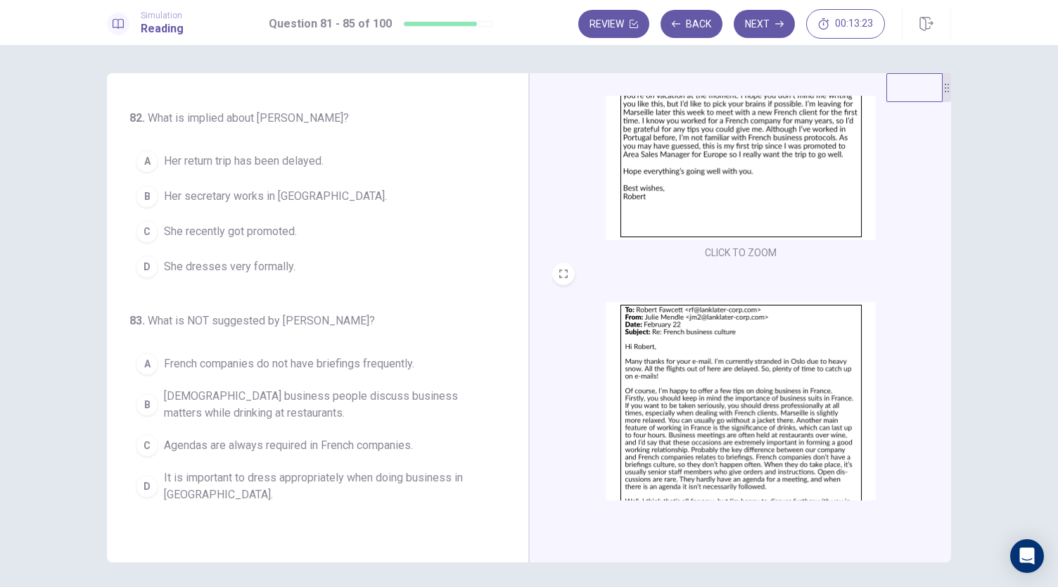
click at [287, 167] on span "Her return trip has been delayed." at bounding box center [244, 161] width 160 height 17
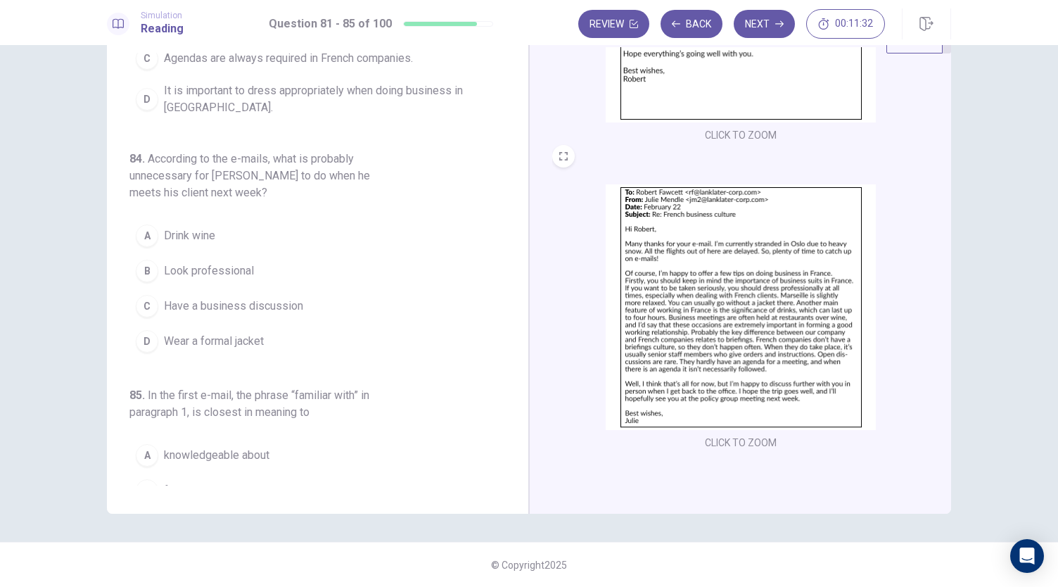
scroll to position [563, 0]
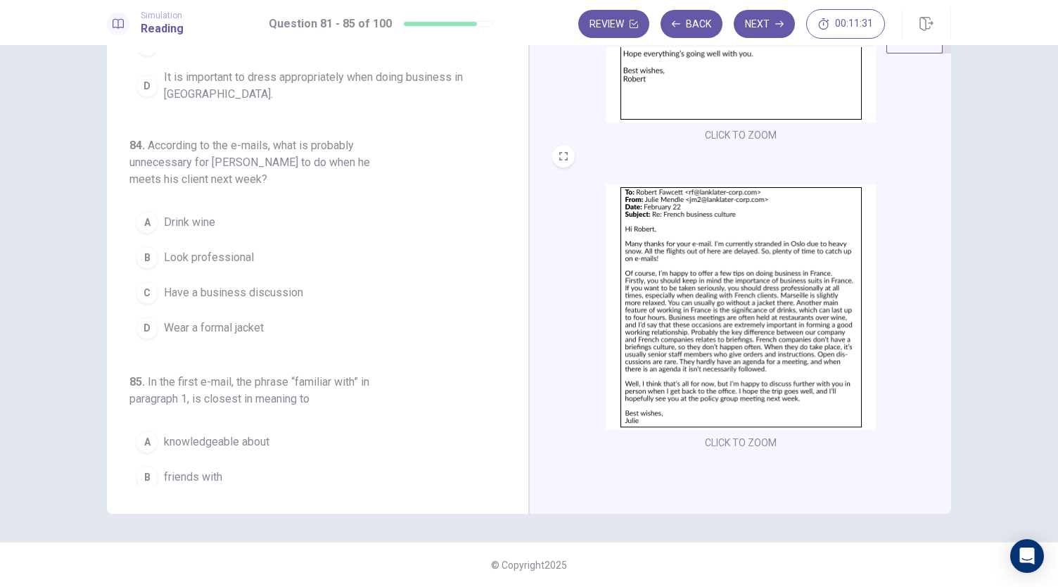
click at [218, 250] on span "Look professional" at bounding box center [209, 257] width 90 height 17
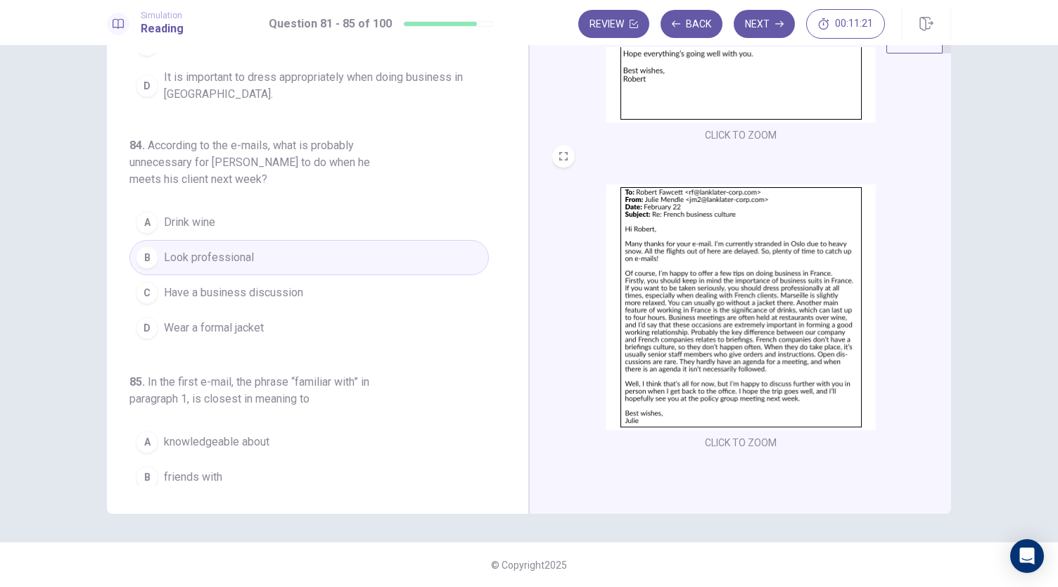
click at [236, 296] on button "C Have a business discussion" at bounding box center [309, 292] width 360 height 35
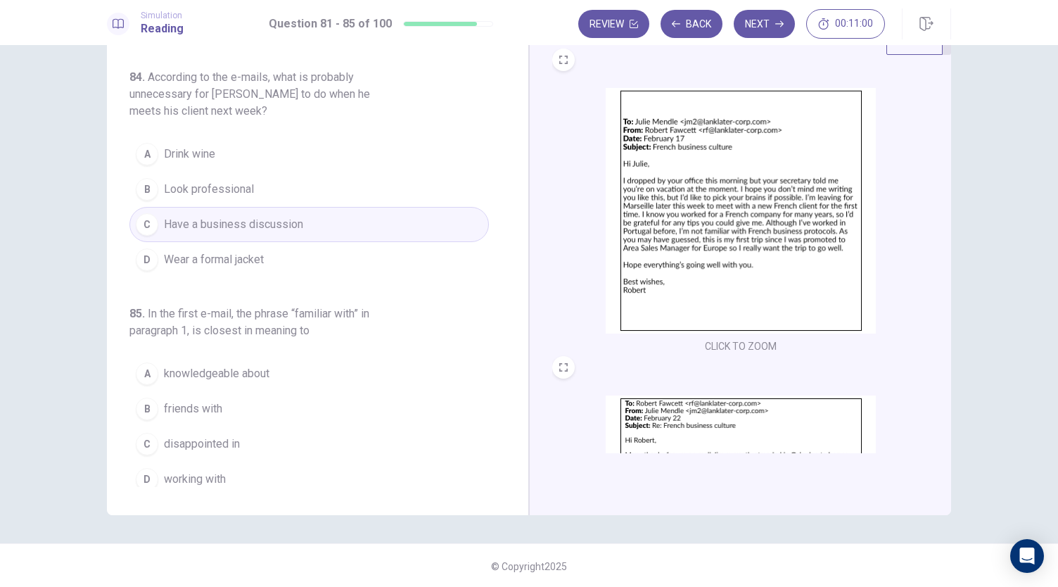
scroll to position [49, 0]
click at [229, 364] on span "knowledgeable about" at bounding box center [217, 372] width 106 height 17
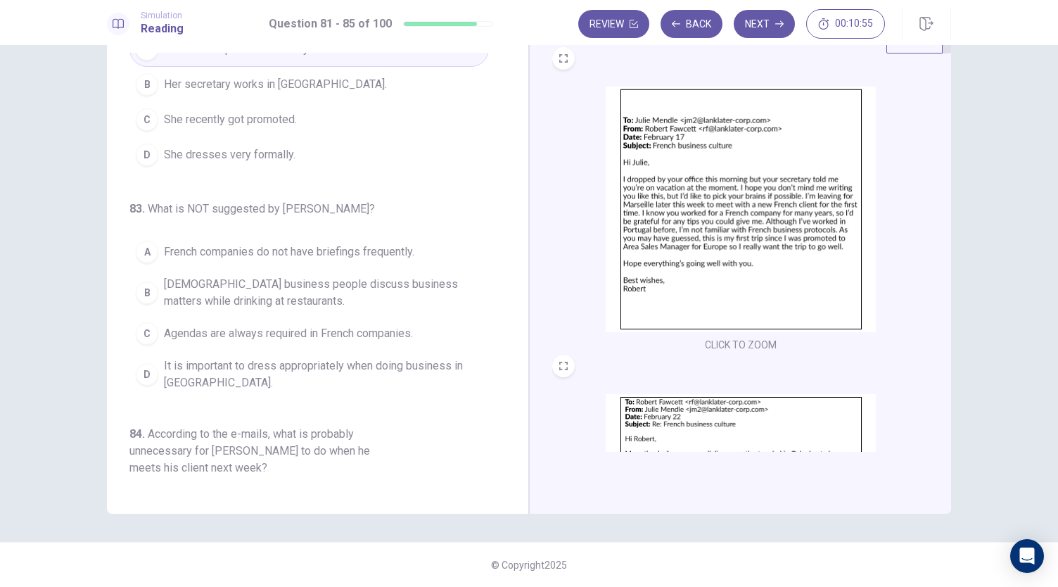
scroll to position [140, 0]
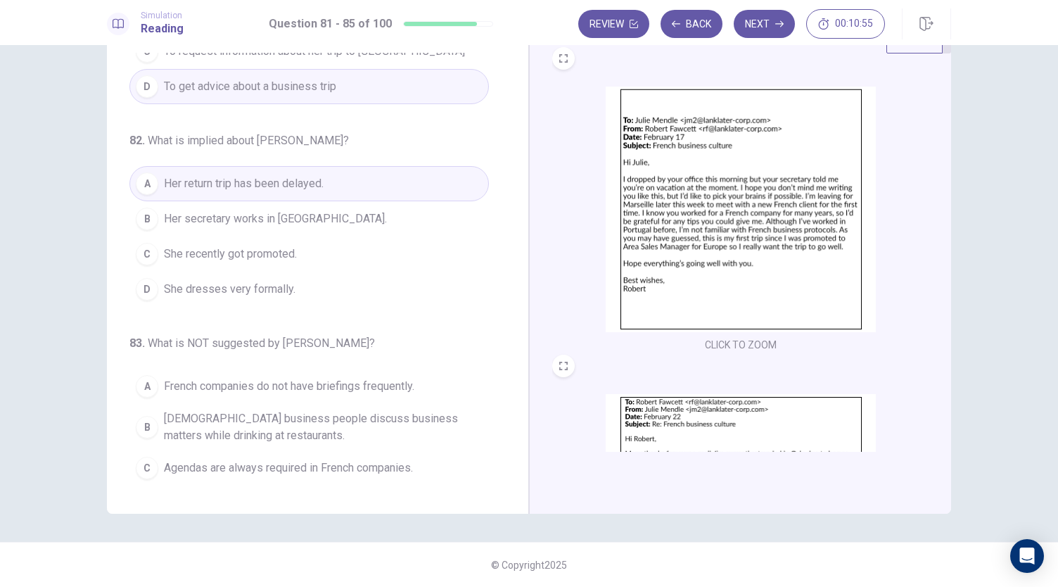
drag, startPoint x: 296, startPoint y: 413, endPoint x: 300, endPoint y: 427, distance: 14.9
click at [297, 419] on span "[DEMOGRAPHIC_DATA] business people discuss business matters while drinking at r…" at bounding box center [323, 427] width 319 height 34
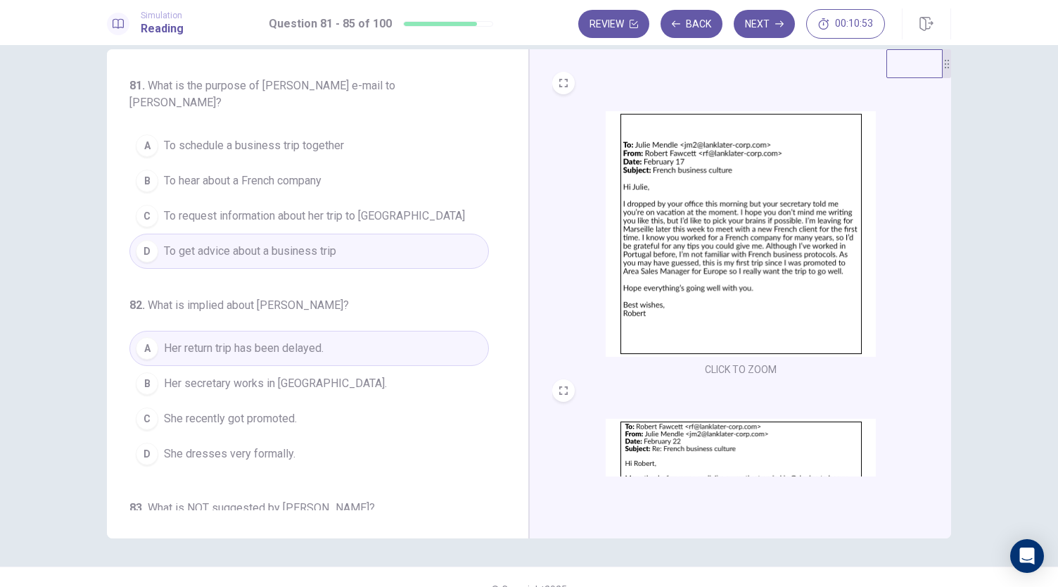
scroll to position [0, 0]
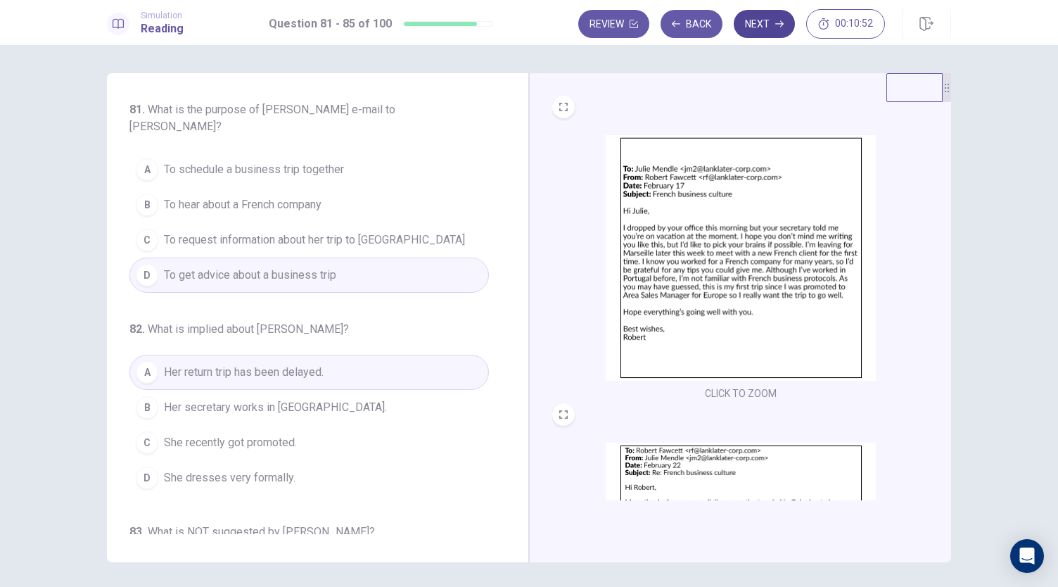
click at [778, 22] on icon "button" at bounding box center [779, 24] width 8 height 8
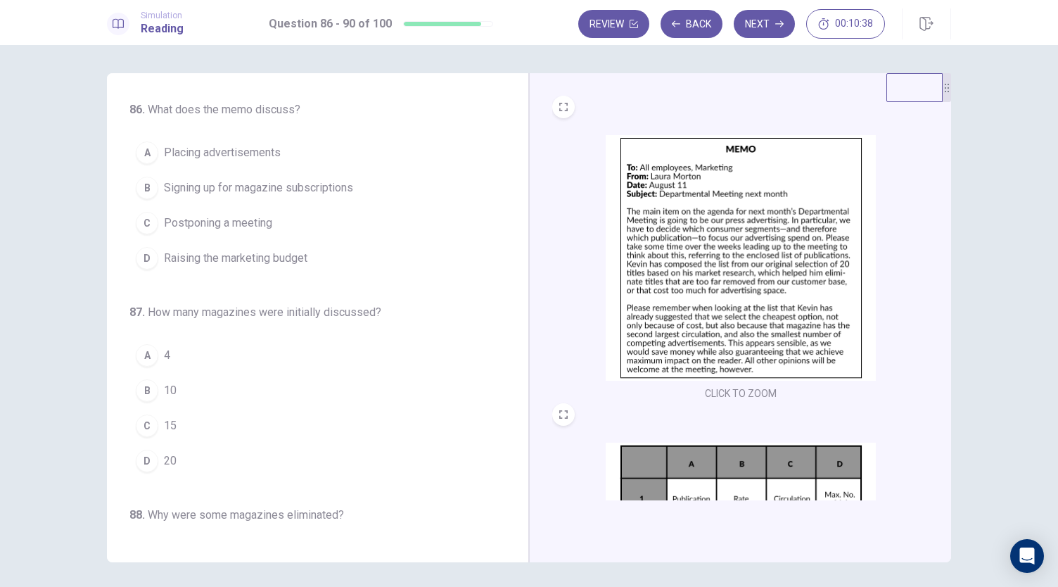
click at [253, 221] on span "Postponing a meeting" at bounding box center [218, 223] width 108 height 17
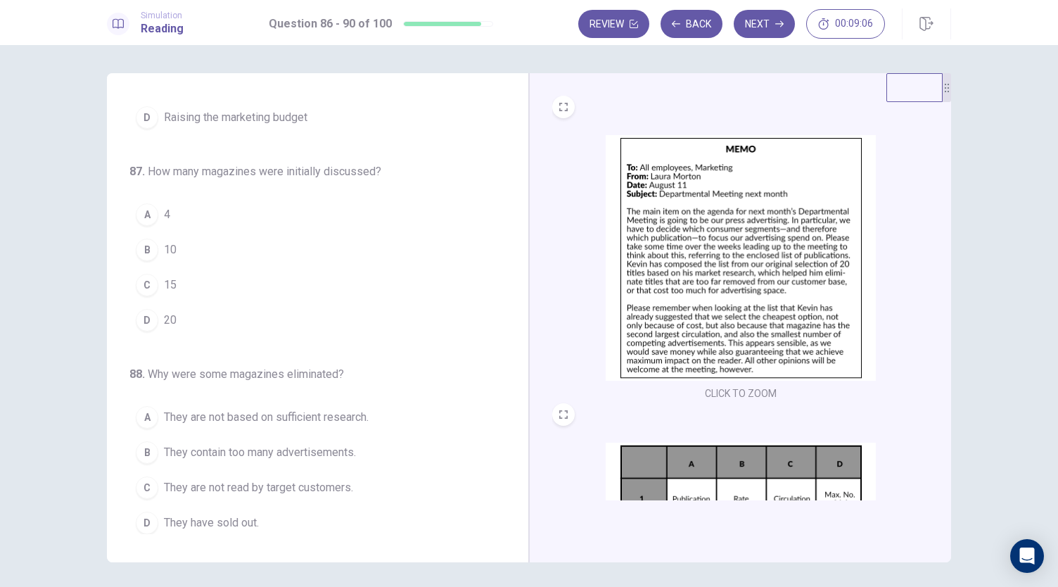
scroll to position [70, 0]
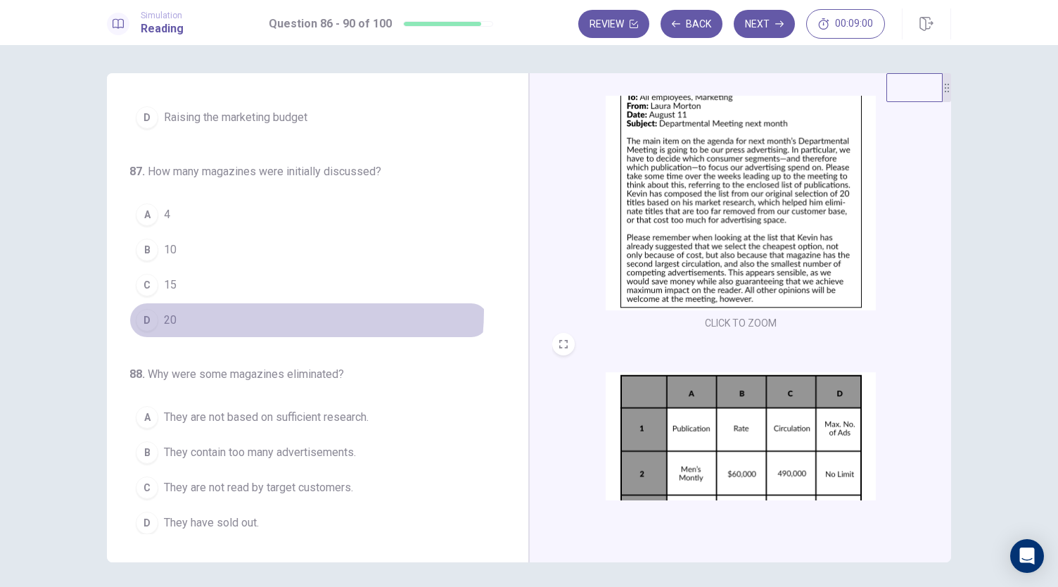
click at [244, 308] on button "D 20" at bounding box center [309, 320] width 360 height 35
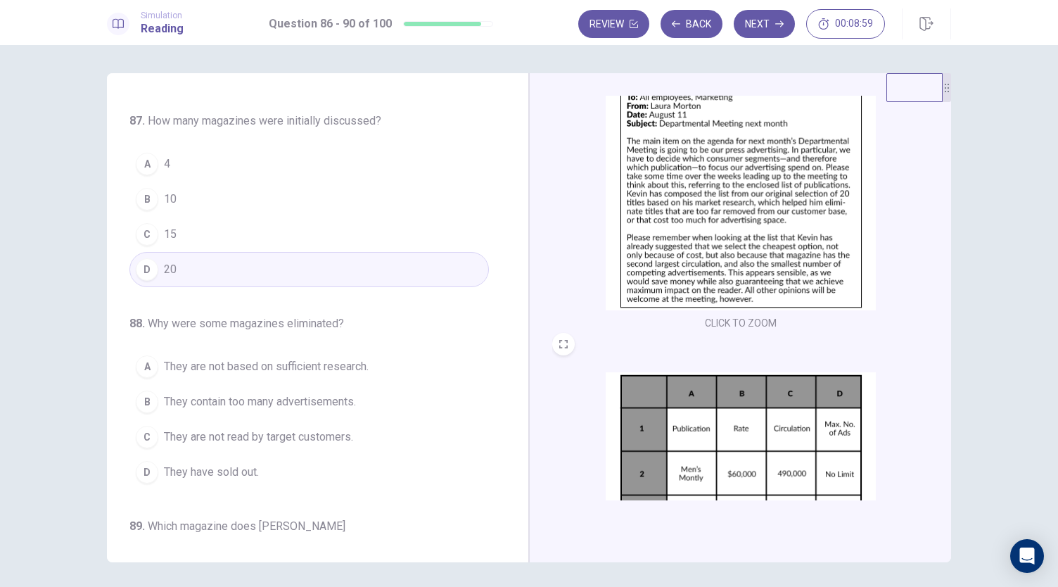
scroll to position [281, 0]
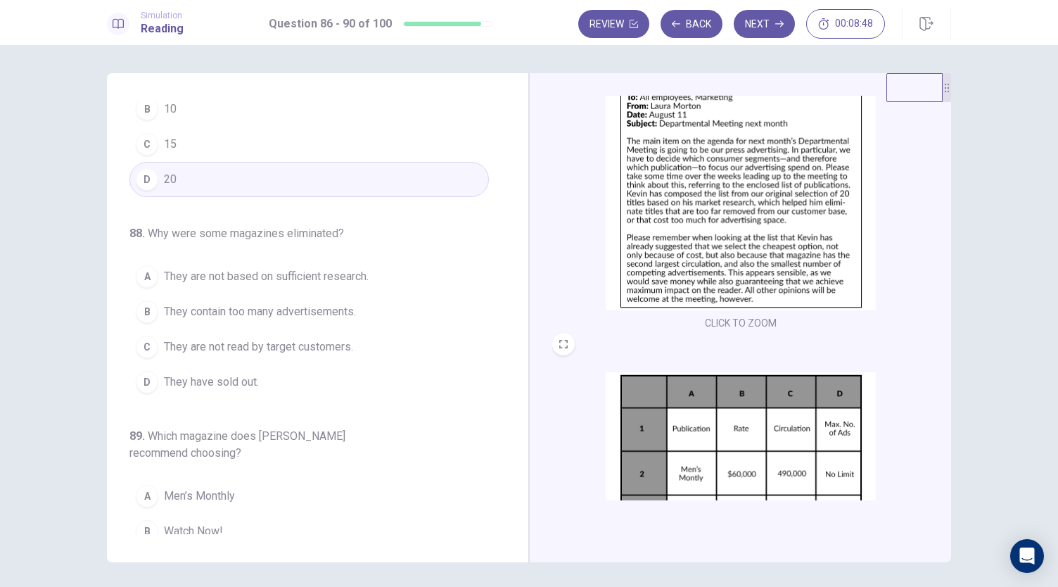
click at [286, 259] on button "A They are not based on sufficient research." at bounding box center [309, 276] width 360 height 35
click at [274, 341] on span "They are not read by target customers." at bounding box center [258, 346] width 189 height 17
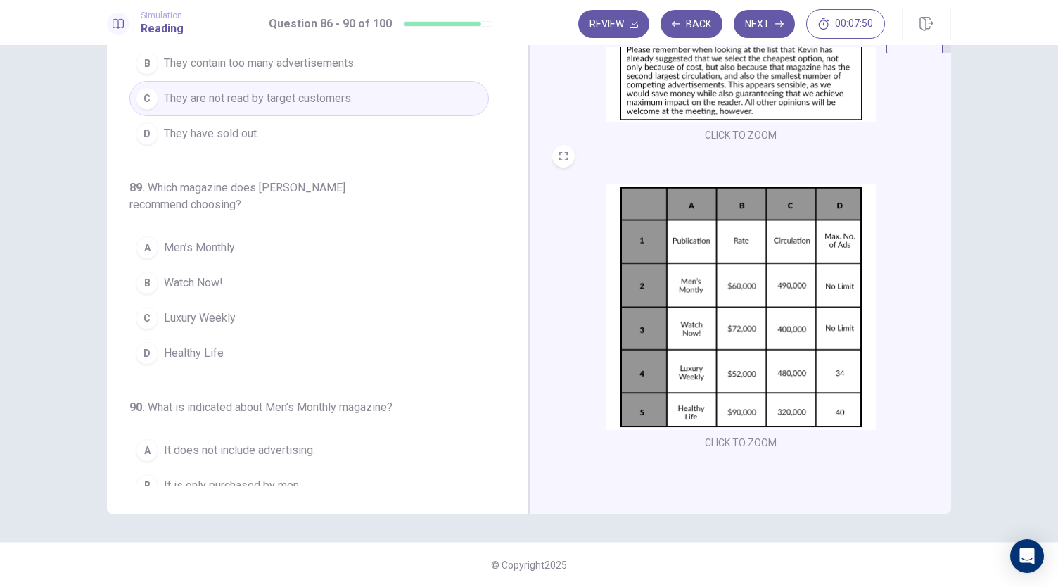
scroll to position [559, 0]
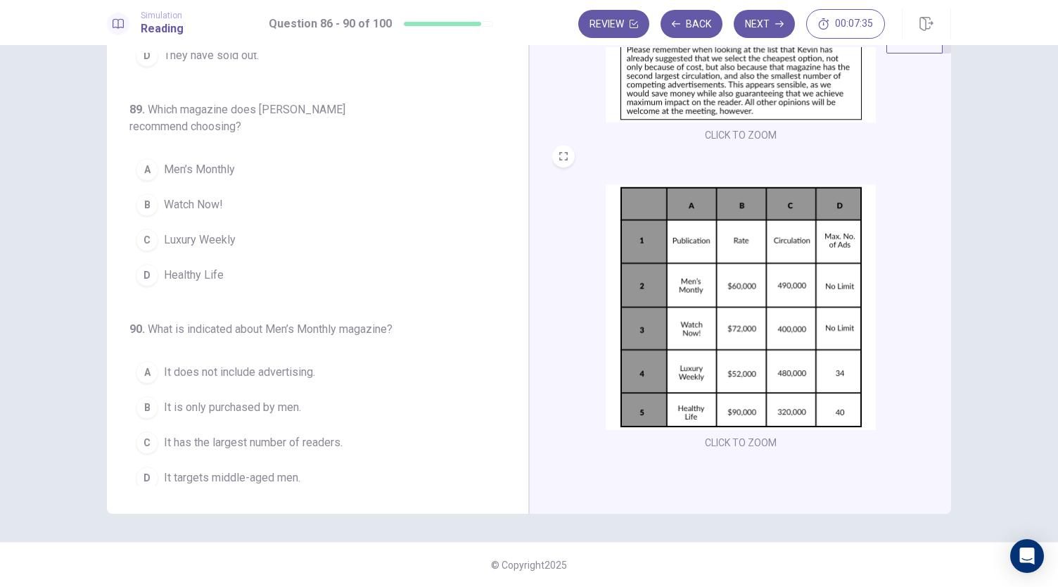
click at [214, 271] on span "Healthy Life" at bounding box center [194, 275] width 60 height 17
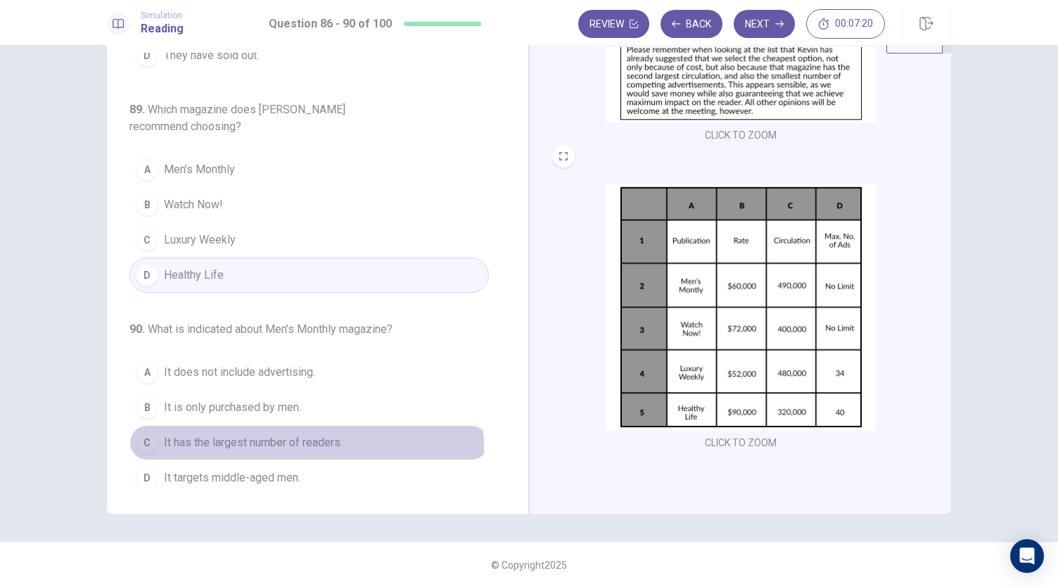
click at [291, 438] on span "It has the largest number of readers." at bounding box center [253, 442] width 179 height 17
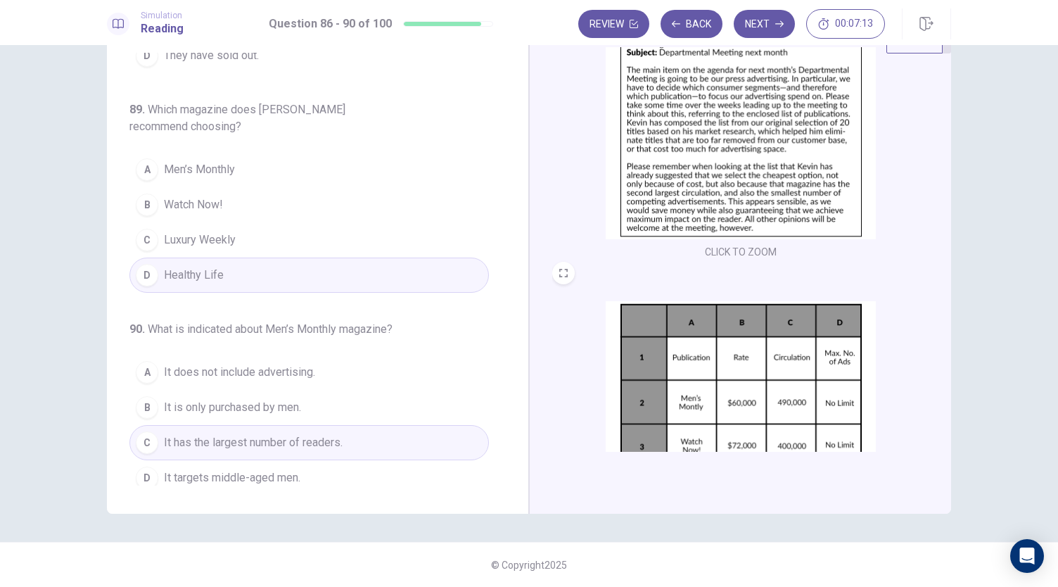
scroll to position [0, 0]
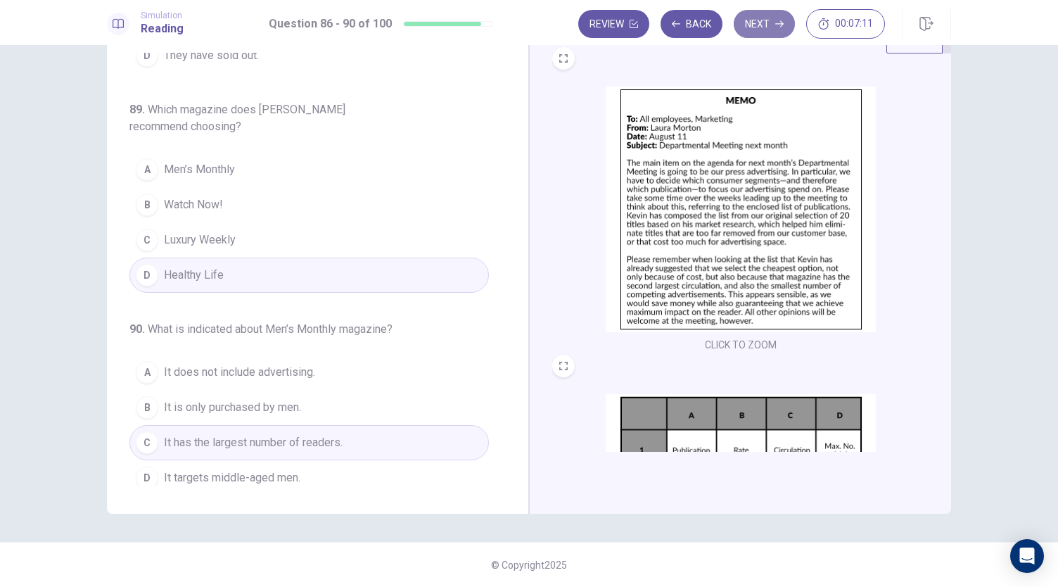
click at [756, 32] on button "Next" at bounding box center [764, 24] width 61 height 28
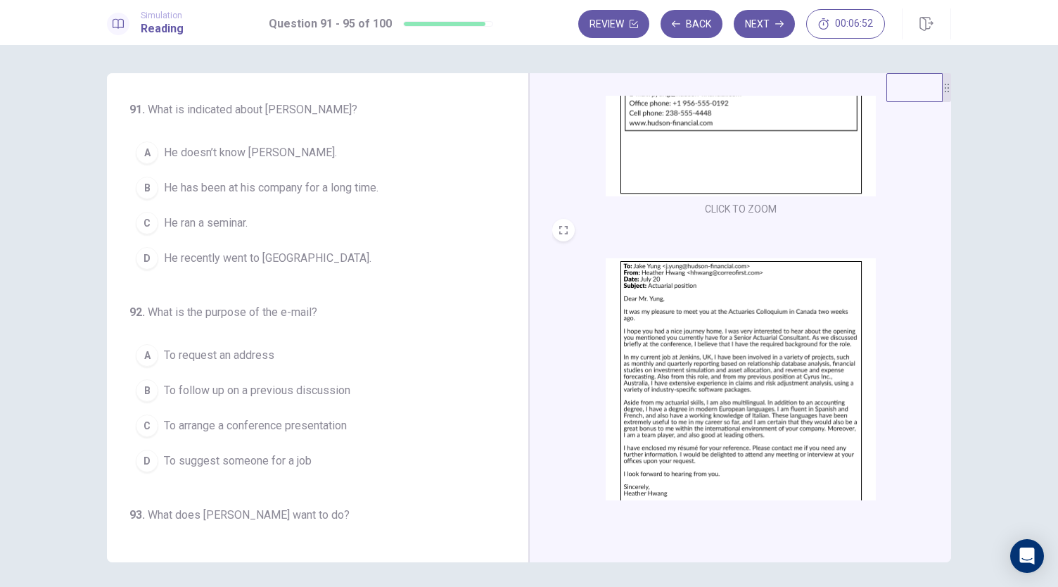
scroll to position [211, 0]
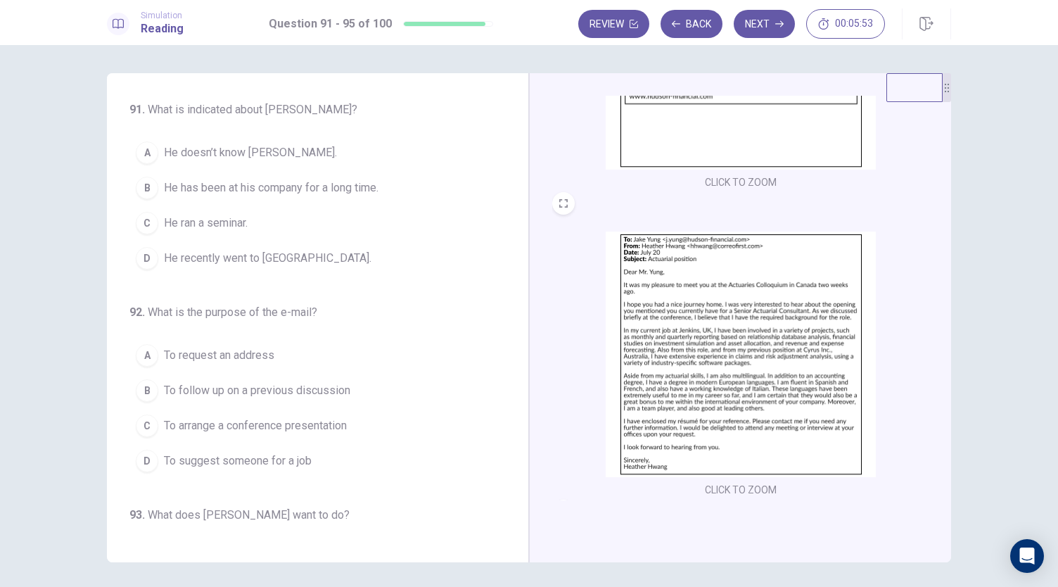
click at [172, 155] on span "He doesn’t know [PERSON_NAME]." at bounding box center [250, 152] width 173 height 17
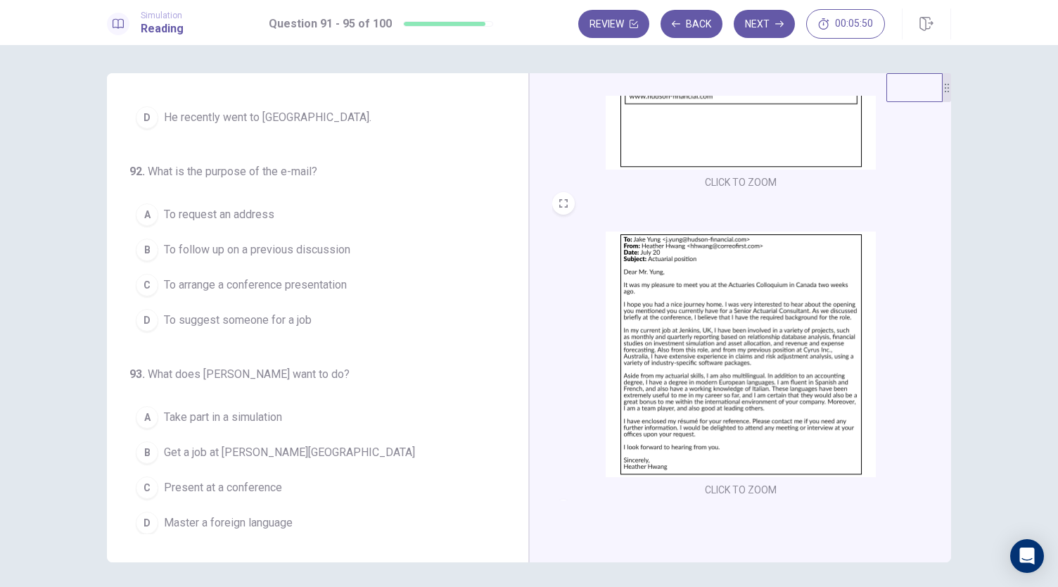
scroll to position [0, 0]
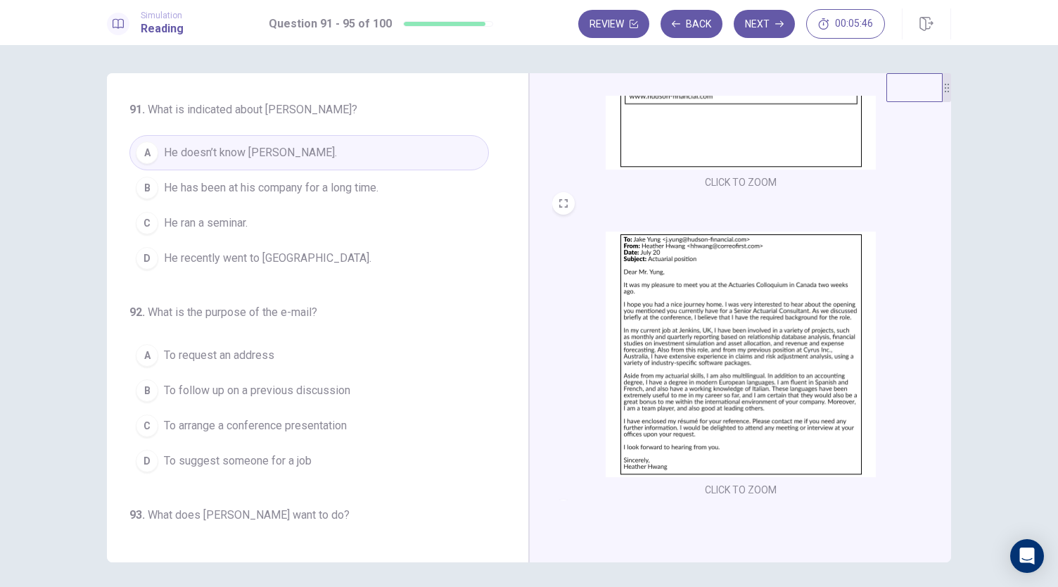
click at [315, 199] on button "B He has been at his company for a long time." at bounding box center [309, 187] width 360 height 35
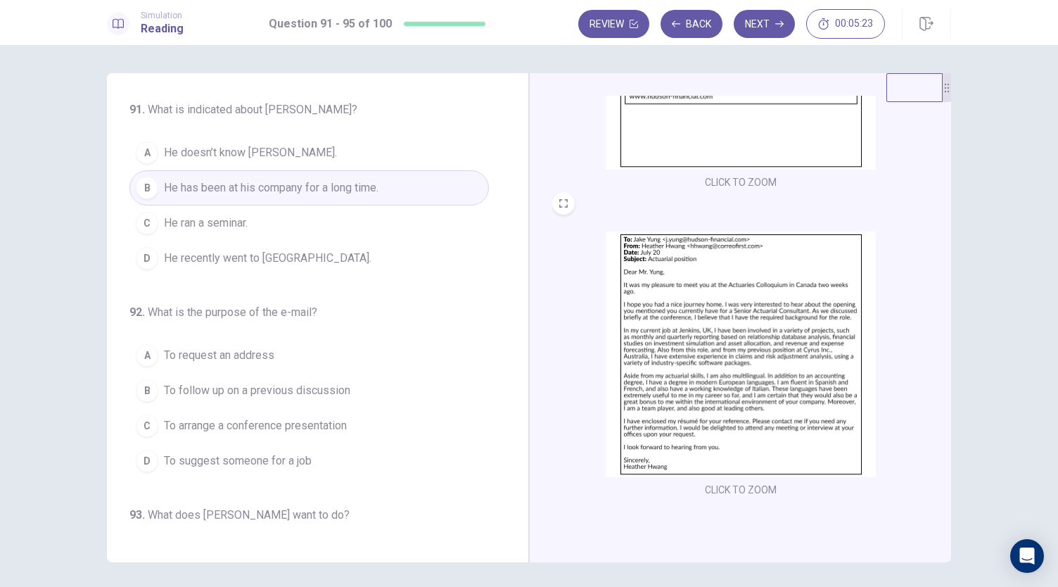
click at [739, 379] on img at bounding box center [741, 354] width 270 height 246
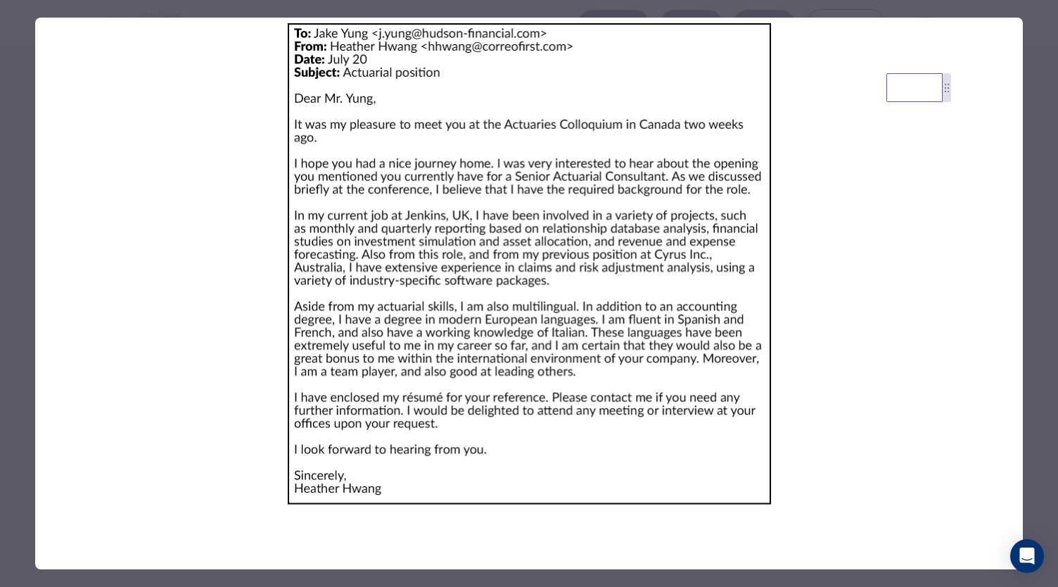
click at [1036, 267] on div at bounding box center [529, 293] width 1058 height 587
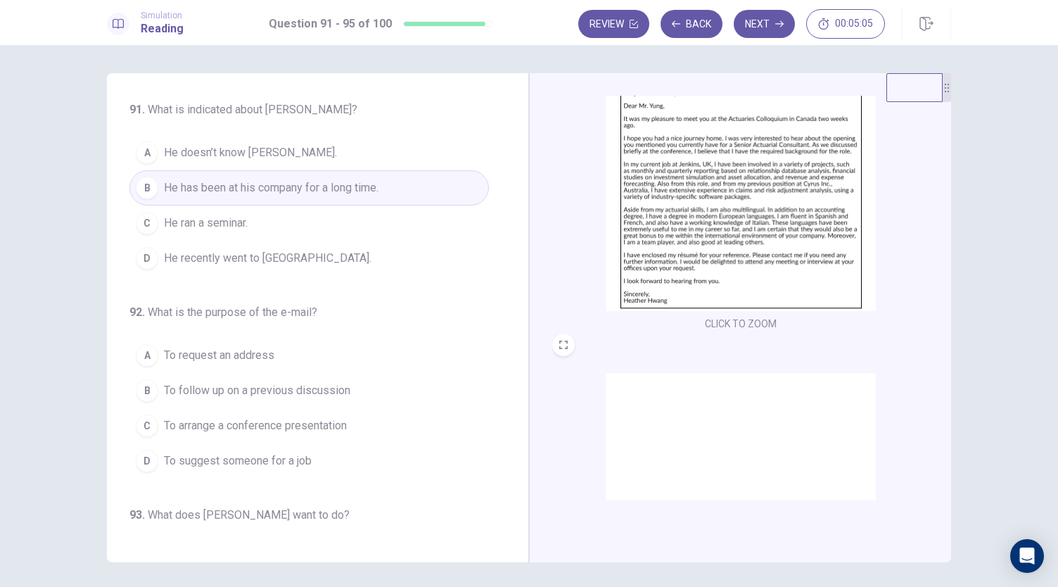
scroll to position [518, 0]
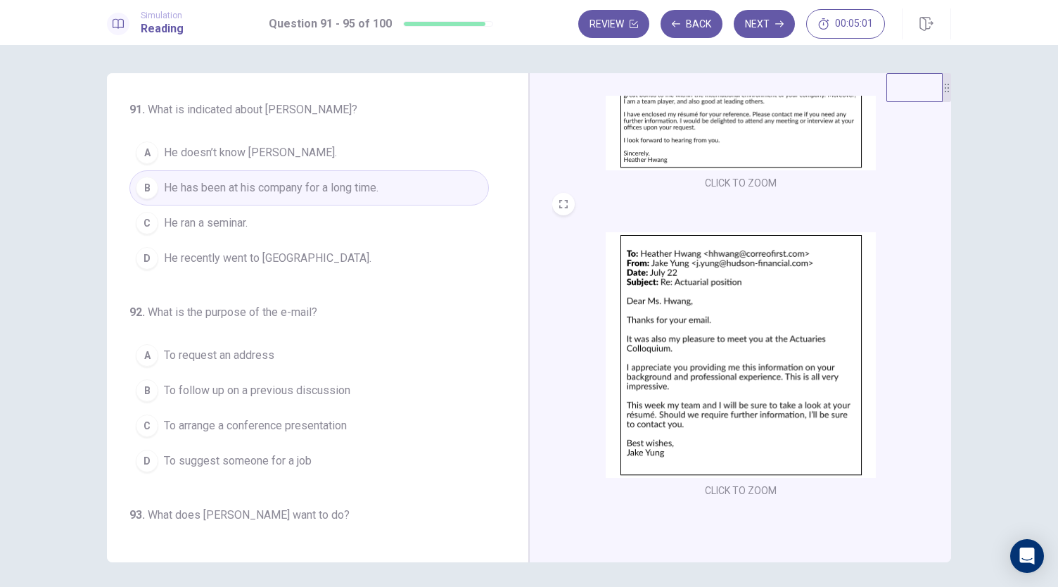
click at [265, 461] on span "To suggest someone for a job" at bounding box center [238, 460] width 148 height 17
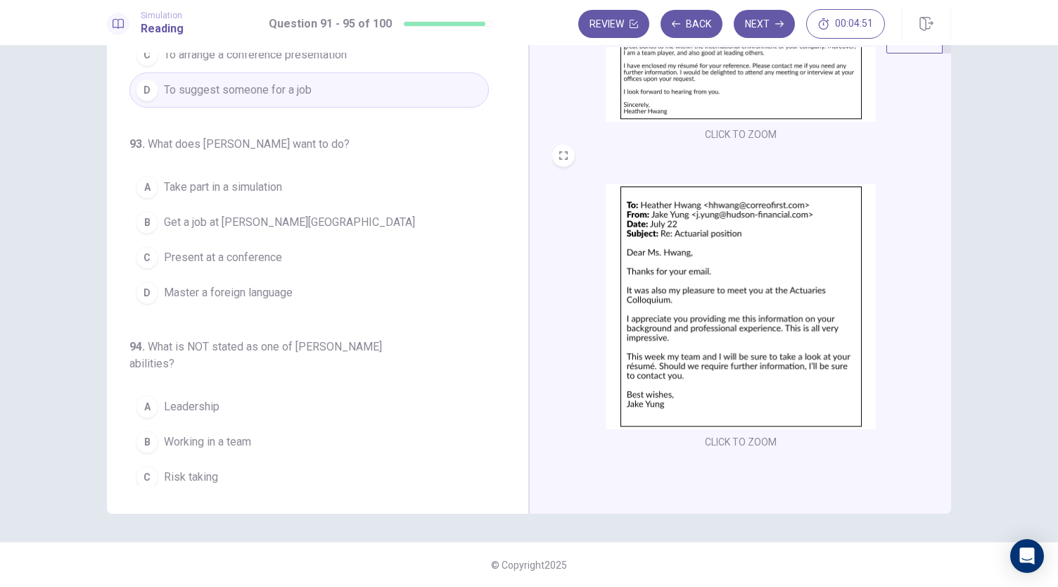
scroll to position [352, 0]
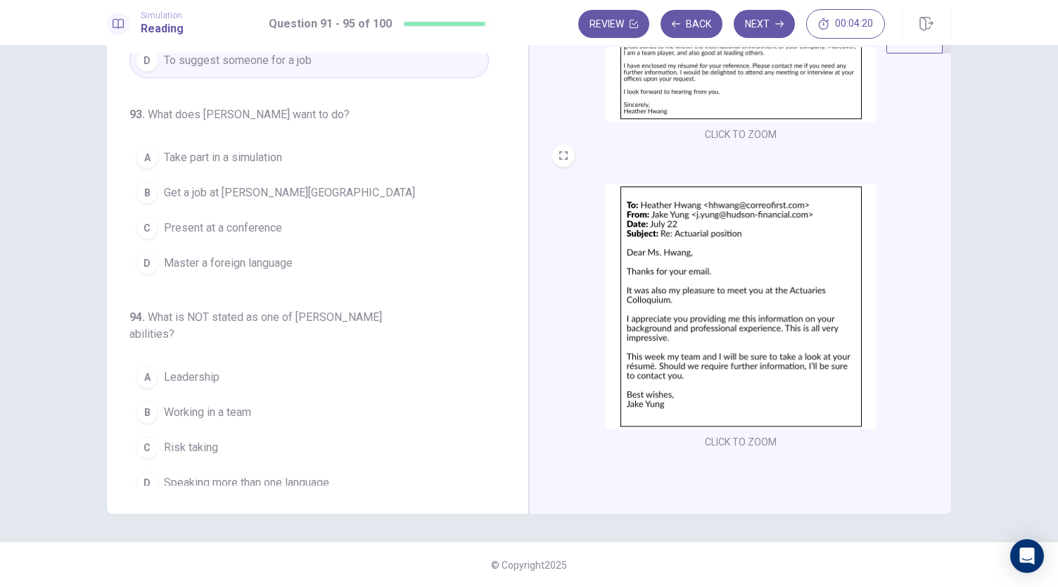
click at [794, 306] on img at bounding box center [741, 307] width 270 height 246
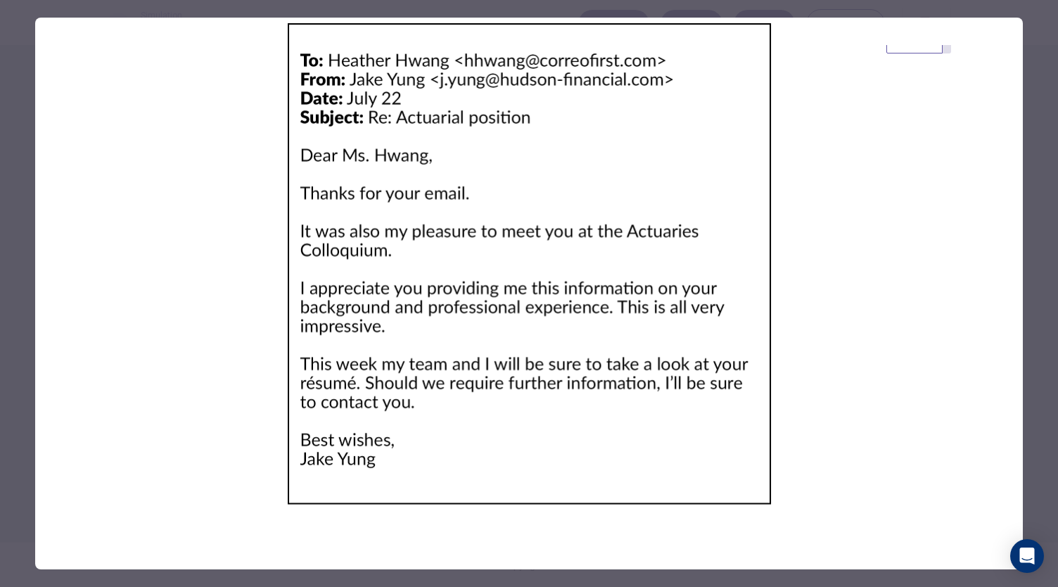
click at [794, 306] on img at bounding box center [529, 264] width 988 height 492
click at [1045, 358] on div at bounding box center [529, 293] width 1058 height 587
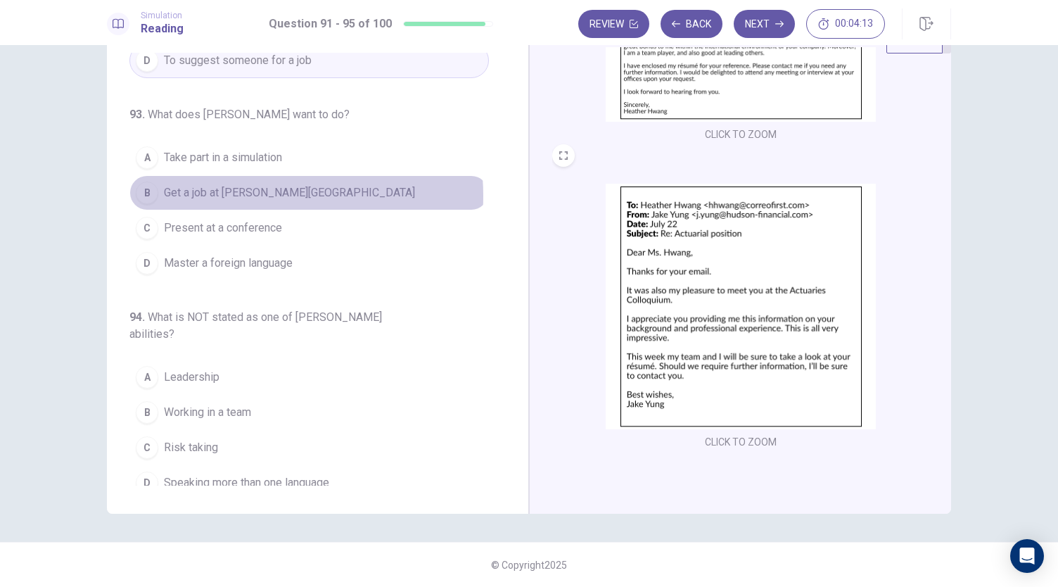
click at [246, 191] on span "Get a job at [PERSON_NAME][GEOGRAPHIC_DATA]" at bounding box center [289, 192] width 251 height 17
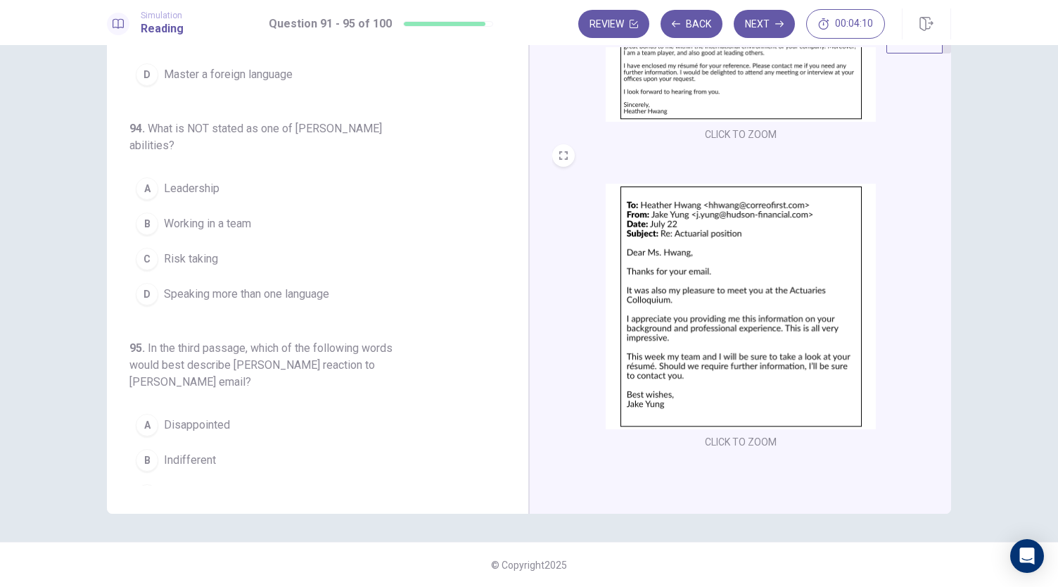
scroll to position [563, 0]
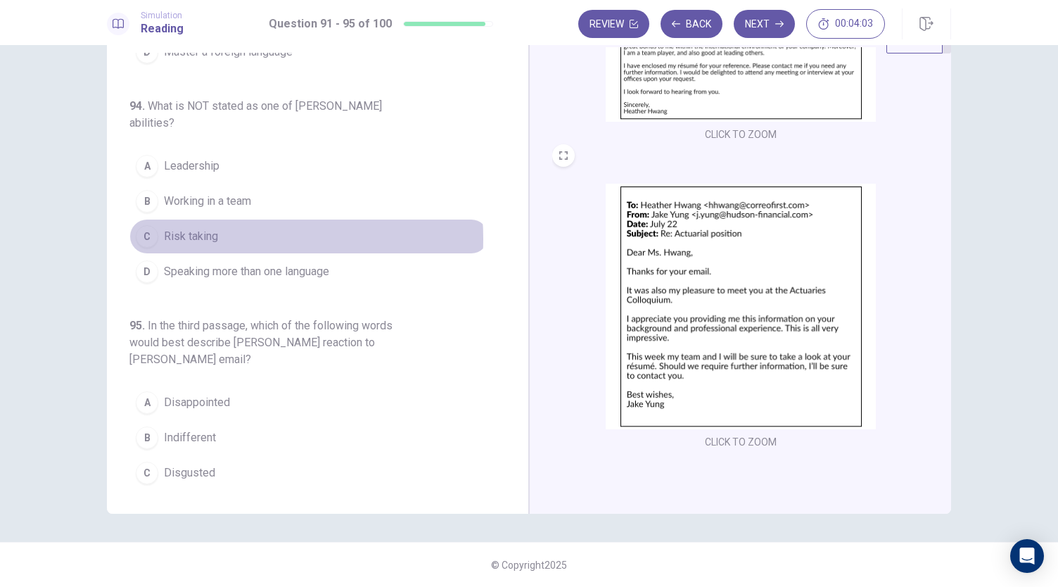
click at [218, 231] on button "C Risk taking" at bounding box center [309, 236] width 360 height 35
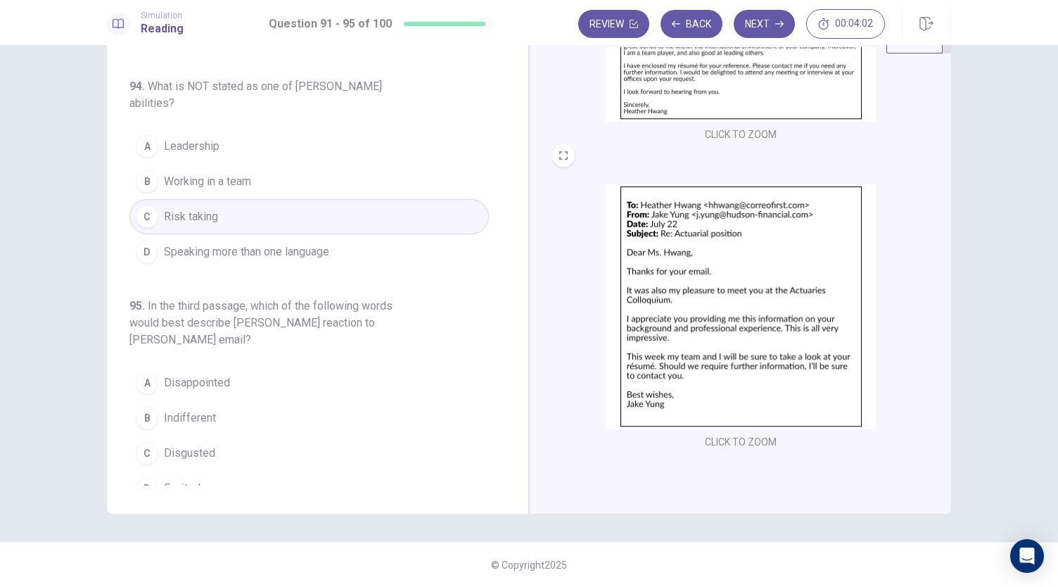
scroll to position [593, 0]
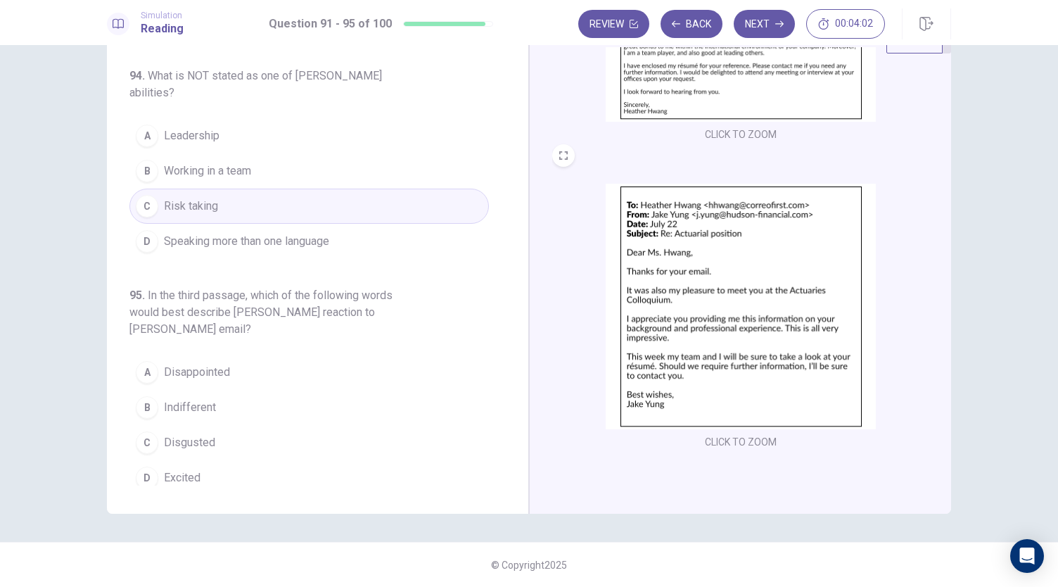
click at [234, 368] on button "A Disappointed" at bounding box center [309, 372] width 360 height 35
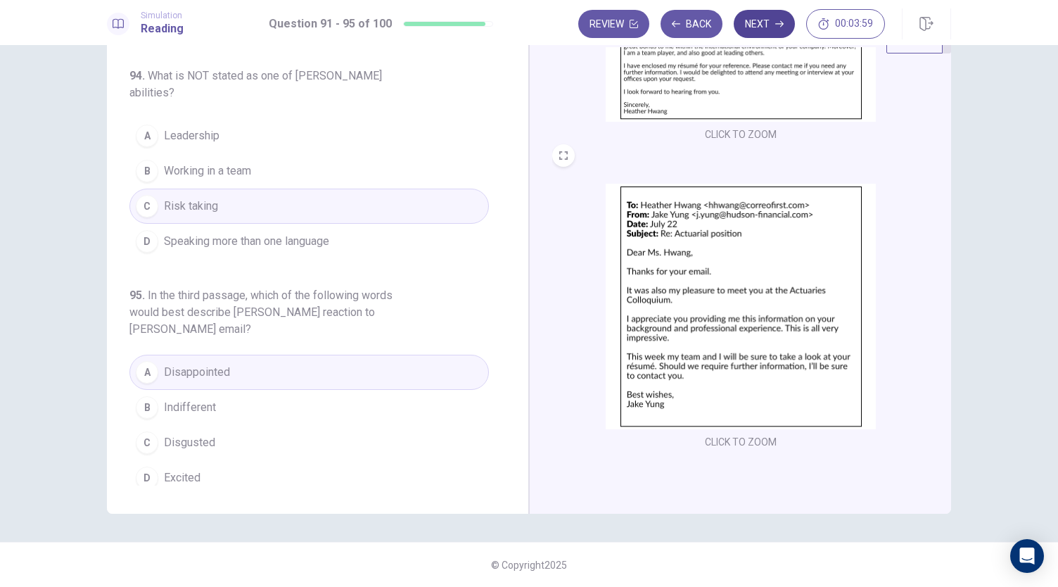
click at [765, 27] on button "Next" at bounding box center [764, 24] width 61 height 28
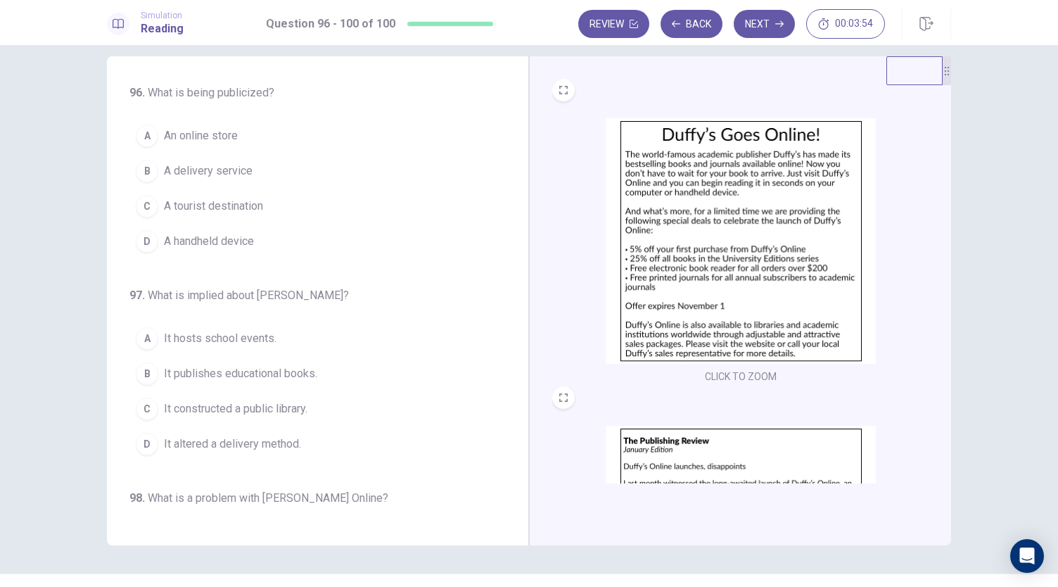
scroll to position [0, 0]
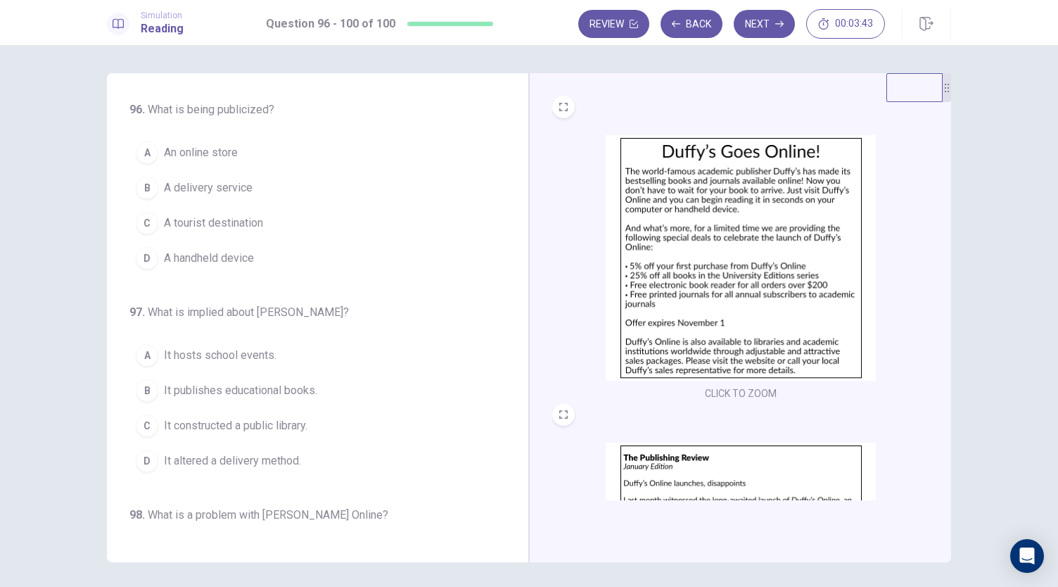
click at [207, 155] on span "An online store" at bounding box center [201, 152] width 74 height 17
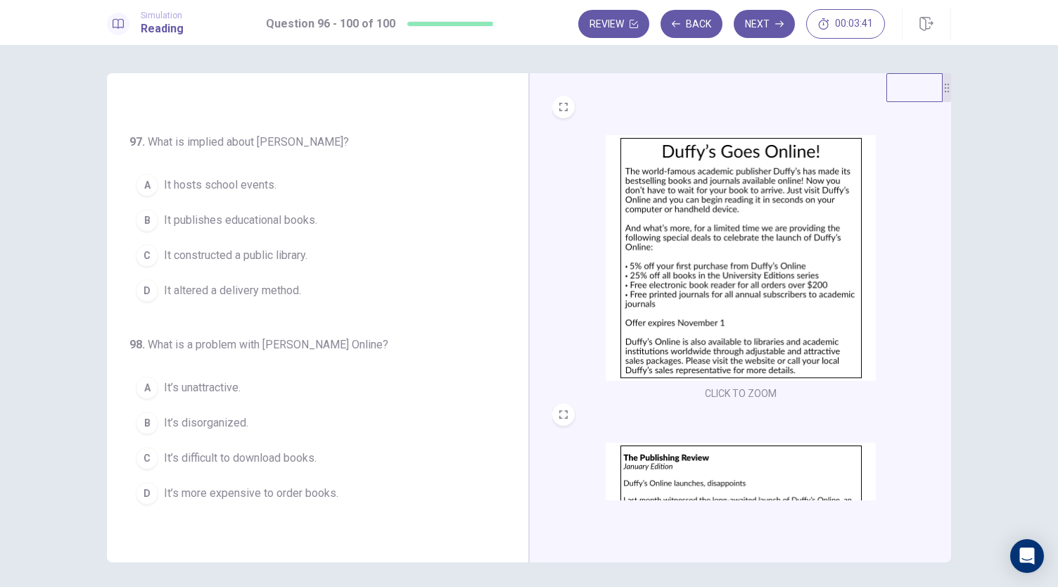
scroll to position [141, 0]
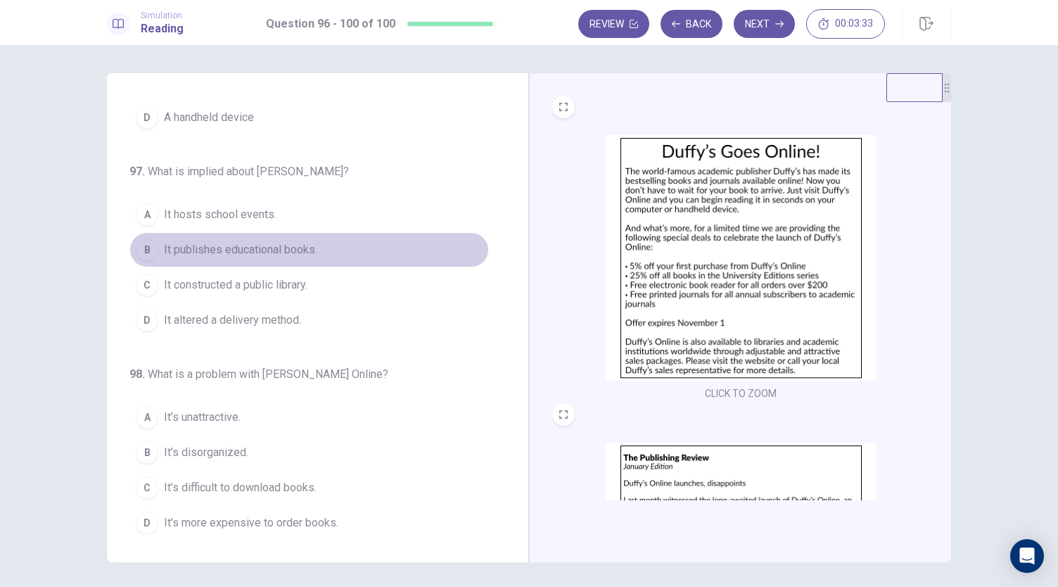
click at [309, 253] on span "It publishes educational books." at bounding box center [240, 249] width 153 height 17
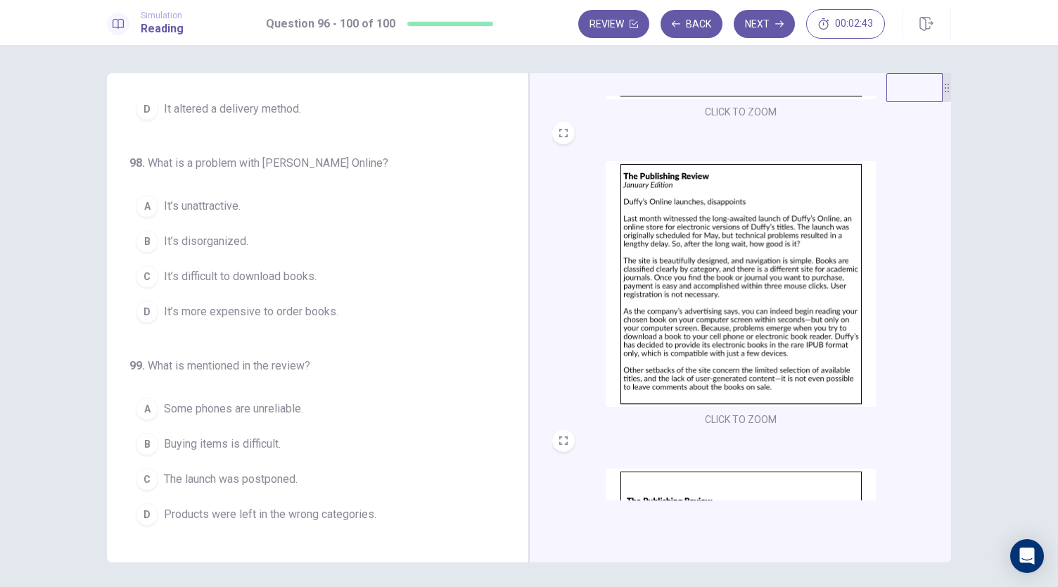
scroll to position [352, 0]
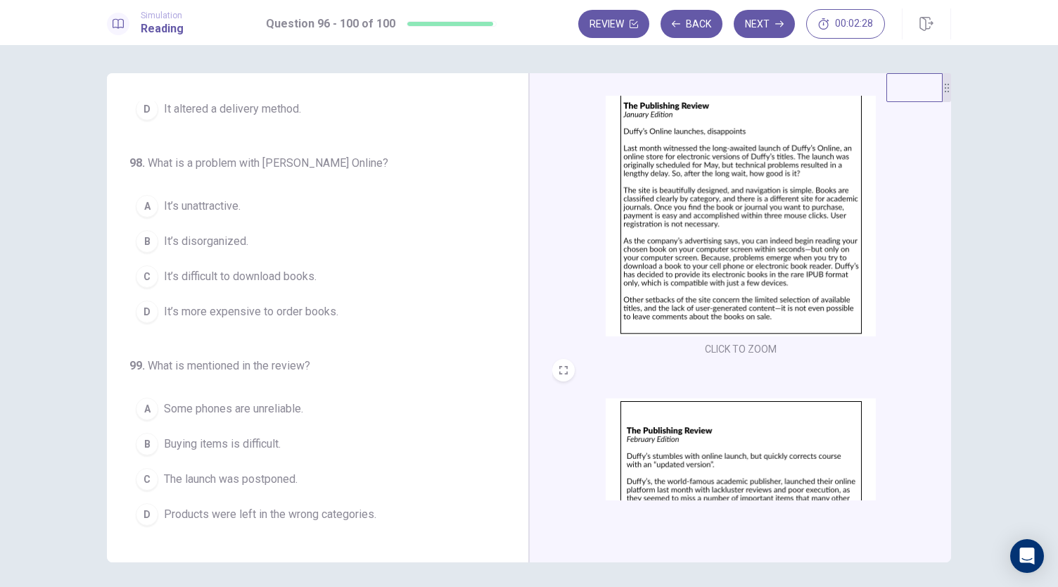
click at [298, 276] on span "It’s difficult to download books." at bounding box center [240, 276] width 153 height 17
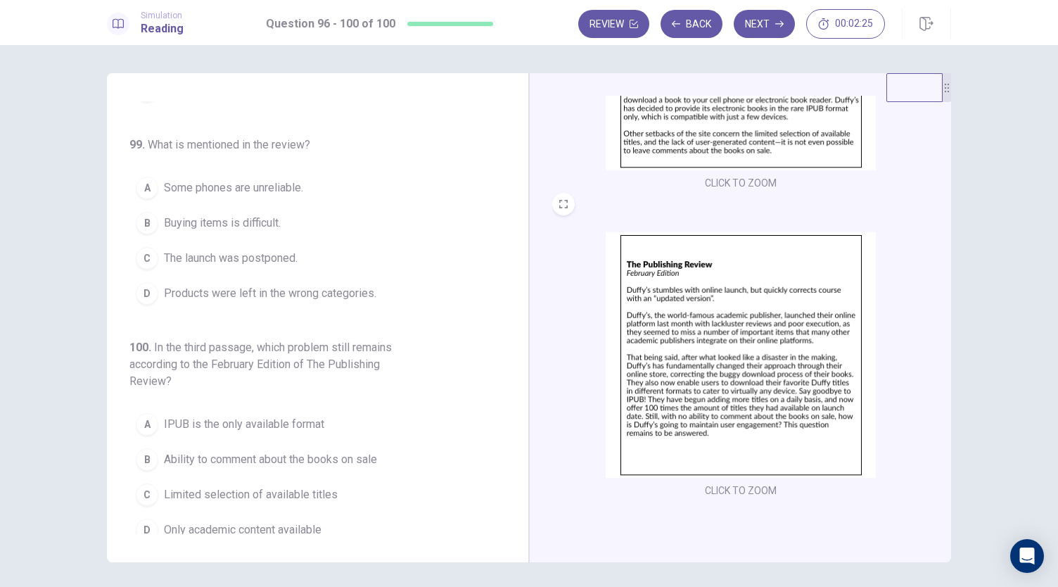
scroll to position [576, 0]
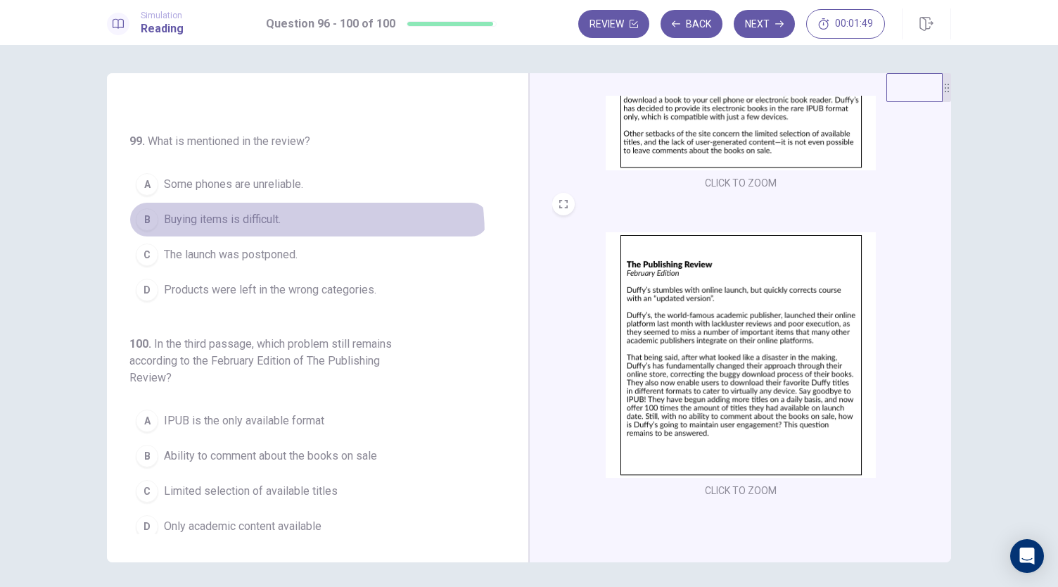
click at [237, 229] on button "B Buying items is difficult." at bounding box center [309, 219] width 360 height 35
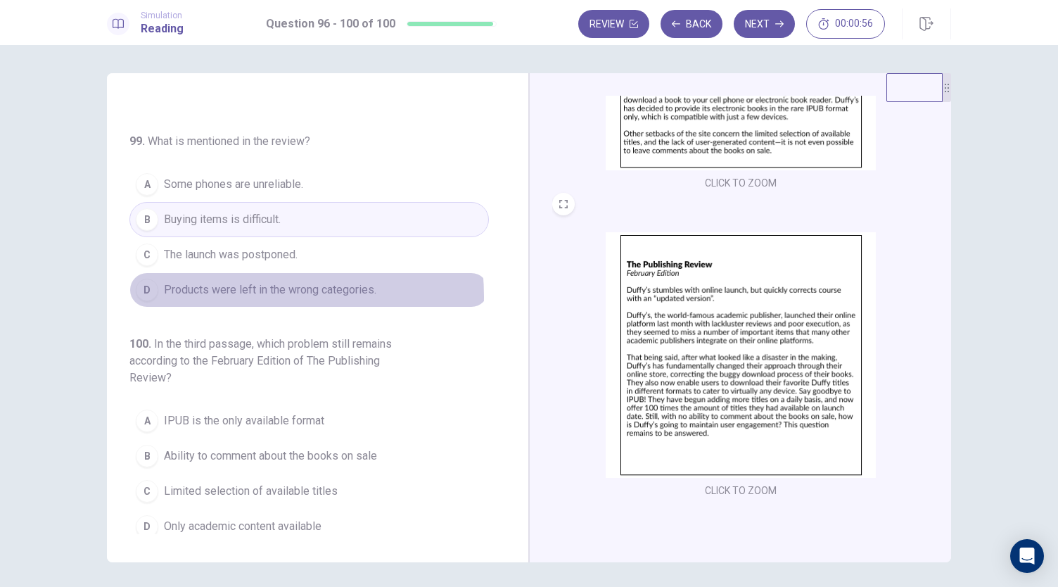
click at [232, 288] on span "Products were left in the wrong categories." at bounding box center [270, 289] width 212 height 17
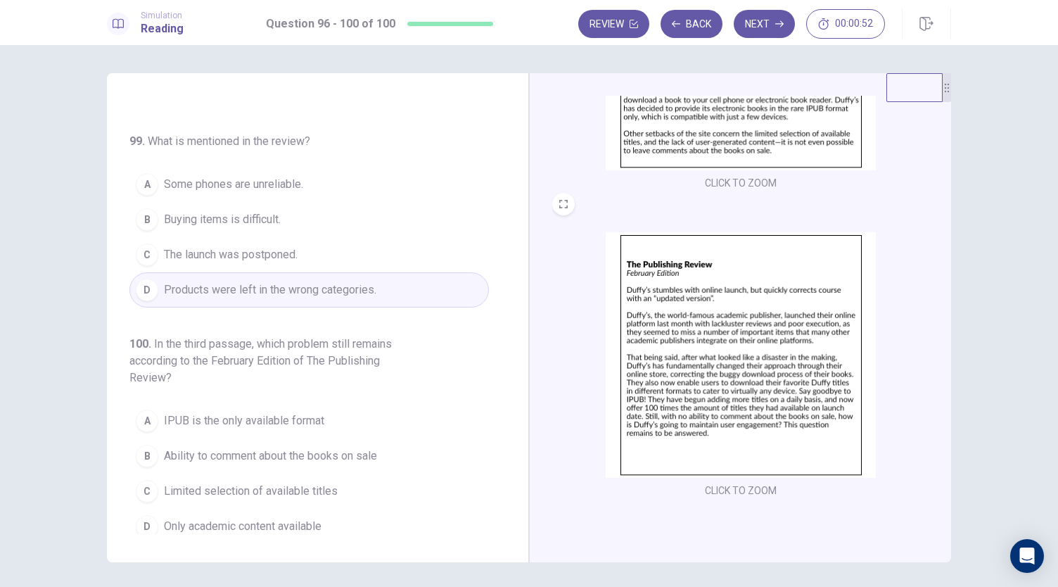
scroll to position [49, 0]
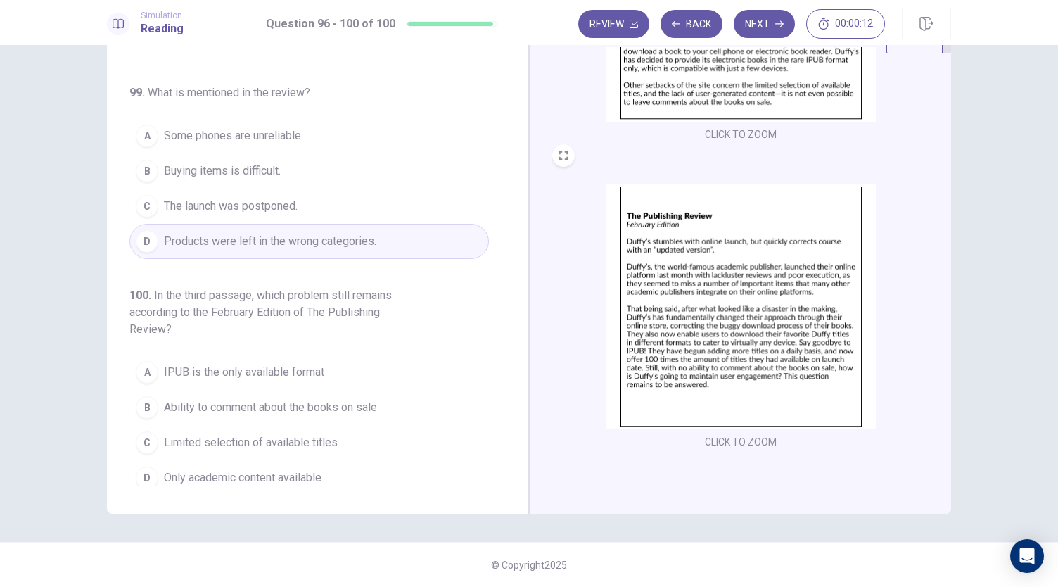
click at [233, 405] on span "Ability to comment about the books on sale" at bounding box center [270, 407] width 213 height 17
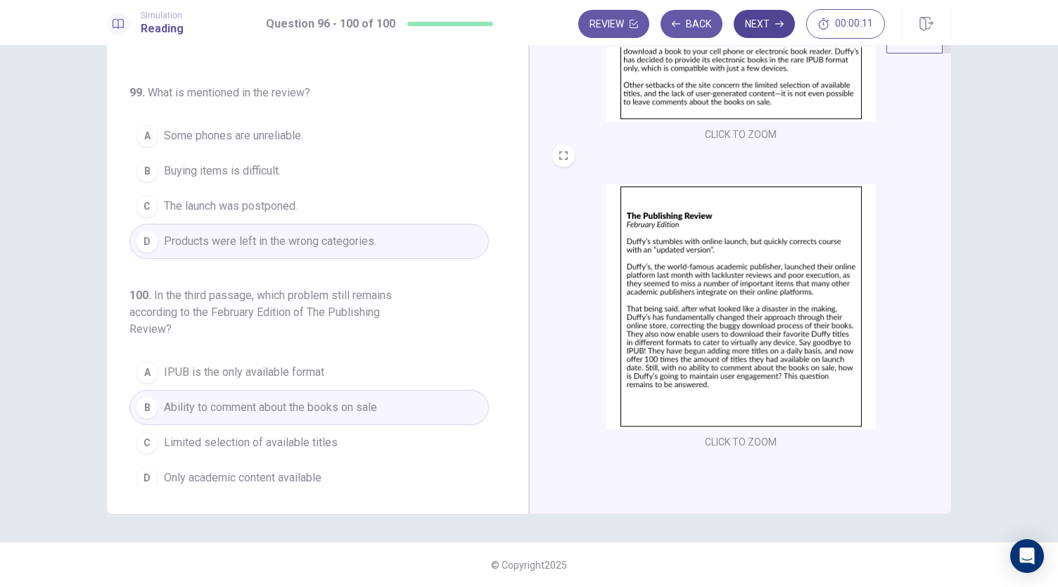
click at [764, 19] on button "Next" at bounding box center [764, 24] width 61 height 28
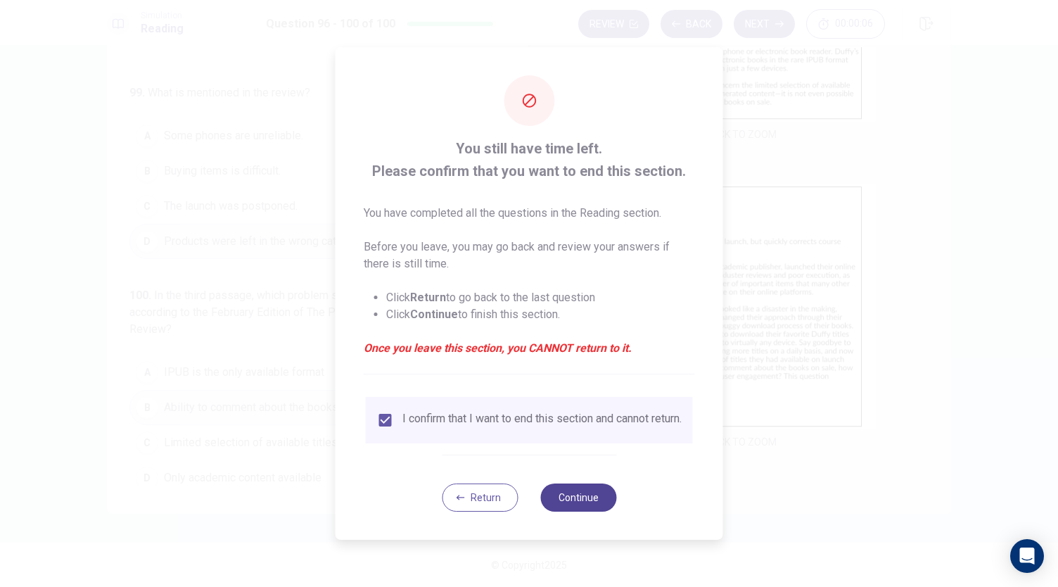
click at [571, 496] on button "Continue" at bounding box center [578, 497] width 76 height 28
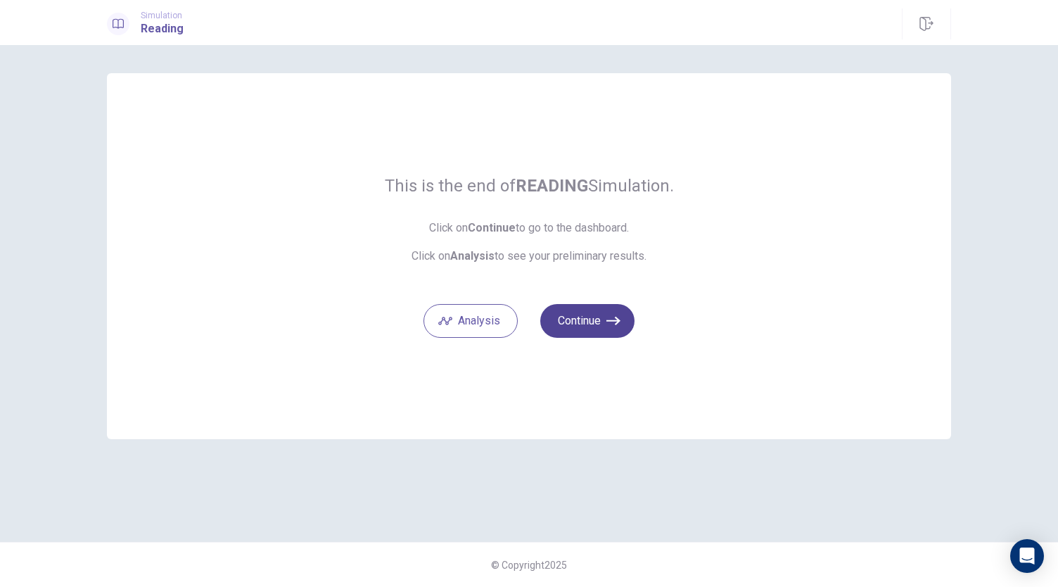
click at [580, 329] on button "Continue" at bounding box center [587, 321] width 94 height 34
